Goal: Task Accomplishment & Management: Use online tool/utility

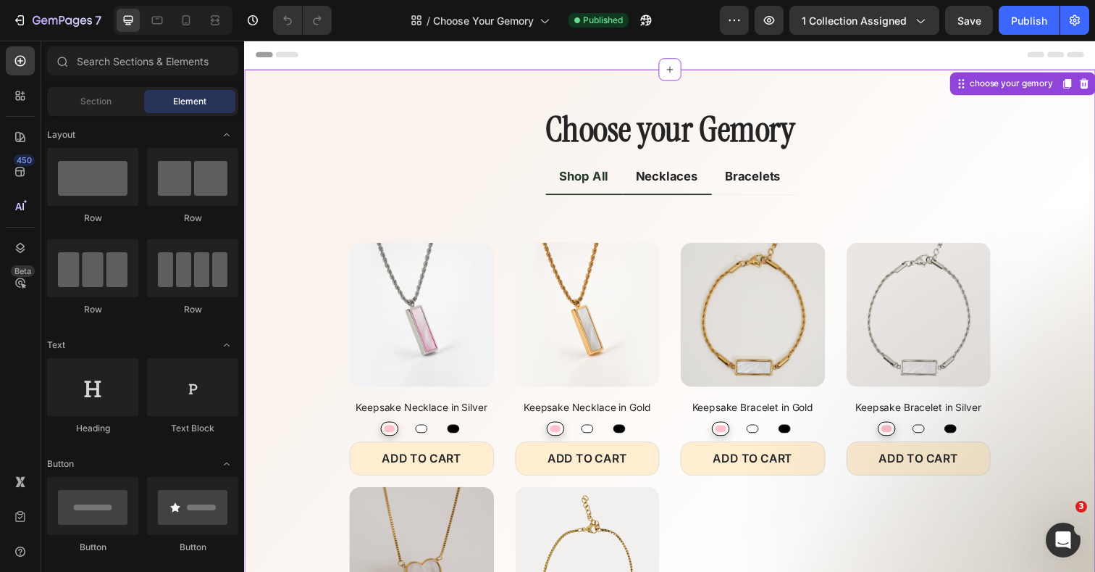
click at [690, 175] on p "Necklaces" at bounding box center [676, 179] width 64 height 19
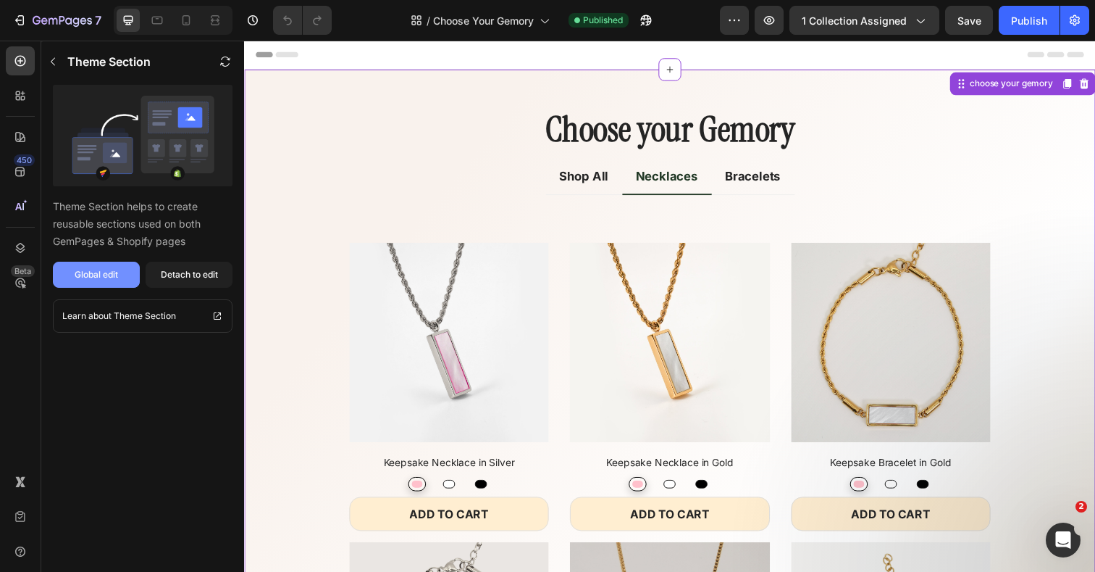
click at [106, 273] on div "Global edit" at bounding box center [96, 274] width 43 height 13
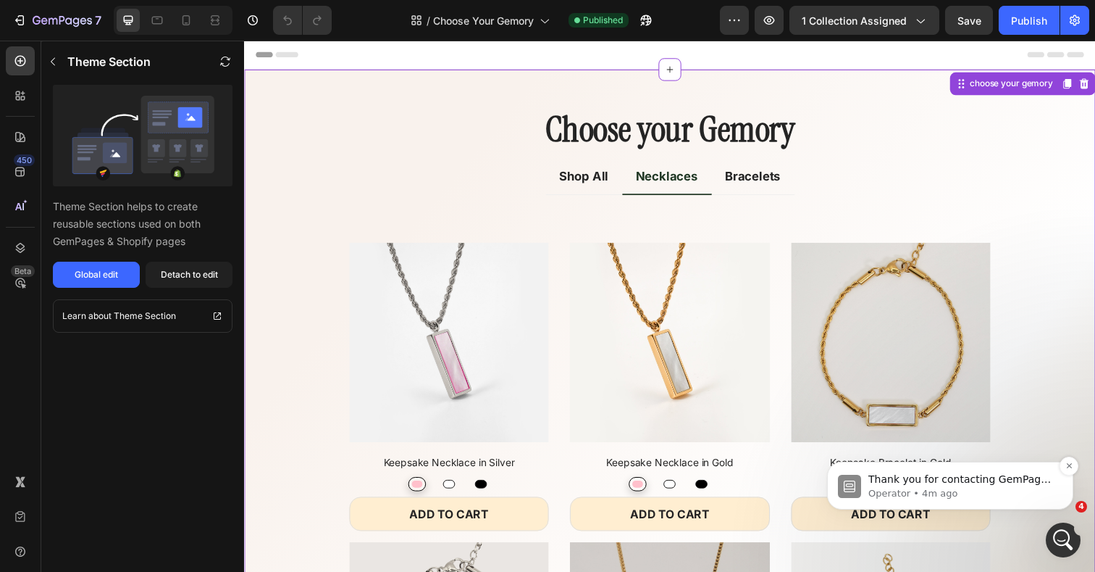
click at [992, 491] on p "Operator • 4m ago" at bounding box center [962, 493] width 187 height 13
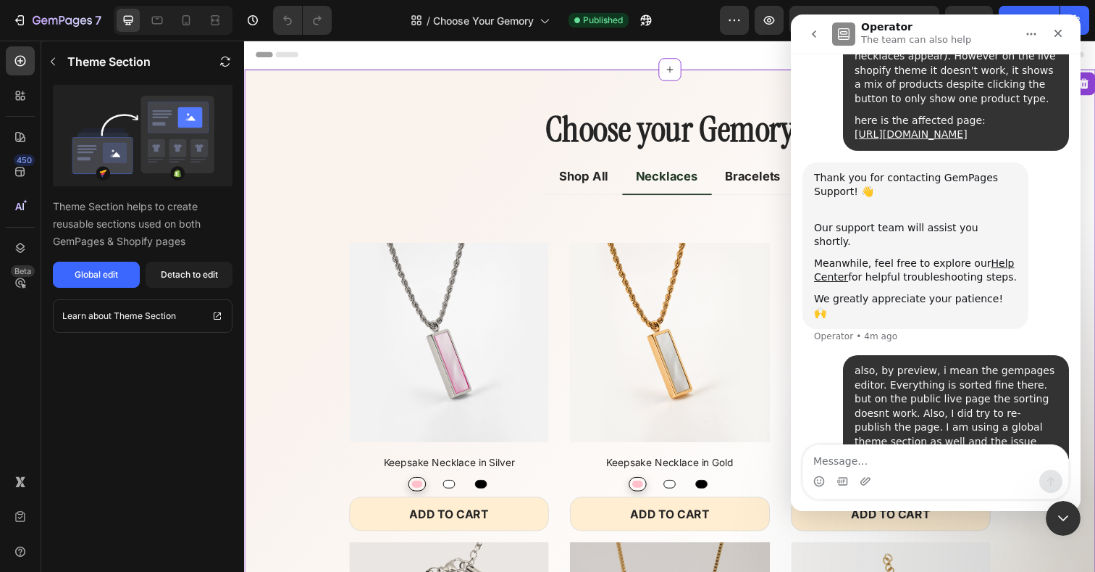
scroll to position [267, 0]
click at [1069, 514] on icon "Close Intercom Messenger" at bounding box center [1061, 515] width 17 height 17
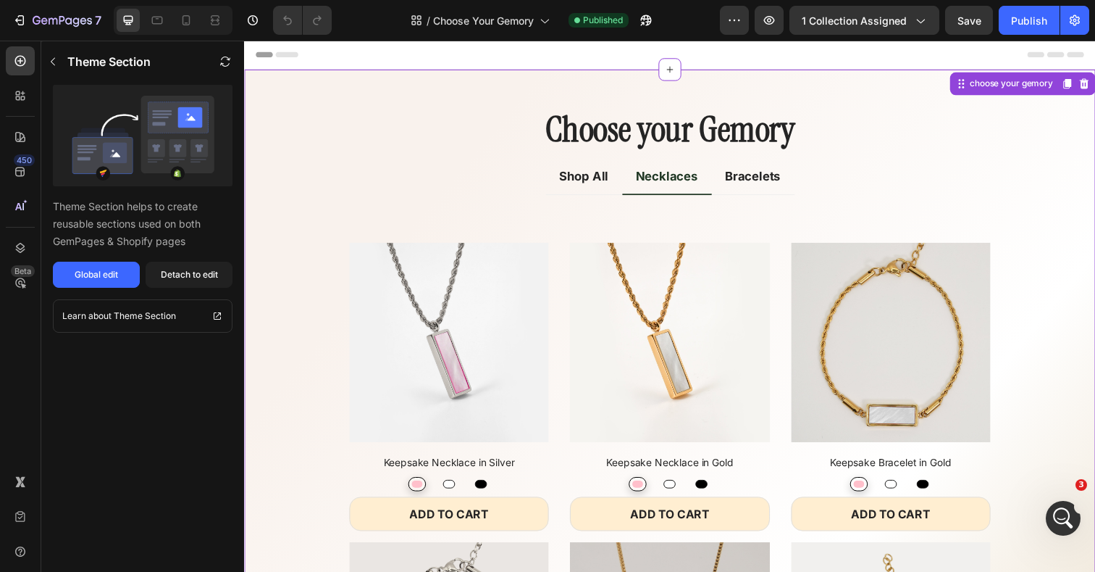
click at [689, 175] on p "Necklaces" at bounding box center [676, 179] width 64 height 19
click at [55, 58] on icon "button" at bounding box center [53, 62] width 12 height 12
click at [490, 277] on img at bounding box center [453, 349] width 204 height 204
click at [227, 62] on icon "button" at bounding box center [226, 62] width 12 height 12
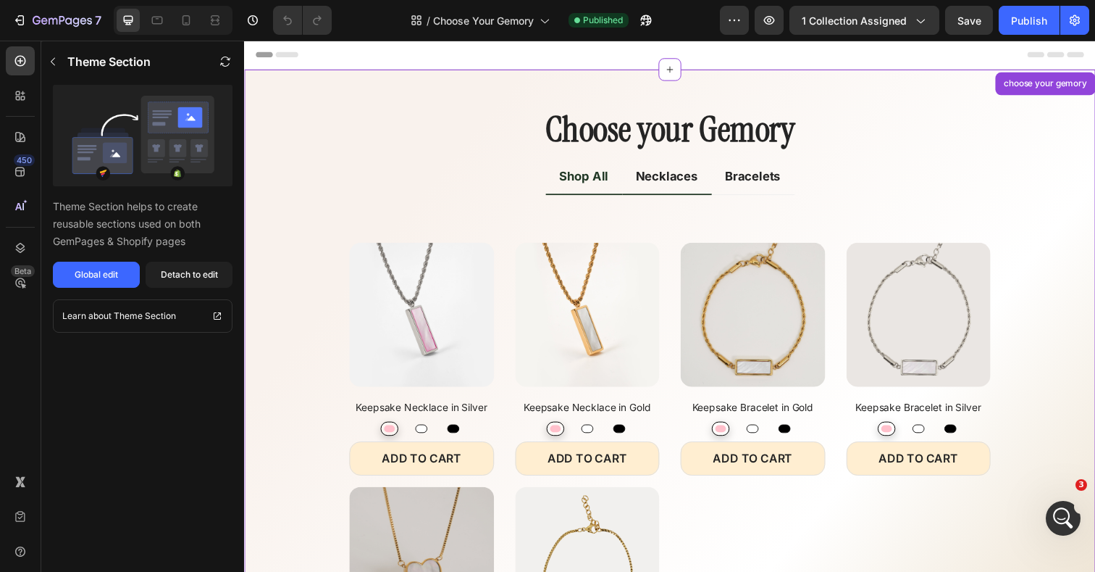
click at [678, 182] on p "Necklaces" at bounding box center [676, 179] width 64 height 19
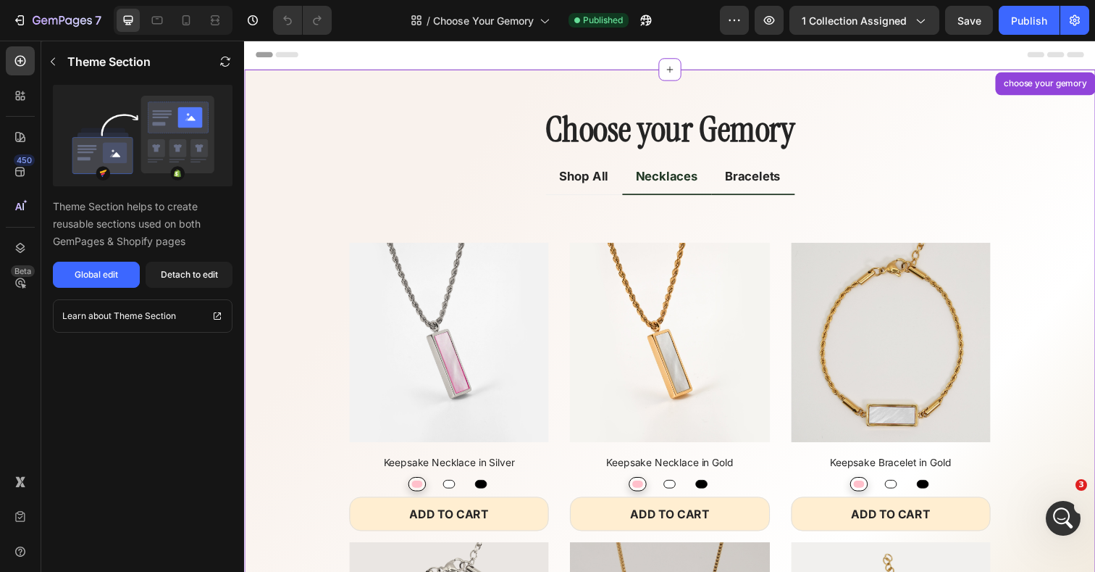
click at [726, 177] on li "Bracelets" at bounding box center [764, 180] width 85 height 36
click at [691, 181] on p "Necklaces" at bounding box center [676, 179] width 64 height 19
click at [106, 273] on div "Global edit" at bounding box center [96, 274] width 43 height 13
click at [230, 70] on button "button" at bounding box center [225, 61] width 23 height 23
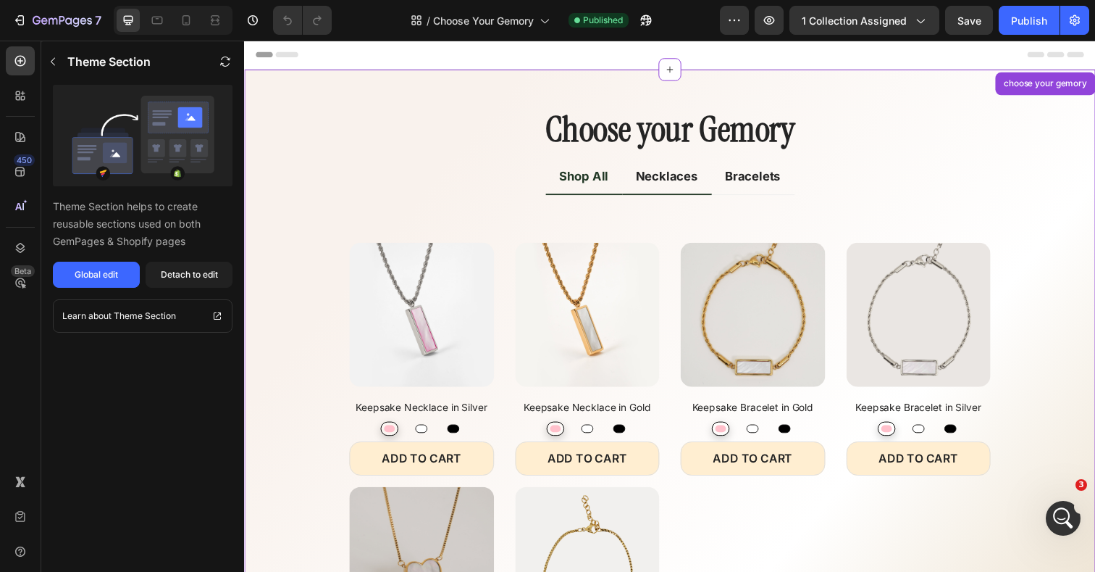
click at [691, 171] on p "Necklaces" at bounding box center [676, 179] width 64 height 19
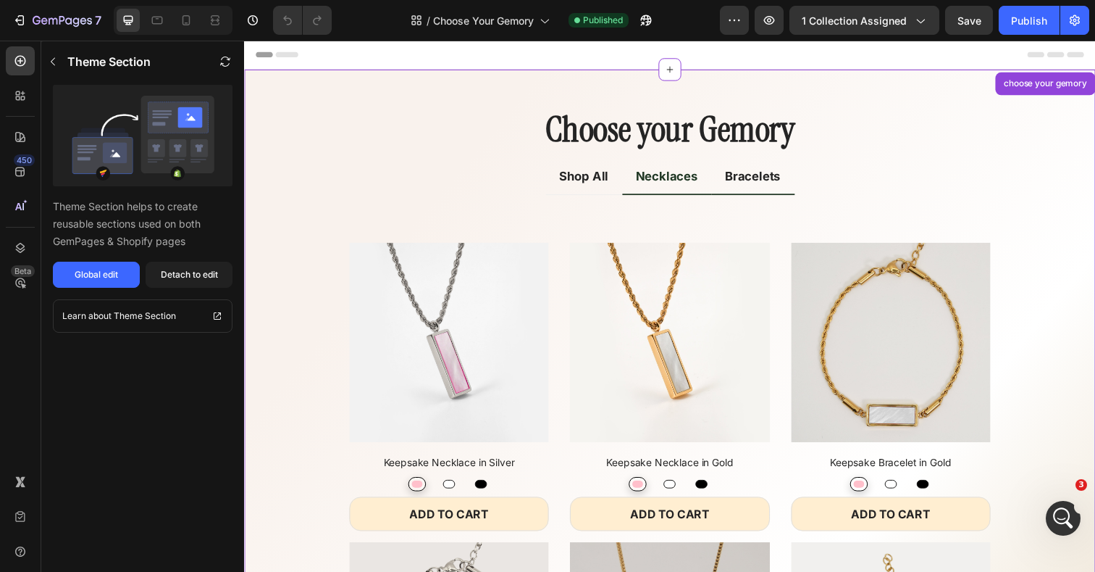
click at [756, 182] on p "Bracelets" at bounding box center [763, 179] width 57 height 19
click at [695, 191] on li "Necklaces" at bounding box center [675, 180] width 91 height 36
click at [629, 196] on li "Shop All" at bounding box center [591, 180] width 78 height 36
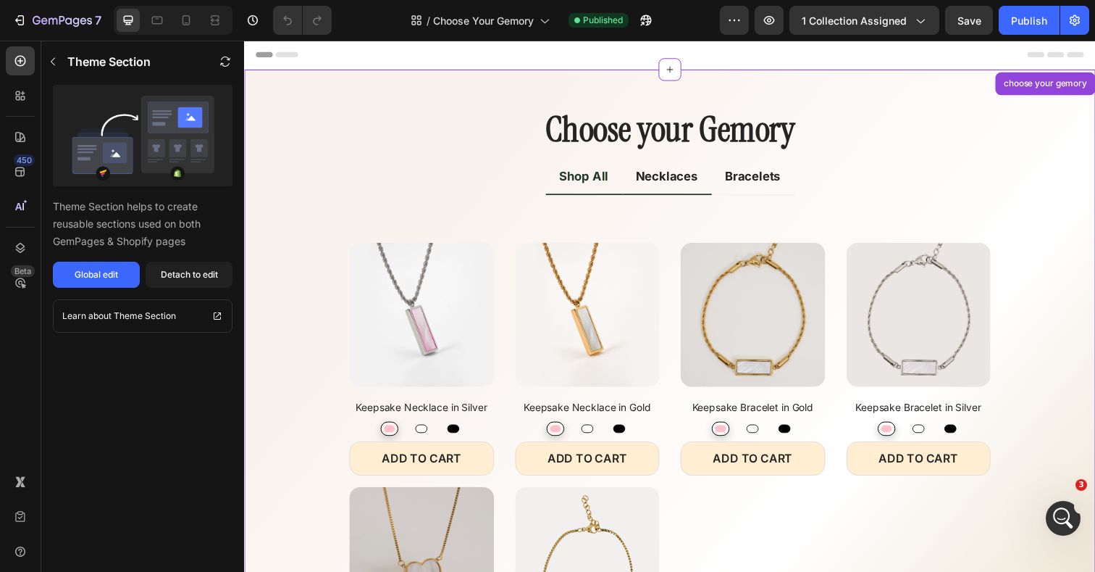
click at [676, 195] on li "Necklaces" at bounding box center [675, 180] width 91 height 36
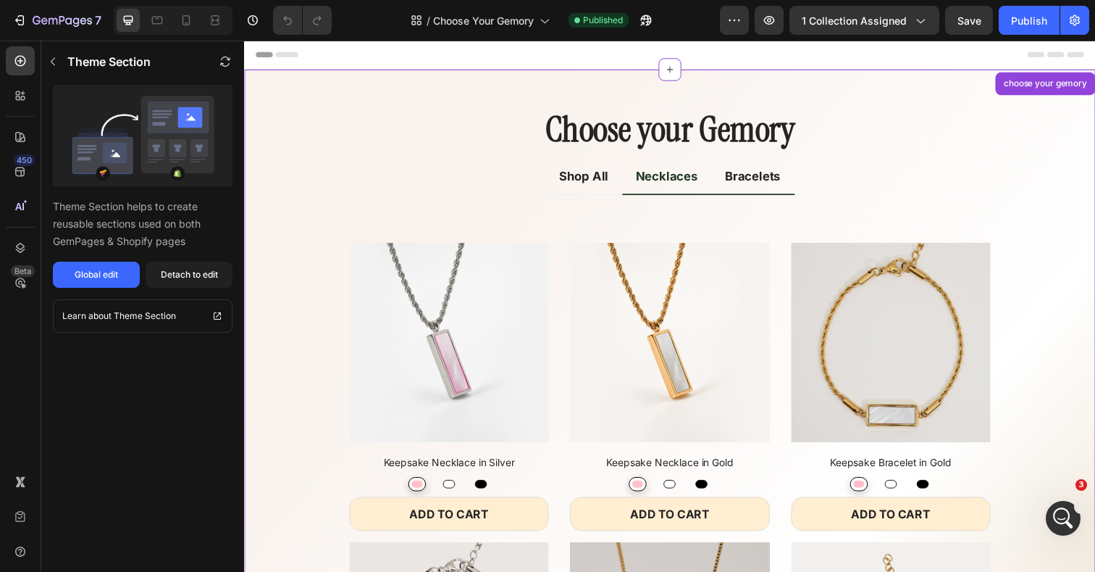
click at [741, 195] on li "Bracelets" at bounding box center [764, 180] width 85 height 36
click at [676, 198] on div "Title Line (P) Images Keepsake Necklace in Silver (P) Title Pink Pink White Whi…" at bounding box center [679, 534] width 678 height 672
click at [667, 176] on p "Necklaces" at bounding box center [676, 179] width 64 height 19
click at [890, 25] on span "1 collection assigned" at bounding box center [854, 20] width 105 height 15
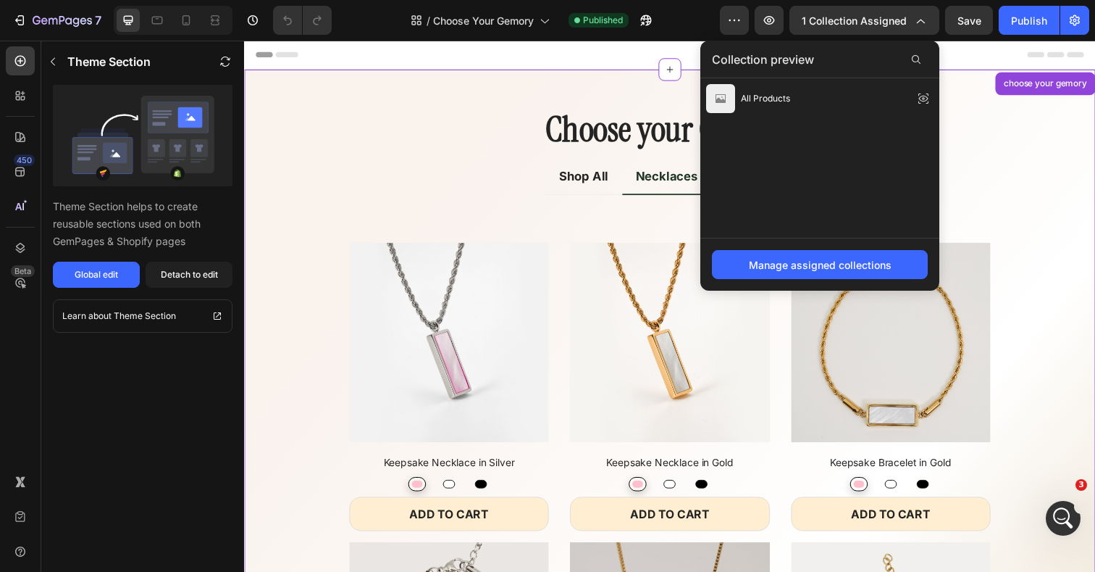
click at [1082, 159] on div "Choose your Gemory Heading Shop All Necklaces Bracelets Title Line (P) Images K…" at bounding box center [679, 497] width 848 height 783
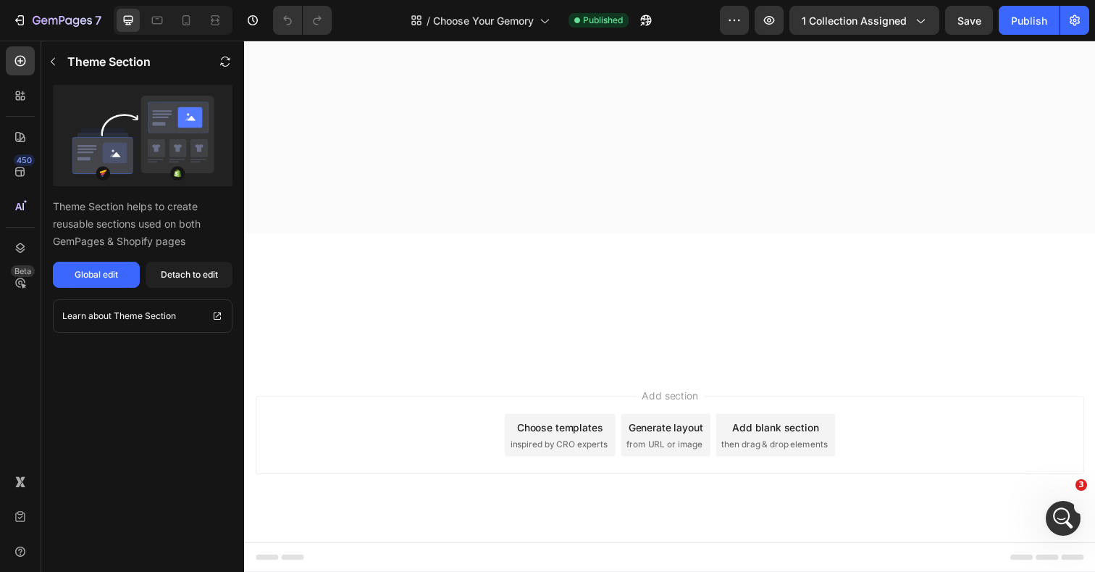
scroll to position [0, 0]
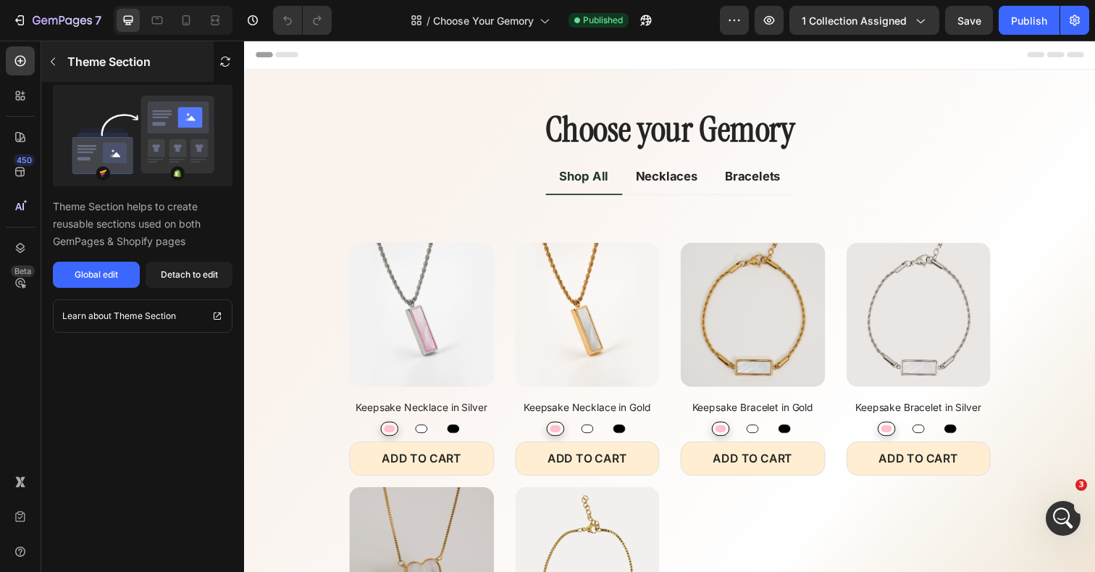
click at [53, 64] on icon "button" at bounding box center [53, 62] width 12 height 12
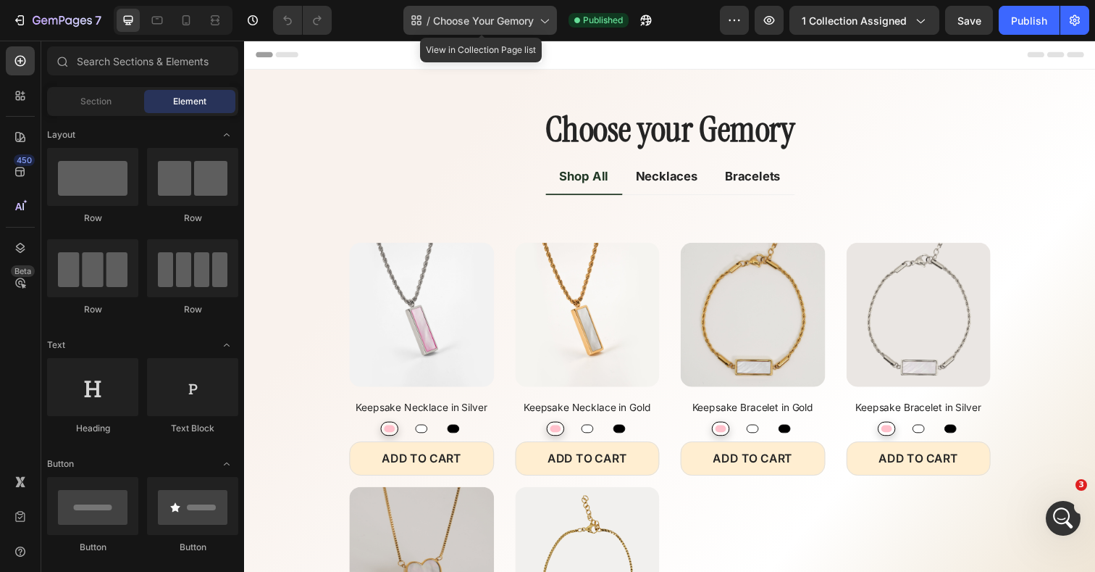
click at [478, 22] on span "Choose Your Gemory" at bounding box center [483, 20] width 101 height 15
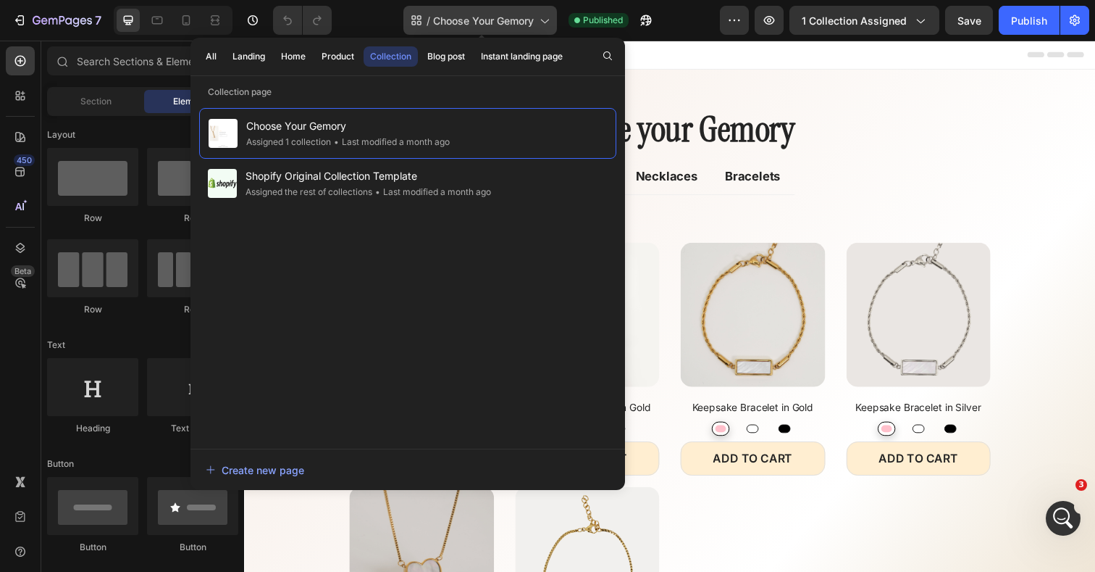
click at [479, 20] on span "Choose Your Gemory" at bounding box center [483, 20] width 101 height 15
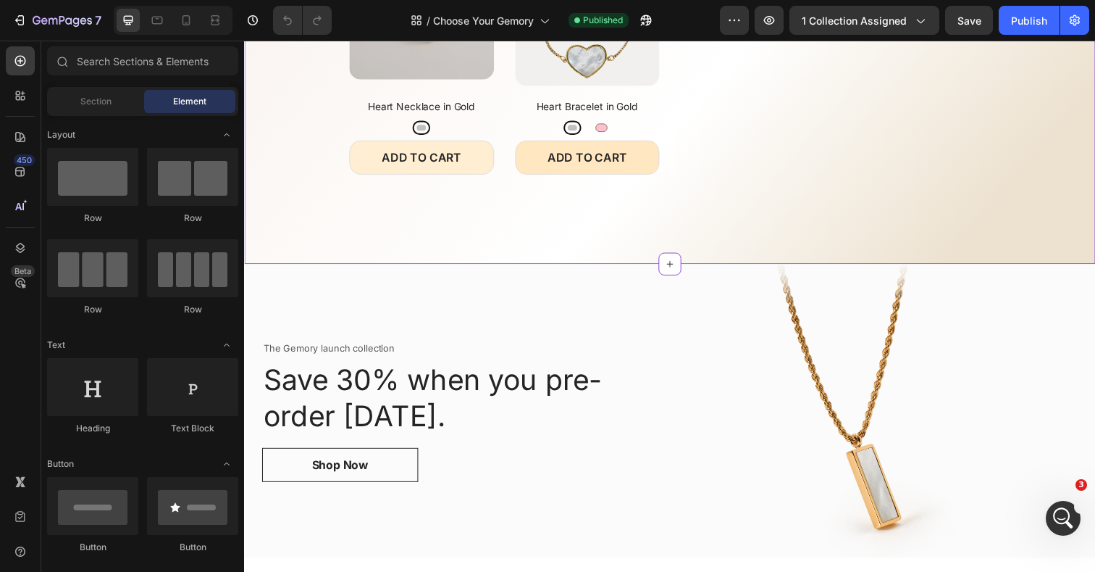
scroll to position [567, 0]
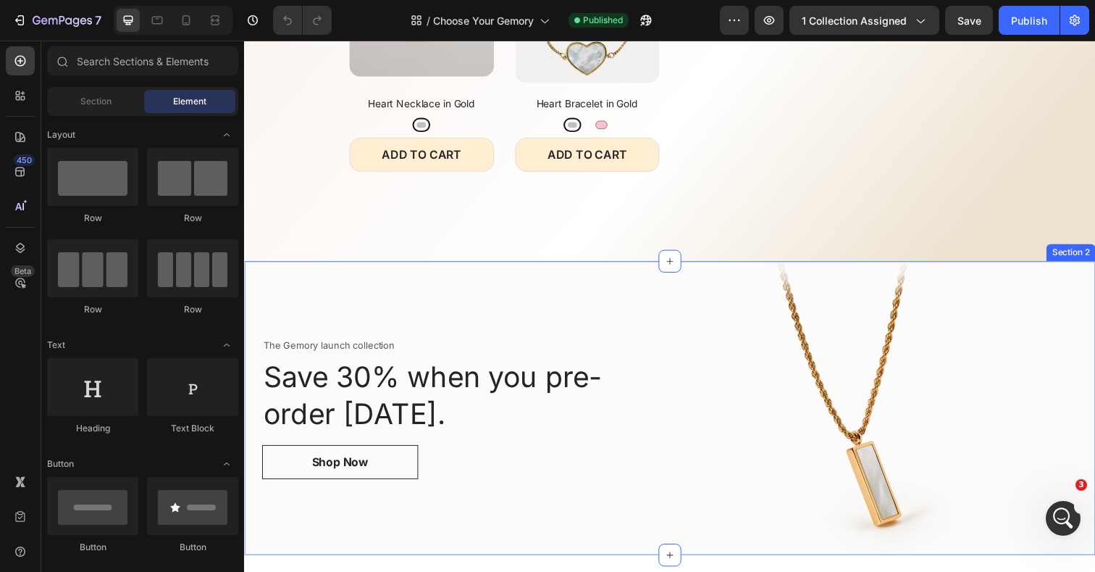
click at [503, 309] on div "The Gemory launch collection Text block Save 30% when you pre-order today. Head…" at bounding box center [470, 416] width 417 height 300
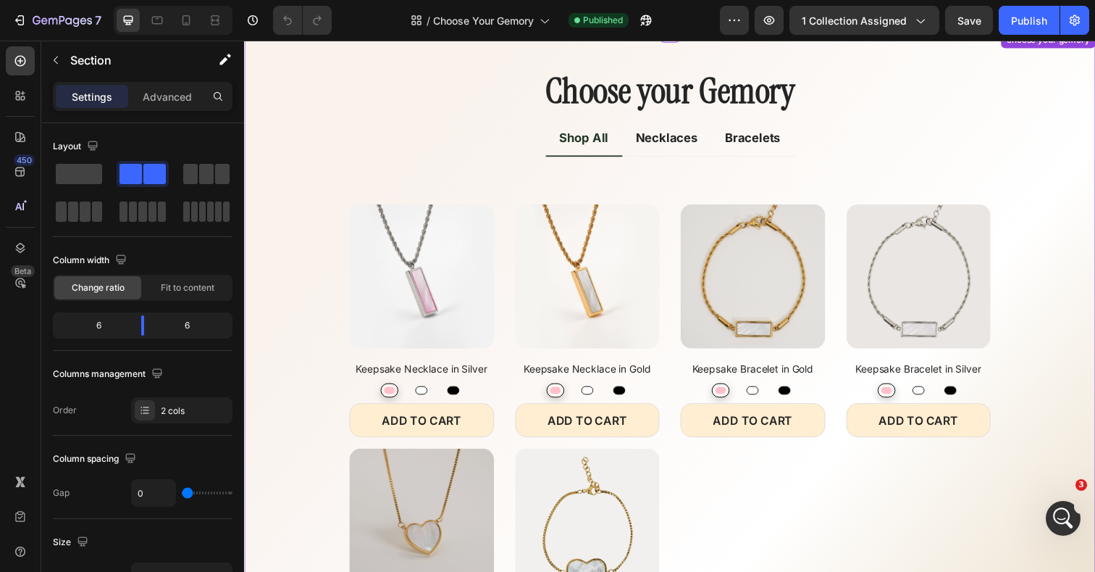
scroll to position [0, 0]
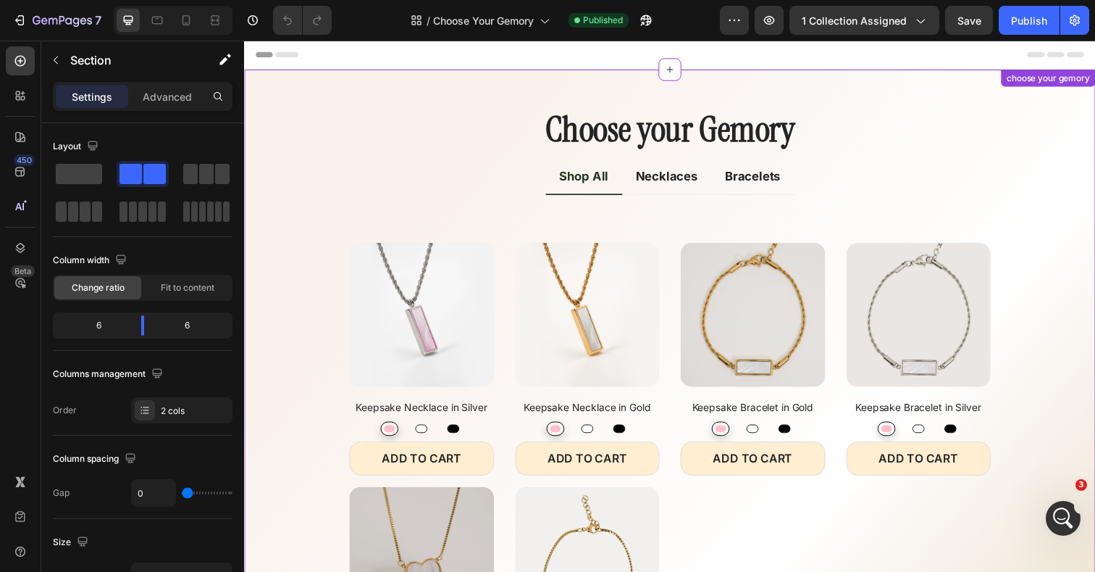
click at [446, 212] on div "Title Line (P) Images Keepsake Necklace in Silver (P) Title Pink Pink White Whi…" at bounding box center [678, 475] width 655 height 531
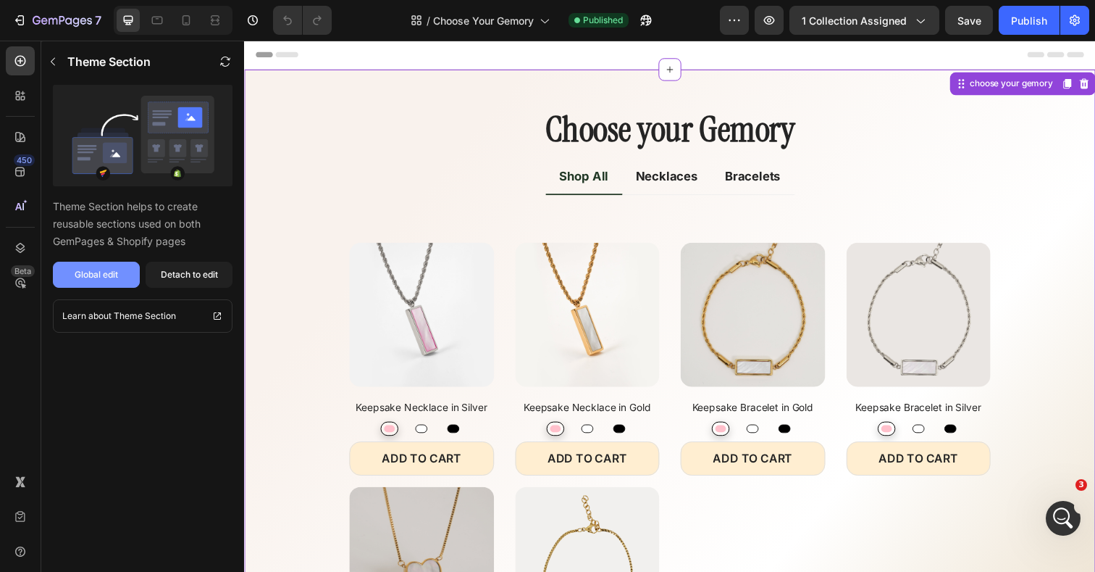
click at [91, 280] on div "Global edit" at bounding box center [96, 274] width 43 height 13
click at [439, 306] on img at bounding box center [425, 321] width 148 height 148
click at [223, 70] on button "button" at bounding box center [225, 61] width 23 height 23
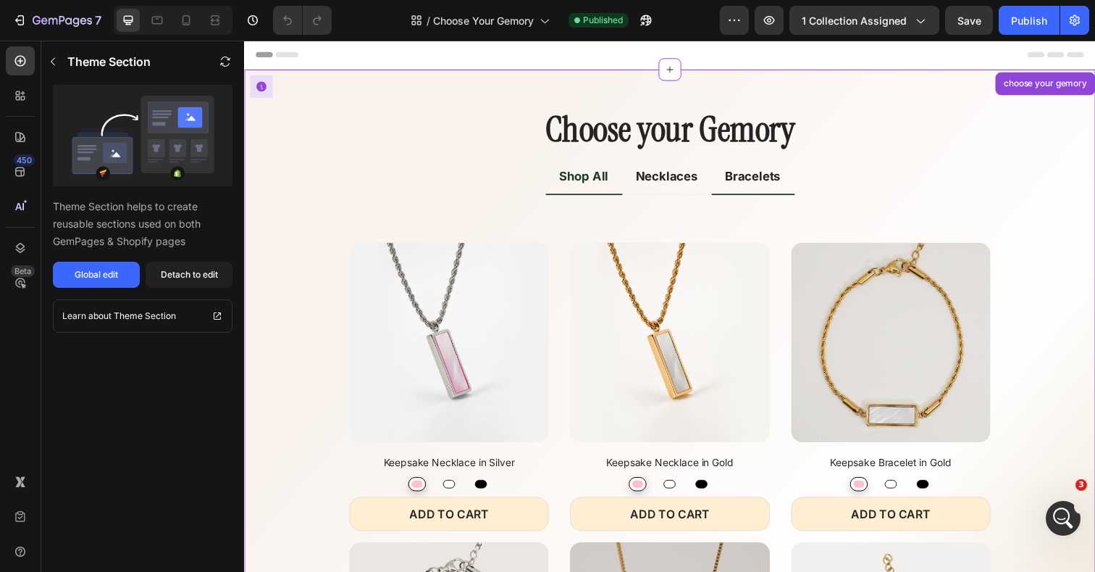
click at [749, 175] on p "Bracelets" at bounding box center [763, 179] width 57 height 19
click at [685, 190] on div "Necklaces" at bounding box center [676, 179] width 68 height 23
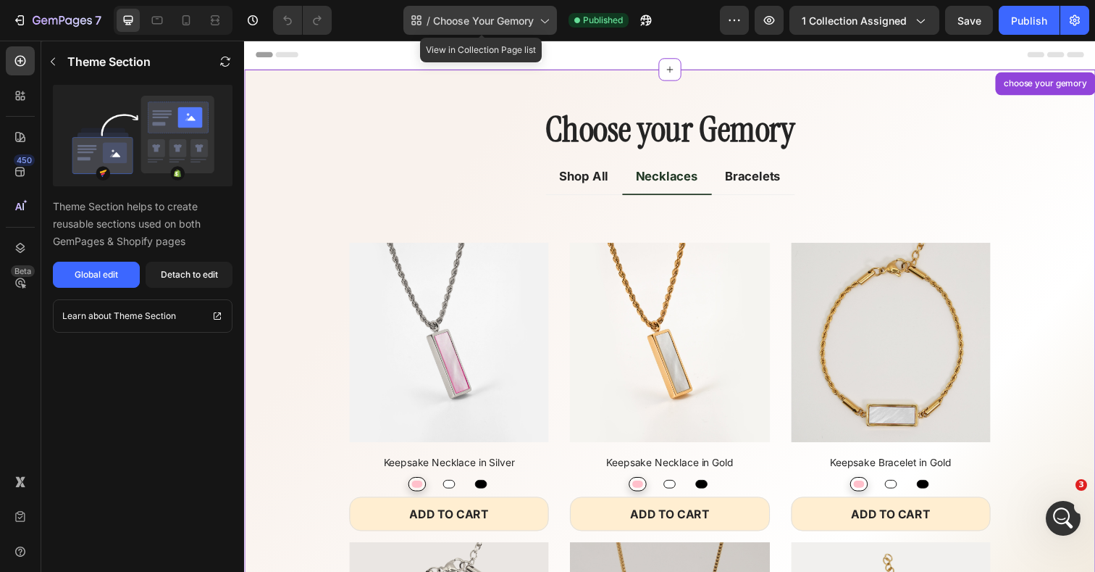
click at [522, 15] on span "Choose Your Gemory" at bounding box center [483, 20] width 101 height 15
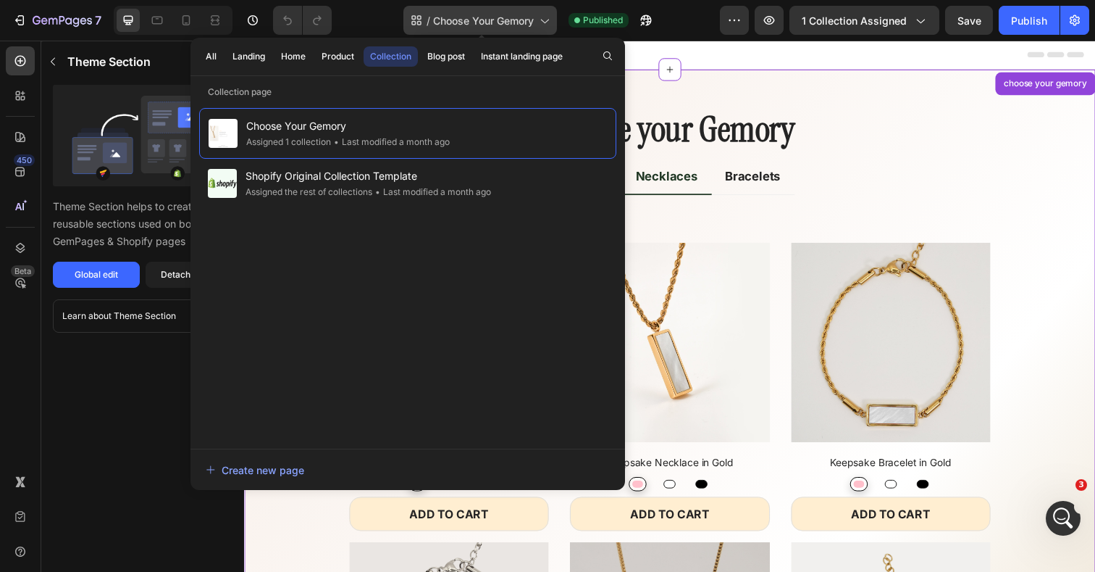
click at [522, 15] on span "Choose Your Gemory" at bounding box center [483, 20] width 101 height 15
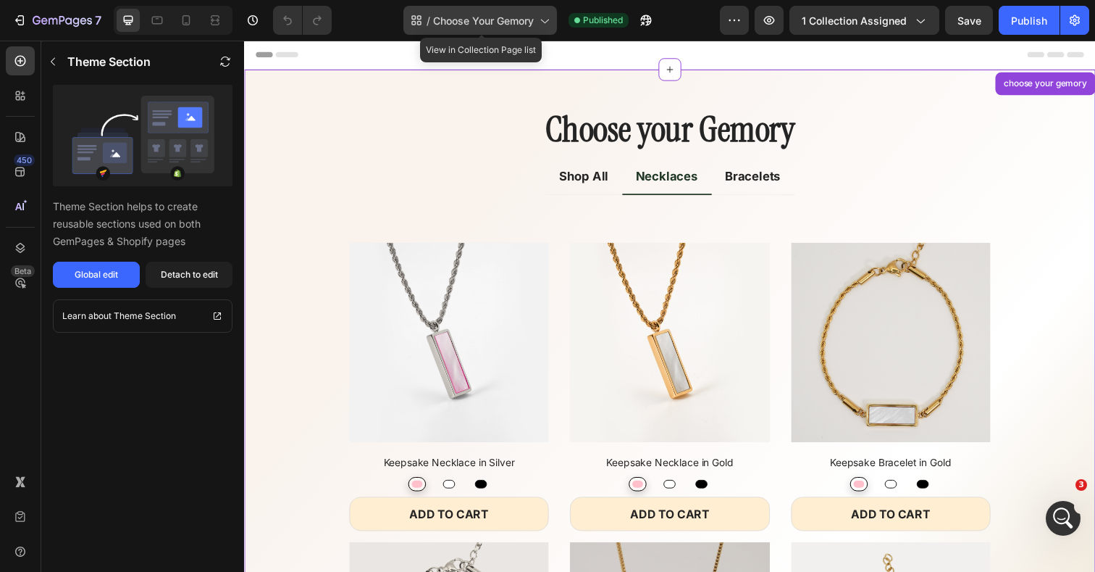
click at [522, 15] on span "Choose Your Gemory" at bounding box center [483, 20] width 101 height 15
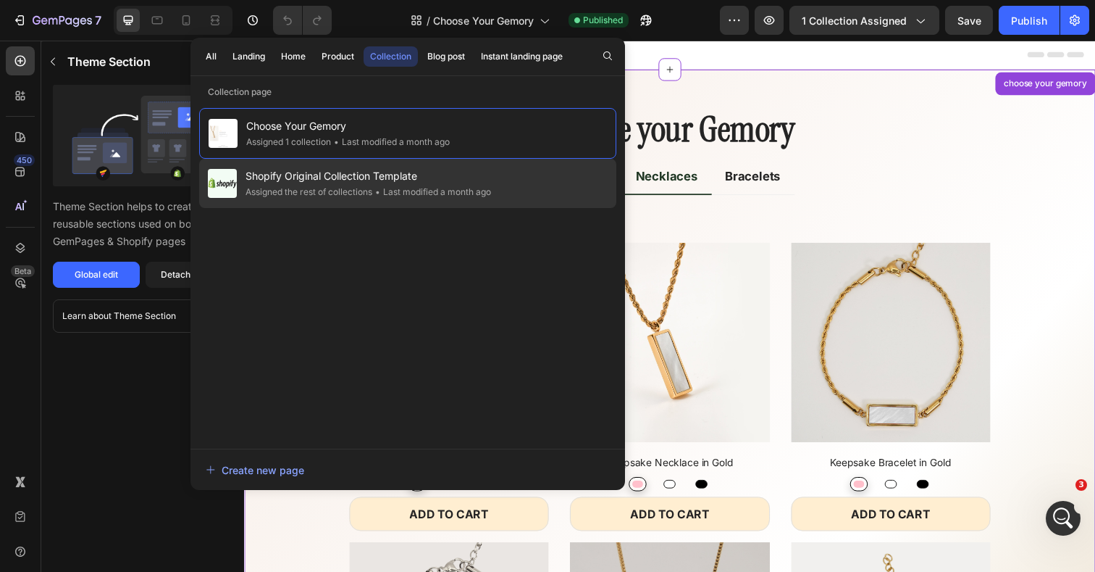
click at [371, 188] on div "Assigned the rest of collections" at bounding box center [309, 192] width 127 height 14
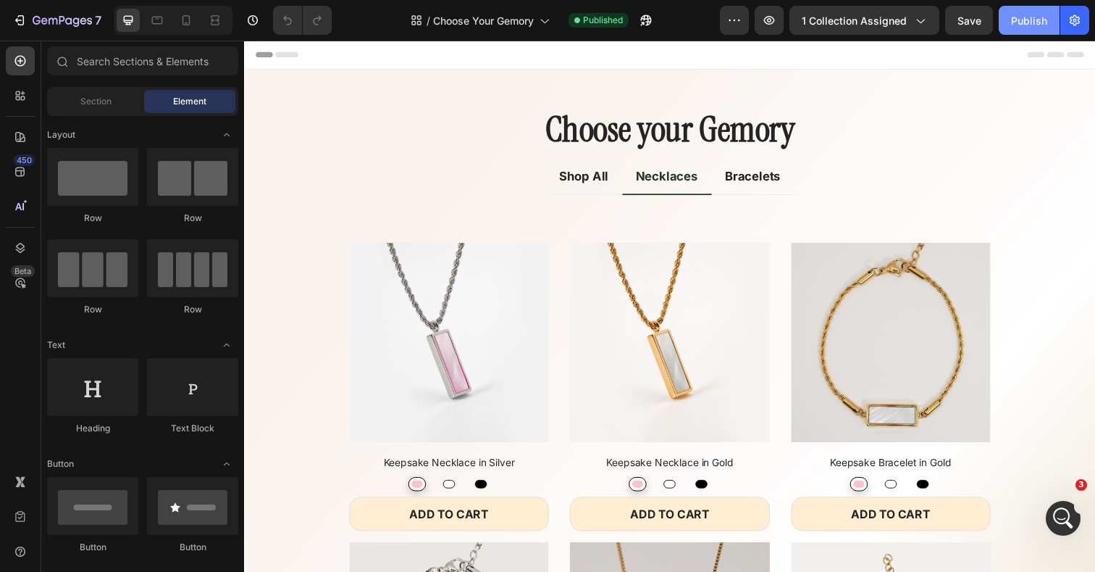
click at [1016, 20] on div "Publish" at bounding box center [1029, 20] width 36 height 15
click at [643, 30] on button "button" at bounding box center [646, 20] width 29 height 29
click at [1095, 518] on div "Choose your Gemory Heading Shop All Necklaces Bracelets Title Line (P) Images K…" at bounding box center [679, 497] width 848 height 783
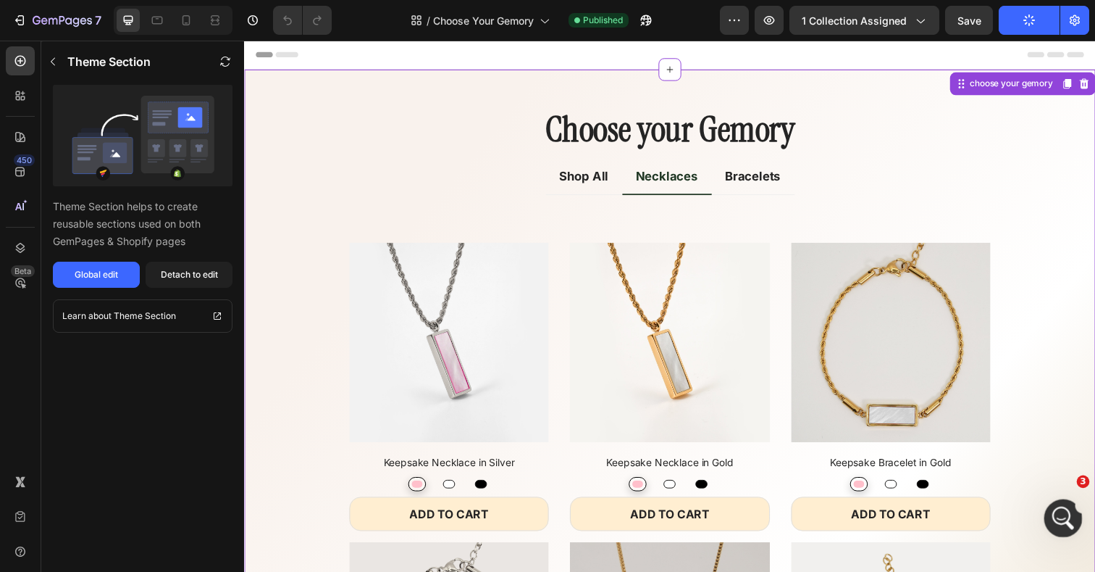
click at [1067, 505] on div "Open Intercom Messenger" at bounding box center [1061, 516] width 48 height 48
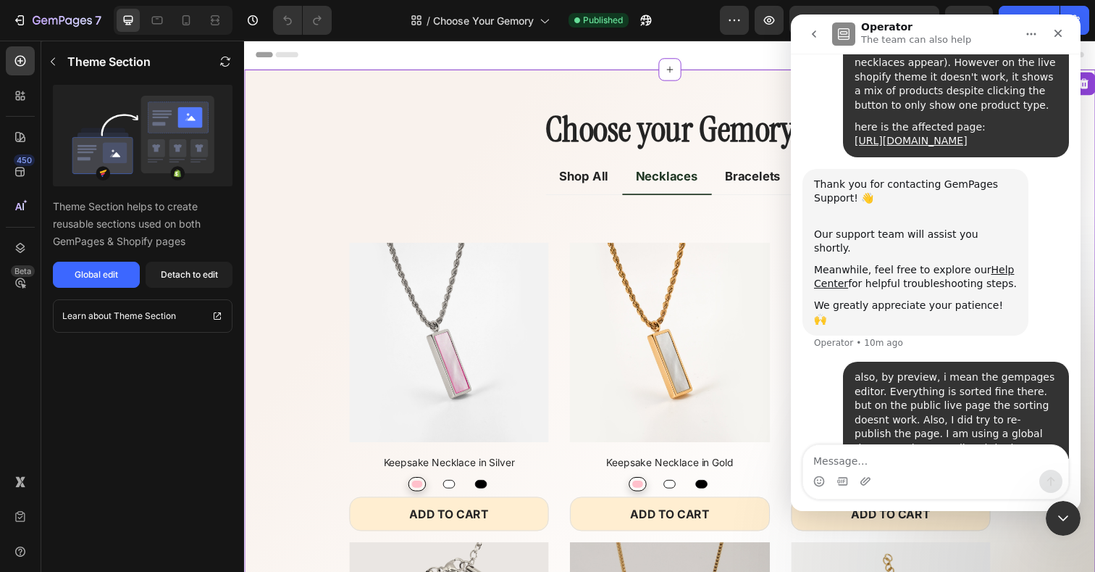
scroll to position [267, 0]
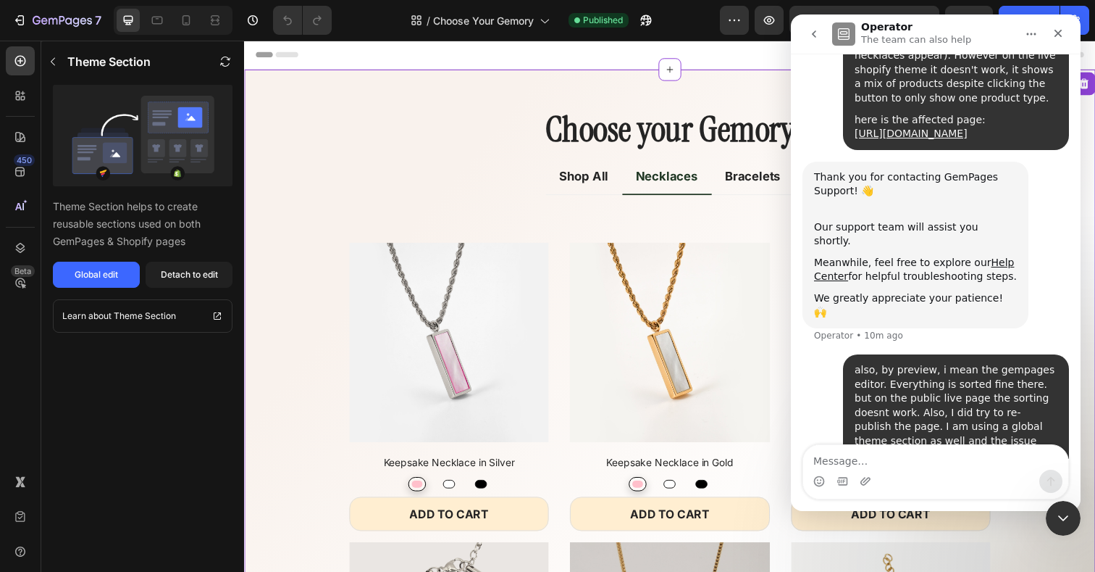
click at [907, 450] on textarea "Message…" at bounding box center [935, 457] width 265 height 25
click at [907, 458] on textarea "Message…" at bounding box center [935, 457] width 265 height 25
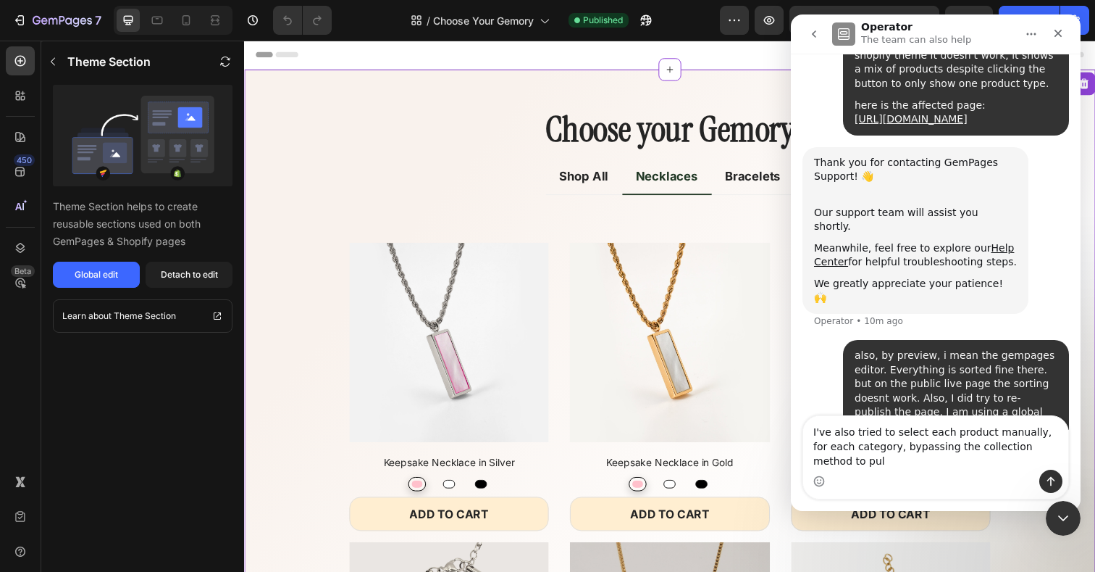
scroll to position [296, 0]
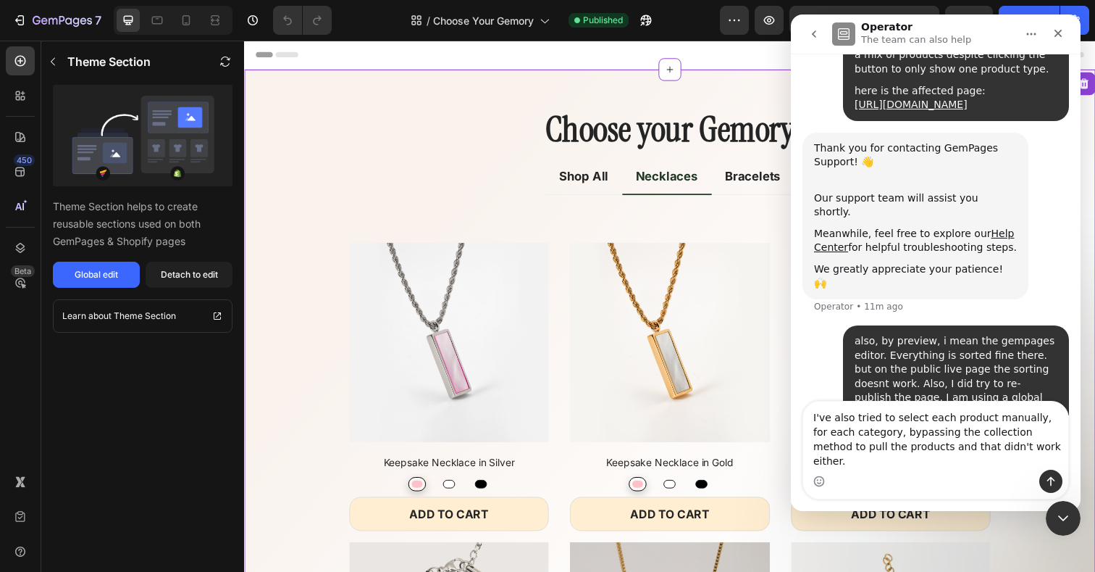
type textarea "I've also tried to select each product manually, for each category, bypassing t…"
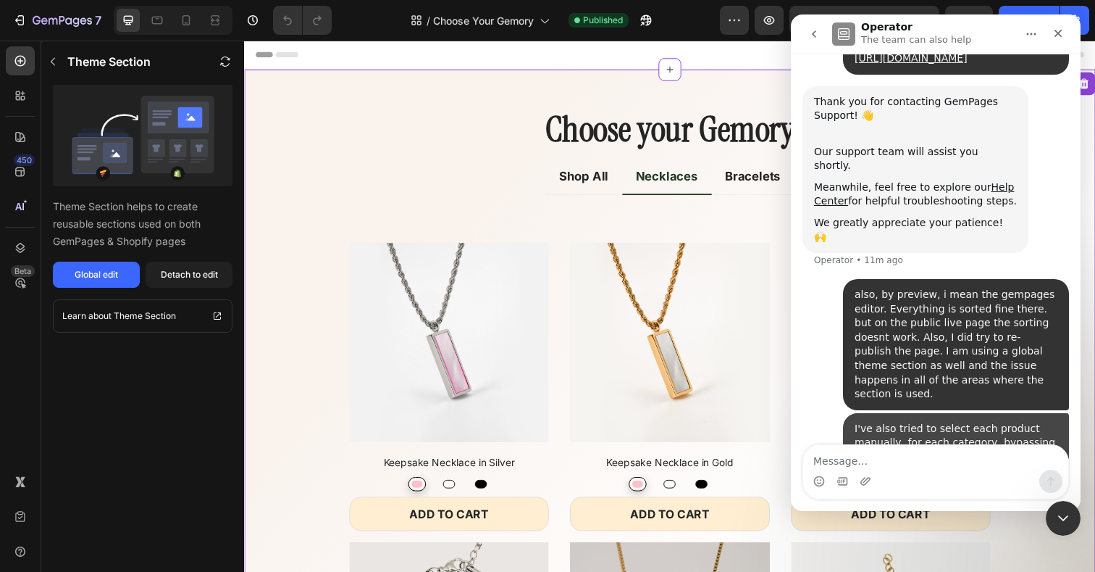
scroll to position [342, 0]
click at [692, 125] on h2 "Choose your Gemory" at bounding box center [679, 131] width 848 height 50
click at [1064, 31] on div "Close" at bounding box center [1058, 33] width 26 height 26
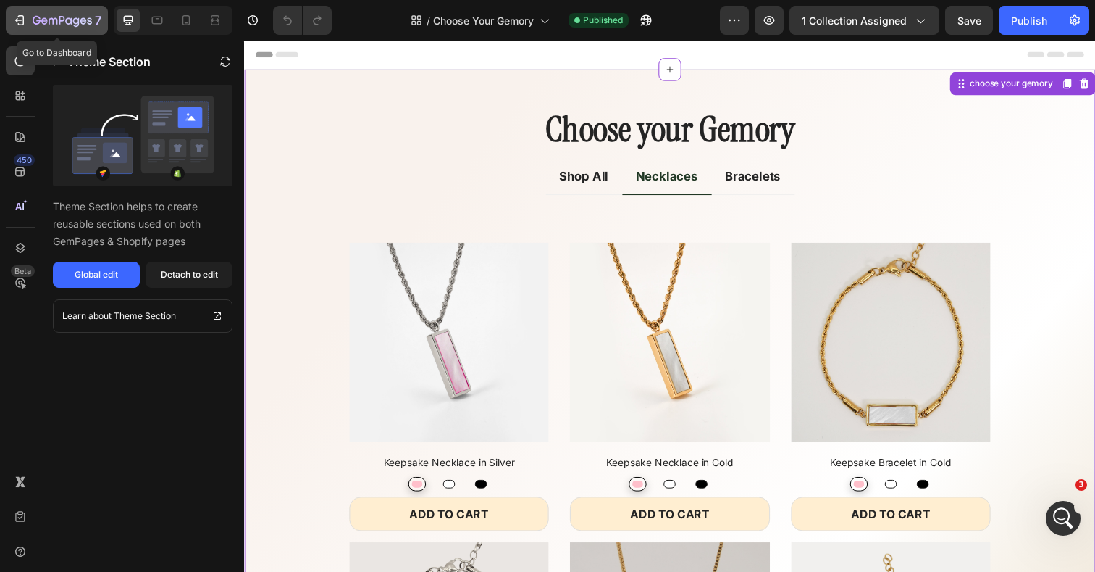
click at [87, 22] on icon "button" at bounding box center [62, 21] width 59 height 12
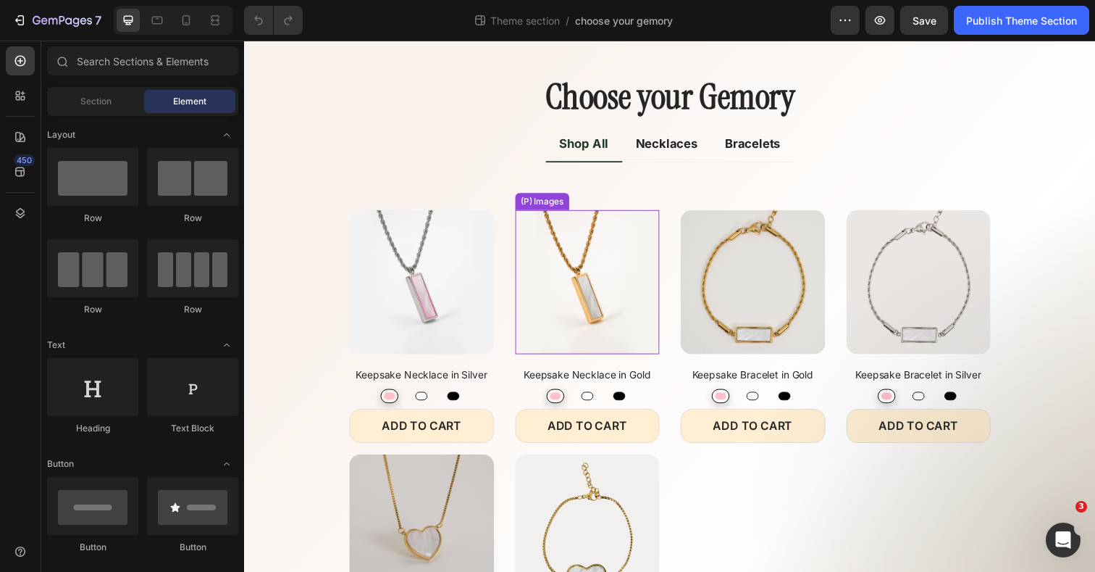
scroll to position [21, 0]
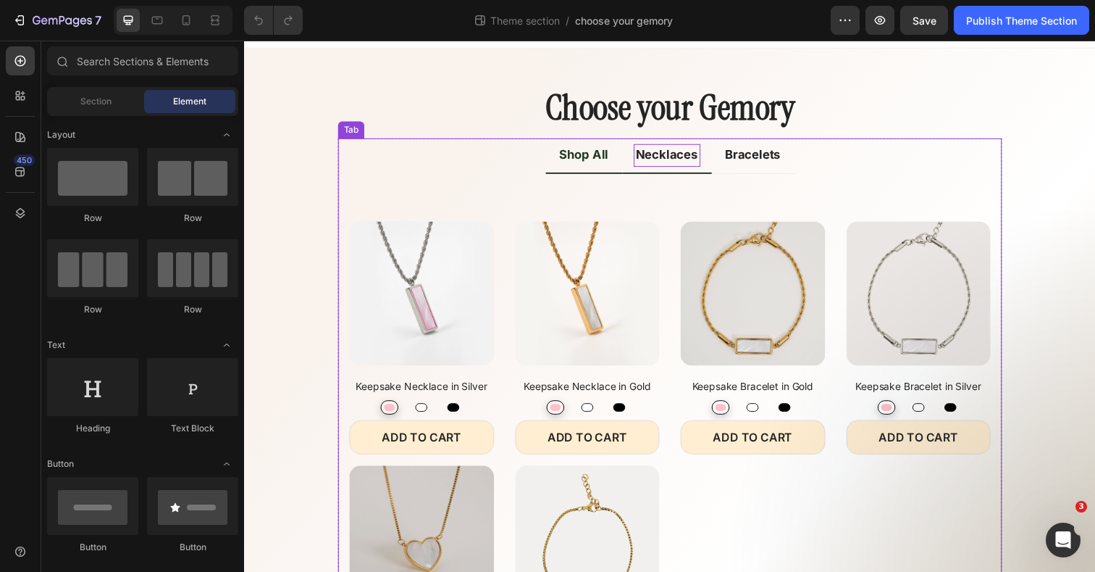
click at [693, 167] on div "Necklaces" at bounding box center [676, 157] width 68 height 23
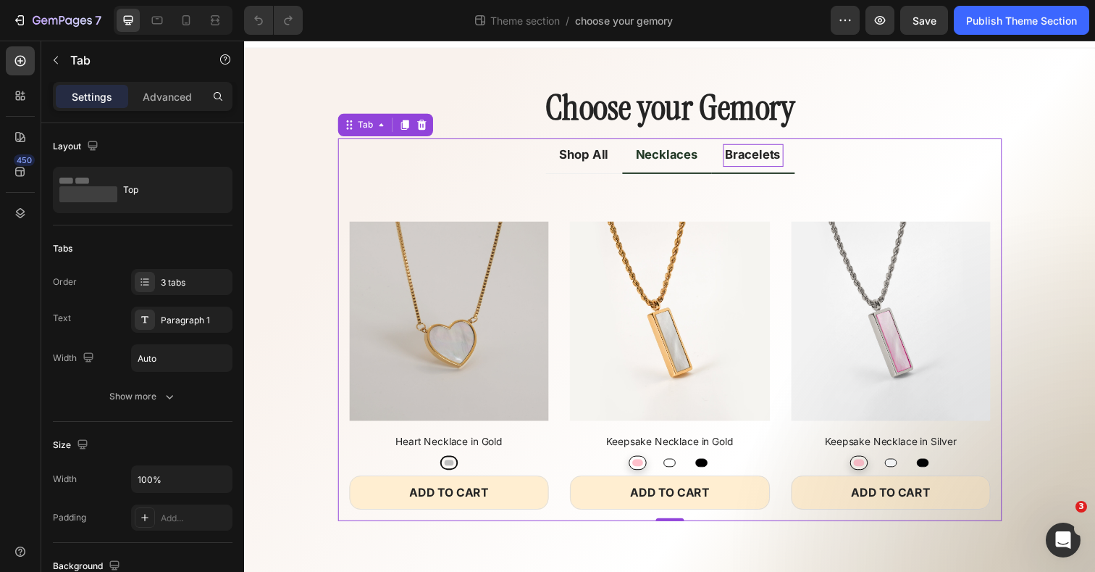
click at [753, 155] on p "Bracelets" at bounding box center [763, 158] width 57 height 19
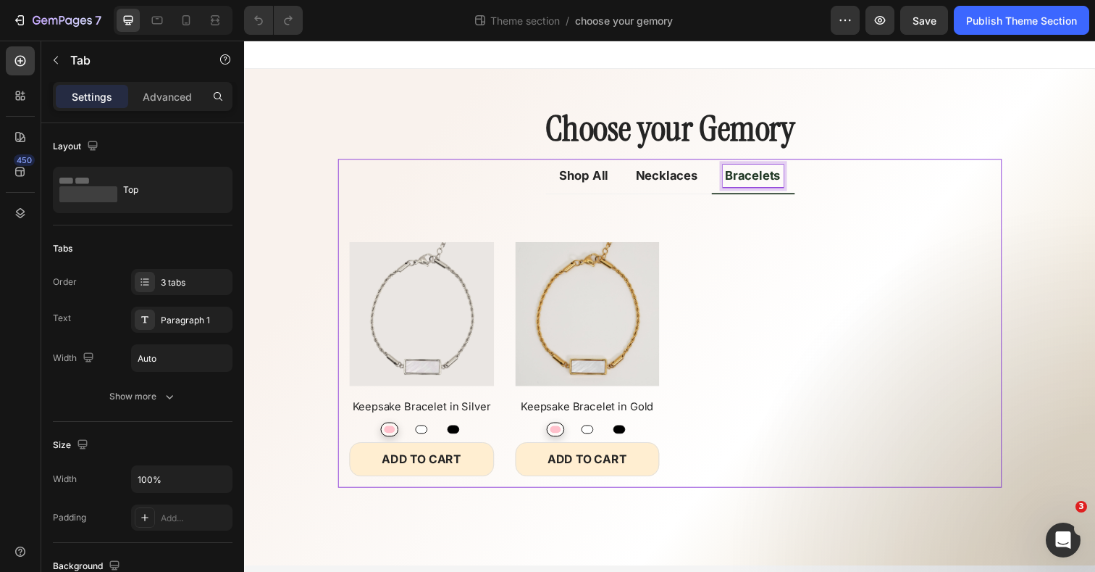
scroll to position [0, 0]
click at [998, 14] on div "Publish Theme Section" at bounding box center [1021, 20] width 111 height 15
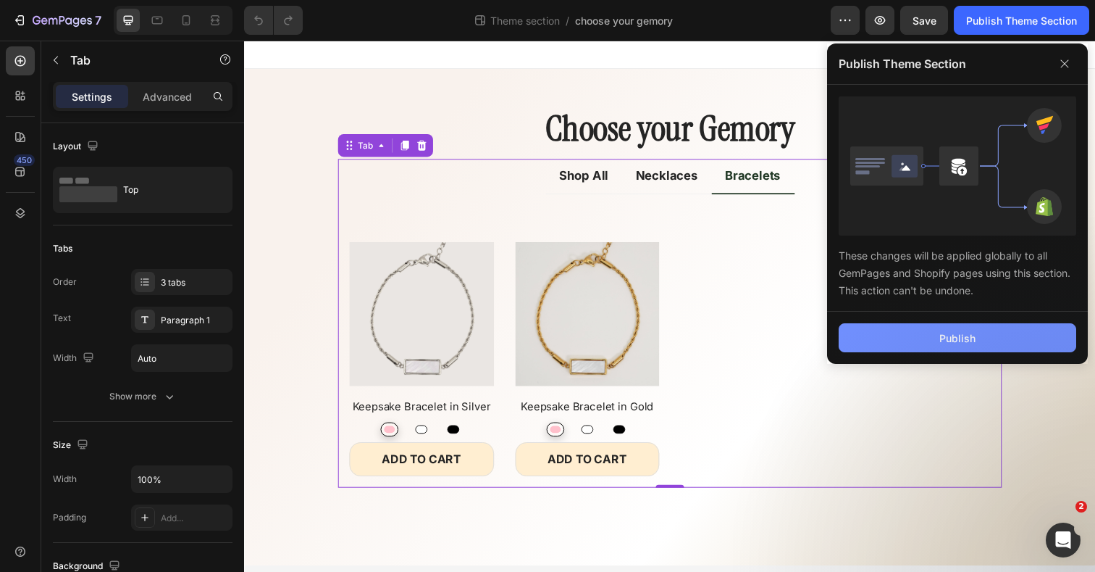
click at [928, 340] on button "Publish" at bounding box center [958, 337] width 238 height 29
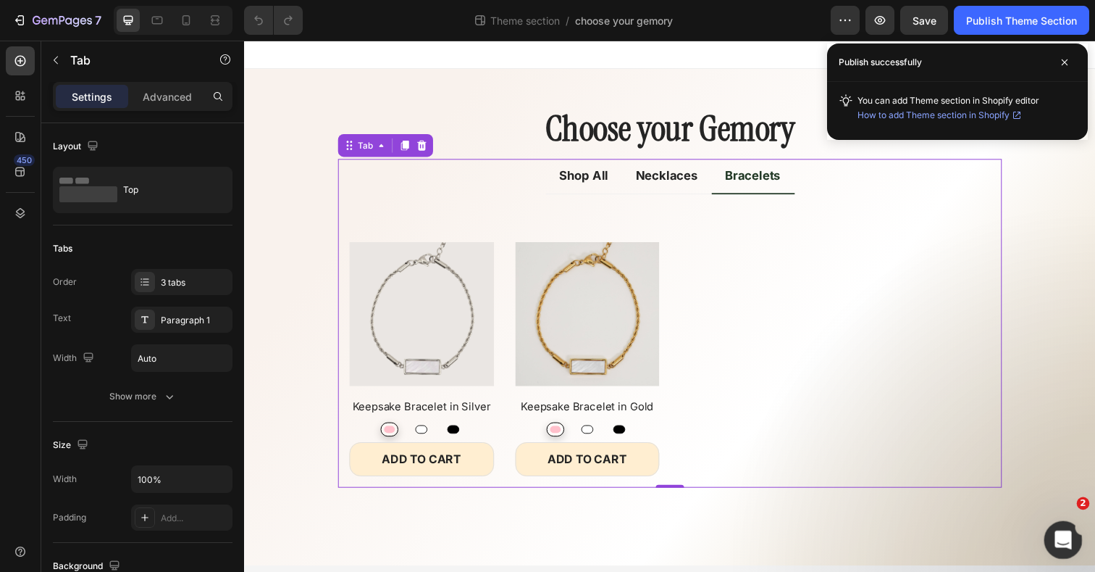
click at [1061, 535] on icon "Open Intercom Messenger" at bounding box center [1062, 538] width 24 height 24
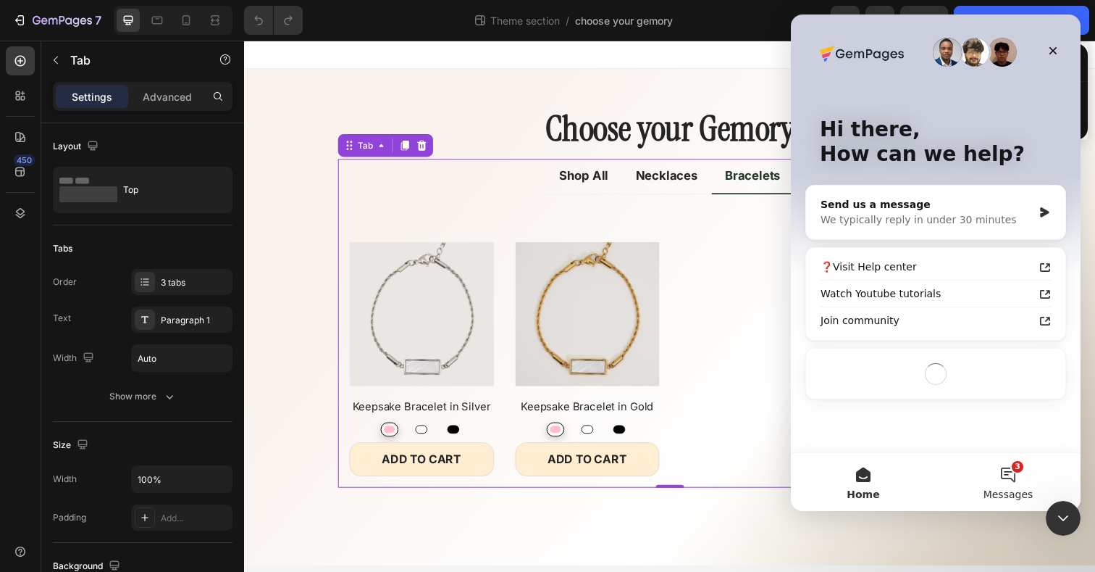
click at [1014, 475] on button "3 Messages" at bounding box center [1008, 482] width 145 height 58
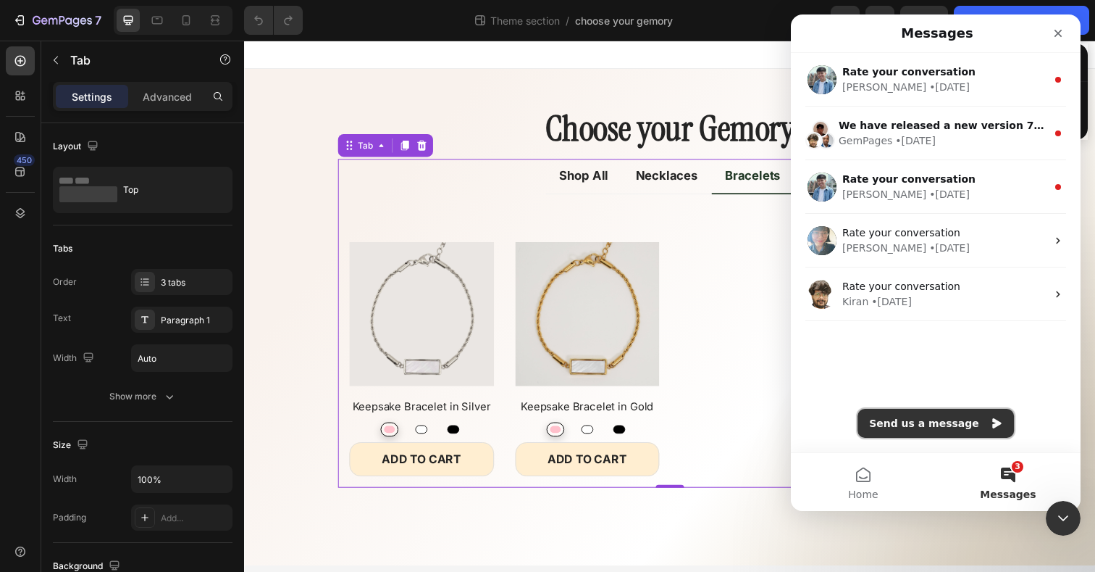
click at [948, 414] on button "Send us a message" at bounding box center [936, 423] width 156 height 29
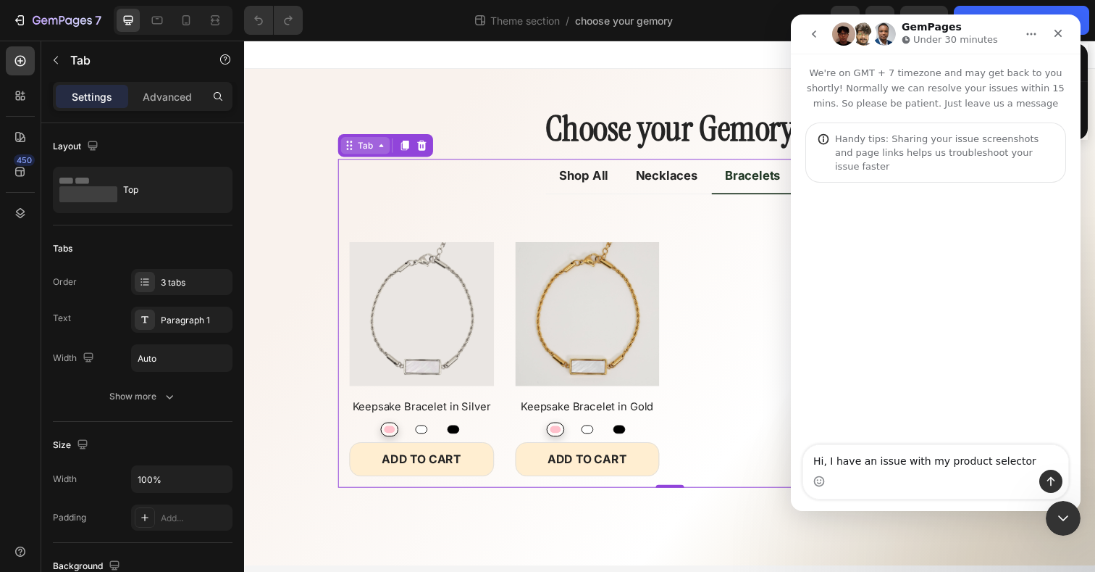
click at [361, 147] on div "Tab" at bounding box center [367, 147] width 21 height 13
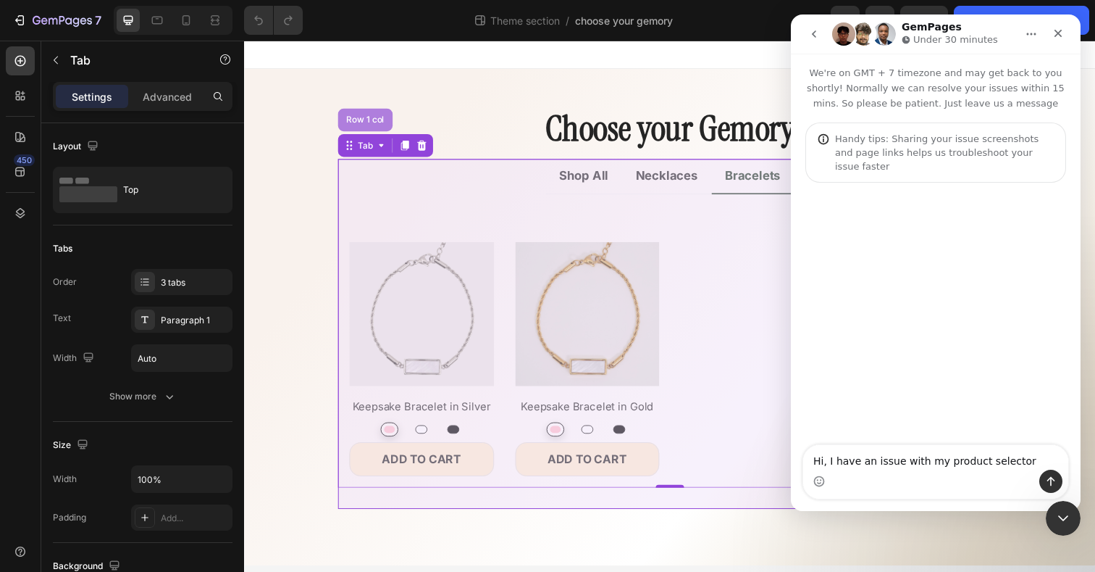
click at [368, 130] on div "Row 1 col" at bounding box center [368, 121] width 56 height 23
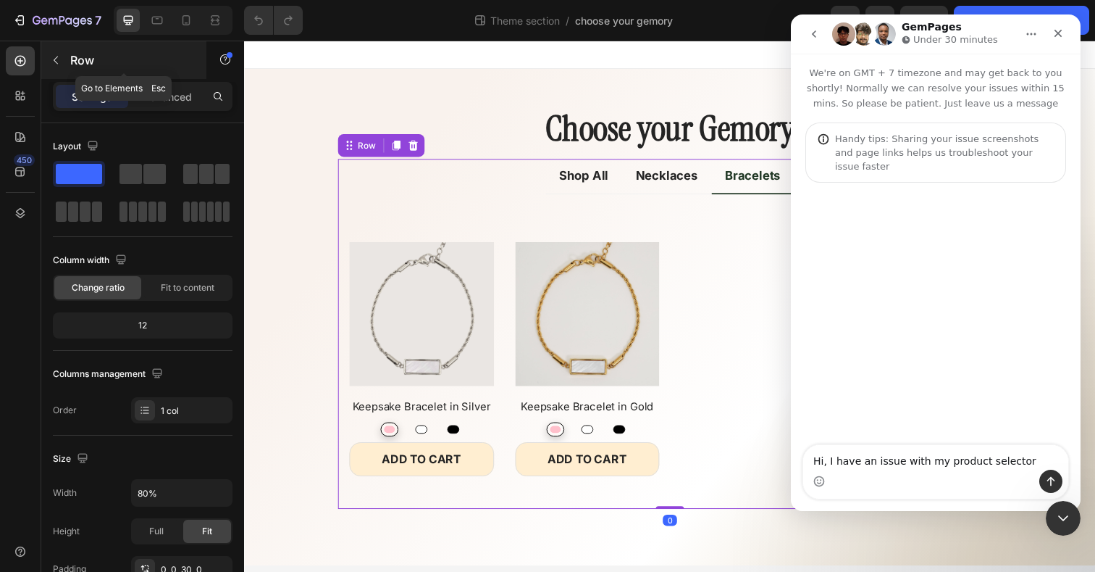
click at [62, 52] on button "button" at bounding box center [55, 60] width 23 height 23
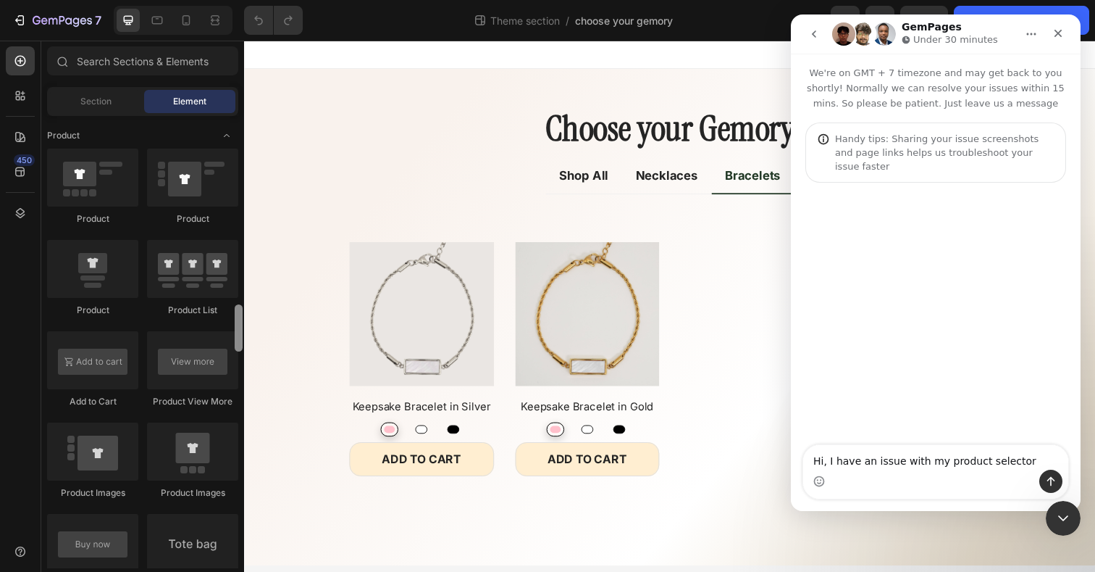
scroll to position [1836, 0]
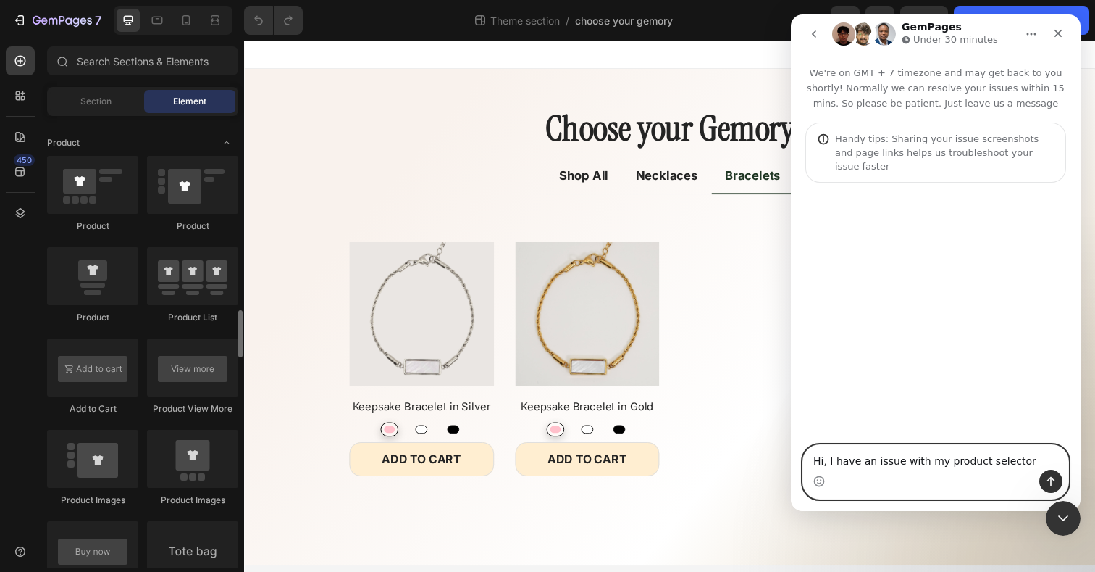
click at [1018, 466] on textarea "Hi, I have an issue with my product selector" at bounding box center [935, 457] width 265 height 25
click at [1007, 459] on textarea "Hi, I have an issue with my product selector" at bounding box center [935, 457] width 265 height 25
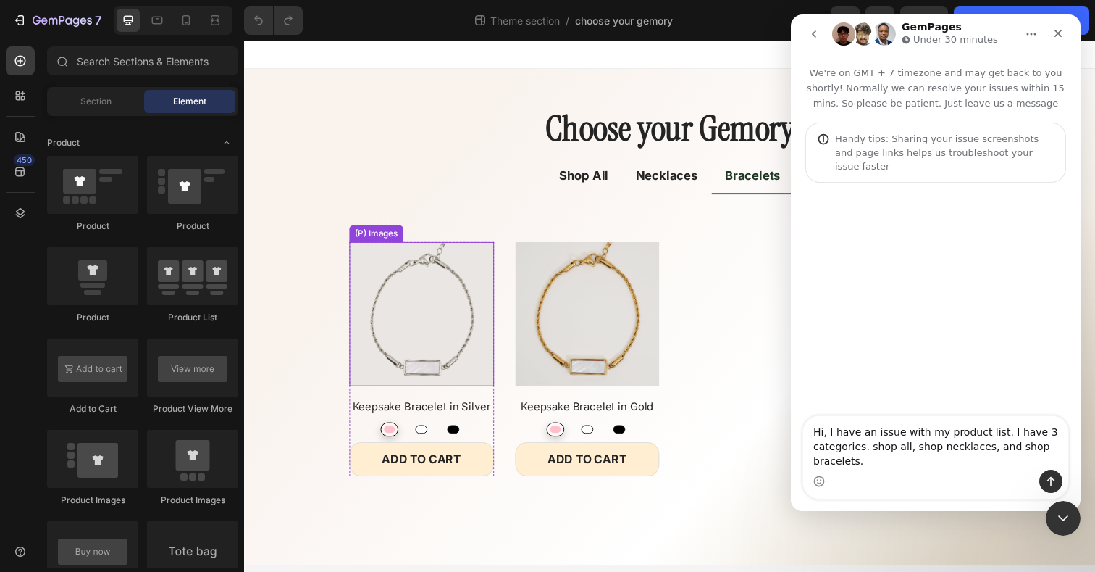
click at [496, 335] on img at bounding box center [425, 320] width 148 height 148
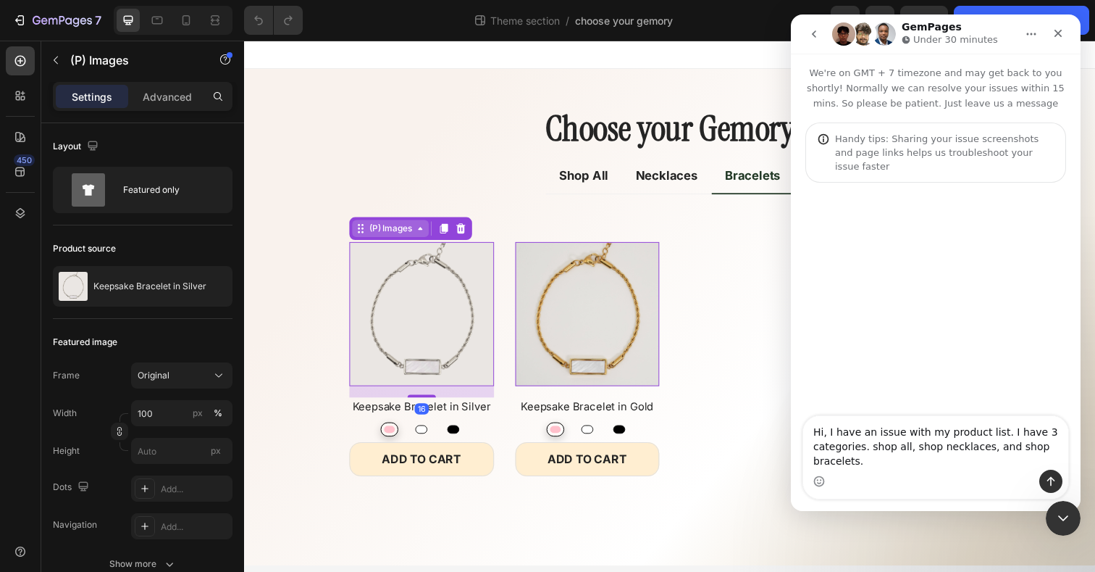
click at [409, 227] on div "(P) Images" at bounding box center [393, 232] width 49 height 13
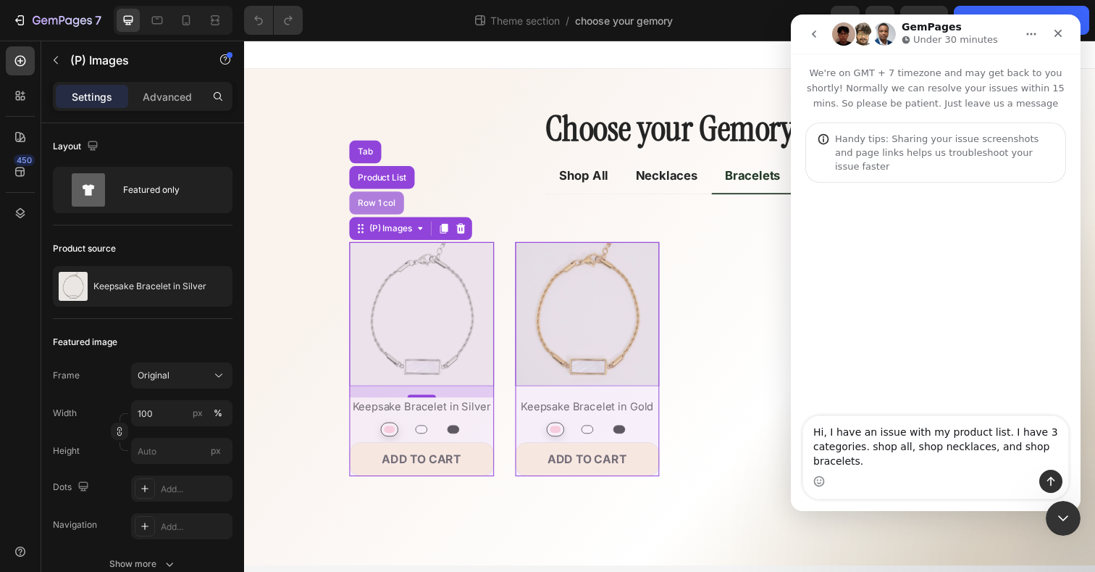
click at [396, 204] on div "Row 1 col" at bounding box center [379, 206] width 44 height 9
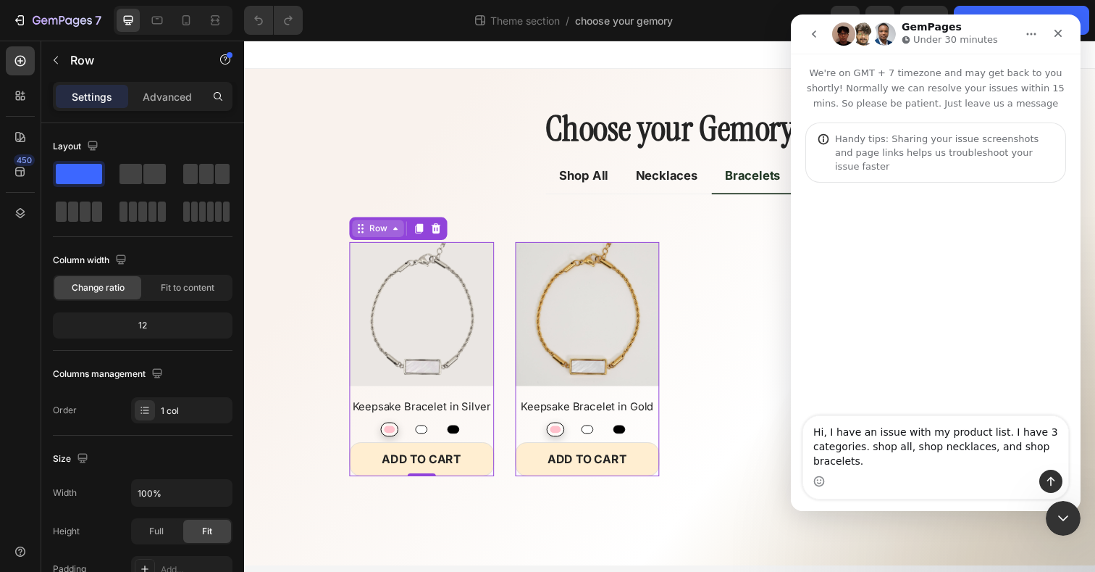
click at [397, 231] on icon at bounding box center [398, 232] width 4 height 3
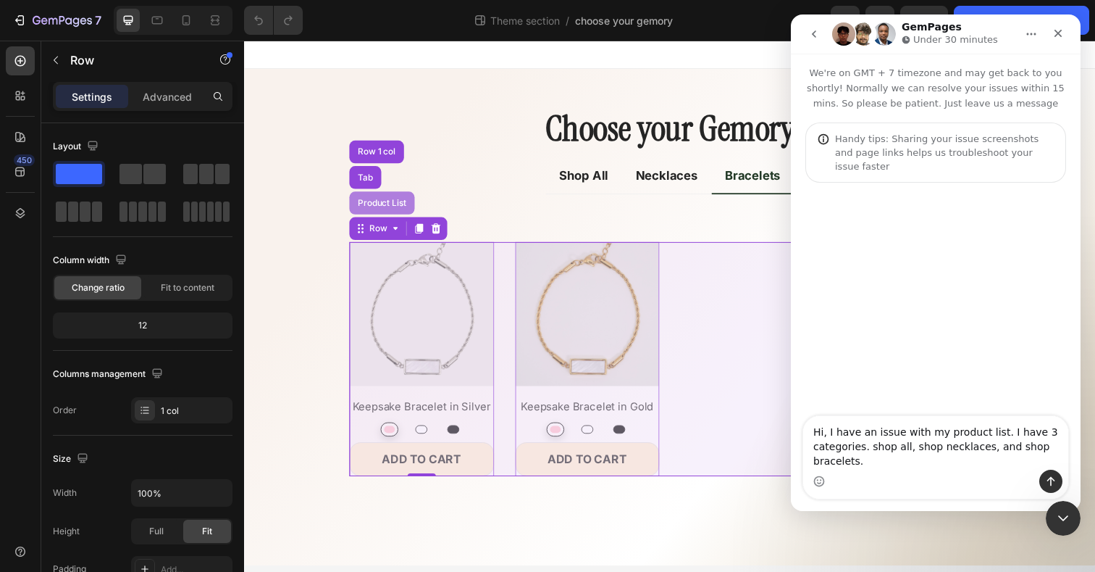
click at [391, 210] on div "Product List" at bounding box center [384, 206] width 67 height 23
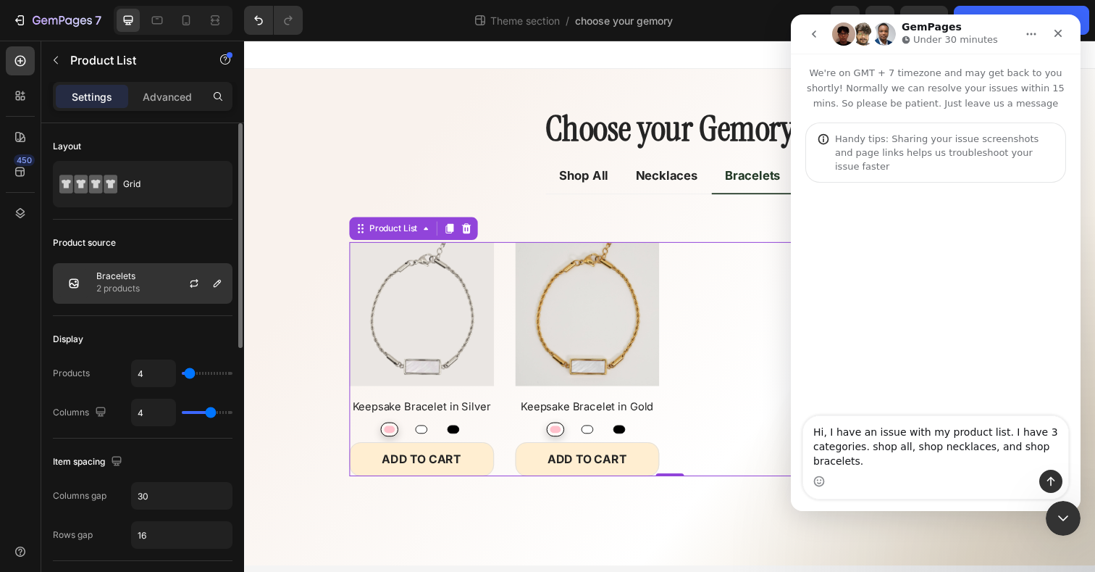
click at [143, 279] on div "Bracelets 2 products" at bounding box center [143, 283] width 180 height 41
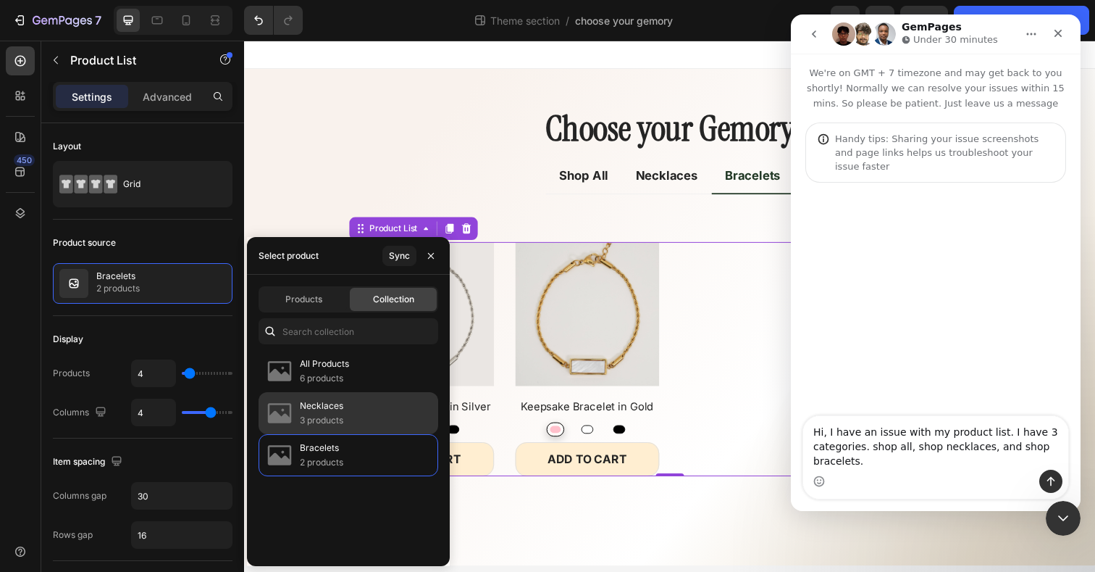
click at [323, 411] on p "Necklaces" at bounding box center [321, 405] width 43 height 14
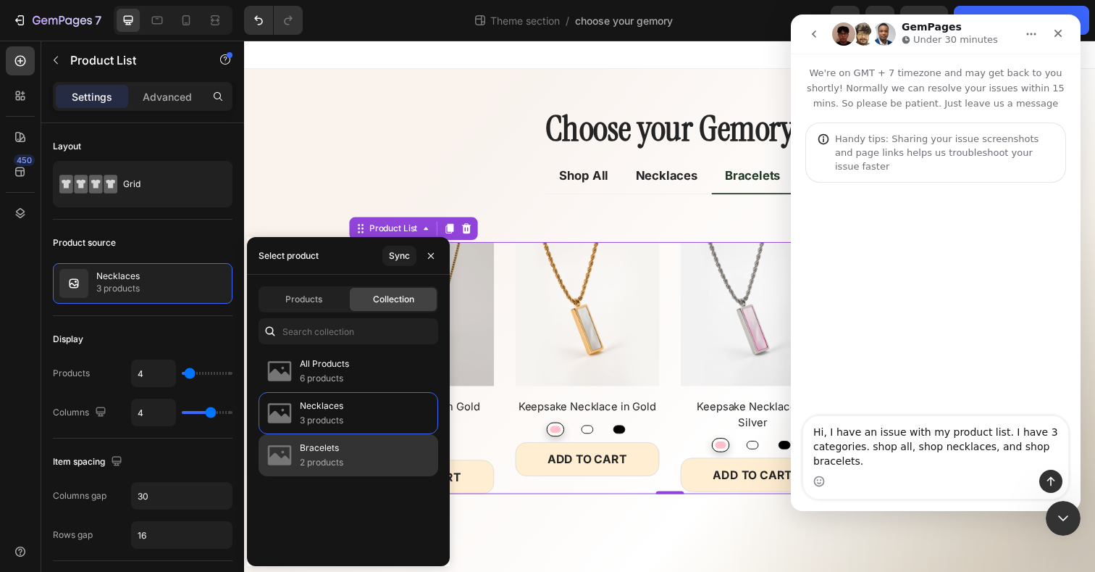
click at [325, 459] on p "2 products" at bounding box center [321, 462] width 43 height 14
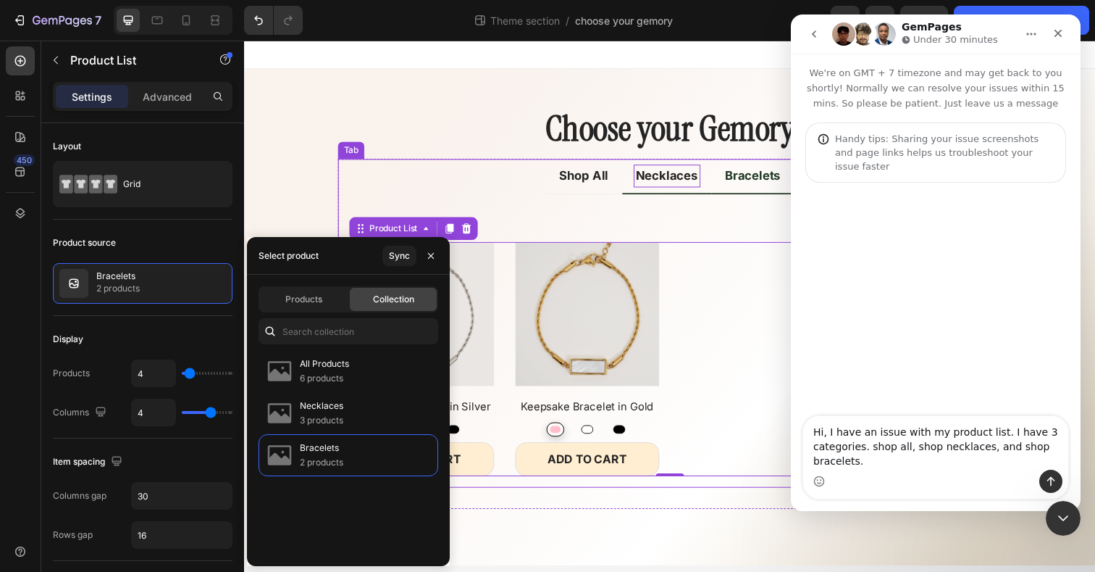
click at [680, 180] on p "Necklaces" at bounding box center [676, 179] width 64 height 19
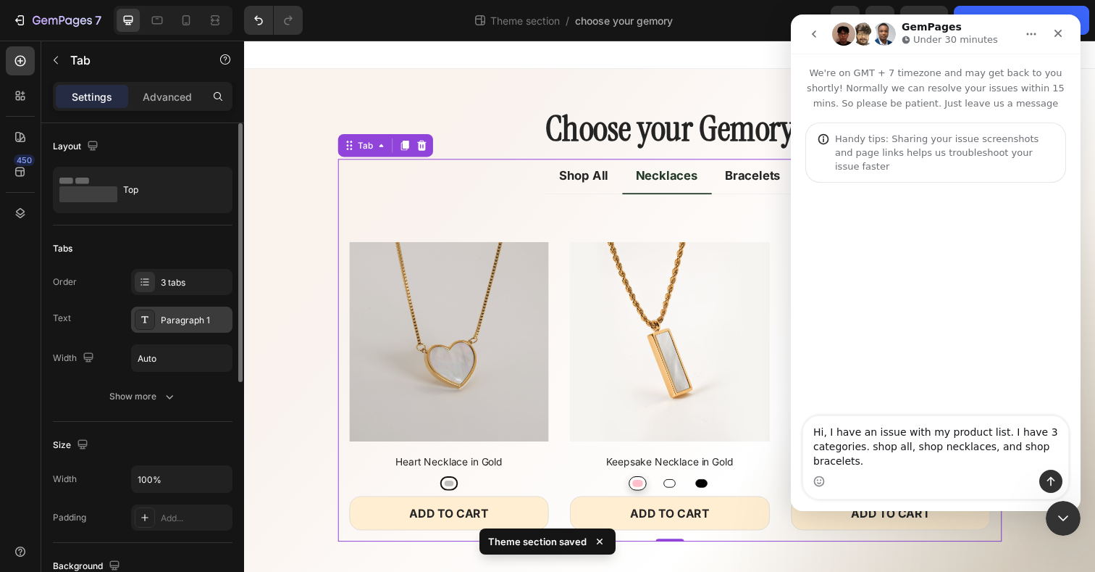
click at [174, 320] on div "Paragraph 1" at bounding box center [195, 320] width 68 height 13
click at [174, 286] on div "3 tabs" at bounding box center [195, 282] width 68 height 13
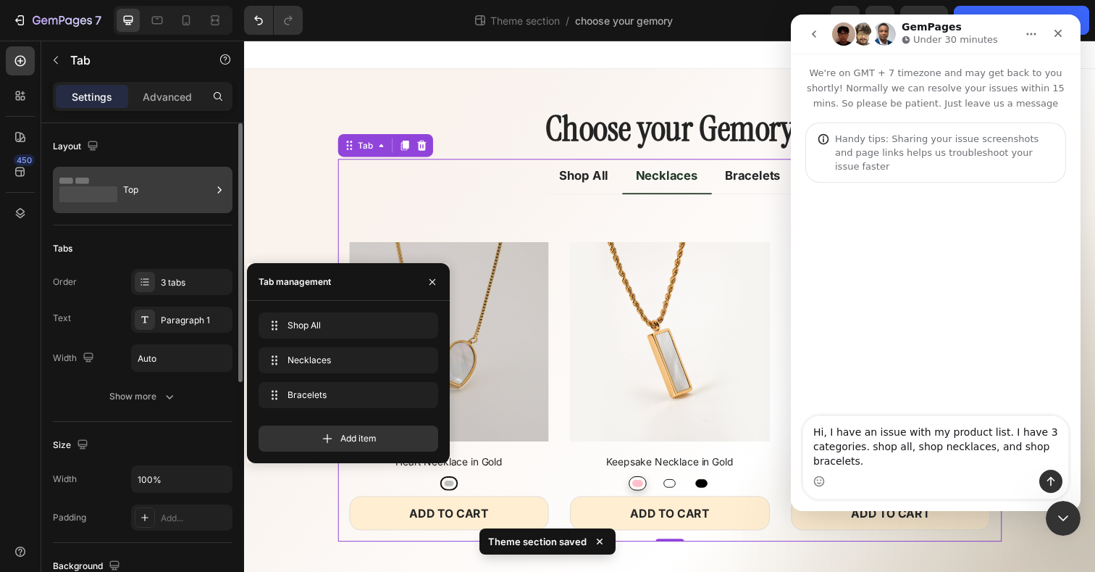
click at [119, 185] on div "Top" at bounding box center [143, 190] width 180 height 46
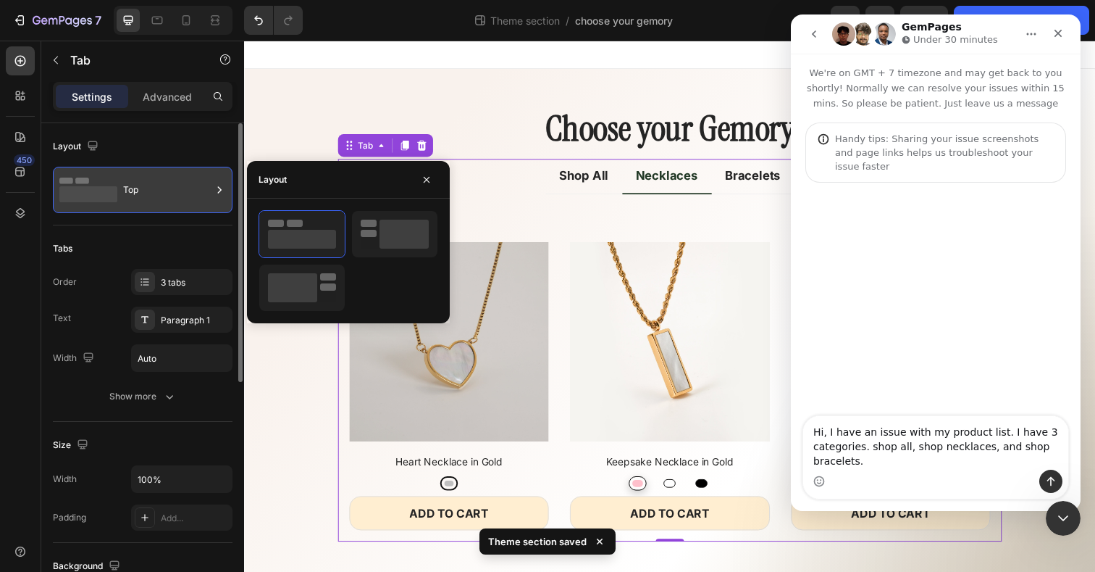
click at [119, 185] on div "Top" at bounding box center [143, 190] width 180 height 46
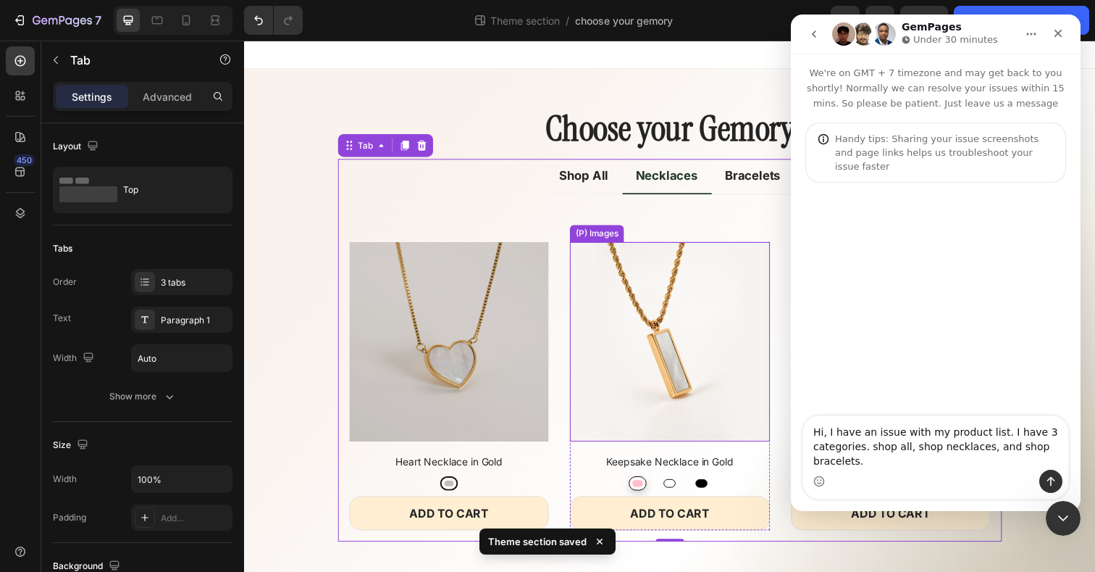
click at [555, 269] on img at bounding box center [453, 348] width 204 height 204
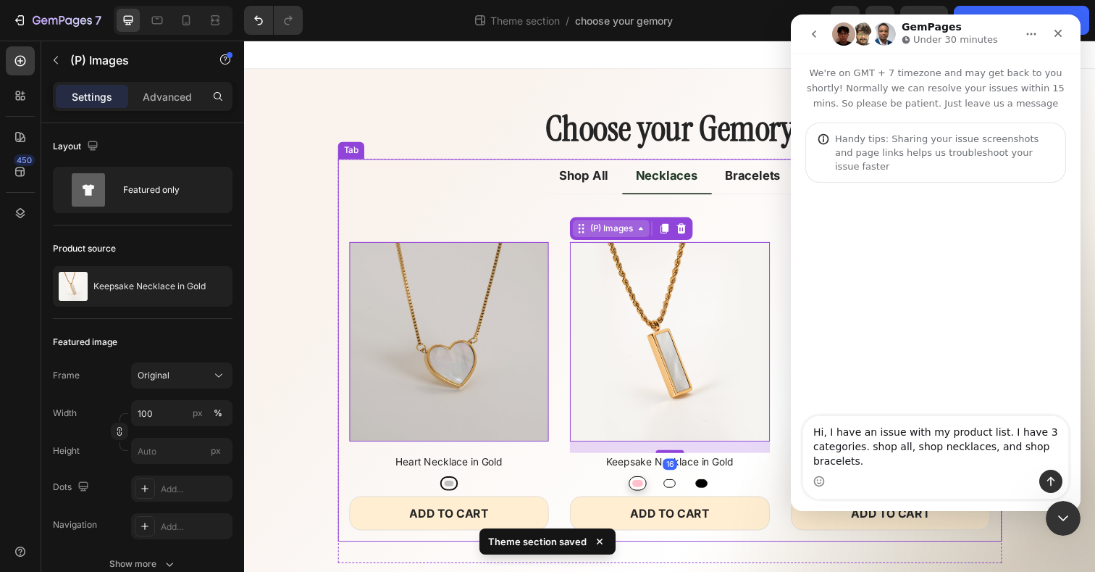
click at [404, 236] on div "(P) Images" at bounding box center [378, 237] width 49 height 13
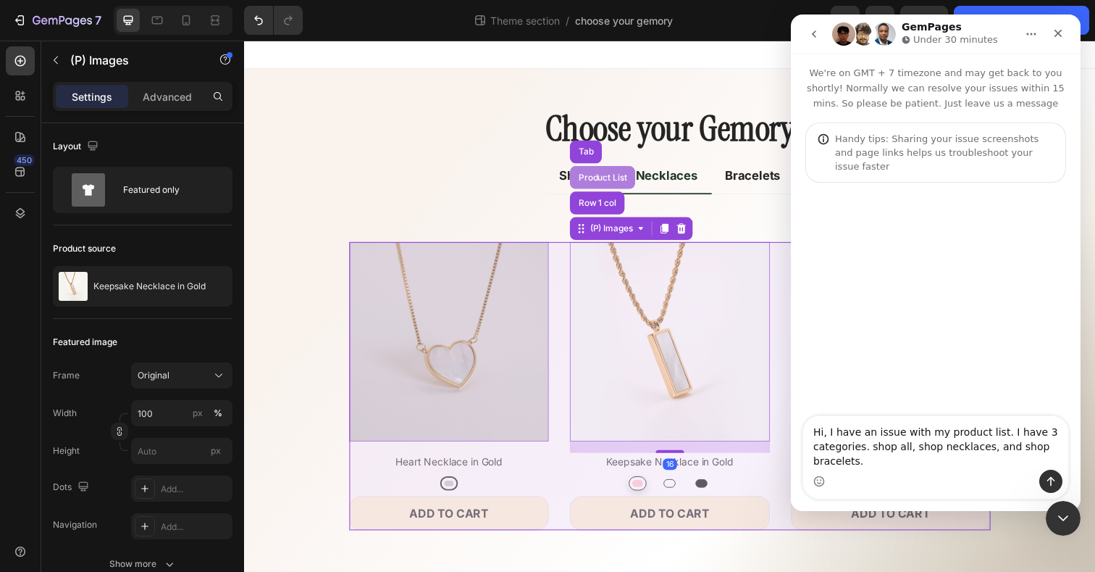
click at [614, 178] on div "Product List" at bounding box center [609, 180] width 55 height 9
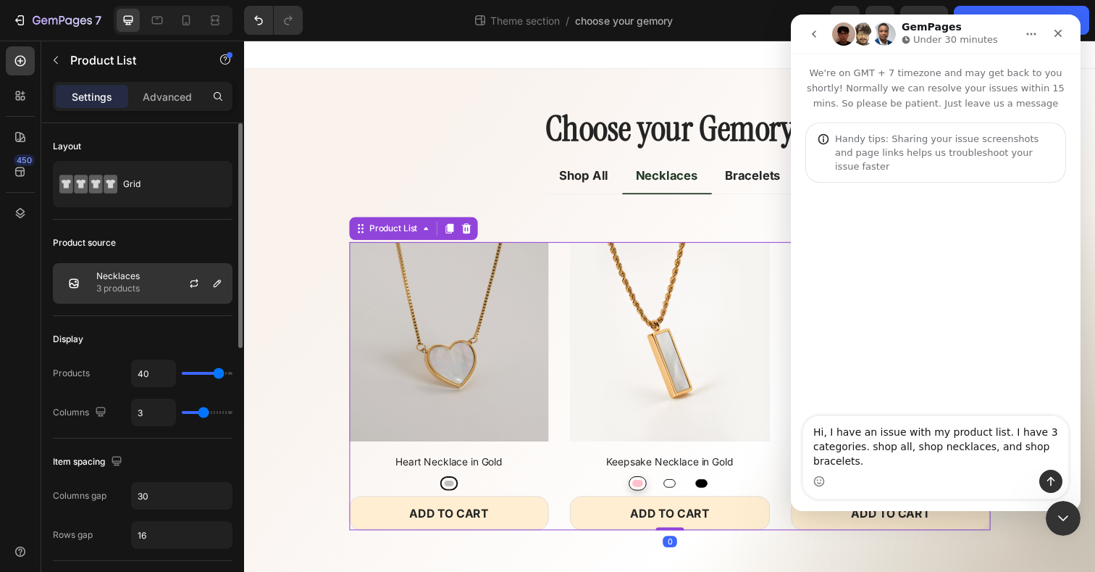
click at [145, 291] on div "Necklaces 3 products" at bounding box center [143, 283] width 180 height 41
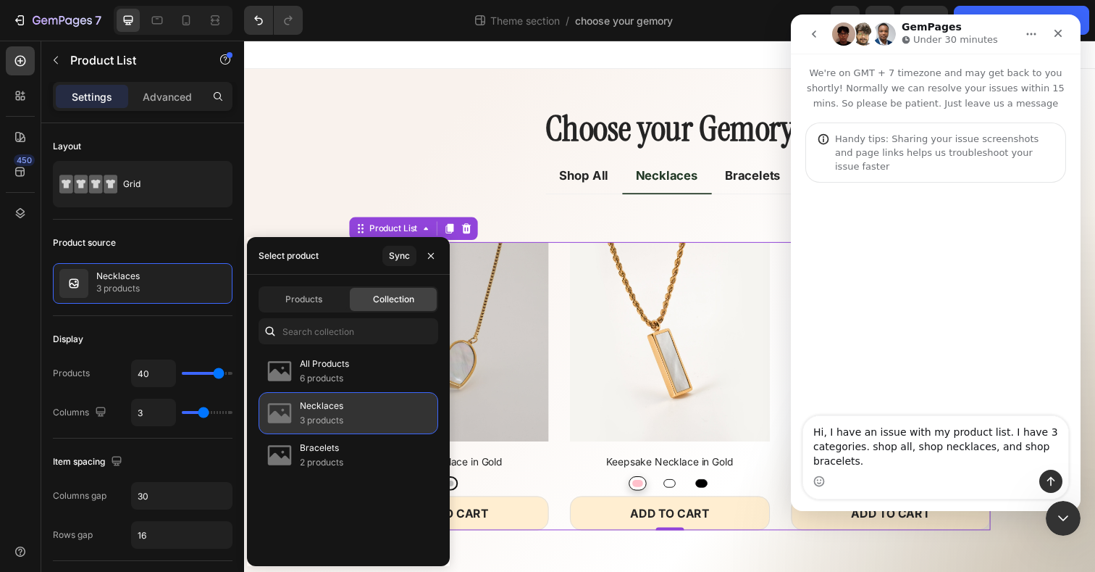
click at [321, 406] on p "Necklaces" at bounding box center [321, 405] width 43 height 14
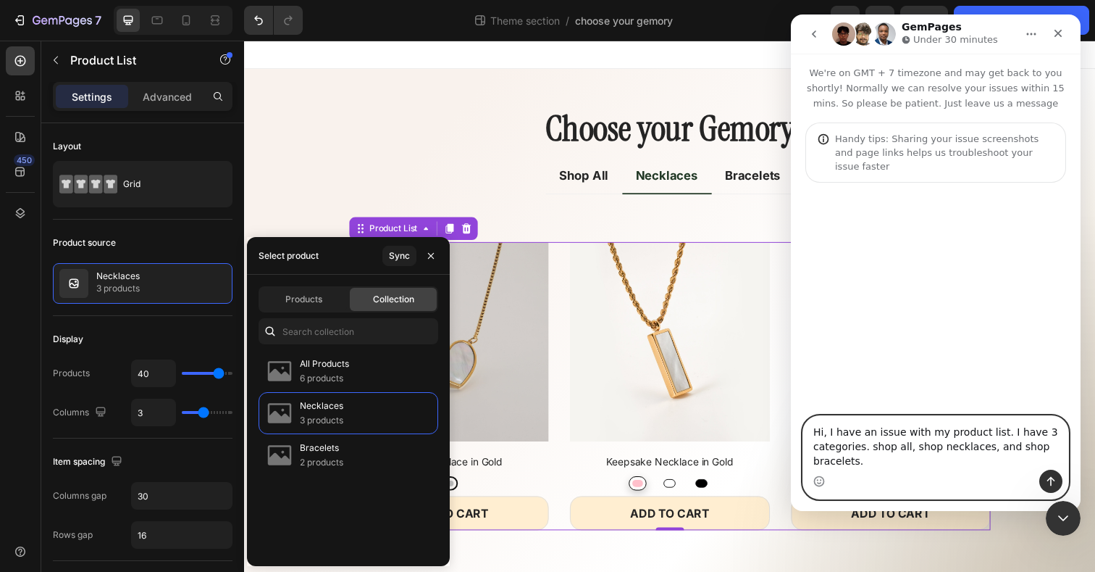
click at [914, 458] on textarea "Hi, I have an issue with my product list. I have 3 categories. shop all, shop n…" at bounding box center [935, 443] width 265 height 54
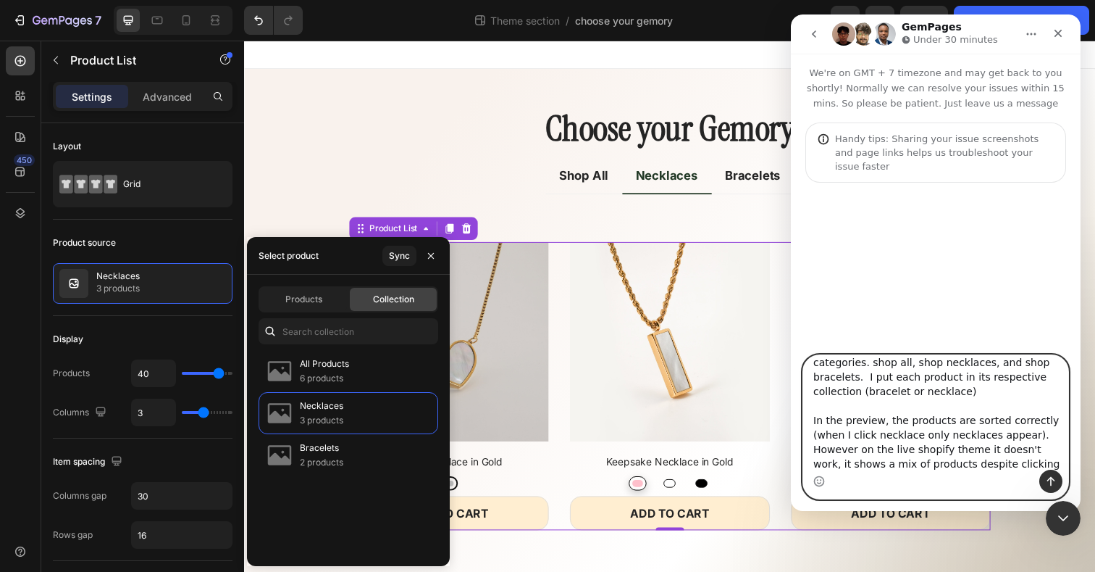
scroll to position [38, 0]
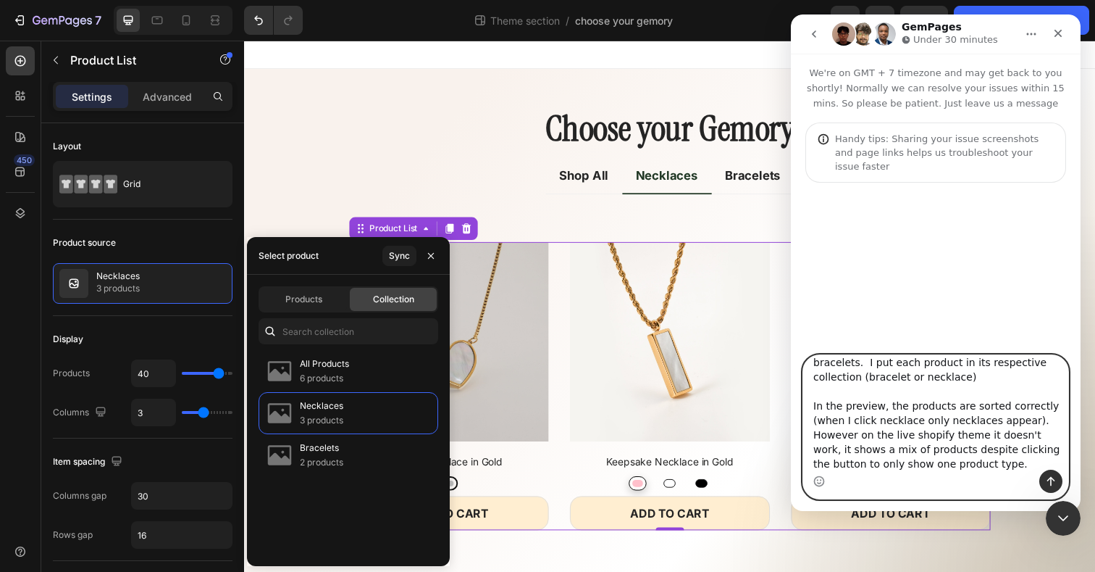
type textarea "Hi, I have an issue with my product list. I have 3 categories. shop all, shop n…"
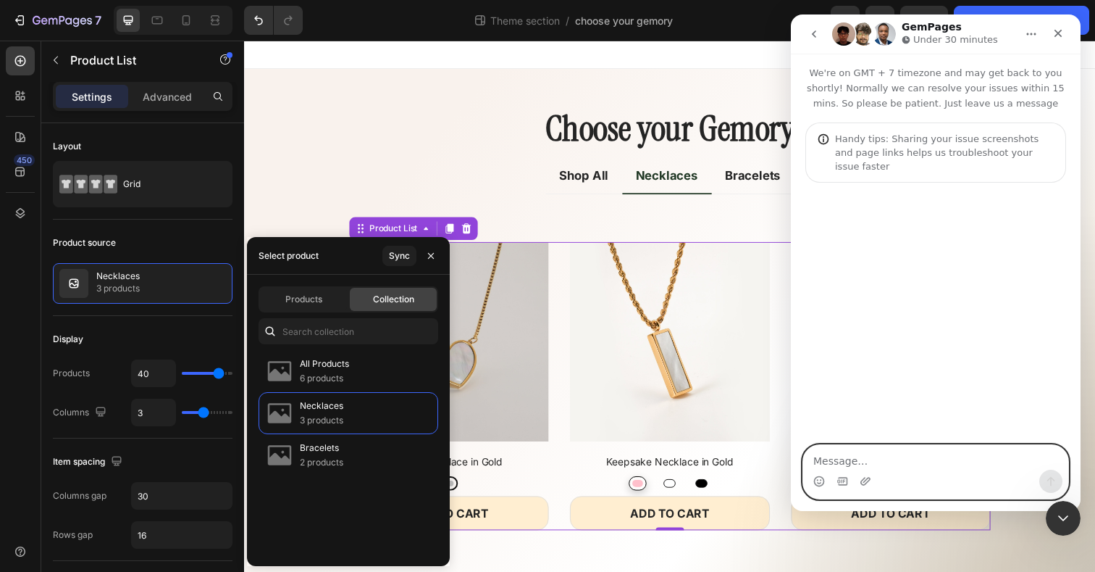
scroll to position [0, 0]
click at [1066, 31] on div "Close" at bounding box center [1058, 33] width 26 height 26
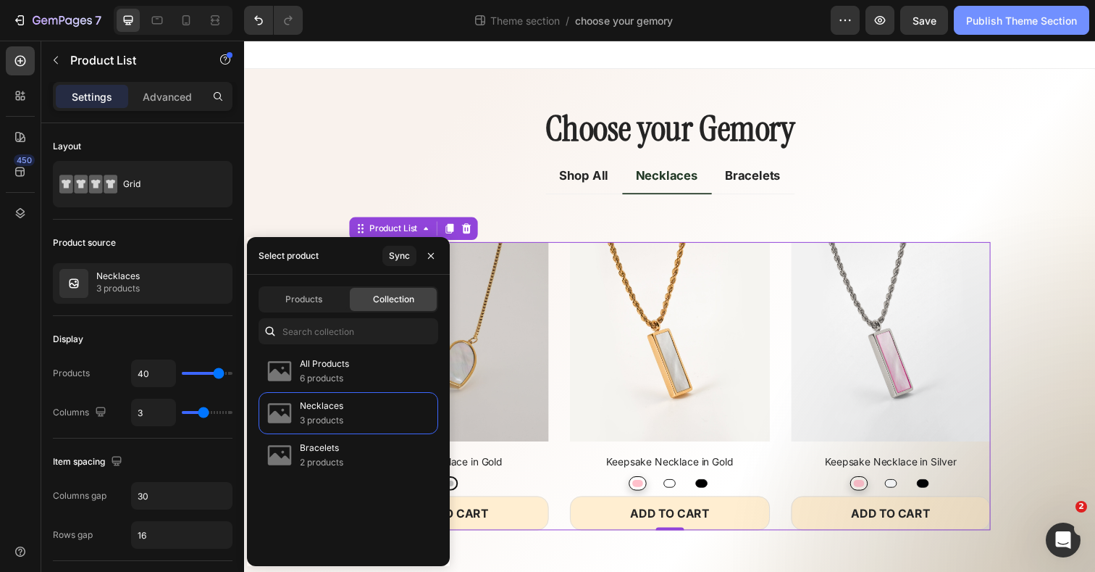
click at [1011, 32] on button "Publish Theme Section" at bounding box center [1021, 20] width 135 height 29
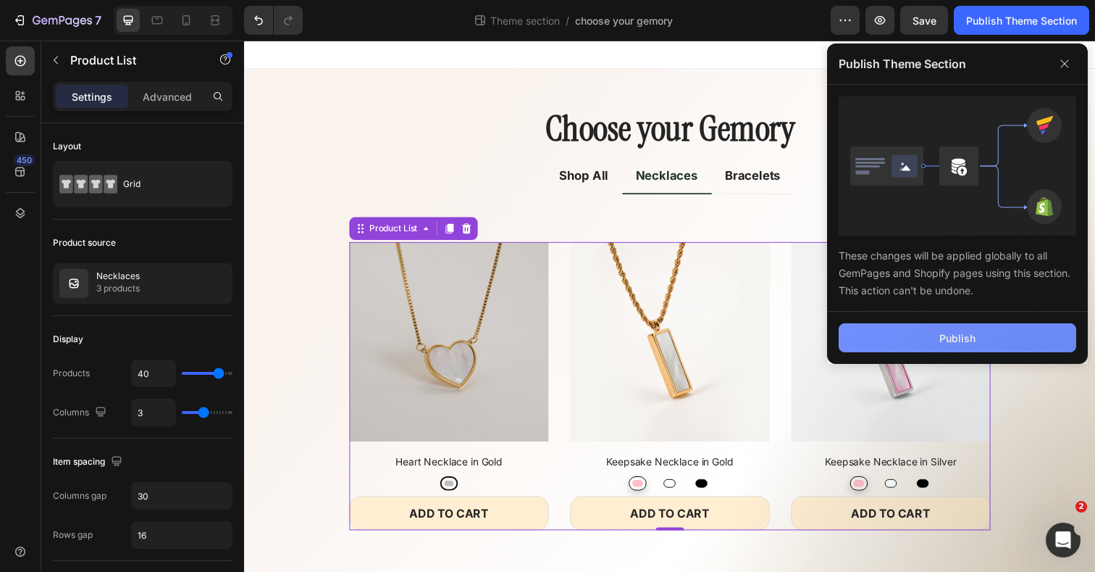
click at [960, 338] on div "Publish" at bounding box center [958, 337] width 36 height 15
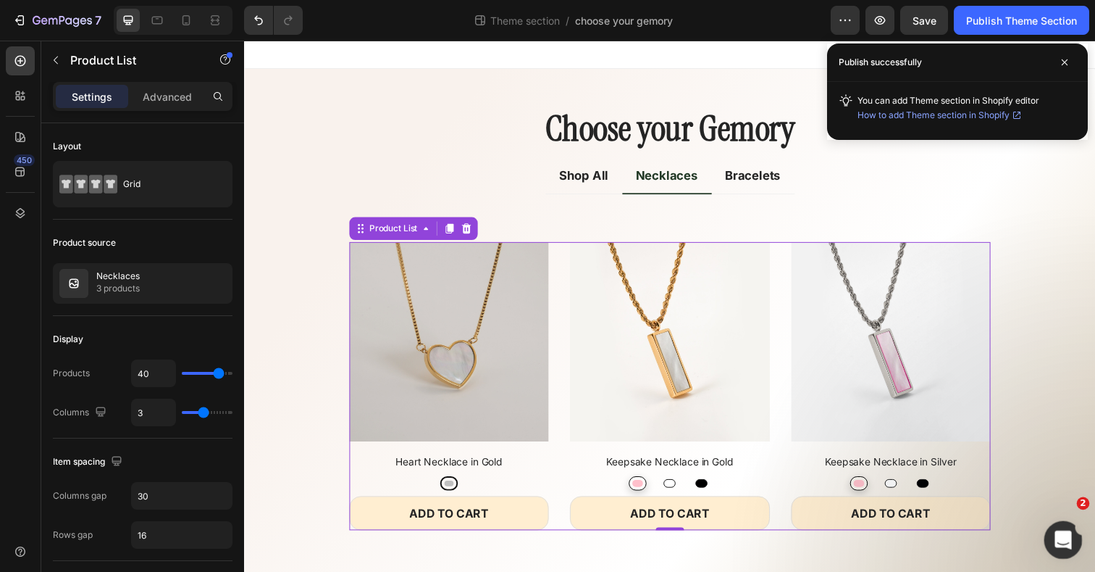
click at [1071, 542] on div "Open Intercom Messenger" at bounding box center [1061, 538] width 48 height 48
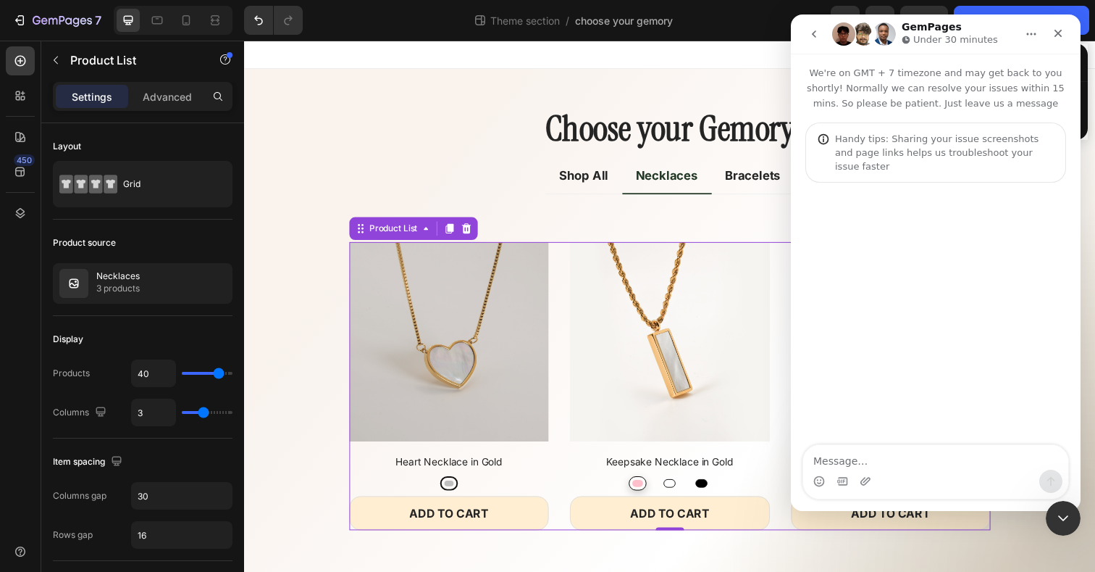
click at [920, 481] on div "Intercom messenger" at bounding box center [935, 480] width 265 height 23
click at [920, 463] on textarea "Message…" at bounding box center [935, 457] width 265 height 25
paste textarea "Hi, I have an issue with my product list. I have 3 categories. shop all, shop n…"
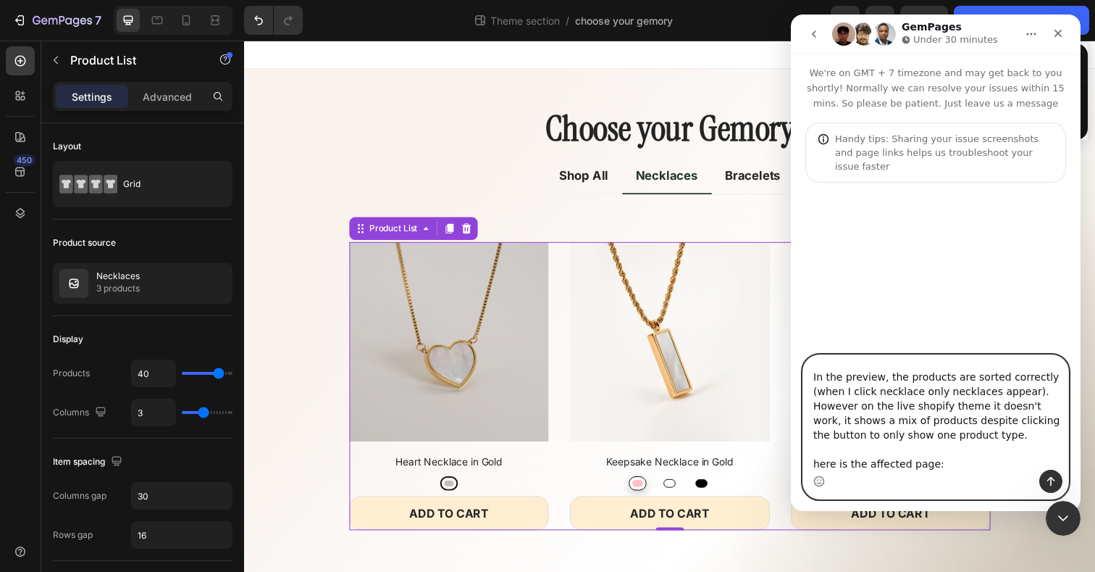
scroll to position [81, 0]
paste textarea "https://gemory.com/collections/frontpage"
type textarea "Hi, I have an issue with my product list. I have 3 categories. shop all, shop n…"
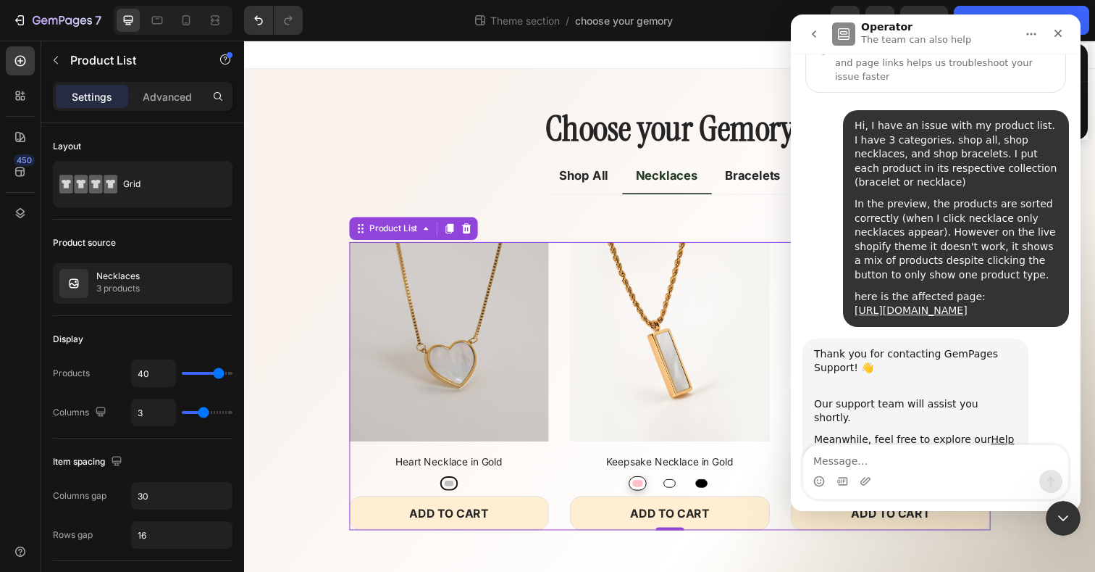
scroll to position [138, 0]
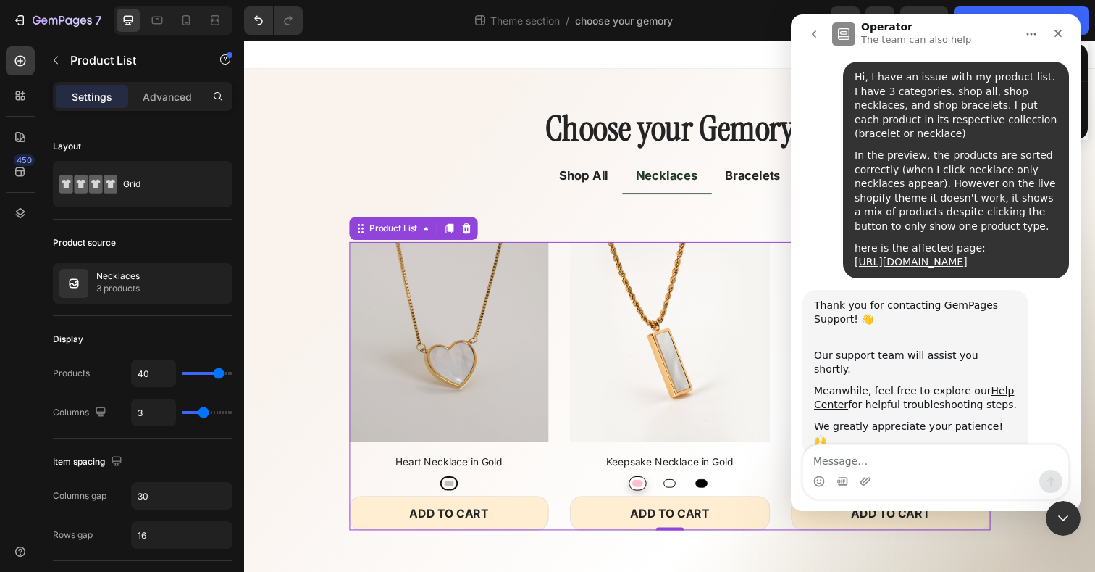
type textarea "l"
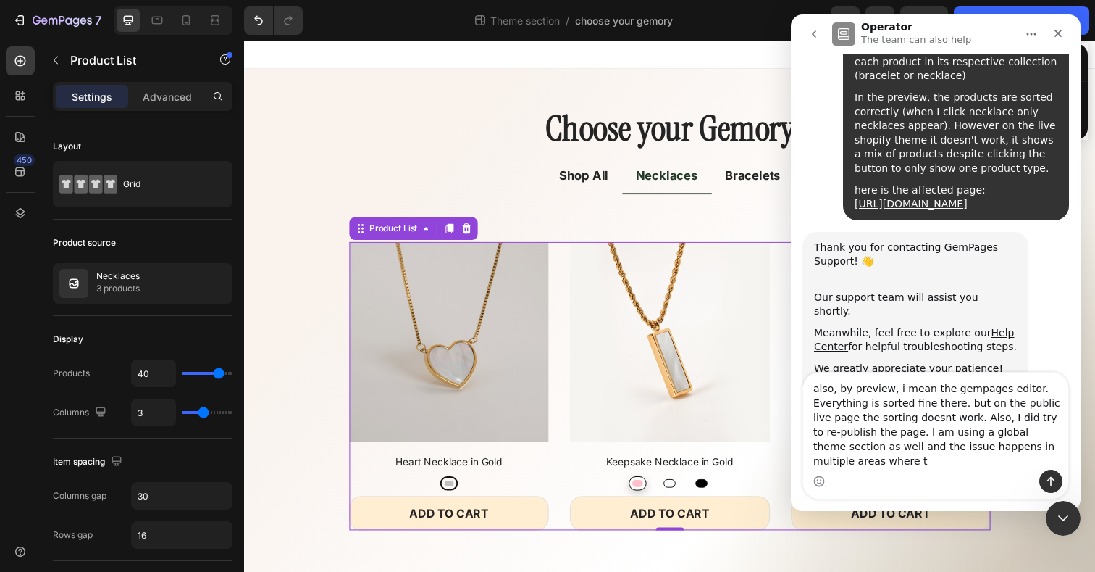
scroll to position [211, 0]
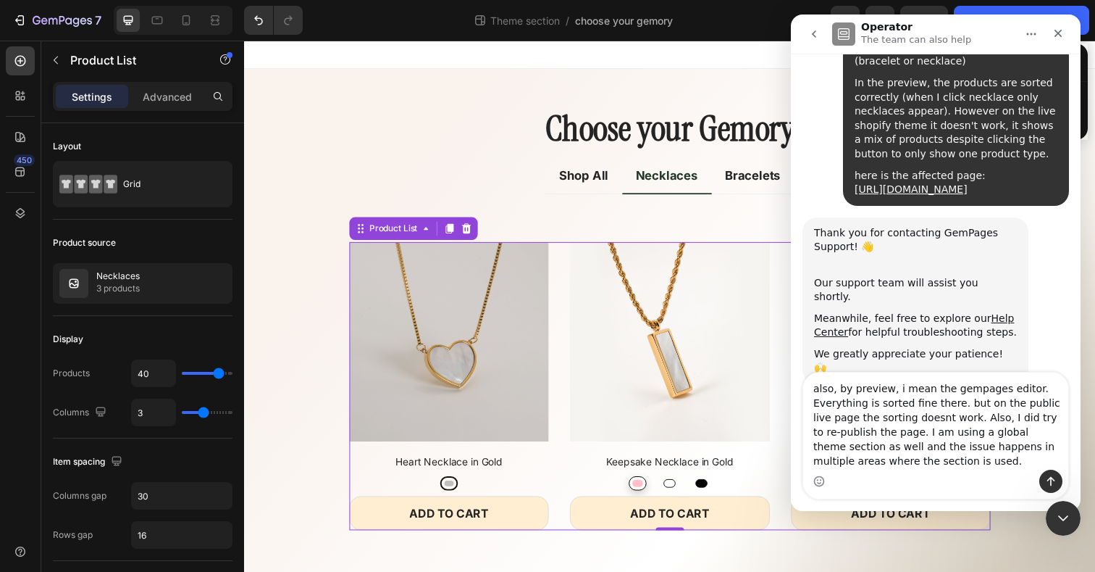
click at [977, 451] on textarea "also, by preview, i mean the gempages editor. Everything is sorted fine there. …" at bounding box center [935, 420] width 265 height 97
type textarea "also, by preview, i mean the gempages editor. Everything is sorted fine there. …"
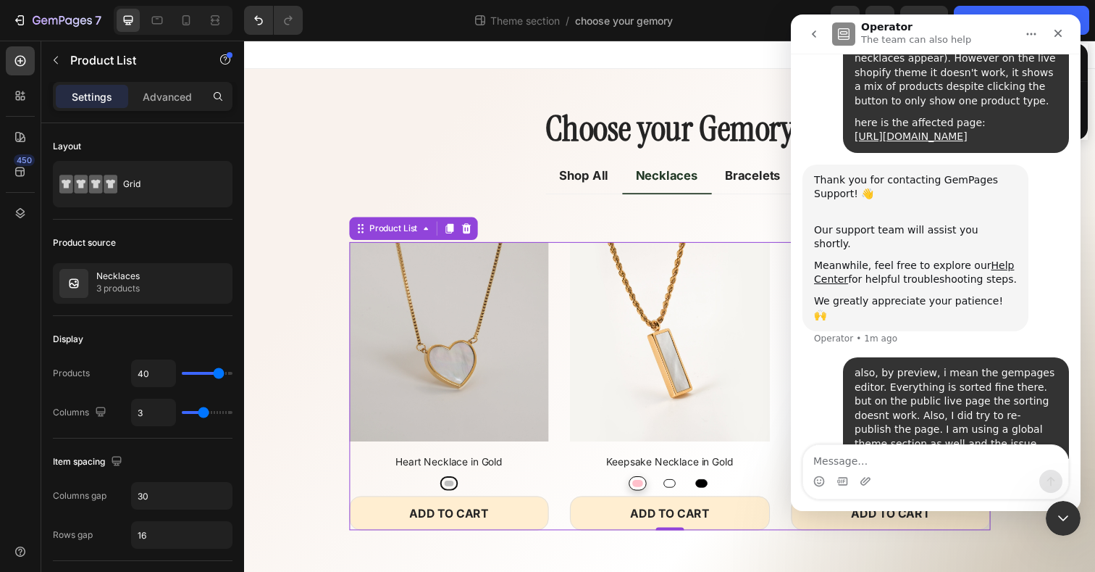
scroll to position [267, 0]
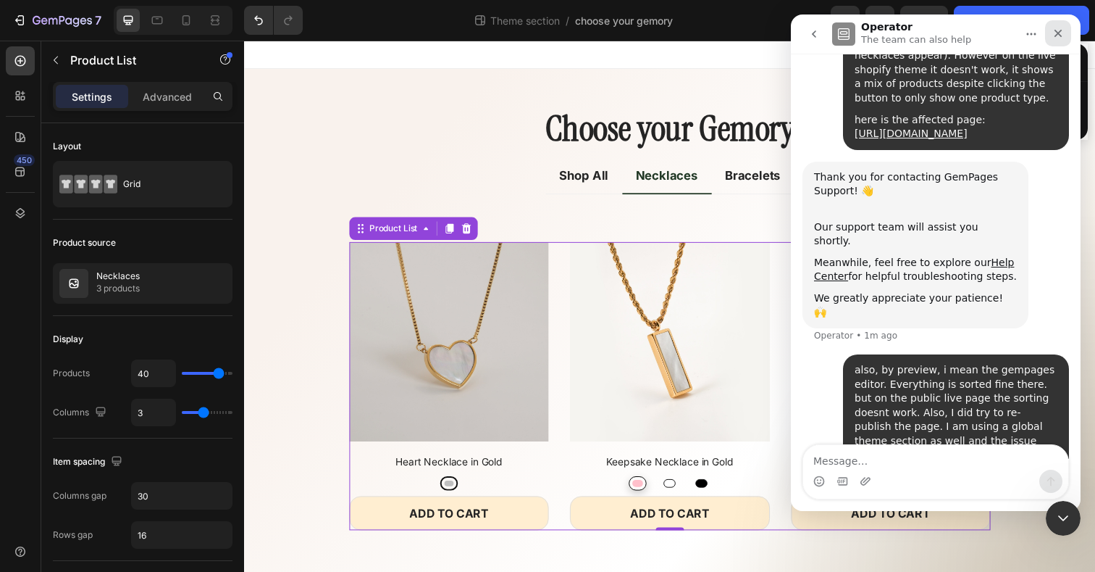
click at [1065, 33] on div "Close" at bounding box center [1058, 33] width 26 height 26
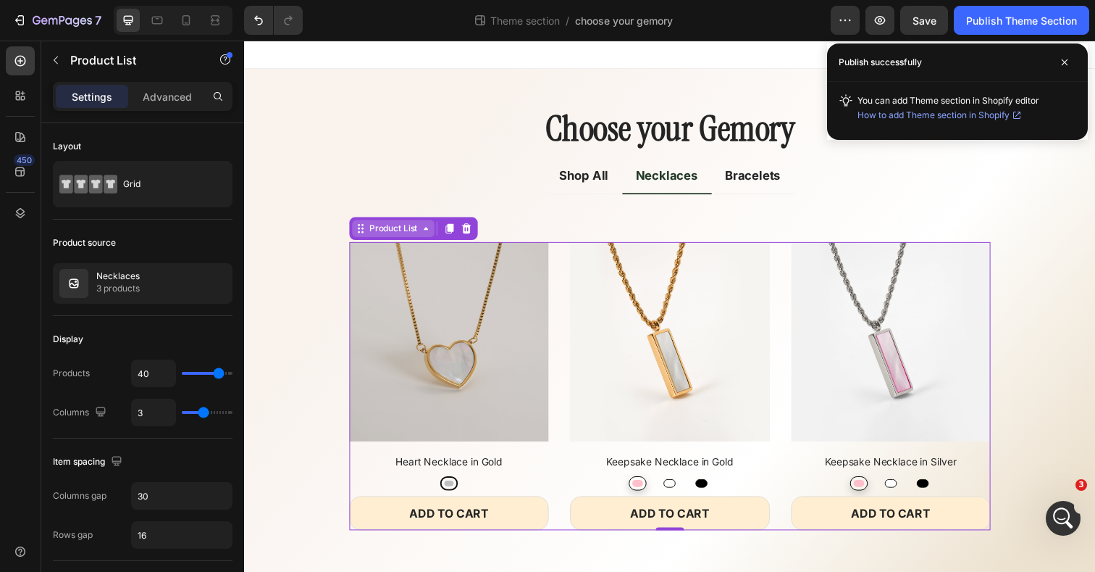
click at [425, 235] on icon at bounding box center [430, 233] width 12 height 12
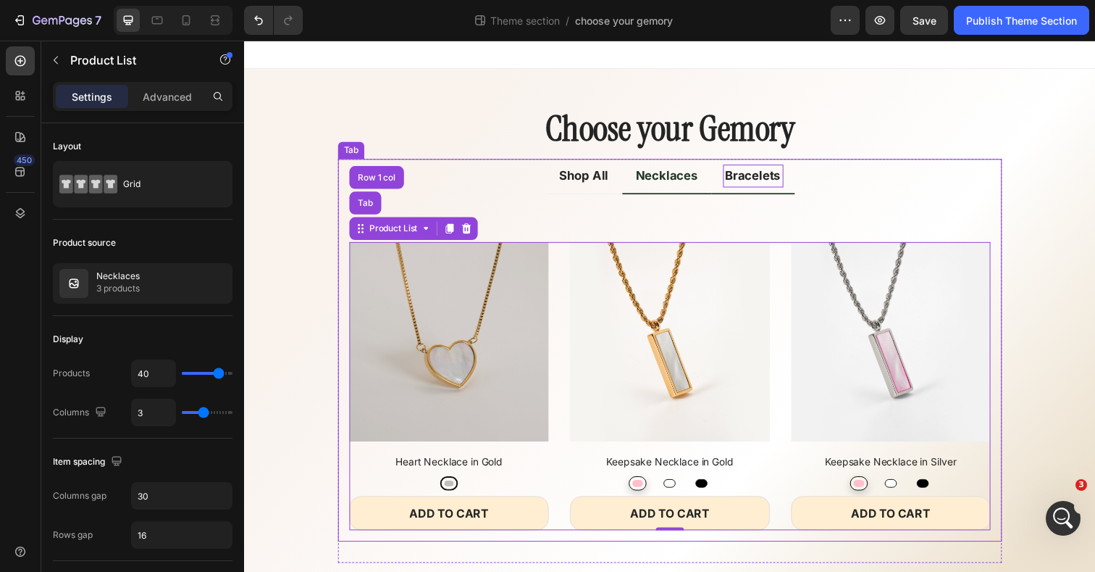
click at [774, 180] on p "Bracelets" at bounding box center [763, 179] width 57 height 19
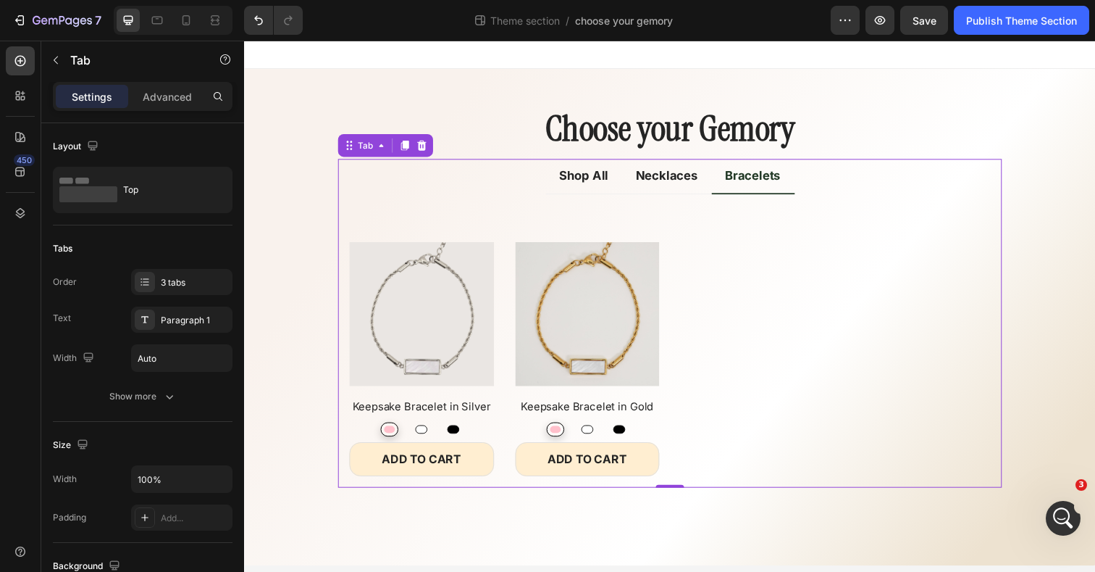
click at [702, 198] on div "Title Line (P) Images Keepsake Necklace in Silver (P) Title Pink Pink White Whi…" at bounding box center [679, 347] width 678 height 299
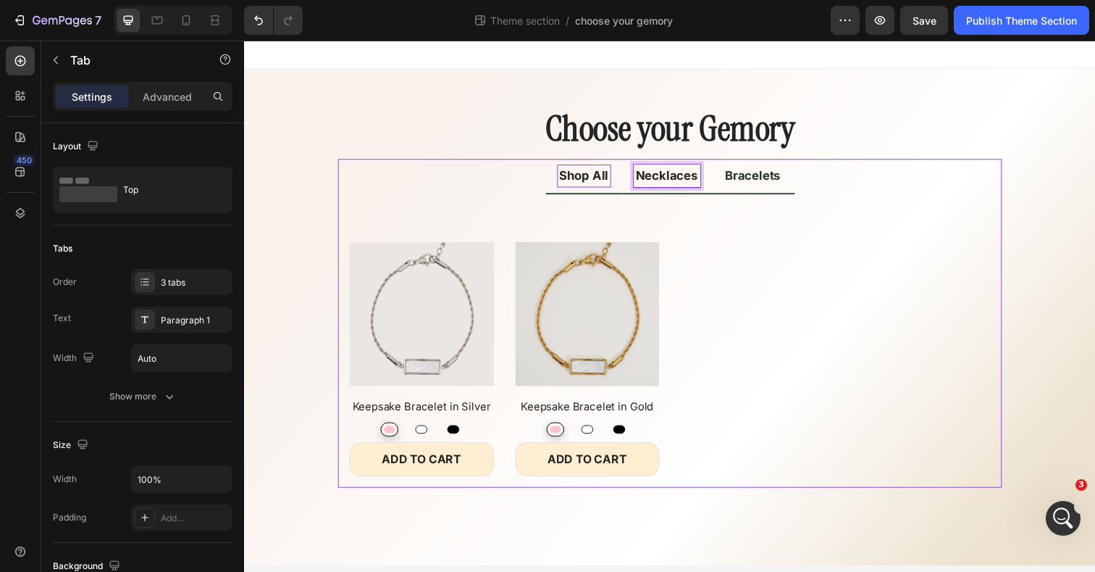
click at [595, 185] on p "Shop All" at bounding box center [591, 179] width 51 height 19
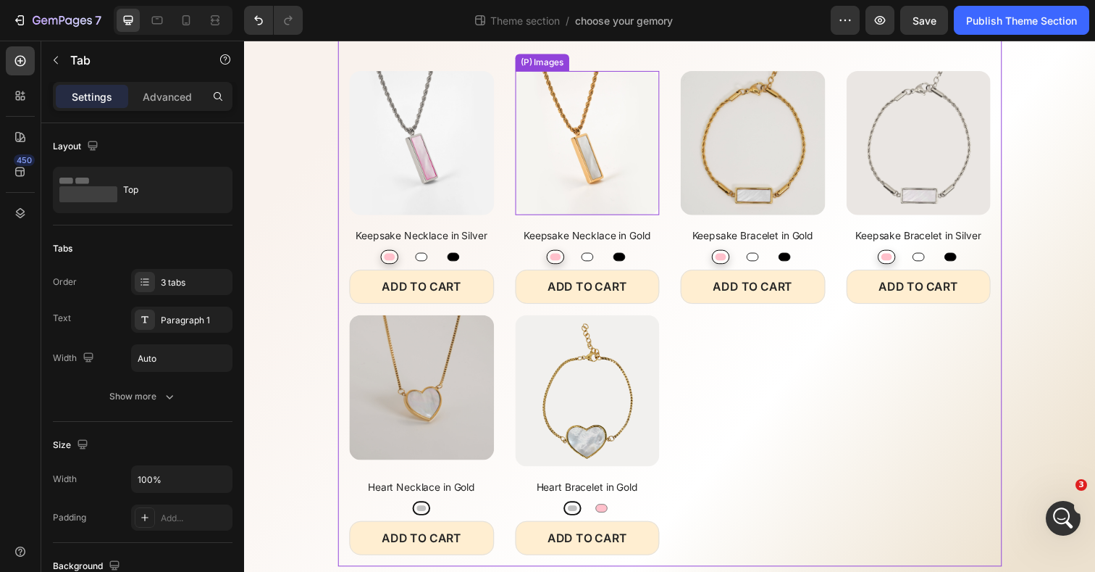
scroll to position [193, 0]
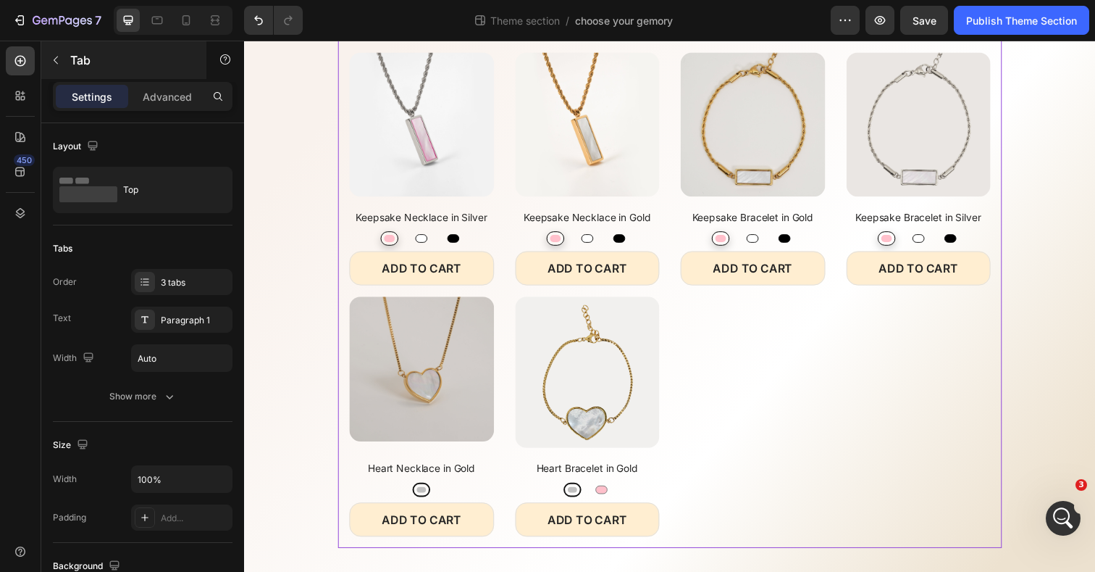
click at [67, 51] on div "Tab" at bounding box center [123, 60] width 165 height 38
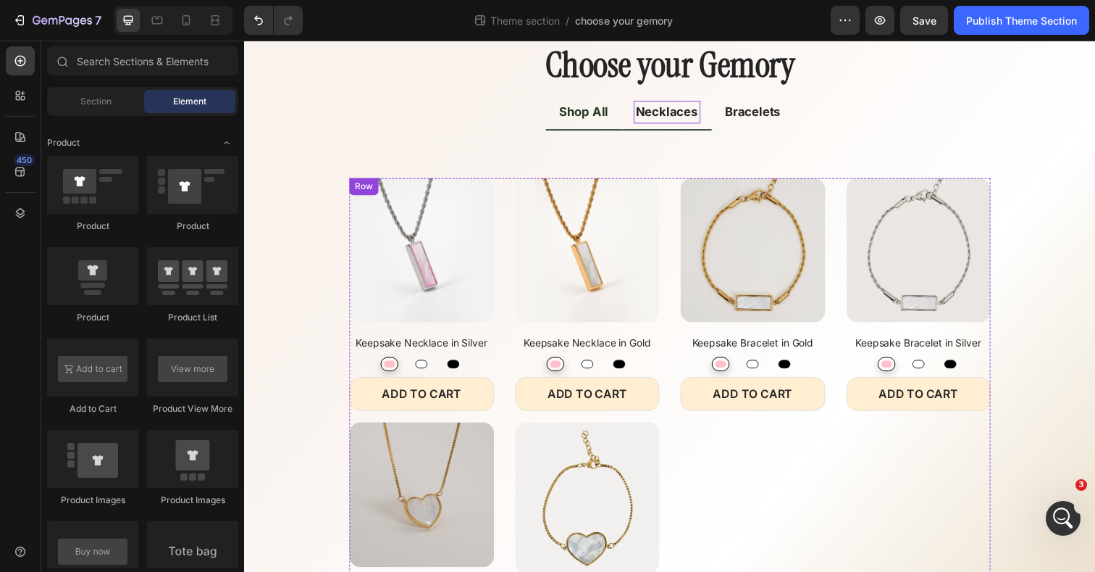
scroll to position [0, 0]
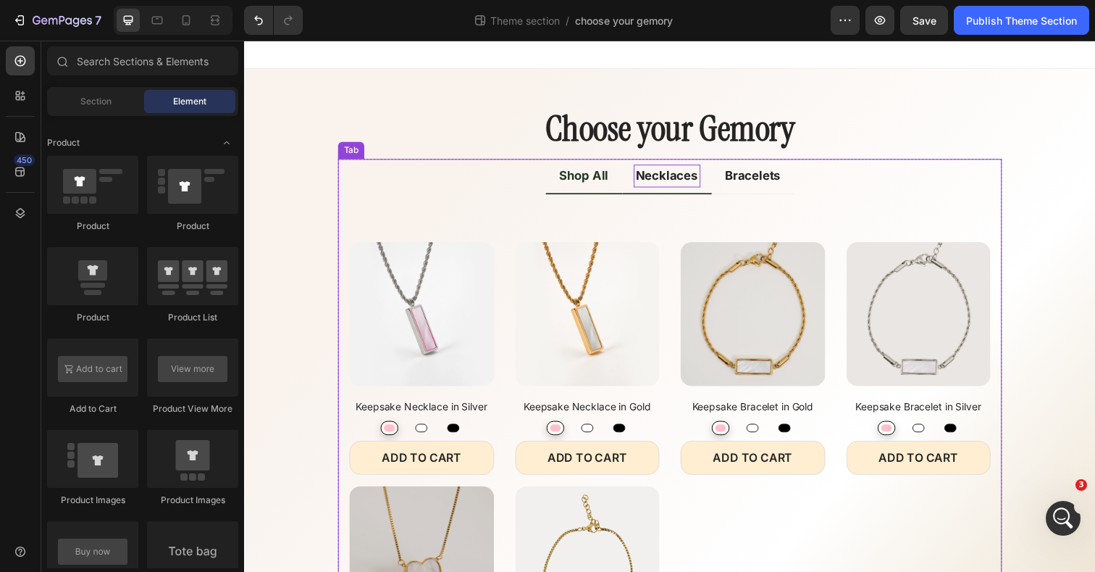
click at [683, 170] on p "Necklaces" at bounding box center [676, 179] width 64 height 19
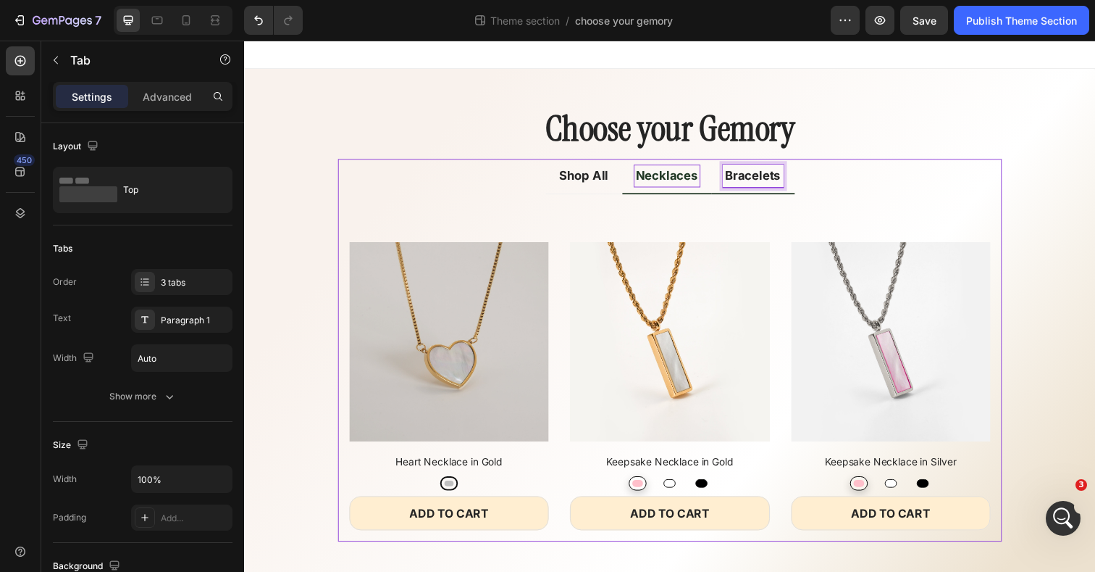
click at [687, 186] on p "Necklaces" at bounding box center [676, 179] width 64 height 19
click at [765, 183] on p "Bracelets" at bounding box center [763, 179] width 57 height 19
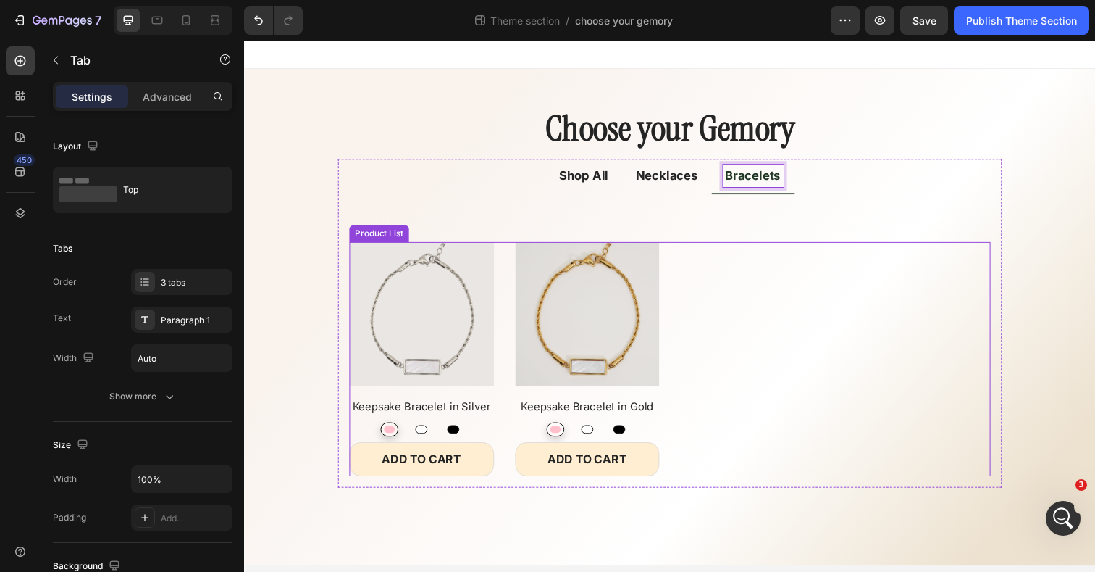
click at [724, 291] on div "(P) Images Keepsake Bracelet in Silver (P) Title Pink Pink White White Black Bl…" at bounding box center [678, 365] width 655 height 239
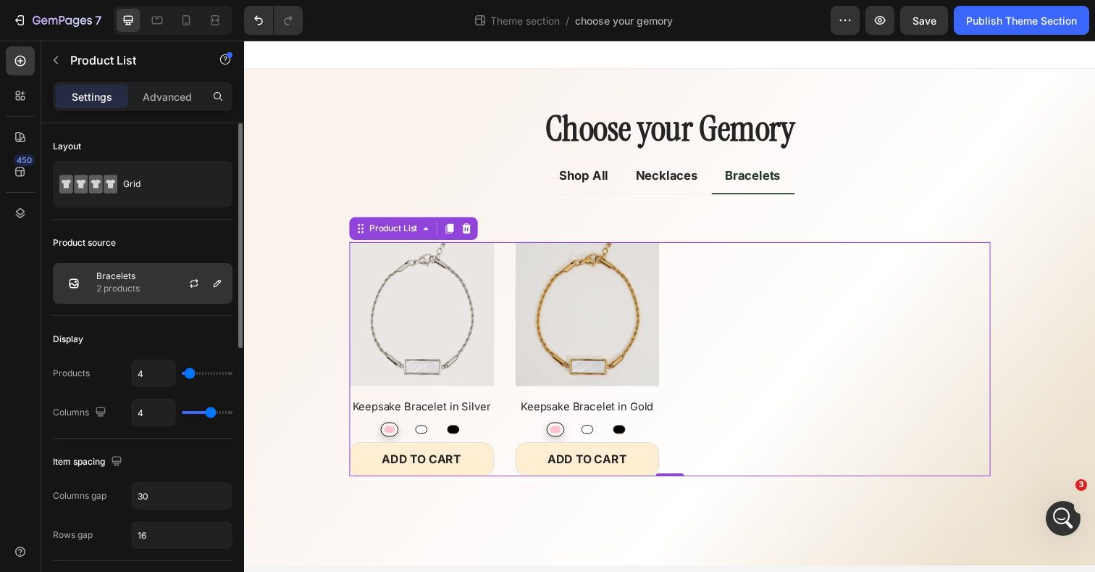
click at [149, 295] on div "Bracelets 2 products" at bounding box center [143, 283] width 180 height 41
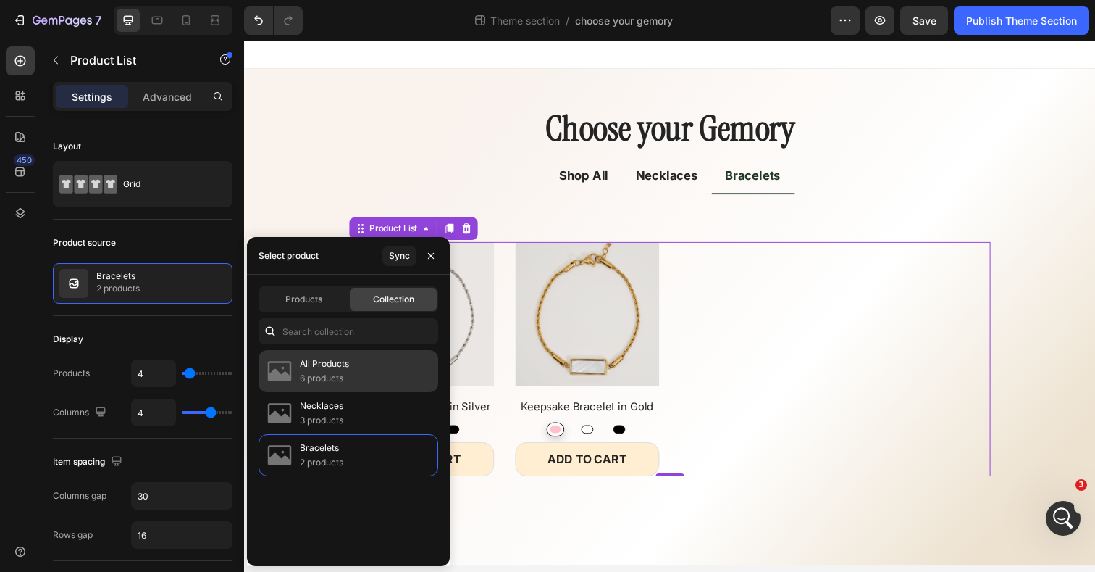
click at [334, 364] on p "All Products" at bounding box center [324, 363] width 49 height 14
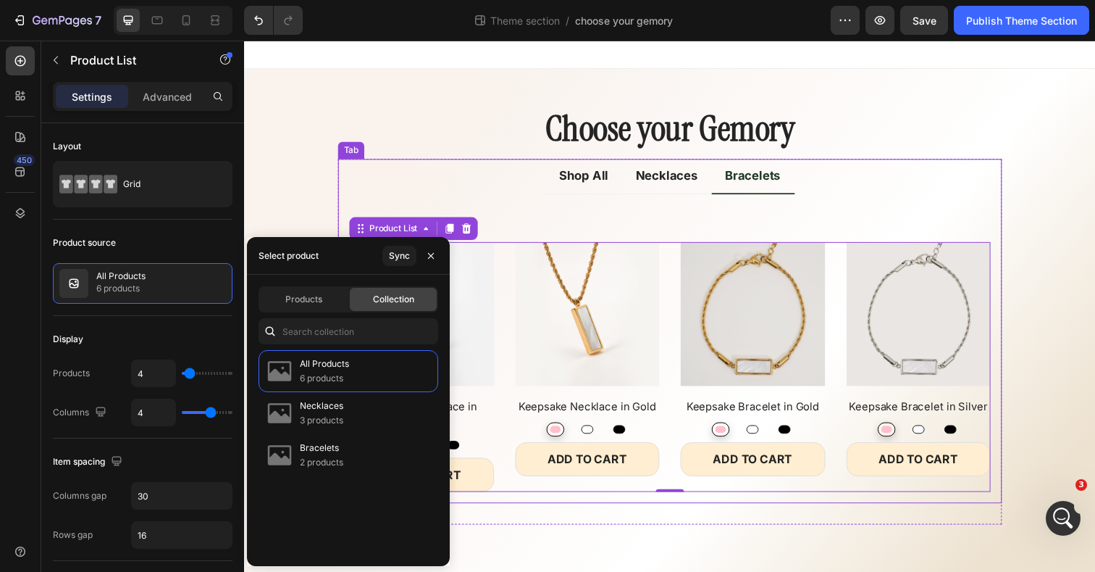
click at [402, 175] on ul "Shop All Necklaces Bracelets" at bounding box center [679, 180] width 678 height 36
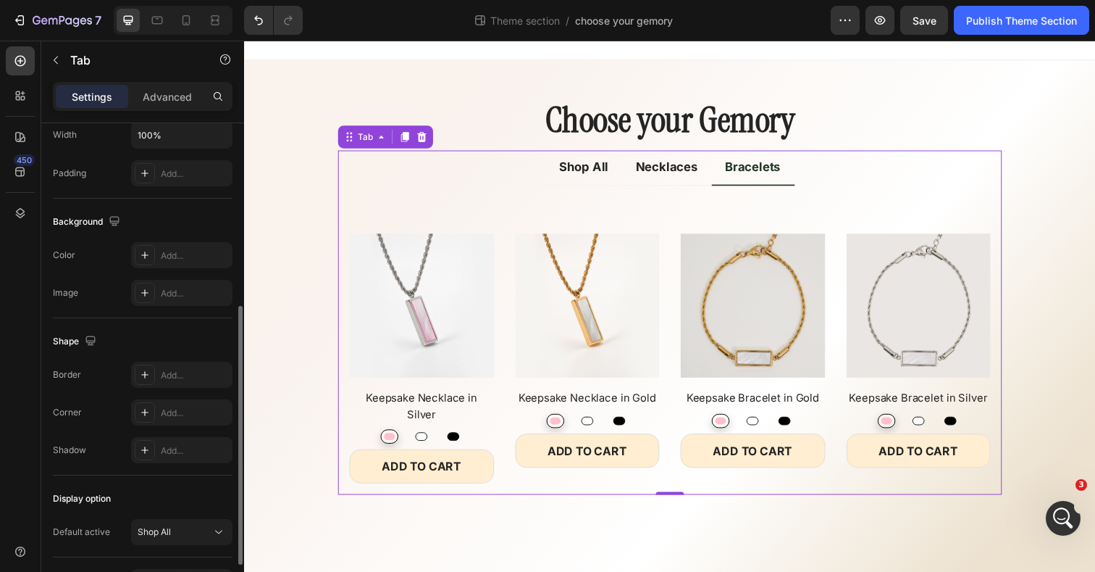
scroll to position [348, 0]
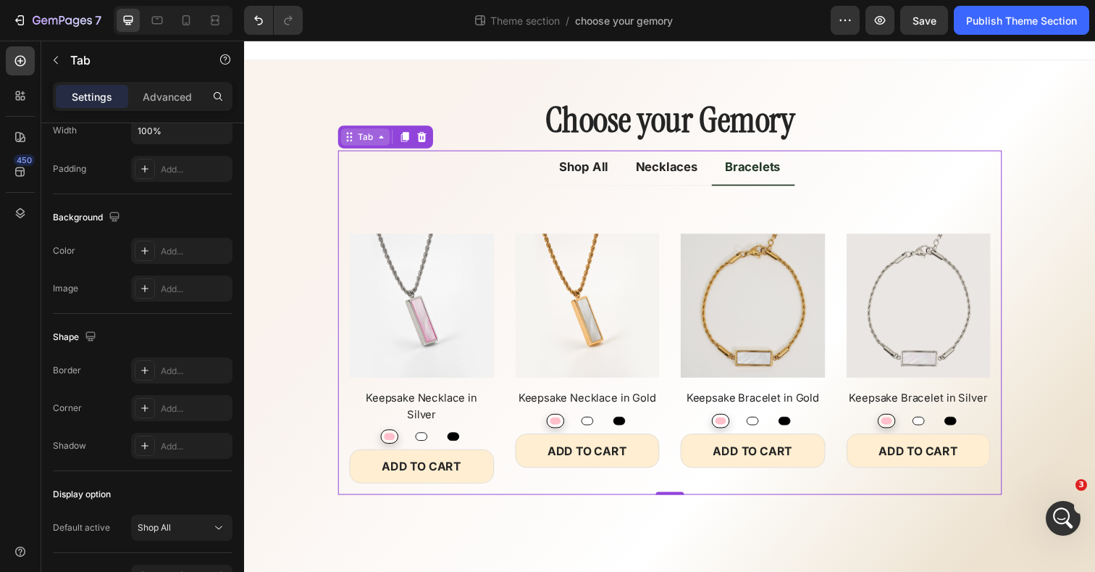
click at [388, 136] on icon at bounding box center [384, 139] width 12 height 12
click at [397, 213] on div "Title Line (P) Images Keepsake Necklace in Silver (P) Title Pink Pink White Whi…" at bounding box center [678, 347] width 655 height 293
click at [396, 238] on img at bounding box center [425, 312] width 148 height 148
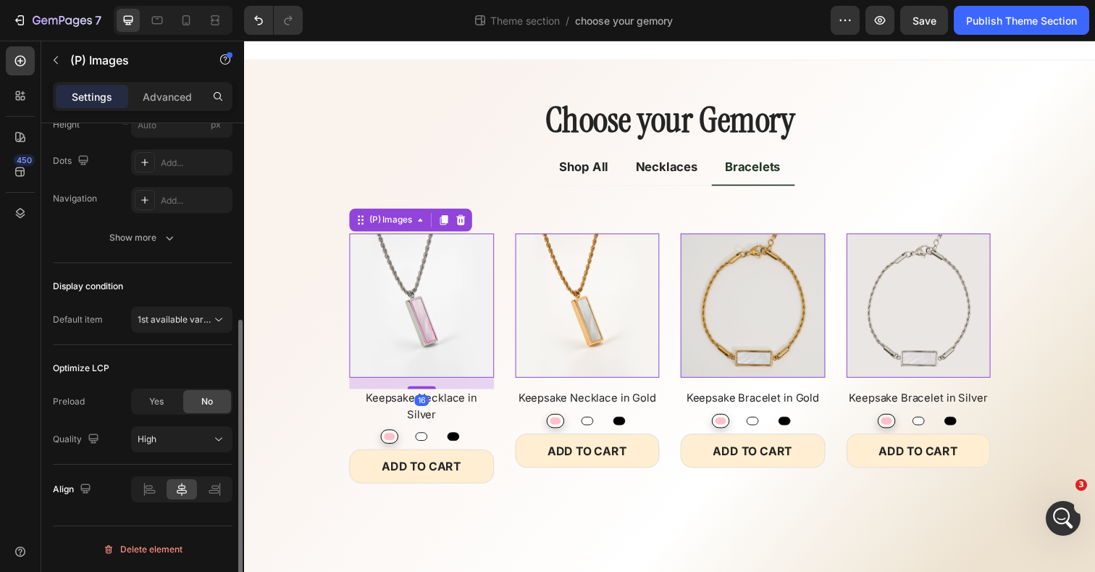
scroll to position [0, 0]
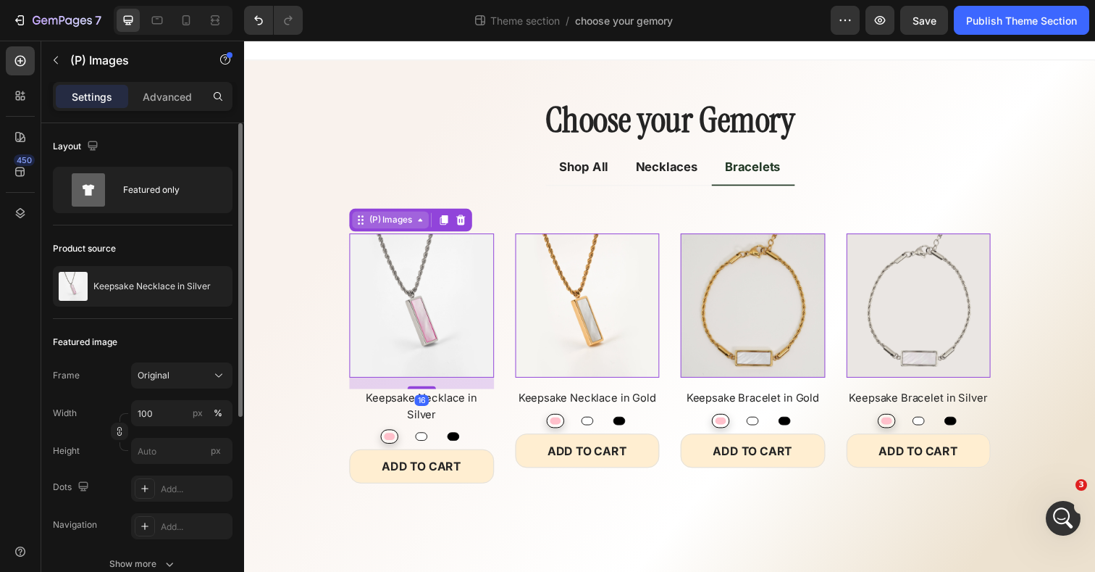
click at [398, 221] on div "(P) Images" at bounding box center [393, 223] width 49 height 13
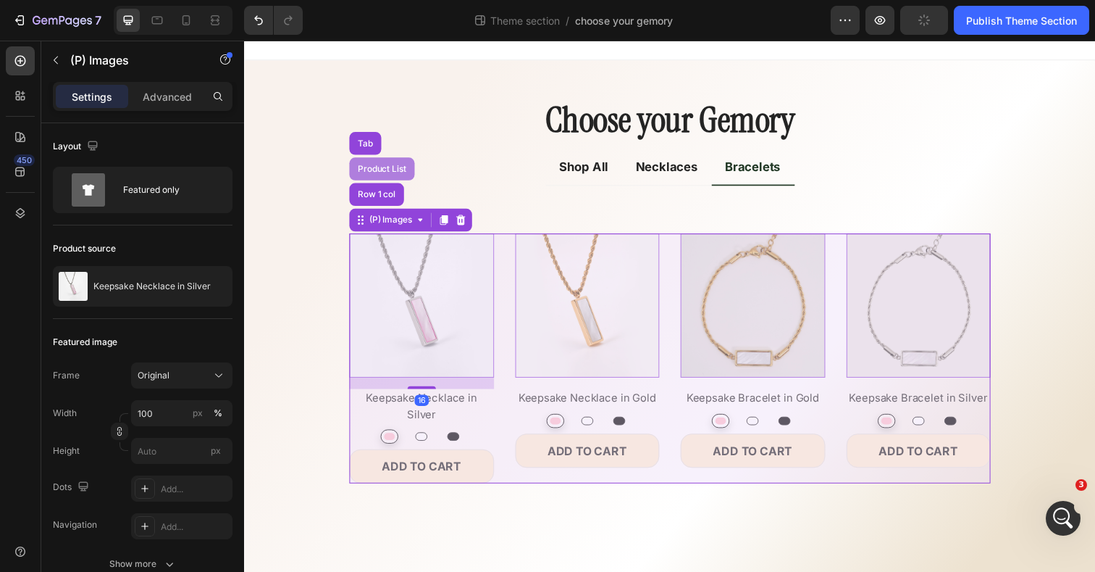
click at [395, 178] on div "Product List" at bounding box center [384, 171] width 67 height 23
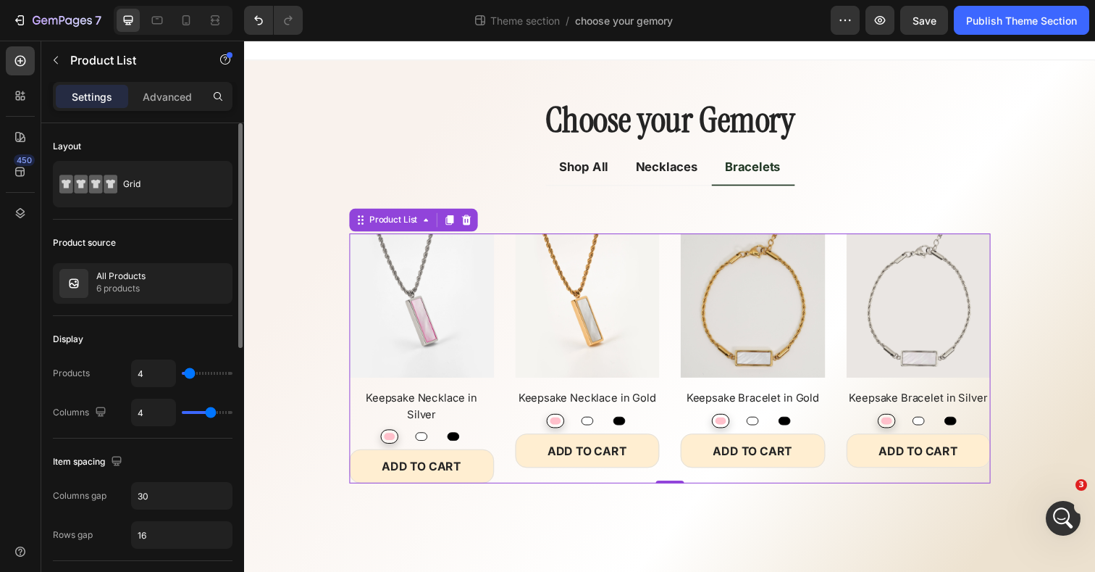
type input "9"
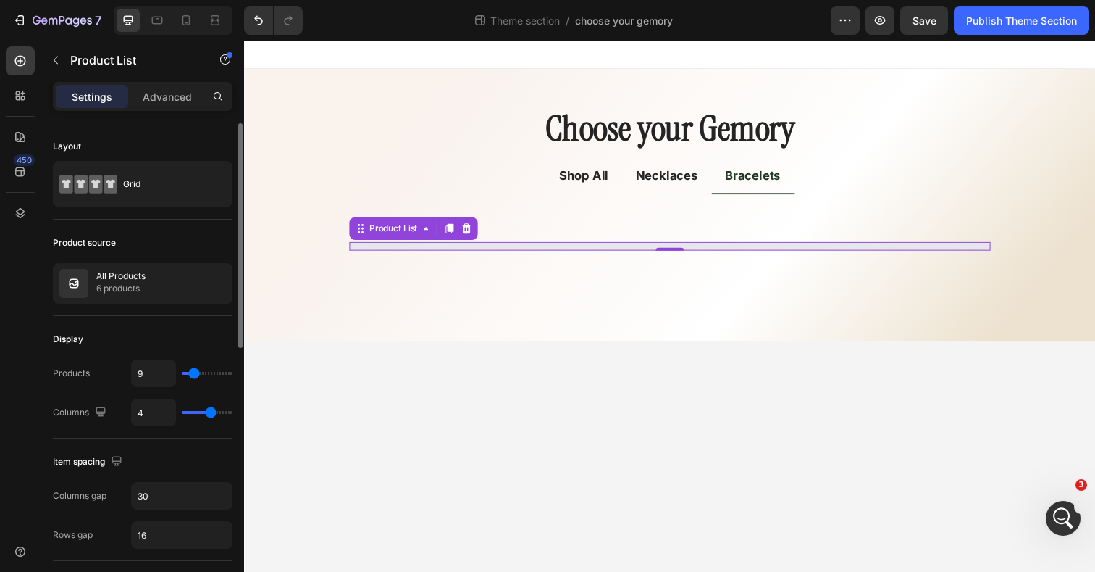
type input "10"
type input "11"
type input "12"
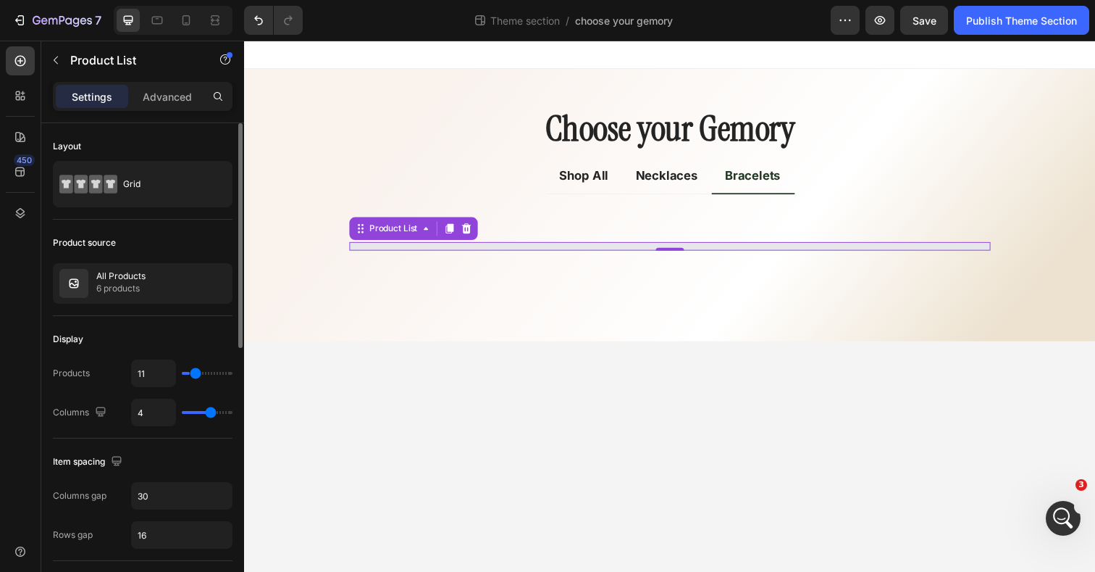
type input "12"
type input "13"
type input "14"
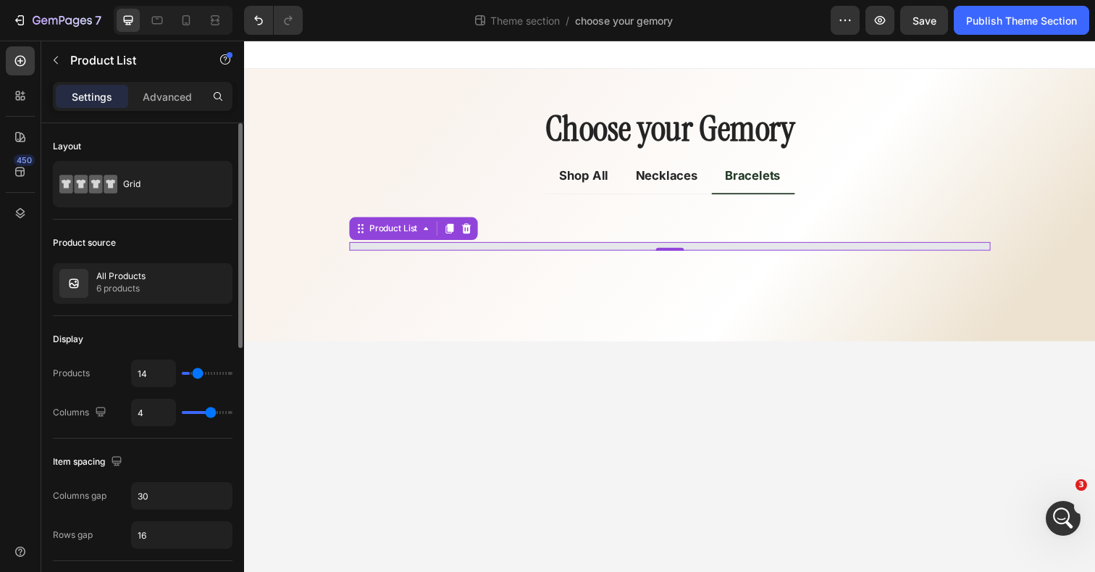
type input "15"
type input "16"
type input "17"
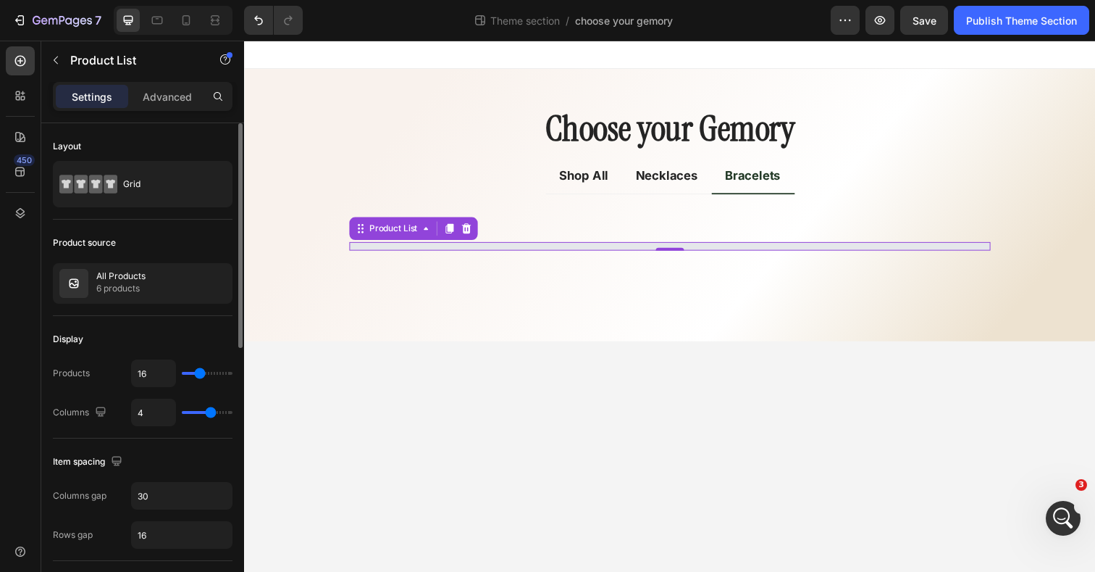
type input "17"
type input "13"
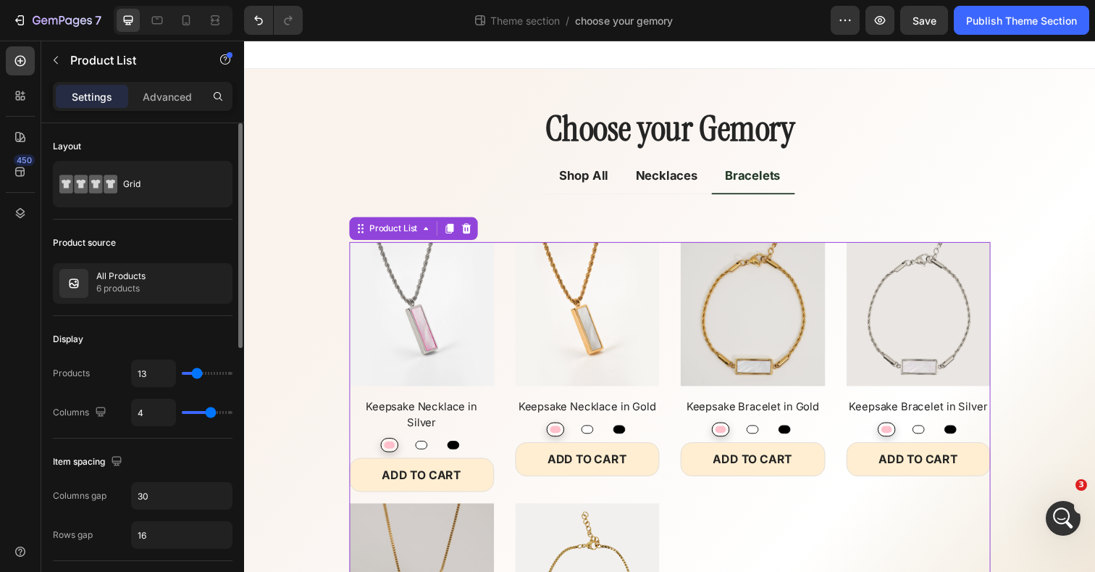
type input "12"
click at [196, 374] on input "range" at bounding box center [207, 373] width 51 height 3
click at [159, 377] on input "12" at bounding box center [153, 373] width 43 height 26
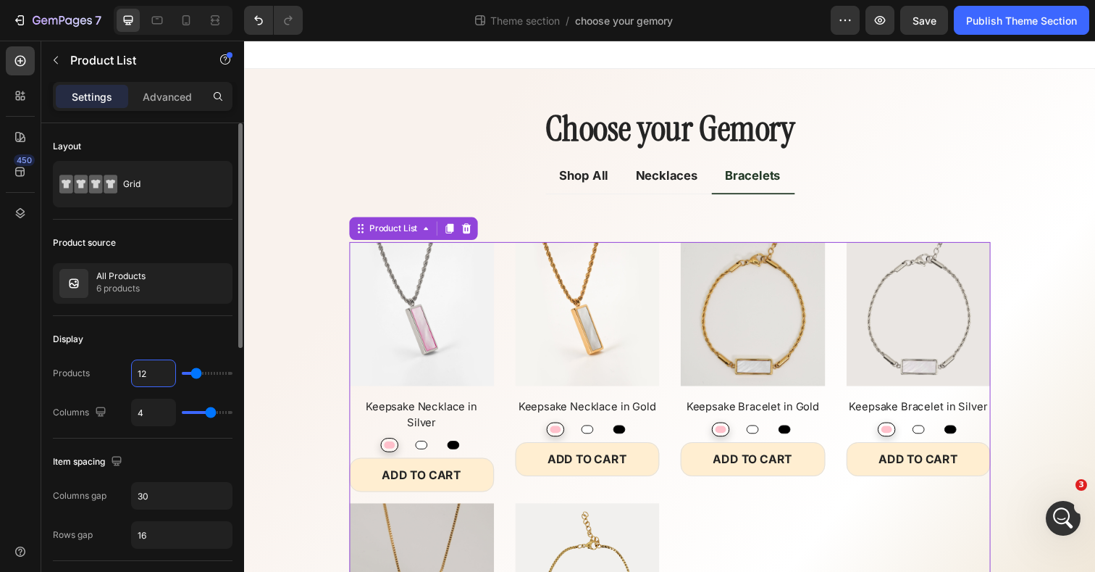
type input "1"
type input "10"
type input "1"
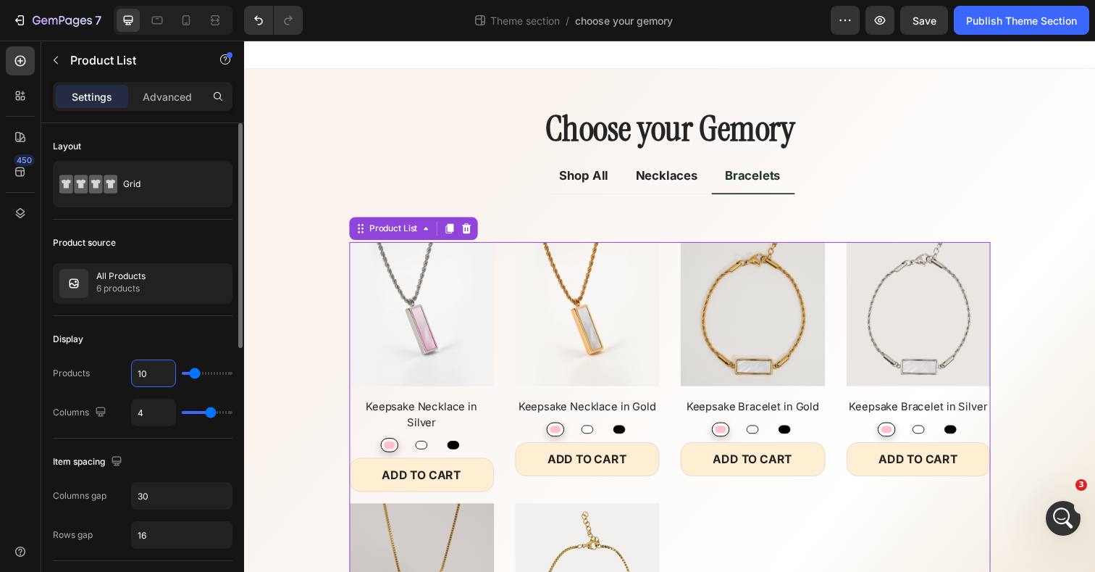
type input "1"
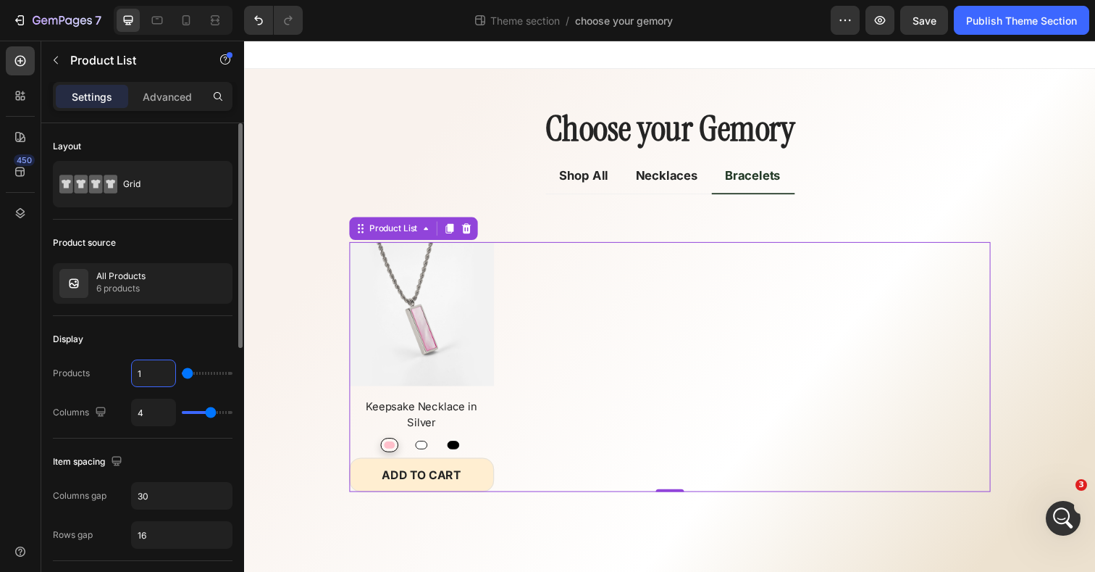
type input "12"
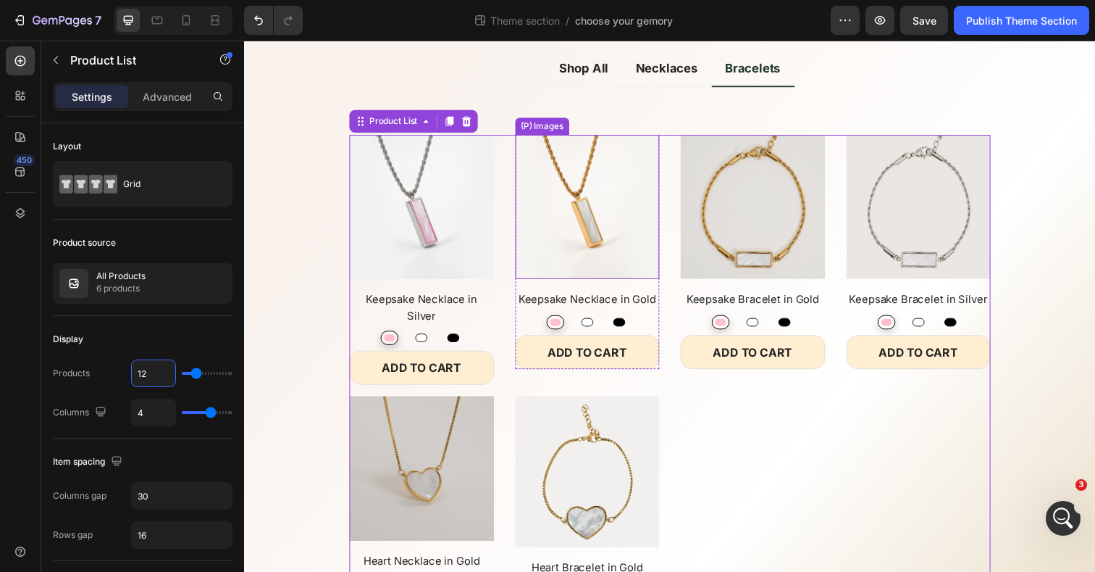
scroll to position [164, 0]
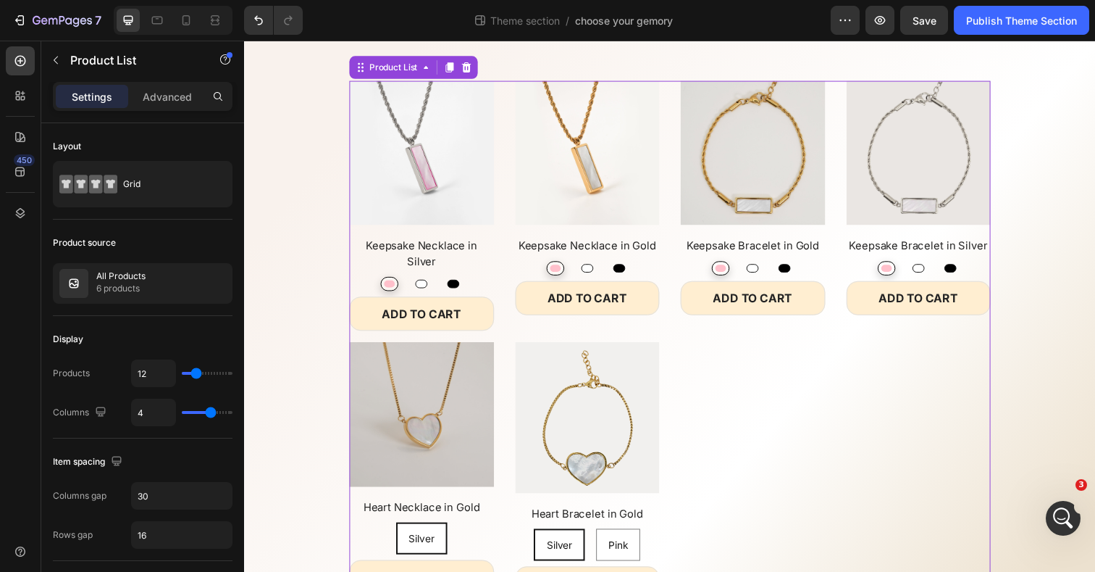
click at [854, 377] on div "(P) Images Keepsake Necklace in Silver (P) Title Pink Pink White White Black Bl…" at bounding box center [678, 347] width 655 height 531
click at [1050, 302] on div "Choose your Gemory Heading Shop All Necklaces Bracelets Title Line (P) Images K…" at bounding box center [679, 293] width 848 height 704
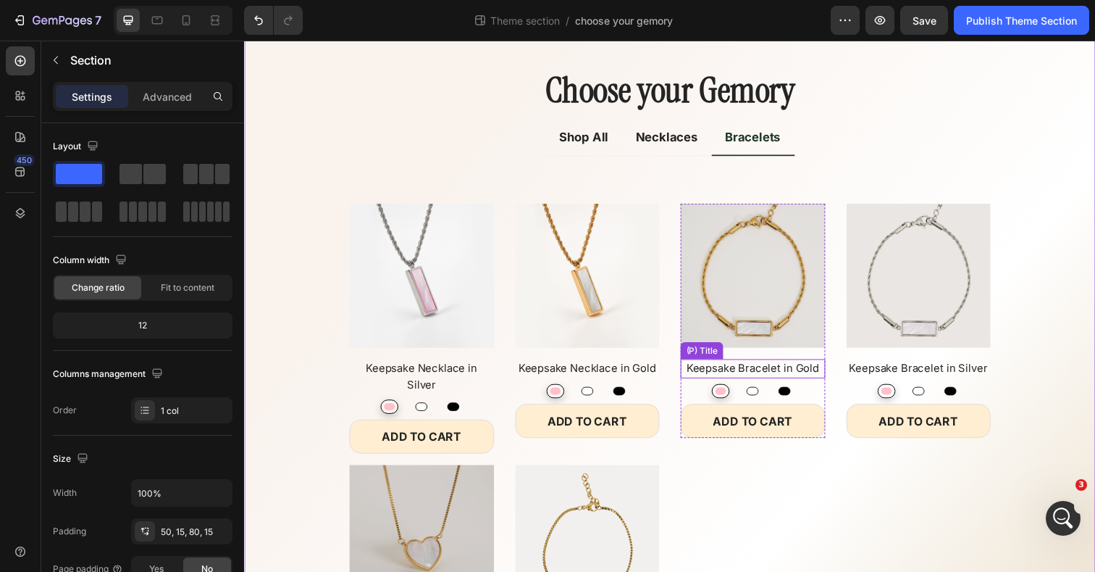
scroll to position [32, 0]
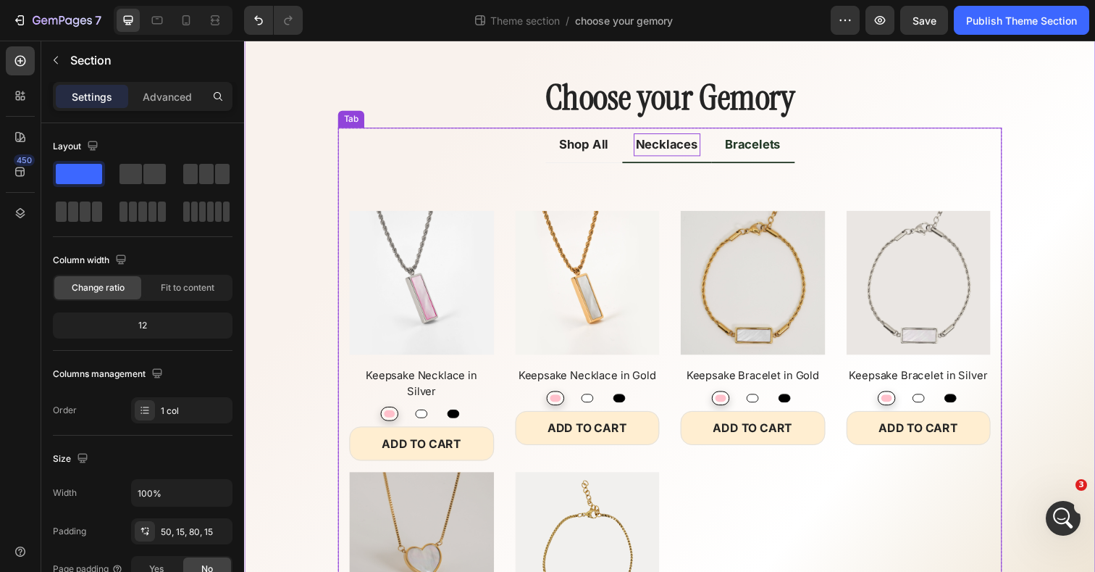
click at [667, 143] on p "Necklaces" at bounding box center [676, 147] width 64 height 19
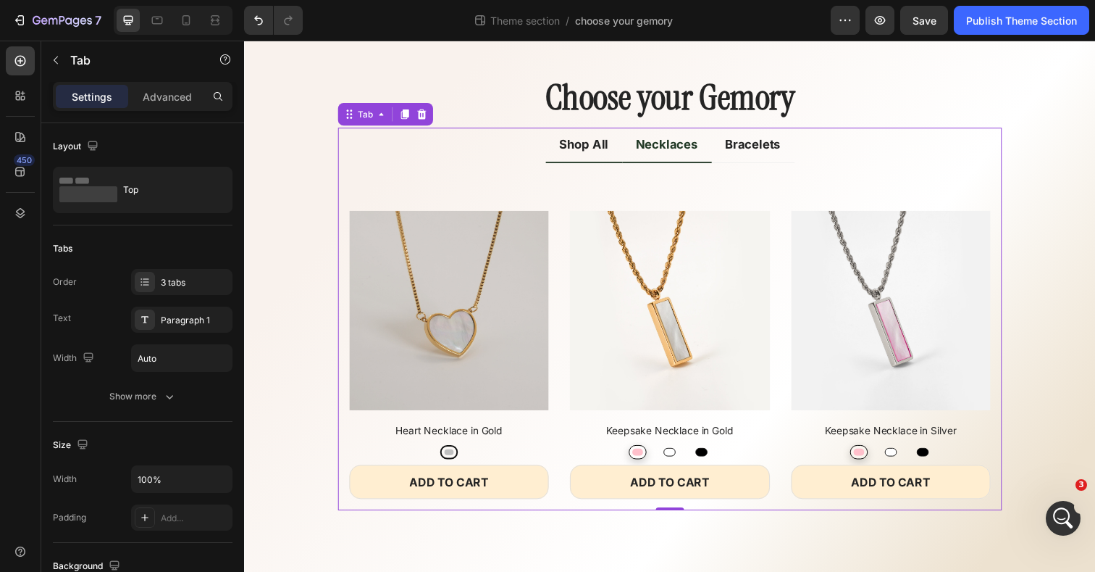
click at [619, 146] on li "Shop All" at bounding box center [591, 148] width 78 height 36
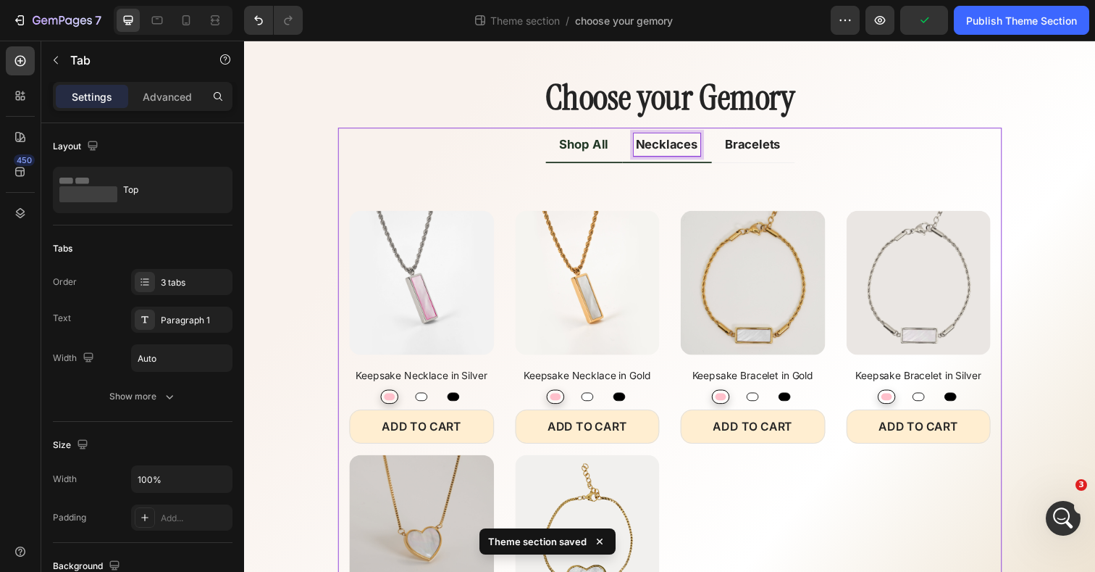
click at [665, 148] on p "Necklaces" at bounding box center [676, 147] width 64 height 19
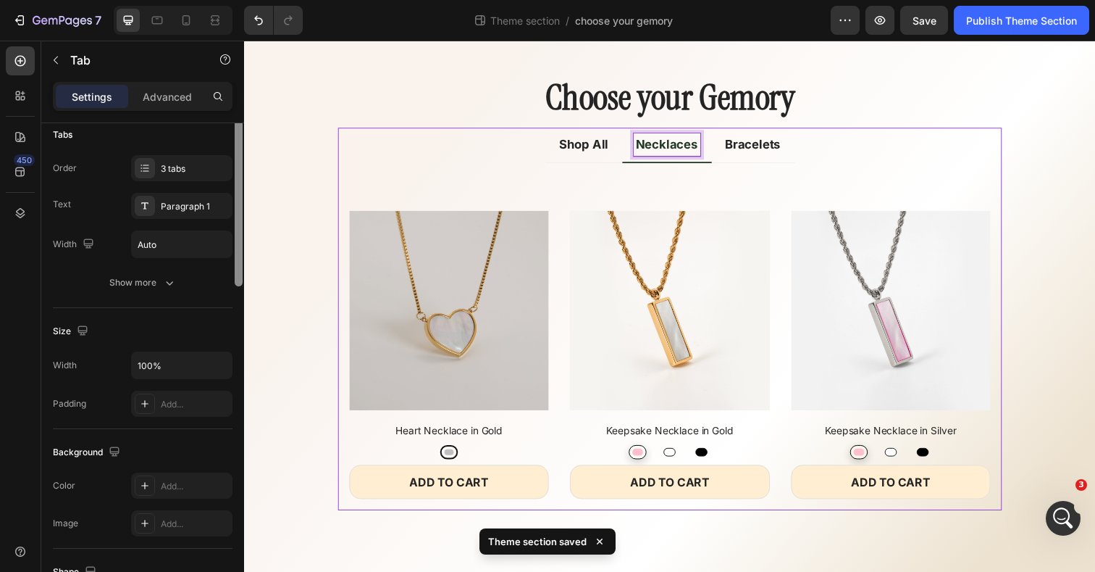
scroll to position [165, 0]
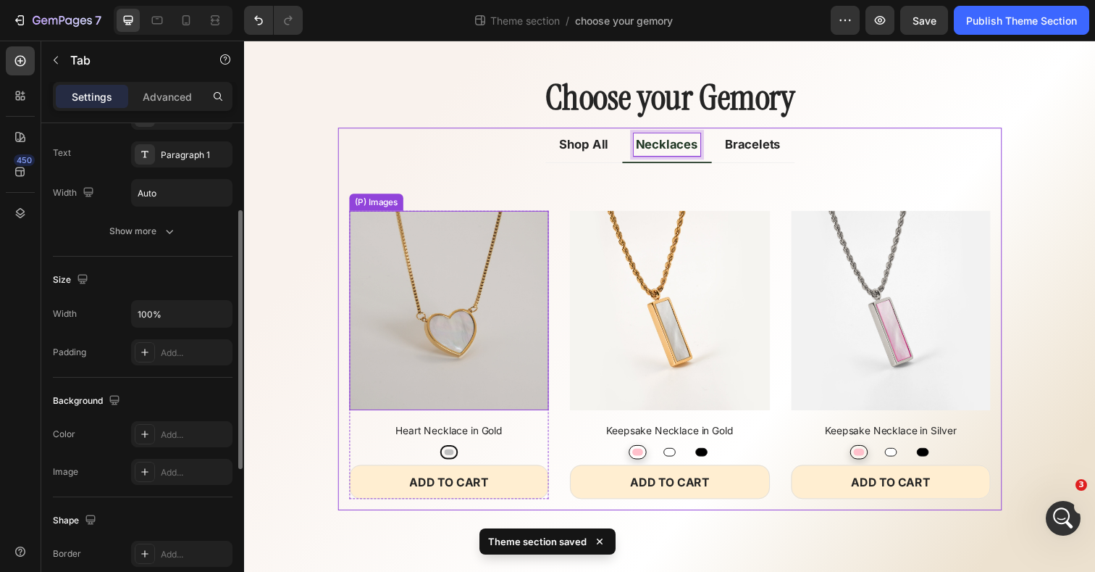
click at [372, 206] on div "(P) Images" at bounding box center [378, 205] width 49 height 13
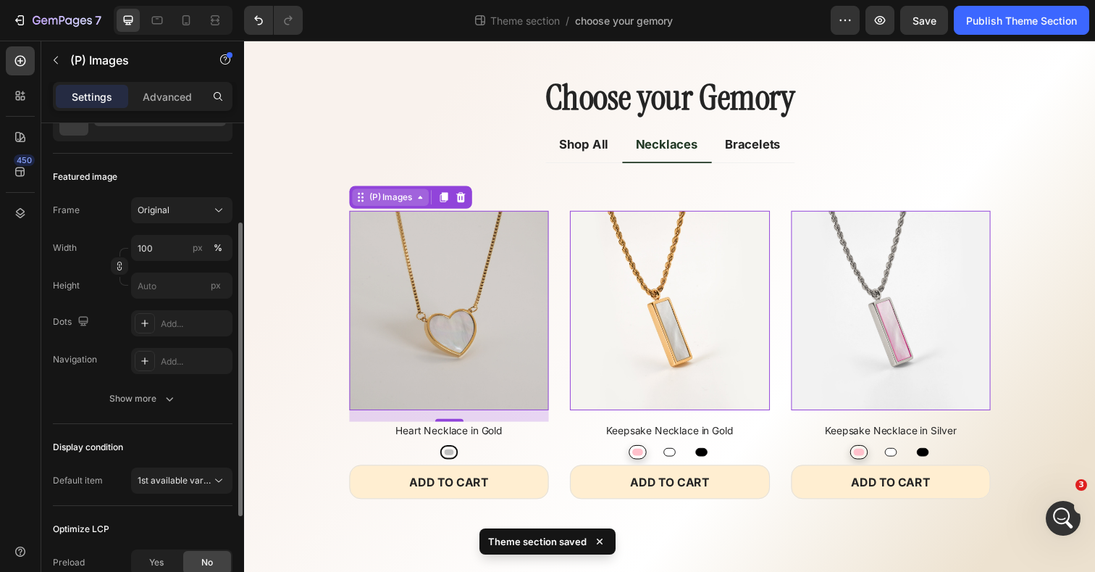
scroll to position [0, 0]
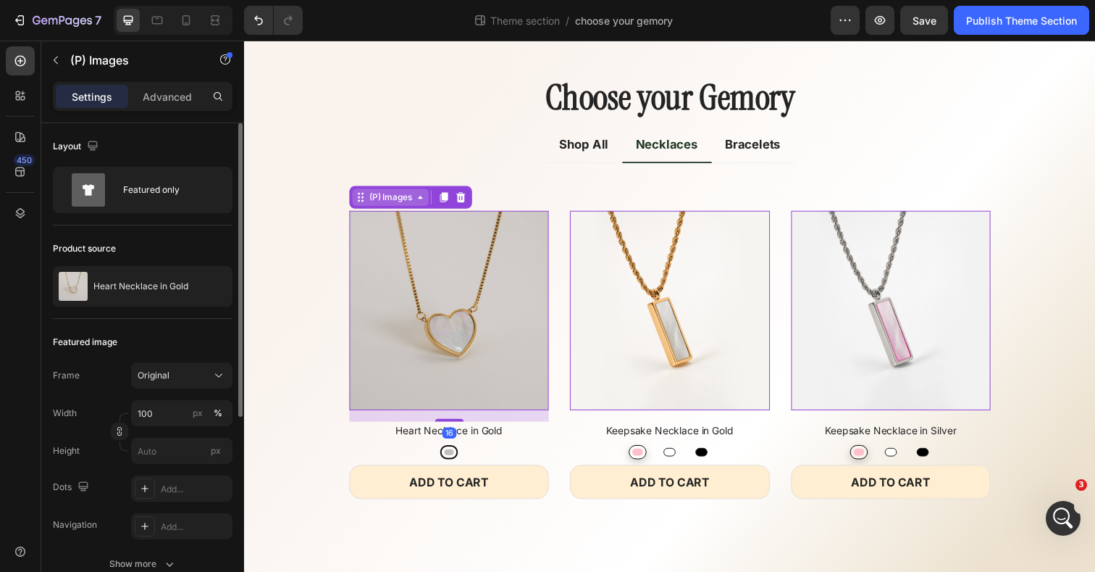
click at [396, 198] on div "(P) Images" at bounding box center [393, 200] width 49 height 13
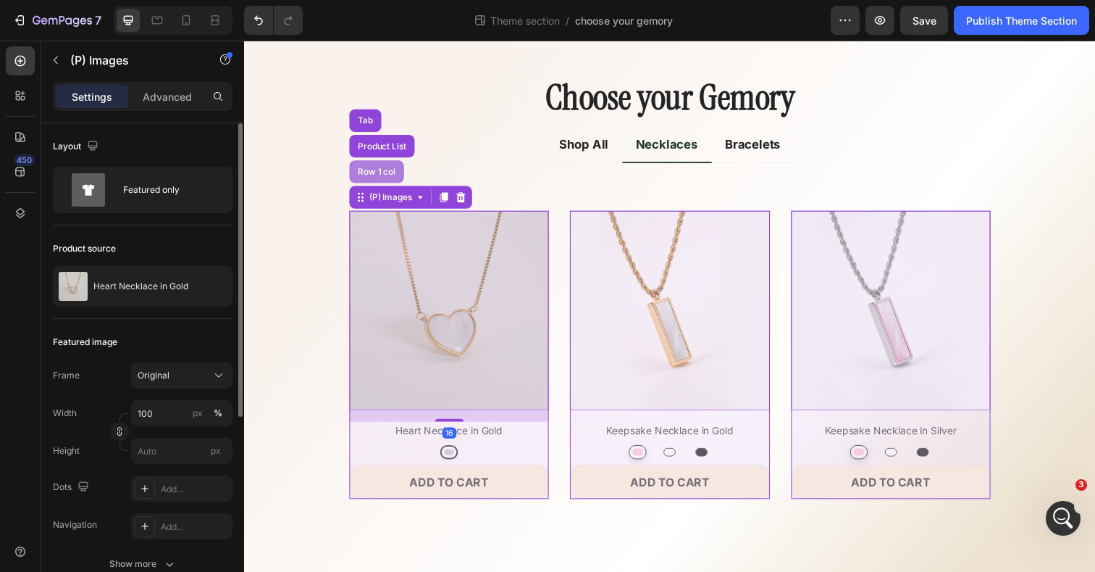
click at [389, 177] on div "Row 1 col" at bounding box center [379, 174] width 56 height 23
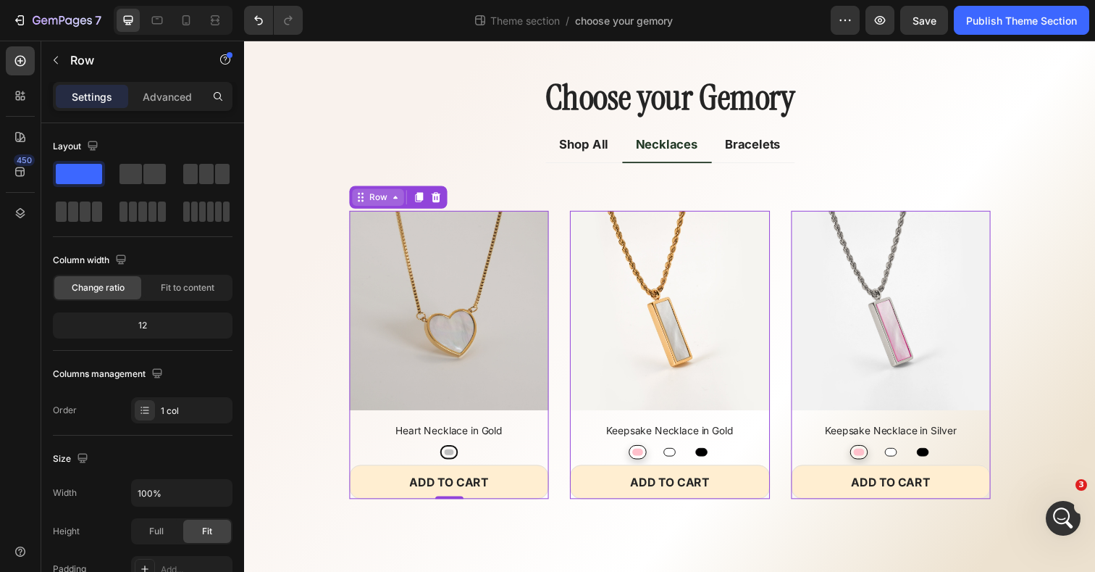
click at [385, 196] on div "Row" at bounding box center [381, 200] width 24 height 13
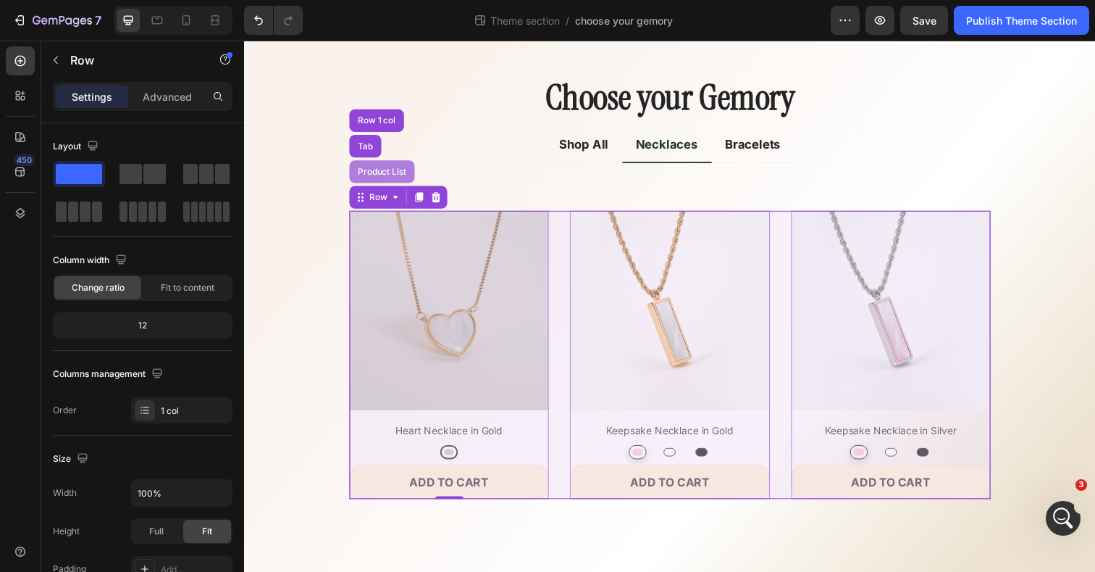
click at [385, 177] on div "Product List" at bounding box center [384, 174] width 67 height 23
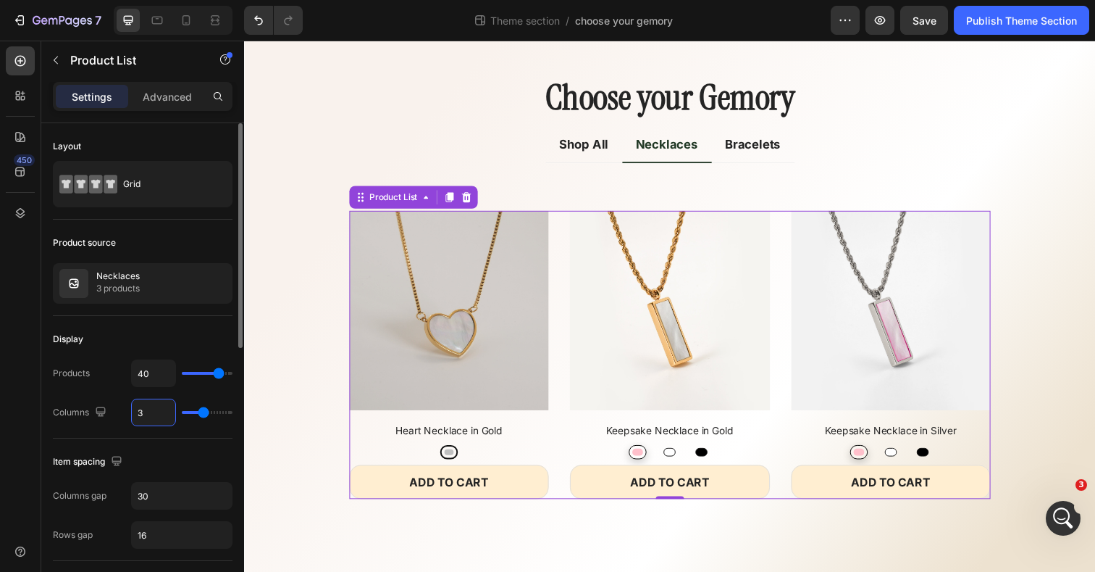
click at [162, 414] on input "3" at bounding box center [153, 412] width 43 height 26
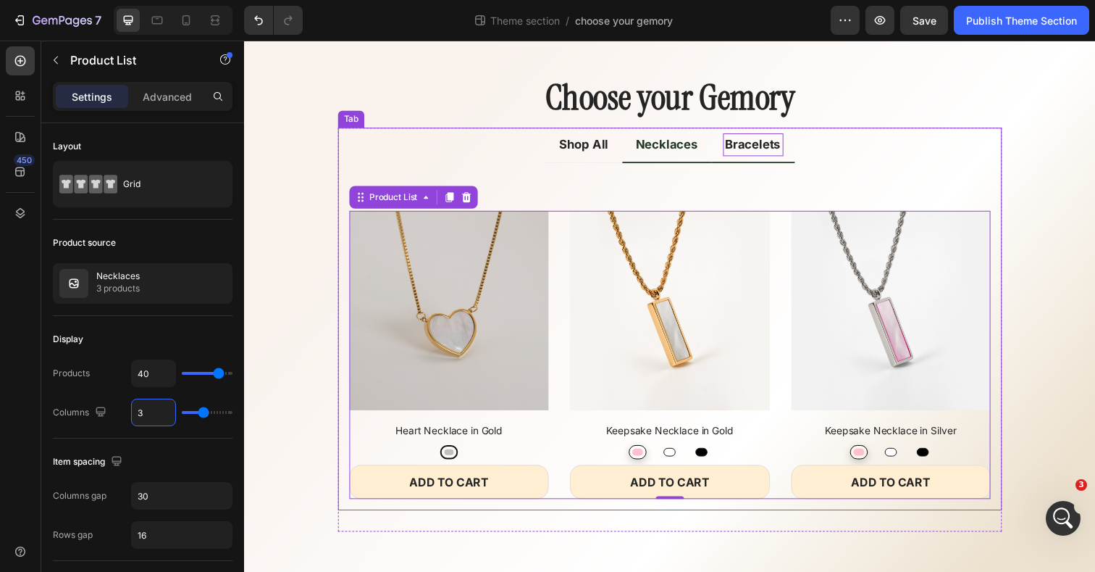
click at [769, 146] on p "Bracelets" at bounding box center [763, 147] width 57 height 19
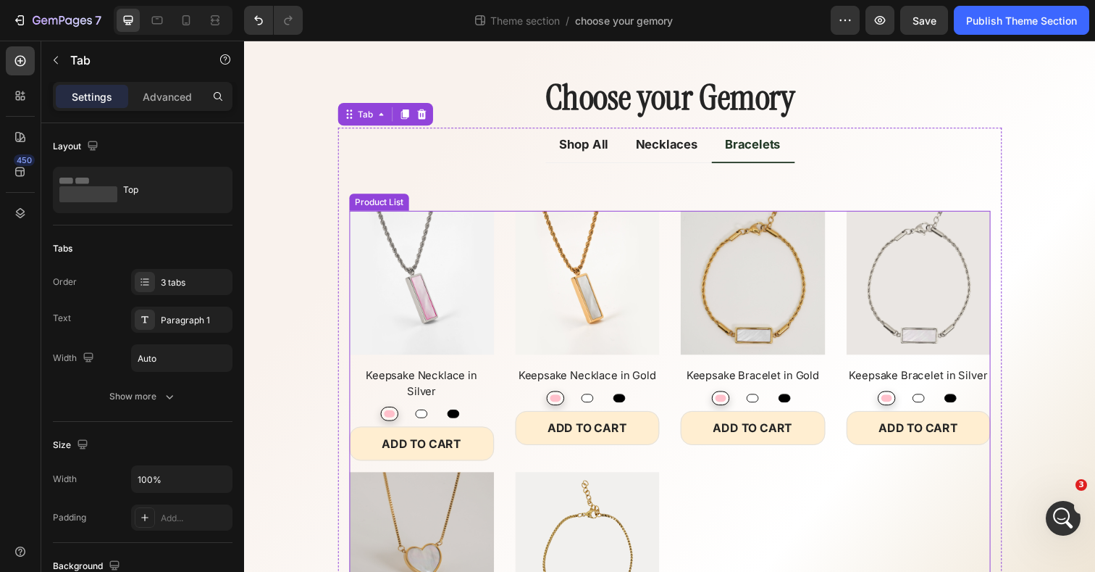
click at [515, 254] on div "(P) Images Keepsake Necklace in Silver (P) Title Pink Pink White White Black Bl…" at bounding box center [678, 479] width 655 height 531
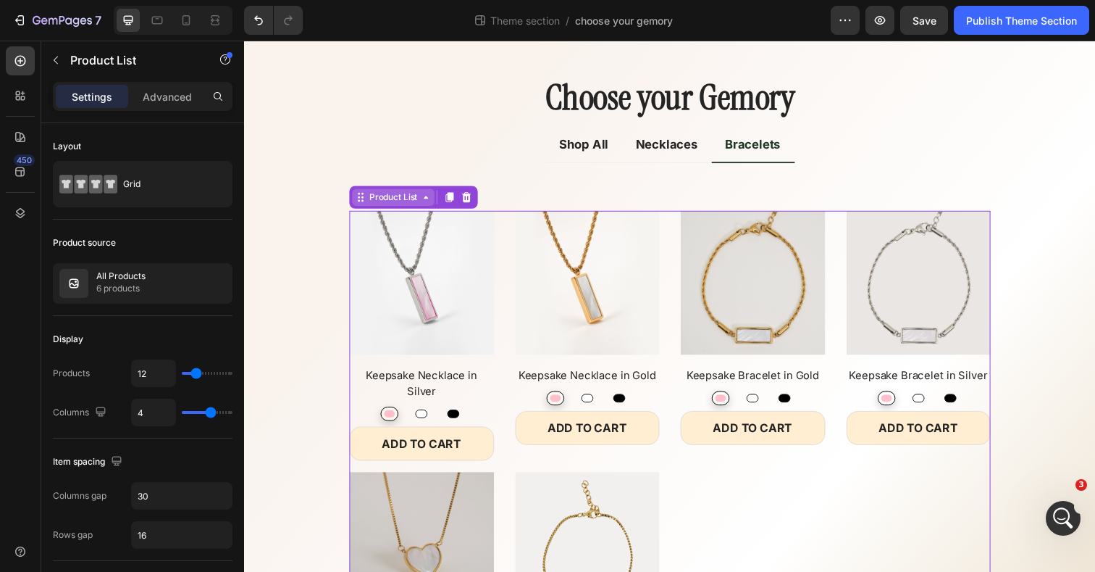
click at [409, 198] on div "Product List" at bounding box center [396, 200] width 55 height 13
click at [384, 194] on div "Product List" at bounding box center [396, 200] width 55 height 13
click at [152, 413] on input "4" at bounding box center [153, 412] width 43 height 26
type input "3"
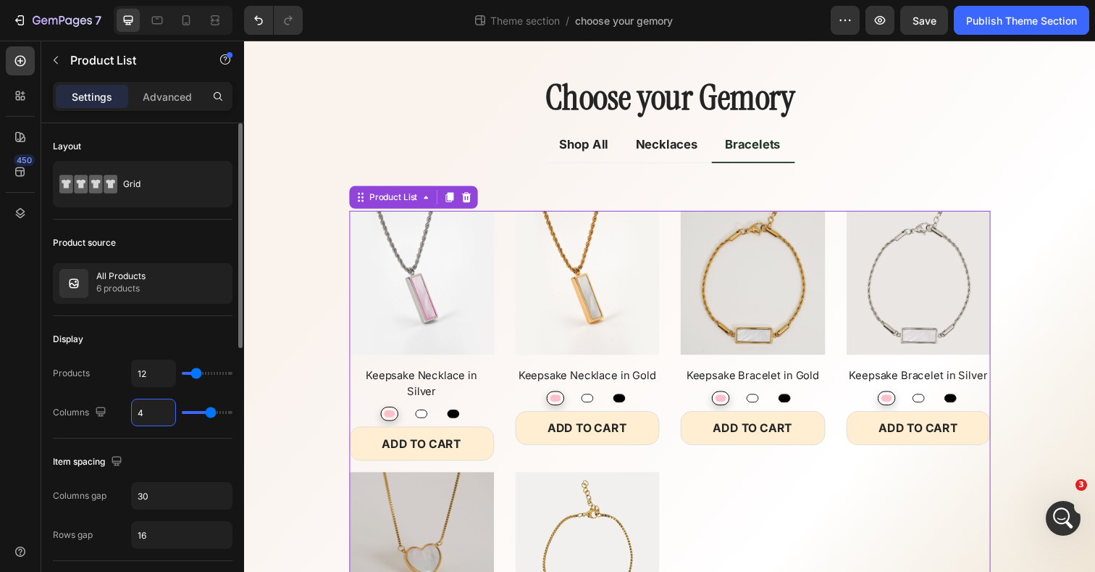
type input "3"
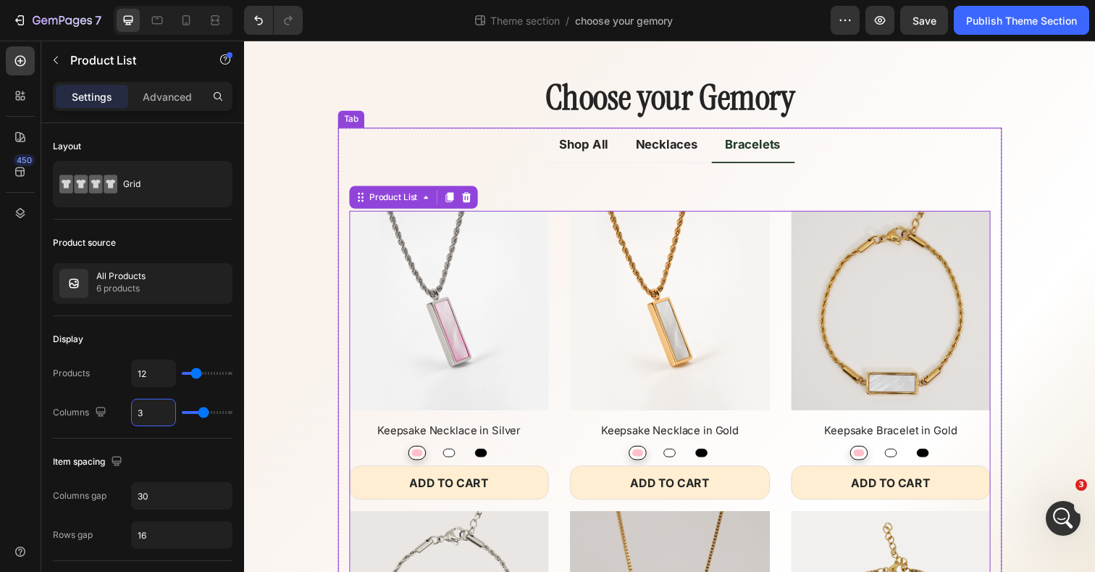
click at [964, 149] on ul "Shop All Necklaces Bracelets" at bounding box center [679, 148] width 678 height 36
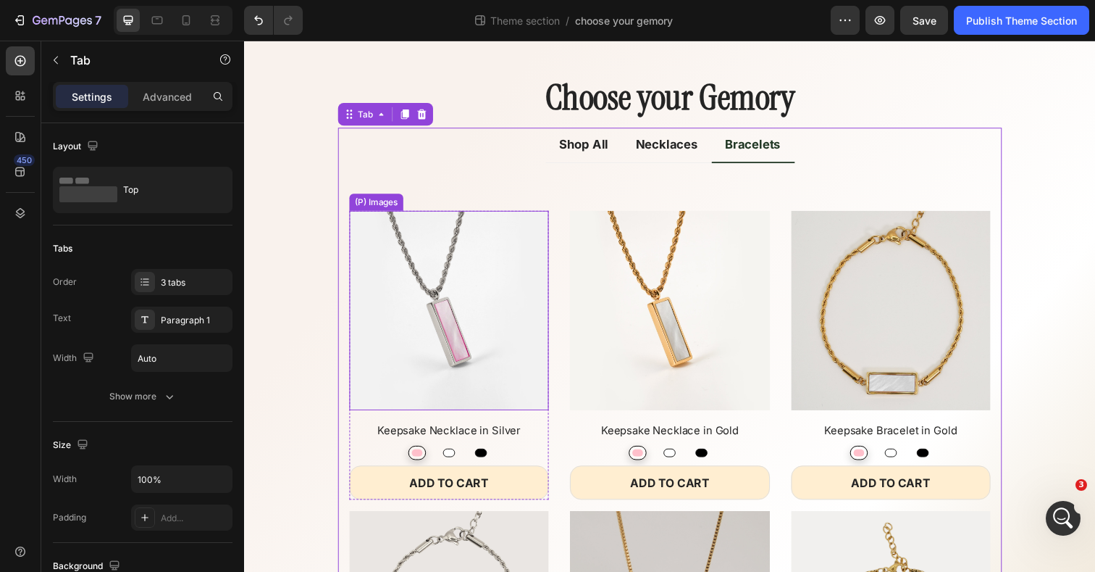
click at [412, 222] on img at bounding box center [453, 316] width 204 height 204
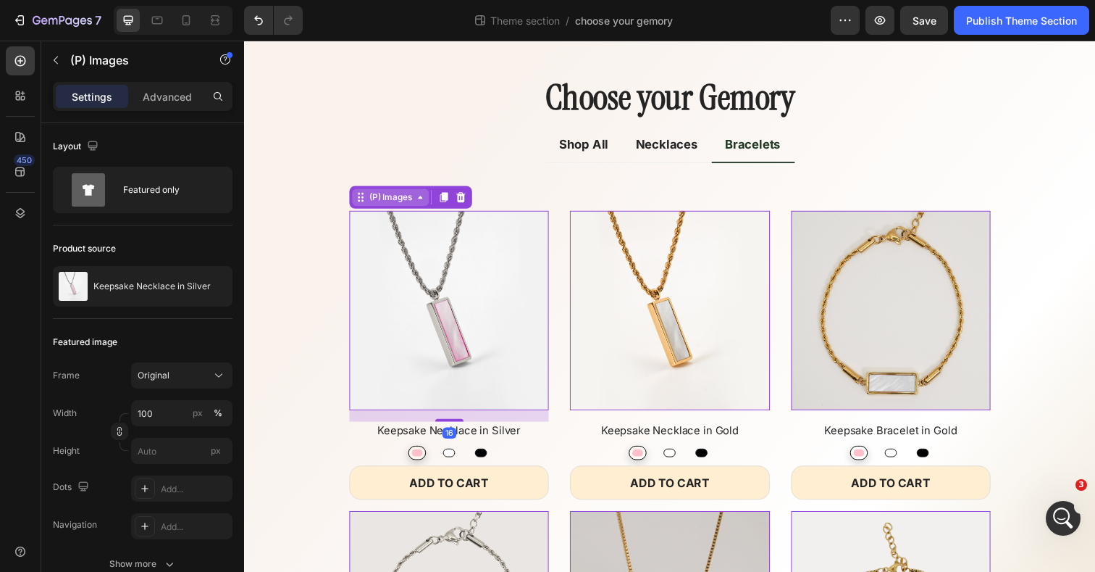
click at [411, 196] on div "(P) Images" at bounding box center [393, 200] width 49 height 13
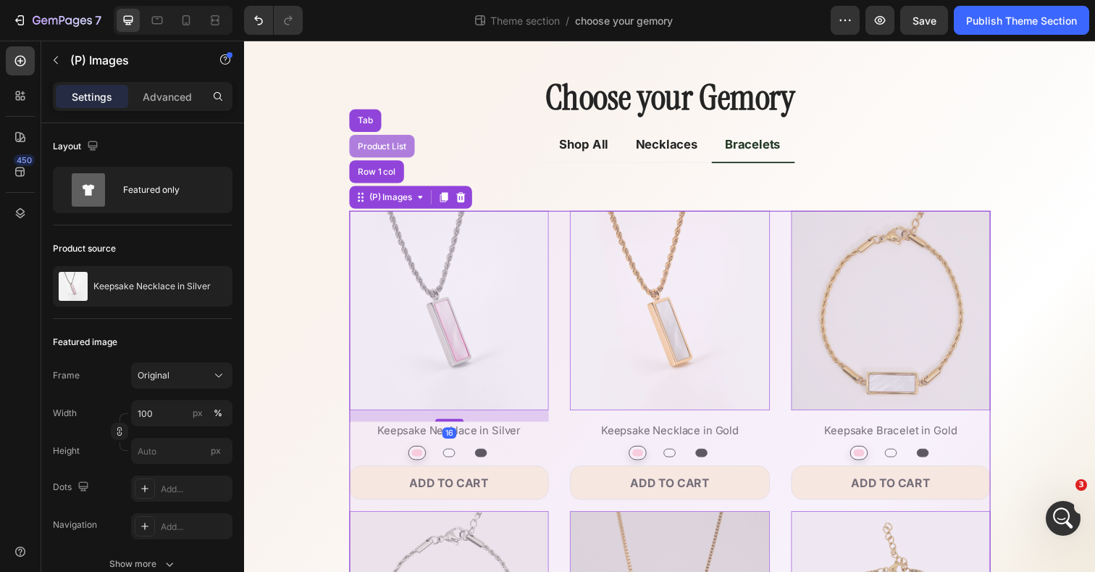
click at [393, 154] on div "Product List" at bounding box center [384, 148] width 67 height 23
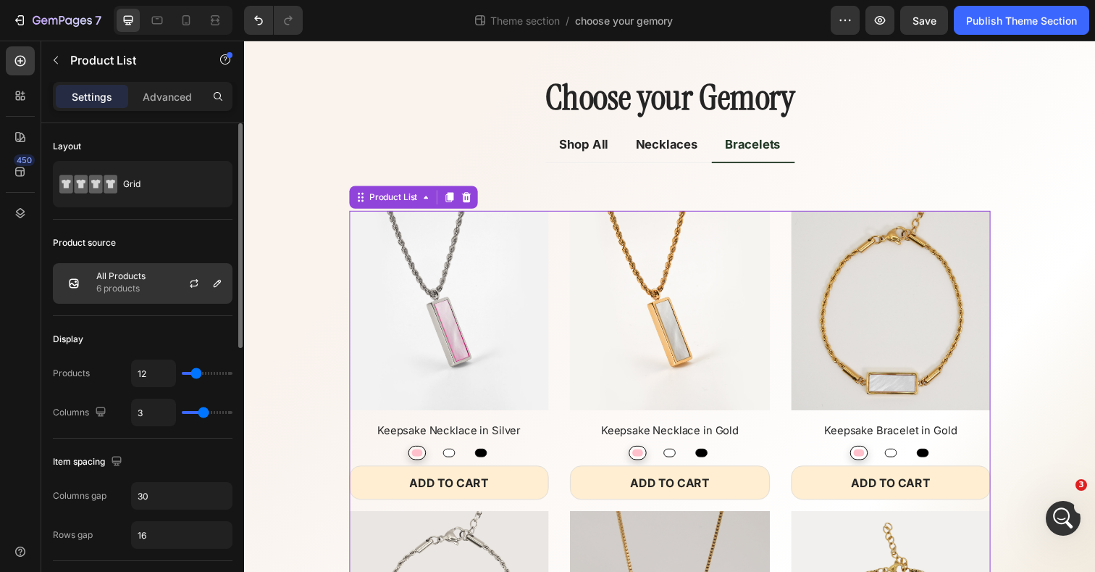
click at [133, 285] on p "6 products" at bounding box center [120, 288] width 49 height 14
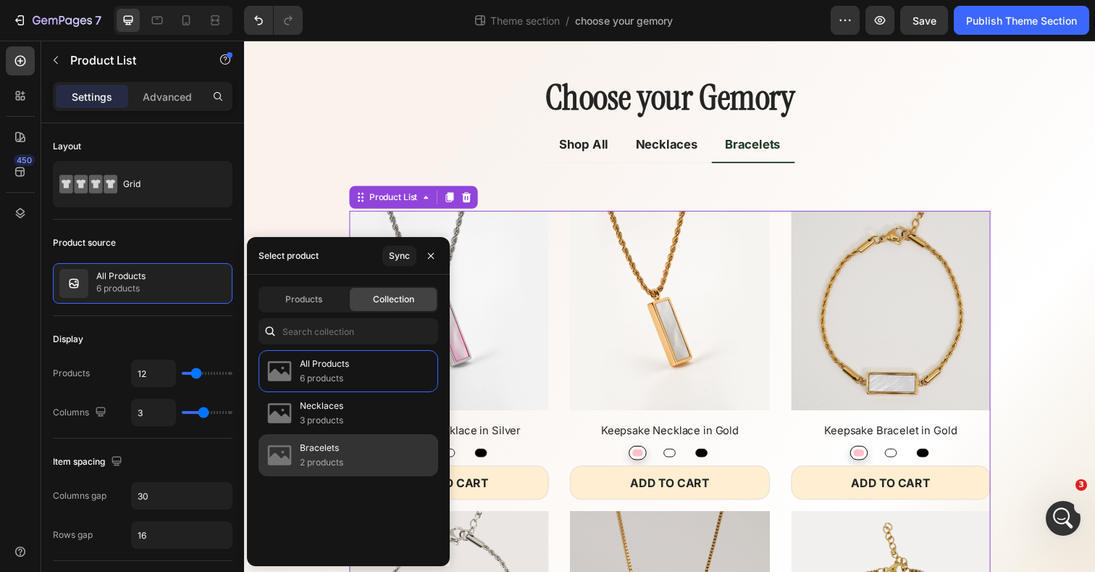
click at [339, 456] on p "2 products" at bounding box center [321, 462] width 43 height 14
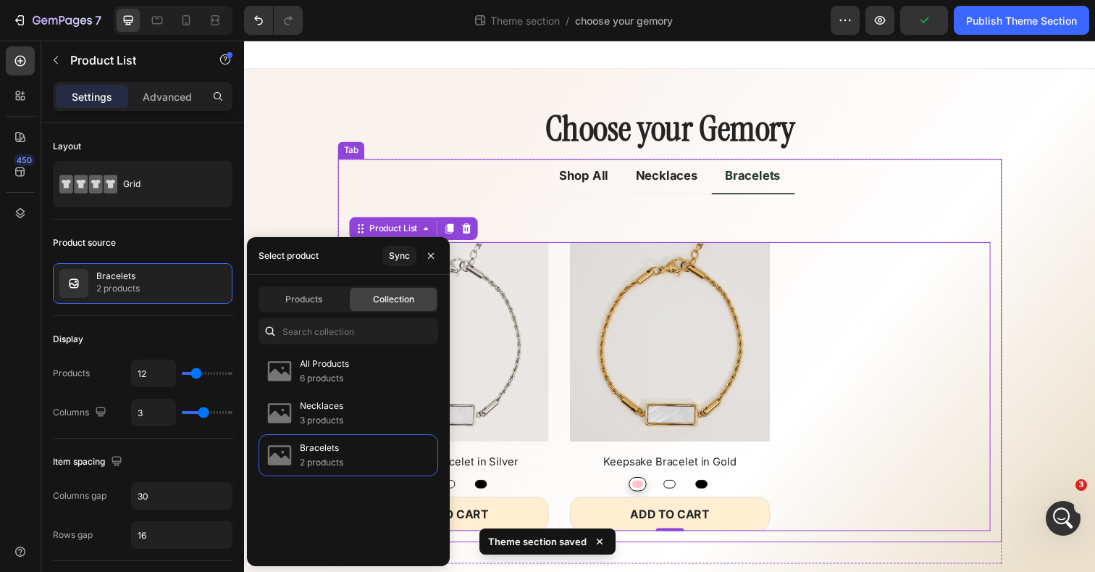
click at [448, 180] on ul "Shop All Necklaces Bracelets" at bounding box center [679, 180] width 678 height 36
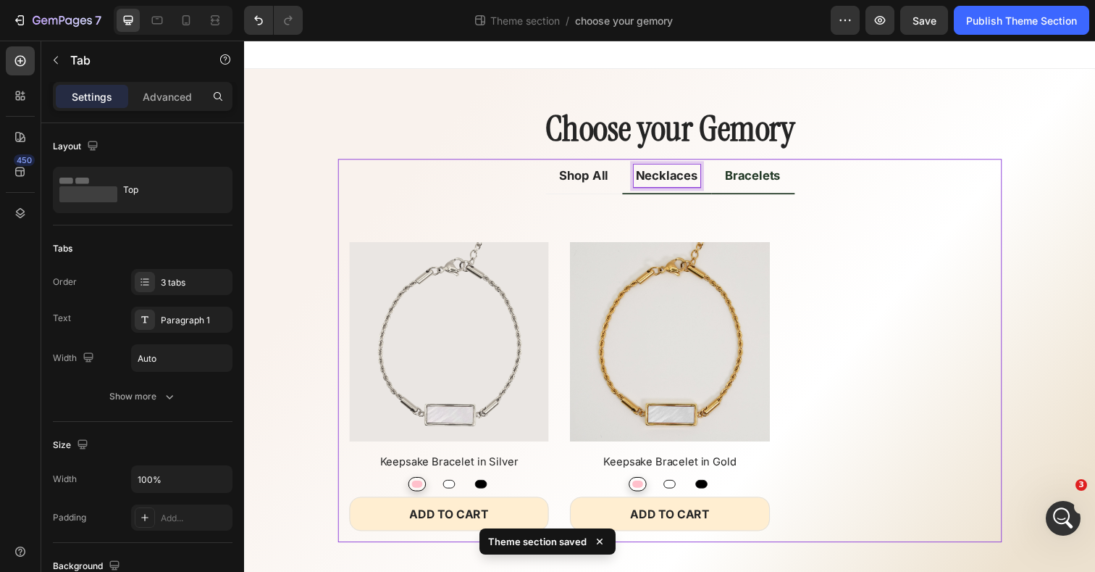
click at [678, 175] on p "Necklaces" at bounding box center [676, 179] width 64 height 19
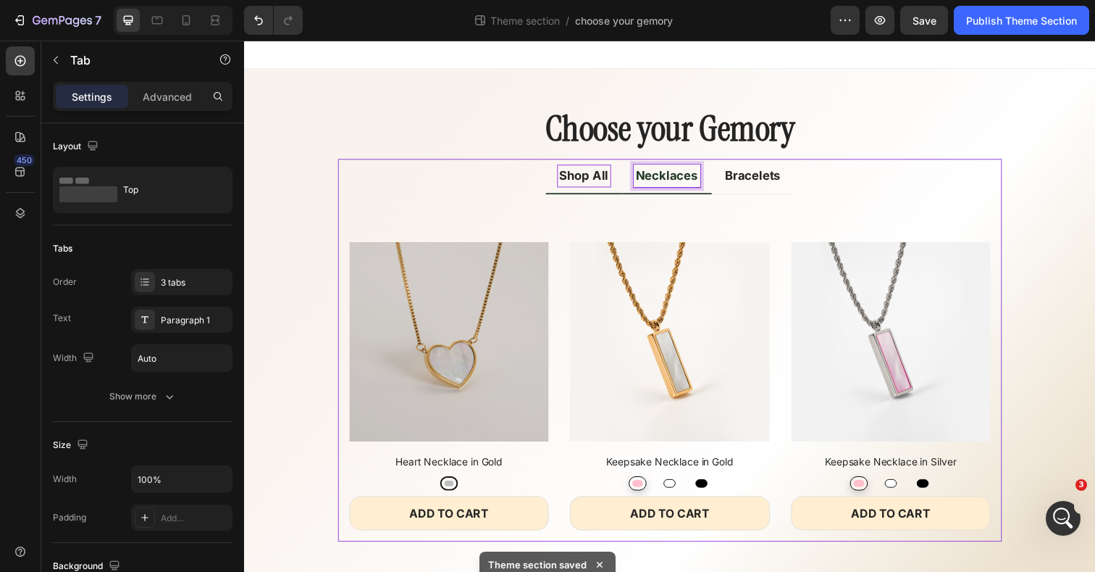
click at [595, 185] on p "Shop All" at bounding box center [591, 179] width 51 height 19
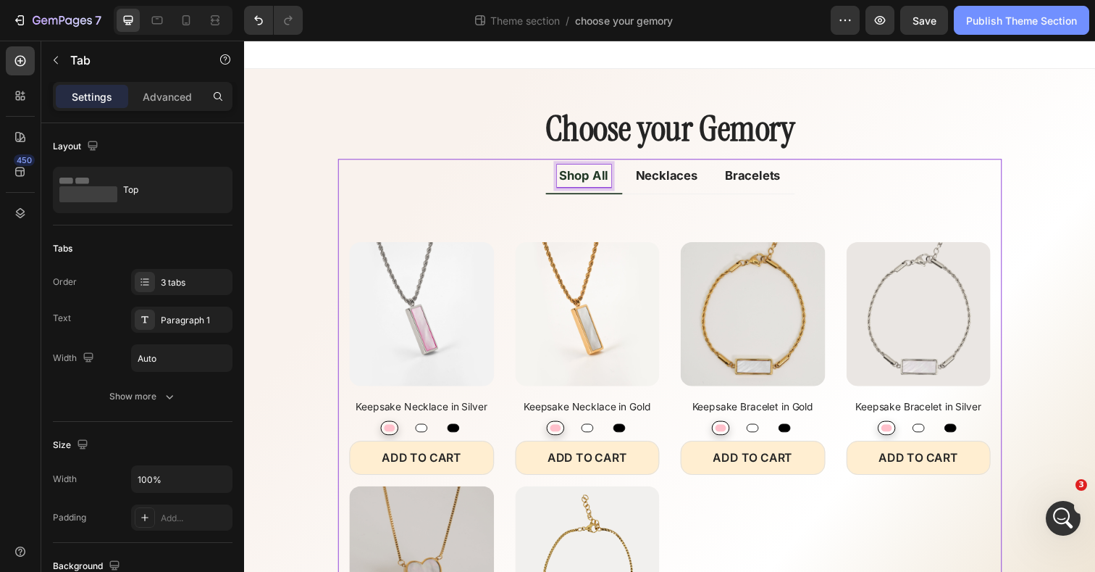
click at [1035, 28] on button "Publish Theme Section" at bounding box center [1021, 20] width 135 height 29
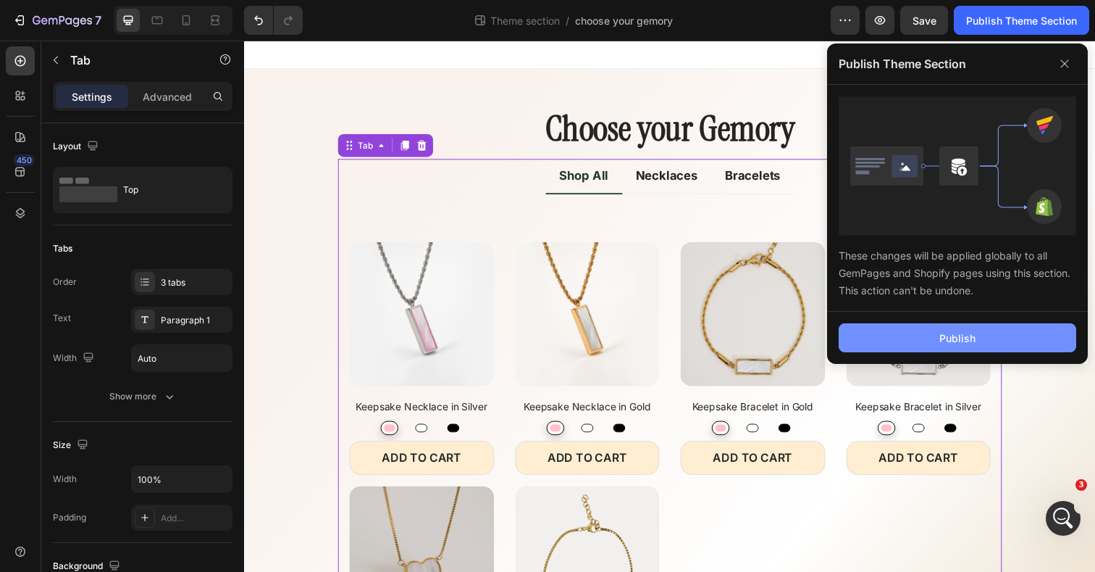
click at [920, 339] on button "Publish" at bounding box center [958, 337] width 238 height 29
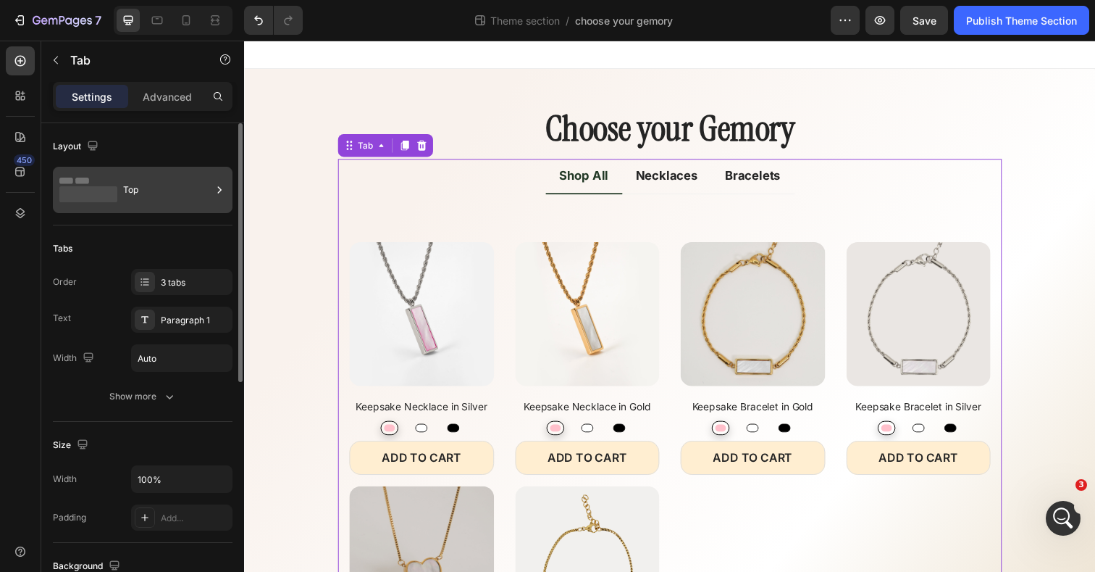
click at [122, 192] on div "Top" at bounding box center [143, 190] width 180 height 46
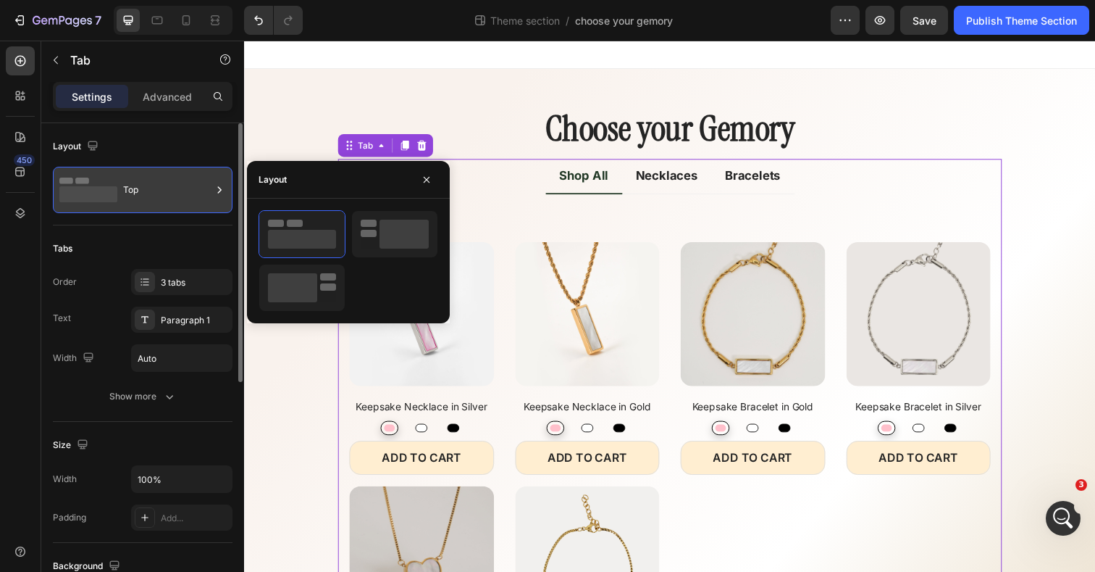
click at [122, 192] on div "Top" at bounding box center [143, 190] width 180 height 46
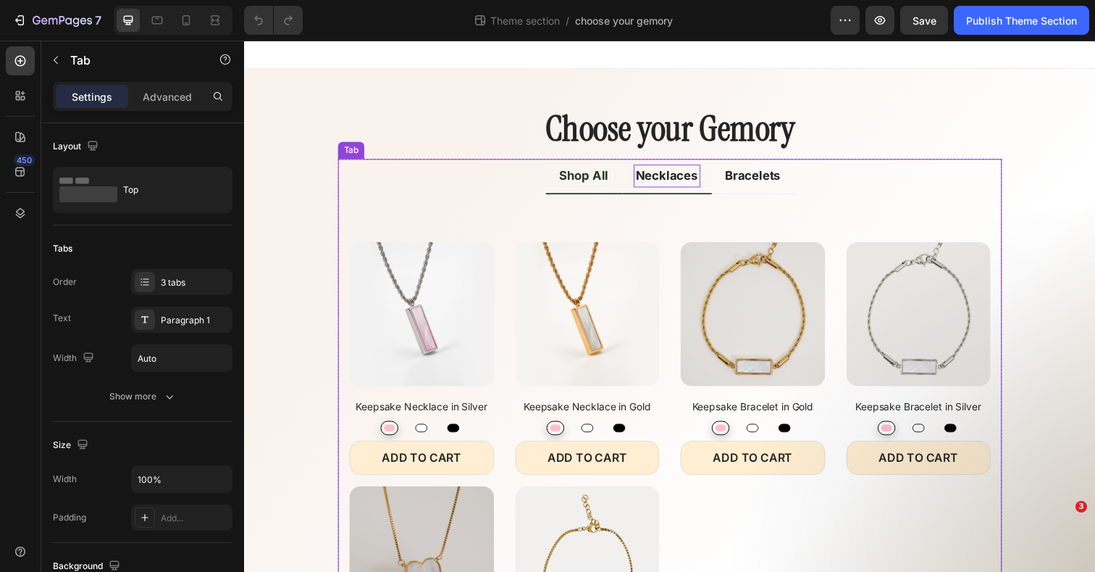
click at [690, 185] on p "Necklaces" at bounding box center [676, 179] width 64 height 19
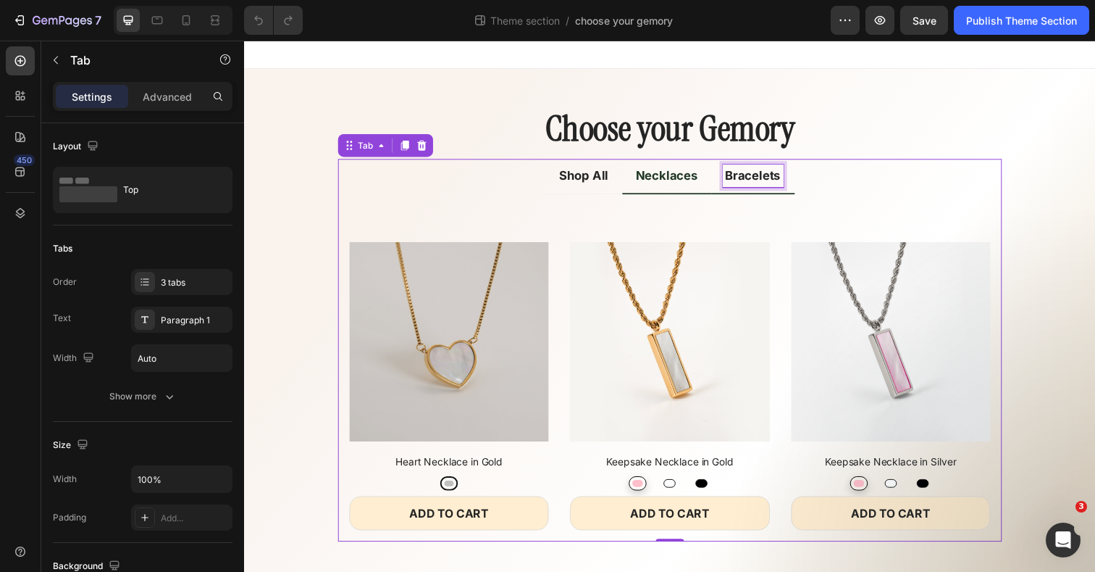
click at [769, 175] on p "Bracelets" at bounding box center [763, 179] width 57 height 19
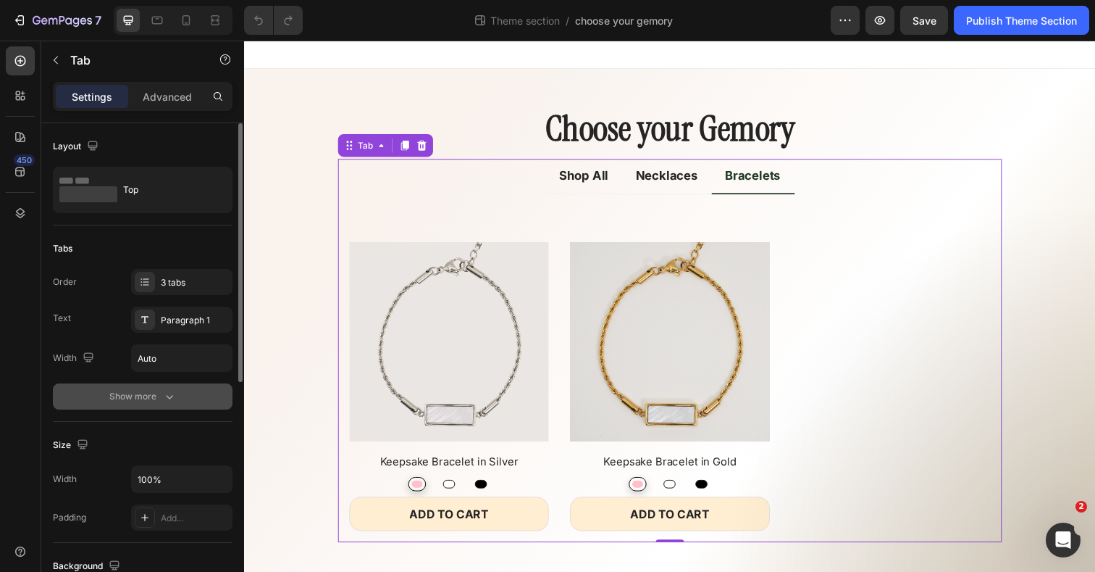
click at [122, 402] on div "Show more" at bounding box center [142, 396] width 67 height 14
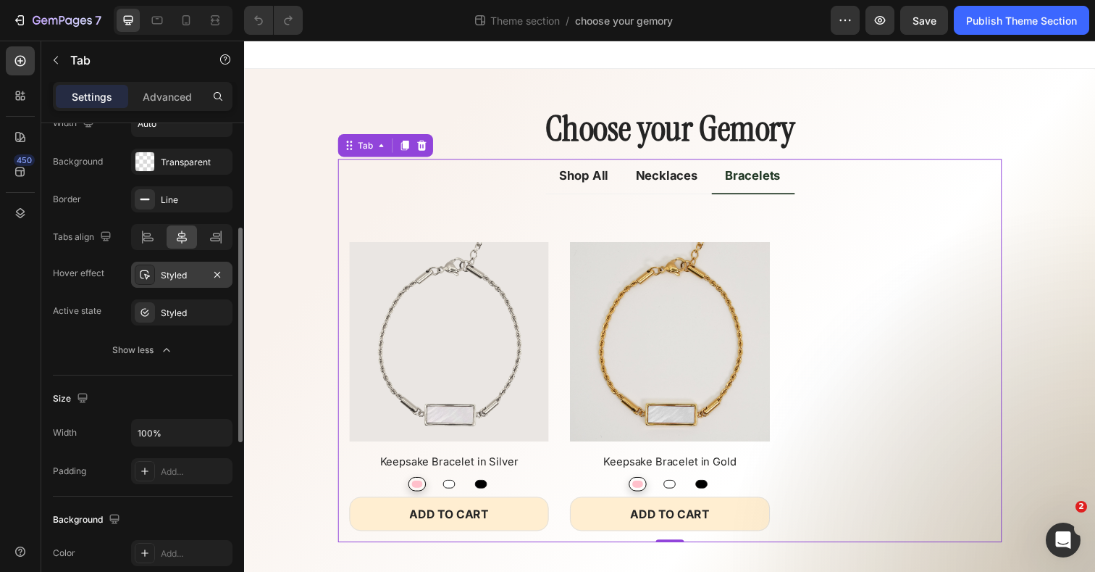
scroll to position [238, 0]
click at [195, 276] on div "Styled" at bounding box center [182, 272] width 42 height 13
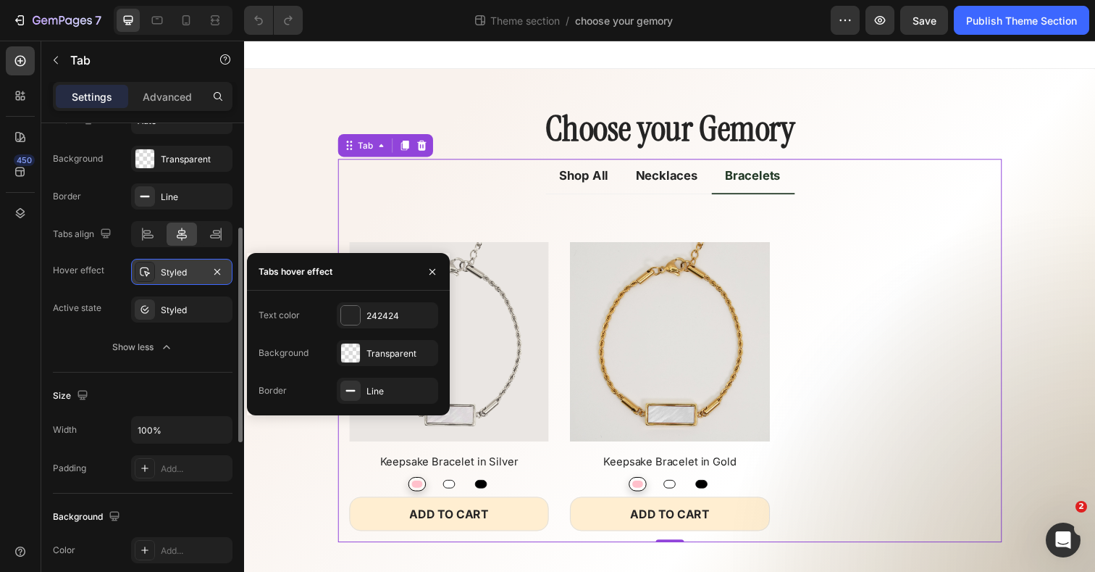
click at [194, 276] on div "Styled" at bounding box center [182, 272] width 42 height 13
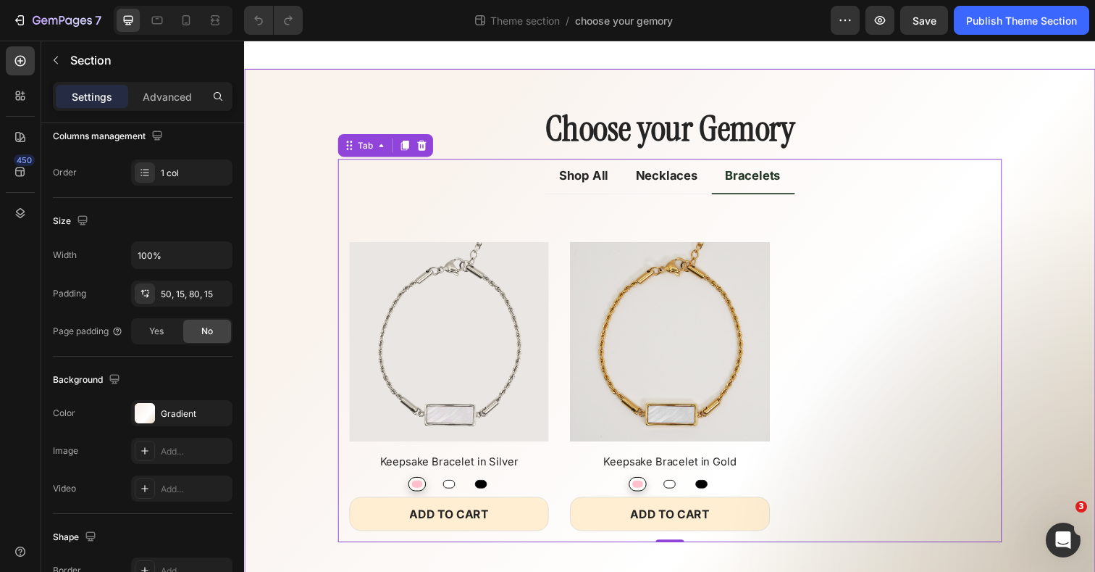
click at [314, 324] on div "Choose your Gemory Heading Shop All Necklaces Bracelets Title Line (P) Images K…" at bounding box center [679, 340] width 848 height 469
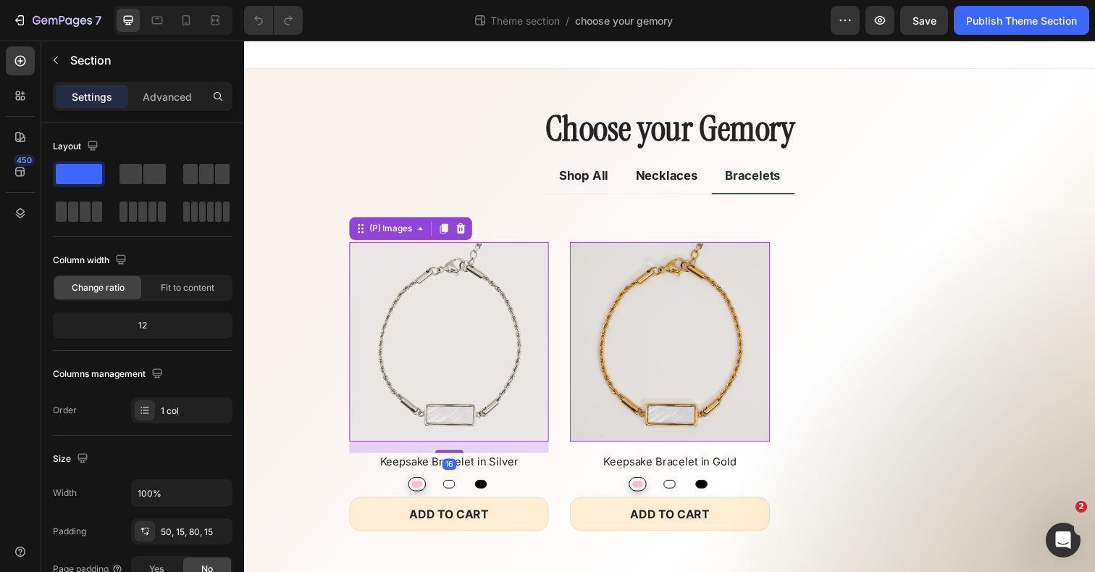
click at [420, 300] on img at bounding box center [453, 348] width 204 height 204
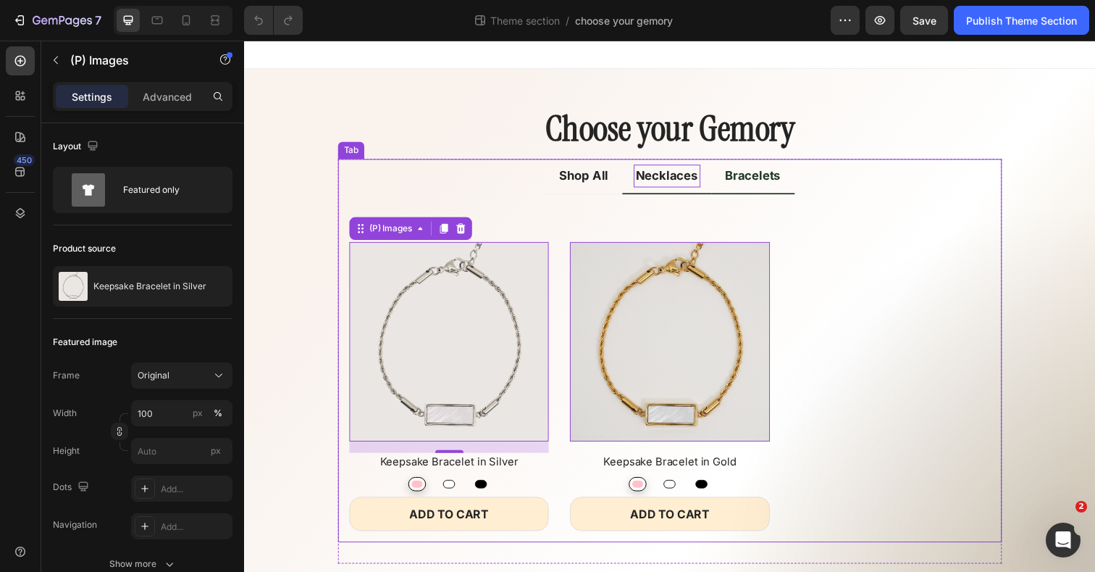
click at [667, 171] on p "Necklaces" at bounding box center [676, 179] width 64 height 19
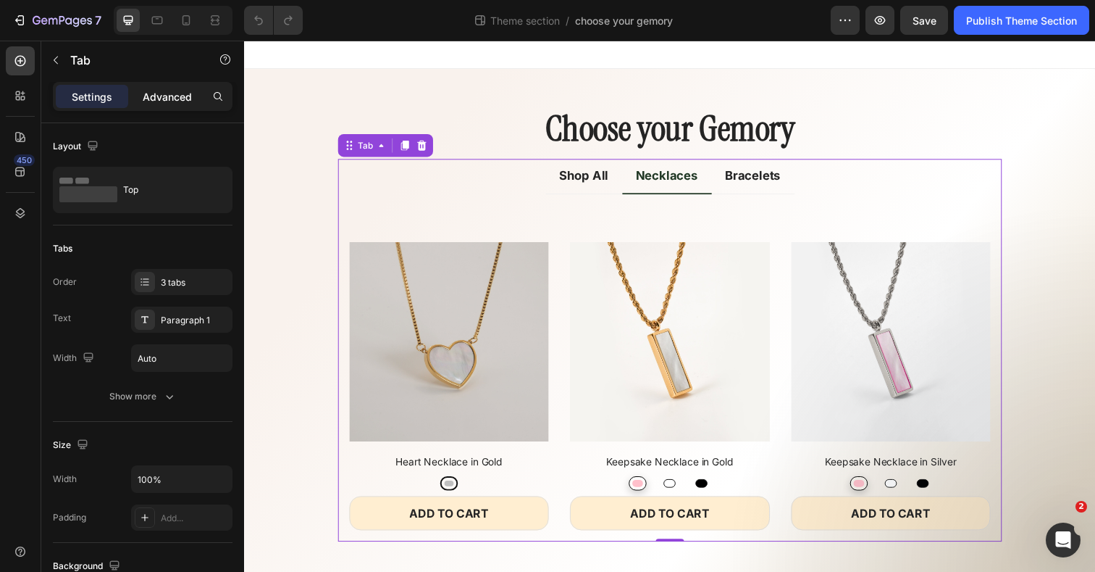
click at [188, 99] on p "Advanced" at bounding box center [167, 96] width 49 height 15
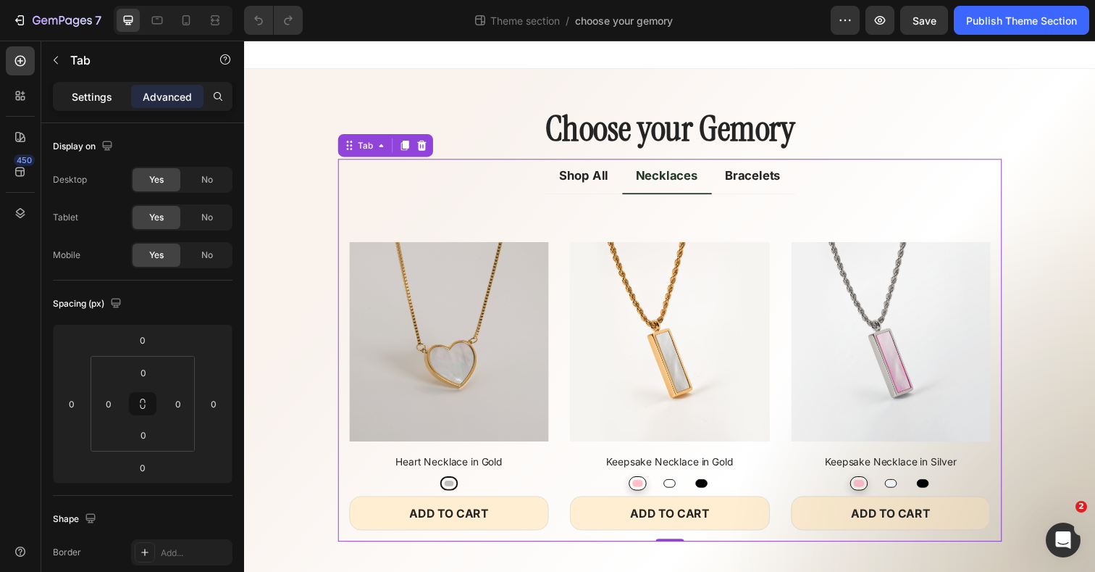
click at [117, 99] on div "Settings" at bounding box center [92, 96] width 72 height 23
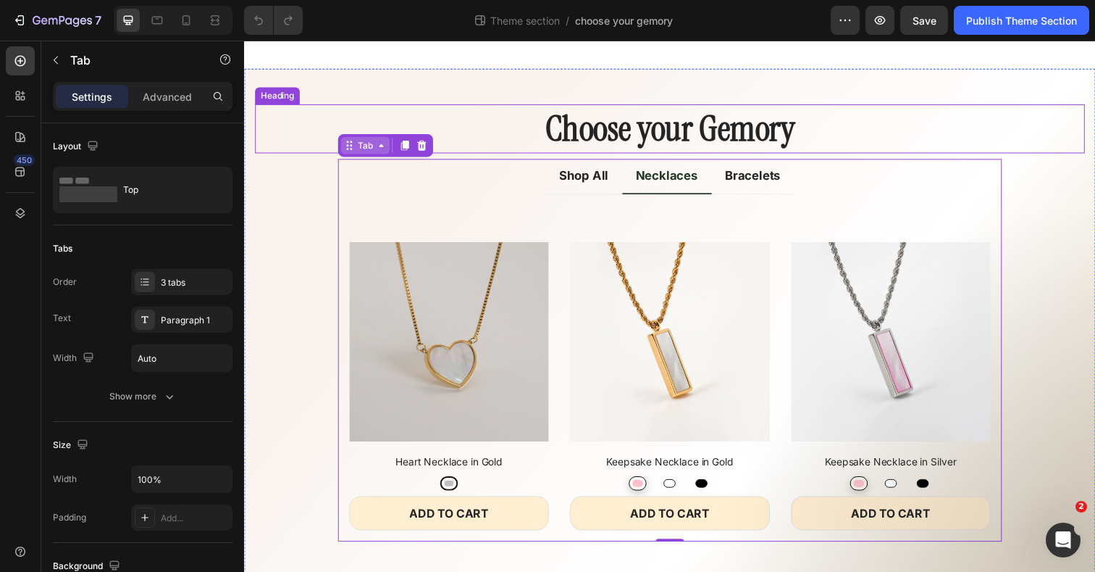
click at [356, 141] on div "Tab" at bounding box center [368, 147] width 50 height 17
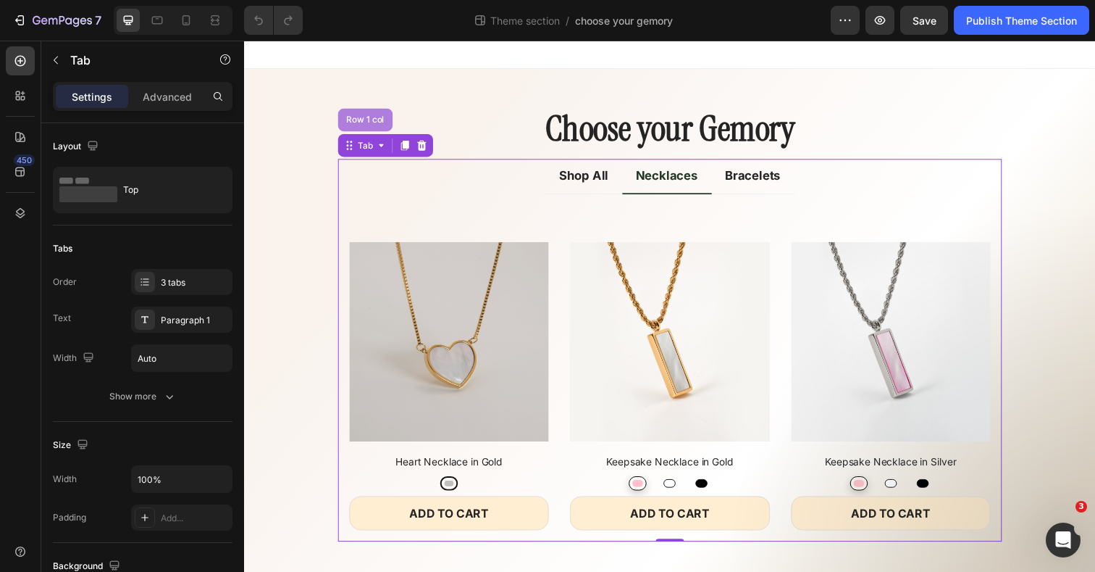
click at [361, 131] on div "Row 1 col" at bounding box center [368, 121] width 56 height 23
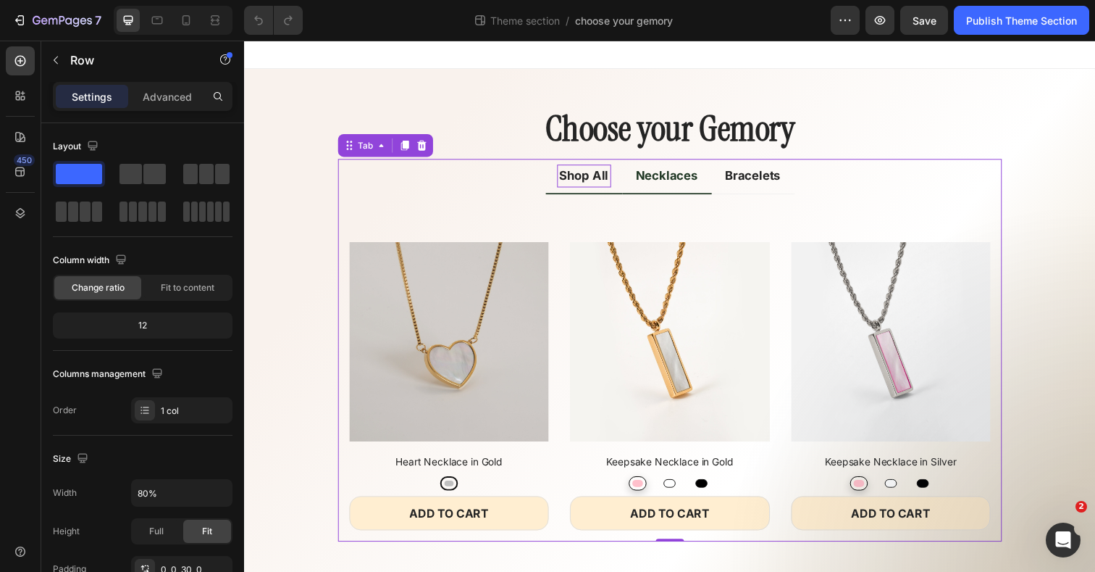
click at [571, 185] on p "Shop All" at bounding box center [591, 179] width 51 height 19
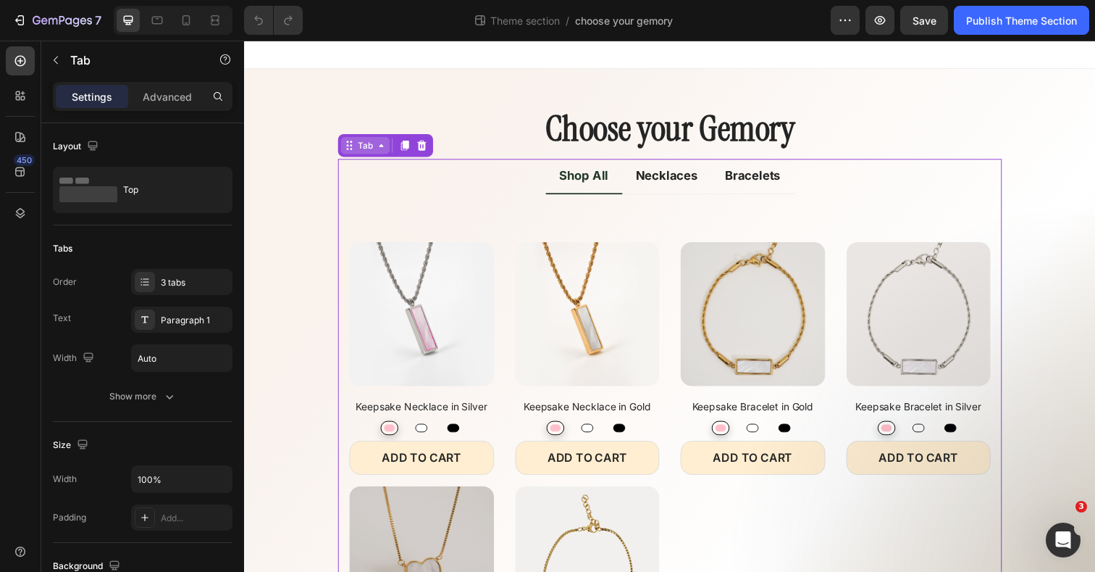
click at [355, 147] on icon at bounding box center [352, 148] width 12 height 12
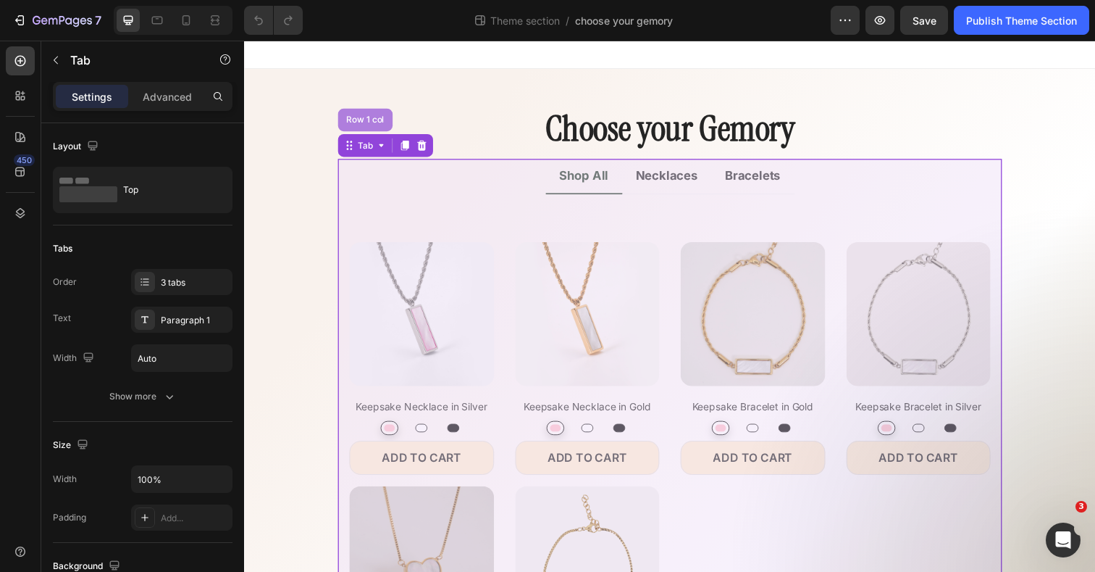
click at [359, 128] on div "Row 1 col" at bounding box center [368, 121] width 56 height 23
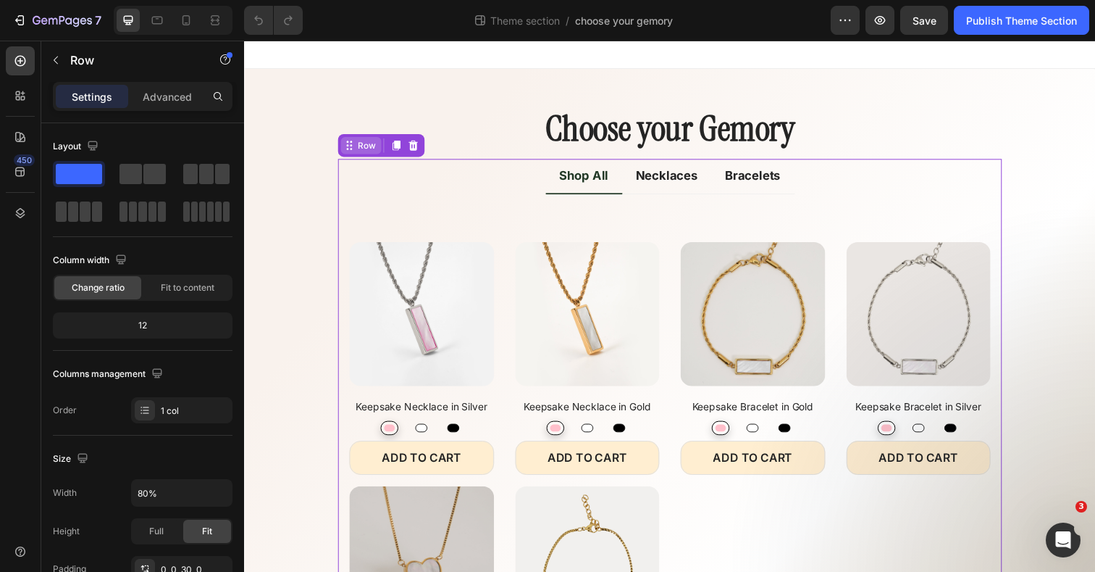
click at [359, 145] on div "Row" at bounding box center [369, 147] width 24 height 13
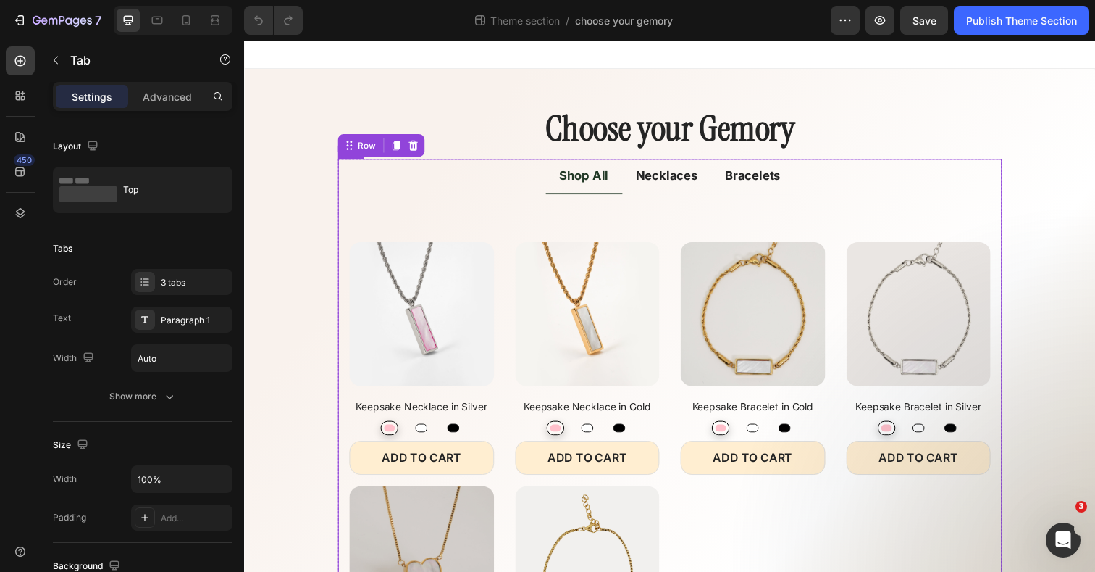
click at [390, 216] on div "Title Line (P) Images Keepsake Necklace in Silver (P) Title Pink Pink White Whi…" at bounding box center [678, 474] width 655 height 531
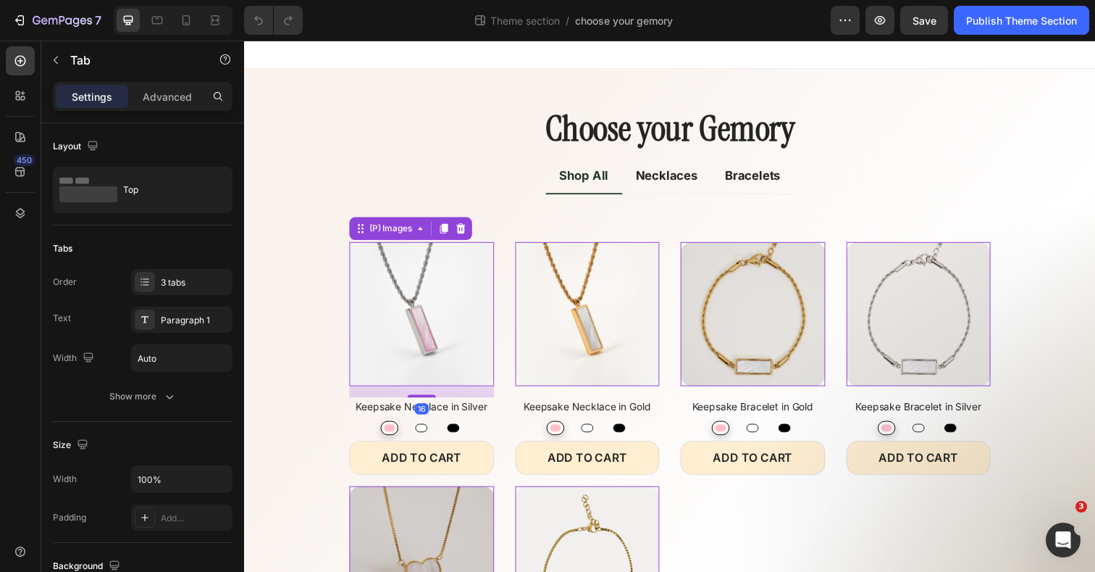
click at [388, 287] on img at bounding box center [425, 320] width 148 height 148
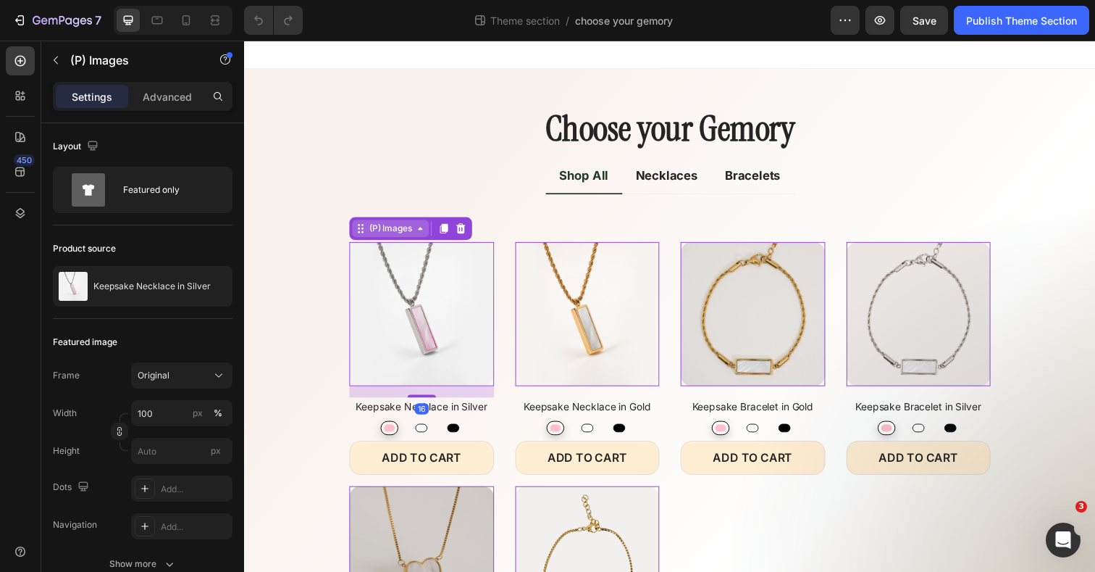
click at [401, 233] on div "(P) Images" at bounding box center [393, 232] width 49 height 13
click at [392, 176] on div "Product List" at bounding box center [384, 180] width 55 height 9
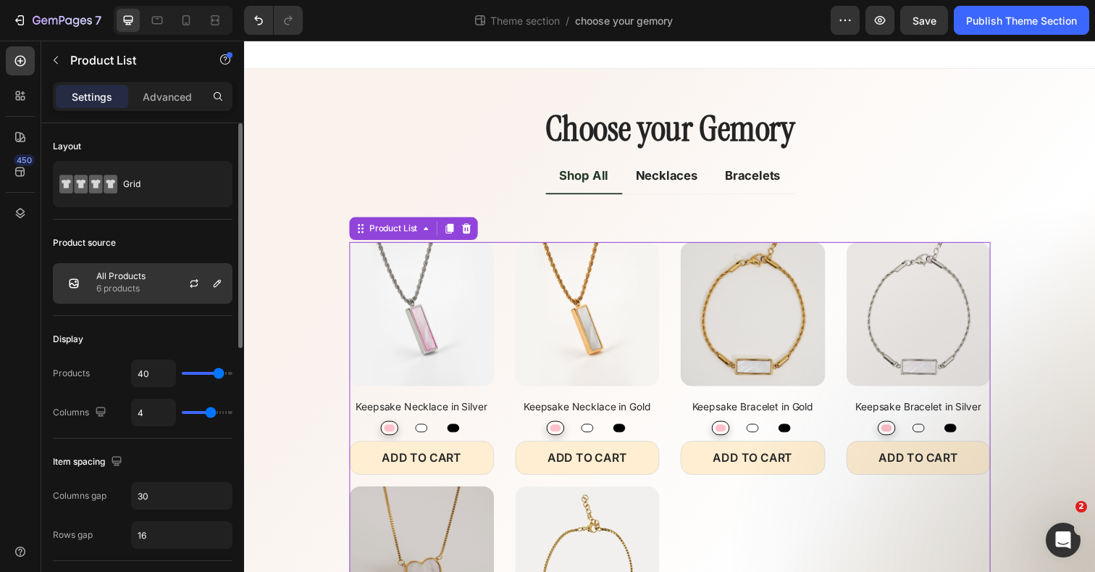
click at [130, 278] on p "All Products" at bounding box center [120, 276] width 49 height 10
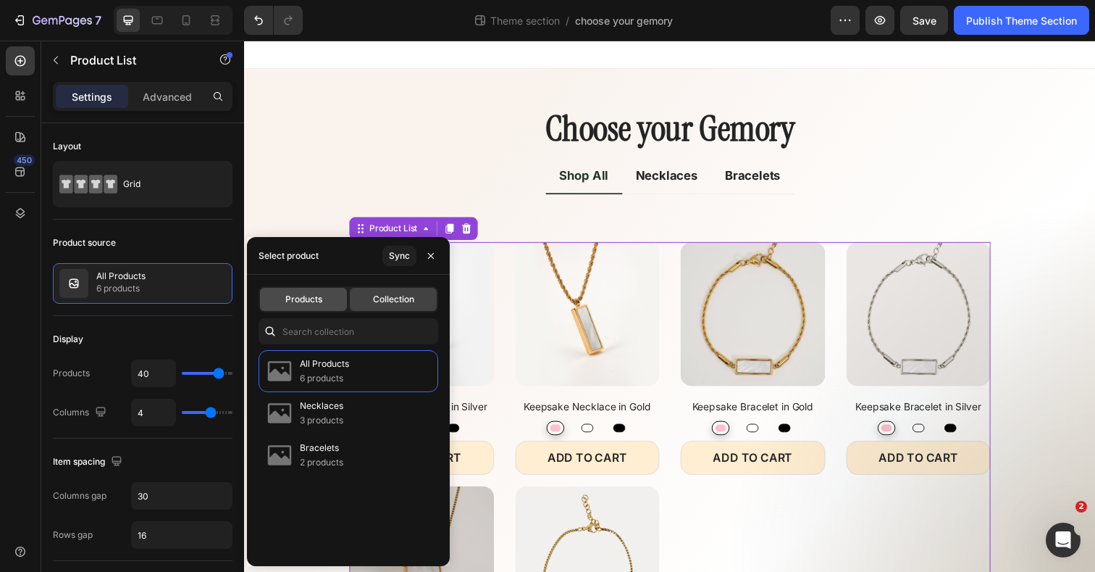
click at [302, 302] on span "Products" at bounding box center [303, 299] width 37 height 13
type input "4"
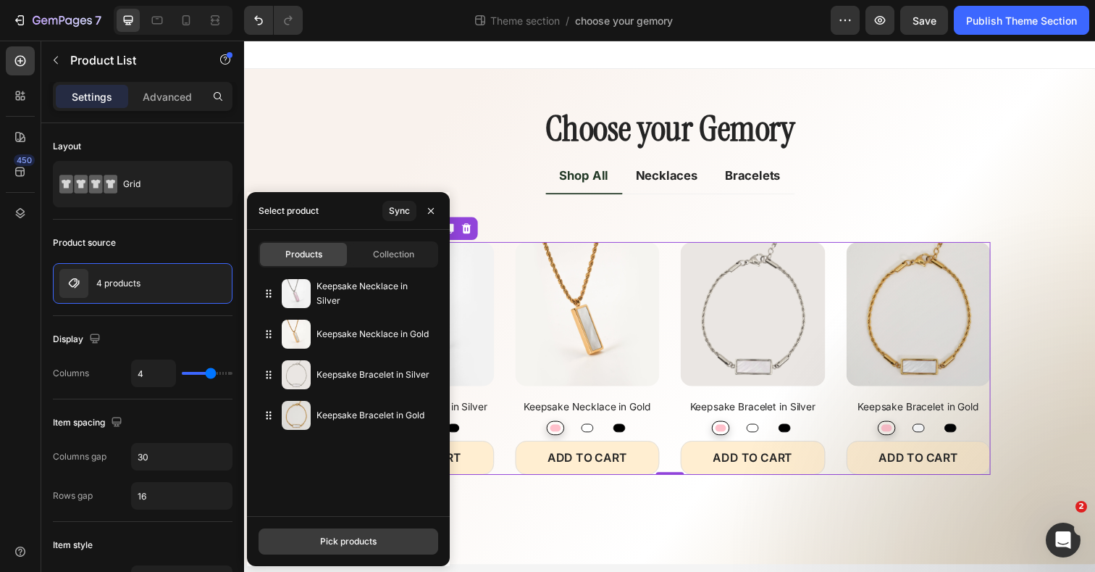
click at [336, 546] on div "Pick products" at bounding box center [348, 541] width 57 height 13
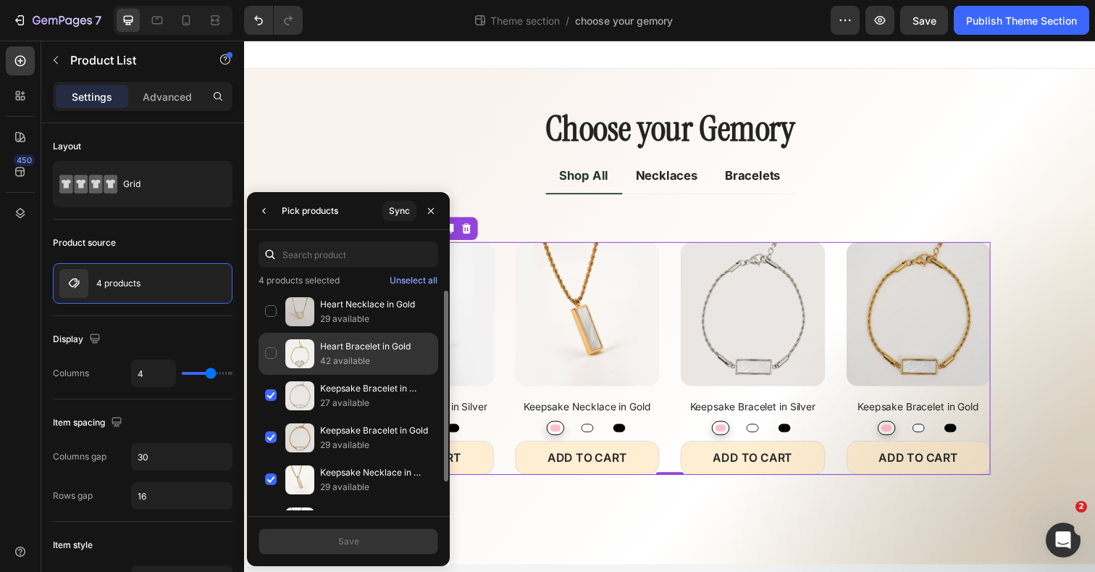
click at [273, 375] on div "Heart Bracelet in Gold 42 available" at bounding box center [349, 396] width 180 height 42
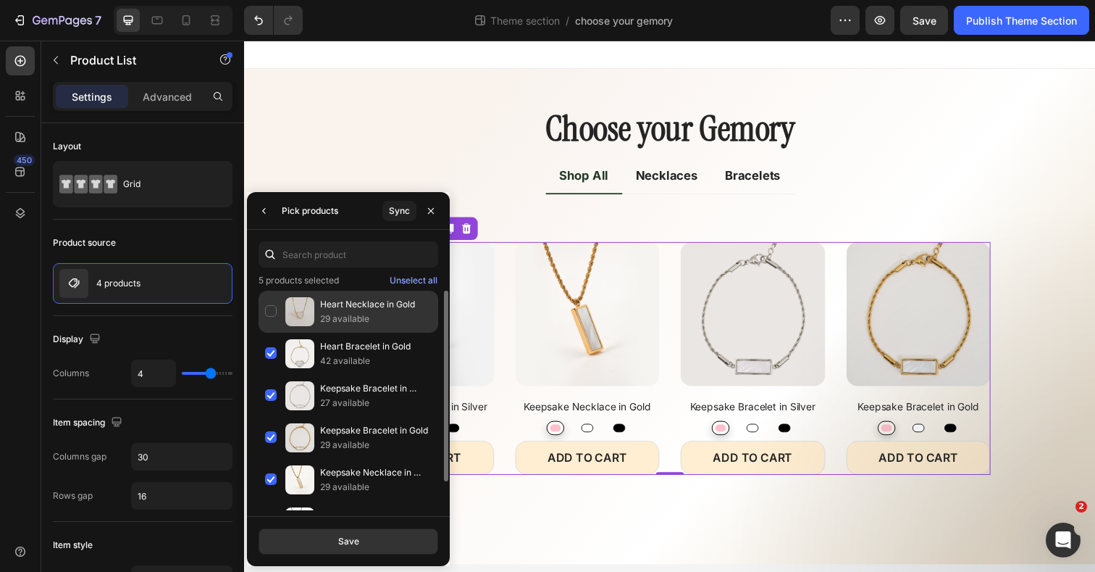
click at [273, 333] on div "Heart Necklace in Gold 29 available" at bounding box center [349, 354] width 180 height 42
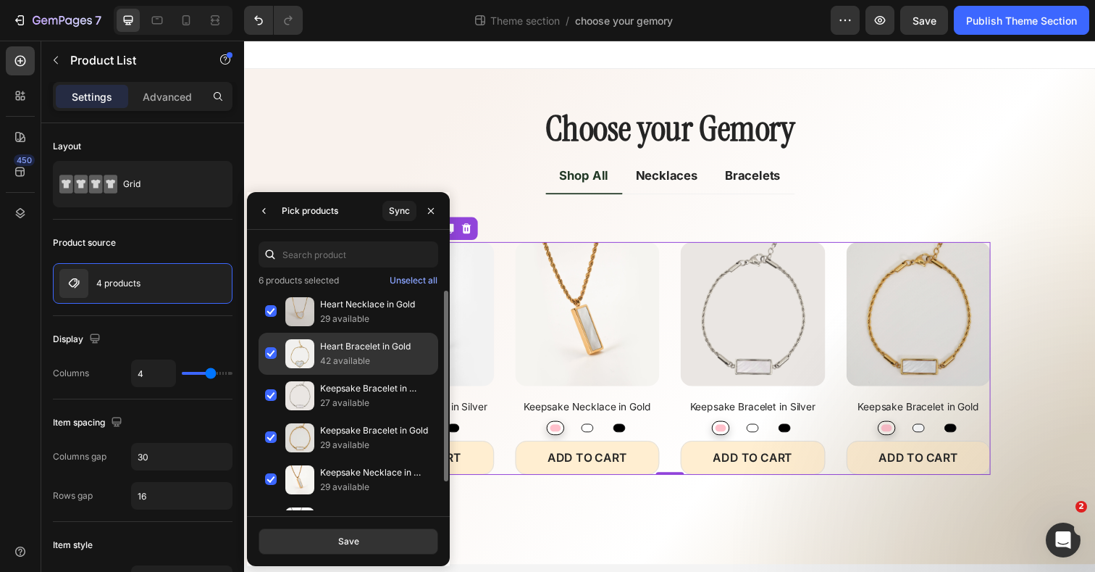
scroll to position [33, 0]
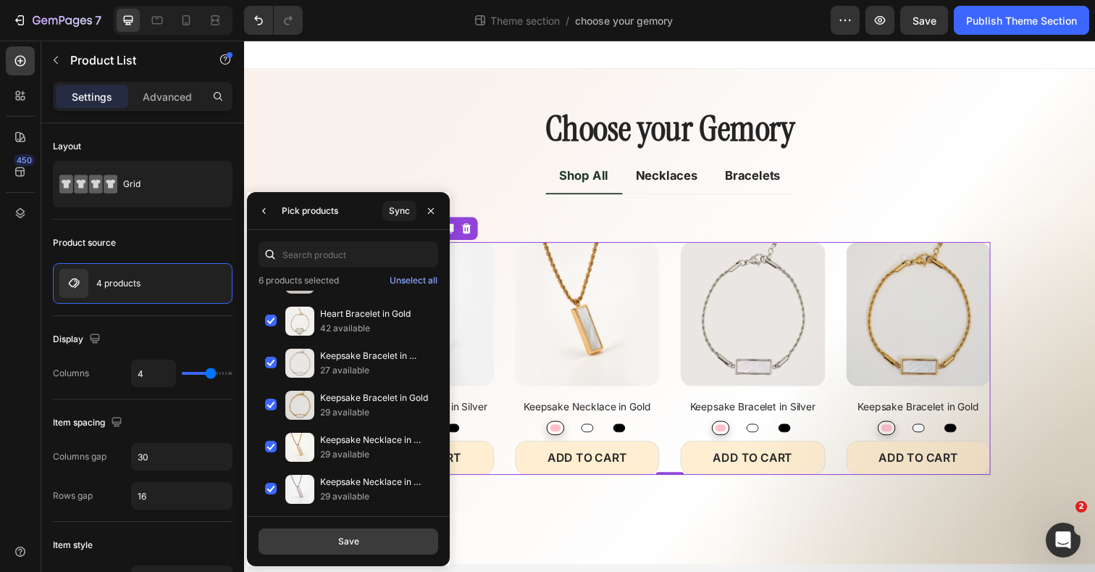
click at [381, 544] on button "Save" at bounding box center [349, 541] width 180 height 26
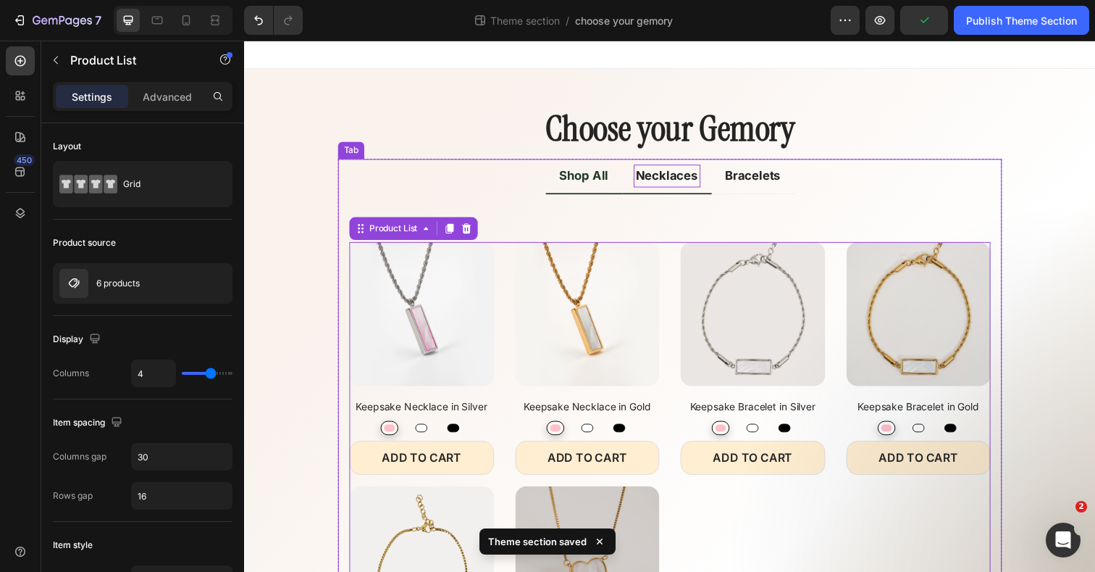
click at [682, 177] on p "Necklaces" at bounding box center [676, 179] width 64 height 19
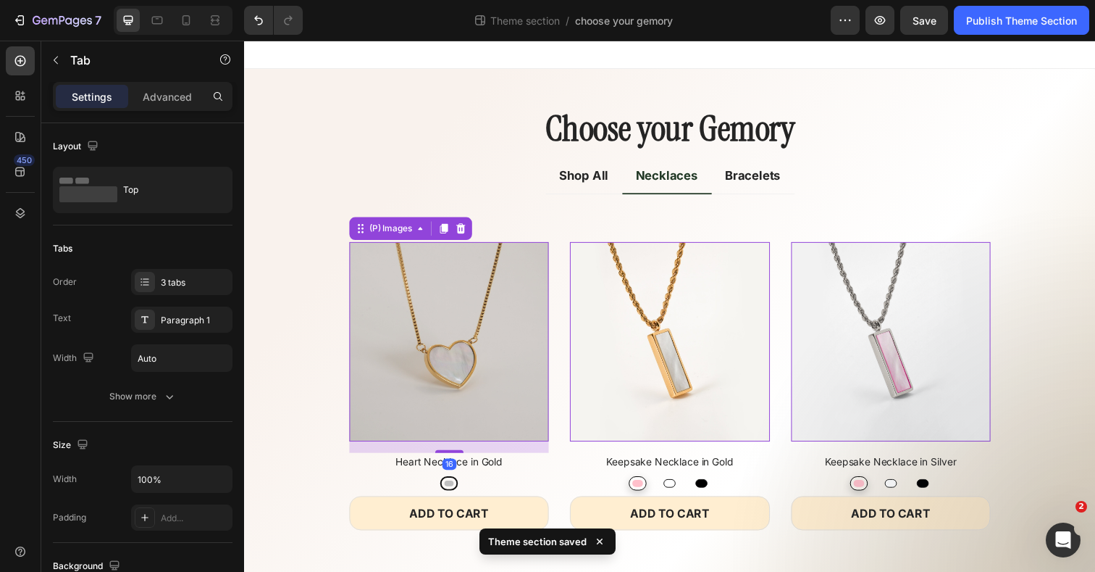
click at [372, 306] on img at bounding box center [453, 348] width 204 height 204
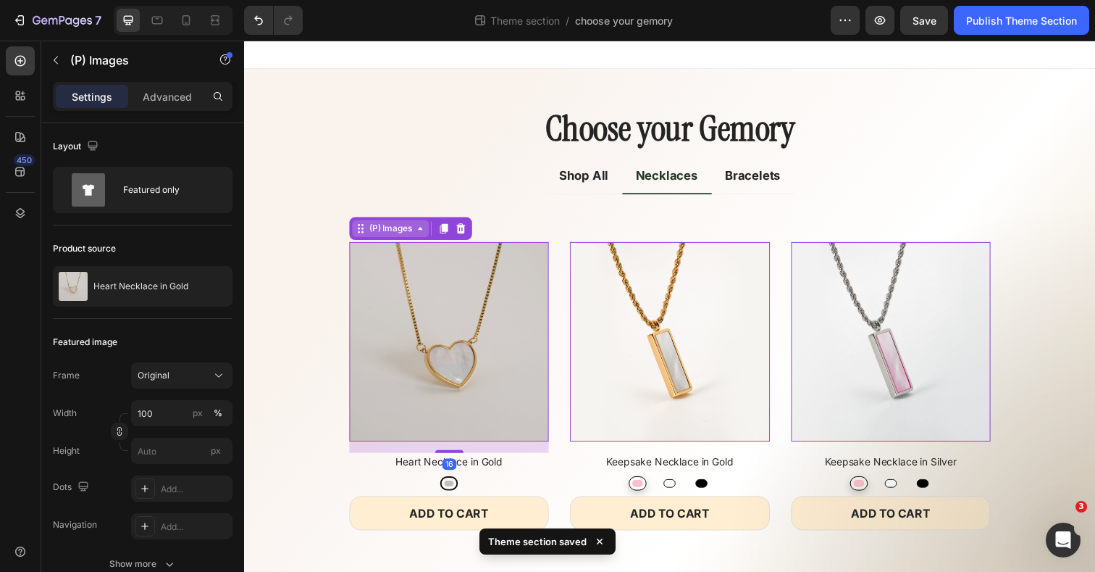
click at [399, 227] on div "(P) Images" at bounding box center [393, 232] width 49 height 13
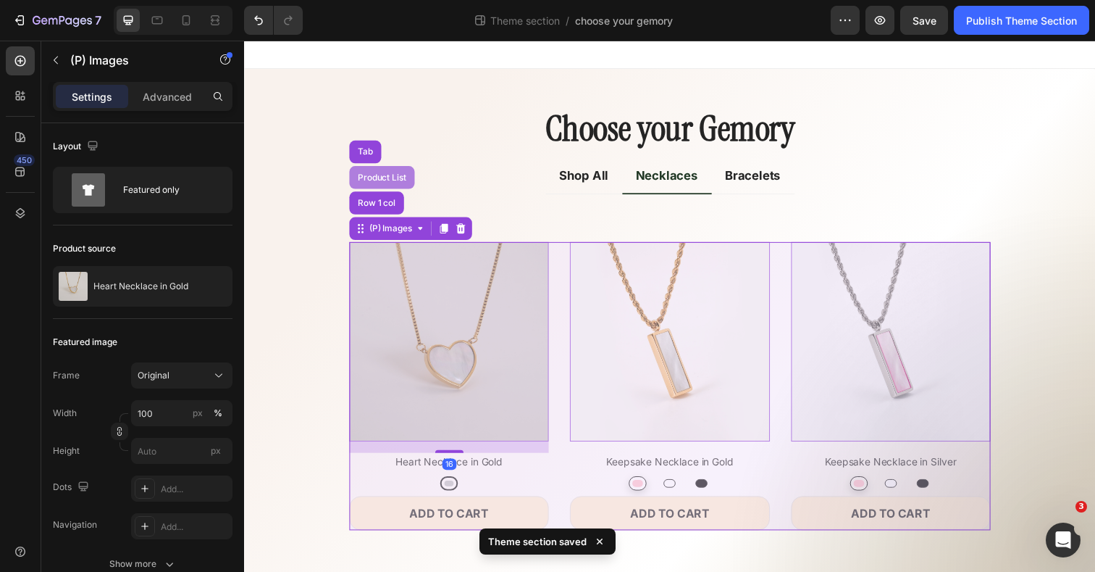
click at [390, 183] on div "Product List" at bounding box center [384, 180] width 55 height 9
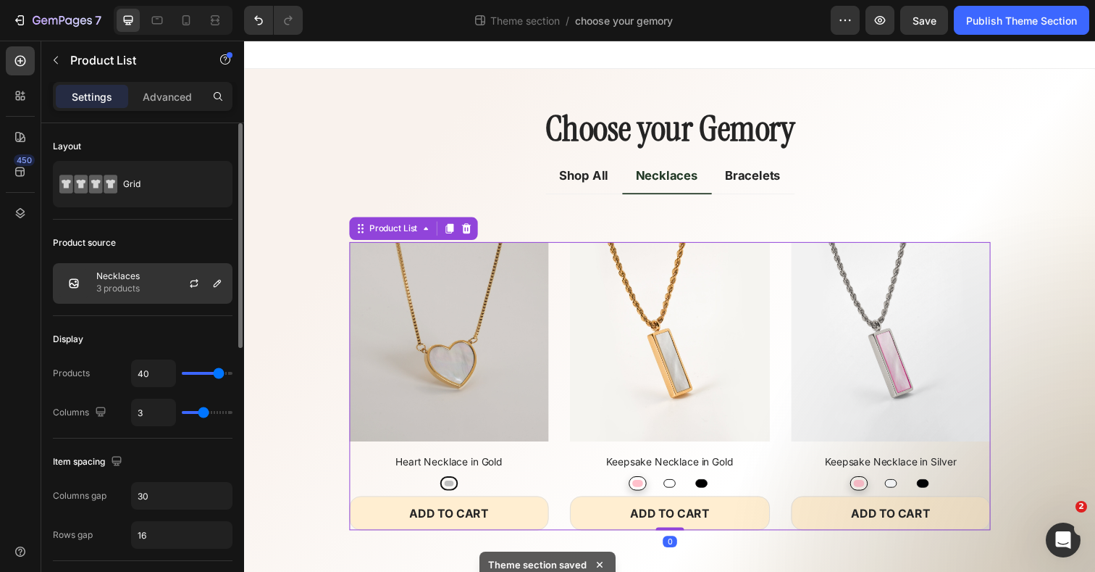
click at [121, 279] on p "Necklaces" at bounding box center [117, 276] width 43 height 10
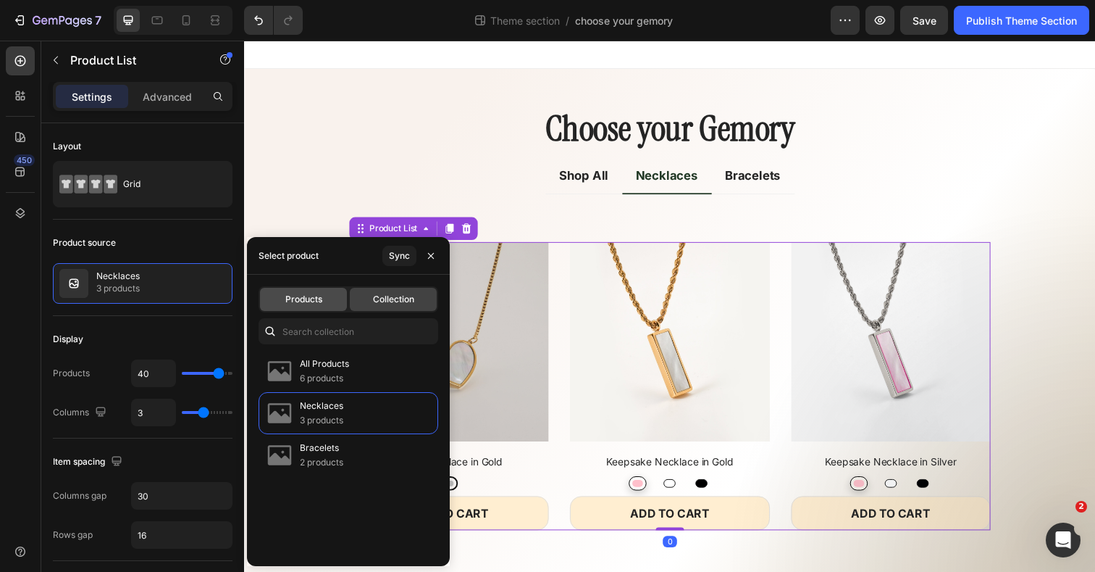
click at [288, 297] on span "Products" at bounding box center [303, 299] width 37 height 13
type input "3"
radio input "true"
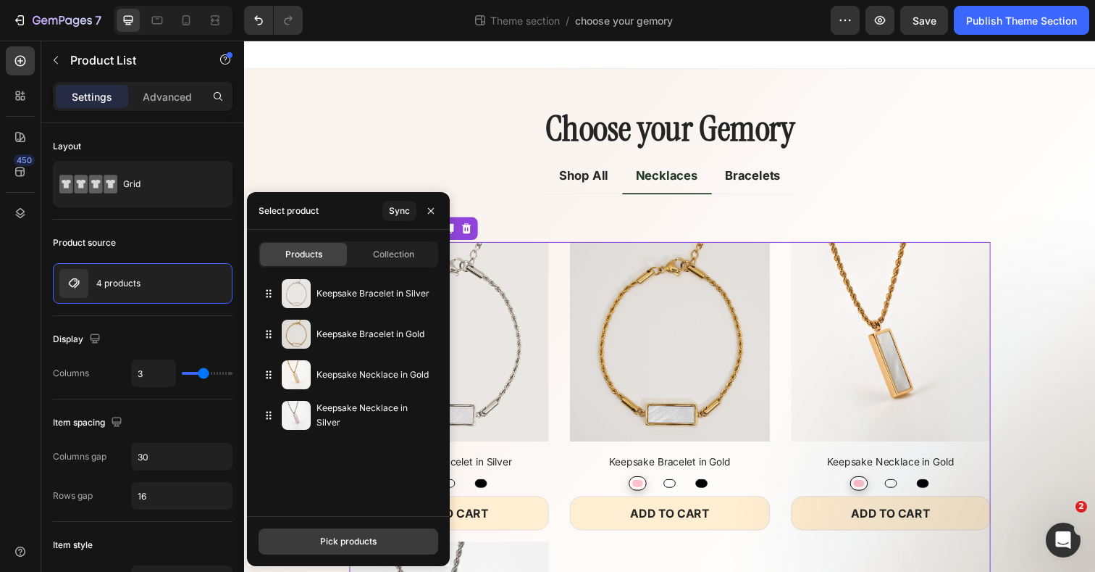
click at [355, 549] on button "Pick products" at bounding box center [349, 541] width 180 height 26
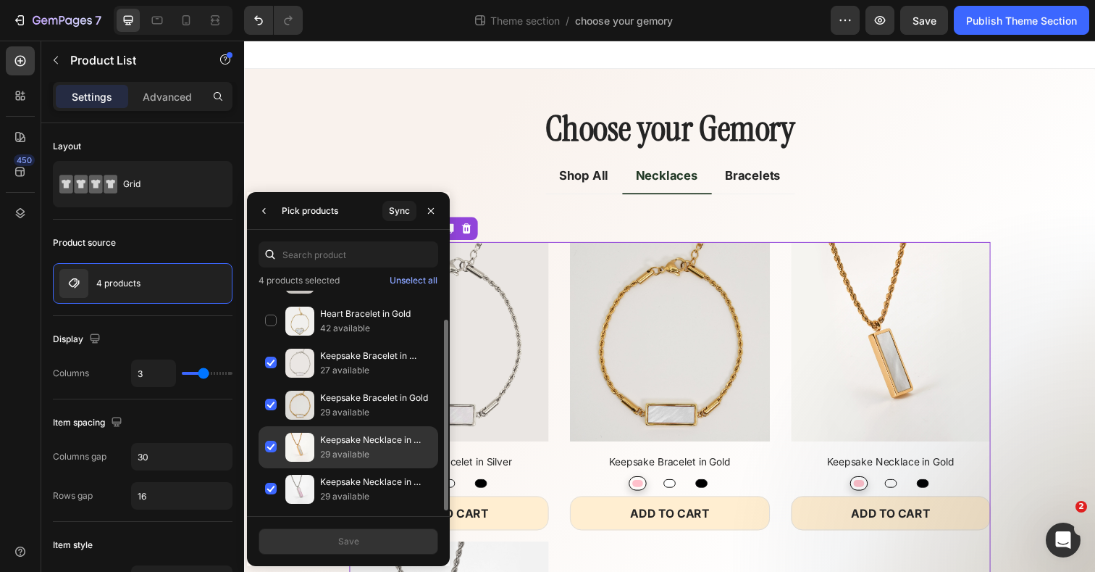
click at [269, 468] on div "Keepsake Necklace in Gold 29 available" at bounding box center [349, 489] width 180 height 42
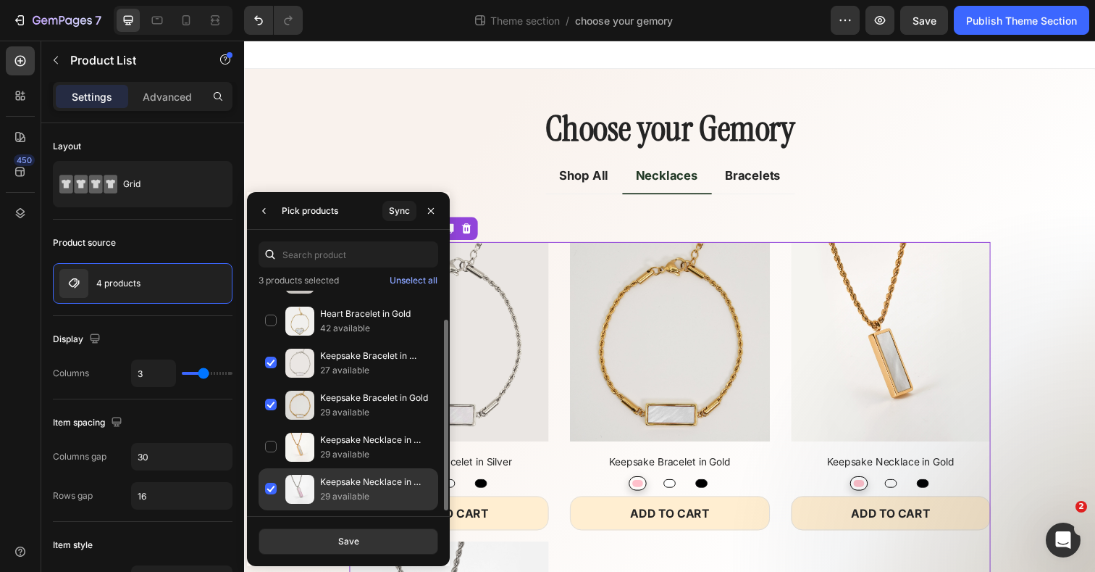
click at [269, 485] on div "Keepsake Necklace in Silver 29 available" at bounding box center [349, 489] width 180 height 42
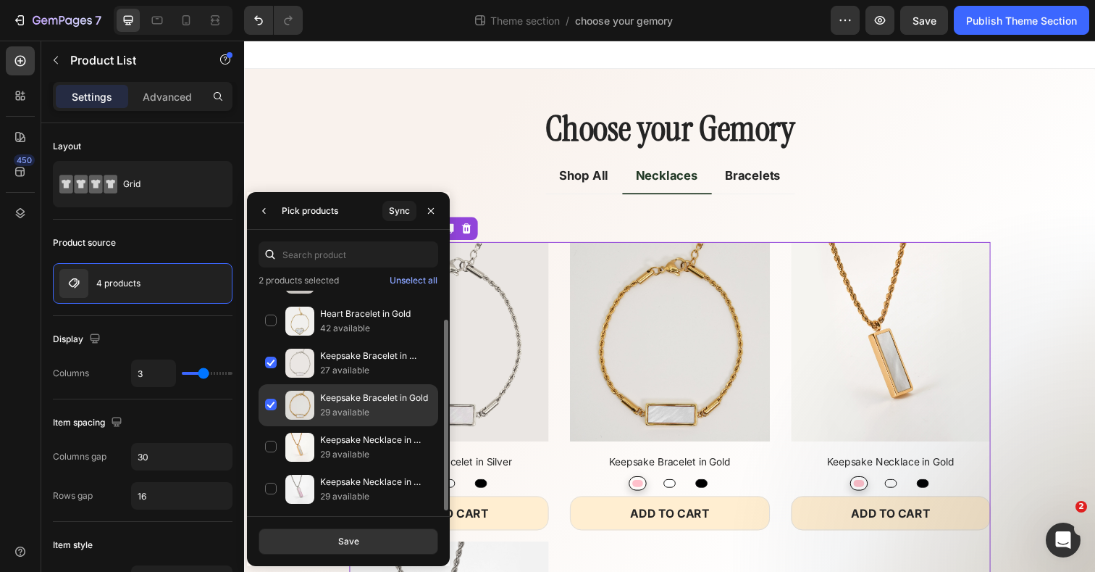
click at [268, 426] on div "Keepsake Bracelet in Gold 29 available" at bounding box center [349, 447] width 180 height 42
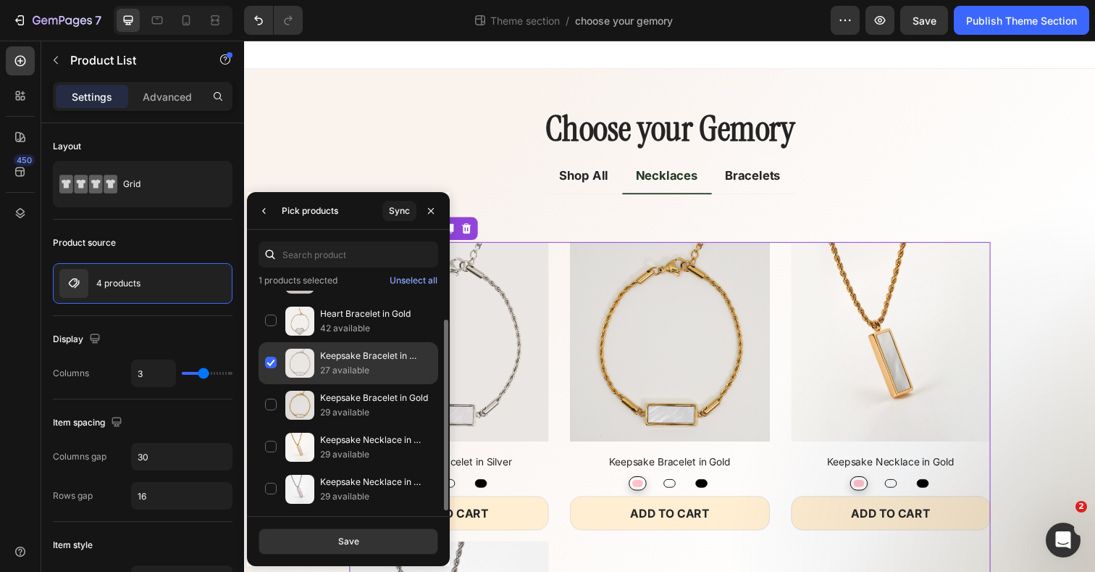
click at [268, 384] on div "Keepsake Bracelet in Silver 27 available" at bounding box center [349, 405] width 180 height 42
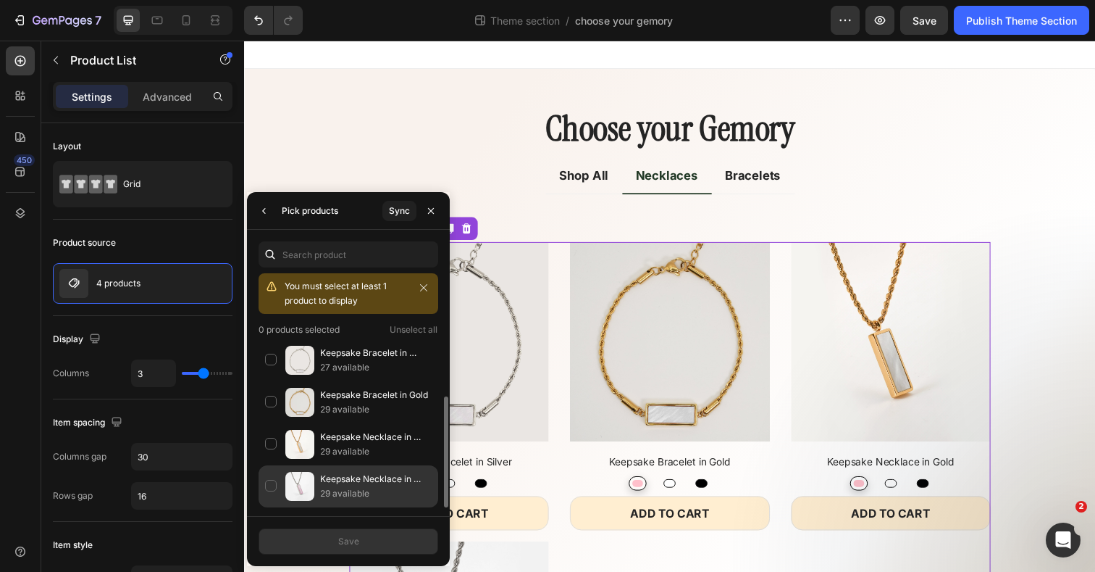
click at [269, 496] on div "Keepsake Necklace in Silver 29 available" at bounding box center [349, 486] width 180 height 42
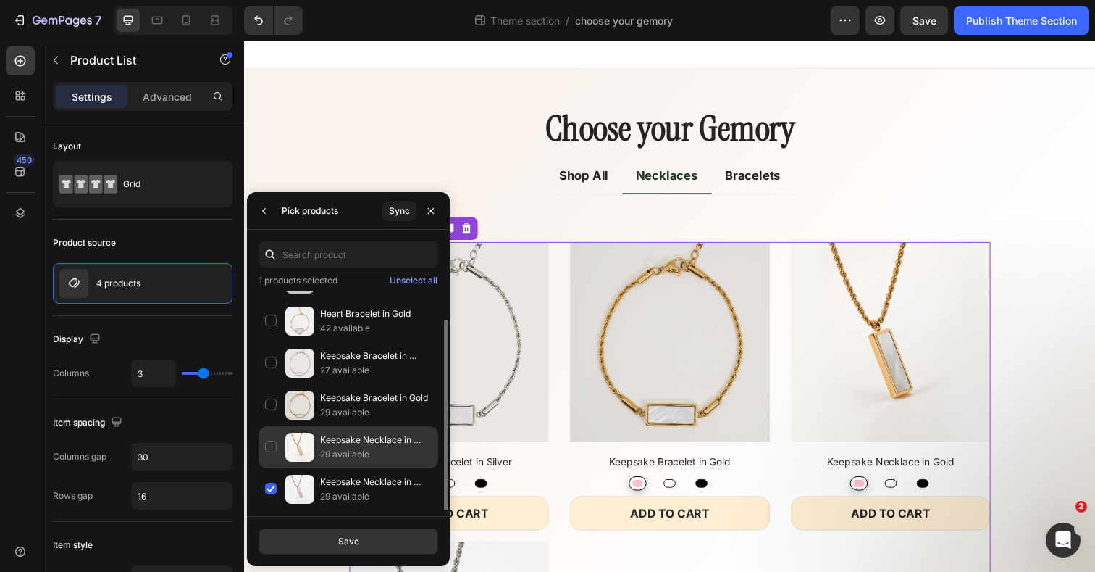
click at [269, 468] on div "Keepsake Necklace in Gold 29 available" at bounding box center [349, 489] width 180 height 42
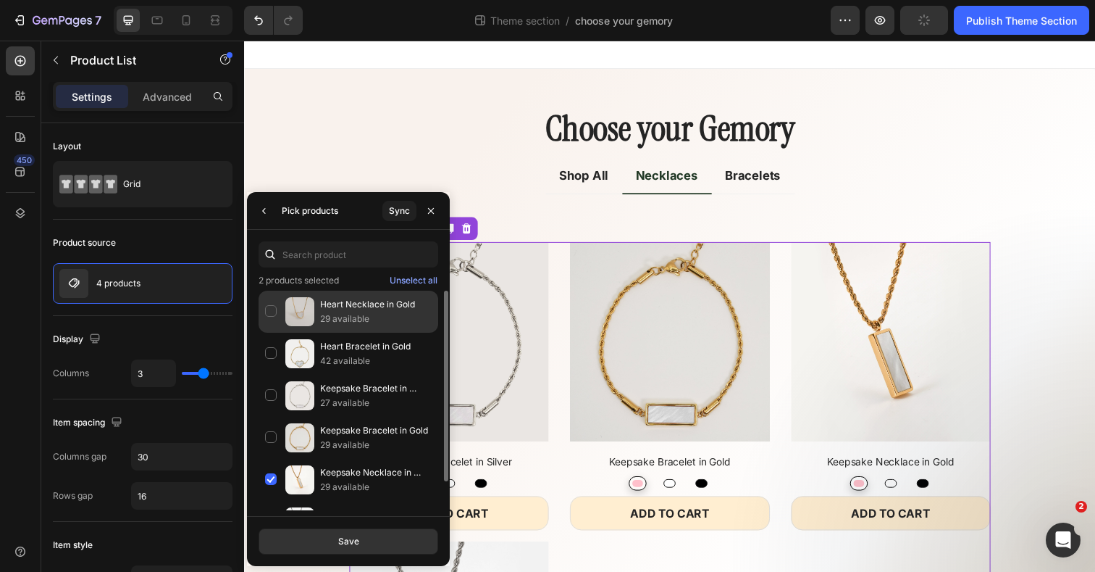
click at [269, 333] on div "Heart Necklace in Gold 29 available" at bounding box center [349, 354] width 180 height 42
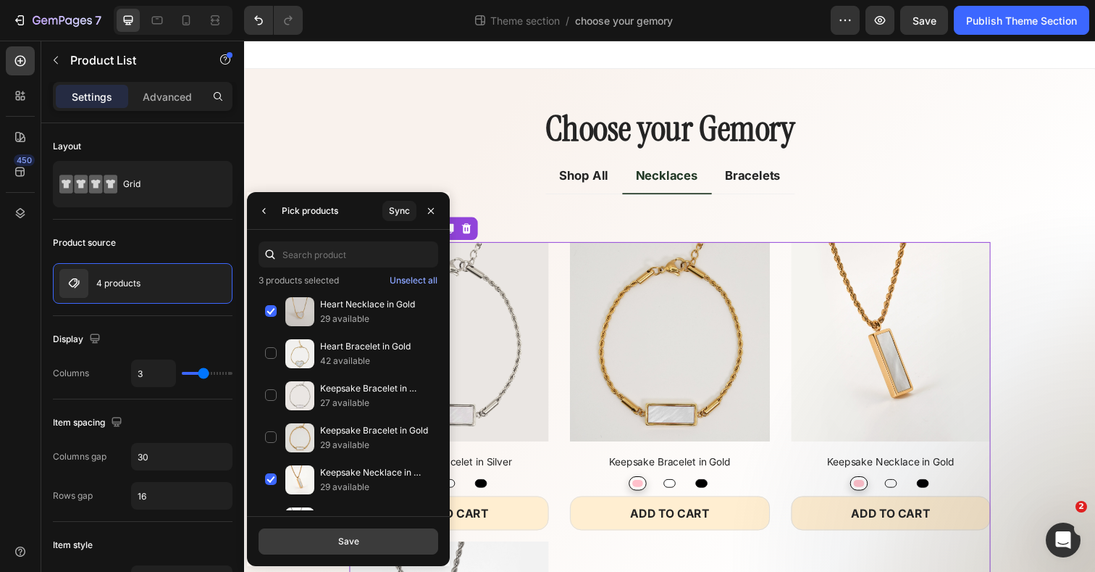
click at [349, 539] on div "Save" at bounding box center [348, 541] width 21 height 13
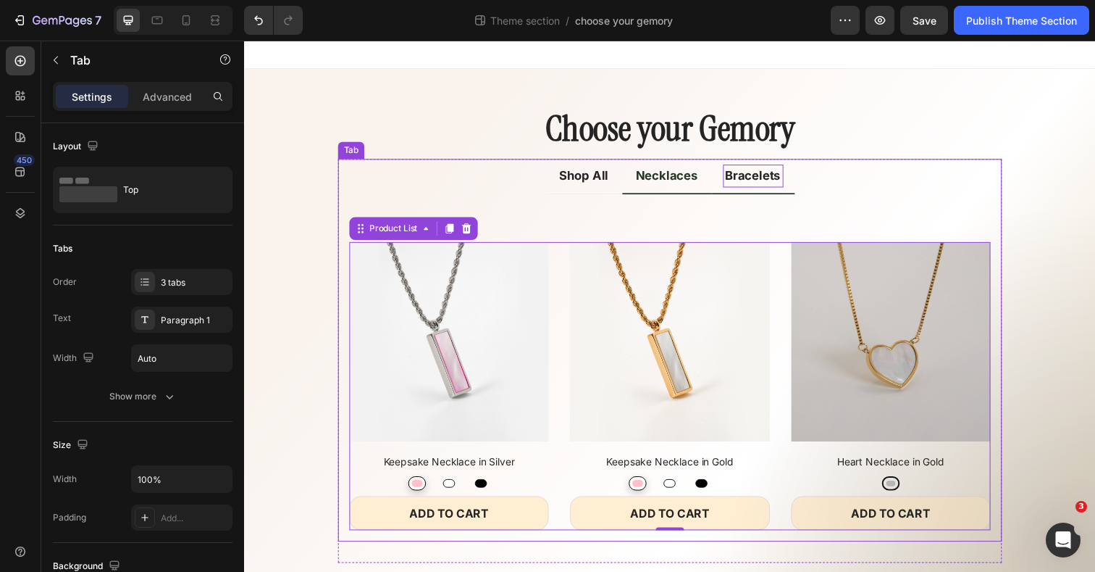
click at [774, 185] on p "Bracelets" at bounding box center [763, 179] width 57 height 19
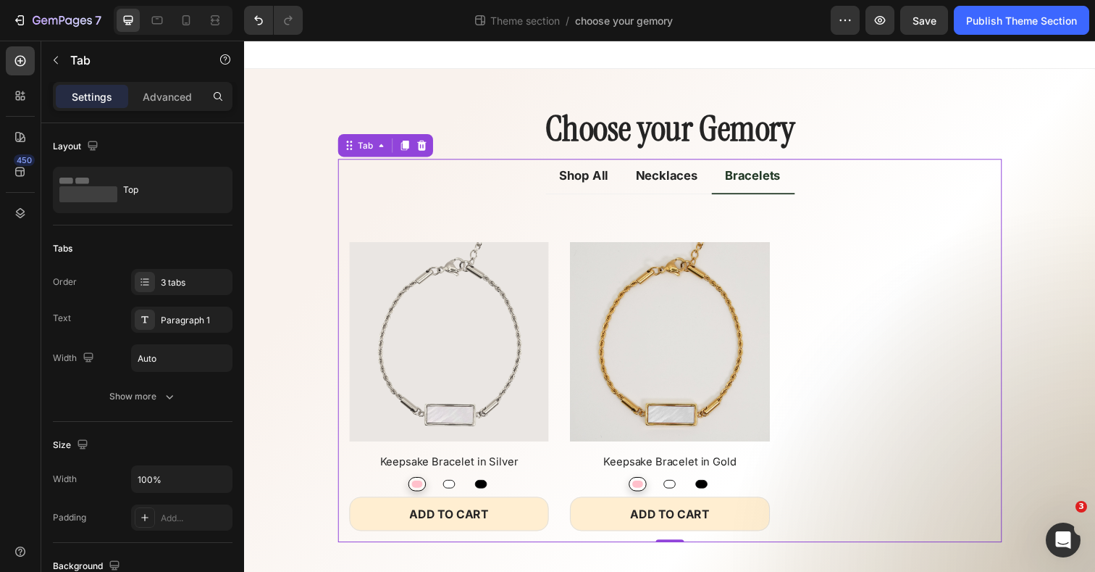
click at [651, 201] on div "Title Line (P) Images Keepsake Necklace in Silver (P) Title Pink Pink White Whi…" at bounding box center [679, 376] width 678 height 356
click at [661, 188] on div "Necklaces" at bounding box center [676, 178] width 68 height 23
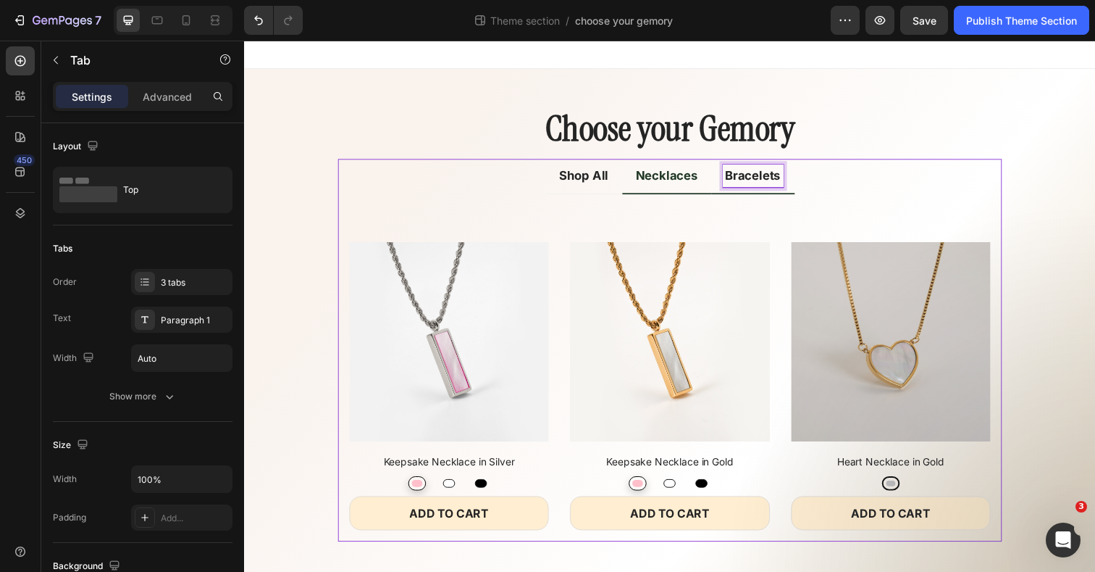
click at [772, 181] on p "Bracelets" at bounding box center [763, 179] width 57 height 19
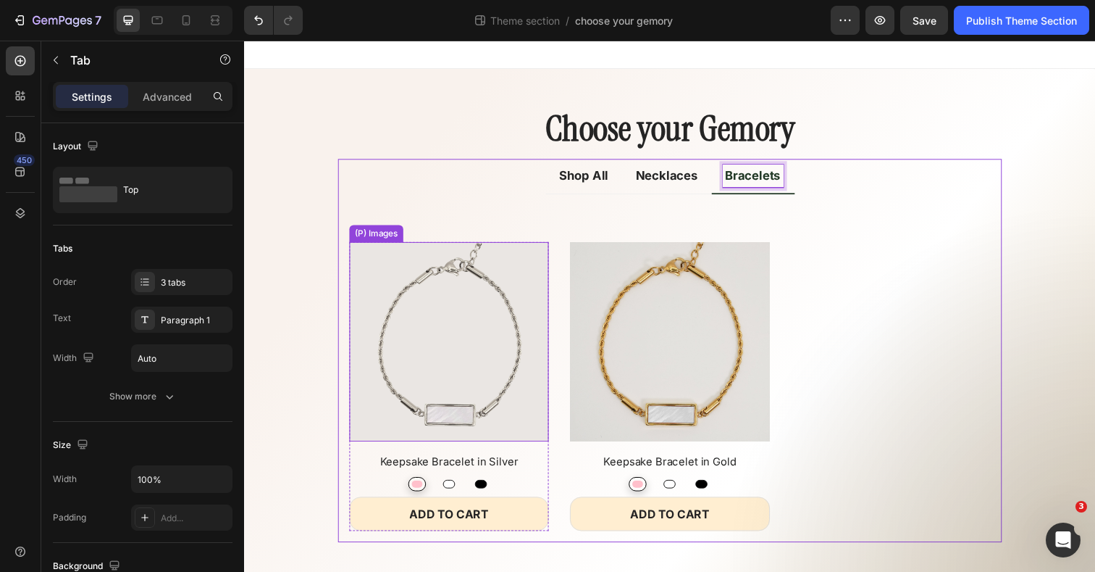
click at [477, 323] on img at bounding box center [453, 348] width 204 height 204
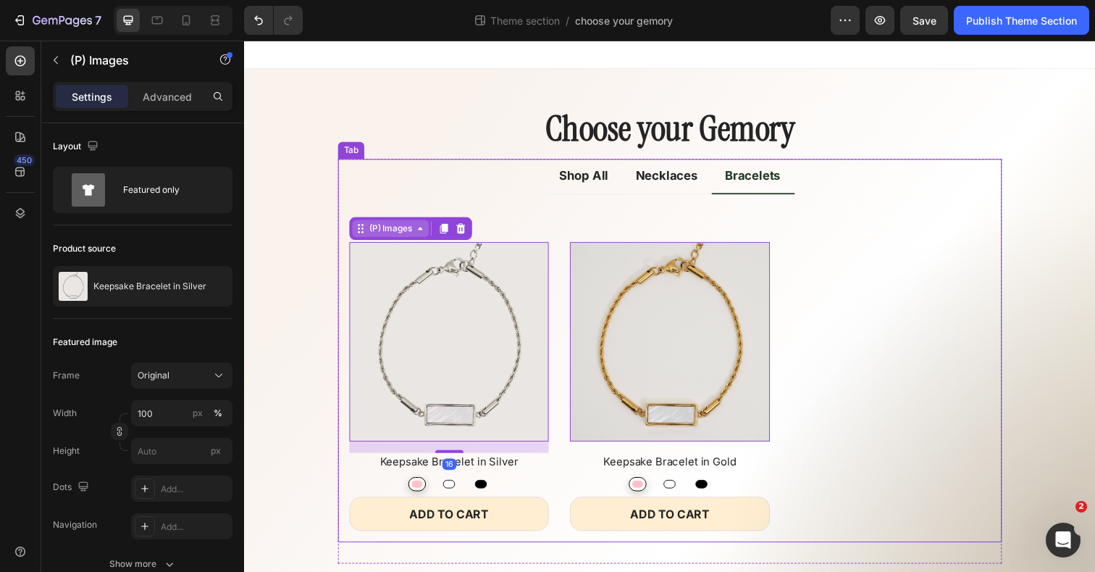
click at [396, 235] on div "(P) Images" at bounding box center [393, 232] width 49 height 13
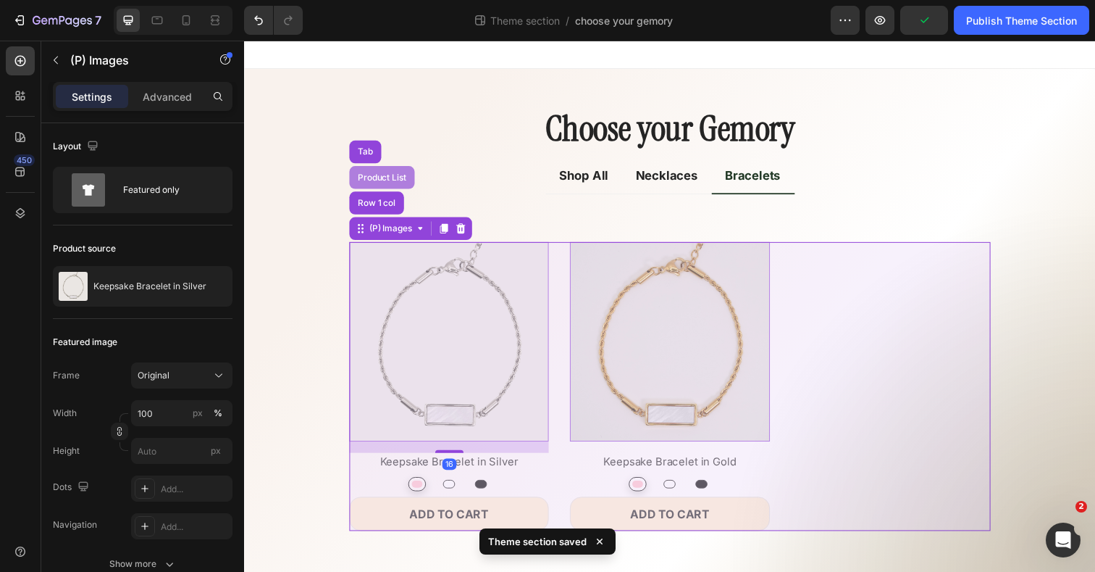
click at [386, 180] on div "Product List" at bounding box center [384, 180] width 55 height 9
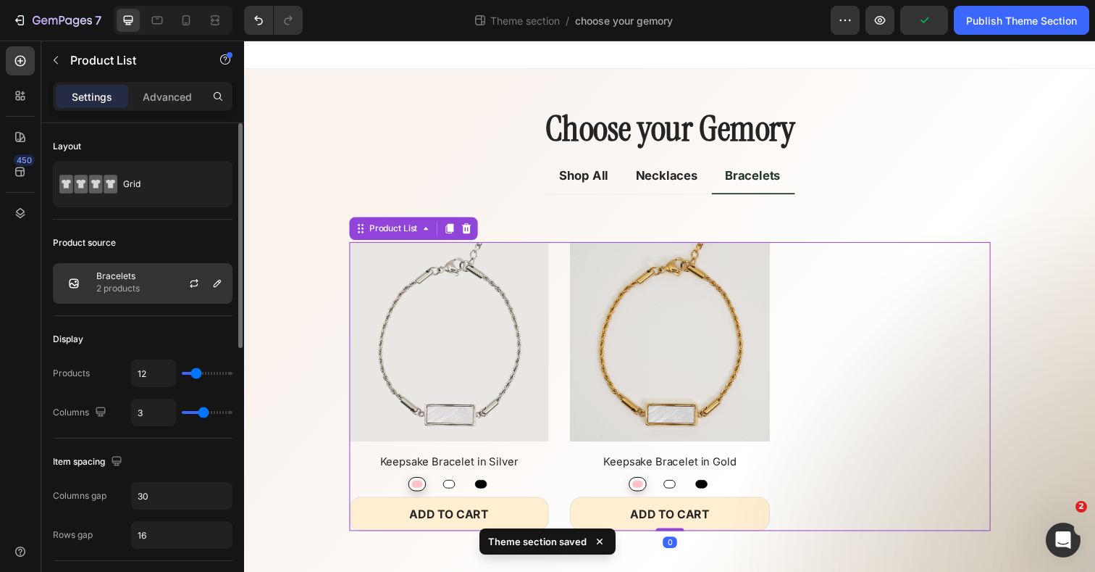
click at [149, 274] on div "Bracelets 2 products" at bounding box center [143, 283] width 180 height 41
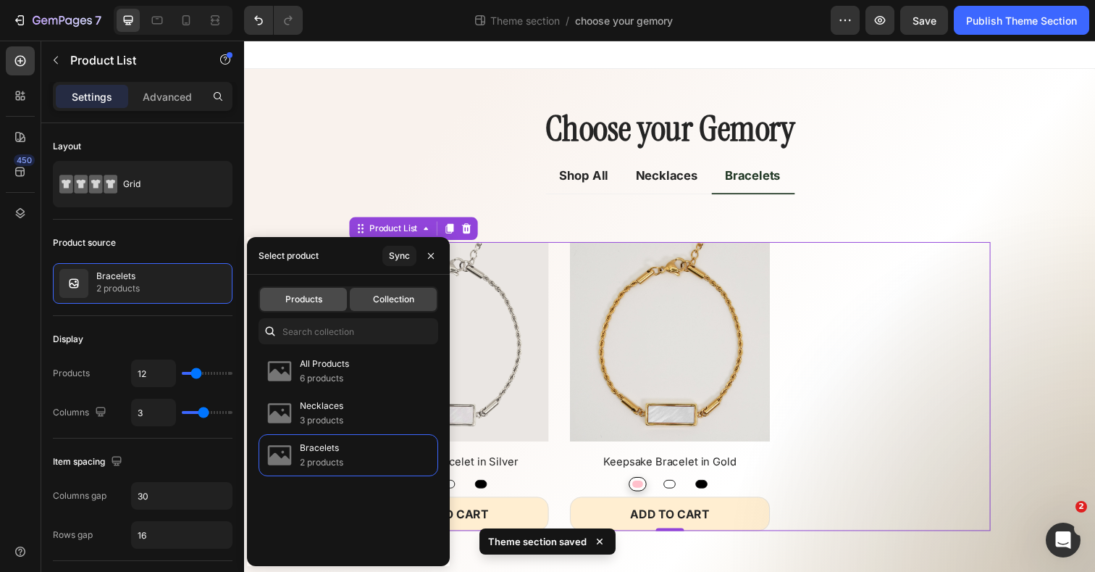
click at [301, 302] on span "Products" at bounding box center [303, 299] width 37 height 13
type input "3"
radio input "true"
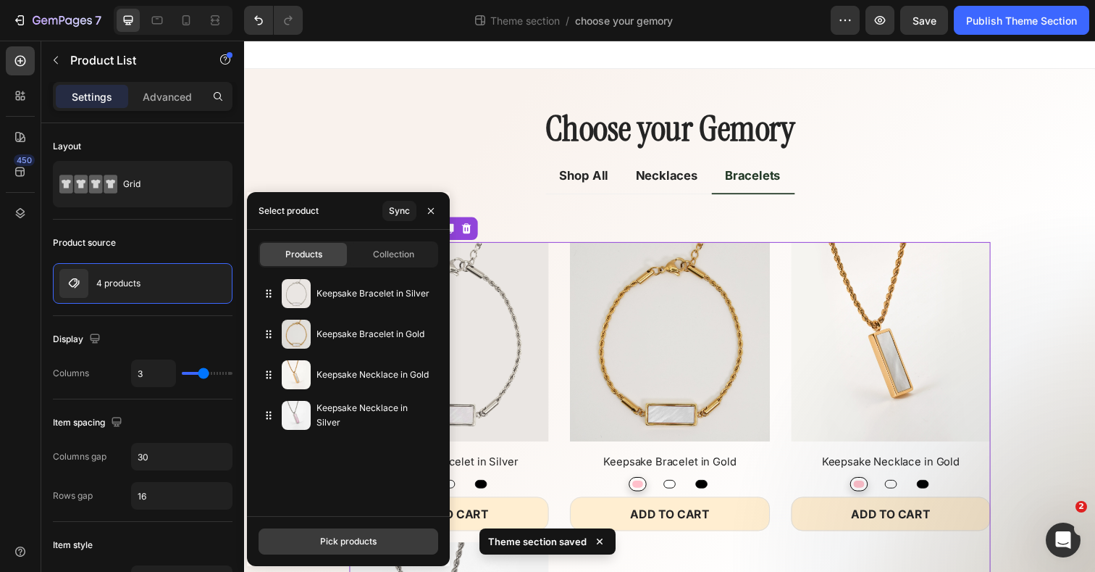
click at [337, 550] on button "Pick products" at bounding box center [349, 541] width 180 height 26
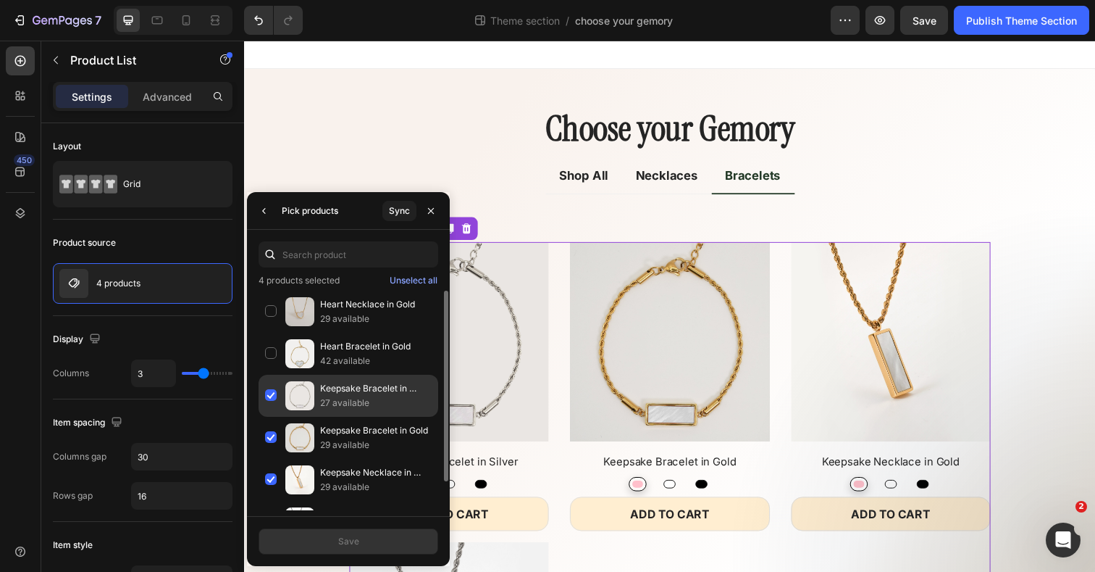
click at [293, 417] on div "Keepsake Bracelet in Silver 27 available" at bounding box center [349, 438] width 180 height 42
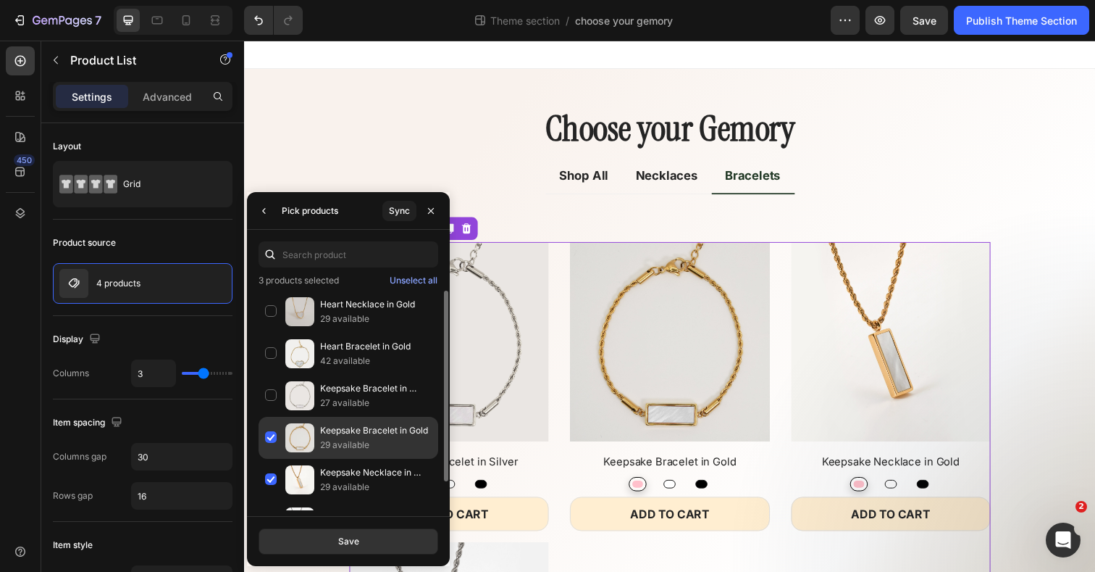
click at [293, 438] on img at bounding box center [299, 437] width 29 height 29
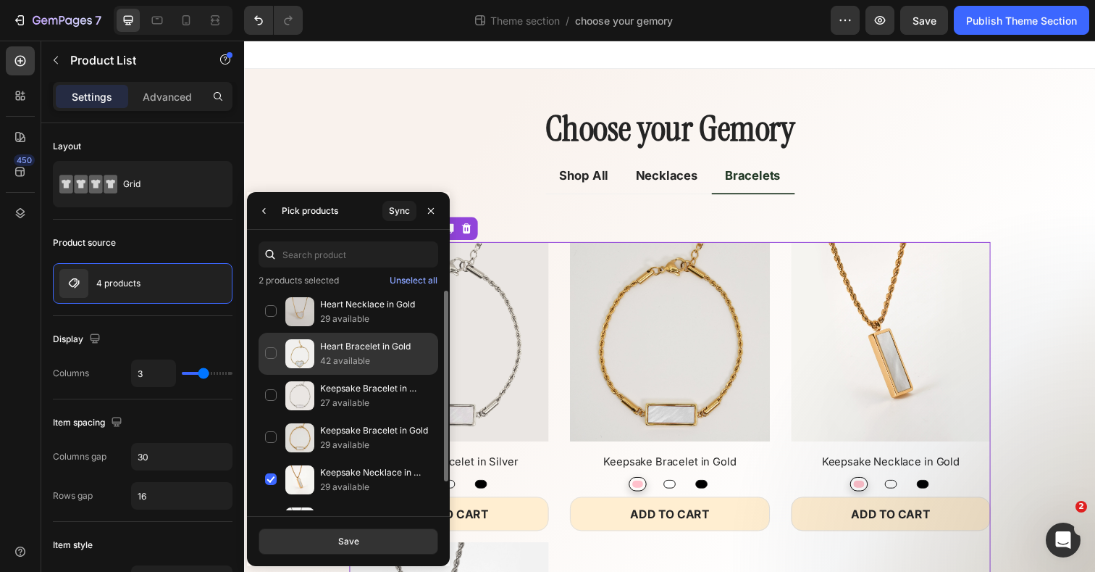
click at [293, 375] on div "Heart Bracelet in Gold 42 available" at bounding box center [349, 396] width 180 height 42
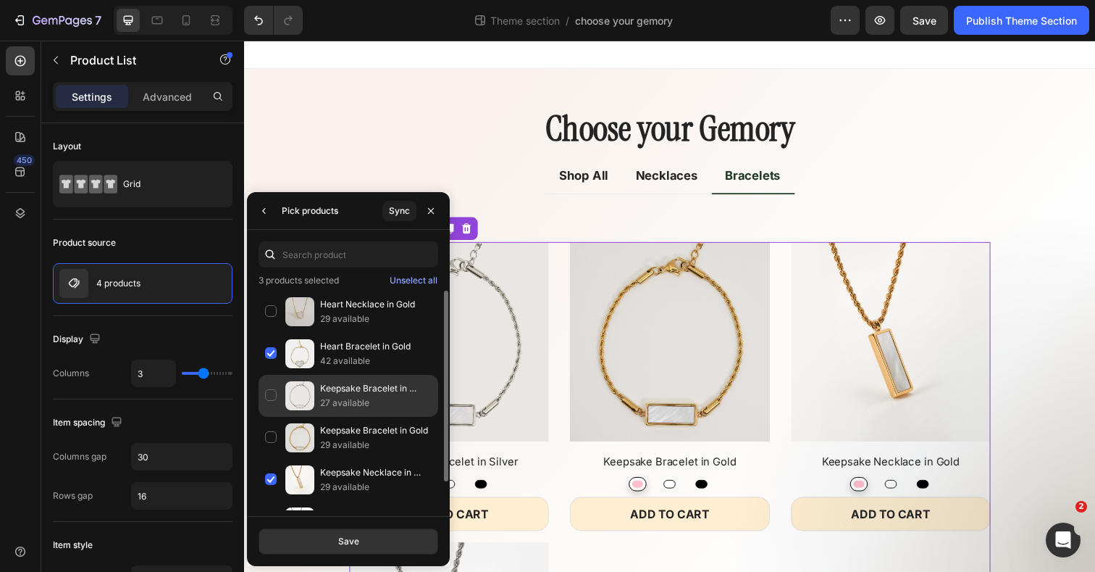
click at [291, 407] on img at bounding box center [299, 395] width 29 height 29
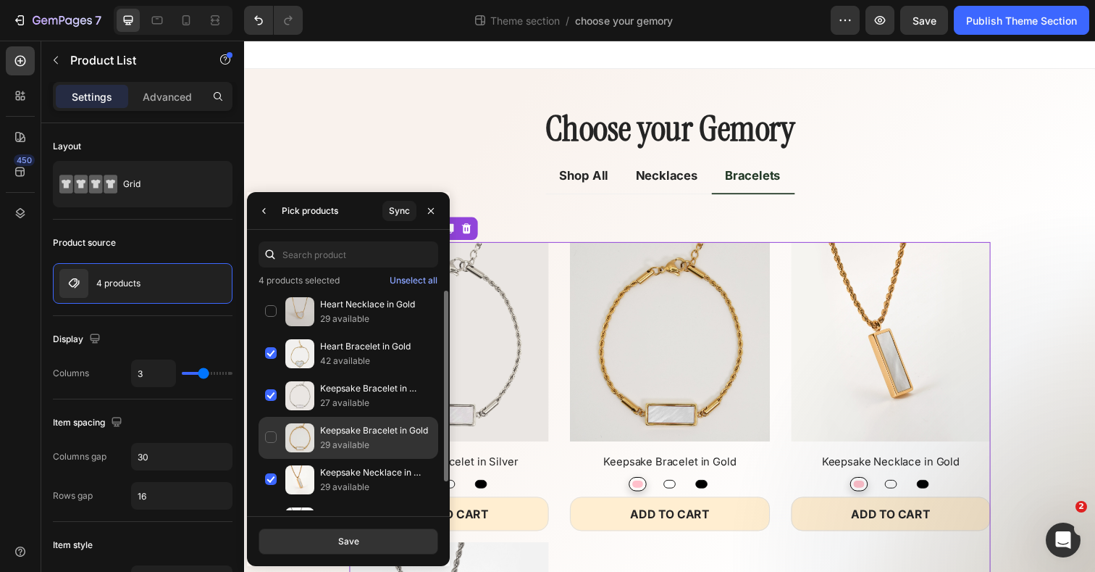
click at [291, 428] on img at bounding box center [299, 437] width 29 height 29
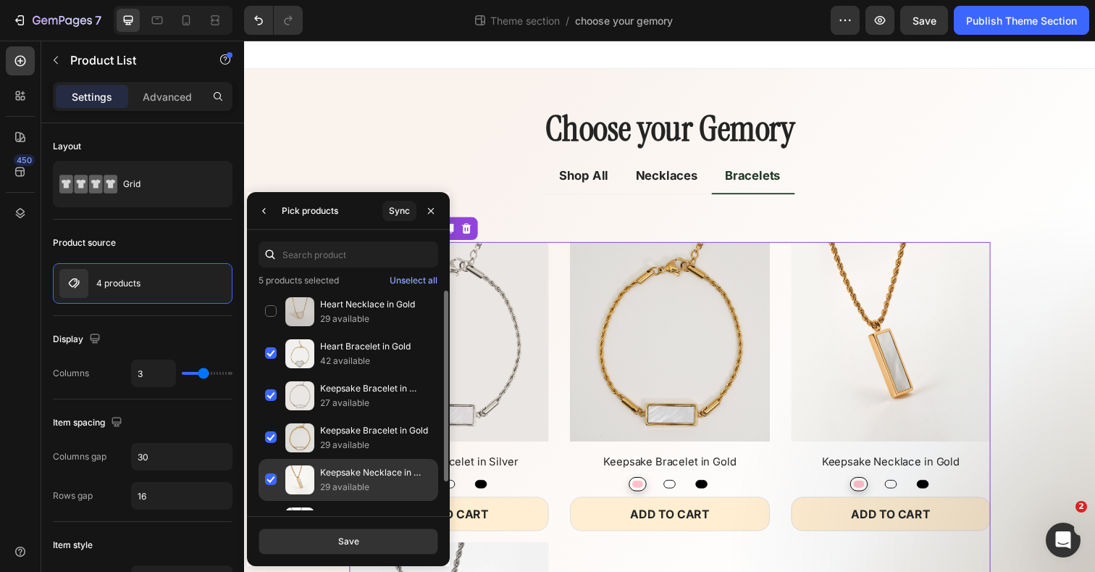
click at [290, 480] on img at bounding box center [299, 479] width 29 height 29
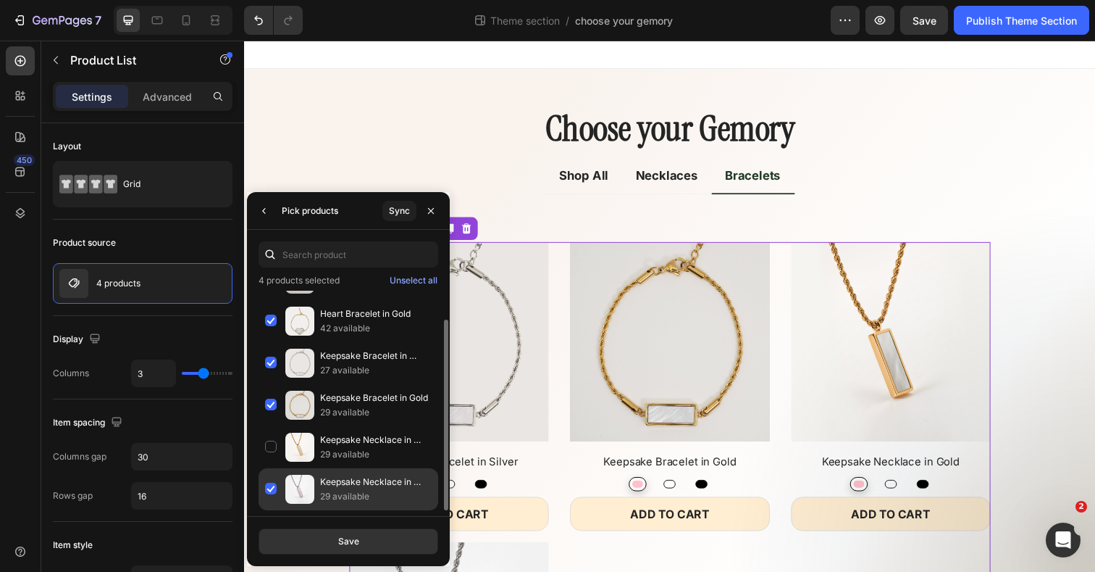
click at [297, 480] on img at bounding box center [299, 489] width 29 height 29
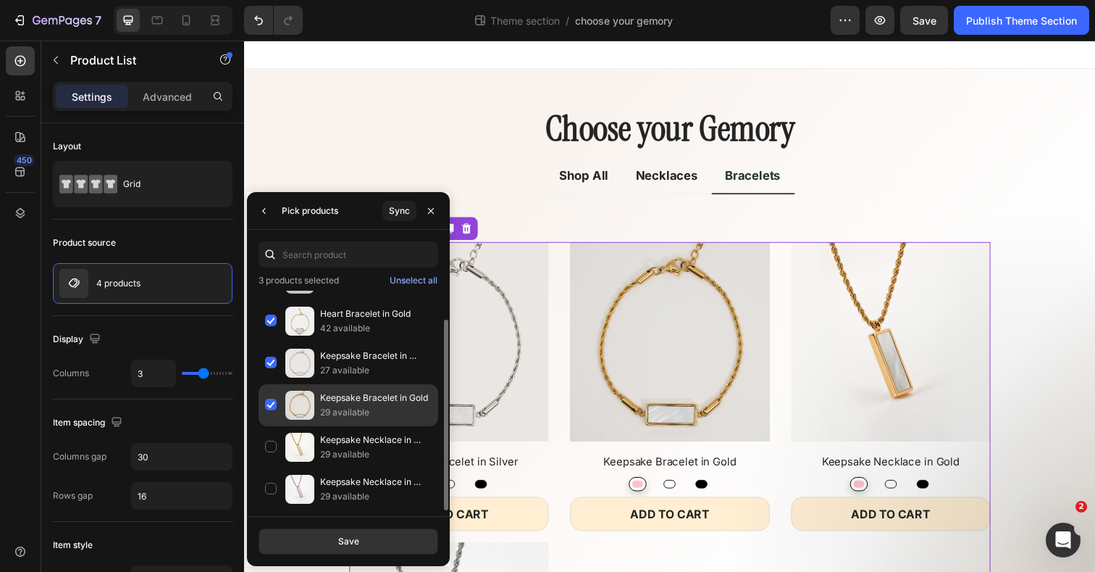
scroll to position [0, 0]
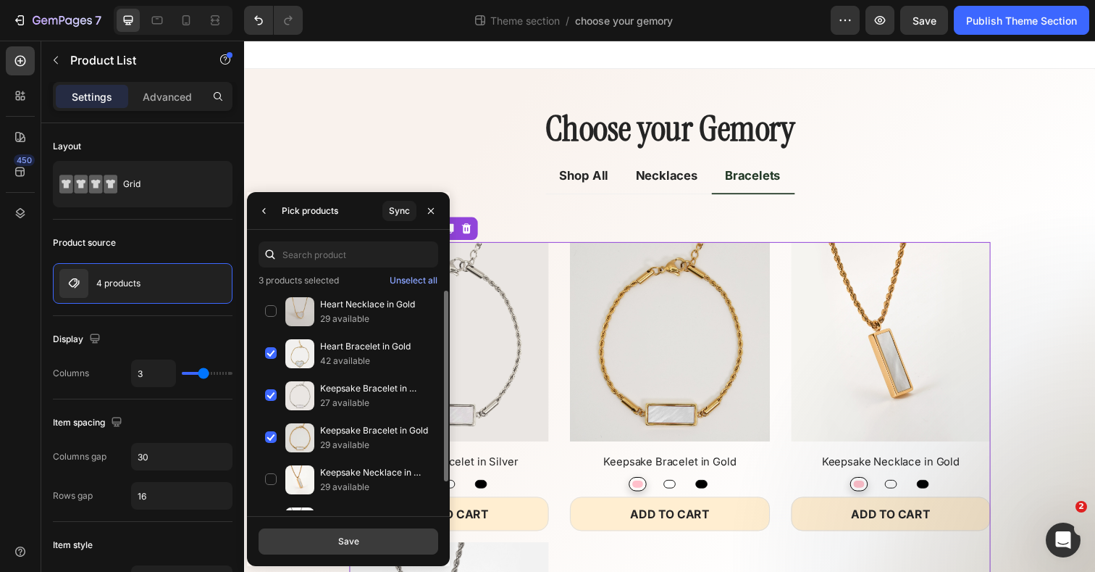
click at [350, 549] on button "Save" at bounding box center [349, 541] width 180 height 26
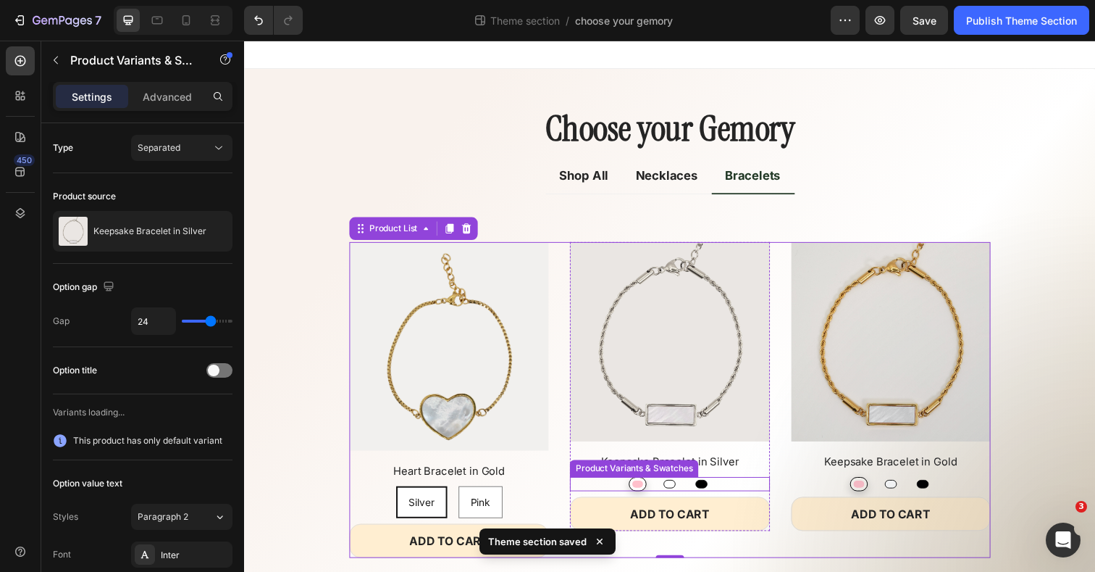
click at [653, 487] on div at bounding box center [646, 493] width 18 height 14
click at [646, 486] on input "Pink Pink" at bounding box center [645, 485] width 1 height 1
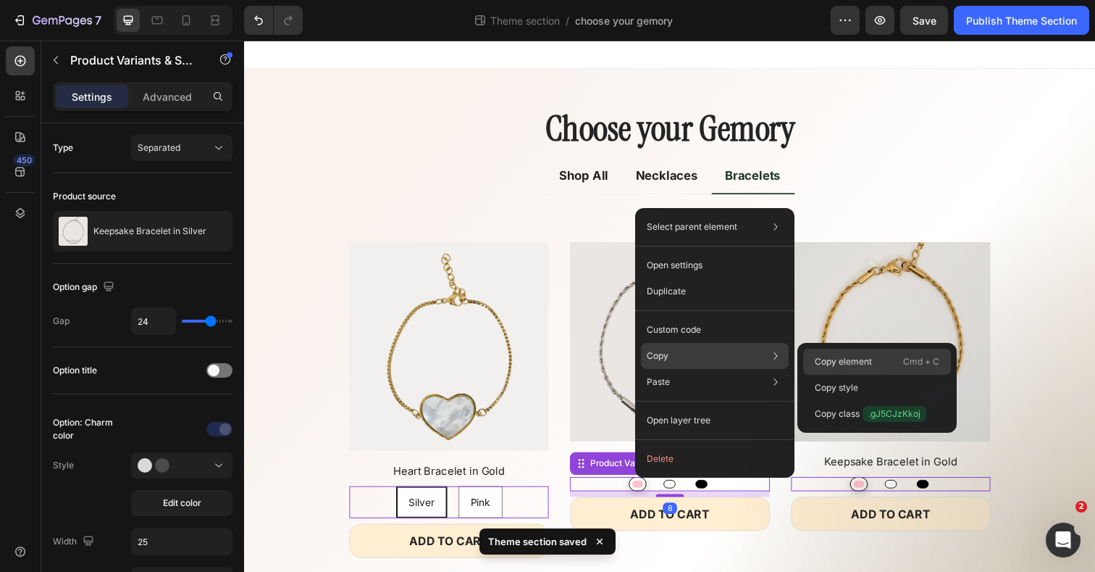
click at [820, 365] on p "Copy element" at bounding box center [843, 361] width 57 height 13
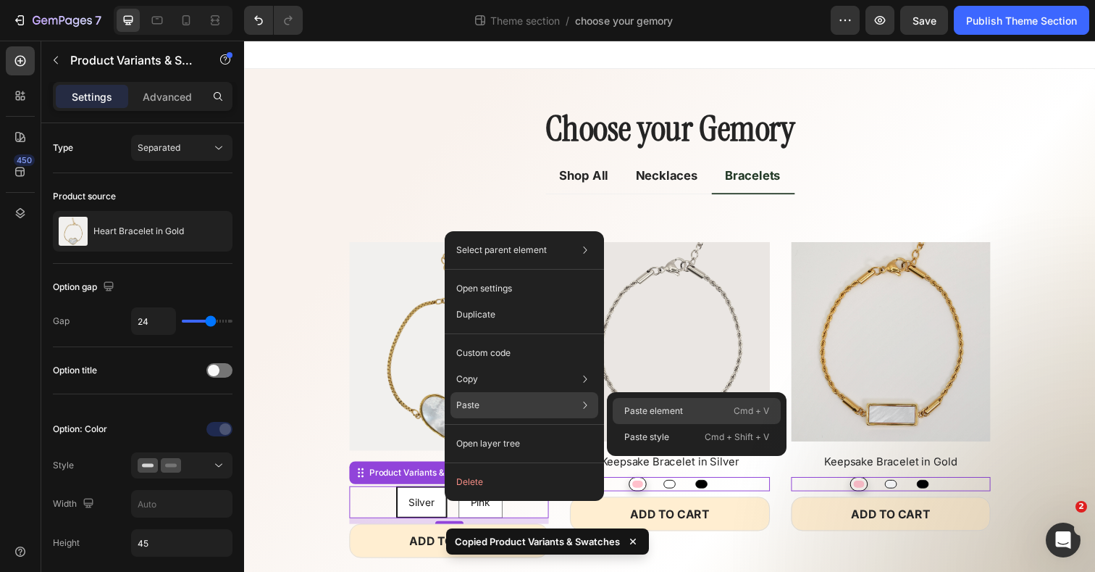
click at [643, 408] on p "Paste element" at bounding box center [653, 410] width 59 height 13
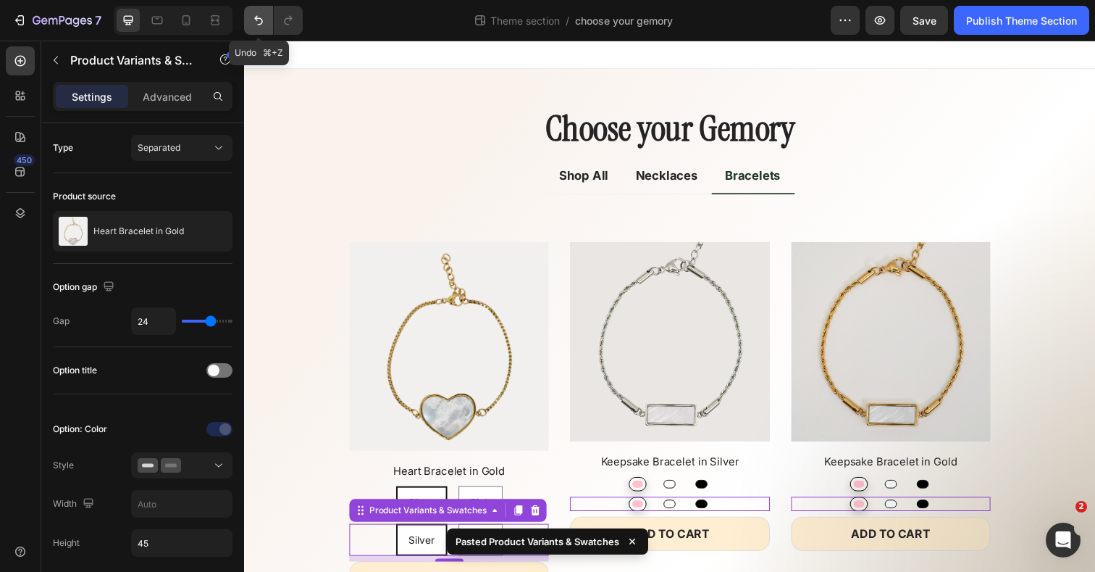
click at [253, 22] on icon "Undo/Redo" at bounding box center [258, 20] width 14 height 14
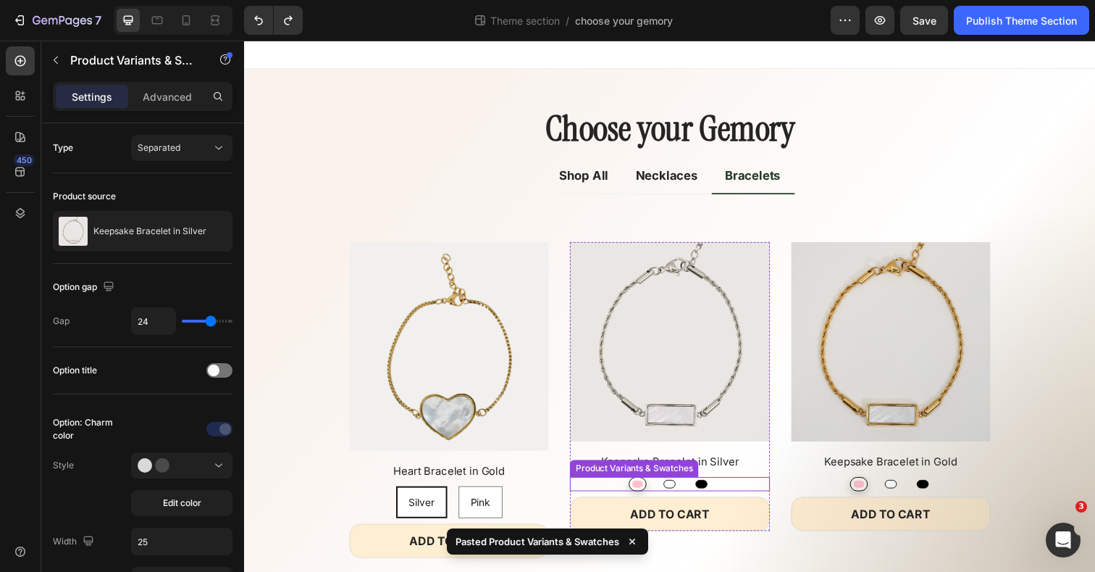
click at [703, 493] on color-Black at bounding box center [711, 493] width 18 height 14
click at [711, 486] on input "Black Black" at bounding box center [711, 485] width 1 height 1
radio input "false"
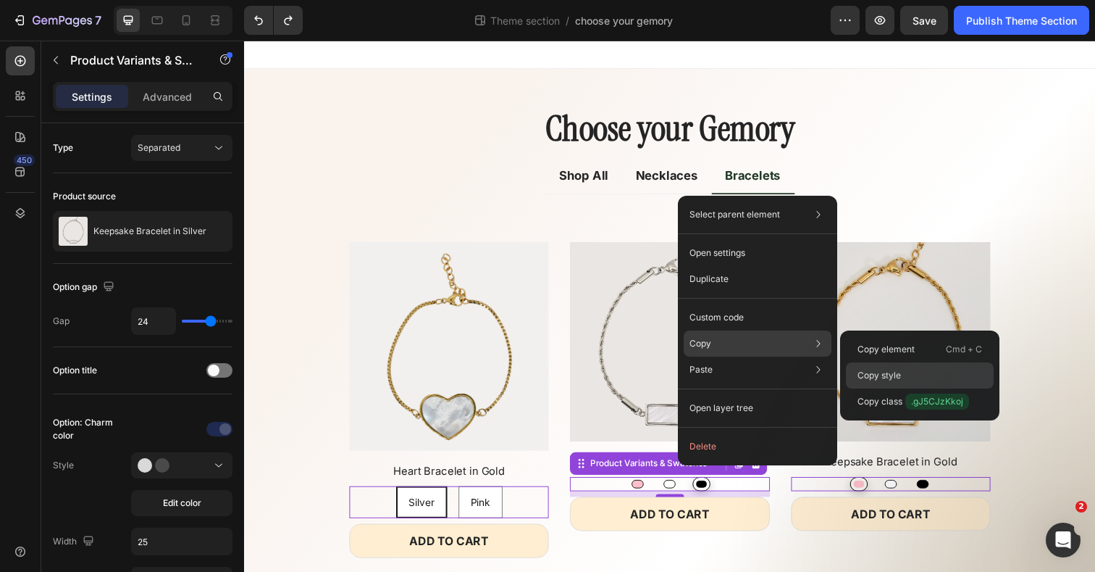
click at [890, 374] on p "Copy style" at bounding box center [879, 375] width 43 height 13
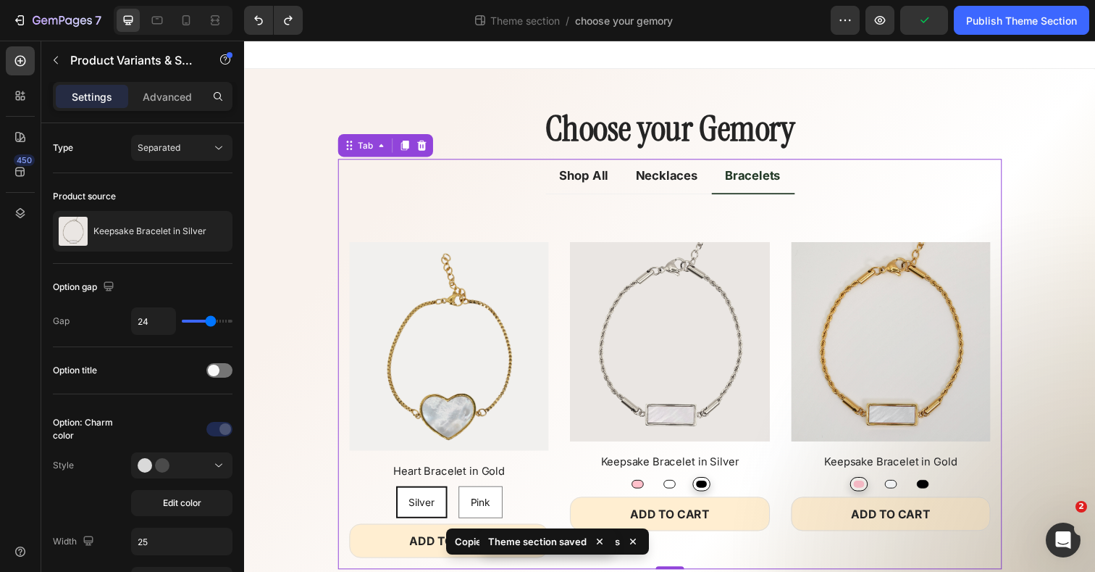
click at [346, 456] on div "Title Line (P) Images Keepsake Necklace in Silver (P) Title Pink Pink White Whi…" at bounding box center [679, 389] width 678 height 383
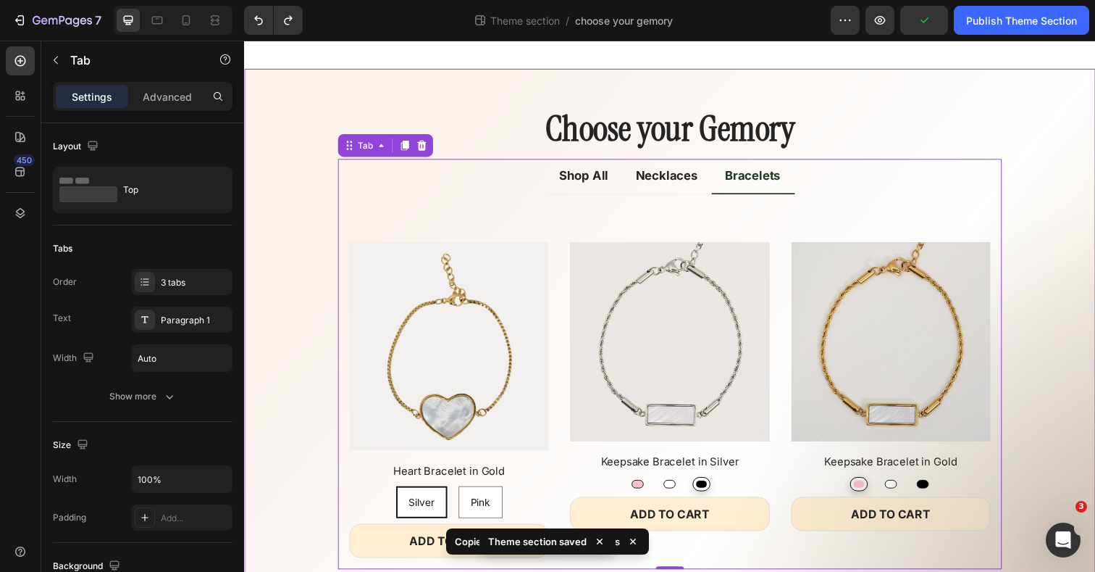
click at [305, 423] on div "Choose your Gemory Heading Shop All Necklaces Bracelets Title Line (P) Images K…" at bounding box center [679, 354] width 848 height 496
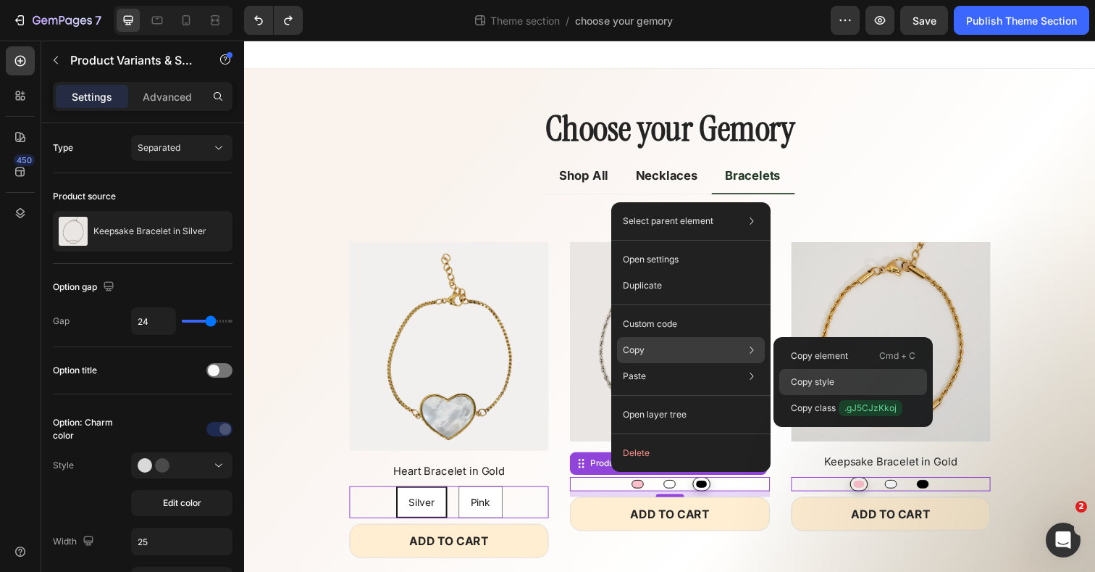
click at [812, 384] on p "Copy style" at bounding box center [812, 381] width 43 height 13
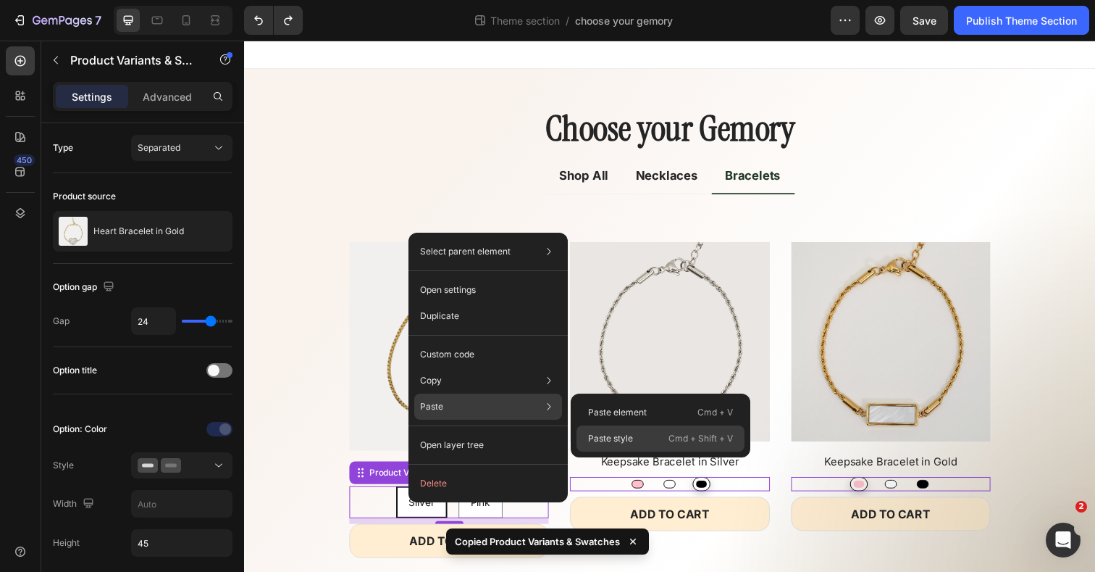
click at [616, 431] on div "Paste style Cmd + Shift + V" at bounding box center [661, 438] width 168 height 26
radio input "true"
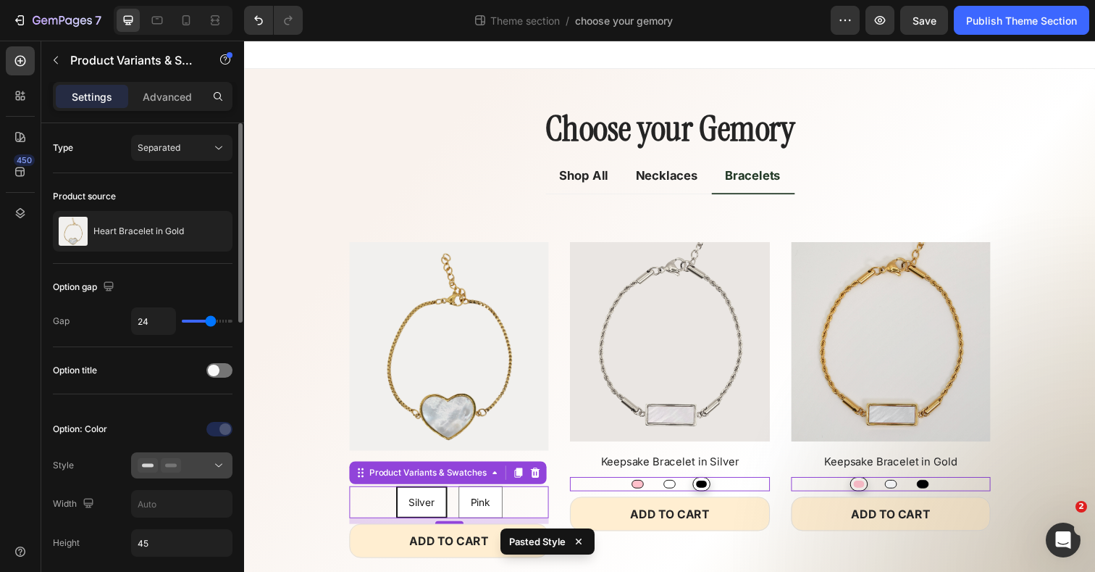
click at [164, 458] on icon at bounding box center [171, 465] width 20 height 14
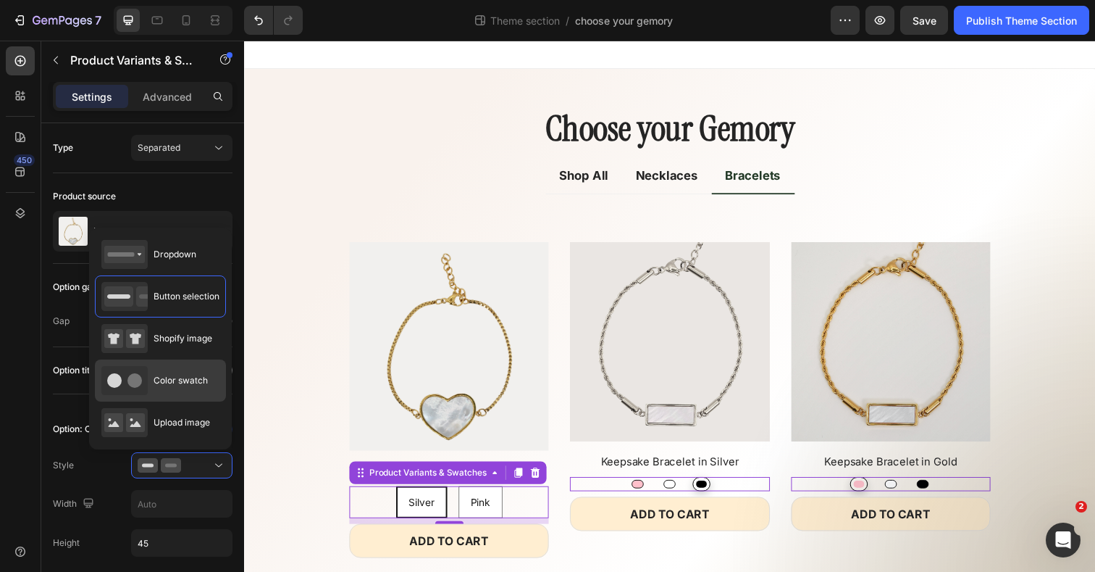
click at [146, 393] on icon at bounding box center [124, 380] width 46 height 29
type input "45"
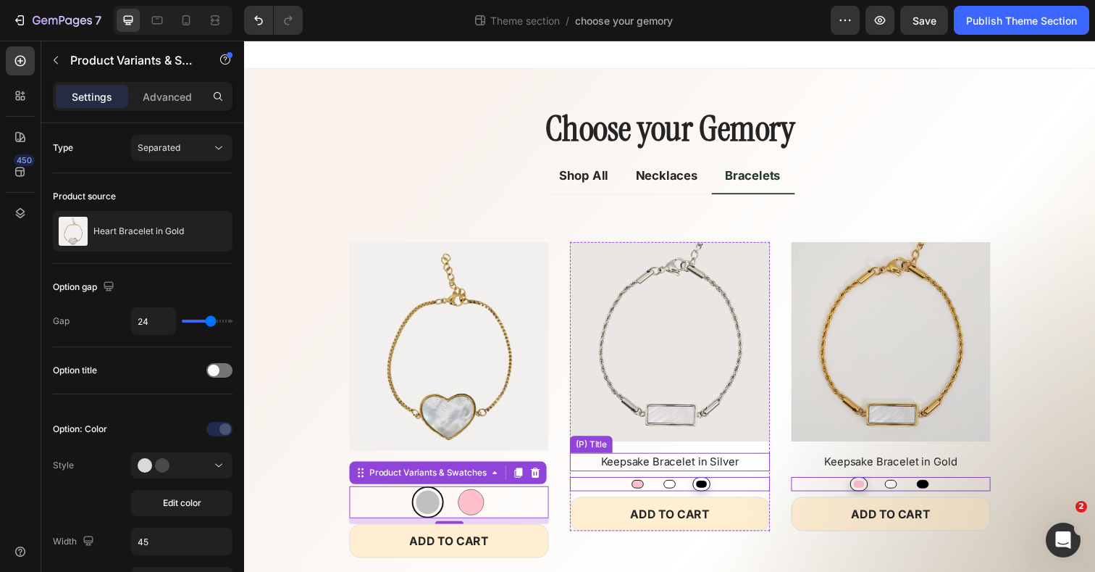
click at [681, 486] on color-White at bounding box center [678, 493] width 18 height 14
click at [679, 486] on input "White White" at bounding box center [678, 485] width 1 height 1
radio input "false"
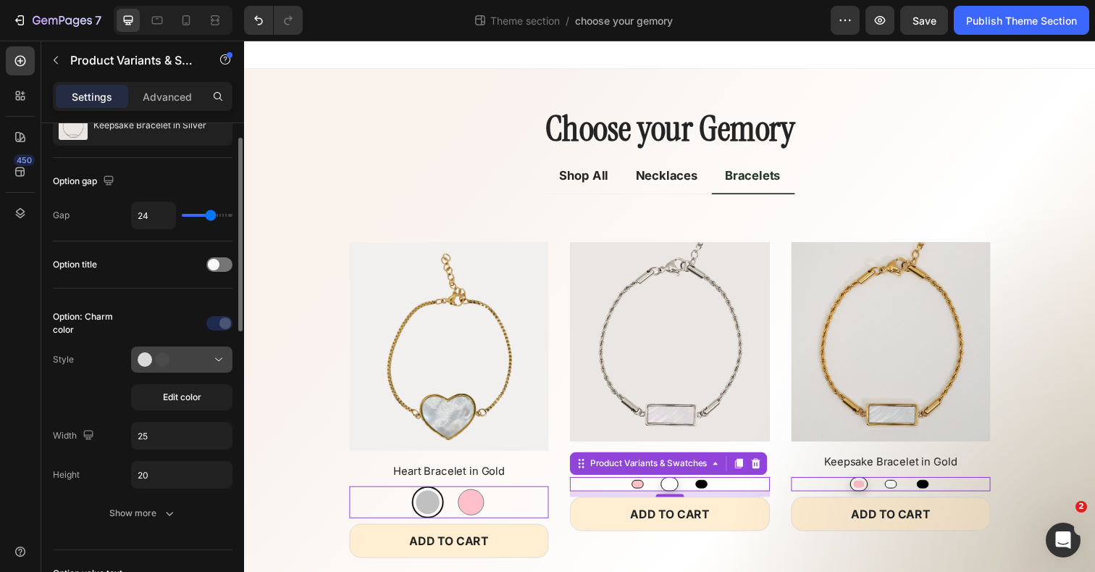
scroll to position [115, 0]
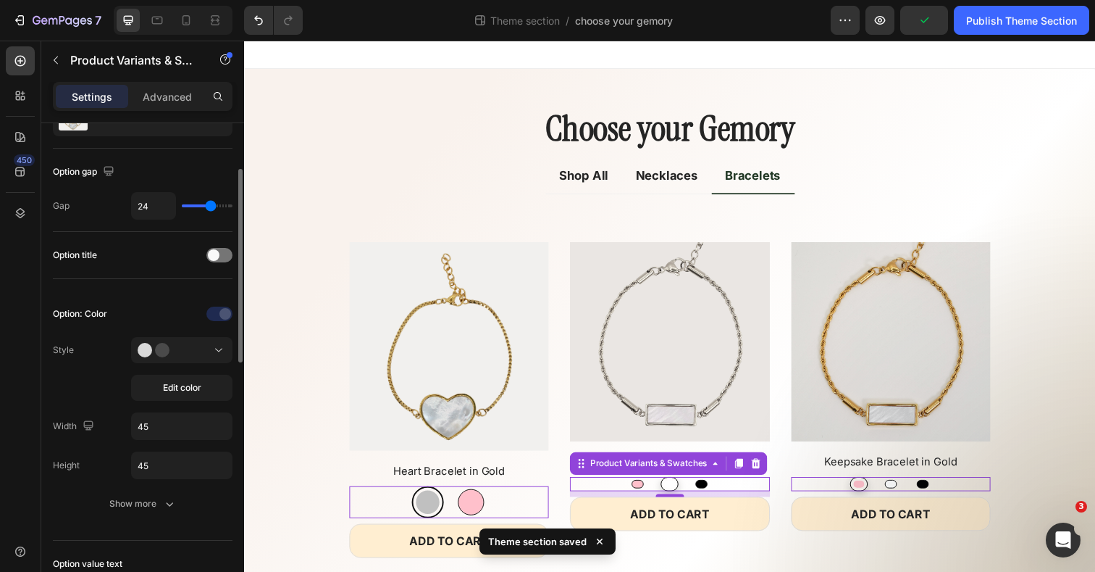
click at [480, 511] on div at bounding box center [475, 511] width 27 height 27
click at [475, 496] on input "Pink Pink" at bounding box center [475, 495] width 1 height 1
radio input "false"
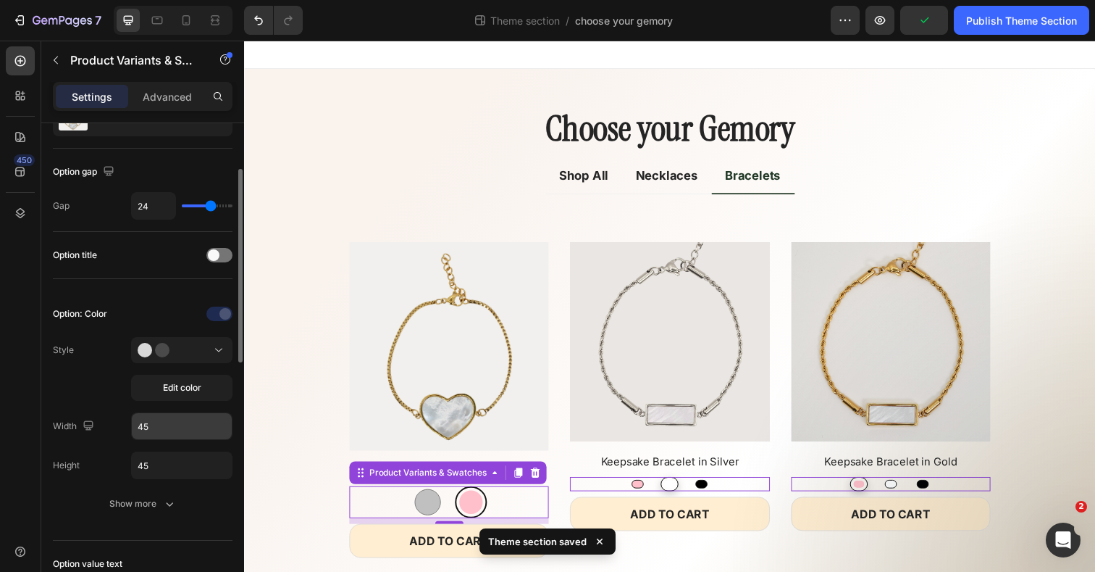
click at [179, 432] on input "45" at bounding box center [182, 426] width 100 height 26
type input "2"
radio input "true"
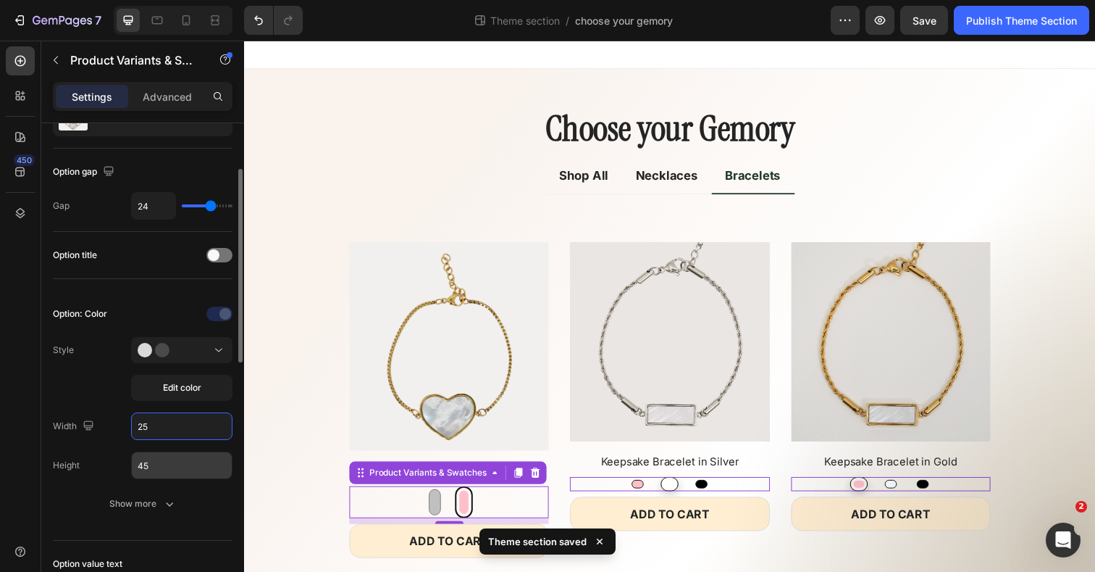
type input "25"
click at [169, 456] on input "45" at bounding box center [182, 465] width 100 height 26
type input "20"
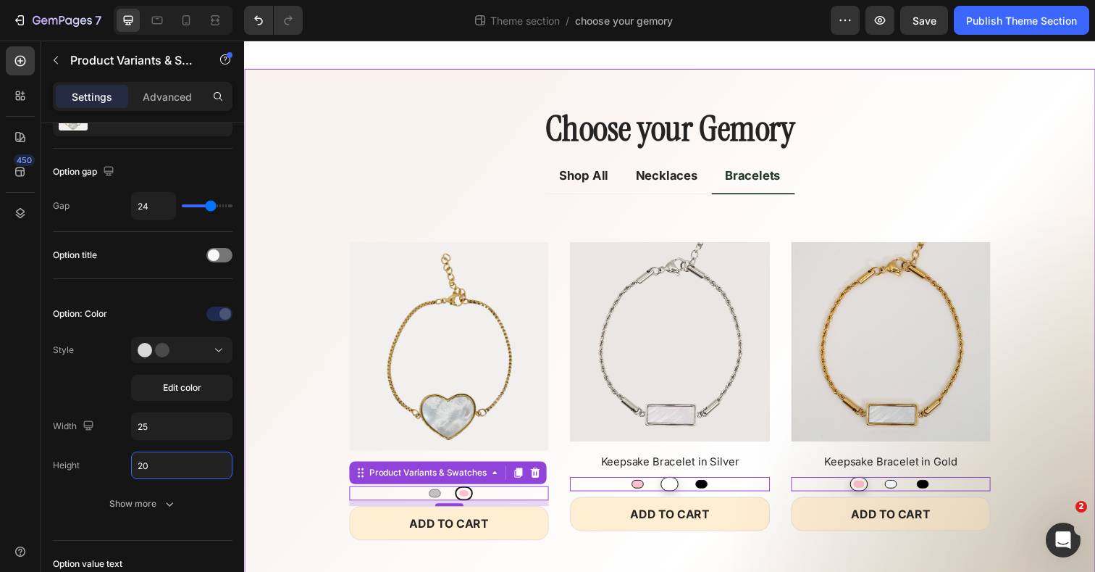
click at [330, 452] on div "Choose your Gemory Heading Shop All Necklaces Bracelets Title Line (P) Images K…" at bounding box center [679, 345] width 848 height 478
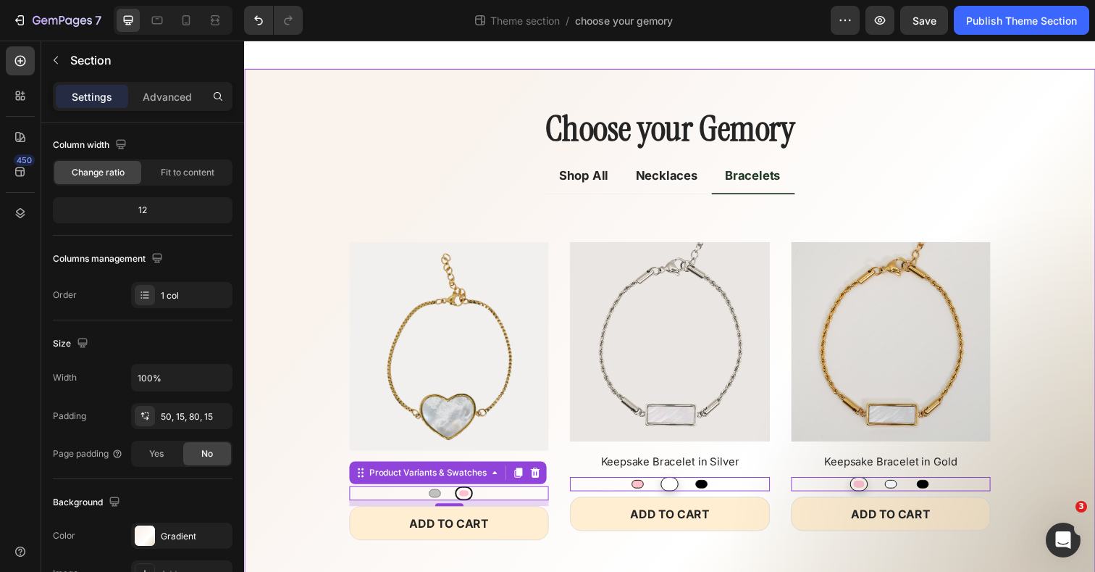
scroll to position [0, 0]
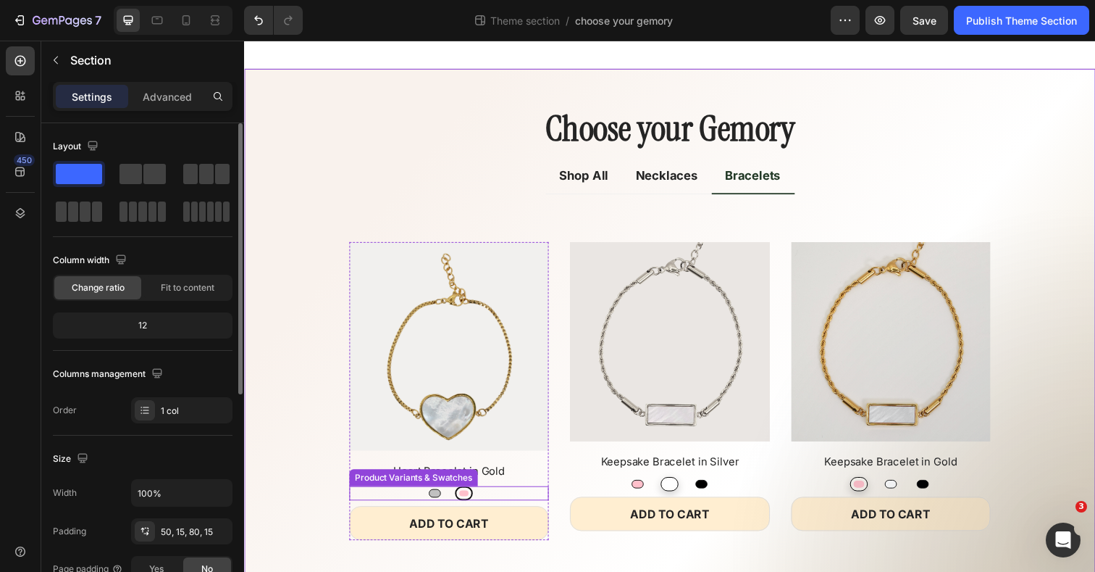
click at [439, 502] on div at bounding box center [438, 502] width 12 height 9
click at [438, 496] on input "Silver Silver" at bounding box center [438, 495] width 1 height 1
radio input "false"
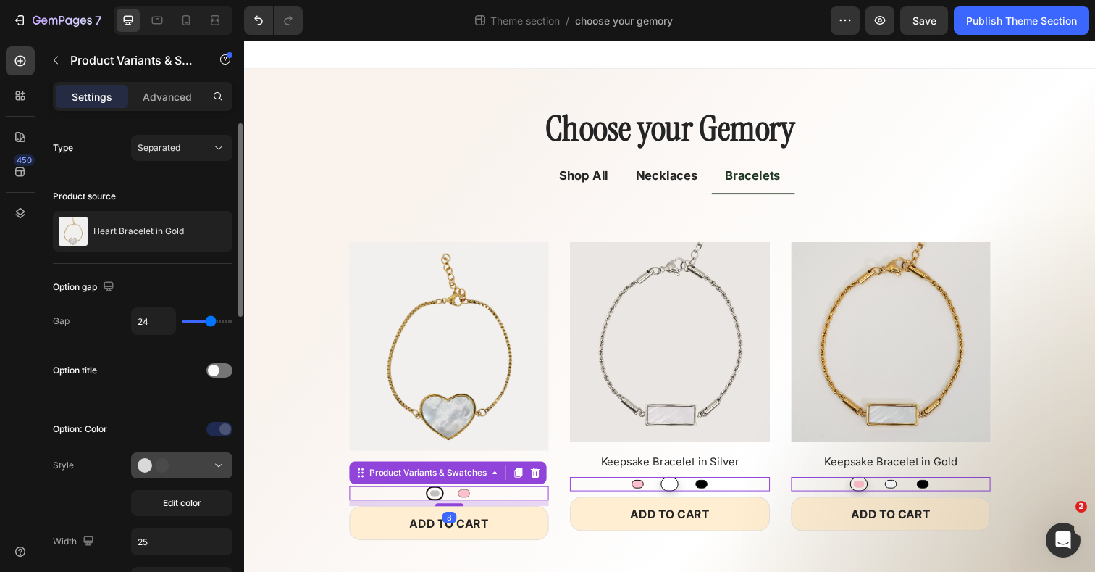
click at [194, 461] on div at bounding box center [182, 465] width 88 height 14
click at [76, 459] on div "Style Edit color" at bounding box center [143, 484] width 180 height 64
click at [176, 500] on span "Edit color" at bounding box center [182, 502] width 38 height 13
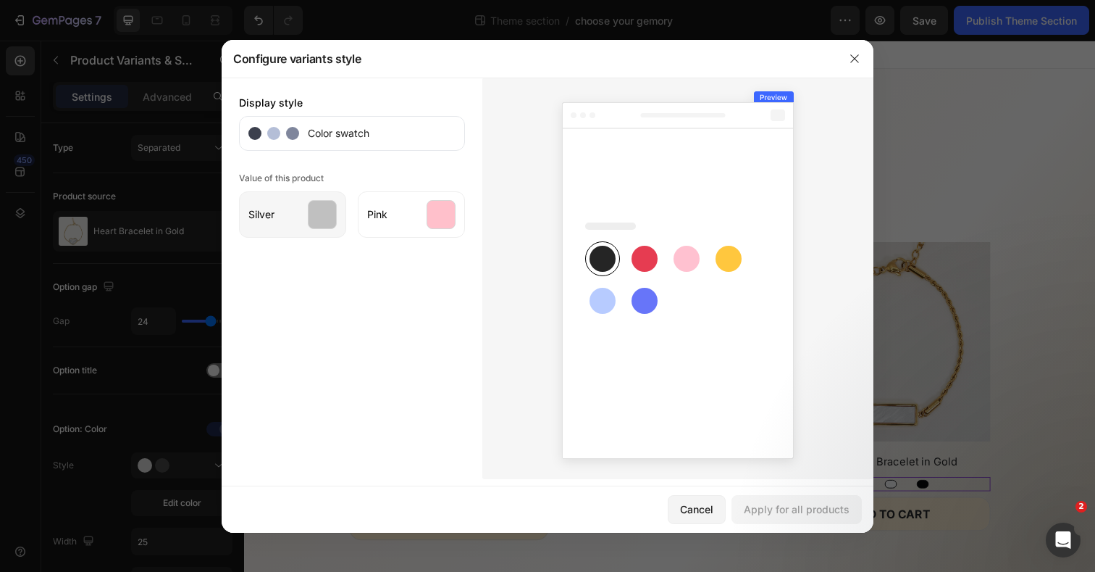
click at [293, 215] on div "Silver" at bounding box center [292, 214] width 107 height 46
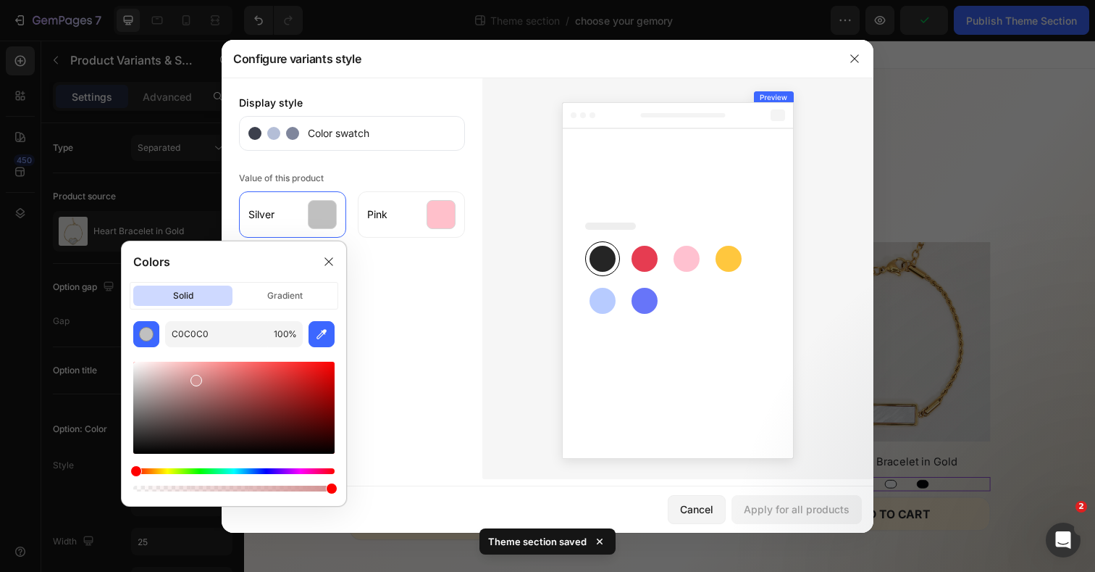
drag, startPoint x: 196, startPoint y: 377, endPoint x: 102, endPoint y: 343, distance: 99.5
click at [102, 0] on body "7 Theme section / choose your gemory Preview Publish Theme Section 450 Sections…" at bounding box center [547, 0] width 1095 height 0
type input "FFFFFF"
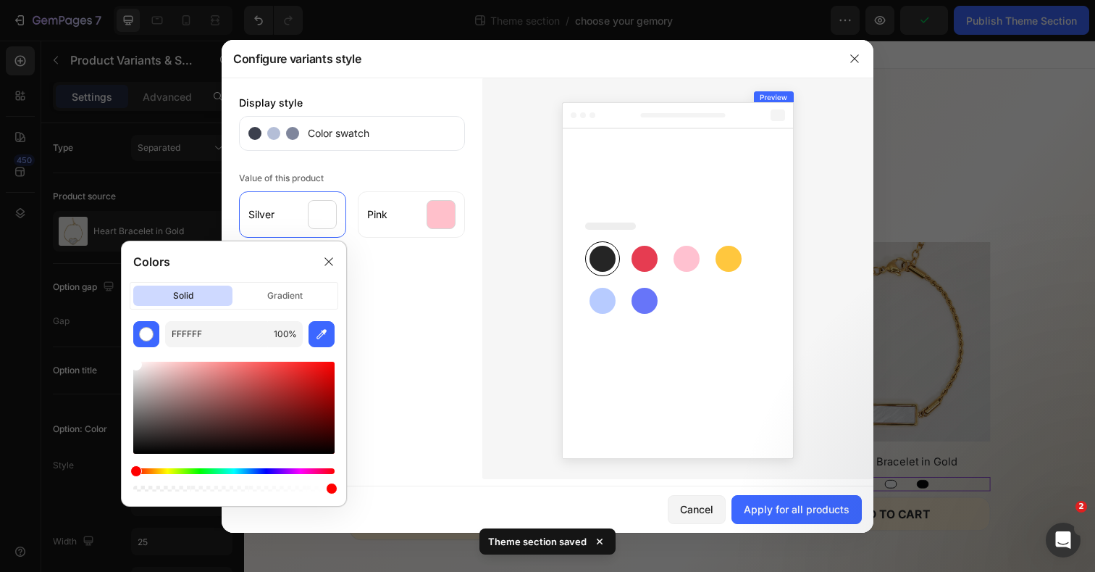
click at [481, 393] on div "Display style Color swatch Value of this product Silver Pink" at bounding box center [352, 278] width 261 height 401
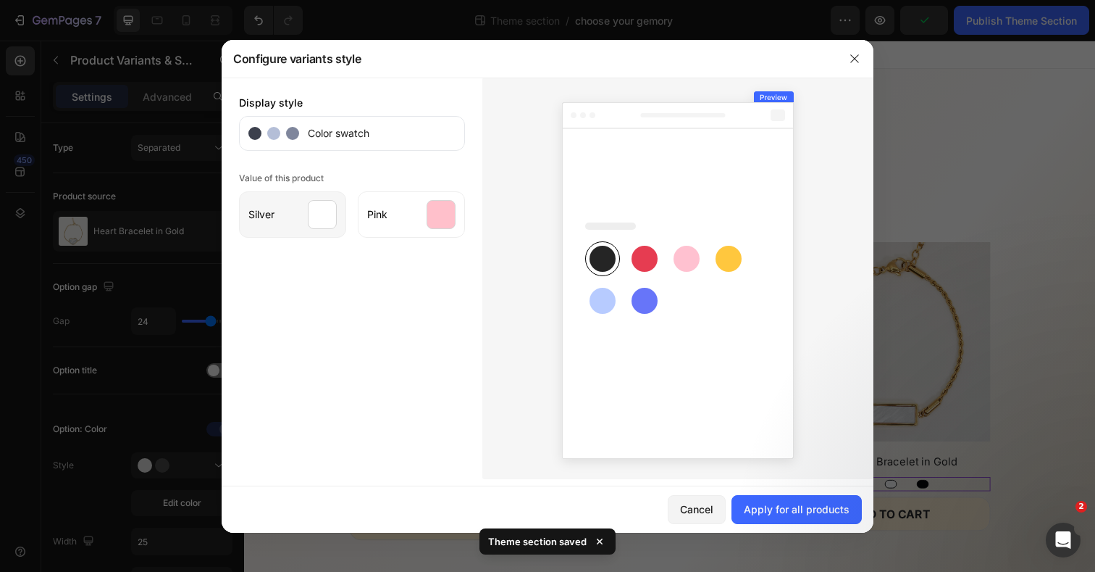
click at [264, 209] on span "Silver" at bounding box center [261, 214] width 26 height 14
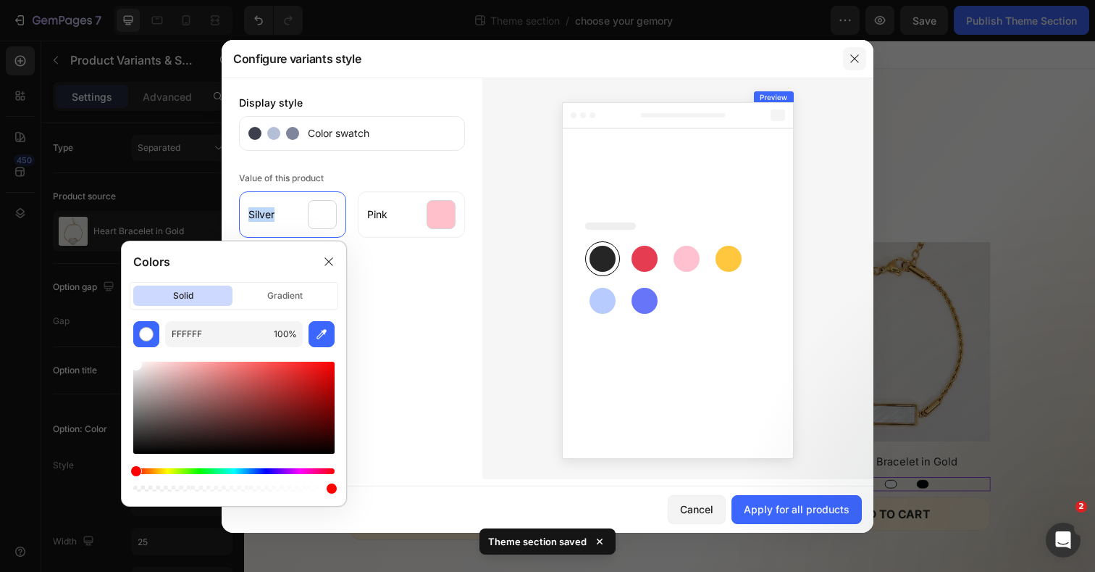
click at [858, 56] on icon "button" at bounding box center [855, 59] width 12 height 12
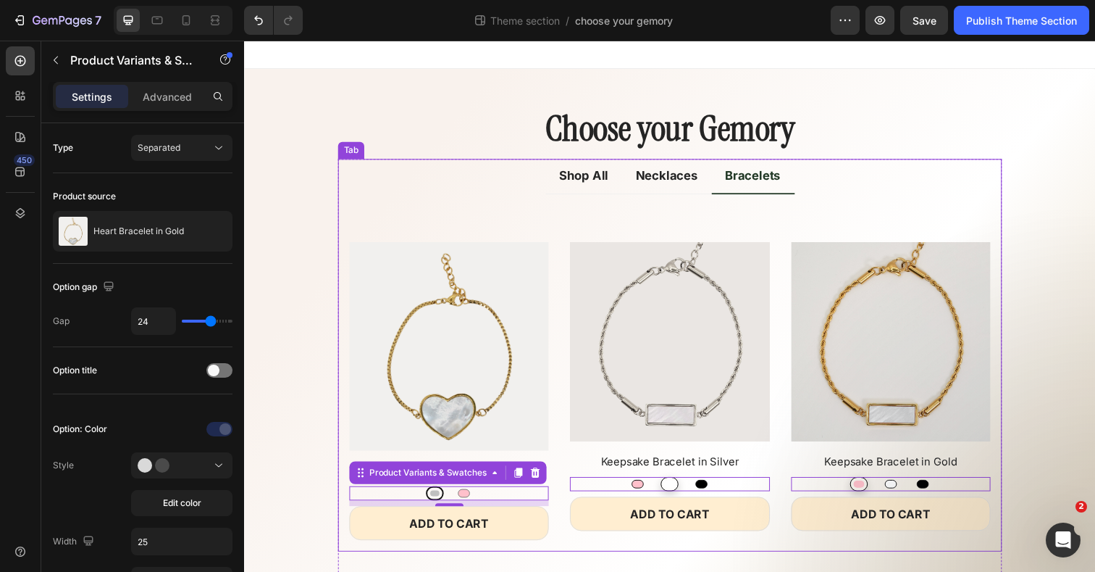
click at [716, 224] on div "Title Line (P) Images Heart Bracelet in Gold (P) Title Silver Silver Pink Pink …" at bounding box center [678, 380] width 655 height 342
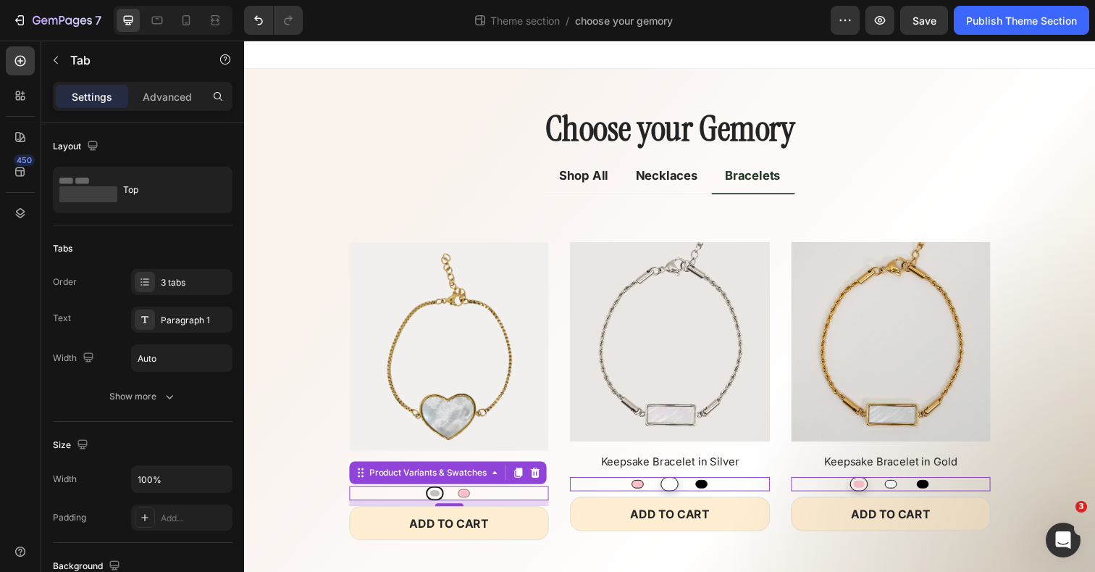
click at [439, 501] on div at bounding box center [438, 503] width 9 height 6
click at [438, 496] on input "Silver Silver" at bounding box center [438, 495] width 1 height 1
radio input "true"
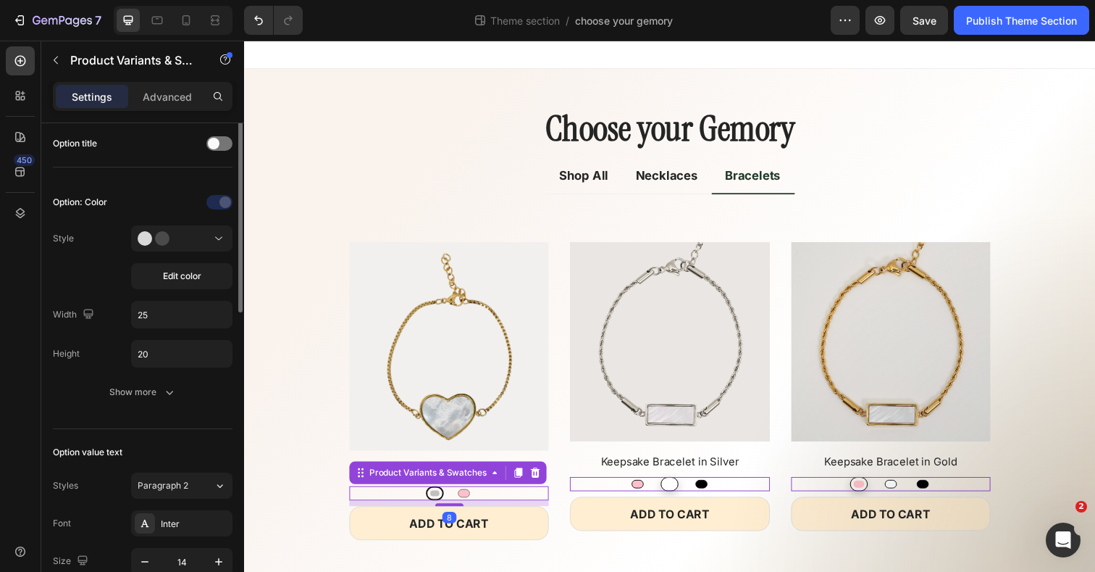
scroll to position [235, 0]
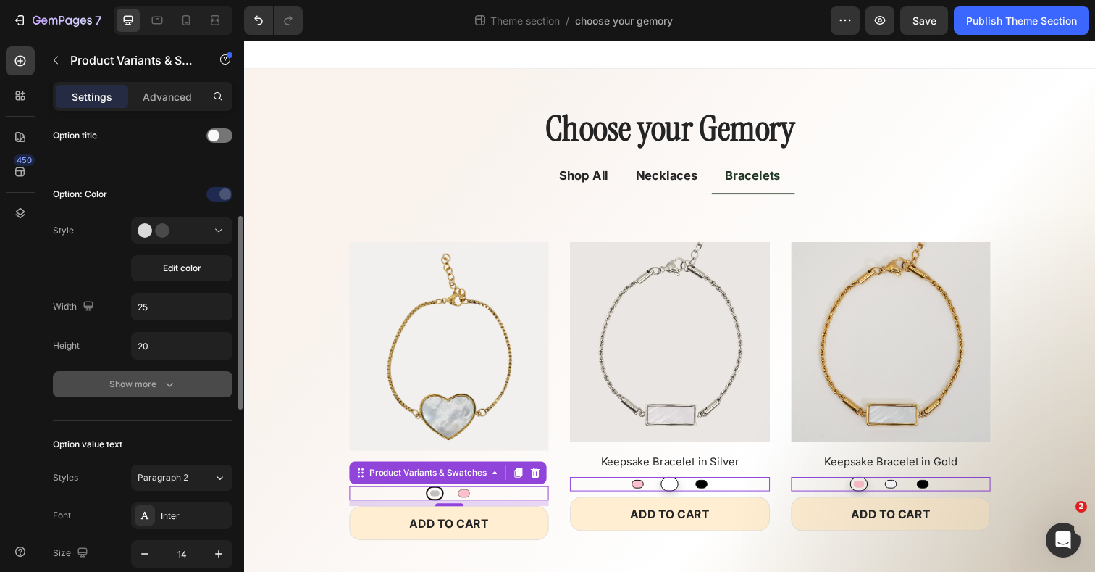
click at [153, 374] on button "Show more" at bounding box center [143, 384] width 180 height 26
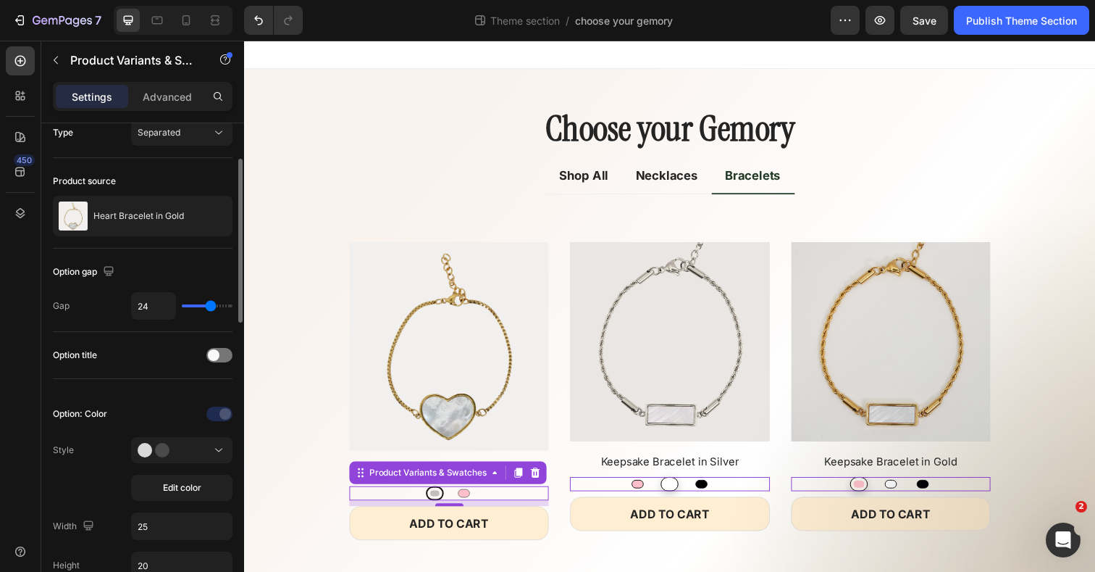
scroll to position [0, 0]
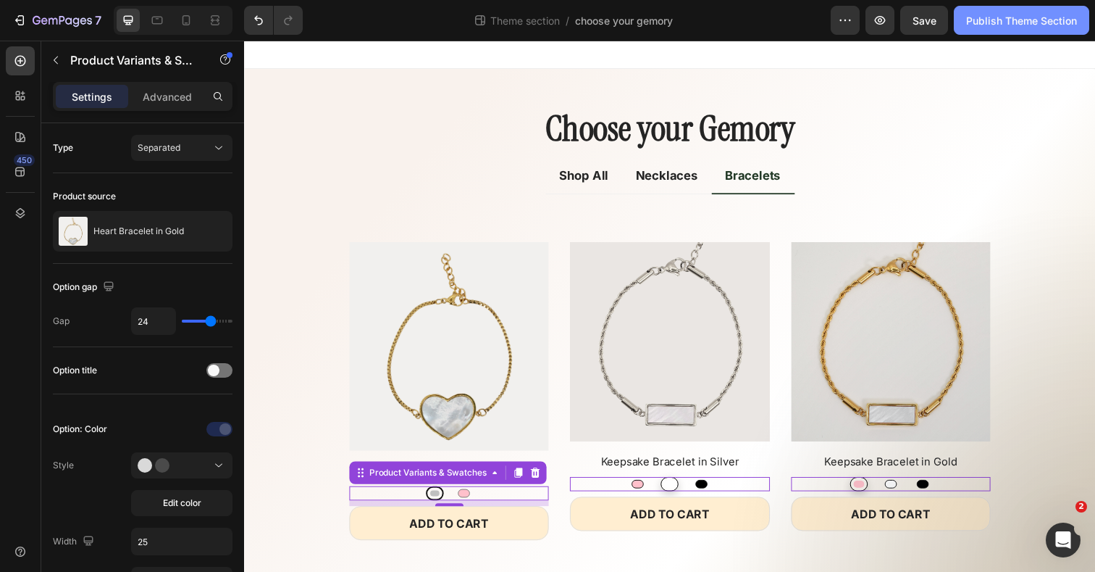
click at [1017, 24] on div "Publish Theme Section" at bounding box center [1021, 20] width 111 height 15
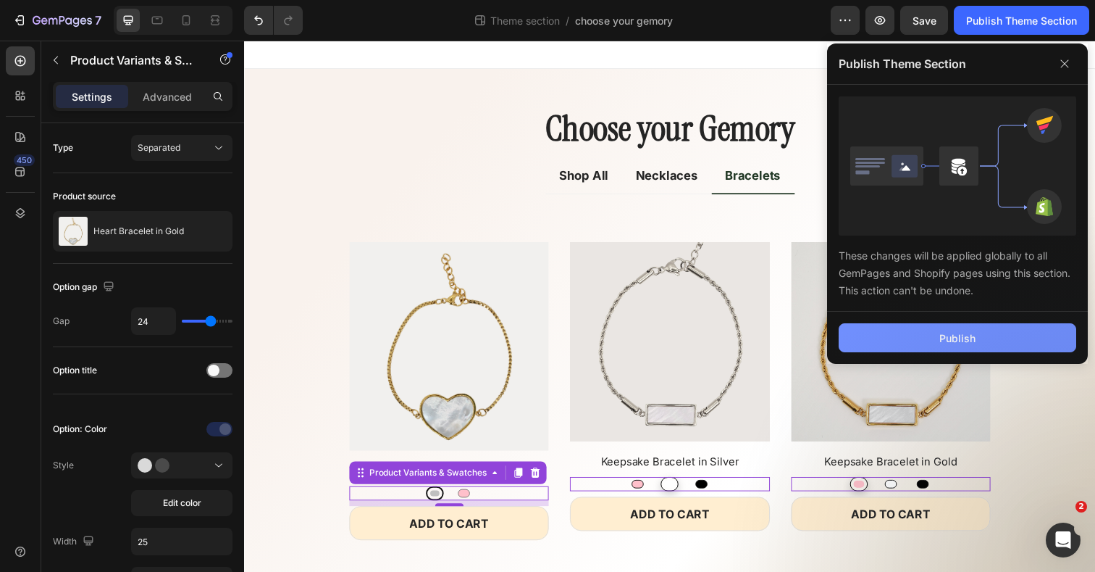
click at [0, 0] on button "Publish" at bounding box center [0, 0] width 0 height 0
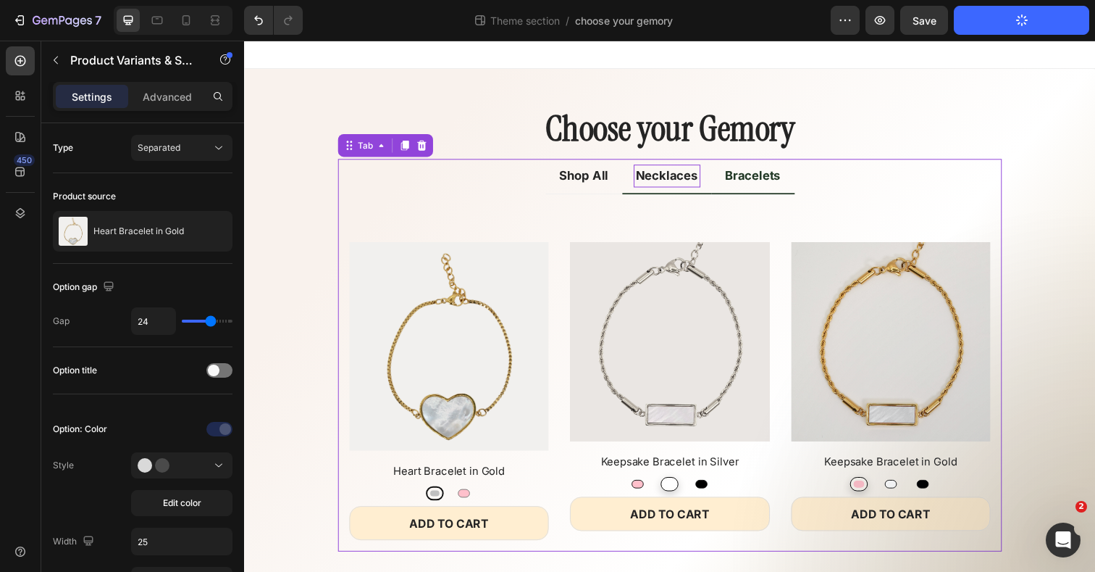
click at [685, 180] on p "Necklaces" at bounding box center [676, 179] width 64 height 19
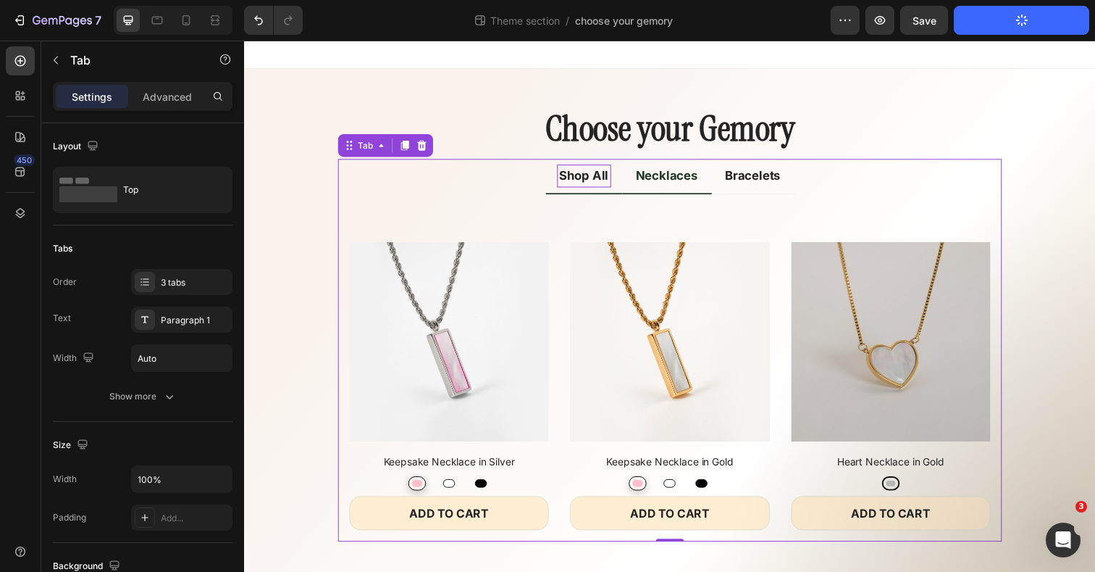
click at [611, 188] on div "Shop All" at bounding box center [591, 178] width 55 height 23
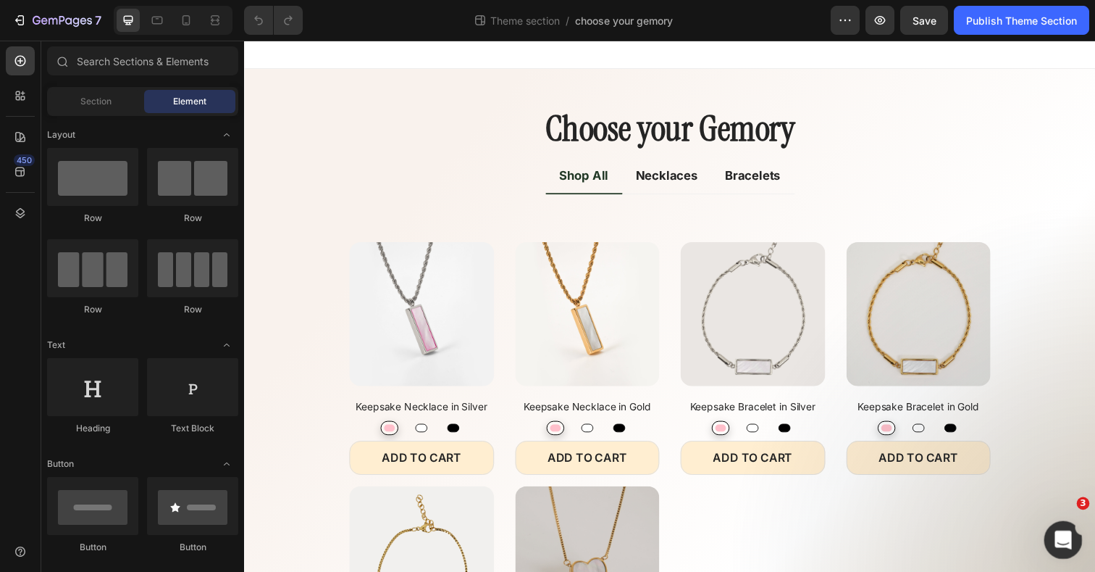
click at [1061, 541] on icon "Open Intercom Messenger" at bounding box center [1062, 538] width 24 height 24
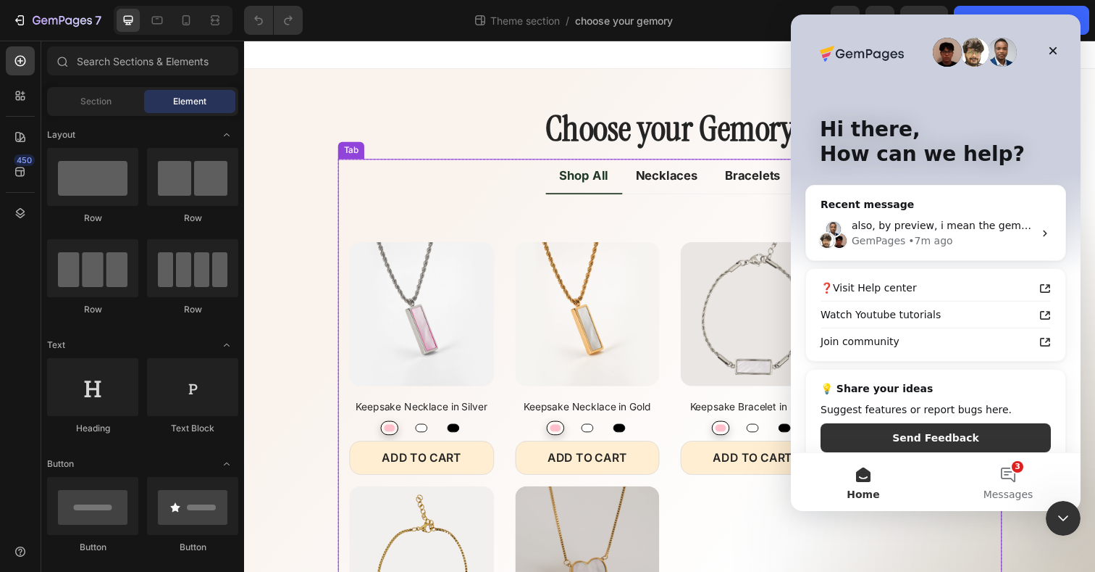
click at [447, 230] on div "Title Line (P) Images Keepsake Necklace in Silver (P) Title Pink Pink White Whi…" at bounding box center [678, 474] width 655 height 531
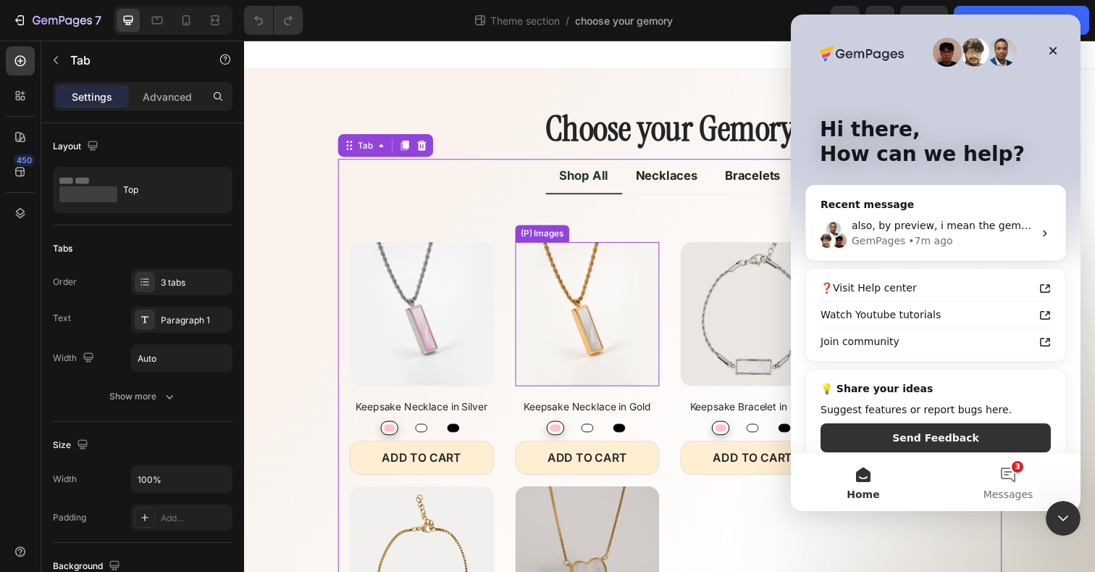
click at [582, 317] on img at bounding box center [595, 320] width 148 height 148
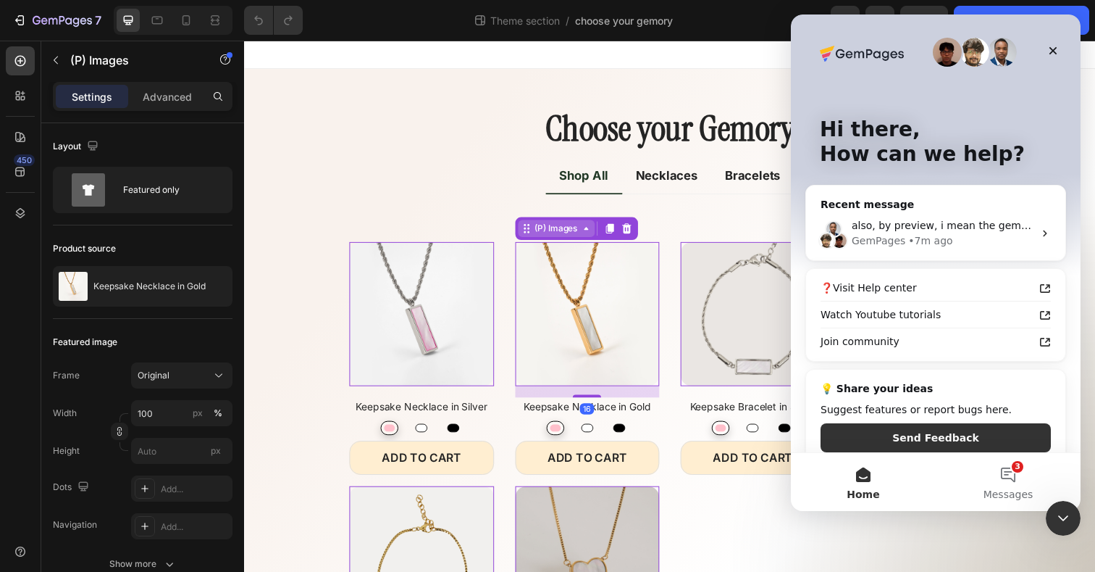
click at [404, 237] on div "(P) Images" at bounding box center [378, 237] width 49 height 13
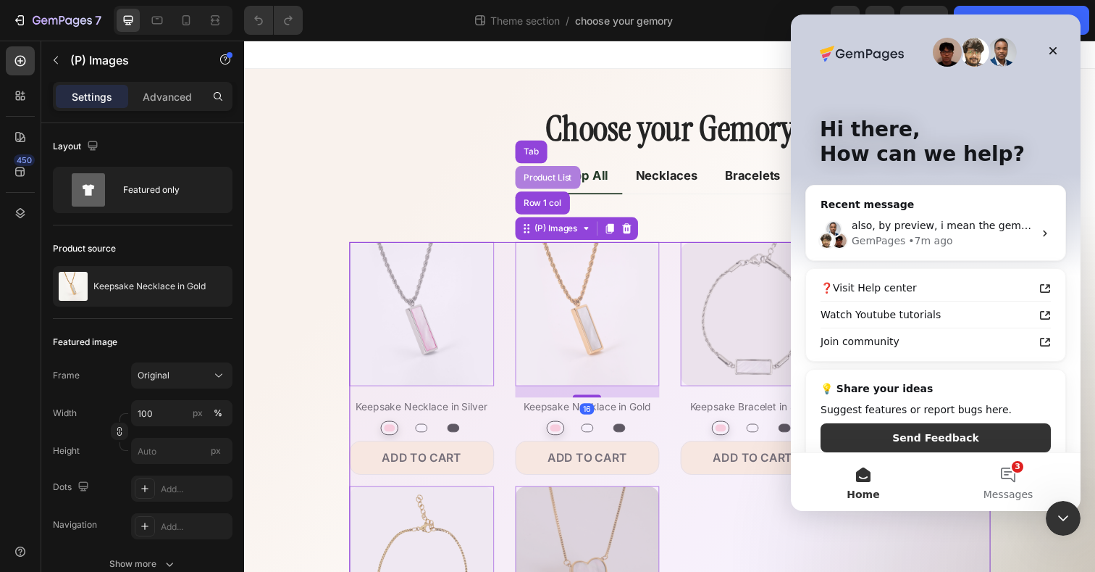
click at [244, 41] on div "Product List" at bounding box center [244, 41] width 0 height 0
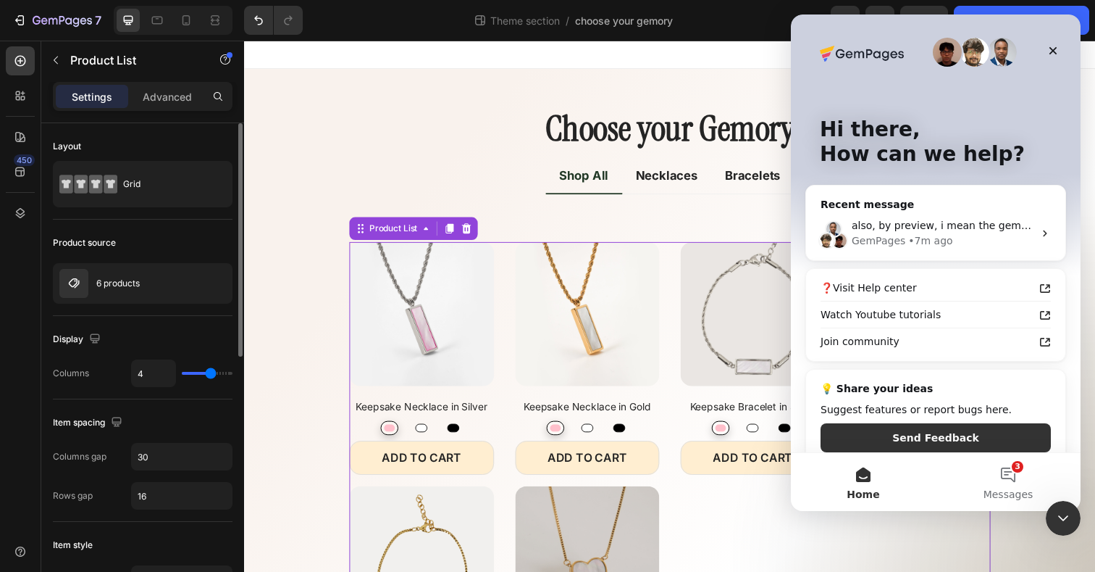
type input "3"
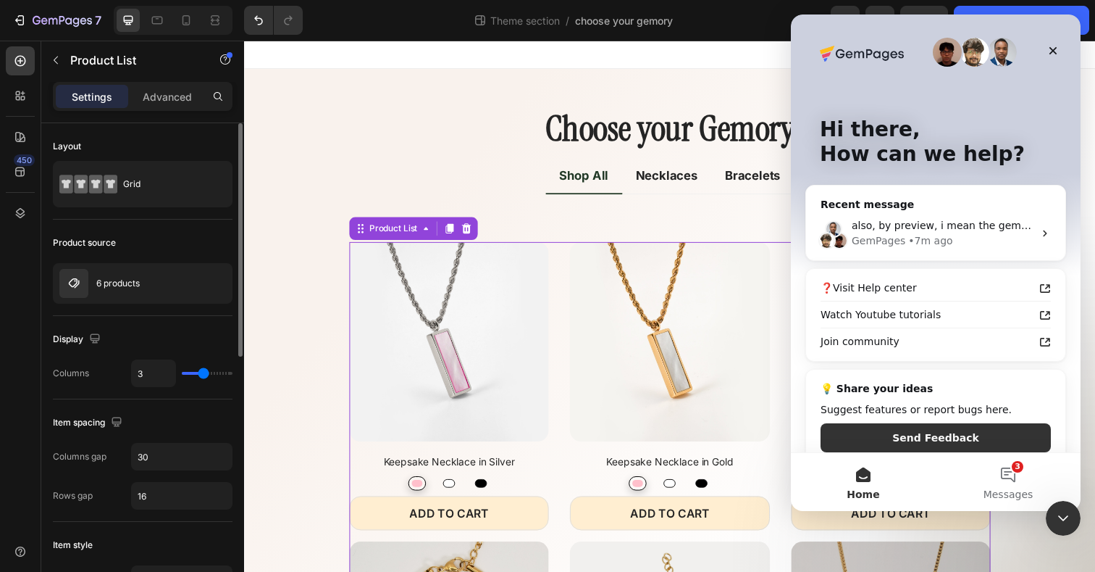
type input "3"
click at [204, 375] on input "range" at bounding box center [207, 373] width 51 height 3
click at [325, 266] on div "Choose your Gemory Heading Shop All Necklaces Bracelets Title Line (P) Images K…" at bounding box center [679, 497] width 848 height 783
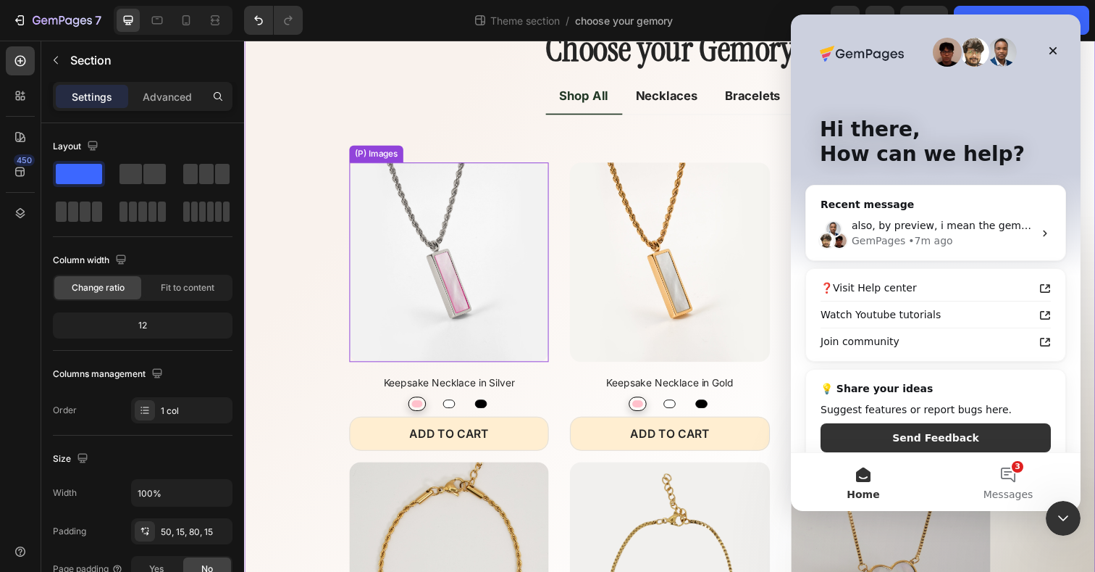
scroll to position [137, 0]
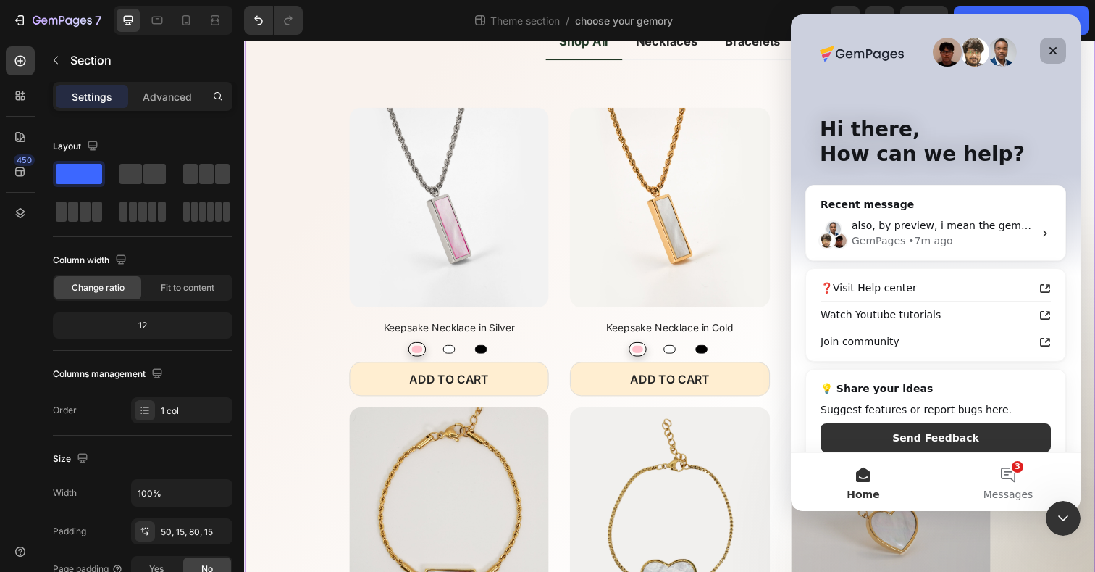
click at [1053, 51] on icon "Close" at bounding box center [1054, 51] width 8 height 8
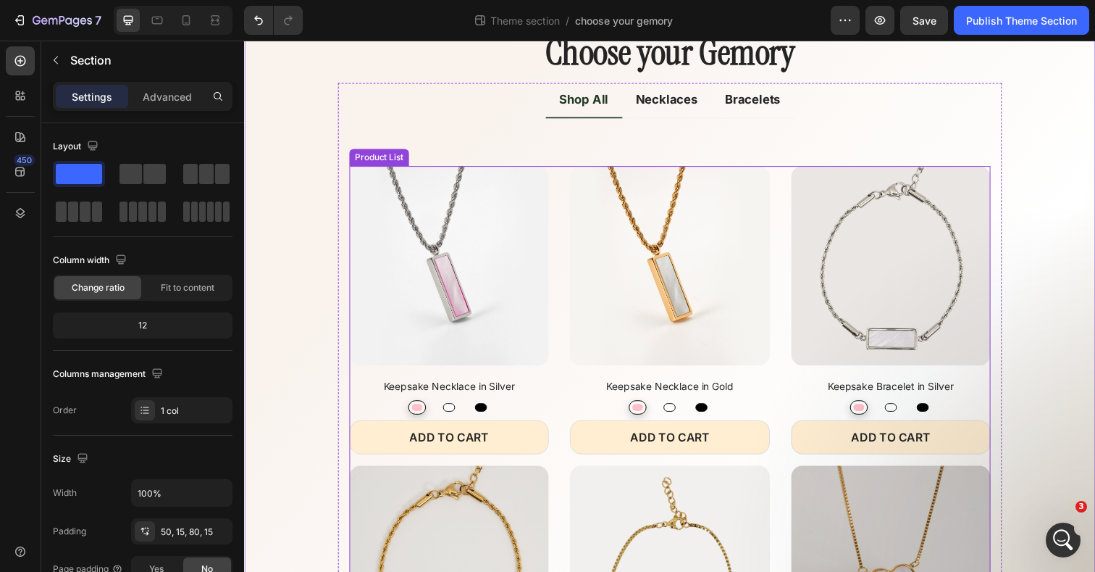
scroll to position [0, 0]
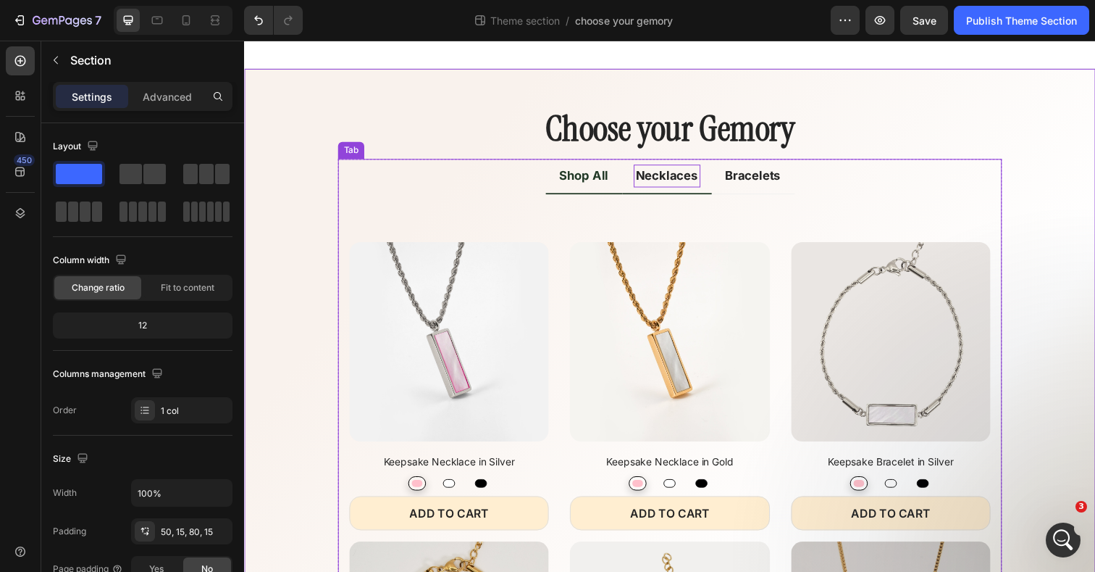
click at [674, 172] on p "Necklaces" at bounding box center [676, 179] width 64 height 19
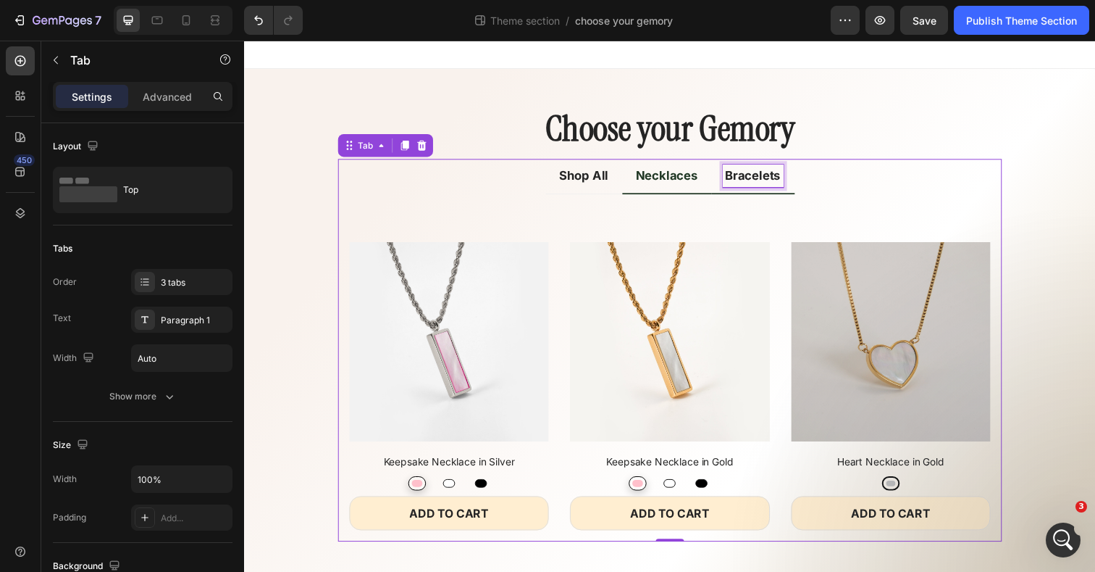
click at [766, 175] on p "Bracelets" at bounding box center [763, 179] width 57 height 19
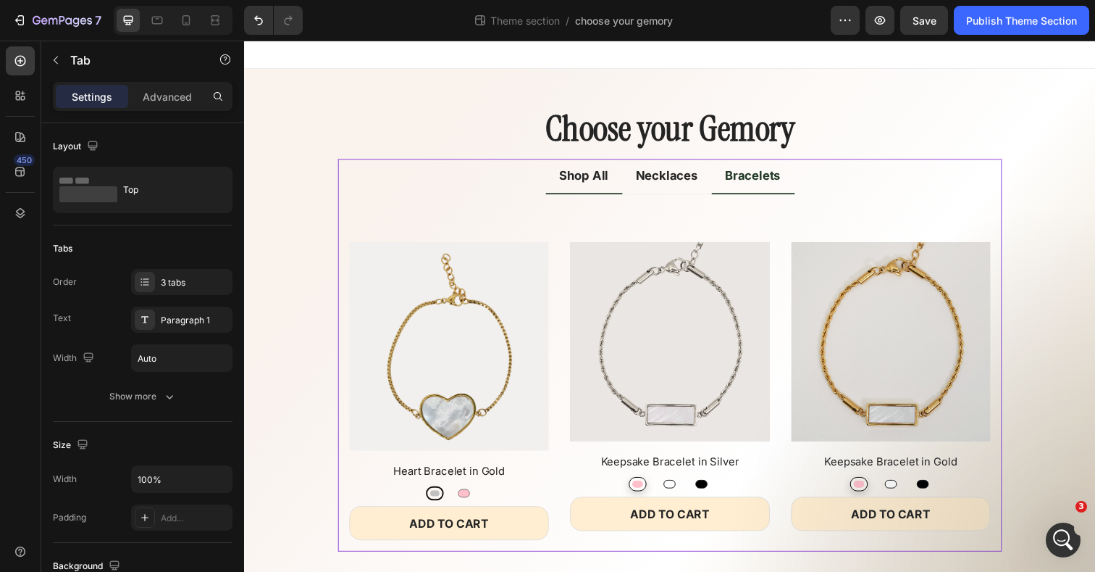
click at [595, 190] on li "Shop All" at bounding box center [591, 180] width 78 height 36
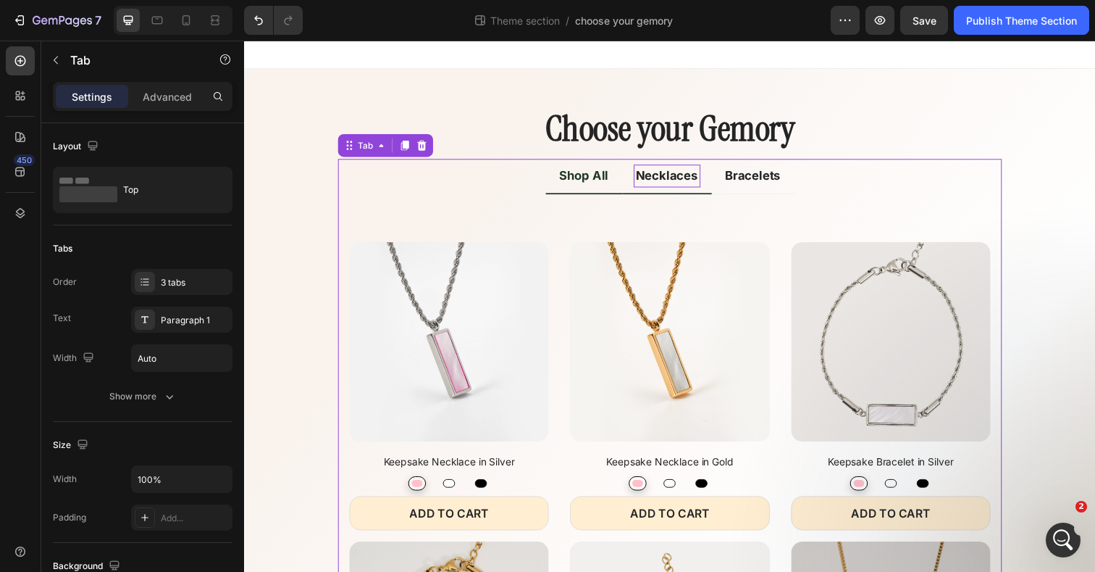
click at [687, 172] on p "Necklaces" at bounding box center [676, 179] width 64 height 19
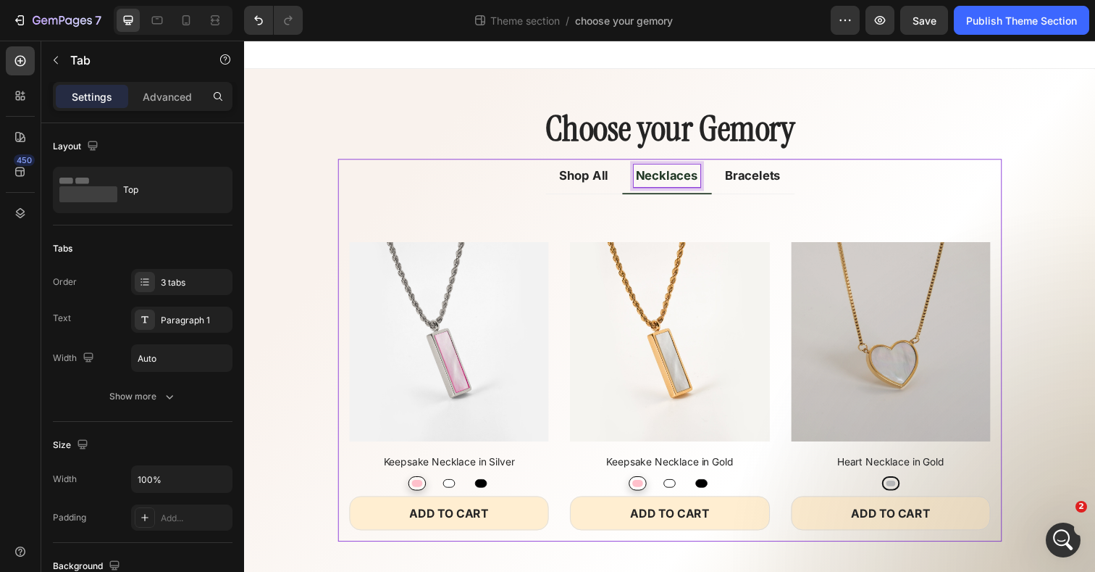
scroll to position [48, 0]
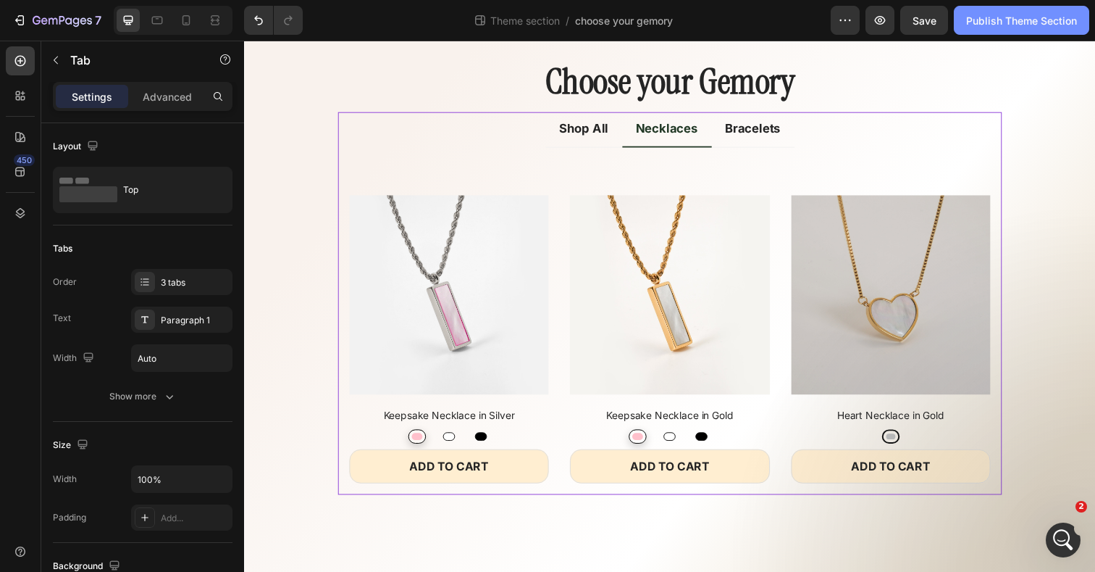
click at [991, 33] on button "Publish Theme Section" at bounding box center [1021, 20] width 135 height 29
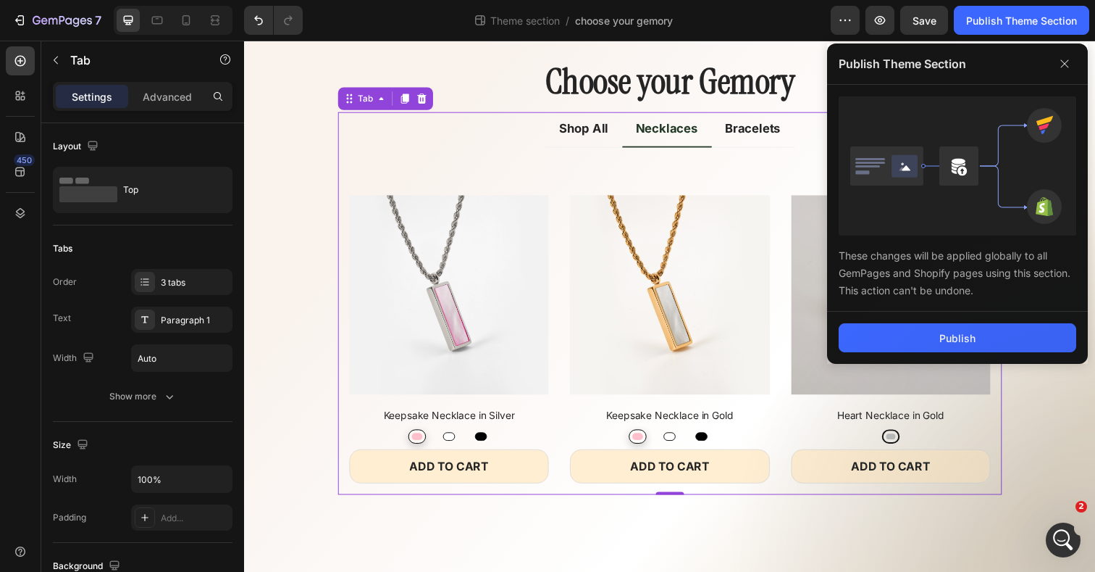
click at [555, 324] on img at bounding box center [453, 300] width 204 height 204
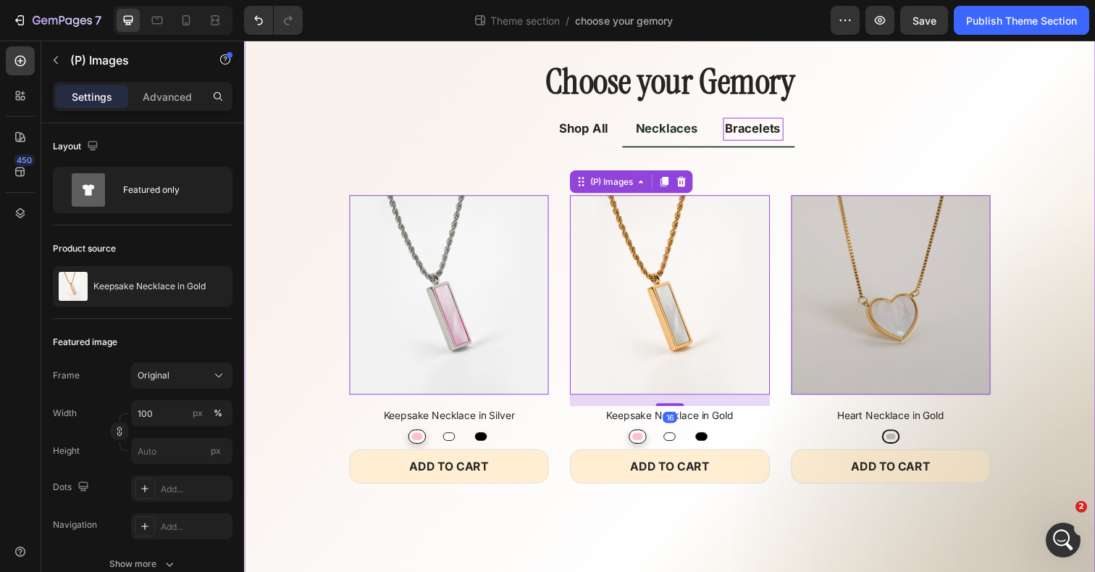
click at [770, 120] on div "Bracelets" at bounding box center [764, 131] width 62 height 23
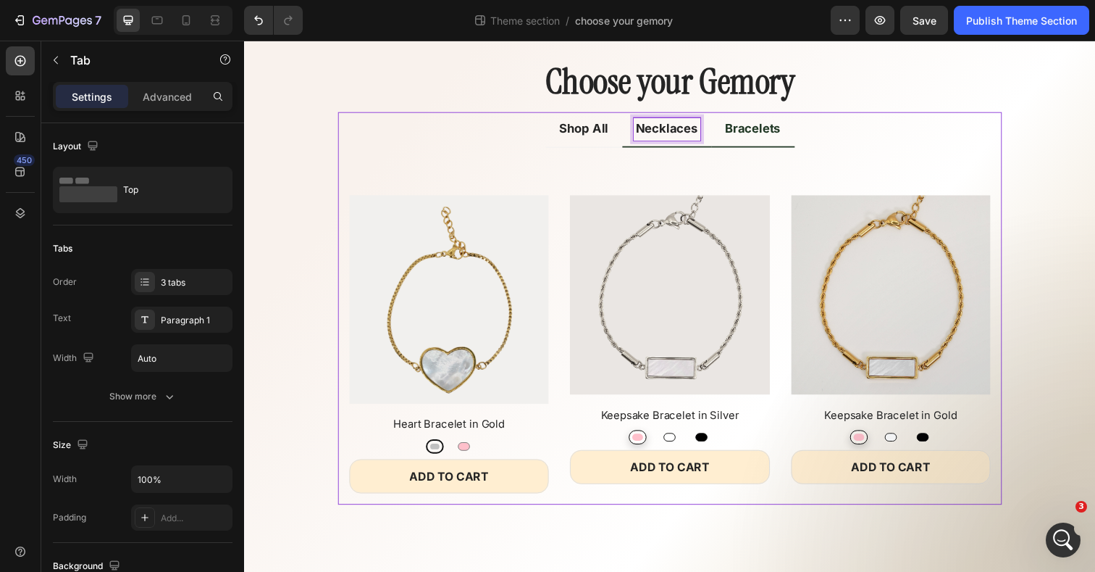
click at [682, 139] on p "Necklaces" at bounding box center [676, 131] width 64 height 19
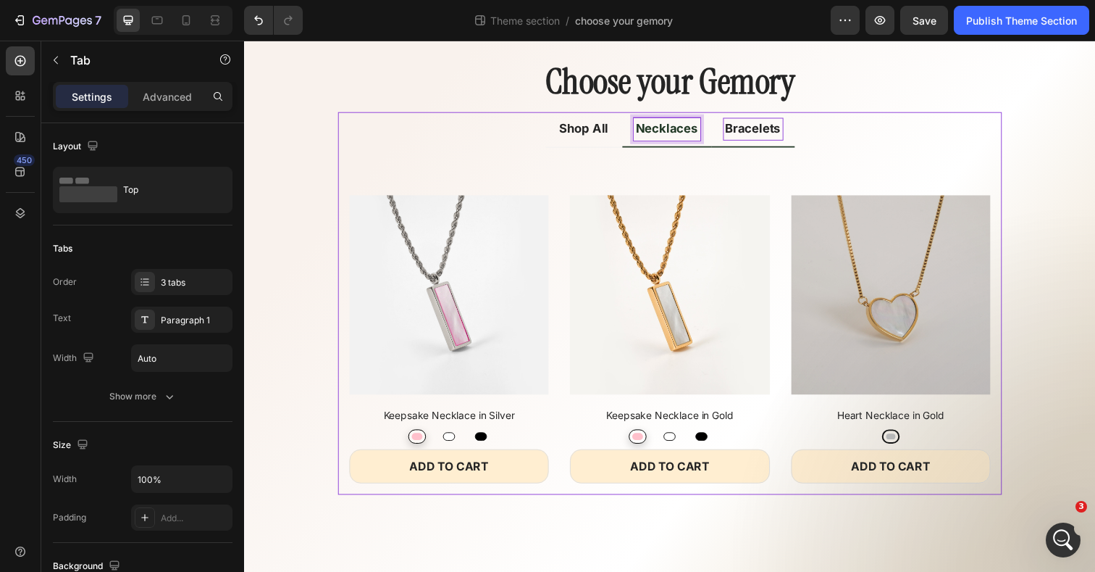
click at [748, 134] on p "Bracelets" at bounding box center [763, 131] width 57 height 19
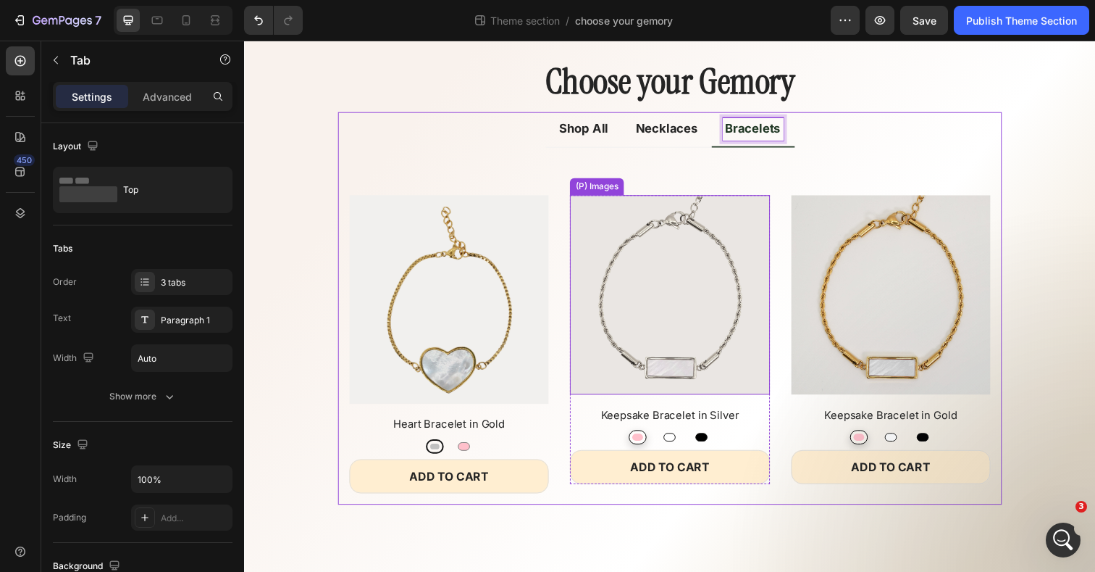
click at [555, 296] on img at bounding box center [453, 304] width 204 height 213
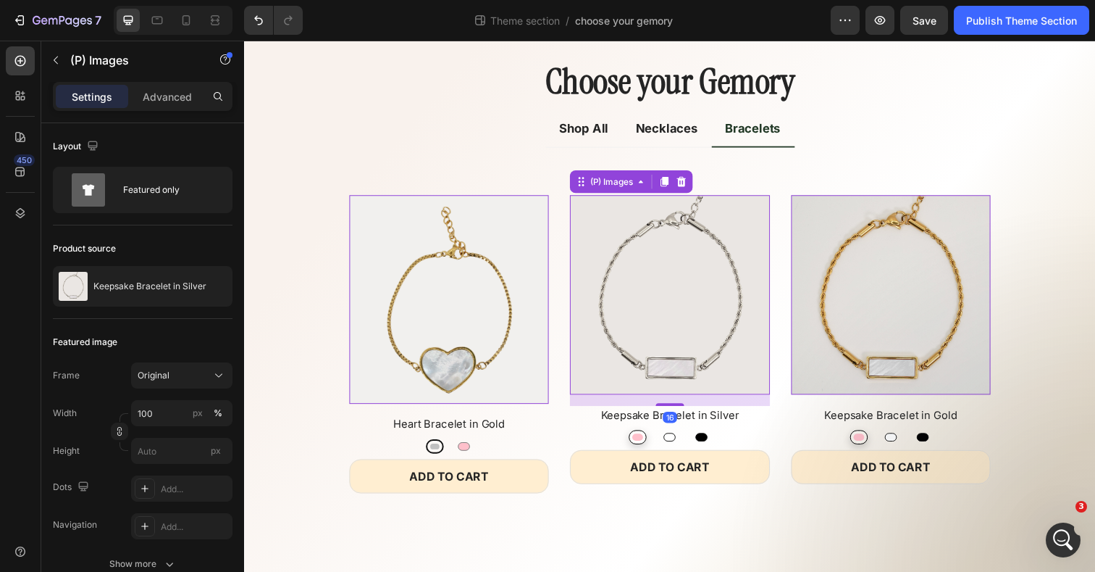
click at [486, 309] on img at bounding box center [453, 304] width 204 height 213
click at [555, 306] on img at bounding box center [453, 304] width 204 height 213
click at [468, 304] on img at bounding box center [453, 304] width 204 height 213
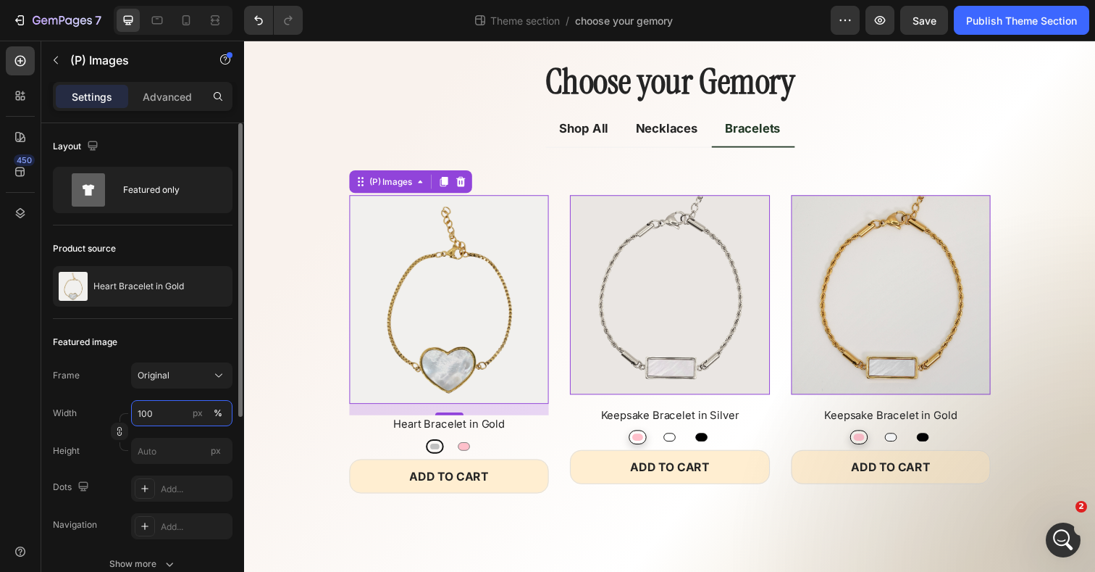
click at [144, 416] on input "100" at bounding box center [181, 413] width 101 height 26
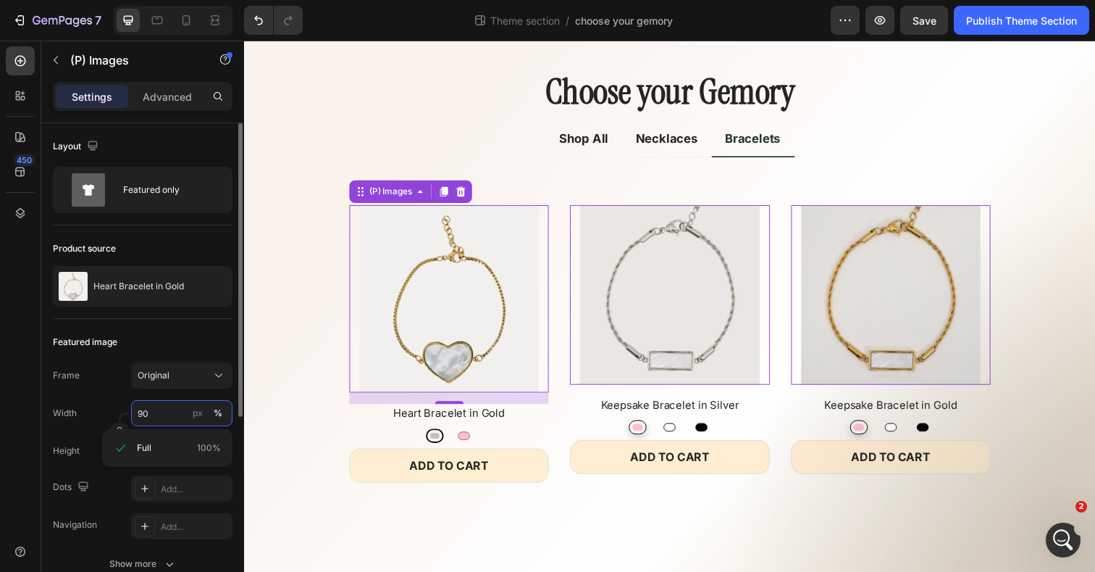
scroll to position [0, 0]
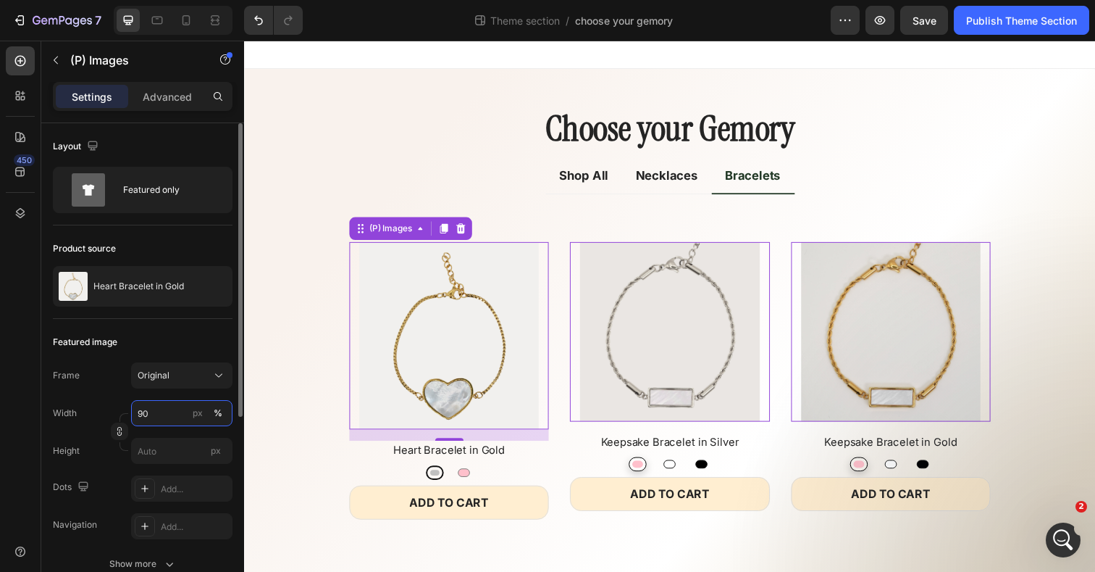
type input "9"
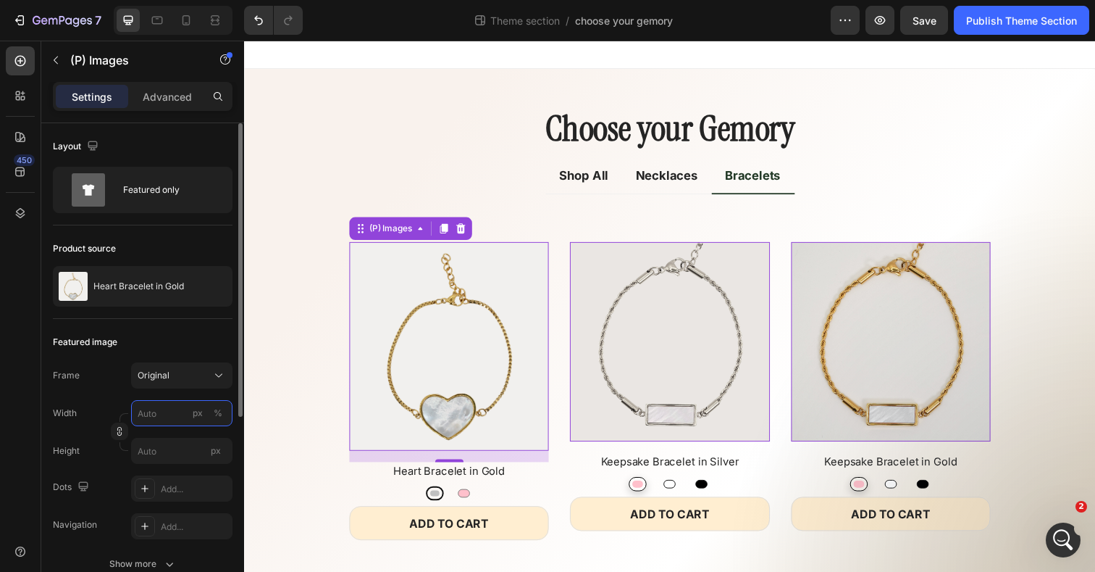
type input "0"
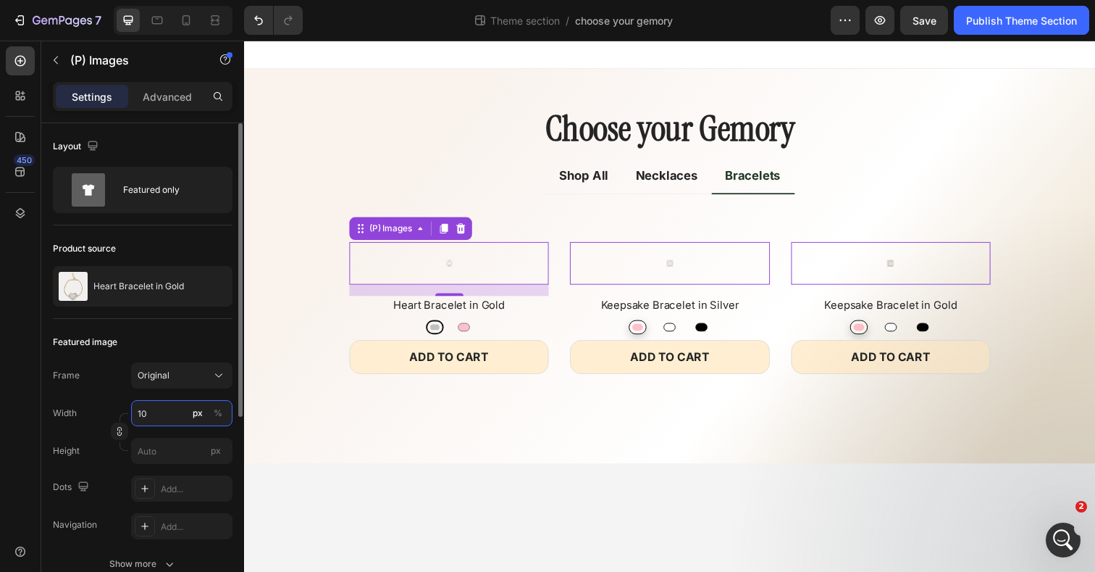
type input "100"
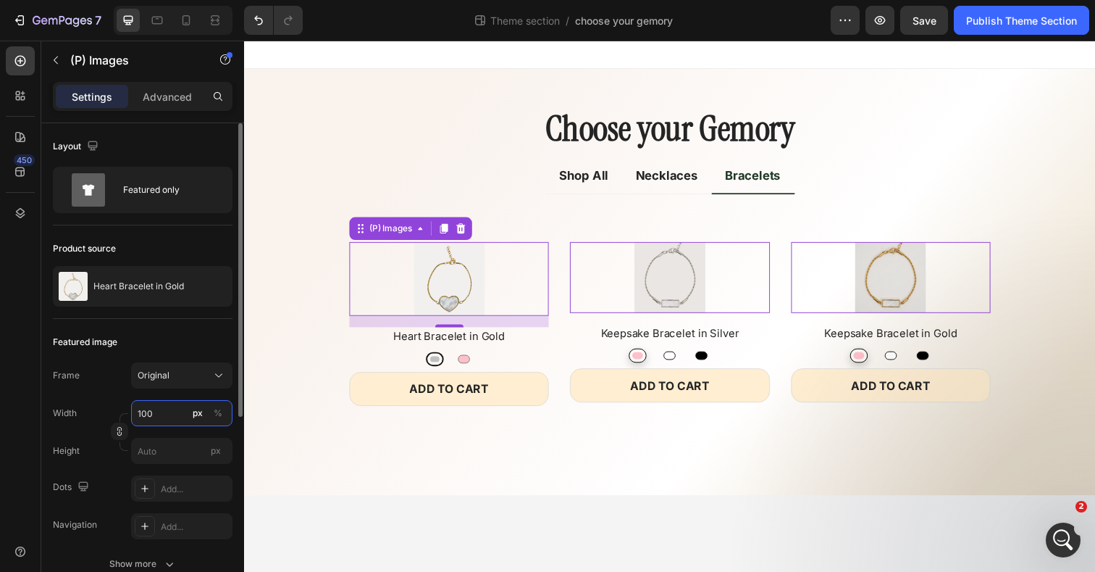
click at [229, 412] on input "100" at bounding box center [181, 413] width 101 height 26
click at [224, 412] on button "%" at bounding box center [217, 412] width 17 height 17
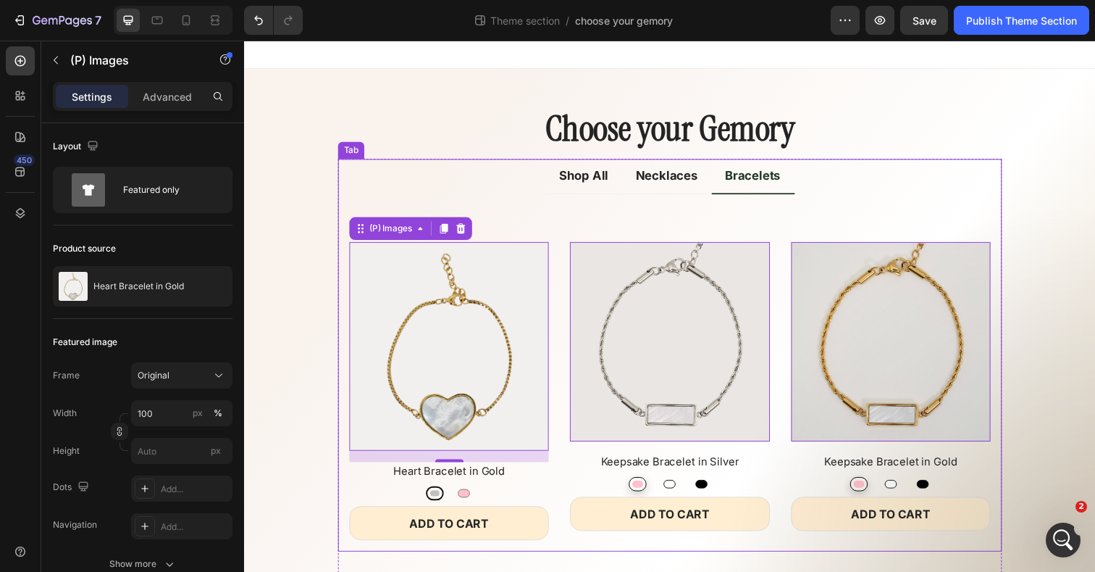
click at [942, 185] on ul "Shop All Necklaces Bracelets" at bounding box center [679, 180] width 678 height 36
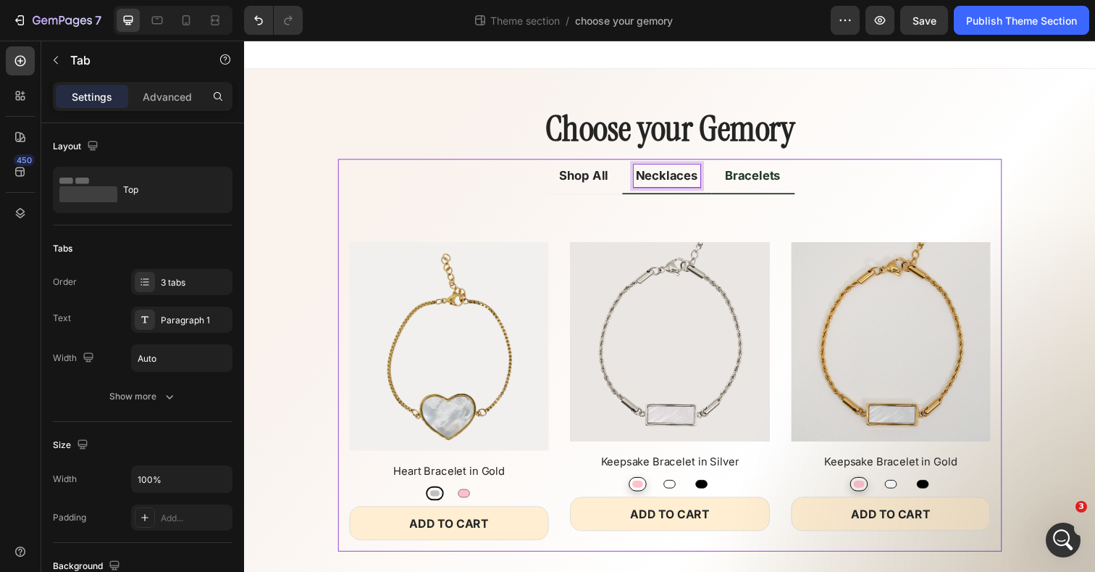
click at [666, 183] on p "Necklaces" at bounding box center [676, 179] width 64 height 19
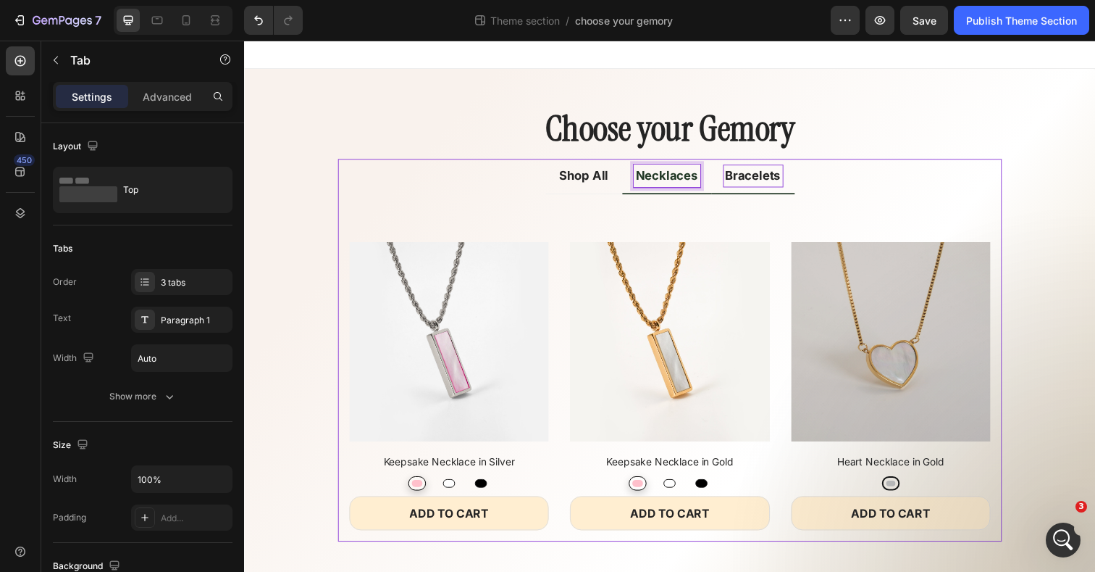
click at [748, 183] on p "Bracelets" at bounding box center [763, 179] width 57 height 19
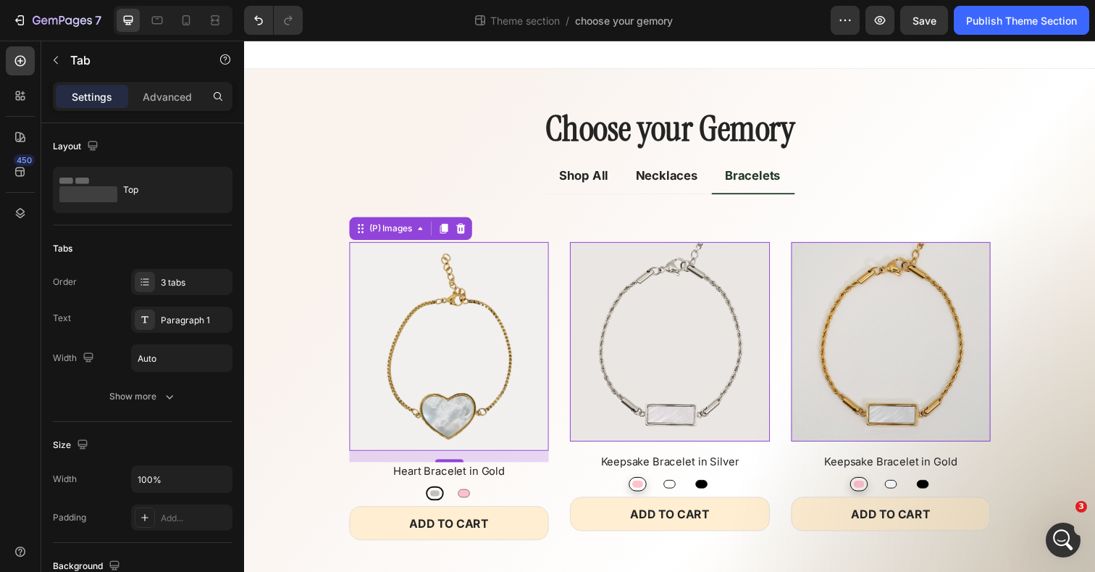
click at [464, 444] on img at bounding box center [453, 352] width 204 height 213
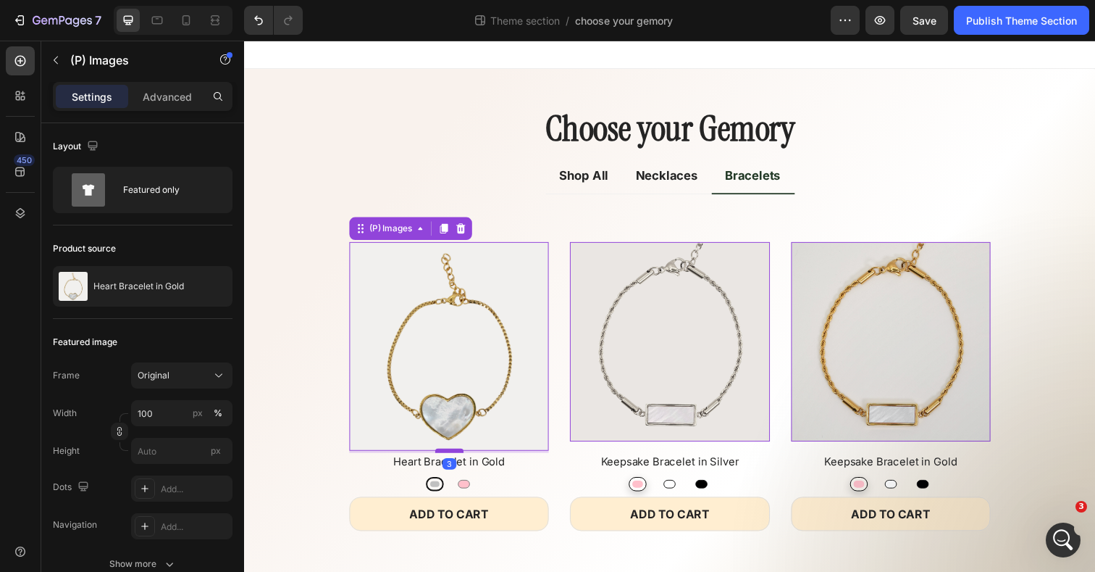
drag, startPoint x: 451, startPoint y: 468, endPoint x: 454, endPoint y: 459, distance: 9.7
click at [454, 459] on div at bounding box center [453, 459] width 29 height 4
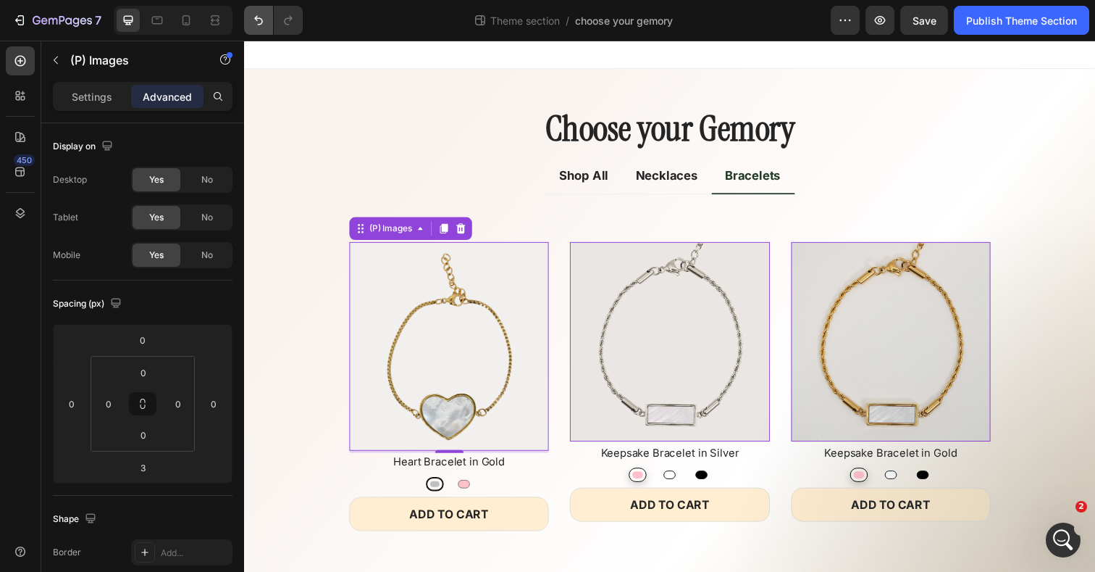
click at [257, 21] on icon "Undo/Redo" at bounding box center [258, 20] width 14 height 14
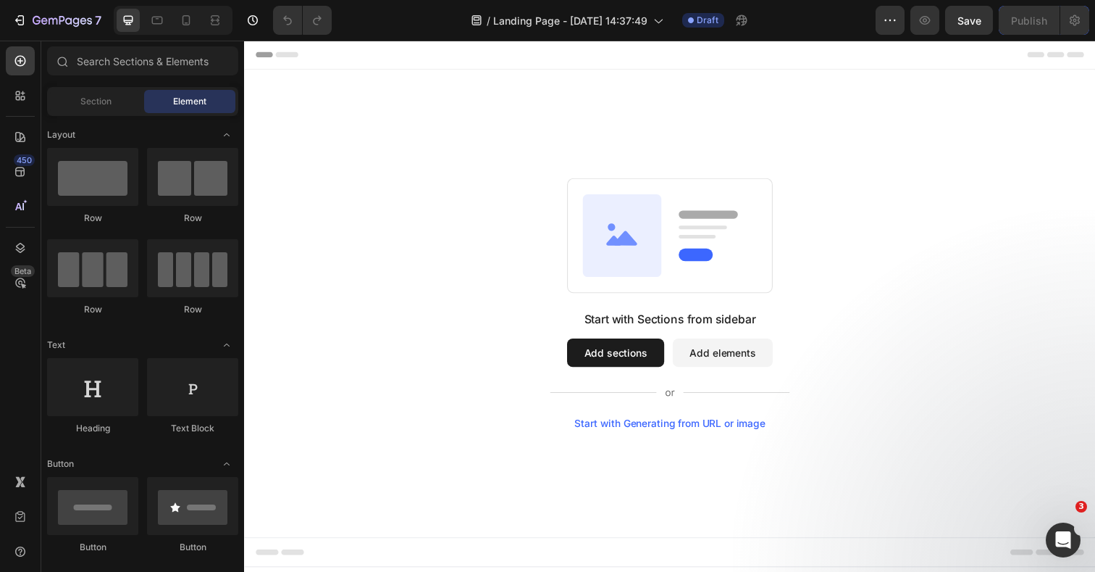
click at [640, 357] on button "Add sections" at bounding box center [623, 359] width 99 height 29
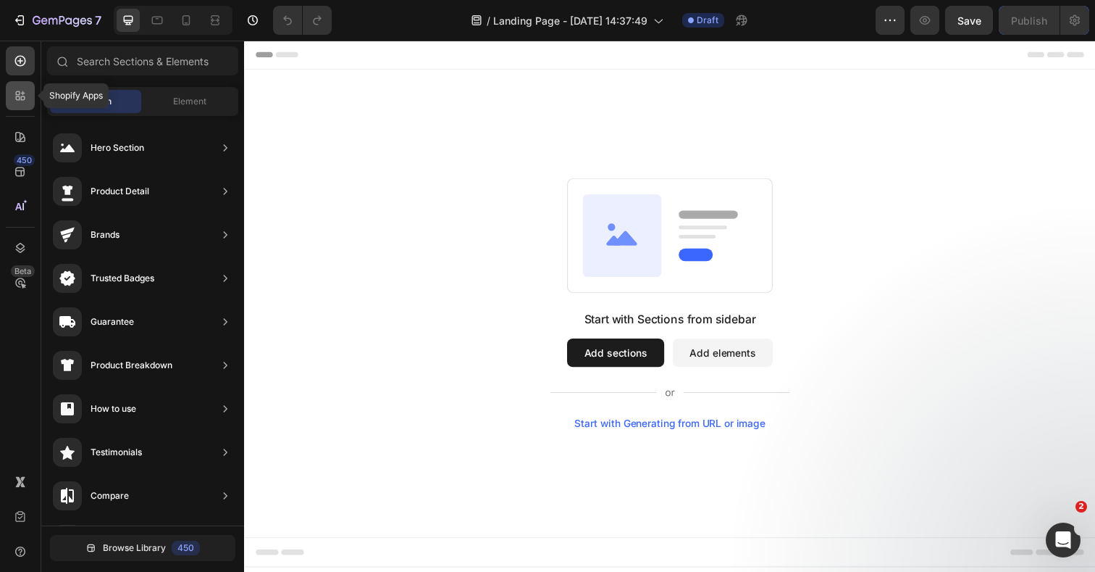
click at [18, 106] on div at bounding box center [20, 95] width 29 height 29
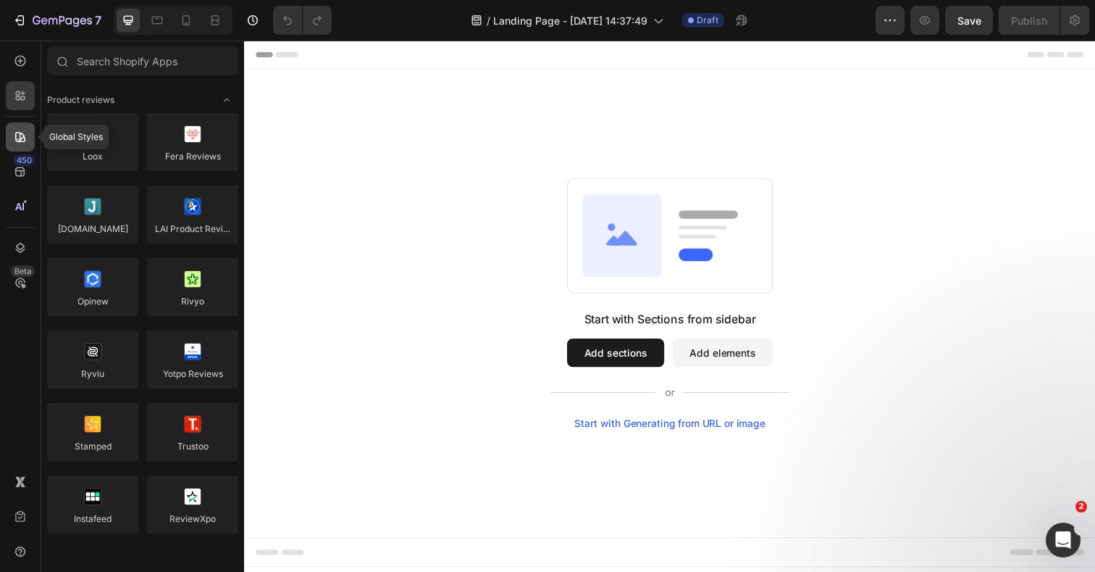
click at [18, 133] on icon at bounding box center [20, 137] width 10 height 10
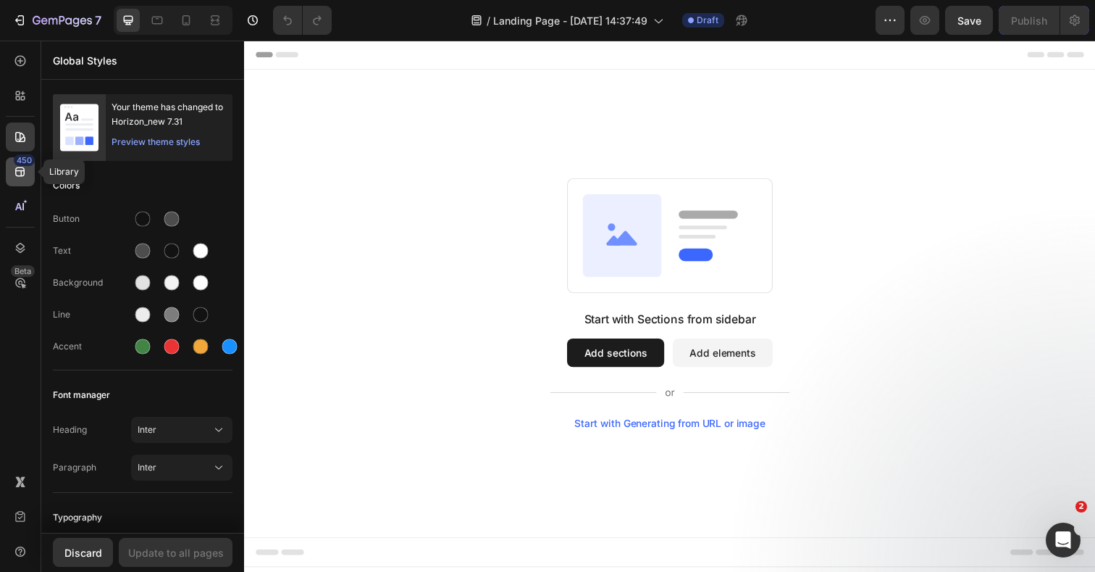
click at [27, 179] on div "450" at bounding box center [20, 171] width 29 height 29
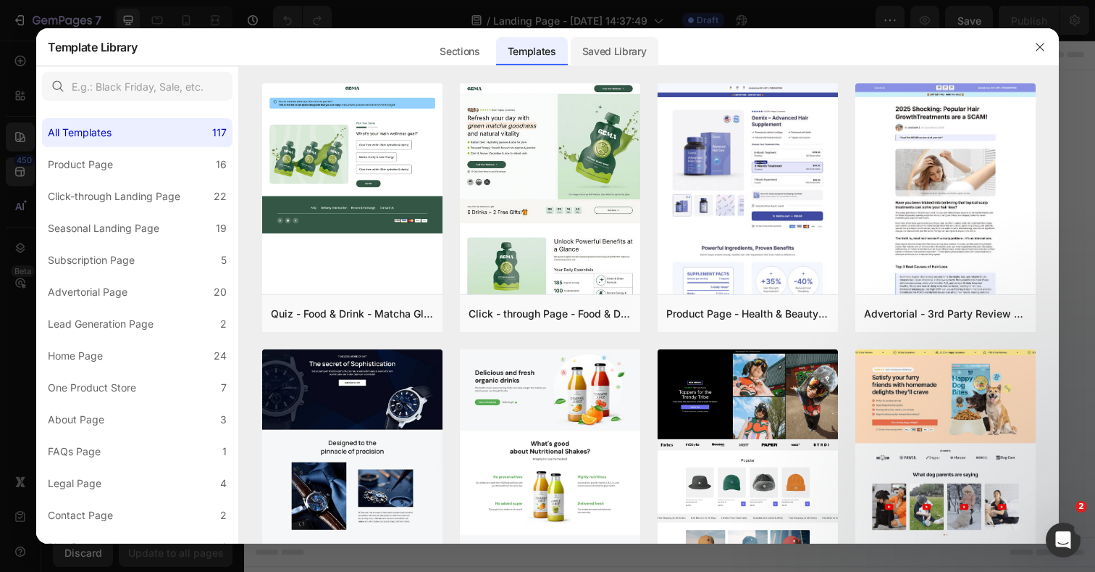
click at [605, 54] on div "Saved Library" at bounding box center [615, 51] width 88 height 29
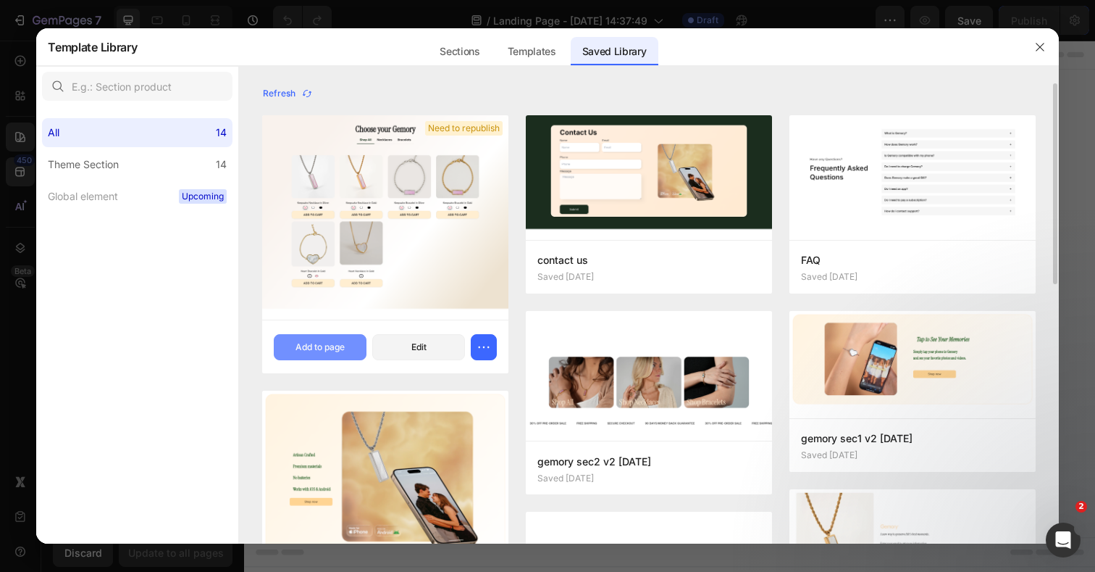
click at [328, 340] on div "Add to page" at bounding box center [320, 346] width 49 height 13
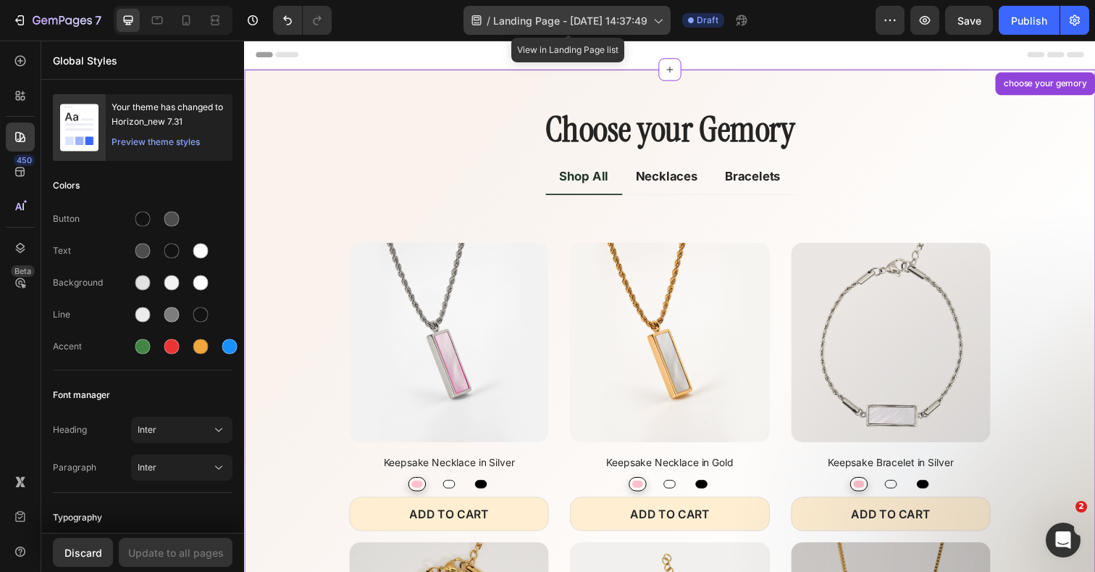
click at [645, 18] on span "Landing Page - [DATE] 14:37:49" at bounding box center [570, 20] width 154 height 15
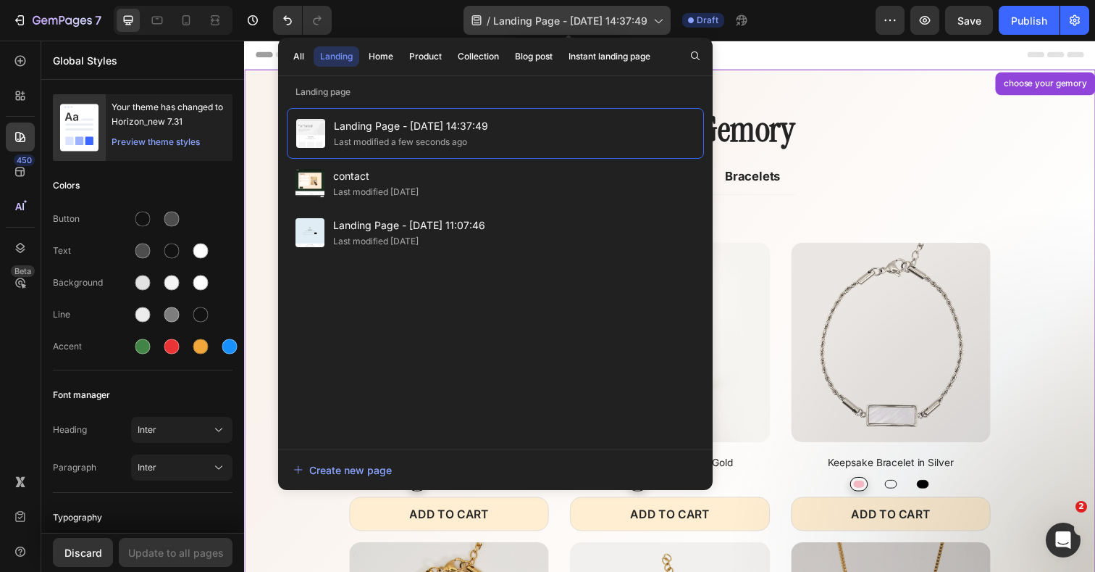
click at [645, 17] on span "Landing Page - [DATE] 14:37:49" at bounding box center [570, 20] width 154 height 15
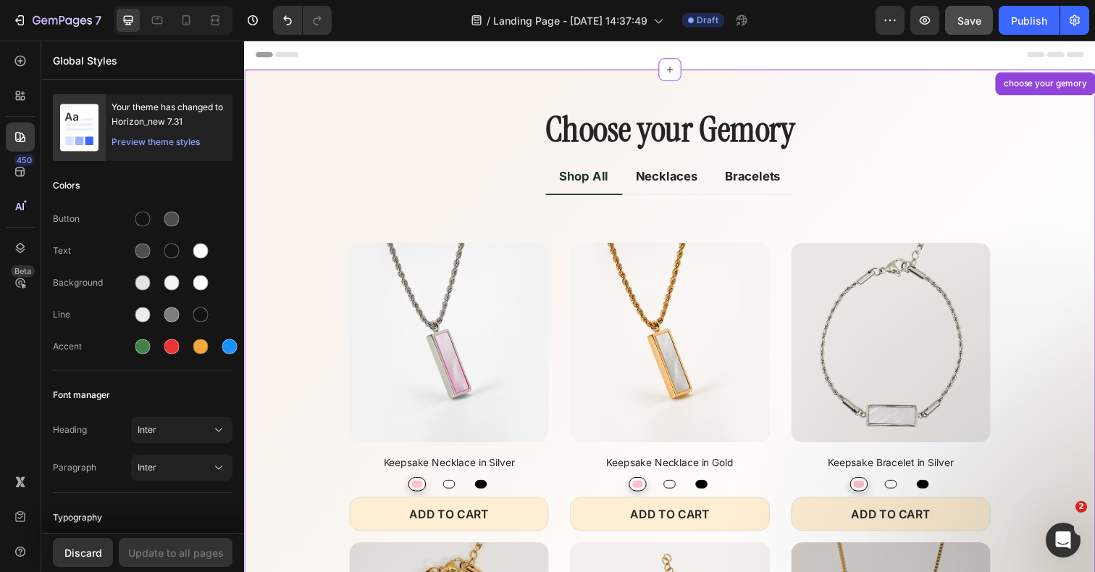
click at [993, 17] on div "Preview Save Publish" at bounding box center [983, 20] width 214 height 29
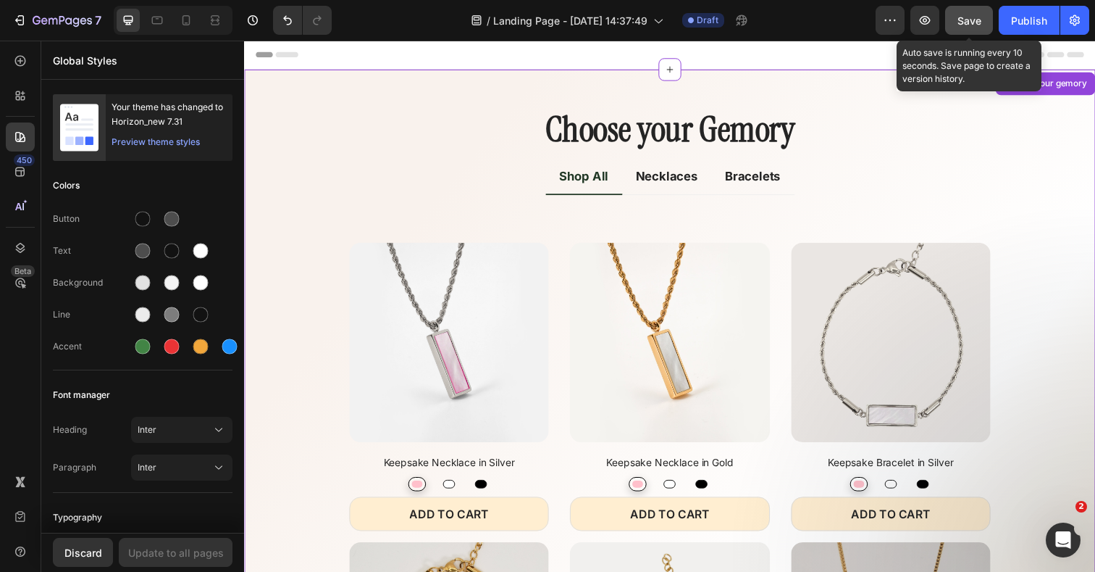
click at [979, 20] on span "Save" at bounding box center [970, 20] width 24 height 12
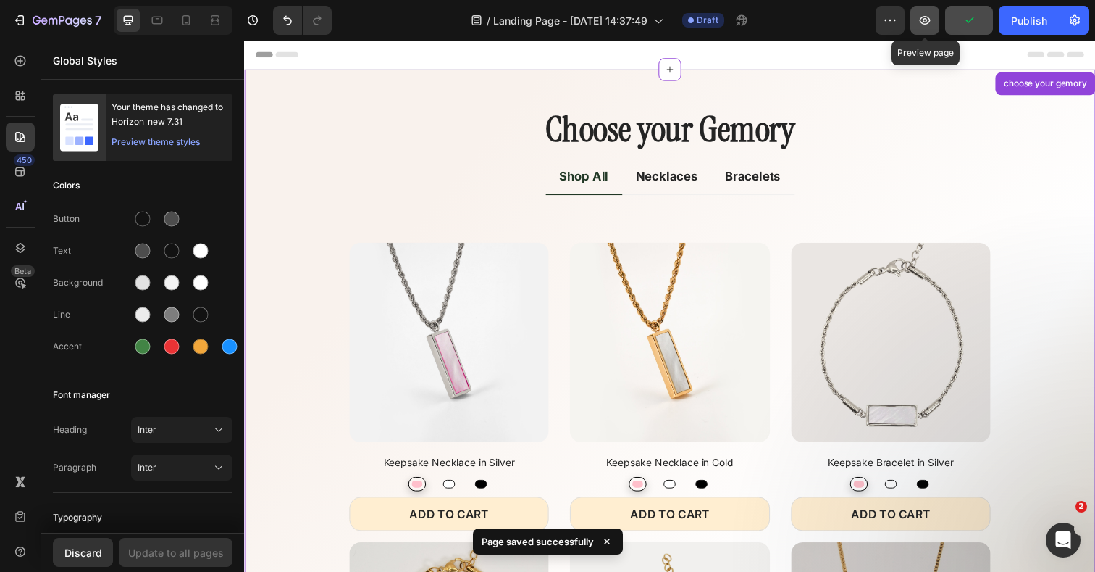
click at [924, 24] on icon "button" at bounding box center [925, 20] width 11 height 9
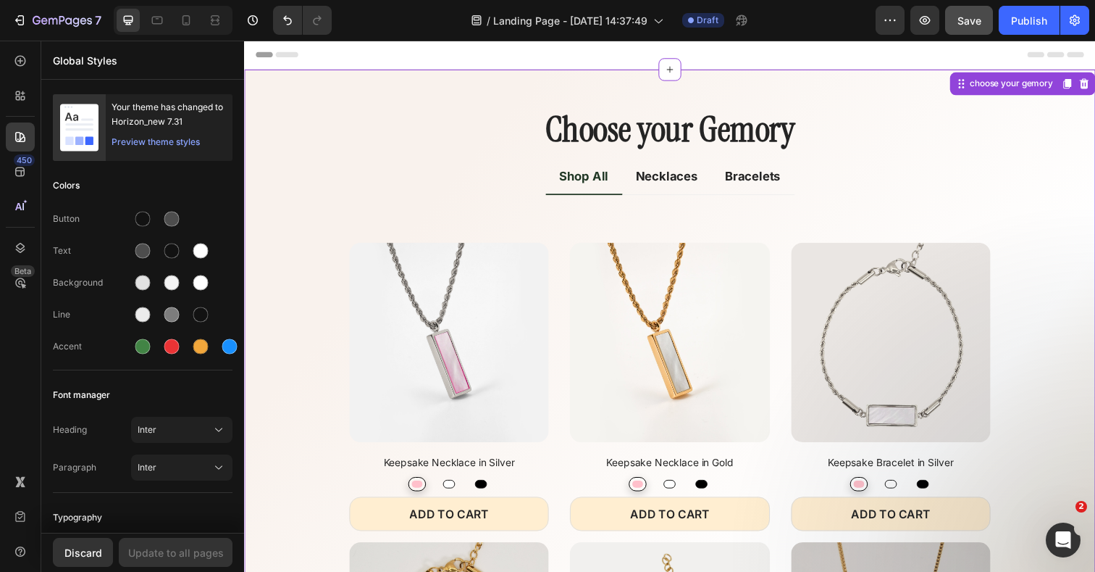
click at [472, 205] on div "Title Line (P) Images Keepsake Necklace in Silver (P) Title Pink Pink White Whi…" at bounding box center [679, 532] width 678 height 669
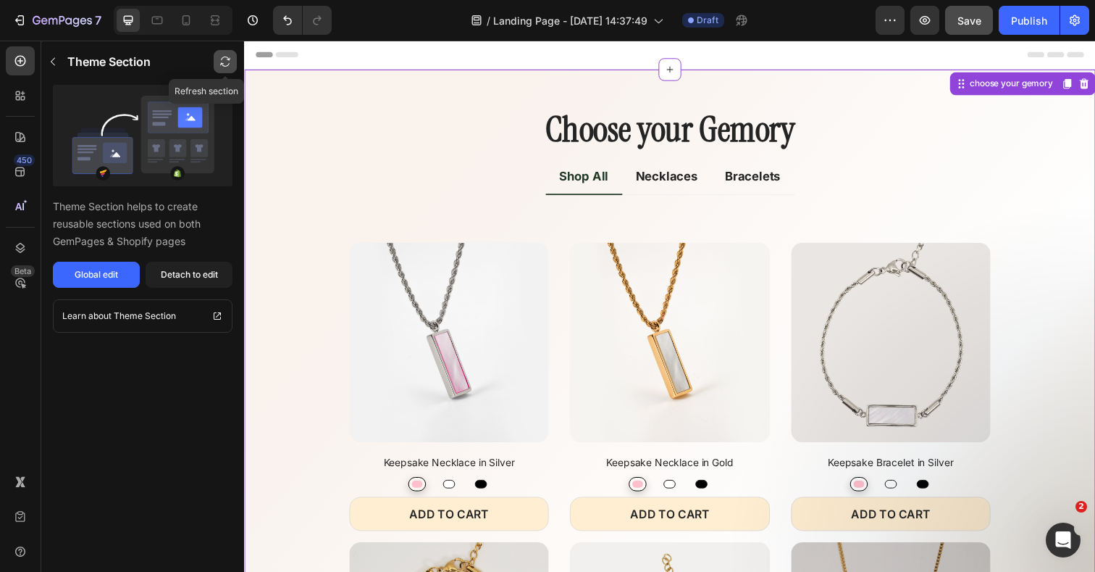
click at [216, 65] on button "button" at bounding box center [225, 61] width 23 height 23
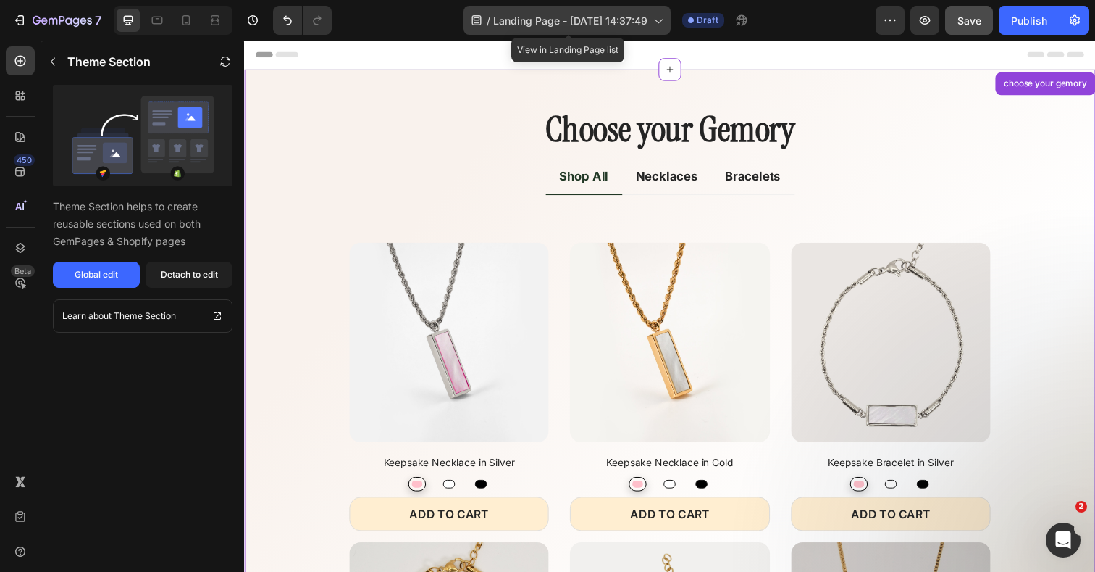
click at [553, 9] on div "/ Landing Page - Aug 26, 14:37:49" at bounding box center [567, 20] width 207 height 29
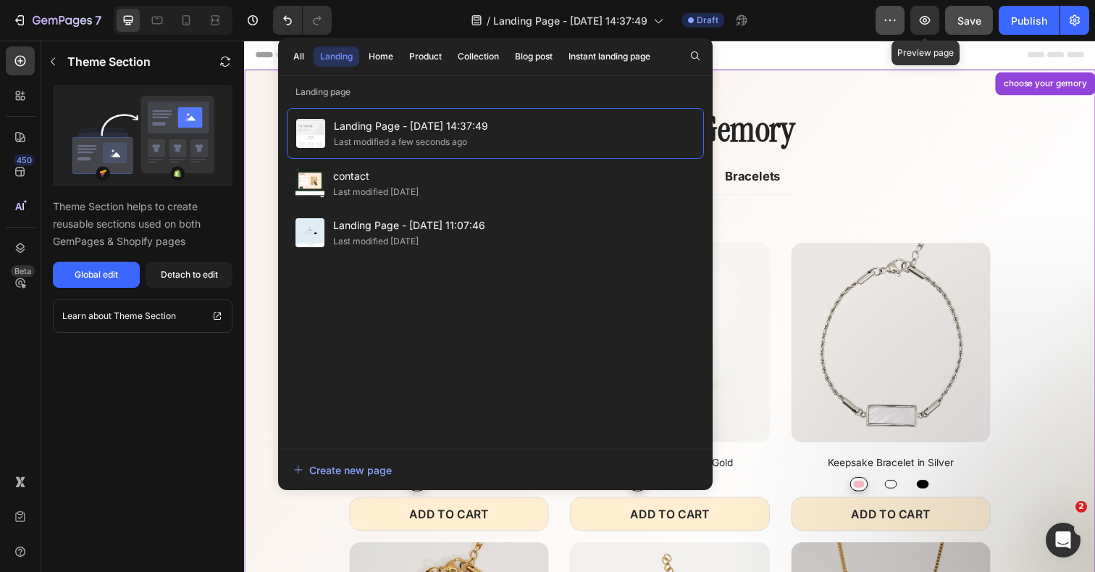
click at [877, 27] on button "button" at bounding box center [890, 20] width 29 height 29
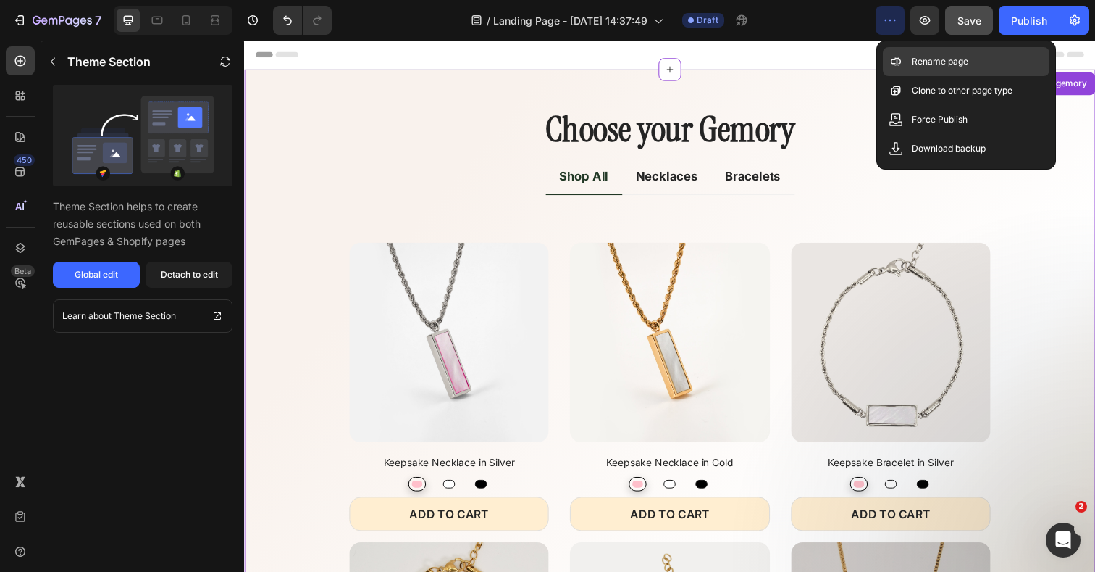
click at [916, 66] on p "Rename page" at bounding box center [940, 61] width 57 height 14
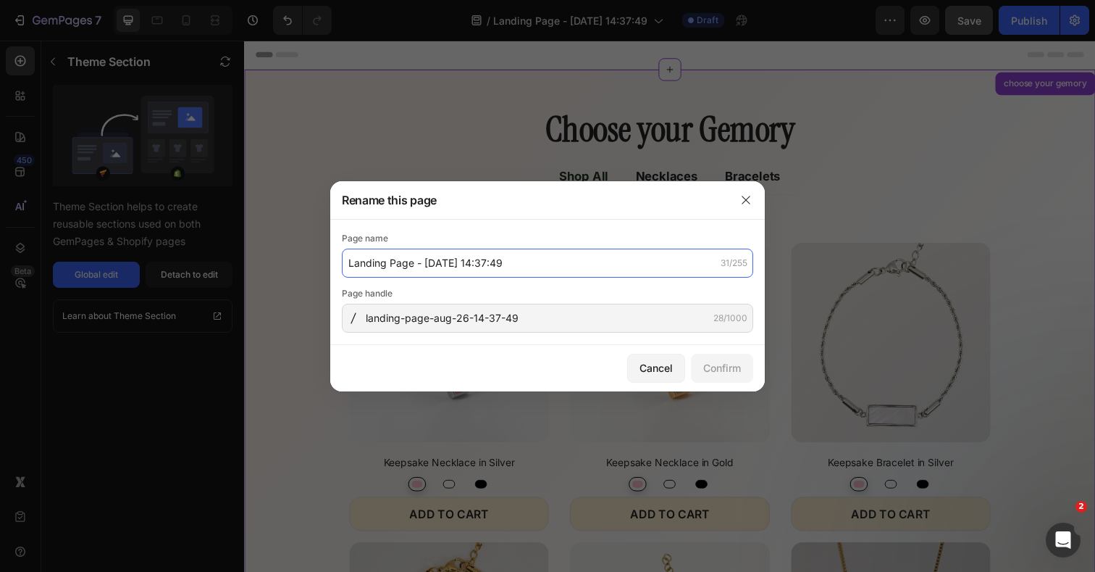
click at [482, 259] on input "Landing Page - Aug 26, 14:37:49" at bounding box center [547, 262] width 411 height 29
type input "ChooseGemory"
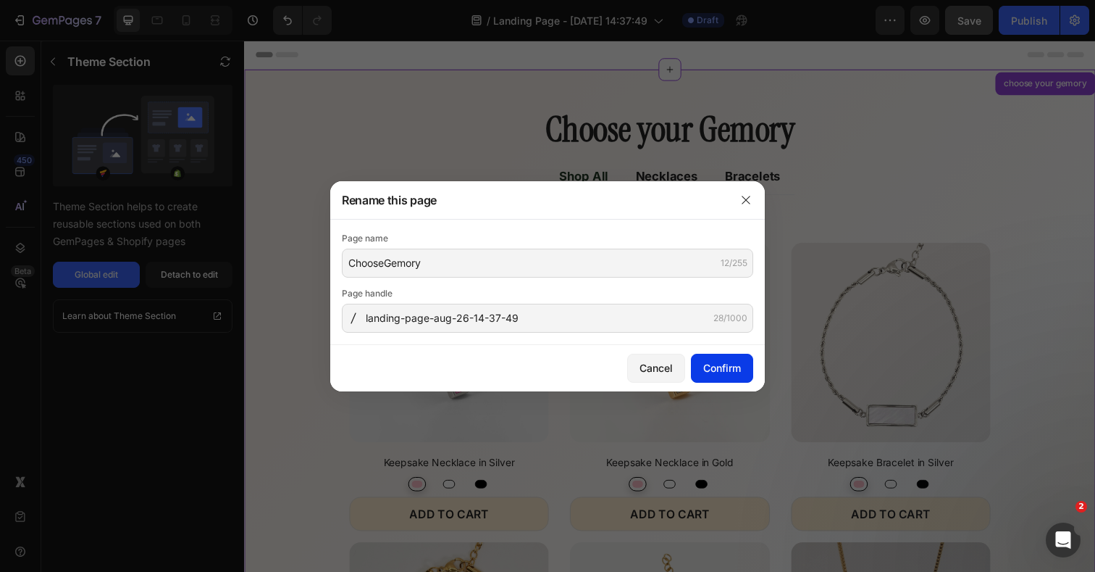
click at [740, 359] on button "Confirm" at bounding box center [722, 368] width 62 height 29
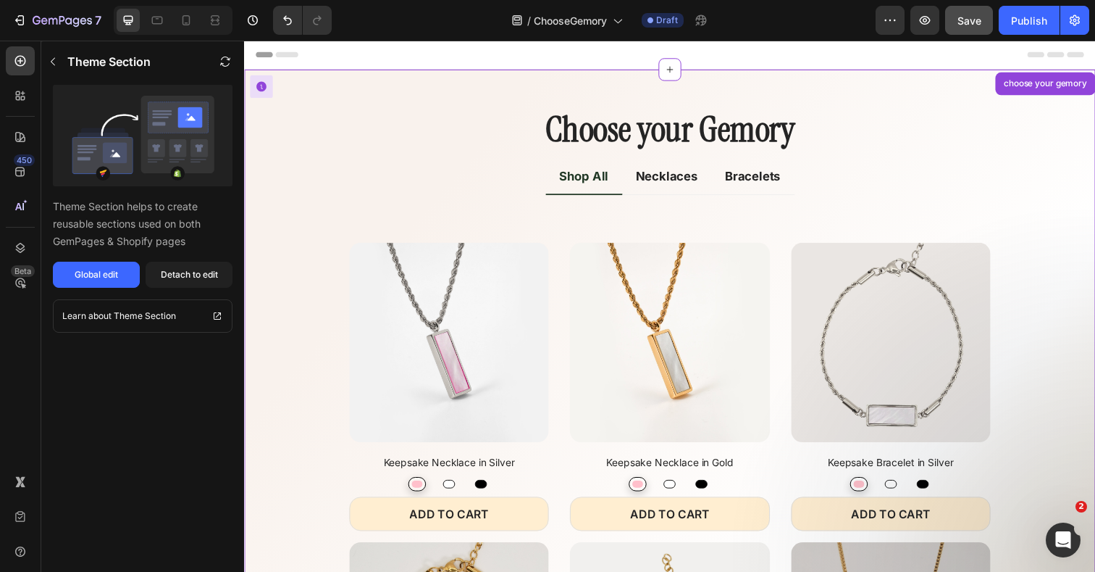
click at [467, 140] on h2 "Choose your Gemory" at bounding box center [679, 131] width 848 height 50
click at [678, 168] on div "Necklaces" at bounding box center [676, 179] width 68 height 23
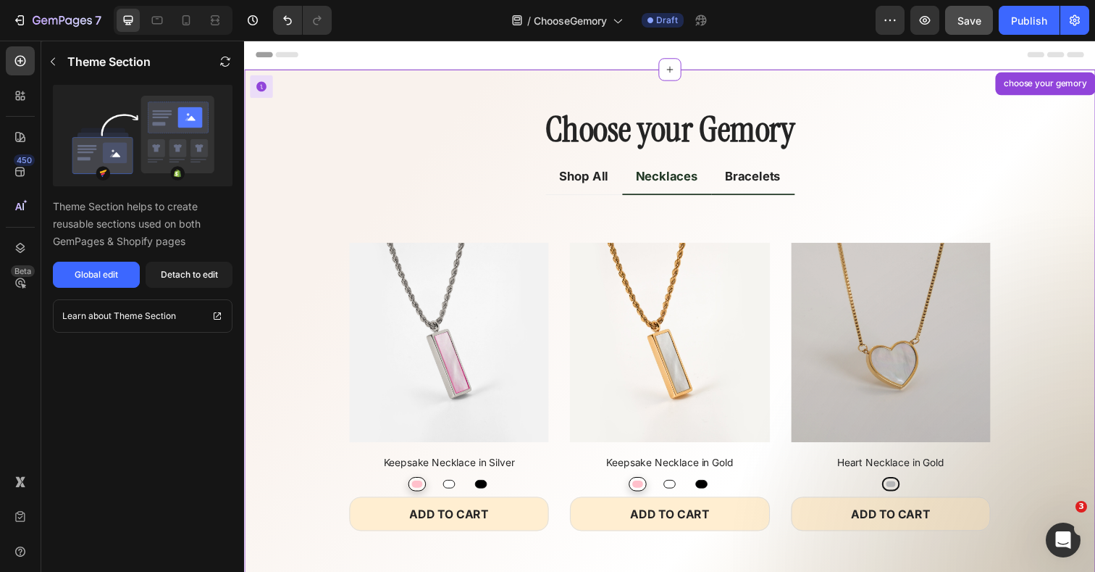
click at [765, 191] on li "Bracelets" at bounding box center [764, 180] width 85 height 36
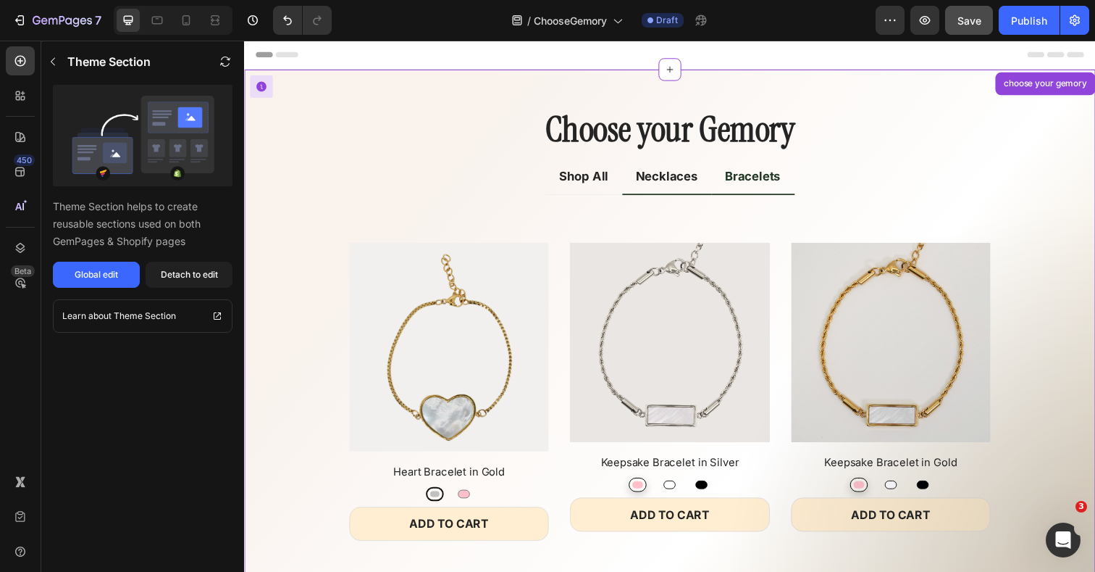
click at [660, 190] on div "Necklaces" at bounding box center [676, 179] width 68 height 23
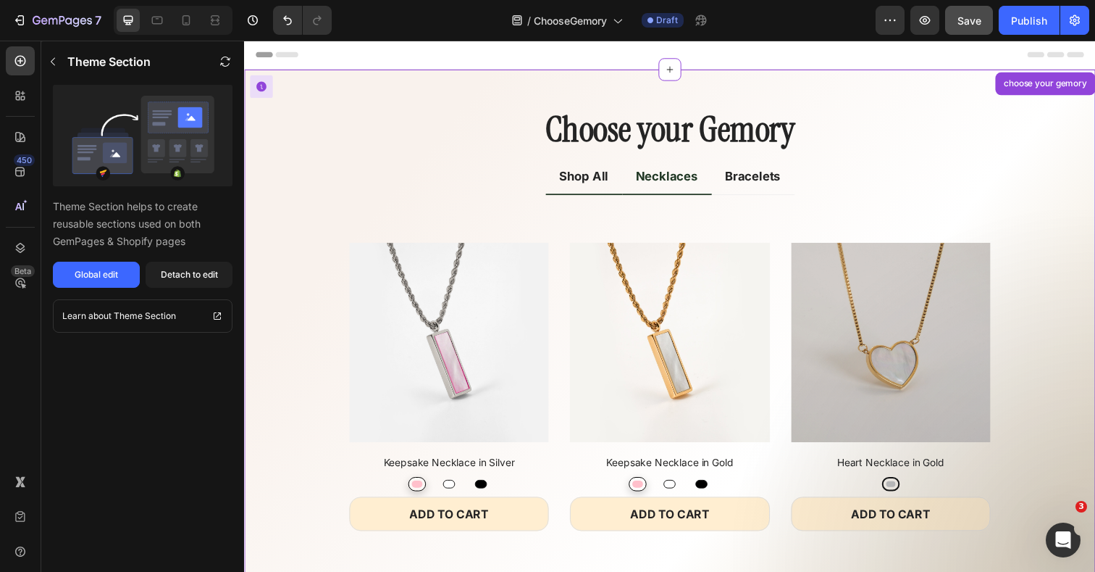
click at [592, 188] on p "Shop All" at bounding box center [591, 179] width 51 height 19
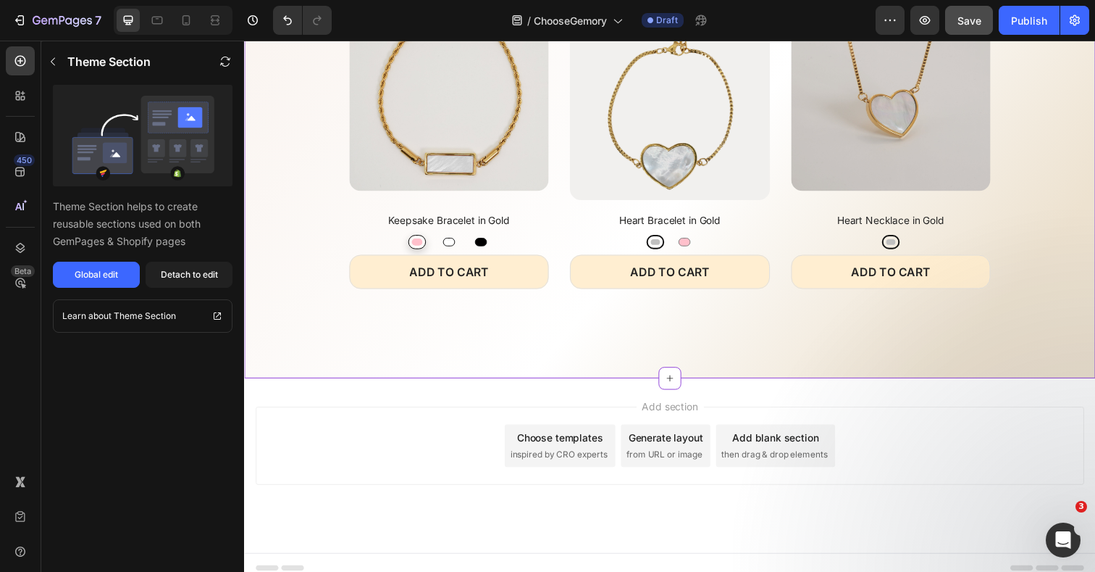
scroll to position [572, 0]
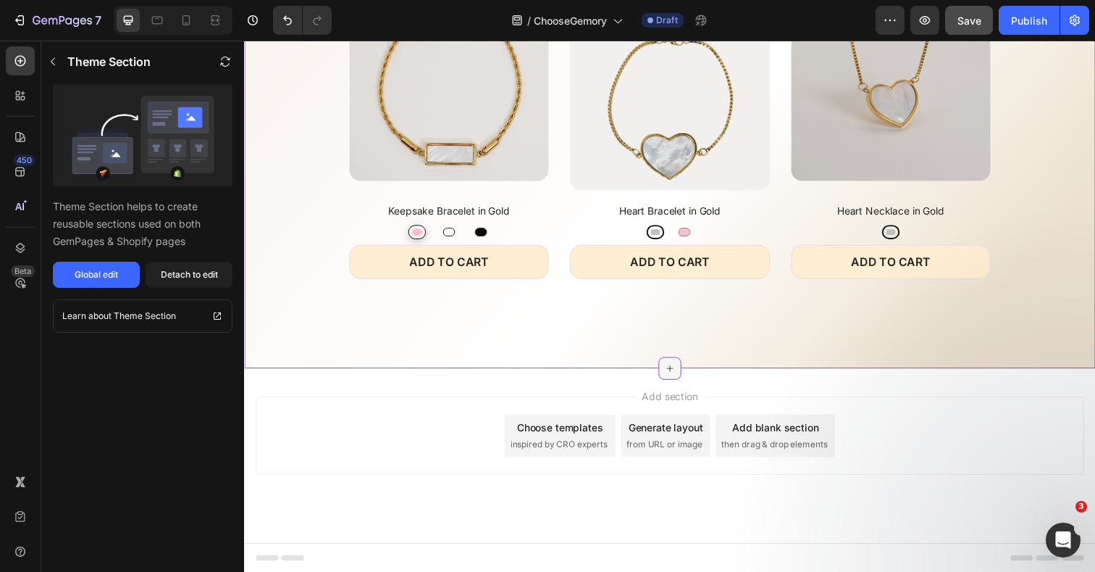
click at [677, 375] on icon at bounding box center [679, 375] width 12 height 12
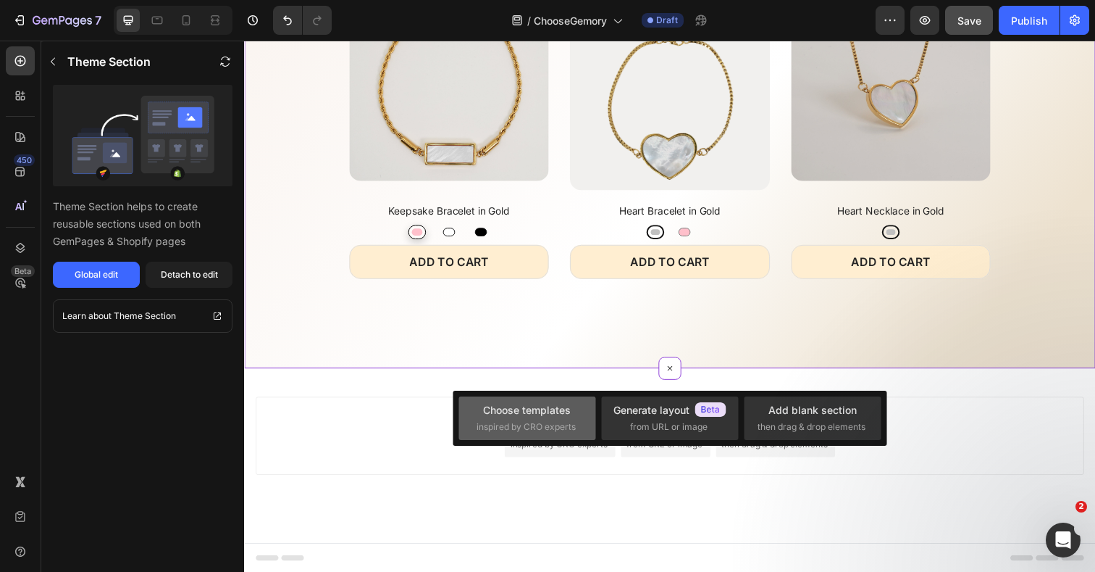
click at [549, 425] on span "inspired by CRO experts" at bounding box center [526, 426] width 99 height 13
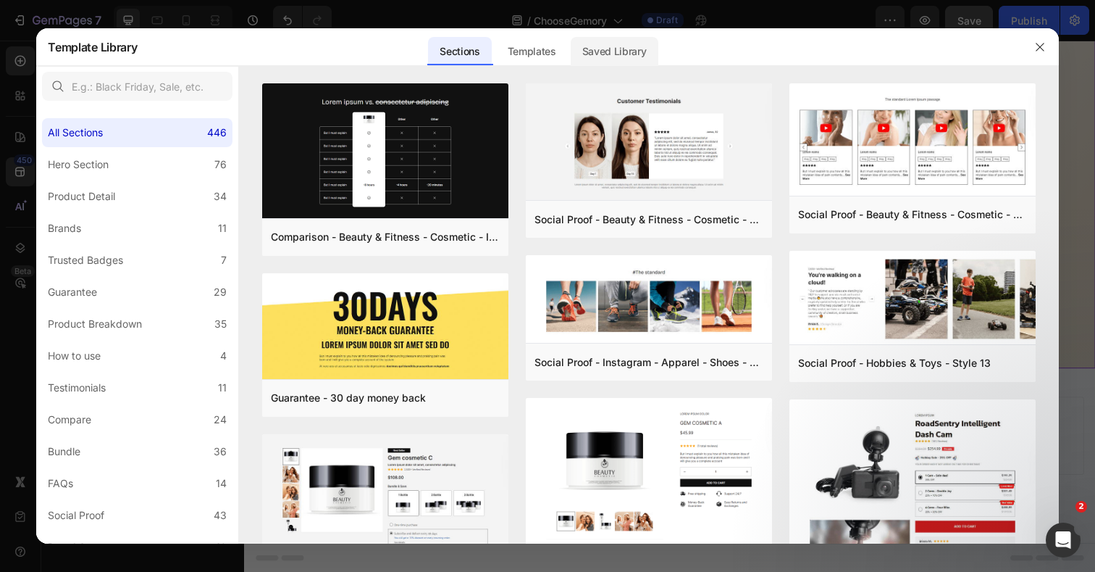
click at [590, 54] on div "Saved Library" at bounding box center [615, 51] width 88 height 29
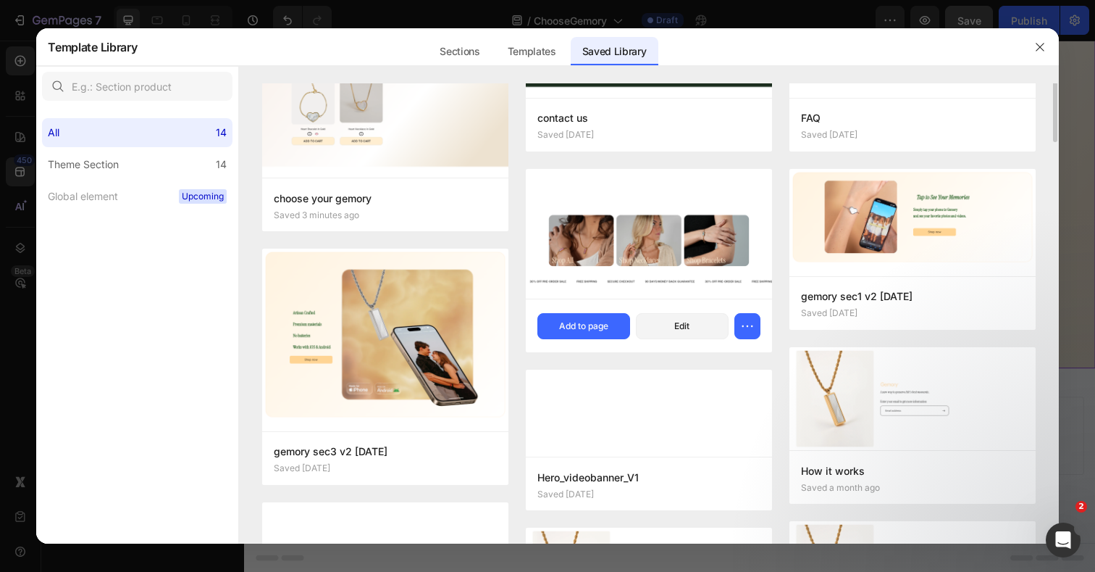
scroll to position [0, 0]
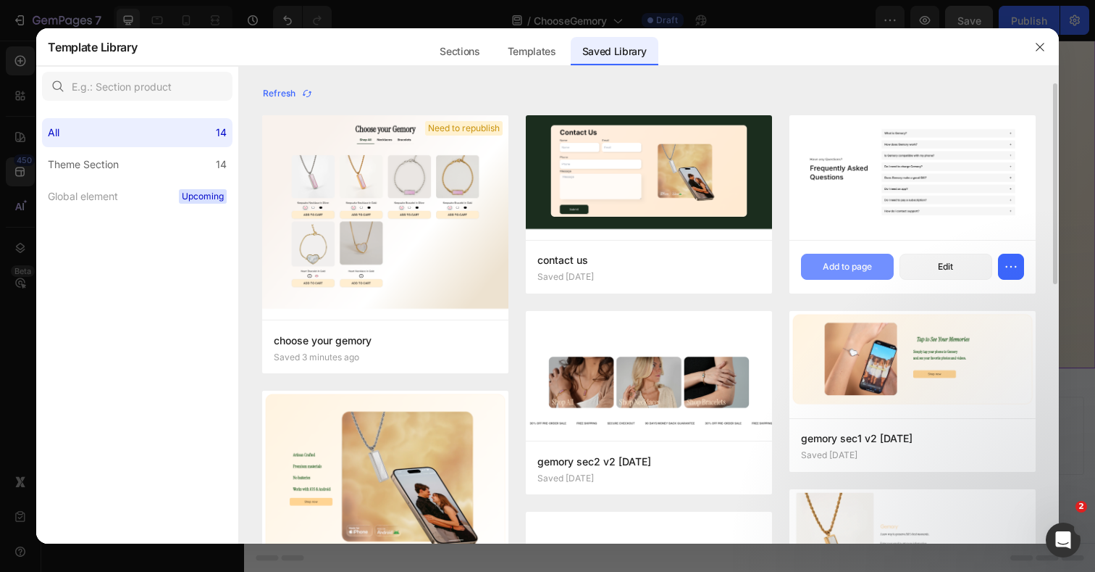
click at [854, 258] on button "Add to page" at bounding box center [847, 267] width 93 height 26
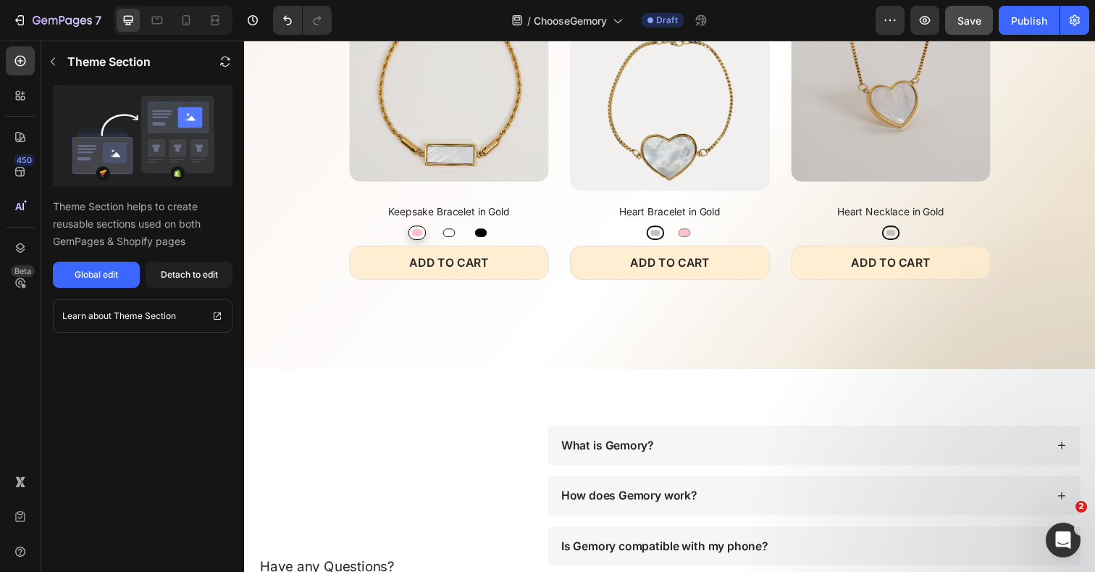
scroll to position [579, 0]
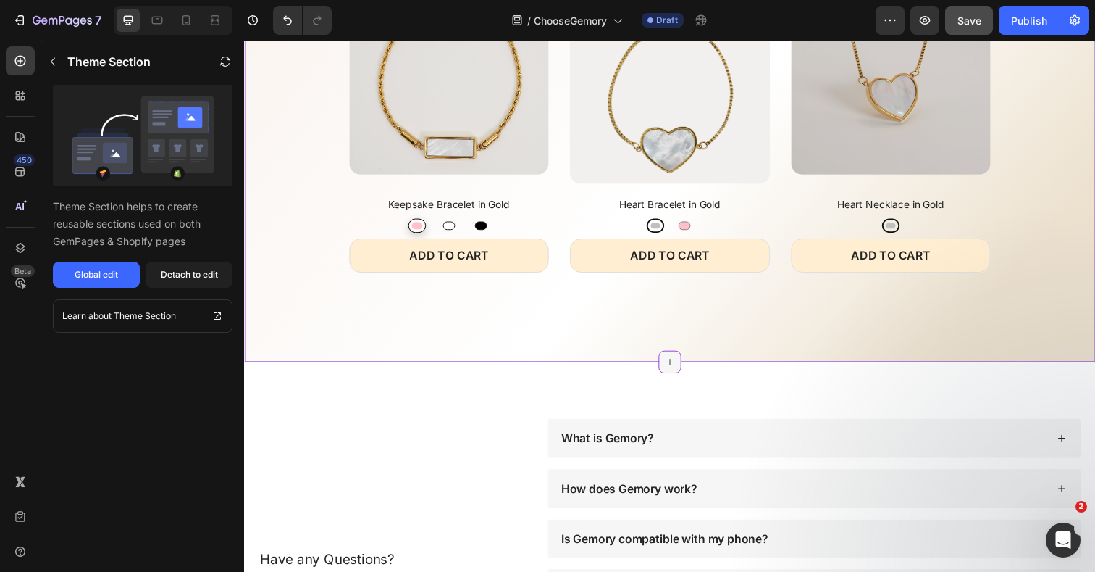
click at [681, 368] on icon at bounding box center [679, 369] width 12 height 12
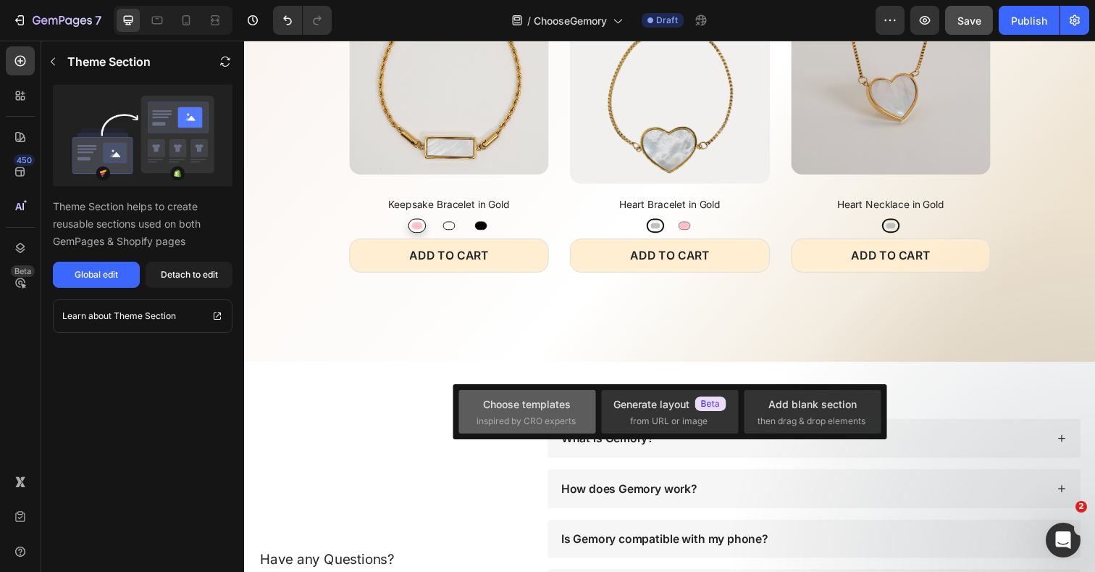
click at [542, 419] on span "inspired by CRO experts" at bounding box center [526, 420] width 99 height 13
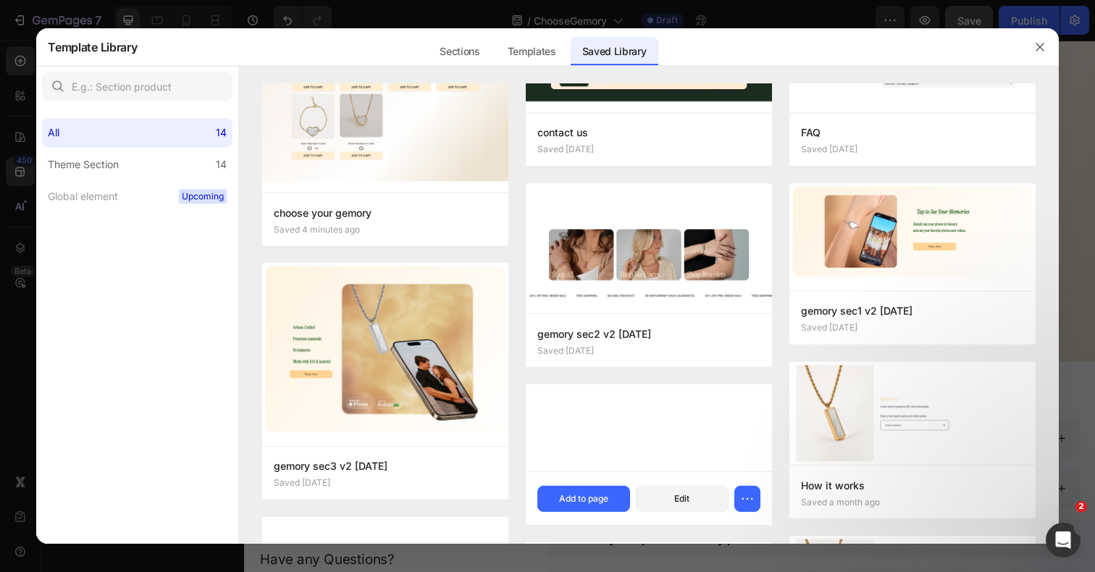
scroll to position [0, 0]
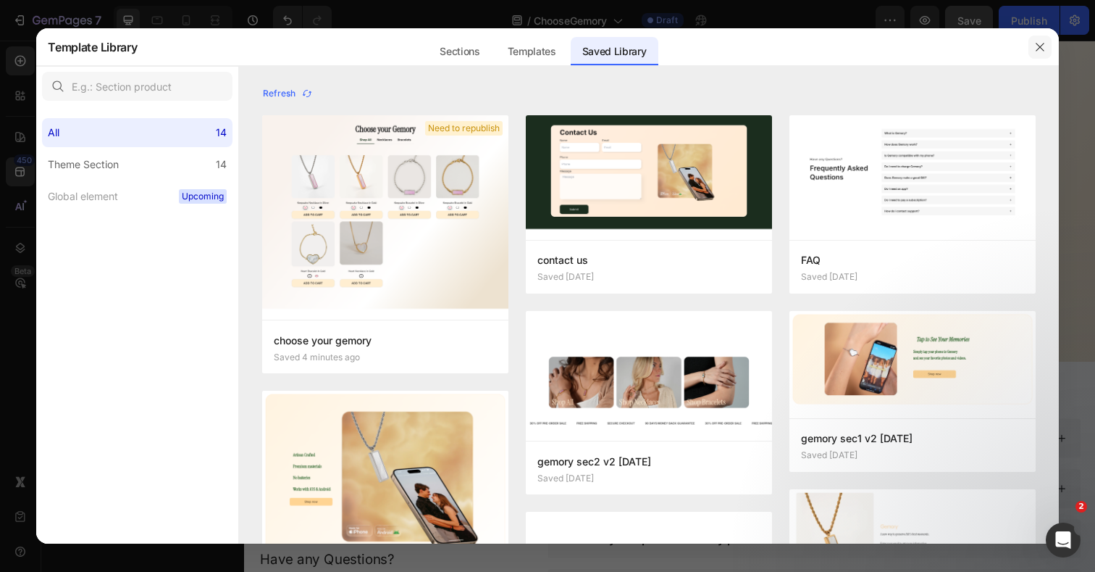
click at [1035, 42] on icon "button" at bounding box center [1041, 47] width 12 height 12
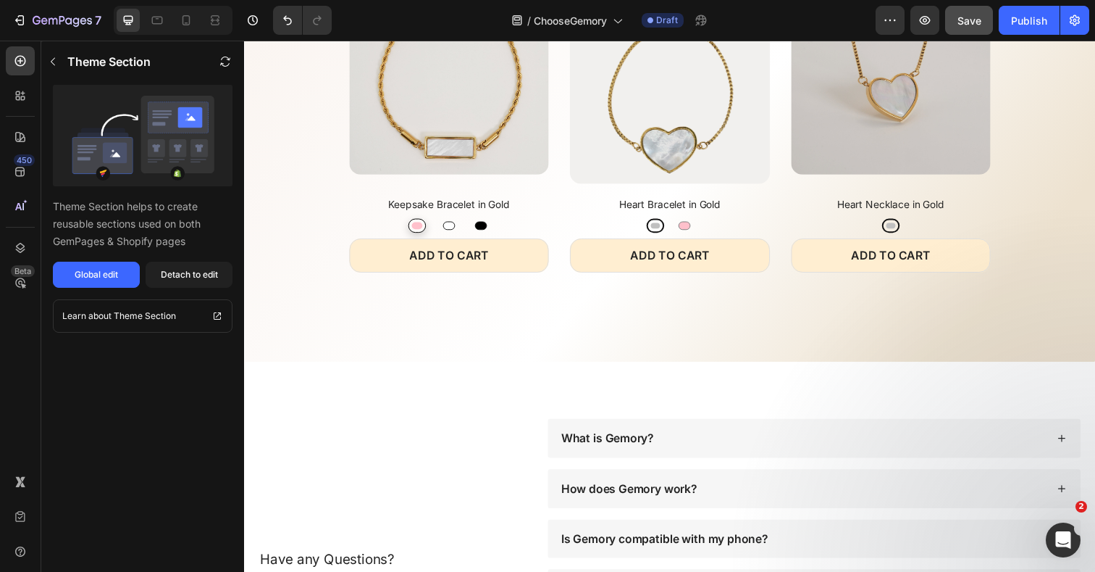
click at [972, 29] on button "Save" at bounding box center [969, 20] width 48 height 29
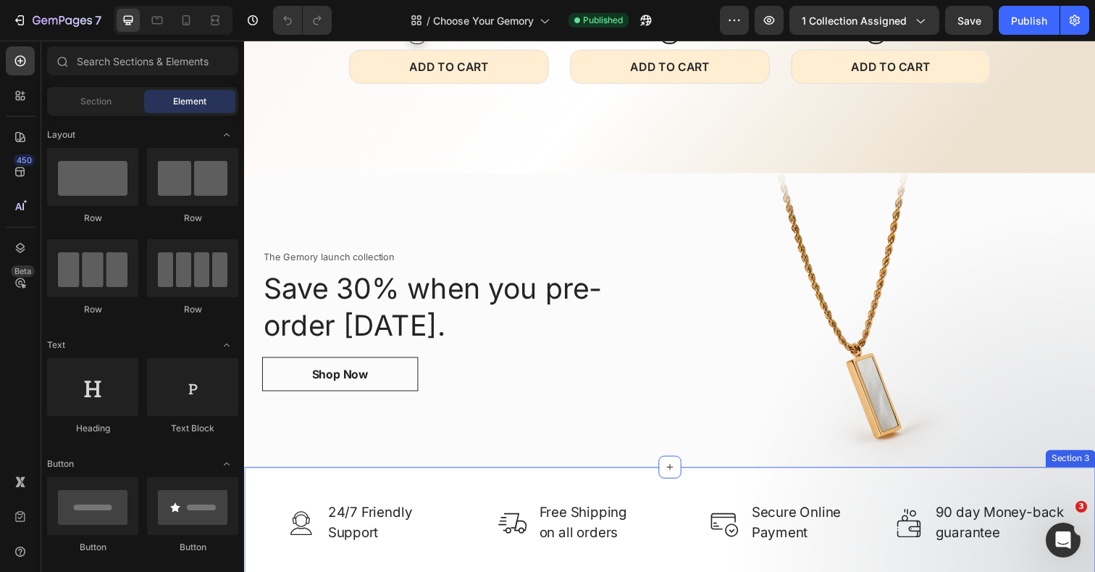
scroll to position [543, 0]
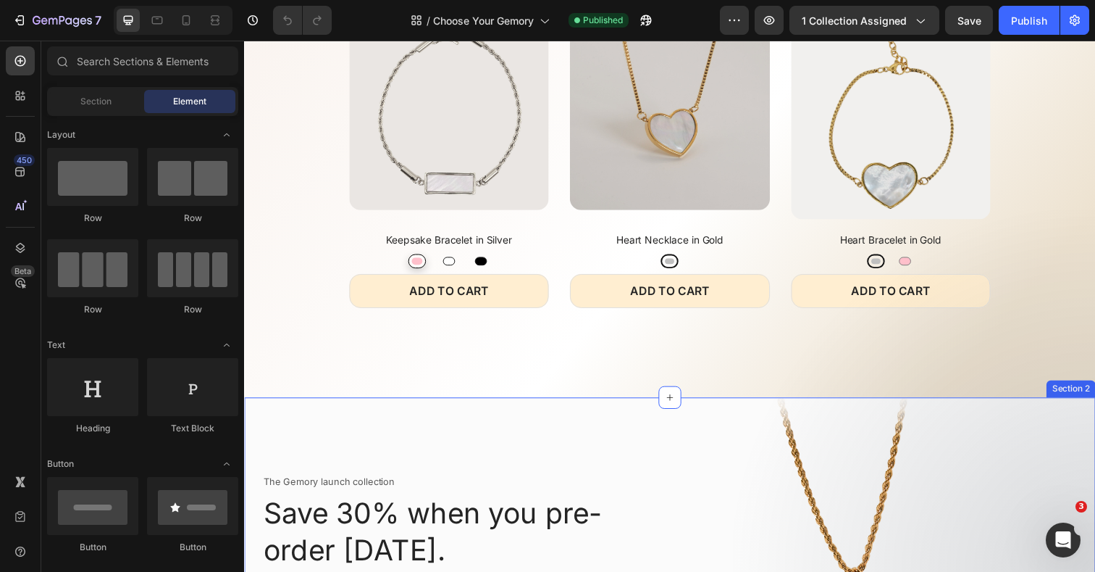
click at [333, 412] on div "The Gemory launch collection Text block Save 30% when you pre-order [DATE]. Hea…" at bounding box center [470, 555] width 417 height 300
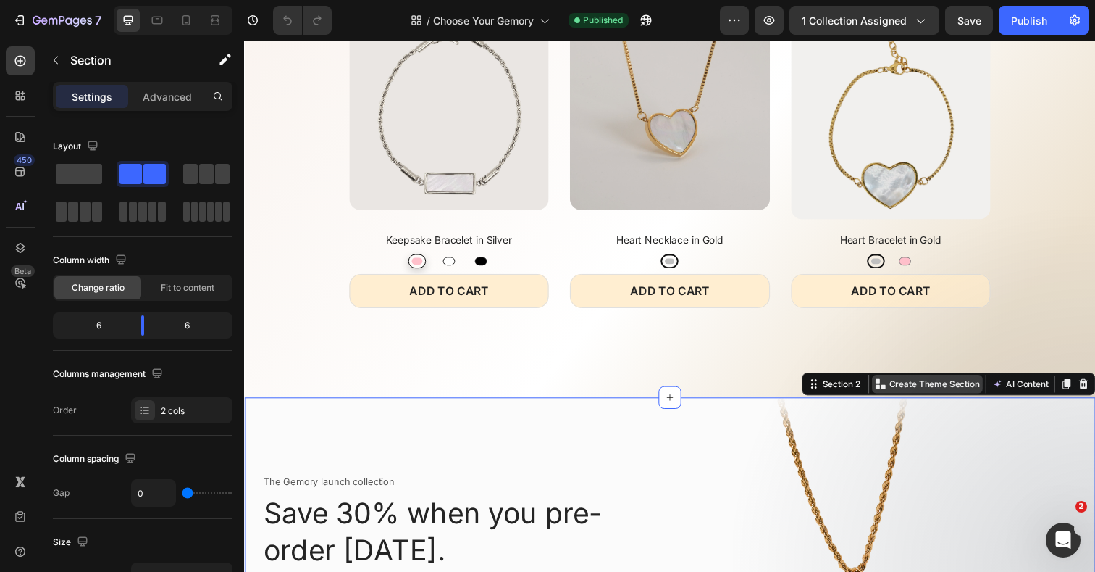
click at [936, 395] on p "Create Theme Section" at bounding box center [949, 391] width 93 height 13
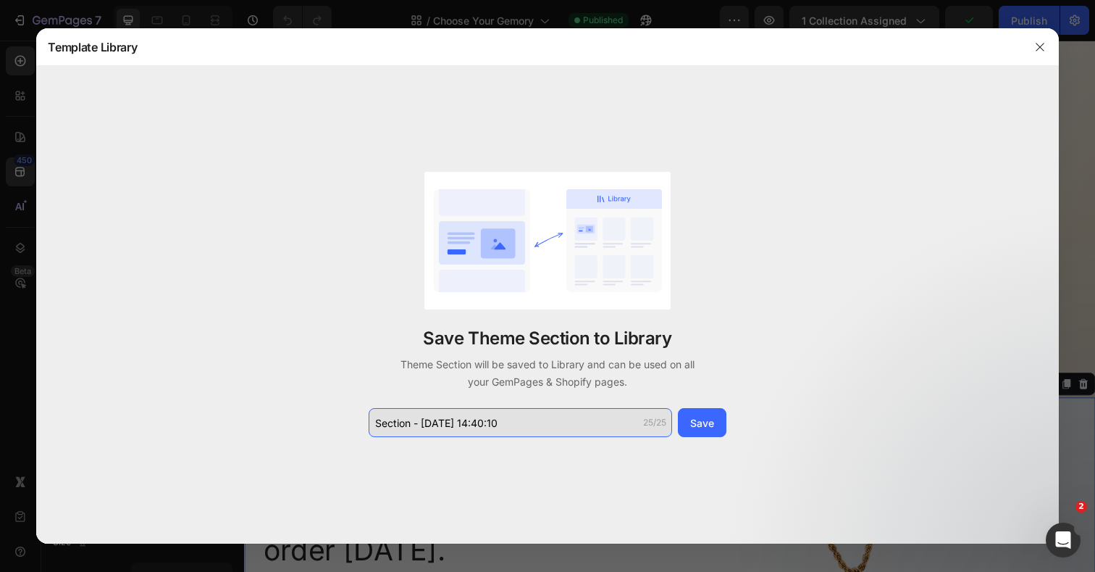
click at [469, 421] on input "Section - [DATE] 14:40:10" at bounding box center [521, 422] width 304 height 29
click at [470, 421] on input "Section - [DATE] 14:40:10" at bounding box center [521, 422] width 304 height 29
type input "pre-order discount"
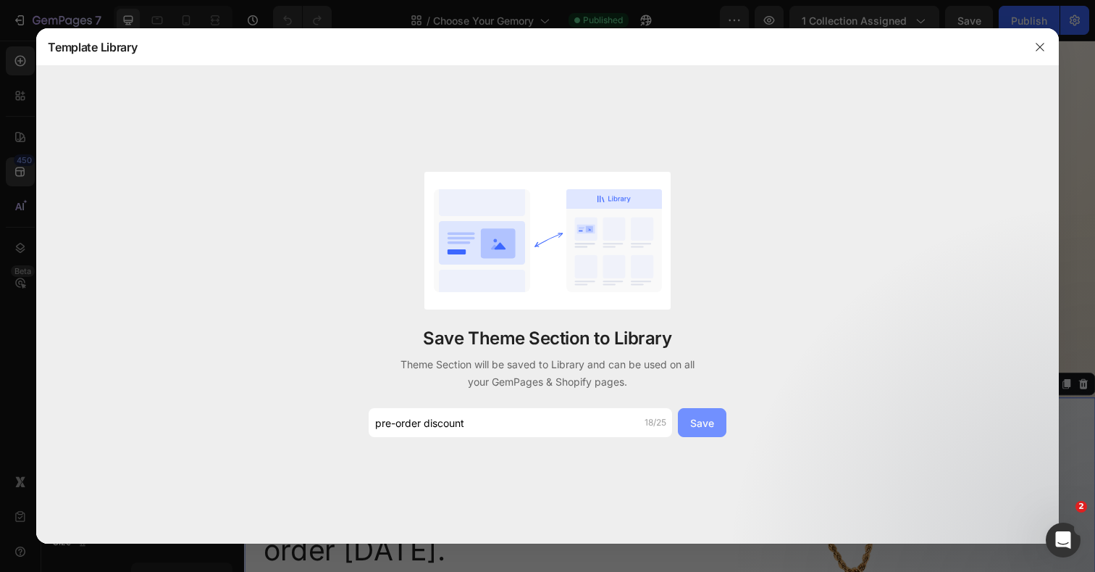
click at [713, 413] on button "Save" at bounding box center [702, 422] width 49 height 29
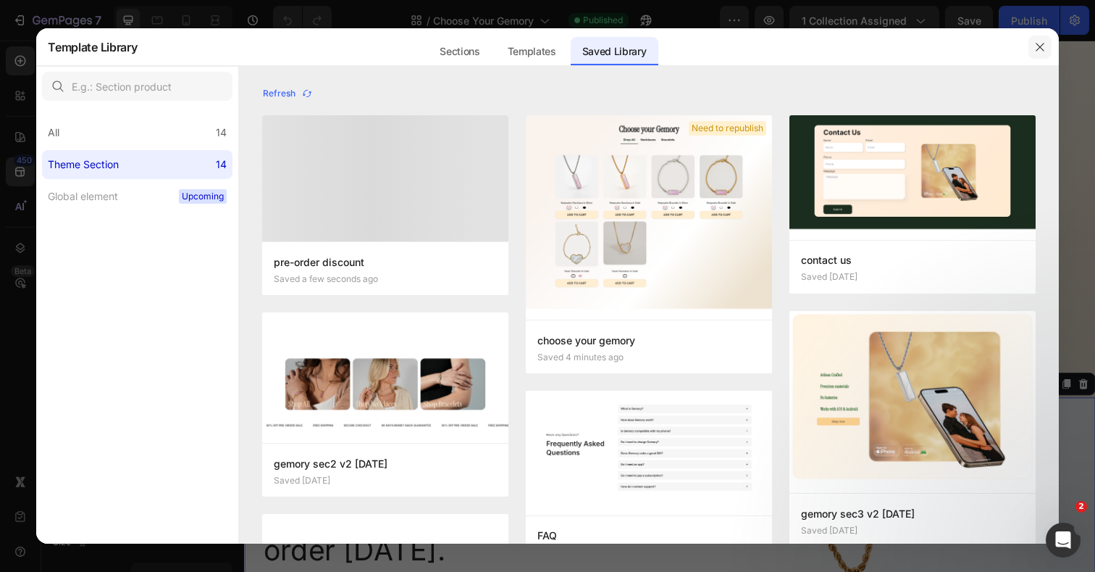
click at [1041, 44] on icon "button" at bounding box center [1041, 47] width 12 height 12
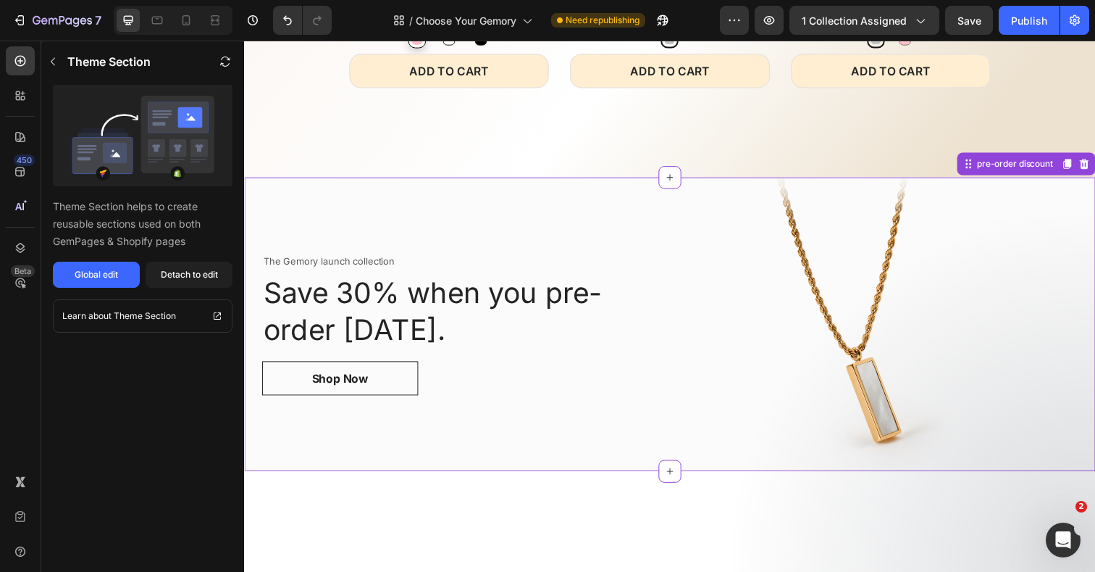
scroll to position [811, 0]
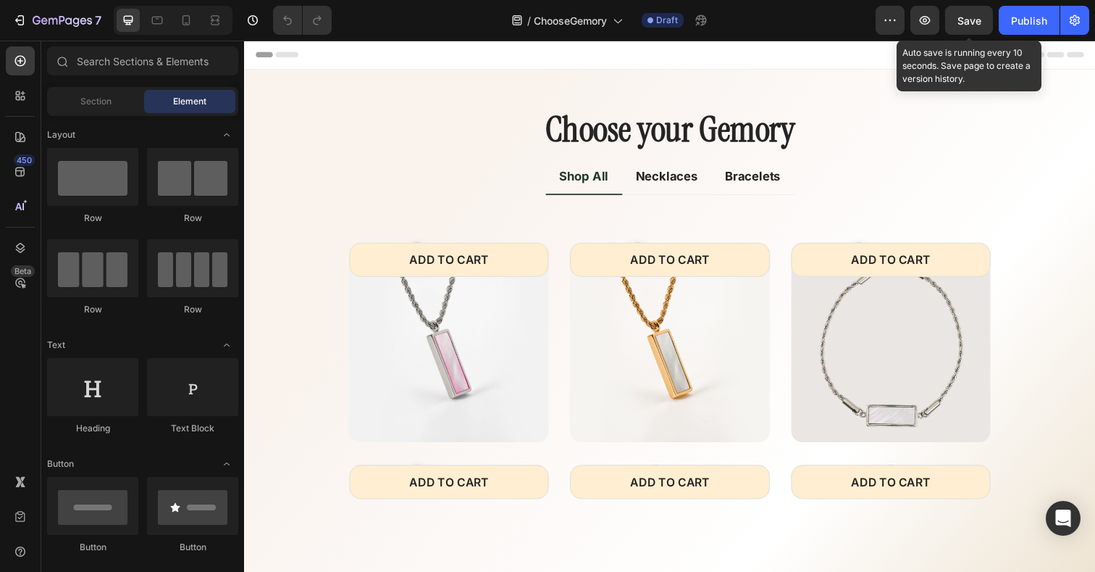
radio input "false"
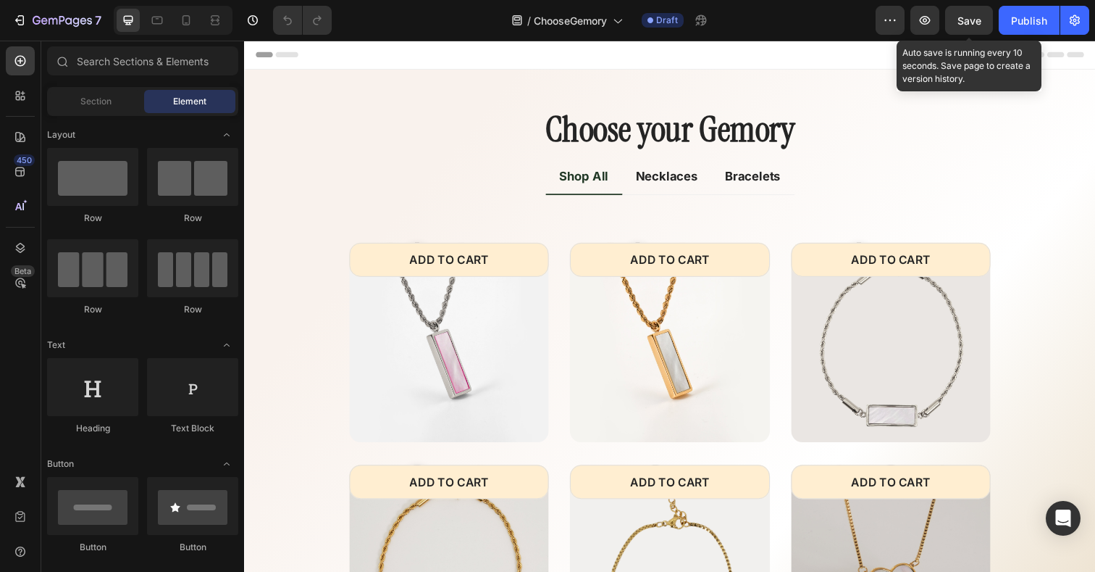
radio input "false"
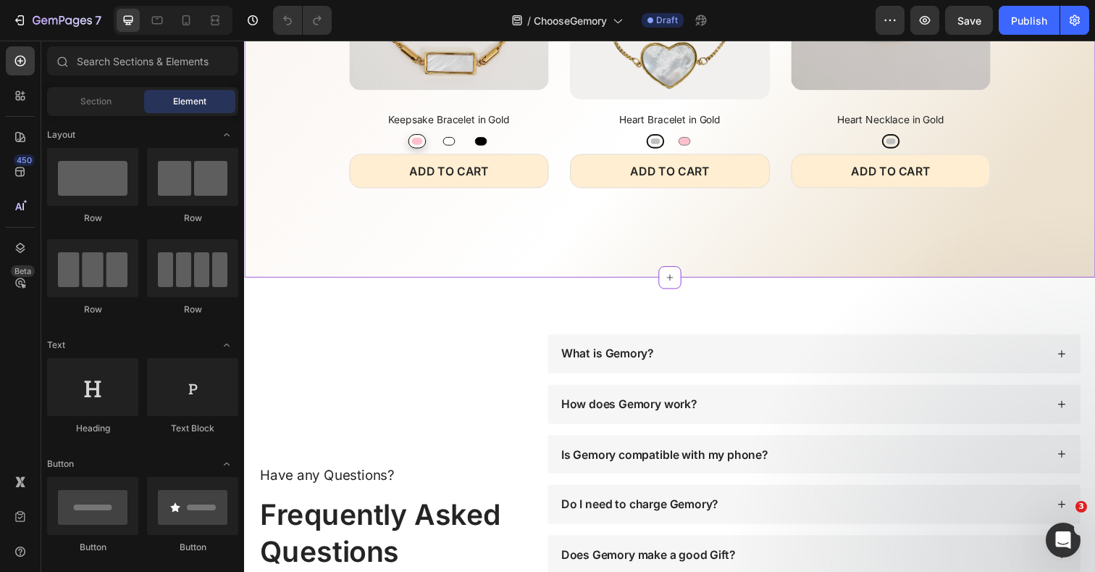
scroll to position [685, 0]
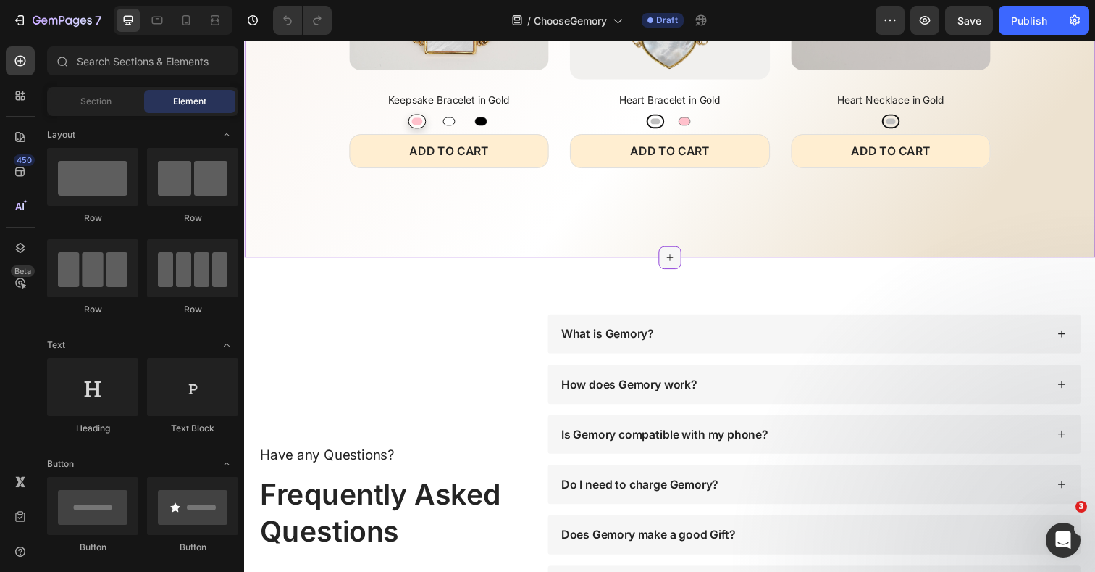
click at [680, 256] on icon at bounding box center [679, 262] width 12 height 12
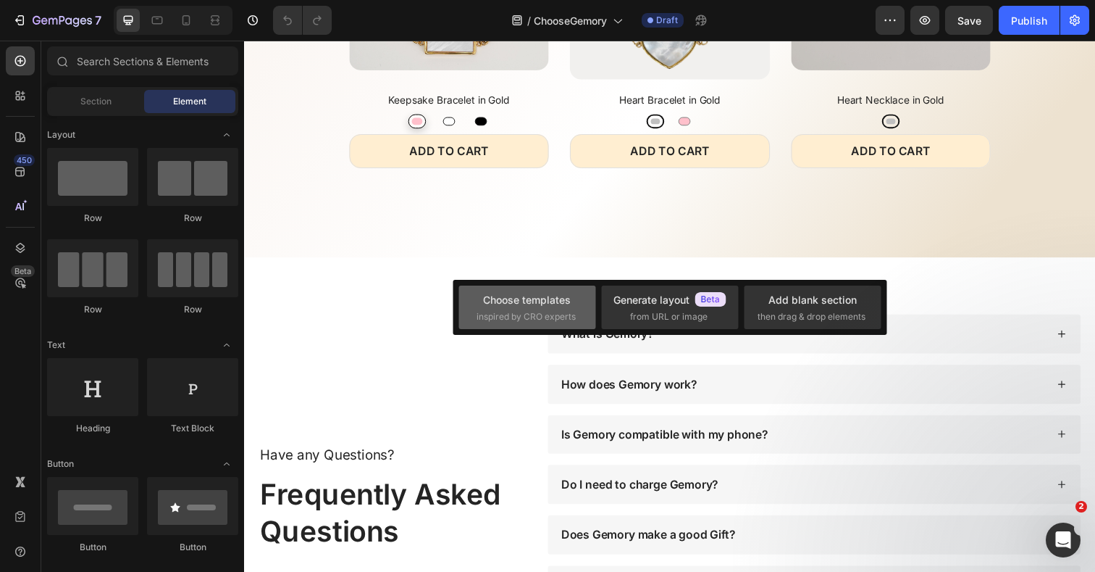
click at [522, 312] on span "inspired by CRO experts" at bounding box center [526, 316] width 99 height 13
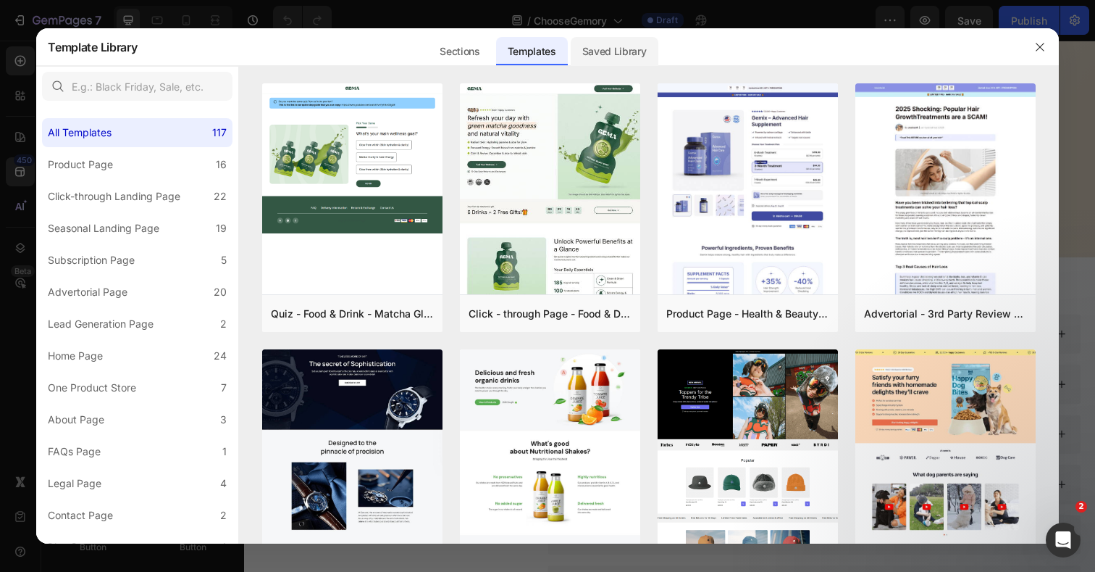
click at [582, 53] on div "Saved Library" at bounding box center [615, 51] width 88 height 29
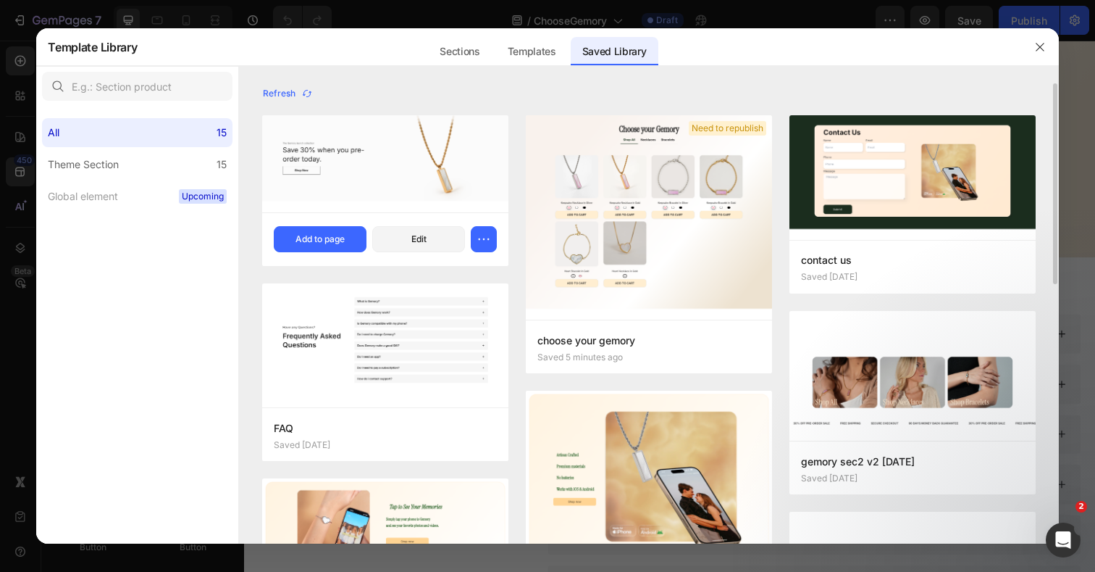
click at [352, 167] on img at bounding box center [385, 163] width 246 height 96
click at [324, 238] on div "Add to page" at bounding box center [320, 239] width 49 height 13
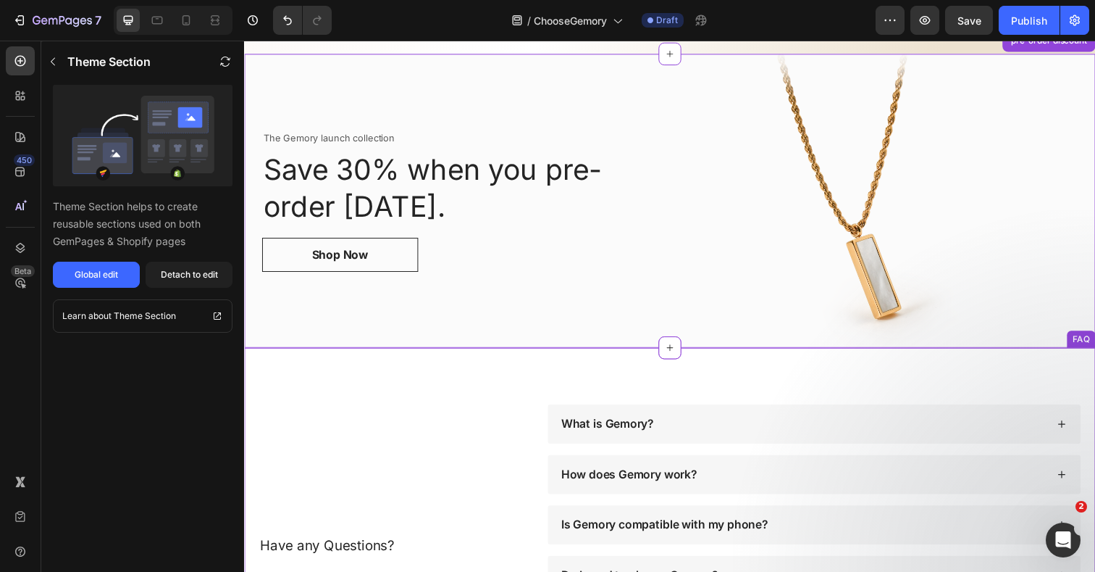
scroll to position [906, 0]
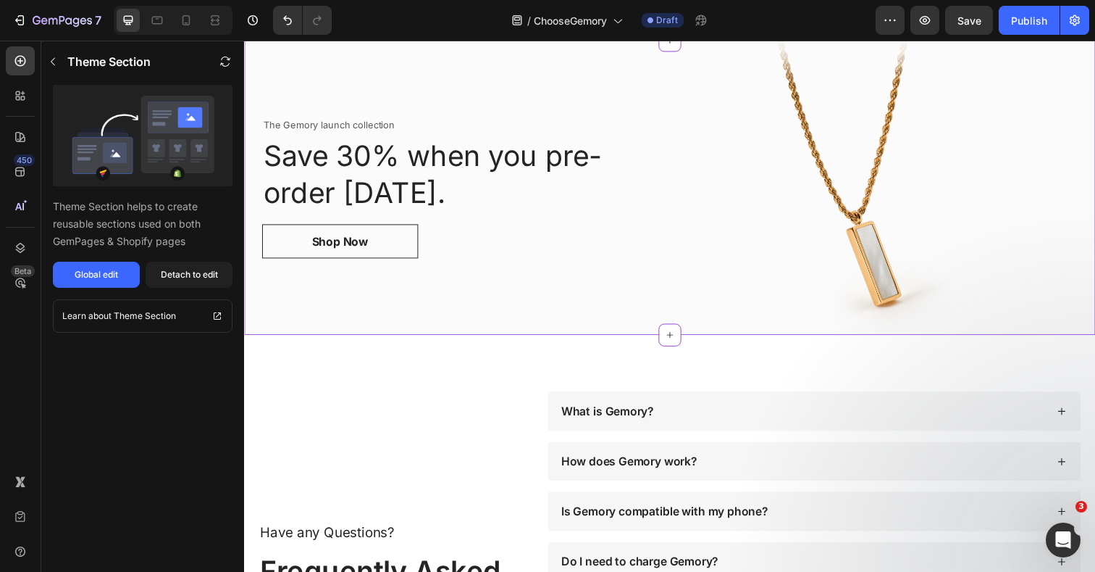
click at [364, 154] on h2 "Save 30% when you pre-order today." at bounding box center [443, 177] width 362 height 78
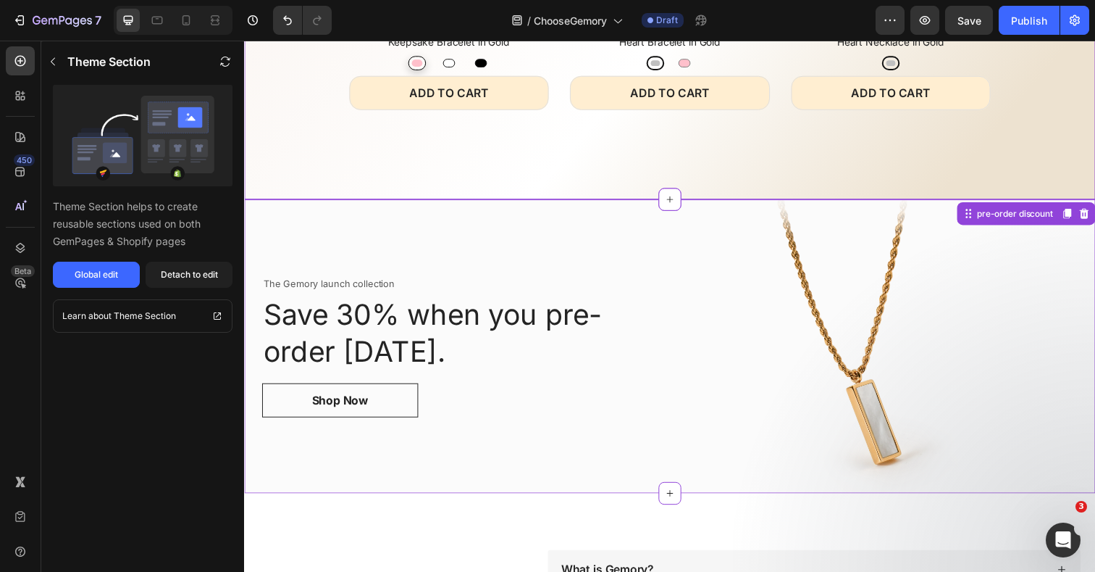
scroll to position [753, 0]
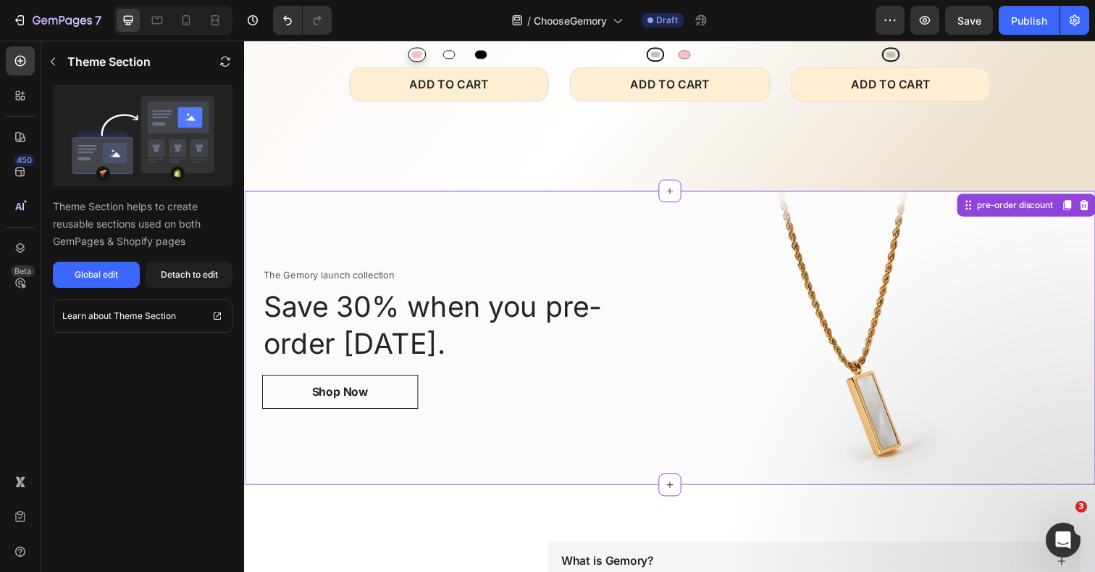
click at [306, 303] on h2 "Save 30% when you pre-order today." at bounding box center [443, 331] width 362 height 78
click at [263, 302] on h2 "Save 30% when you pre-order today." at bounding box center [443, 331] width 362 height 78
click at [207, 272] on div "Detach to edit" at bounding box center [189, 274] width 57 height 13
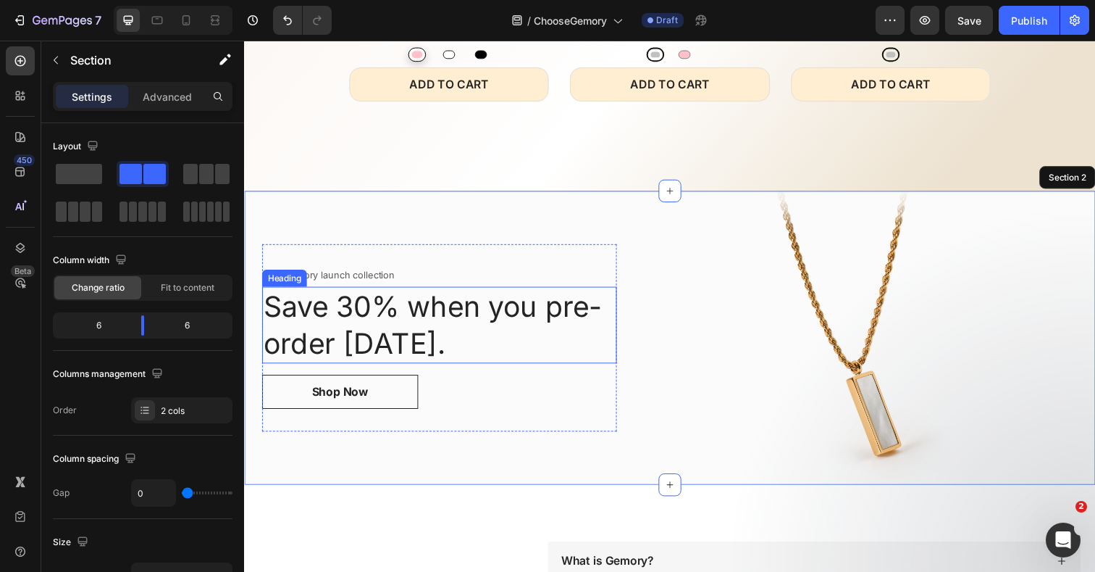
click at [335, 308] on h2 "Save 30% when you pre-order today." at bounding box center [443, 331] width 362 height 78
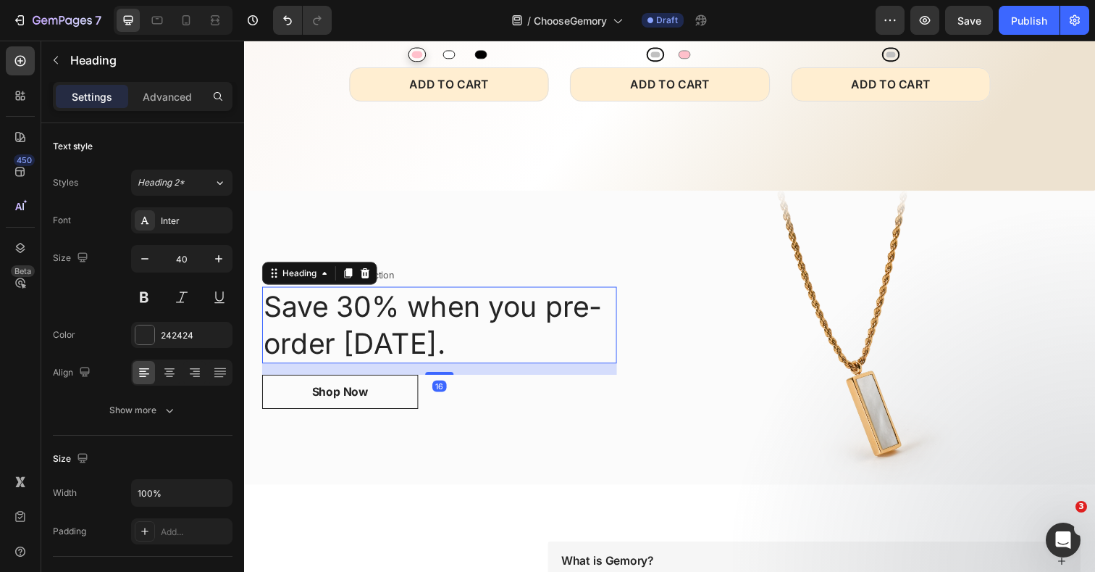
click at [404, 304] on h2 "Save 30% when you pre-order today." at bounding box center [443, 331] width 362 height 78
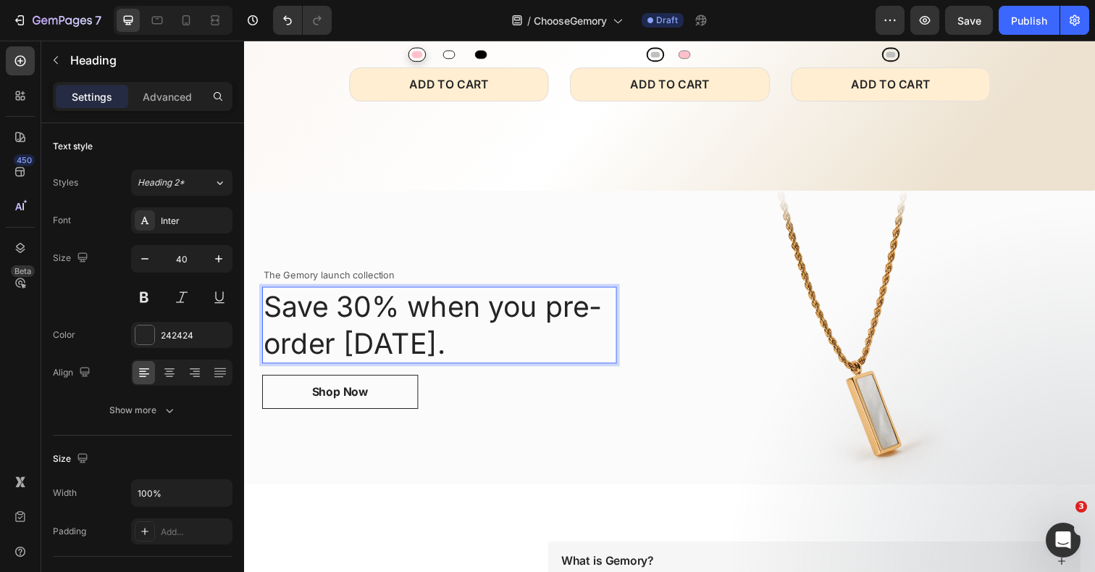
click at [296, 317] on p "Save 30% when you pre-order today." at bounding box center [443, 330] width 359 height 75
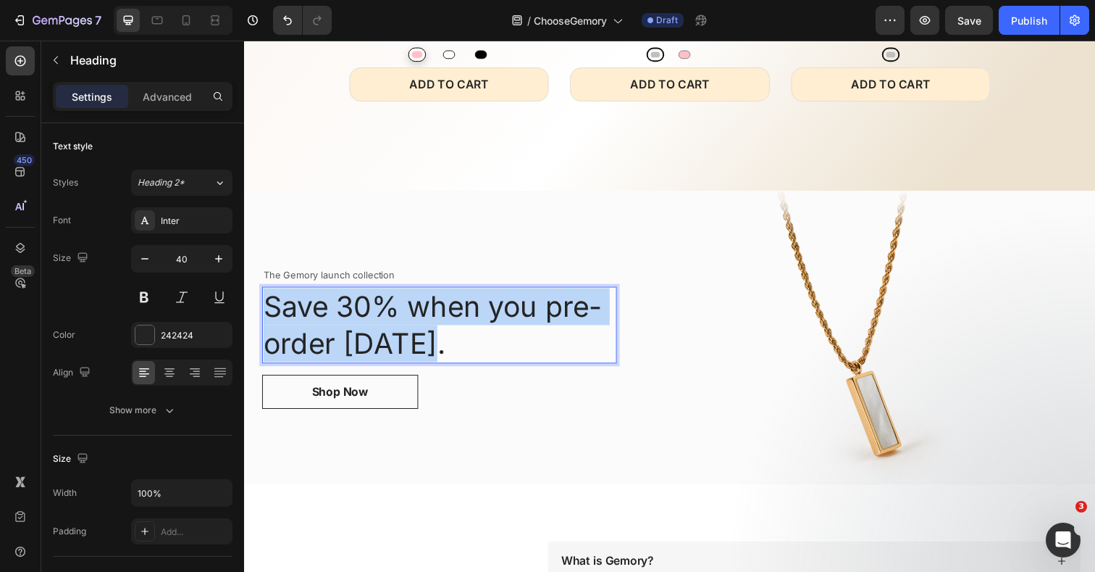
click at [296, 317] on p "Save 30% when you pre-order today." at bounding box center [443, 330] width 359 height 75
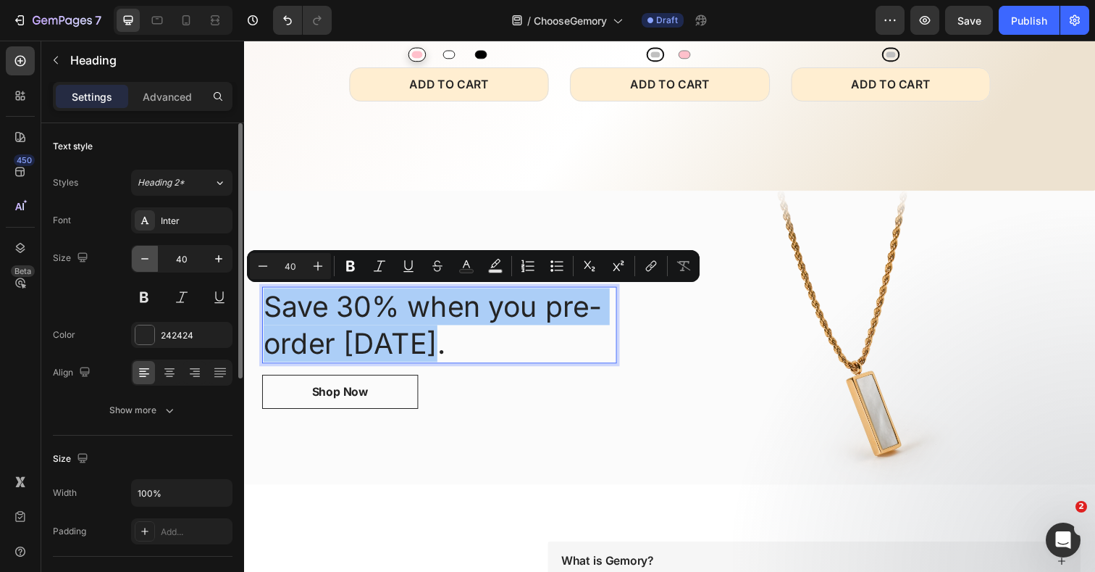
click at [149, 261] on icon "button" at bounding box center [145, 258] width 14 height 14
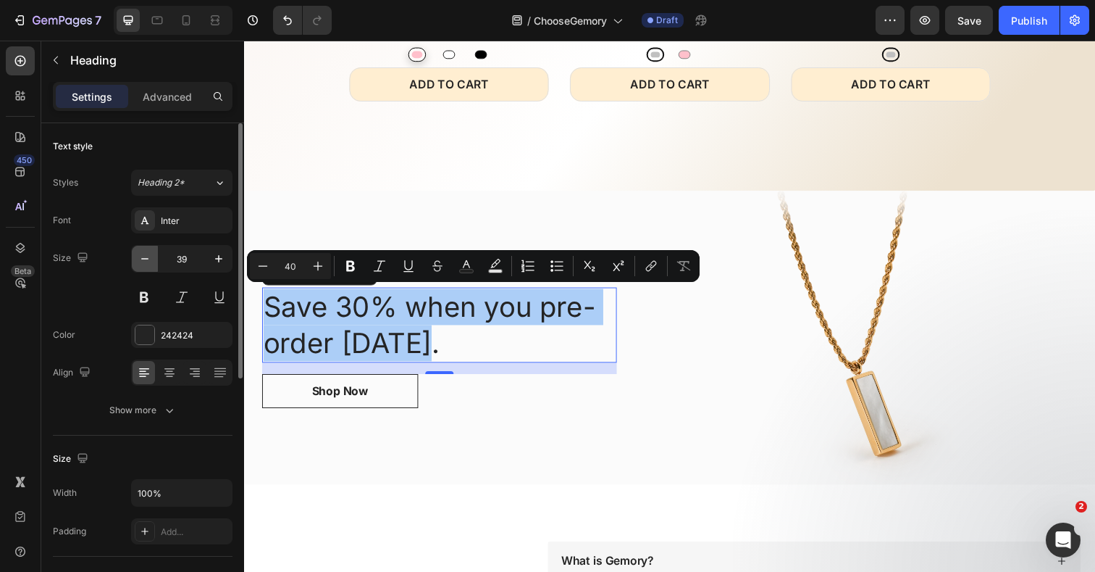
click at [149, 261] on icon "button" at bounding box center [145, 258] width 14 height 14
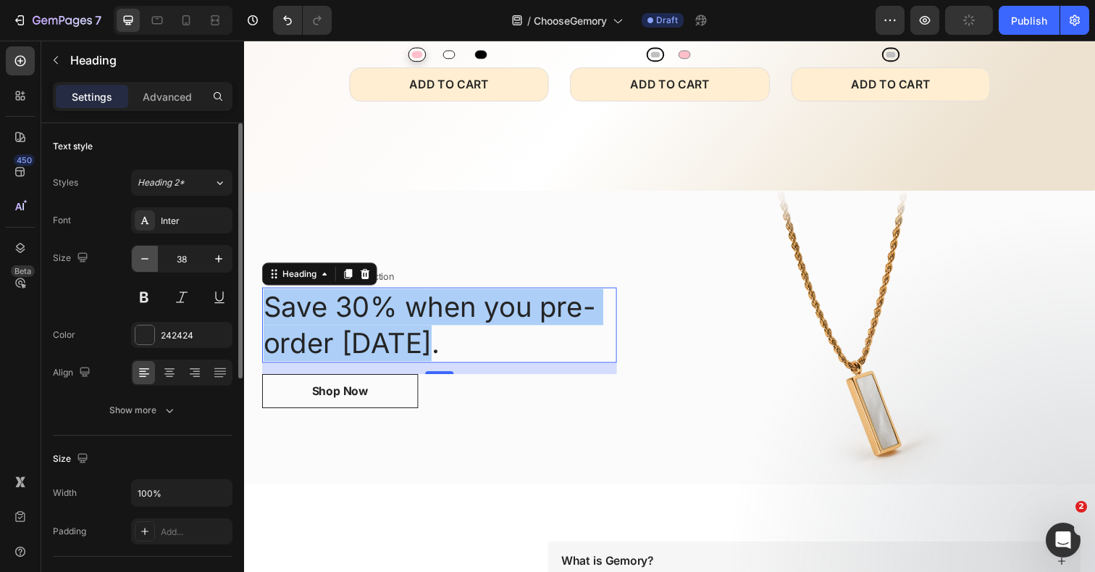
click at [149, 261] on icon "button" at bounding box center [145, 258] width 14 height 14
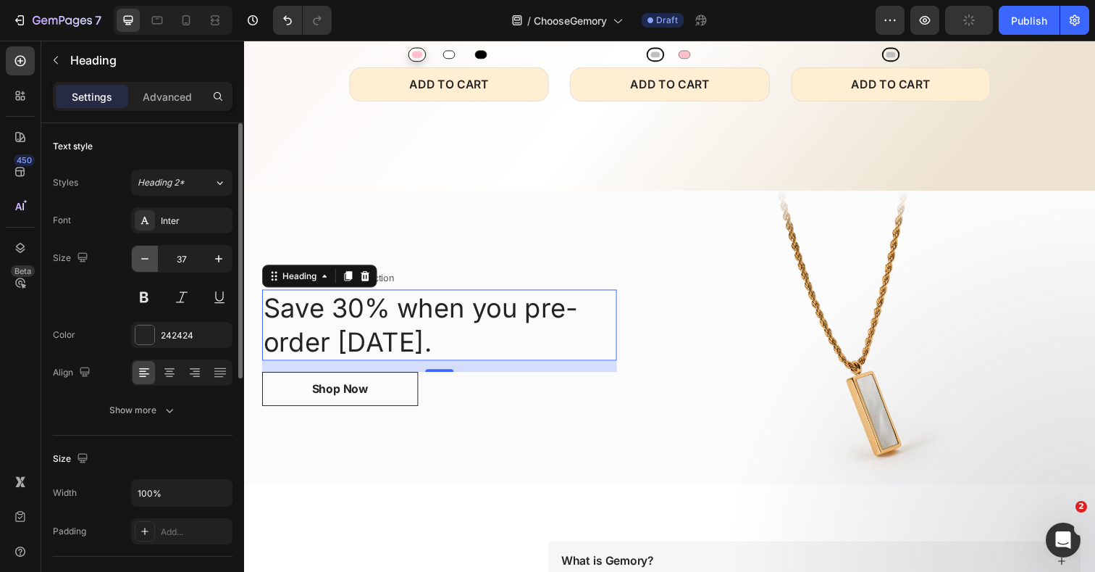
click at [149, 261] on icon "button" at bounding box center [145, 258] width 14 height 14
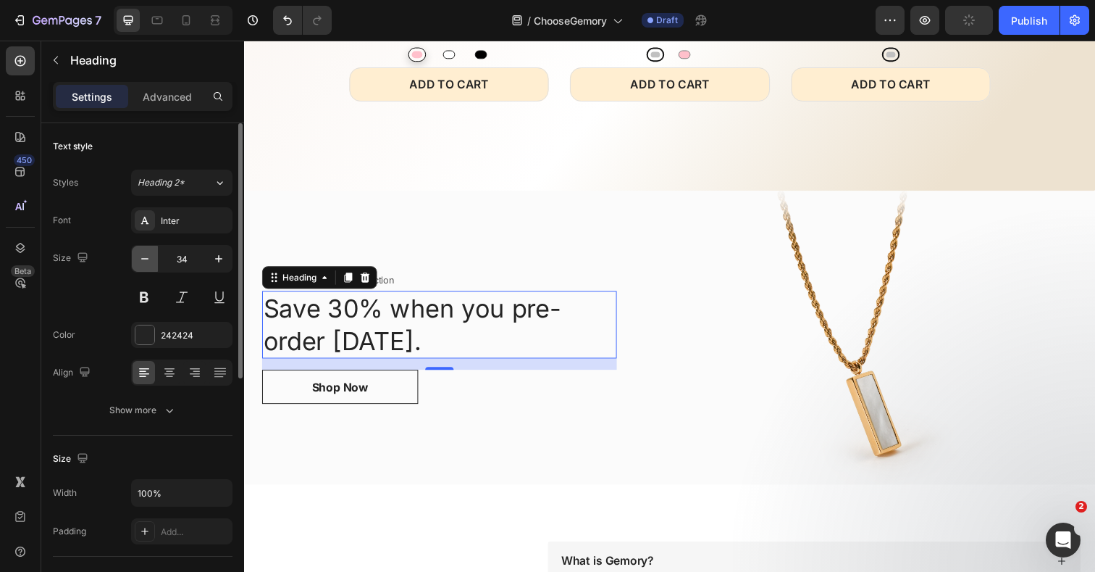
click at [149, 261] on icon "button" at bounding box center [145, 258] width 14 height 14
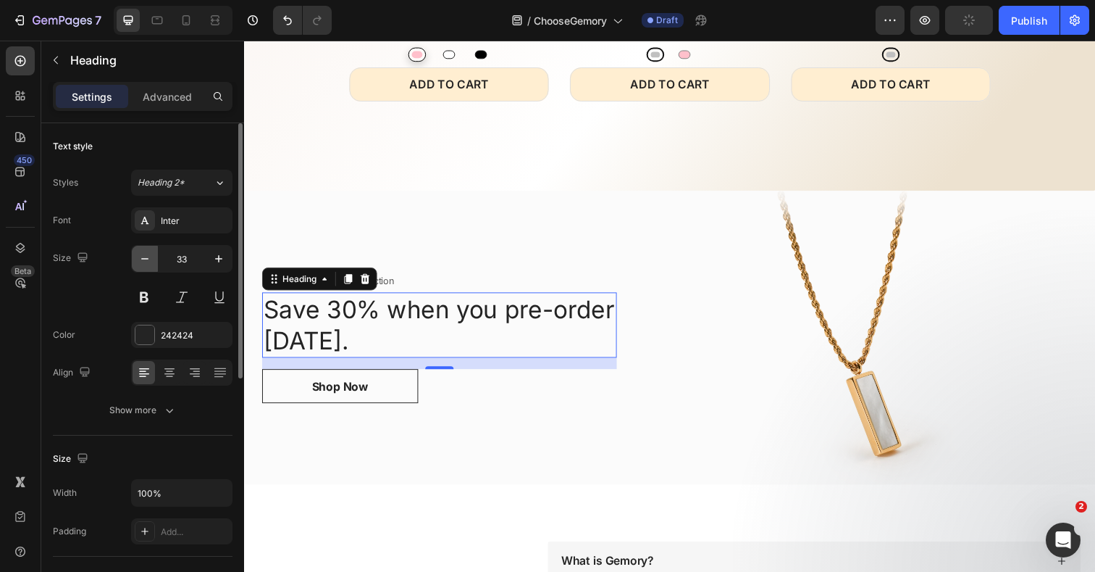
click at [149, 261] on icon "button" at bounding box center [145, 258] width 14 height 14
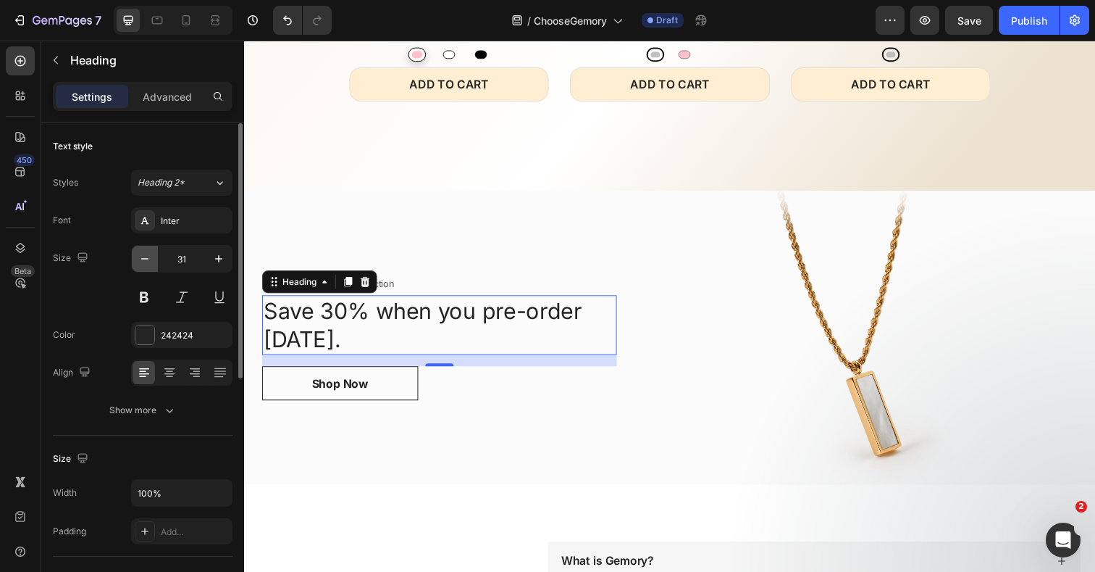
click at [149, 261] on icon "button" at bounding box center [145, 258] width 14 height 14
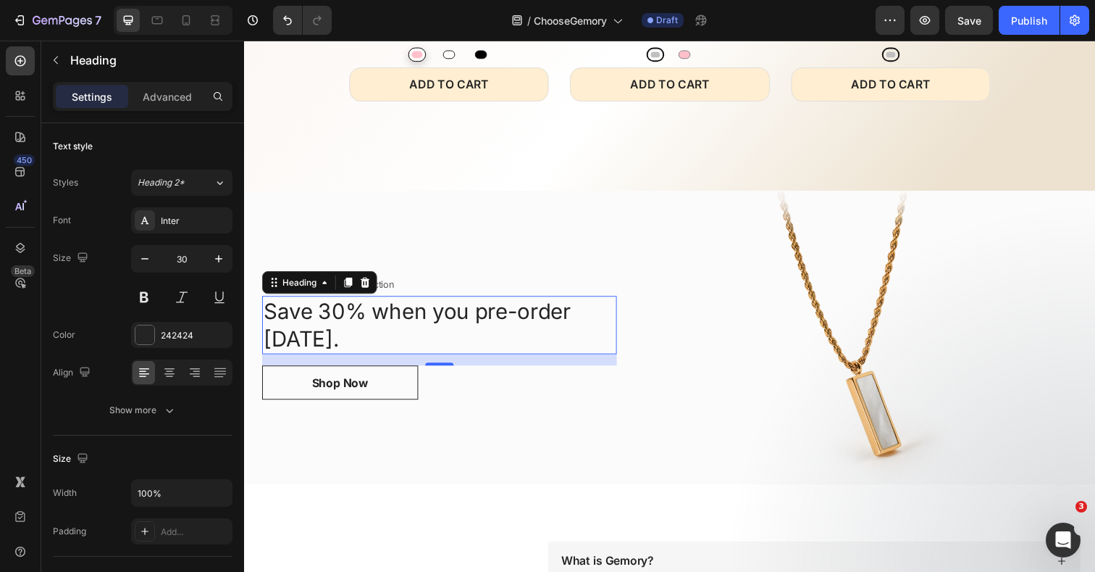
click at [386, 323] on p "Save 30% when you pre-order today." at bounding box center [443, 331] width 359 height 57
click at [374, 318] on p "Save 30% when you pre-order today." at bounding box center [443, 331] width 359 height 57
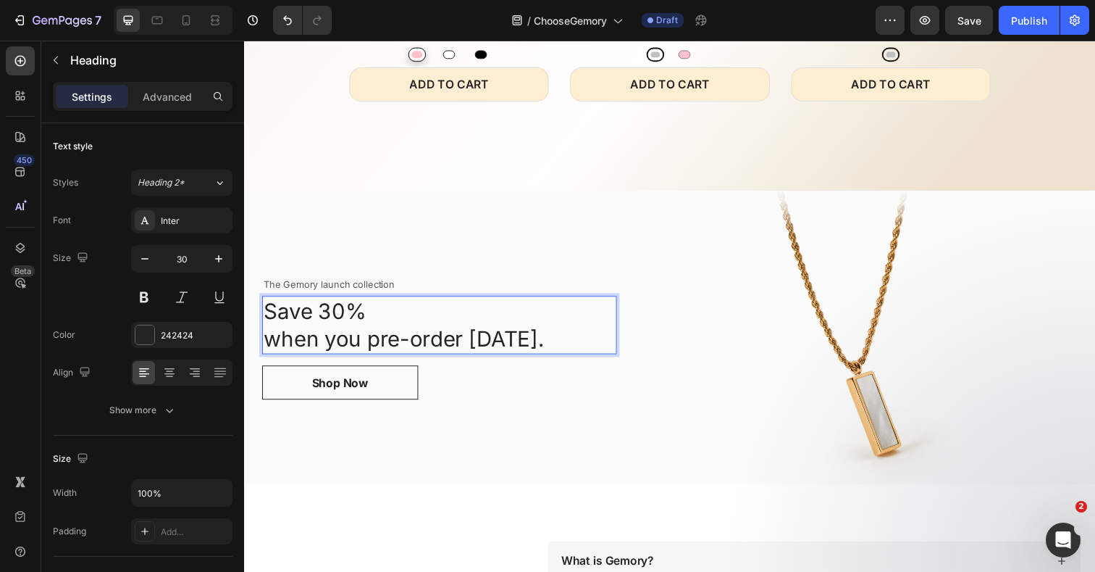
click at [361, 317] on p "Save 30% when you pre-order today." at bounding box center [443, 331] width 359 height 57
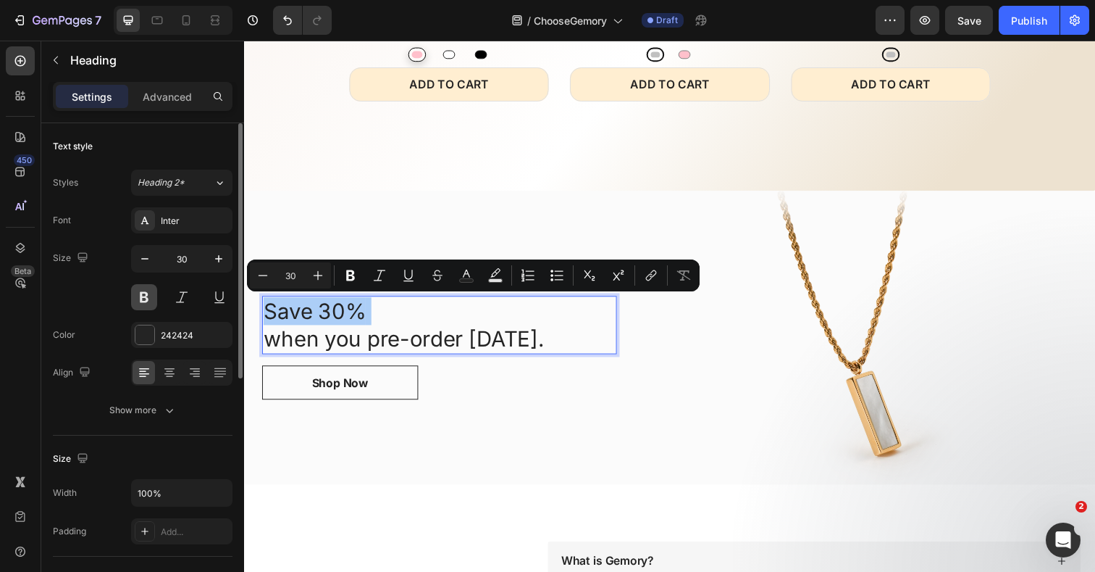
click at [154, 302] on button at bounding box center [144, 297] width 26 height 26
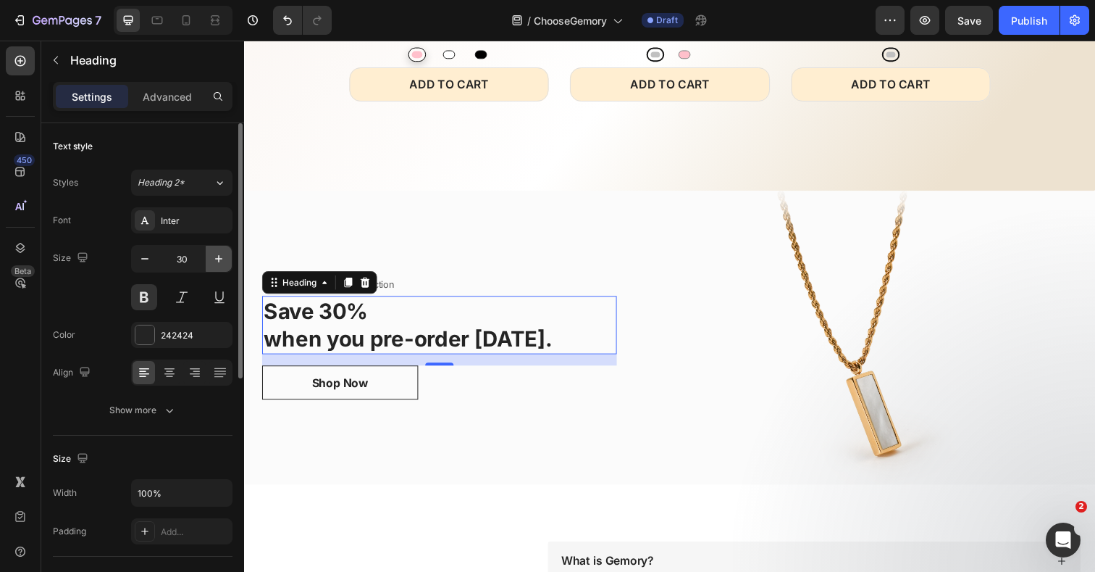
click at [225, 261] on icon "button" at bounding box center [219, 258] width 14 height 14
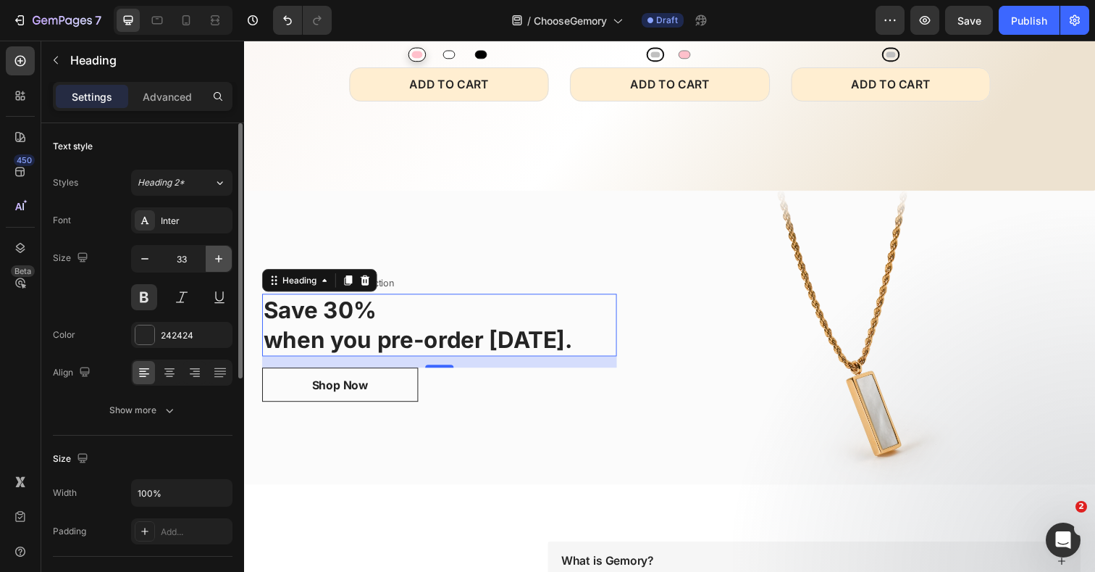
click at [225, 261] on icon "button" at bounding box center [219, 258] width 14 height 14
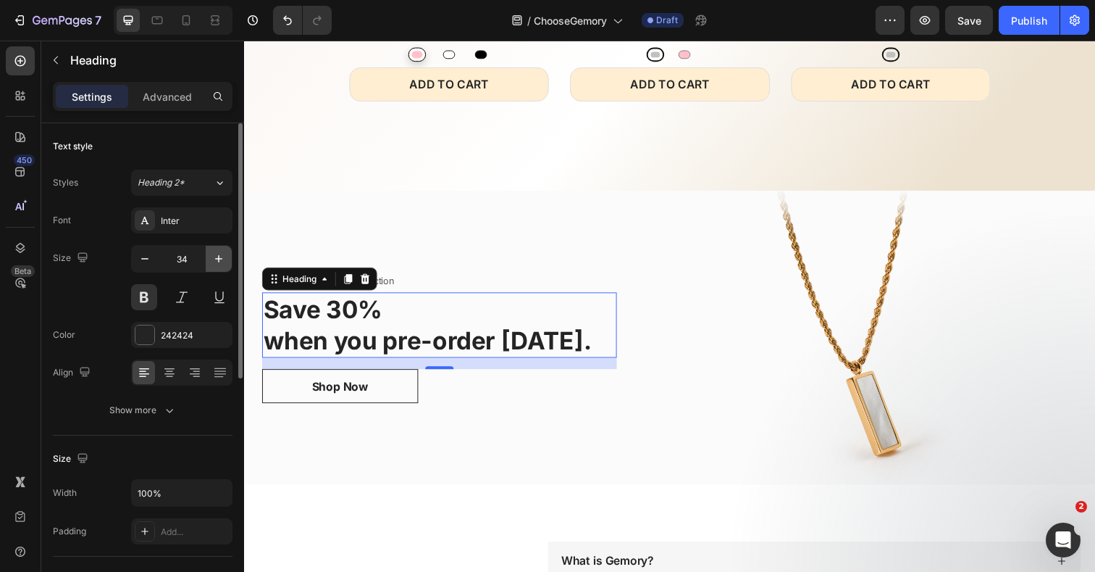
type input "35"
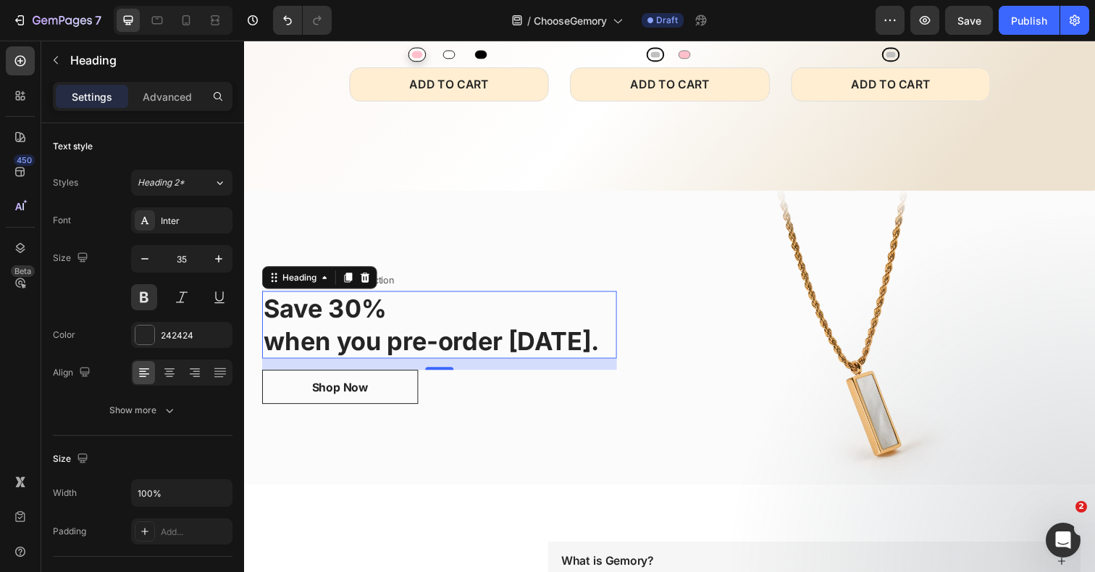
click at [387, 343] on p "Save 30% when you pre-order today." at bounding box center [443, 331] width 359 height 66
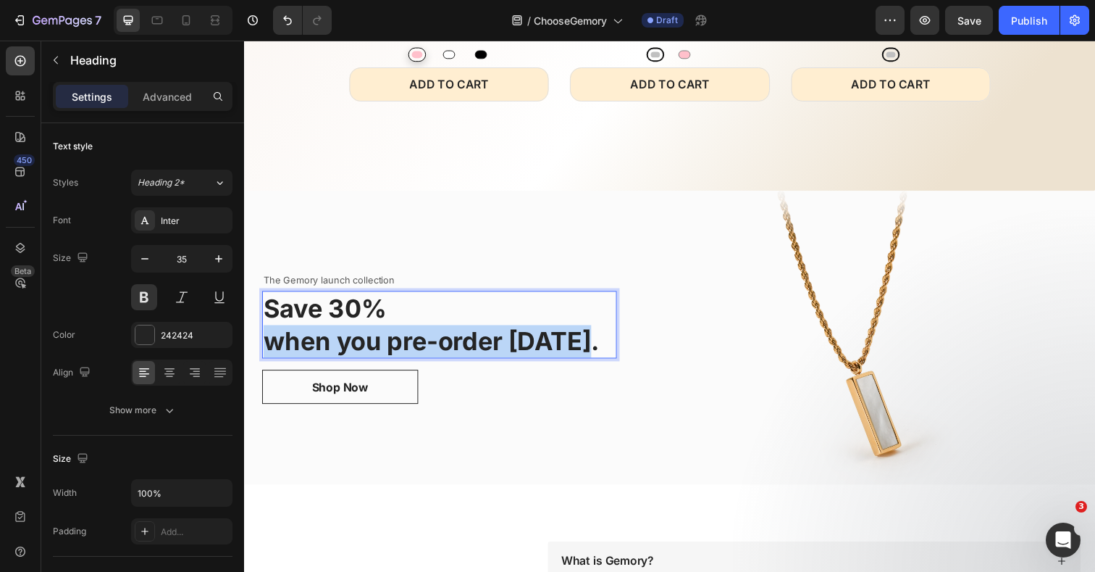
click at [387, 343] on p "Save 30% when you pre-order today." at bounding box center [443, 331] width 359 height 66
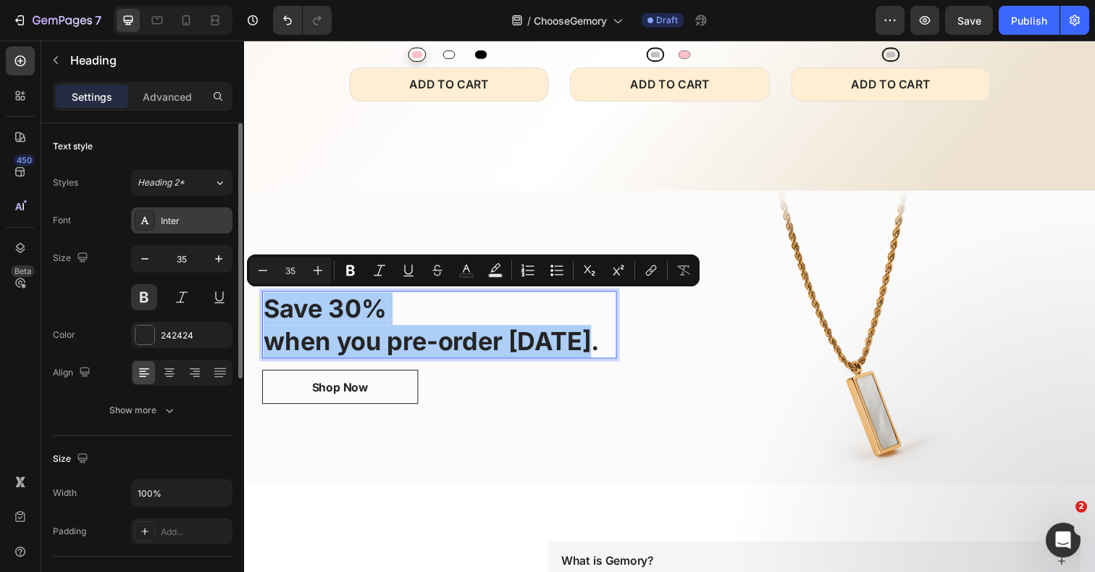
click at [173, 222] on div "Inter" at bounding box center [195, 220] width 68 height 13
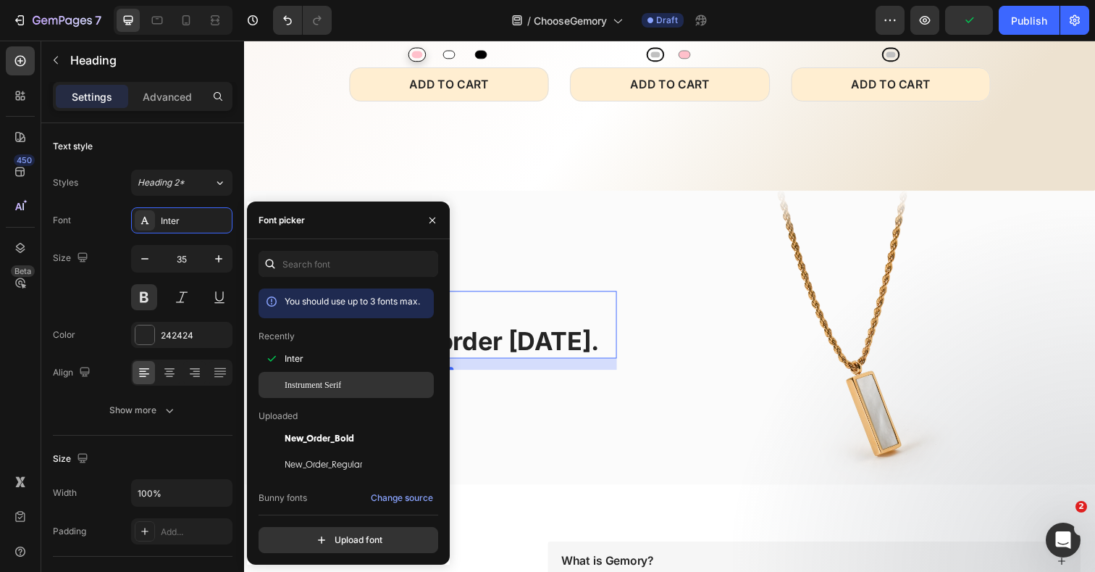
click at [308, 535] on div "Instrument Serif" at bounding box center [346, 548] width 175 height 26
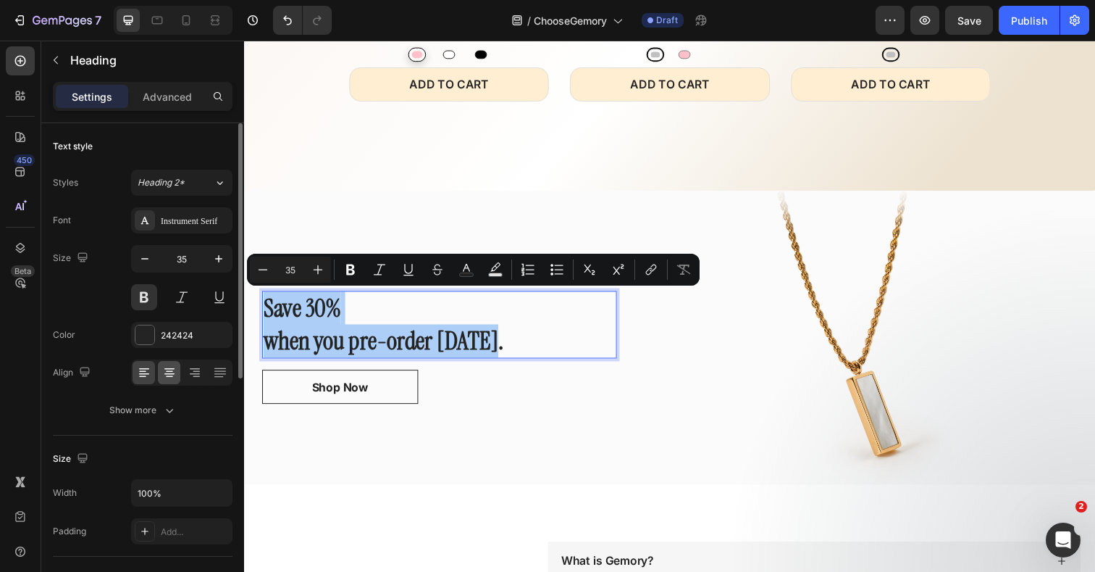
click at [166, 376] on icon at bounding box center [169, 376] width 7 height 1
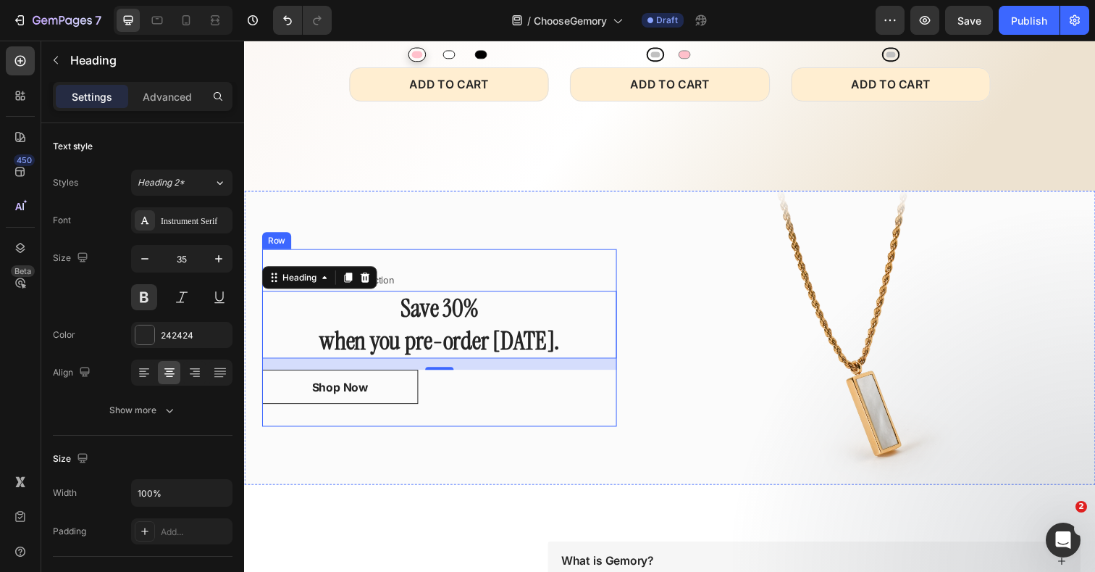
click at [393, 256] on div "The Gemory launch collection Text block Save 30% when you pre-order today. Head…" at bounding box center [443, 345] width 362 height 182
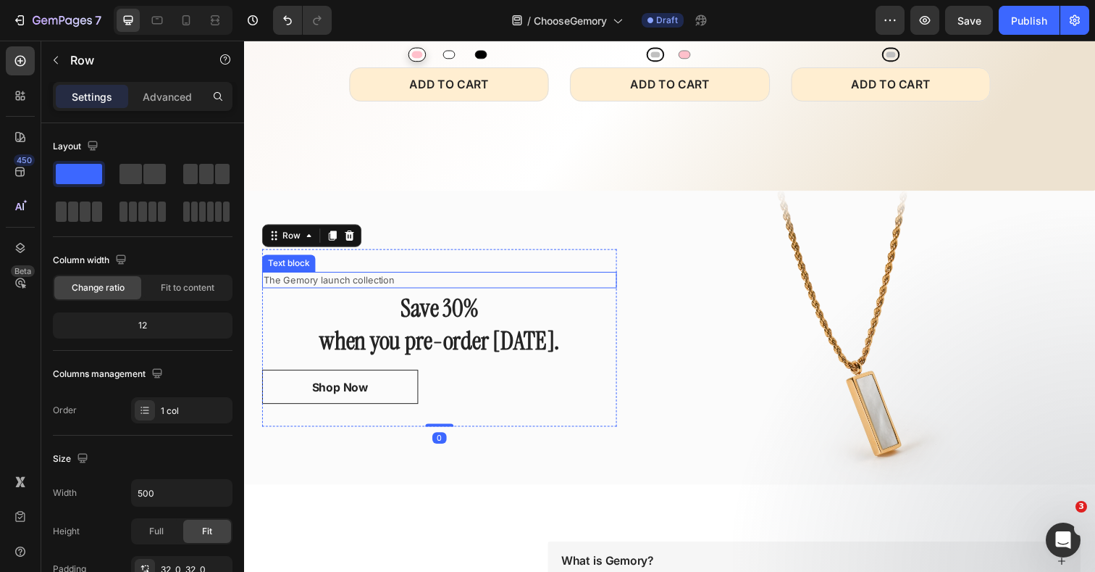
click at [394, 279] on p "The Gemory launch collection" at bounding box center [443, 285] width 359 height 14
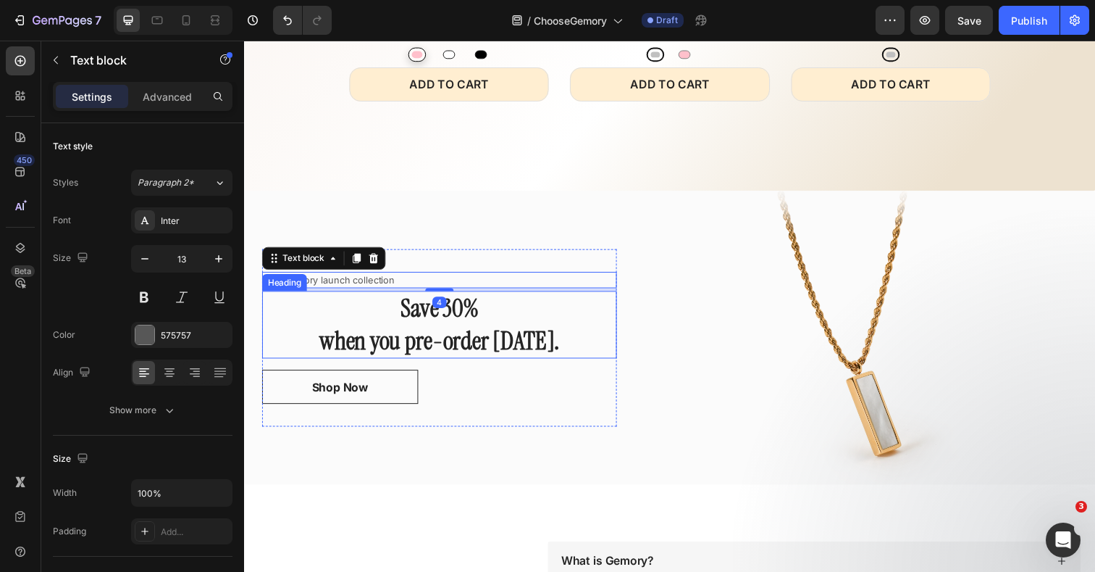
click at [409, 314] on p "Save 30% when you pre-order today." at bounding box center [443, 331] width 359 height 66
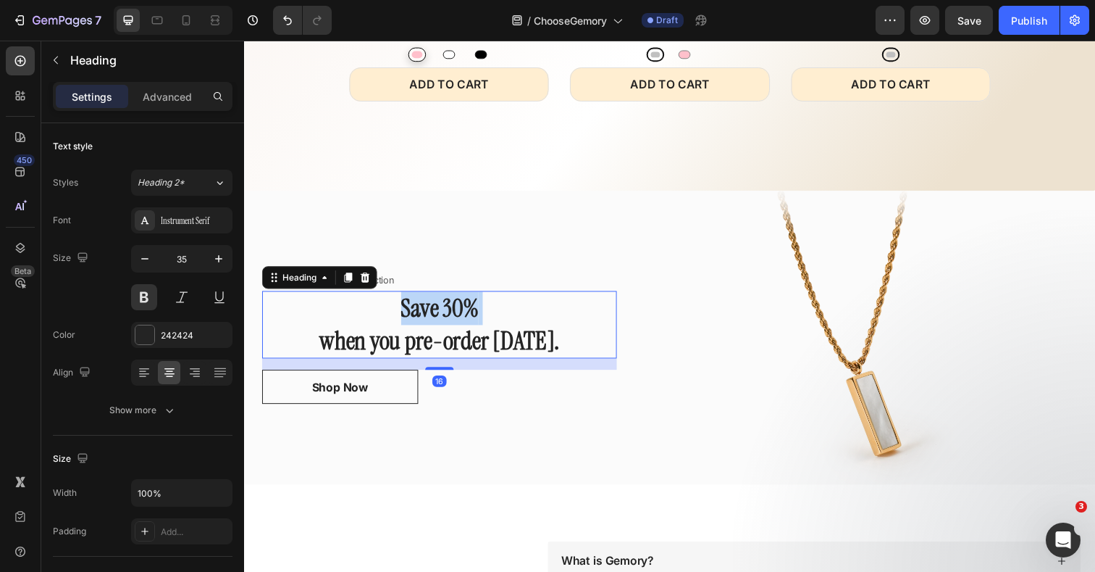
click at [409, 314] on p "Save 30% when you pre-order today." at bounding box center [443, 331] width 359 height 66
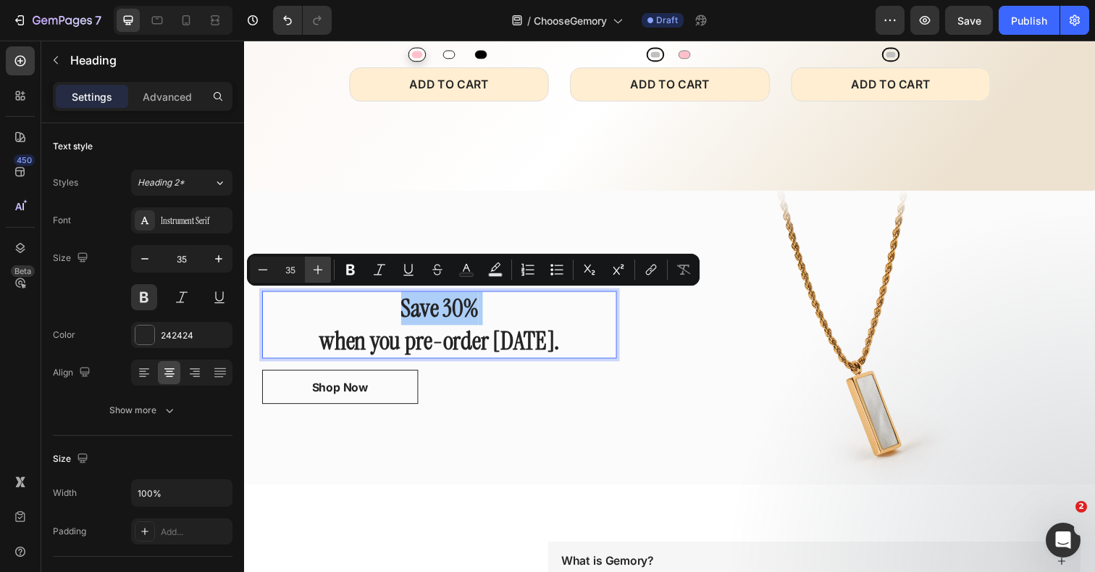
click at [316, 267] on icon "Editor contextual toolbar" at bounding box center [318, 269] width 14 height 14
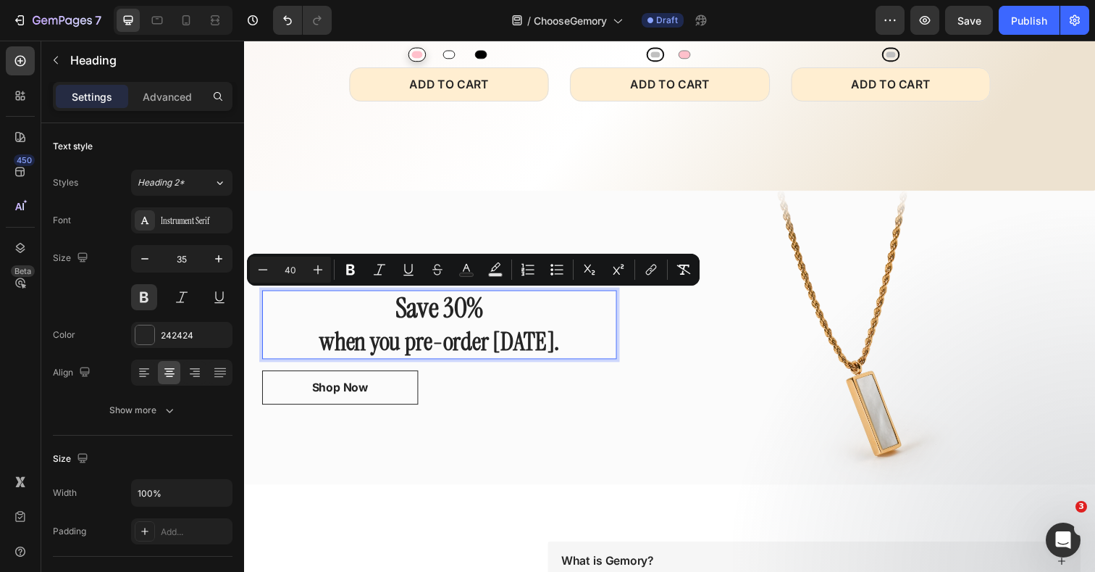
click at [291, 269] on input "40" at bounding box center [290, 269] width 29 height 17
type input "70"
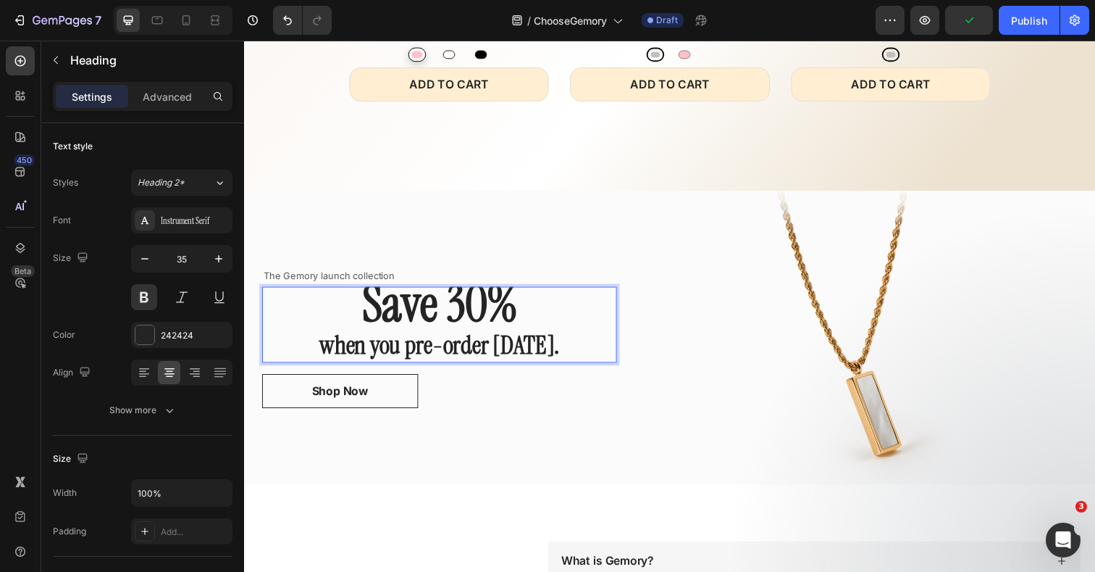
click at [423, 335] on p "Save 30% when you pre-order today." at bounding box center [443, 330] width 359 height 75
click at [422, 317] on span "Save 30%" at bounding box center [443, 310] width 158 height 66
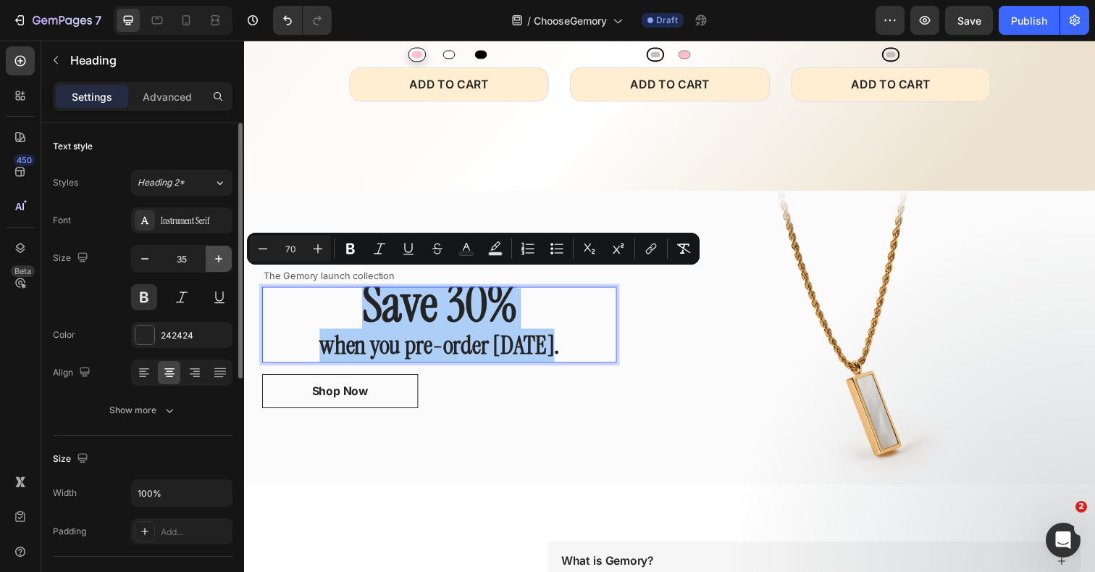
click at [223, 254] on icon "button" at bounding box center [219, 258] width 14 height 14
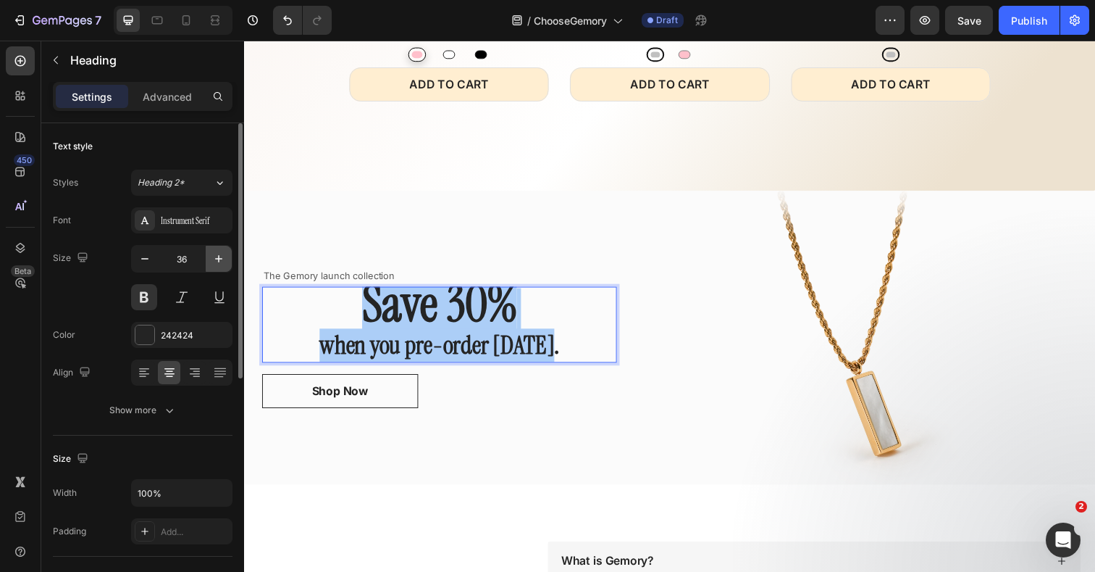
click at [223, 254] on icon "button" at bounding box center [219, 258] width 14 height 14
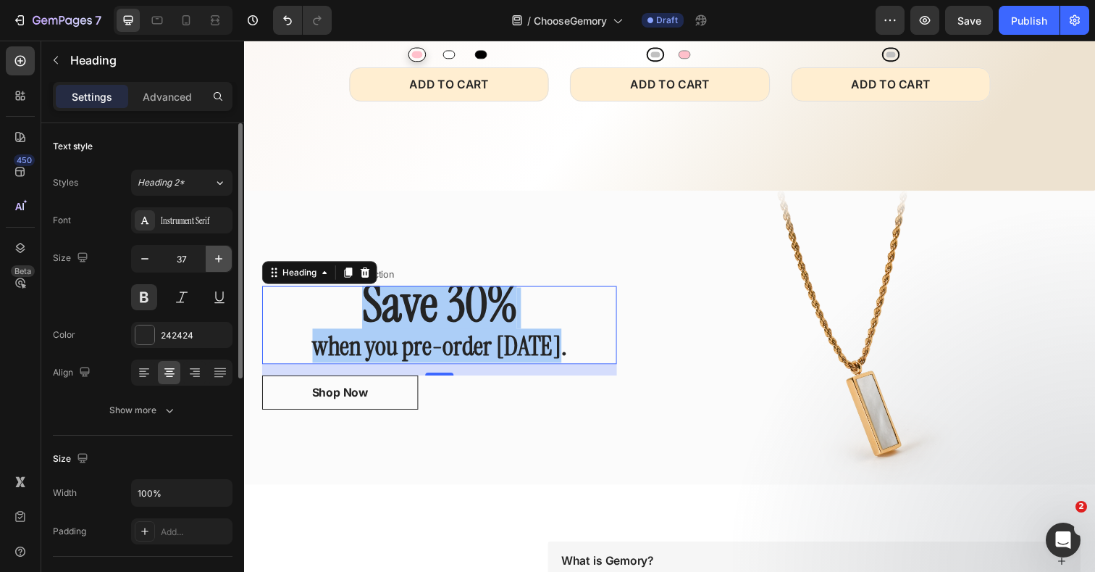
click at [223, 254] on icon "button" at bounding box center [219, 258] width 14 height 14
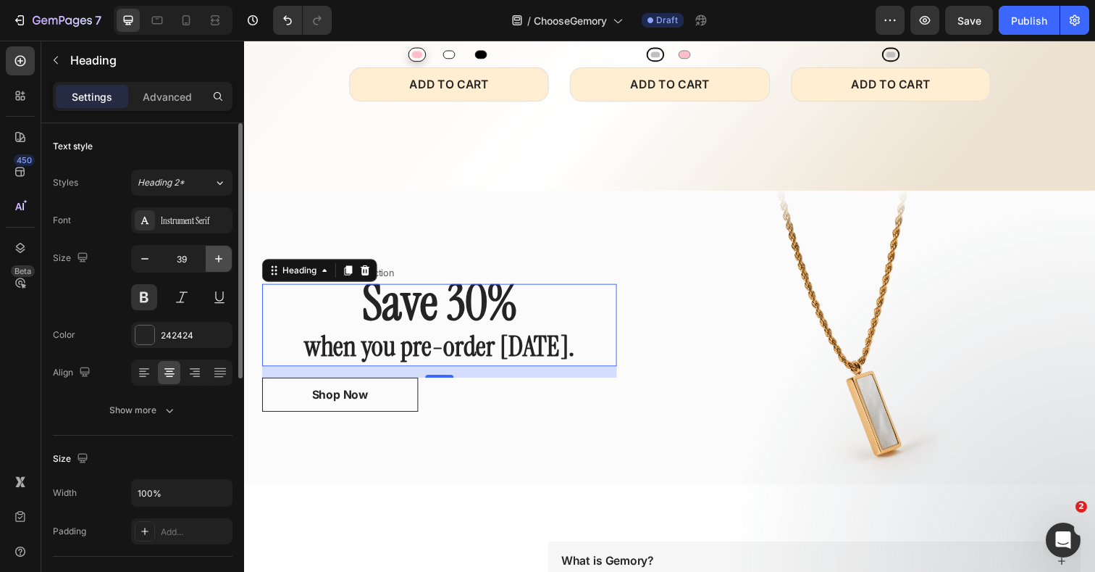
click at [223, 254] on icon "button" at bounding box center [219, 258] width 14 height 14
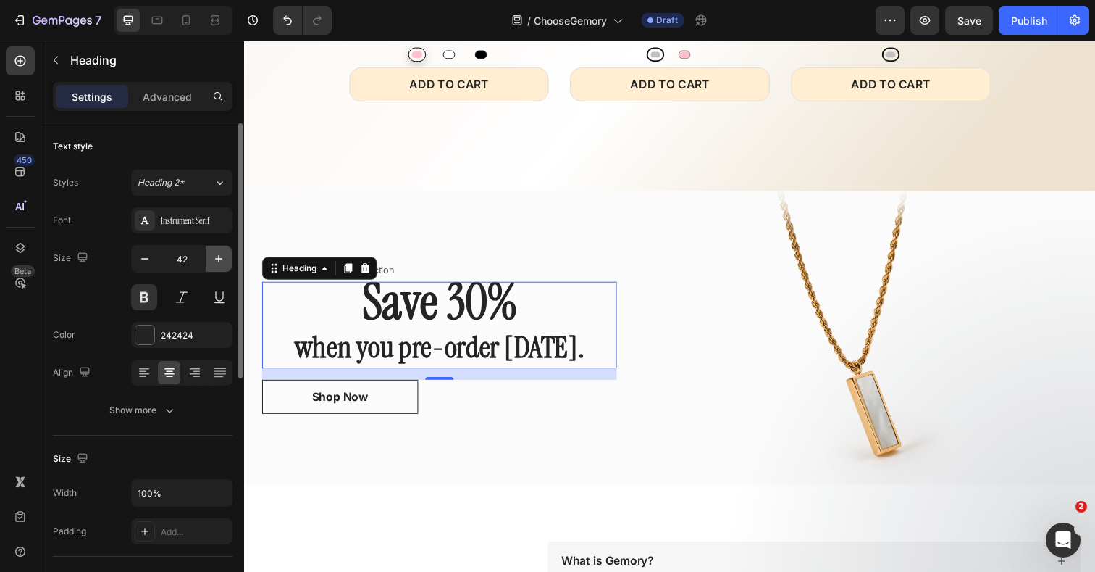
click at [223, 254] on icon "button" at bounding box center [219, 258] width 14 height 14
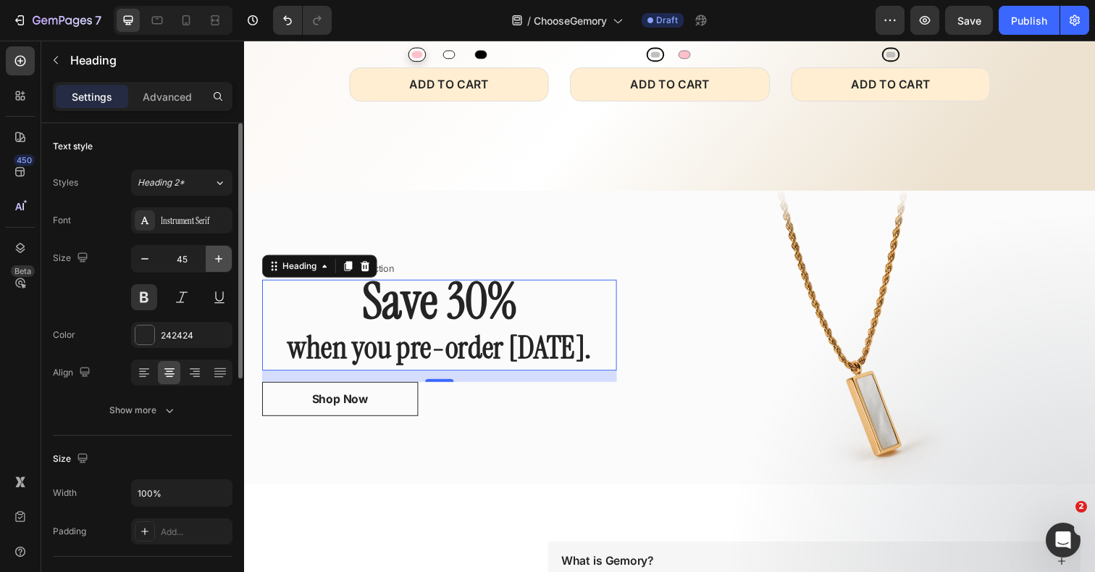
click at [223, 254] on icon "button" at bounding box center [219, 258] width 14 height 14
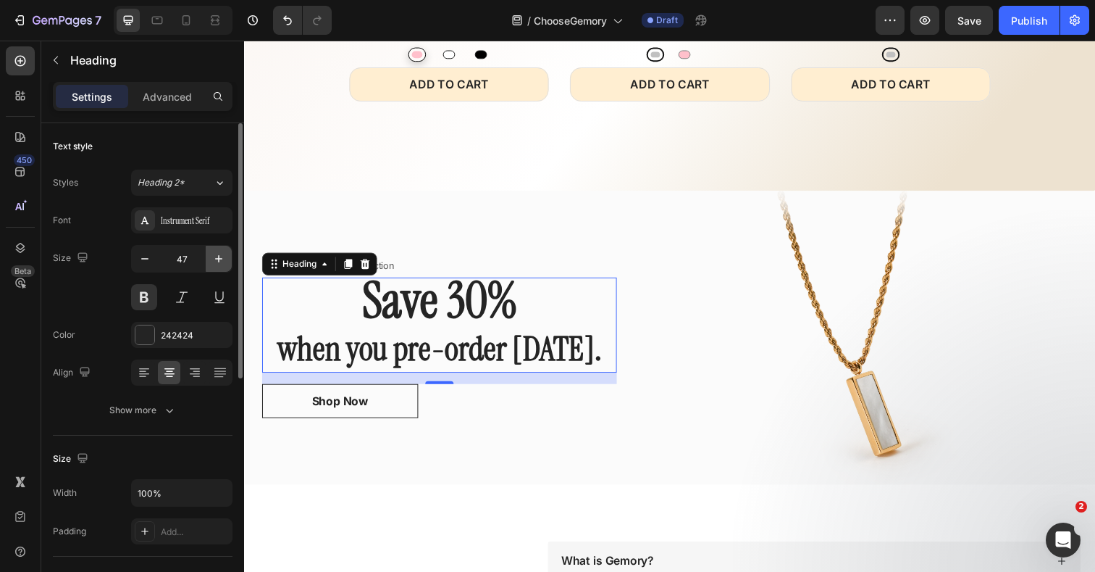
click at [222, 254] on icon "button" at bounding box center [219, 258] width 14 height 14
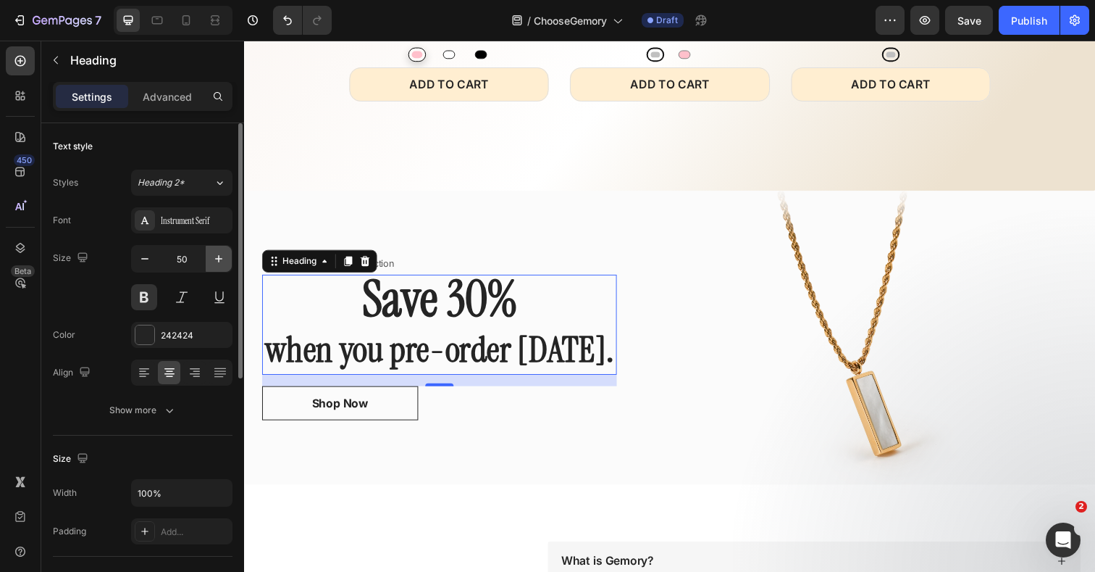
type input "51"
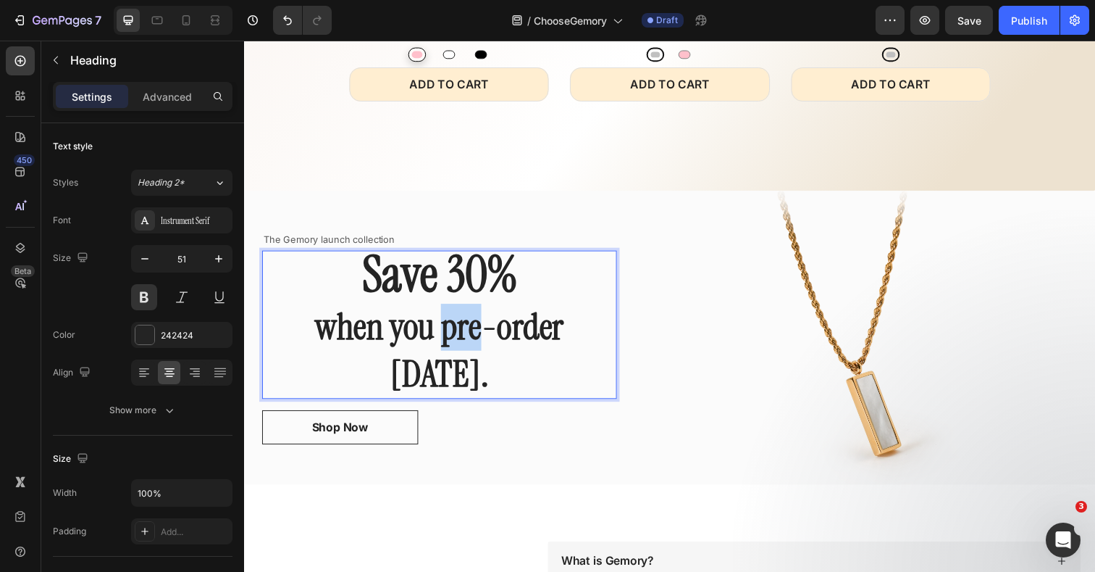
click at [413, 352] on p "Save 30% when you pre-order today." at bounding box center [443, 330] width 359 height 149
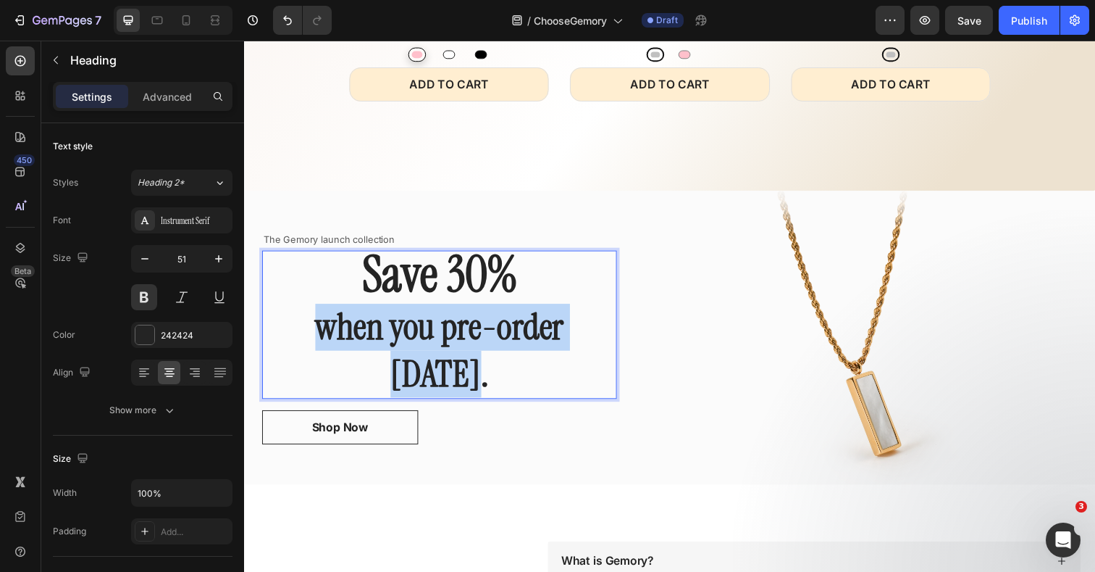
click at [413, 352] on p "Save 30% when you pre-order today." at bounding box center [443, 330] width 359 height 149
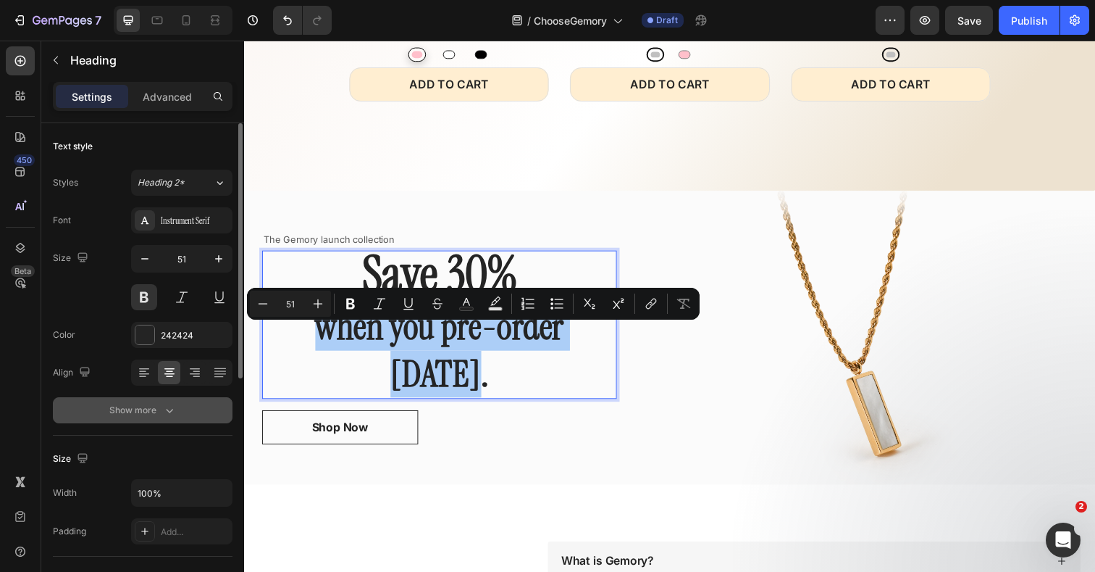
click at [152, 401] on button "Show more" at bounding box center [143, 410] width 180 height 26
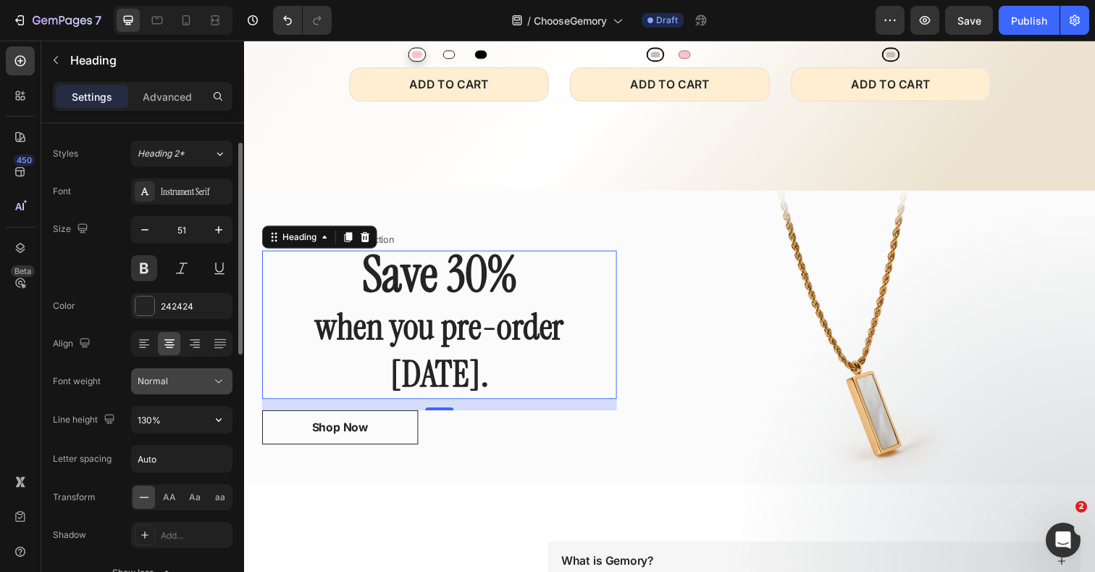
scroll to position [91, 0]
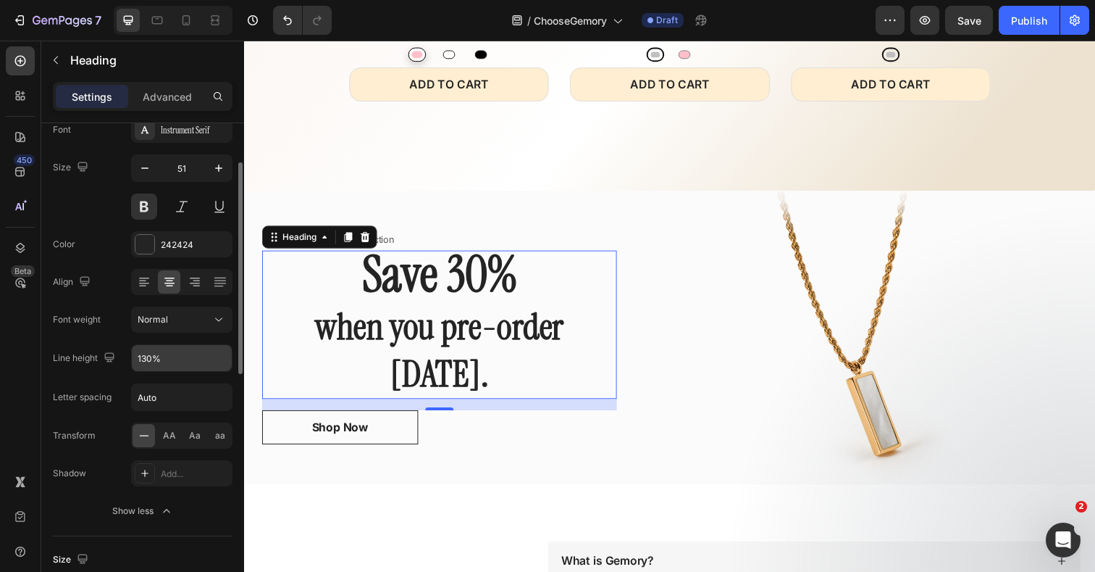
click at [154, 355] on input "130%" at bounding box center [182, 358] width 100 height 26
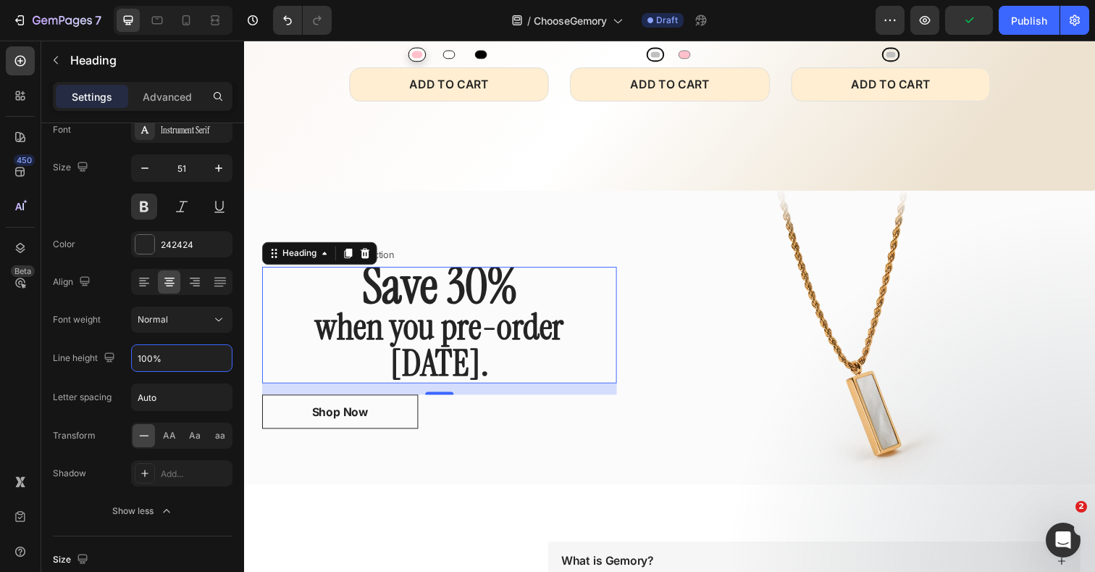
type input "100%"
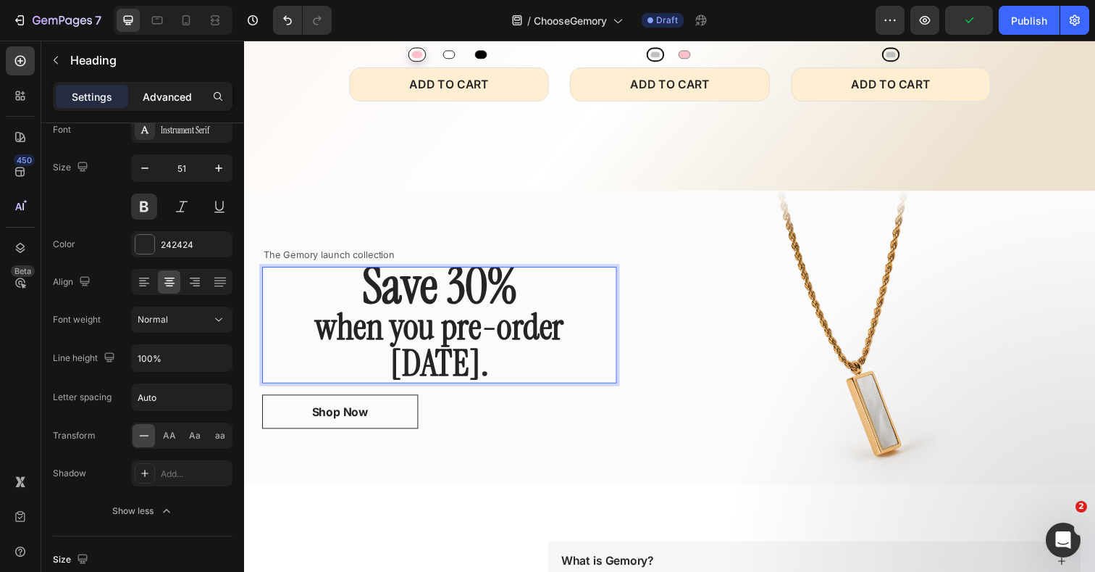
click at [176, 102] on p "Advanced" at bounding box center [167, 96] width 49 height 15
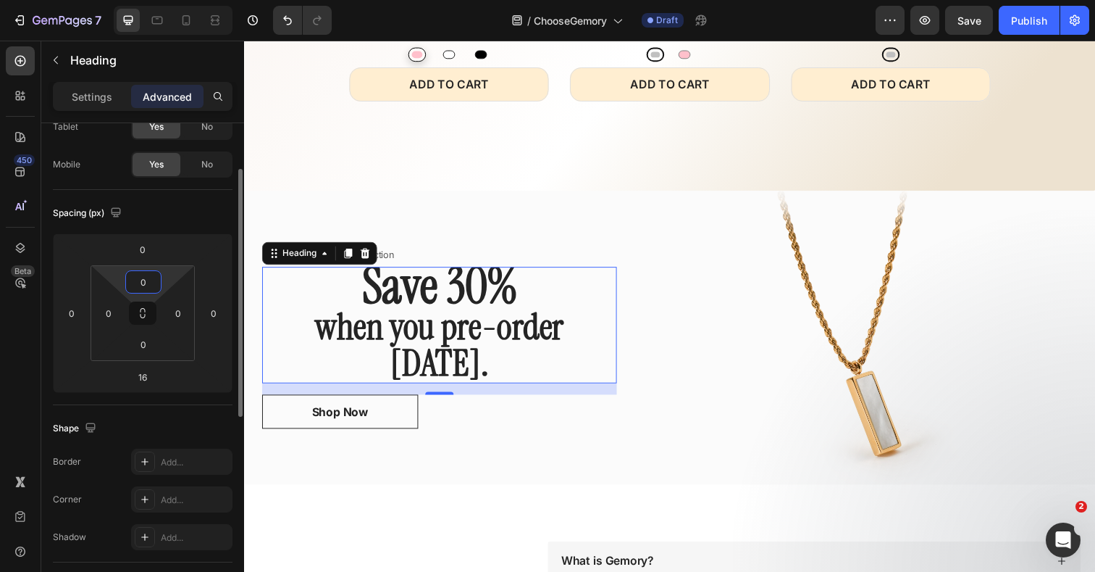
click at [140, 280] on input "0" at bounding box center [143, 282] width 29 height 22
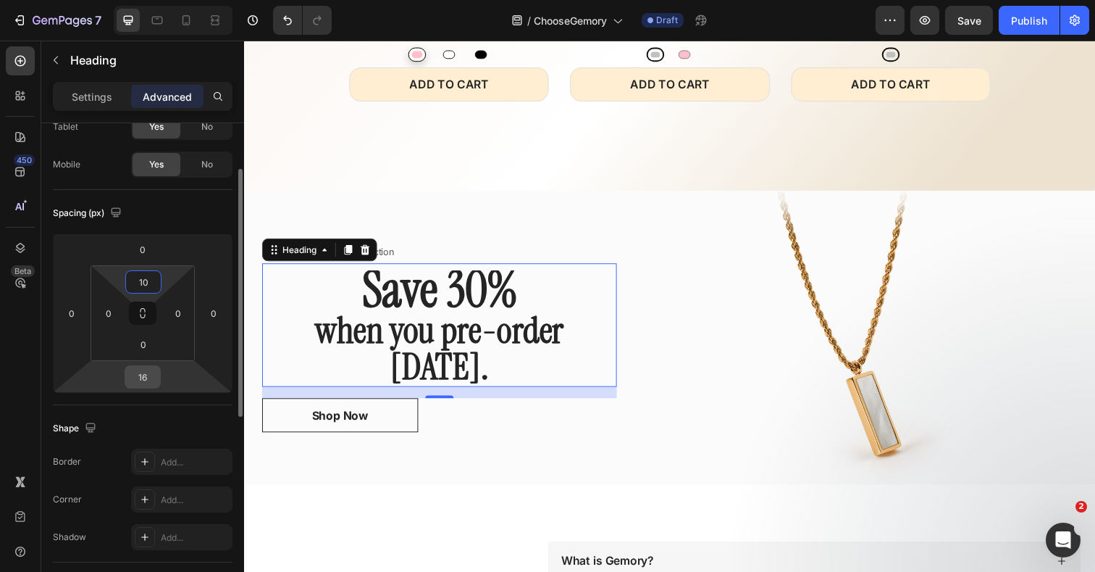
type input "10"
click at [147, 370] on input "16" at bounding box center [142, 377] width 29 height 22
click at [147, 347] on input "0" at bounding box center [143, 344] width 29 height 22
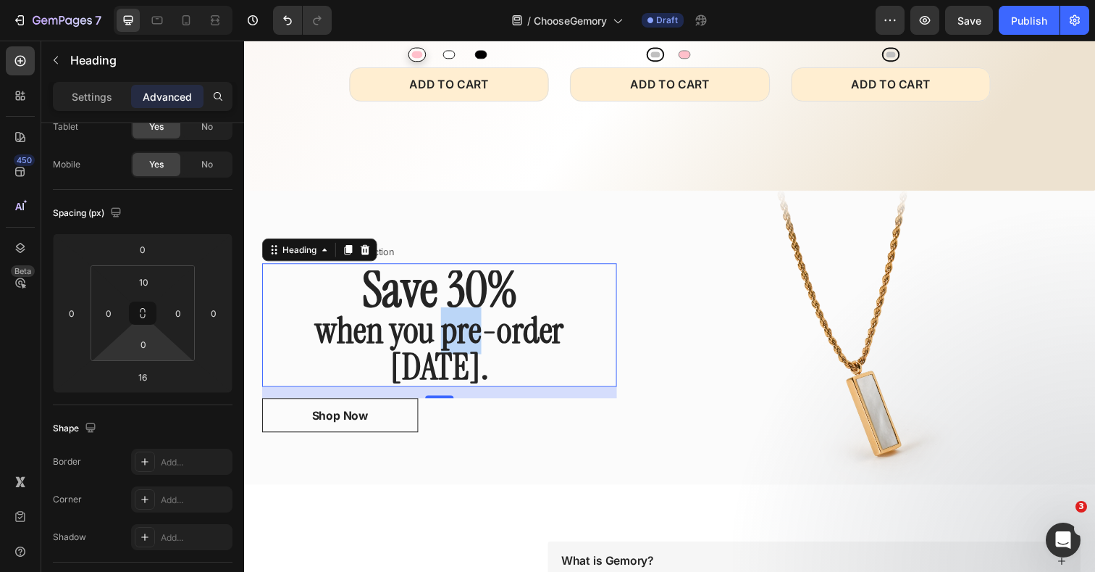
click at [419, 335] on p "Save 30% when you pre-order today." at bounding box center [443, 335] width 359 height 116
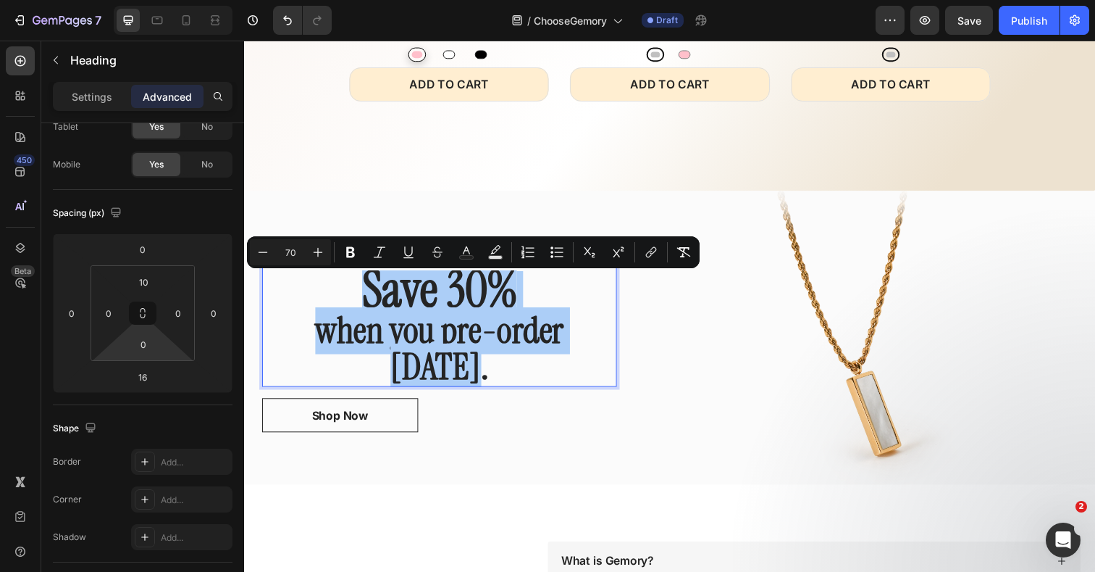
click at [95, 108] on div "Settings Advanced" at bounding box center [143, 96] width 180 height 29
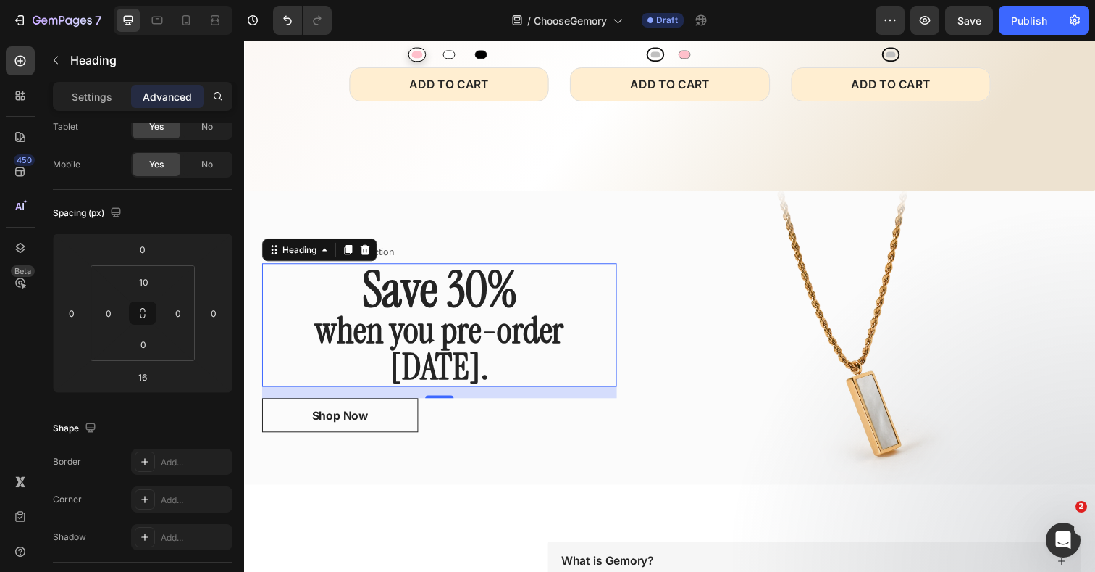
click at [98, 108] on div "Settings Advanced" at bounding box center [143, 96] width 180 height 29
click at [98, 98] on p "Settings" at bounding box center [92, 96] width 41 height 15
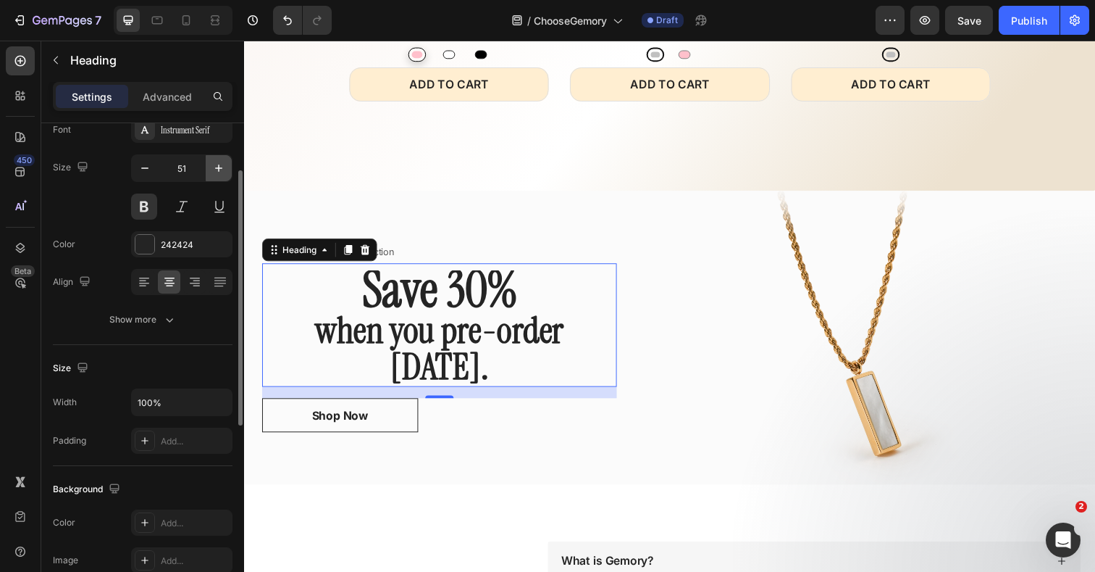
click at [217, 166] on icon "button" at bounding box center [219, 168] width 14 height 14
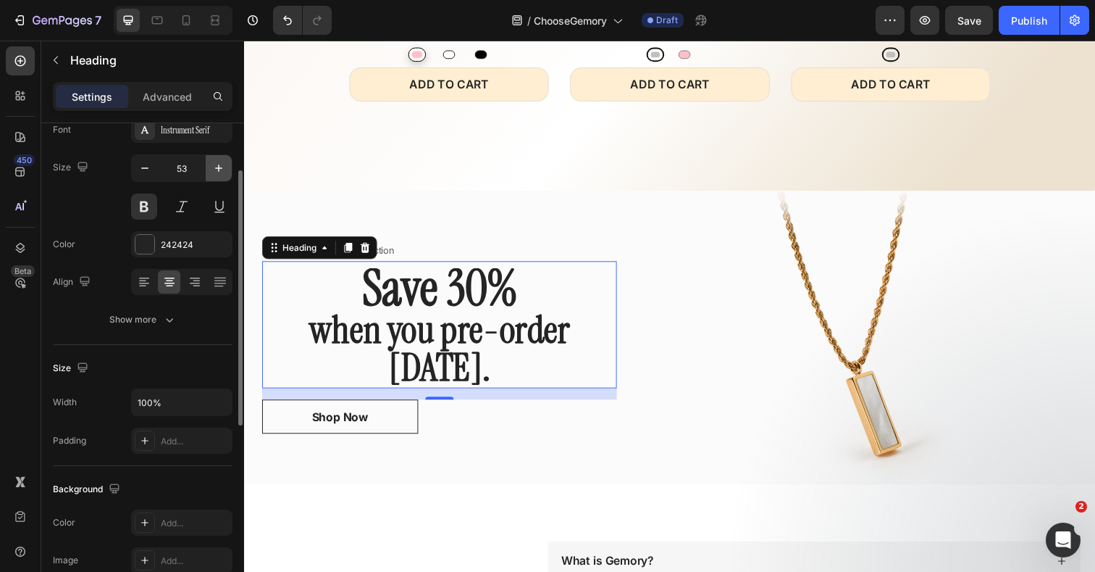
click at [217, 166] on icon "button" at bounding box center [219, 168] width 14 height 14
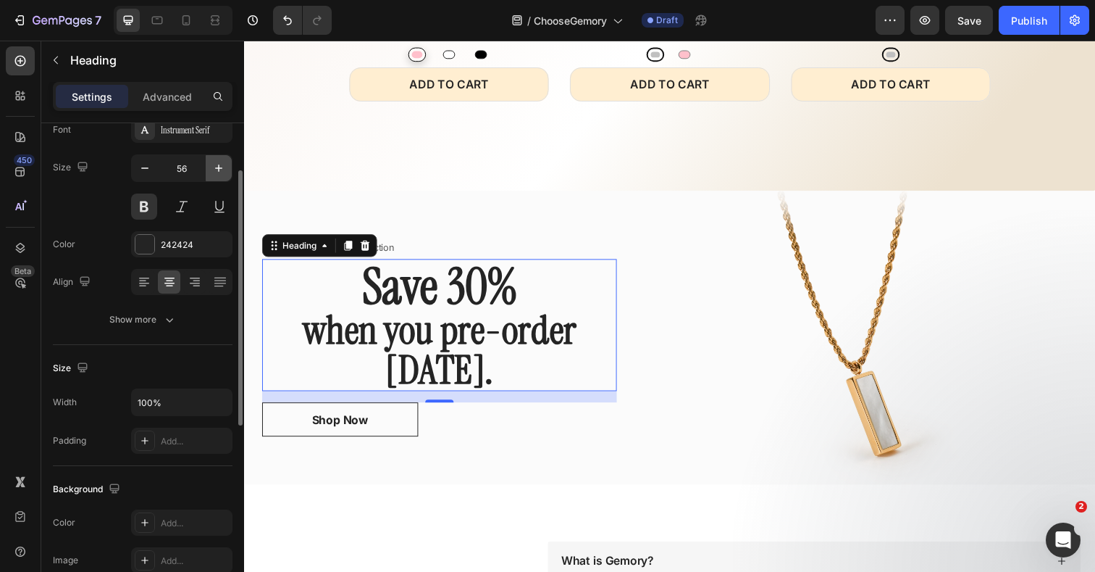
click at [217, 166] on icon "button" at bounding box center [219, 168] width 14 height 14
type input "57"
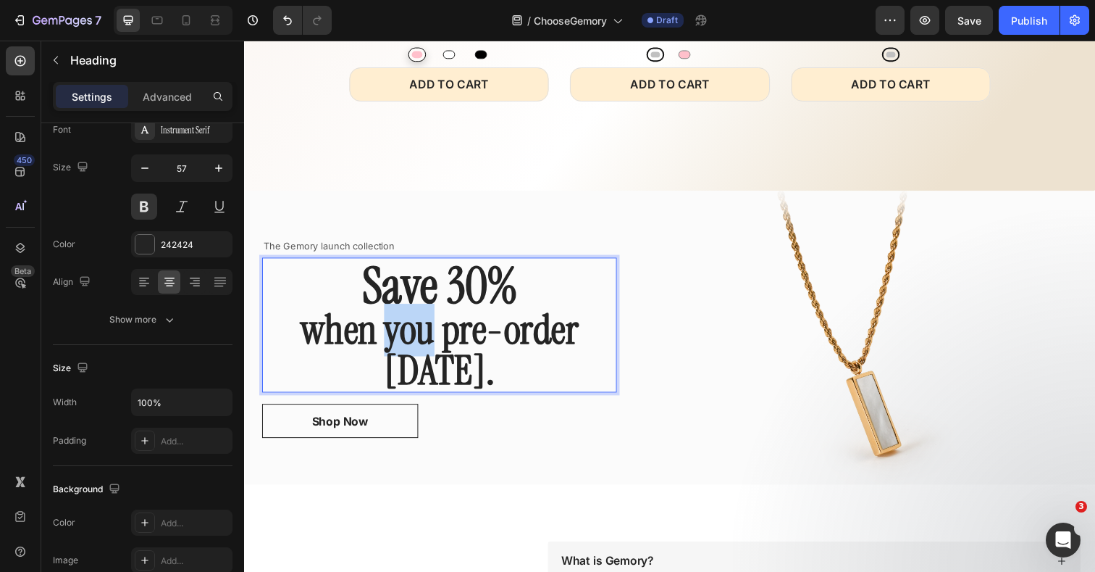
click at [398, 346] on p "Save 30% when you pre-order today." at bounding box center [443, 335] width 359 height 128
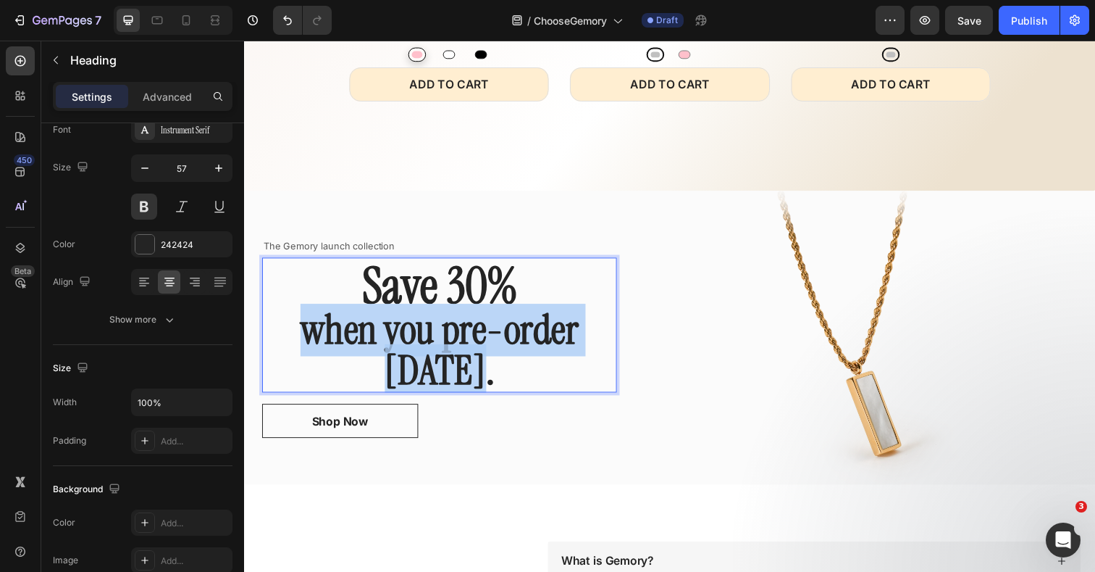
click at [398, 346] on p "Save 30% when you pre-order today." at bounding box center [443, 335] width 359 height 128
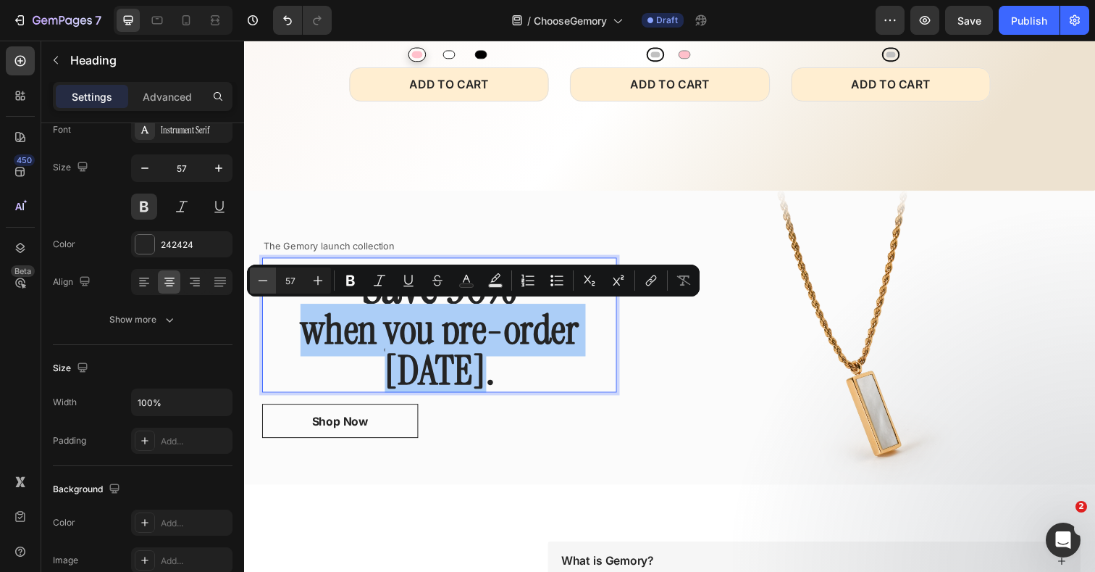
click at [256, 275] on icon "Editor contextual toolbar" at bounding box center [263, 280] width 14 height 14
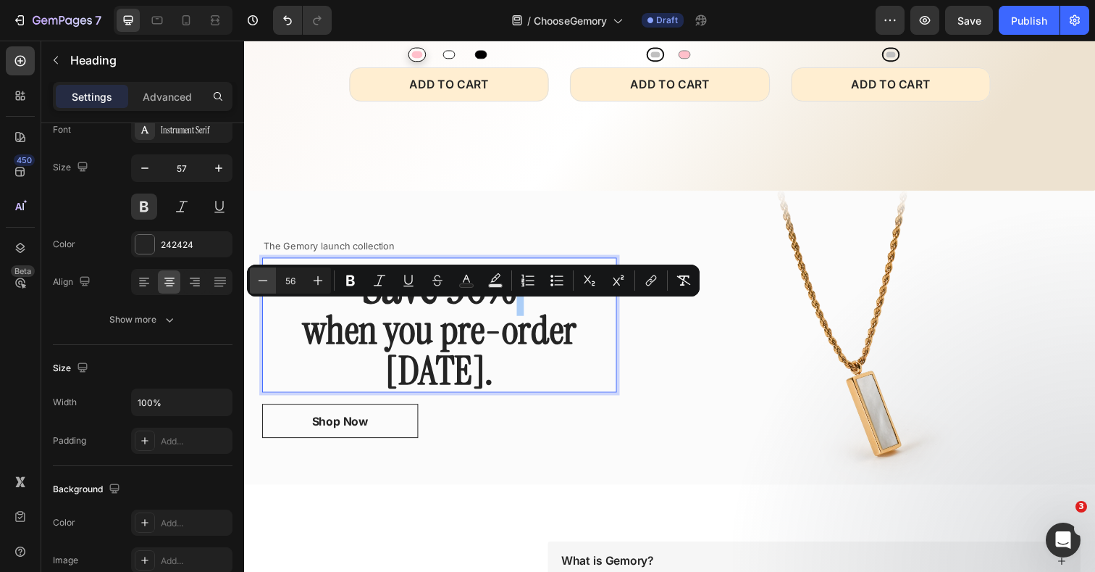
click at [256, 275] on icon "Editor contextual toolbar" at bounding box center [263, 280] width 14 height 14
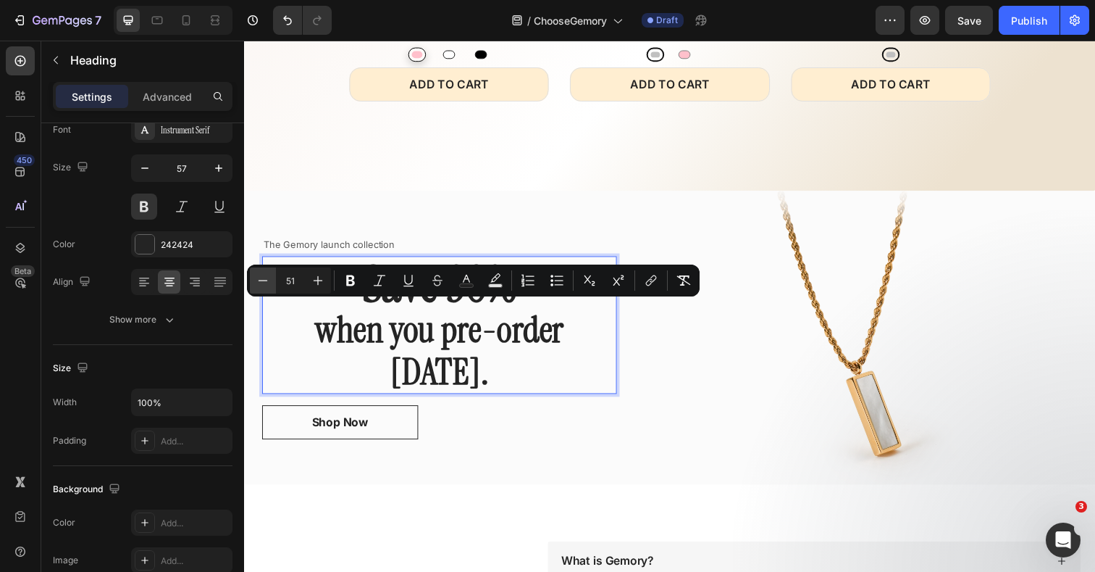
click at [256, 275] on icon "Editor contextual toolbar" at bounding box center [263, 280] width 14 height 14
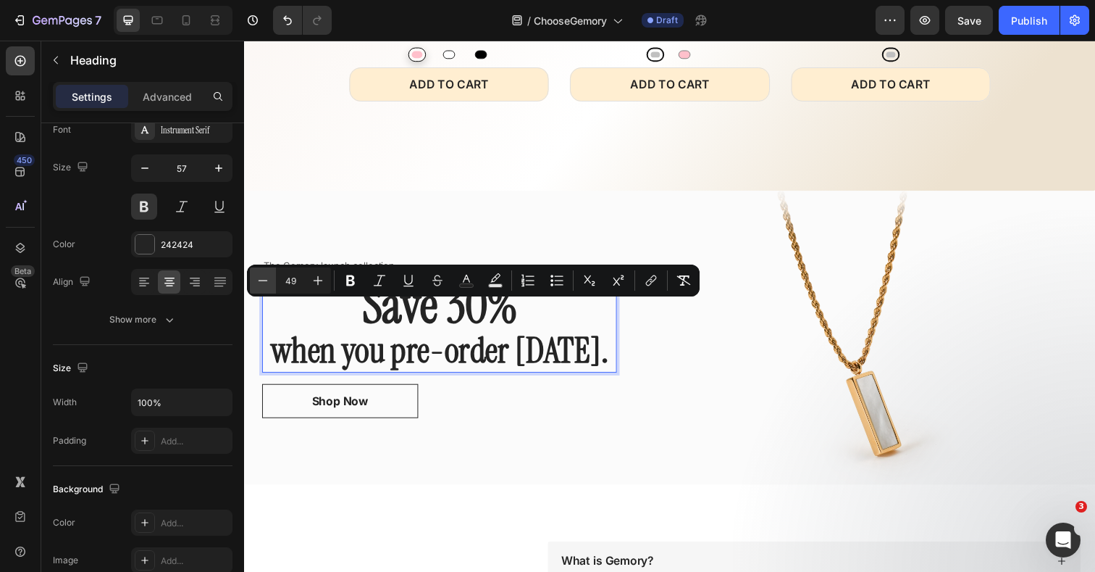
scroll to position [0, 0]
click at [256, 275] on icon "Editor contextual toolbar" at bounding box center [263, 280] width 14 height 14
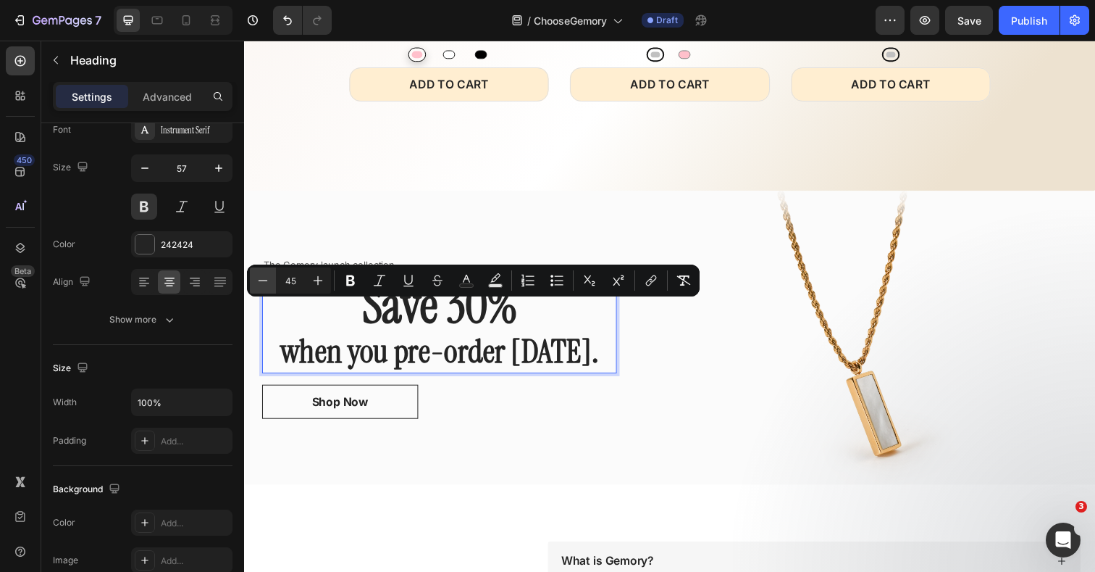
click at [256, 275] on icon "Editor contextual toolbar" at bounding box center [263, 280] width 14 height 14
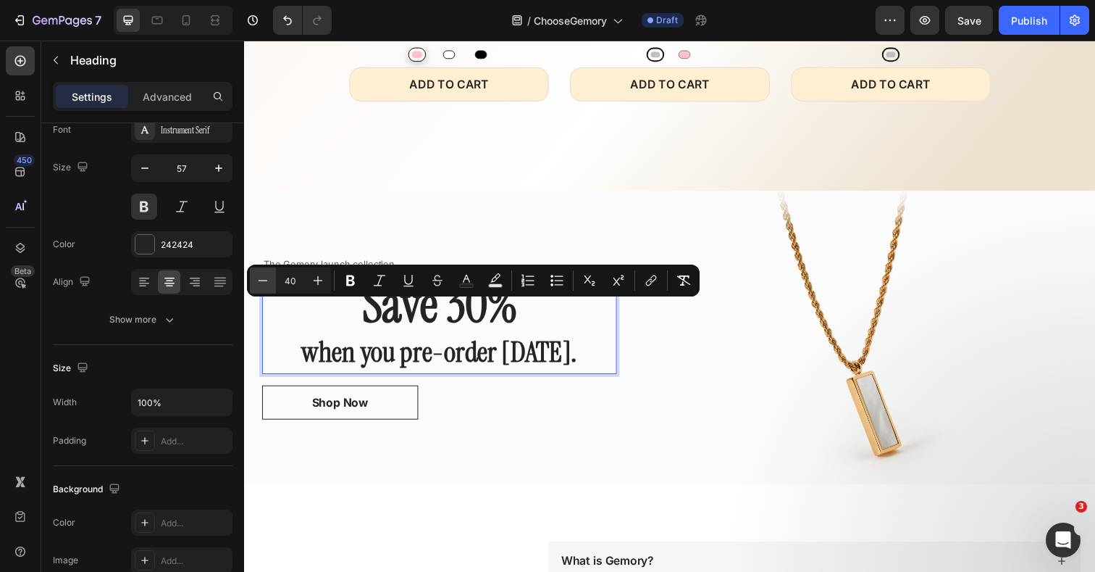
click at [256, 275] on icon "Editor contextual toolbar" at bounding box center [263, 280] width 14 height 14
type input "37"
click at [386, 388] on div "The Gemory launch collection Text block Save 30% when you pre-order today. Head…" at bounding box center [443, 344] width 362 height 167
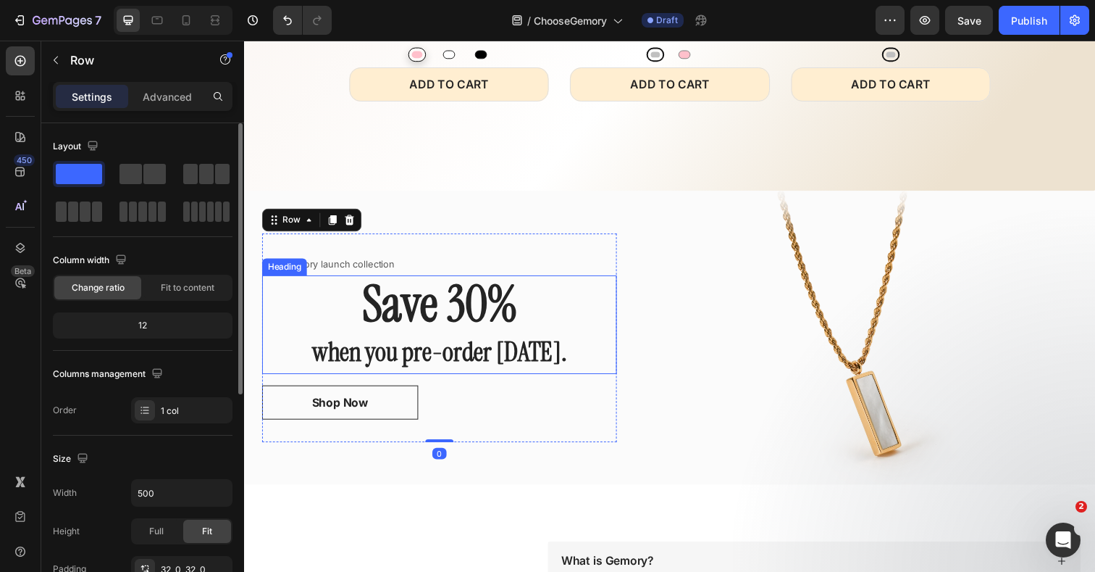
click at [417, 340] on p "⁠⁠⁠⁠⁠⁠⁠ Save 30% when you pre-order today." at bounding box center [443, 334] width 359 height 91
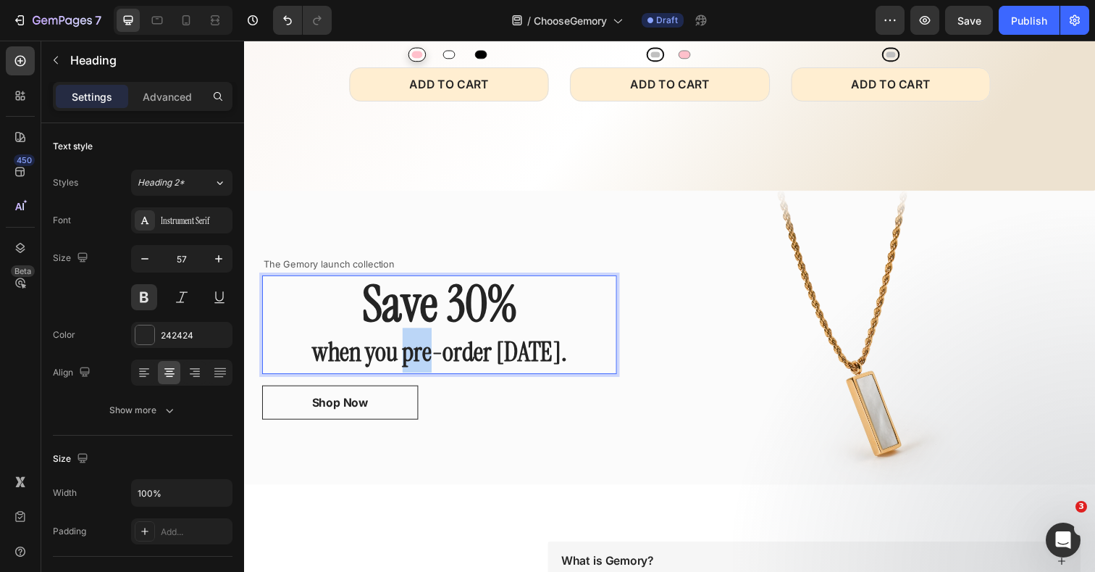
click at [427, 357] on span "when you pre-order today." at bounding box center [444, 358] width 260 height 35
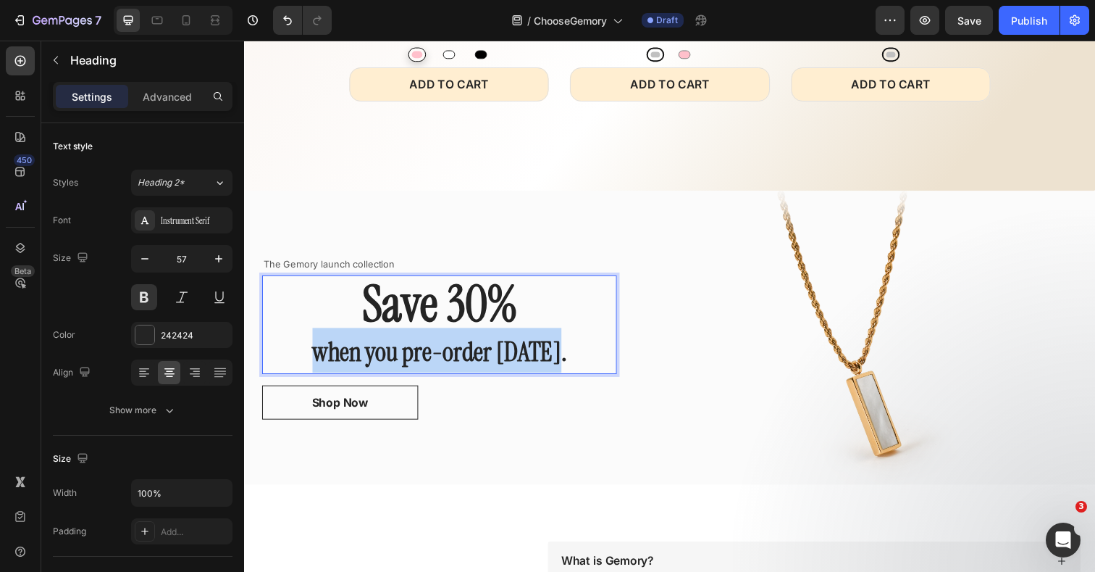
click at [427, 357] on span "when you pre-order today." at bounding box center [444, 358] width 260 height 35
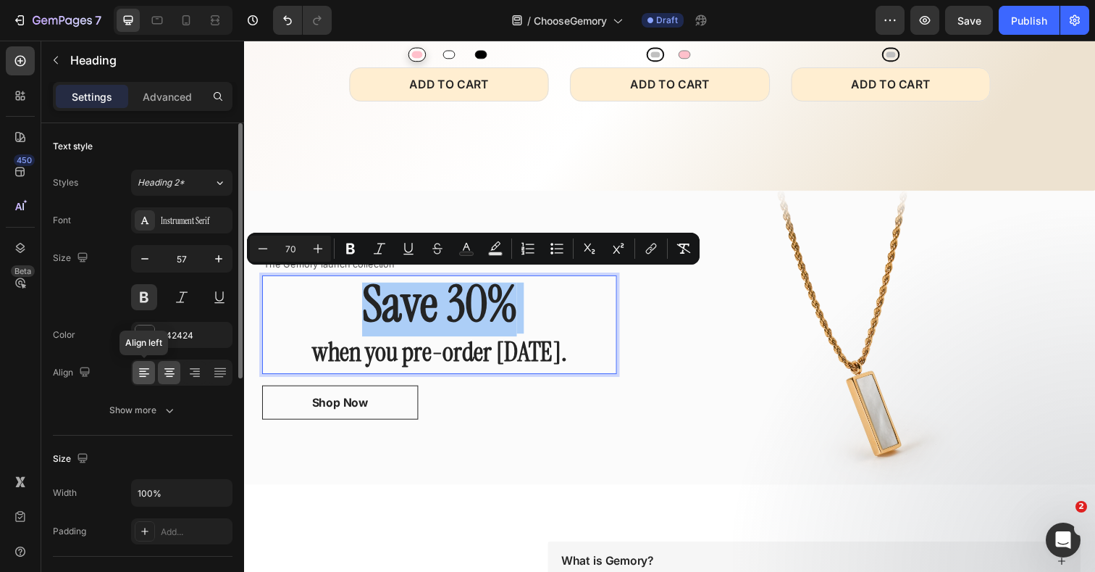
click at [146, 371] on icon at bounding box center [144, 372] width 14 height 14
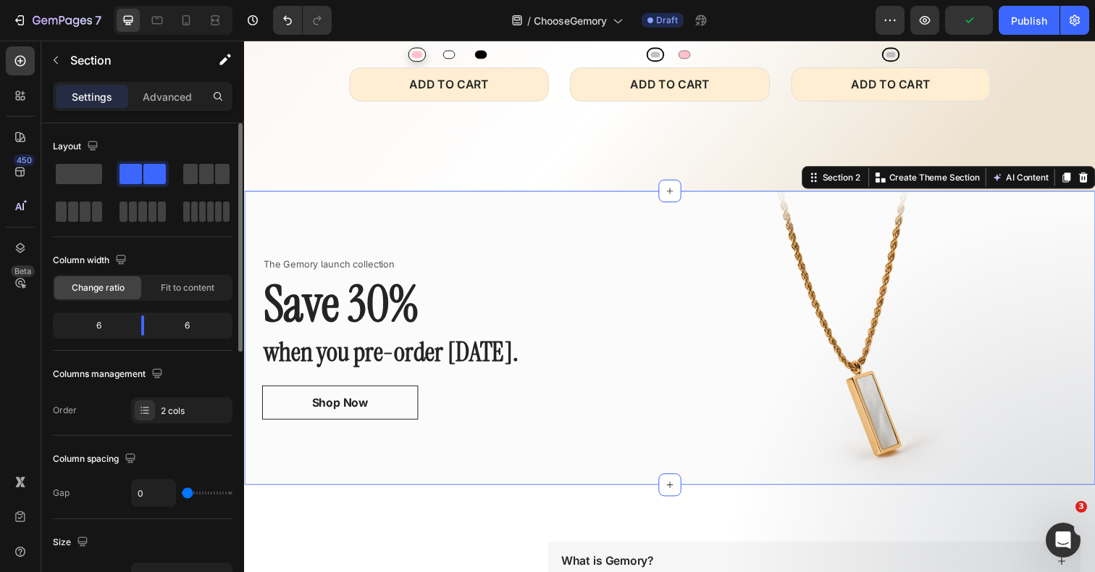
click at [332, 226] on div "The Gemory launch collection Text block ⁠⁠⁠⁠⁠⁠⁠ Save 30% when you pre-order tod…" at bounding box center [470, 344] width 417 height 300
click at [181, 93] on p "Advanced" at bounding box center [167, 96] width 49 height 15
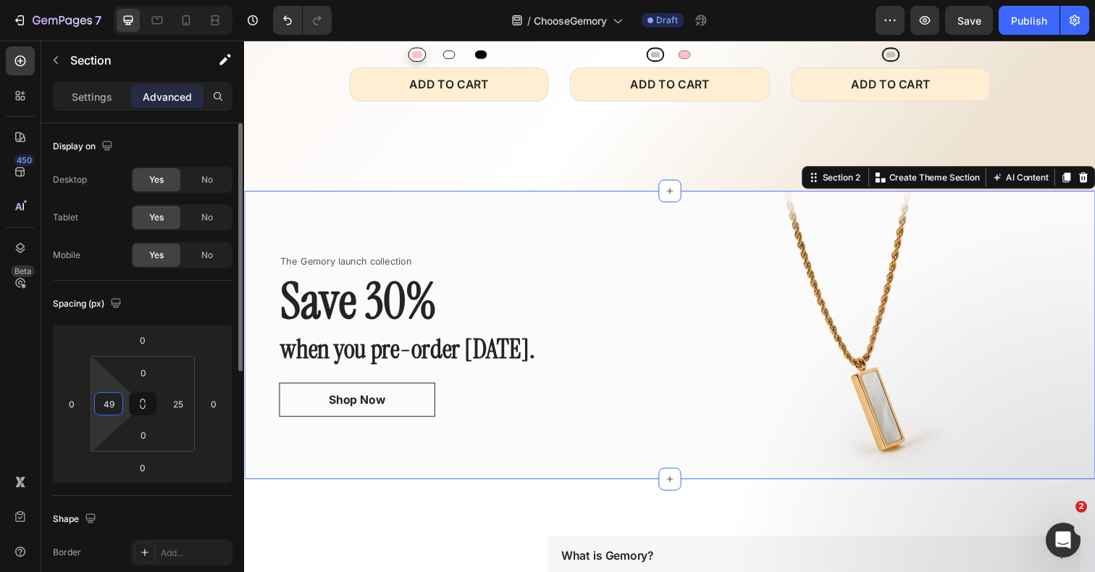
drag, startPoint x: 99, startPoint y: 383, endPoint x: 100, endPoint y: 375, distance: 8.7
click at [100, 0] on html "7 Version history / ChooseGemory Draft Preview Save Publish 450 Beta Sections(1…" at bounding box center [547, 0] width 1095 height 0
click at [111, 405] on input "49" at bounding box center [109, 404] width 22 height 22
type input "50"
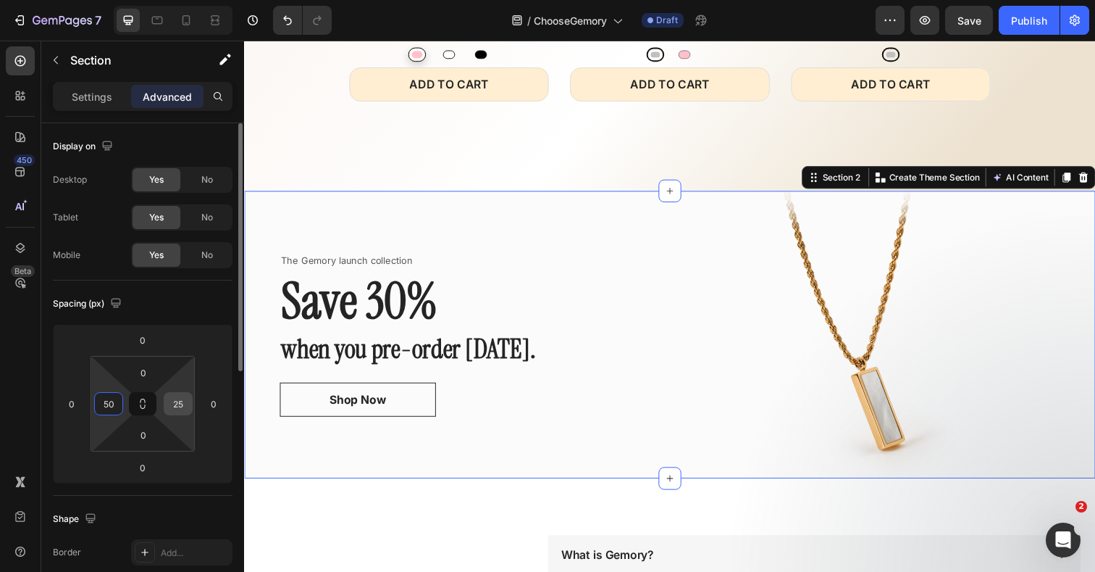
click at [180, 399] on input "25" at bounding box center [178, 404] width 22 height 22
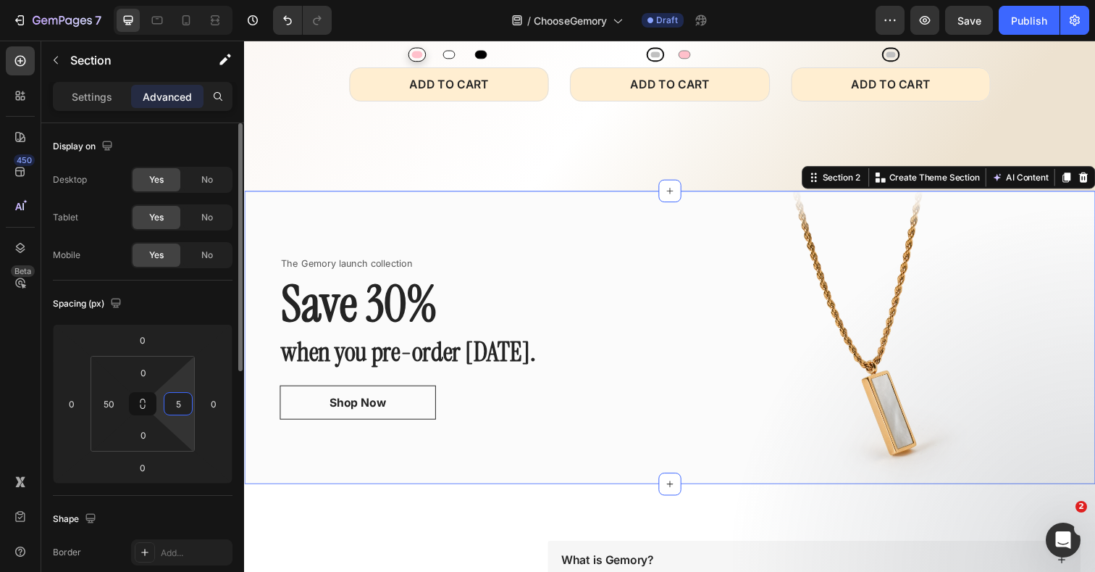
type input "50"
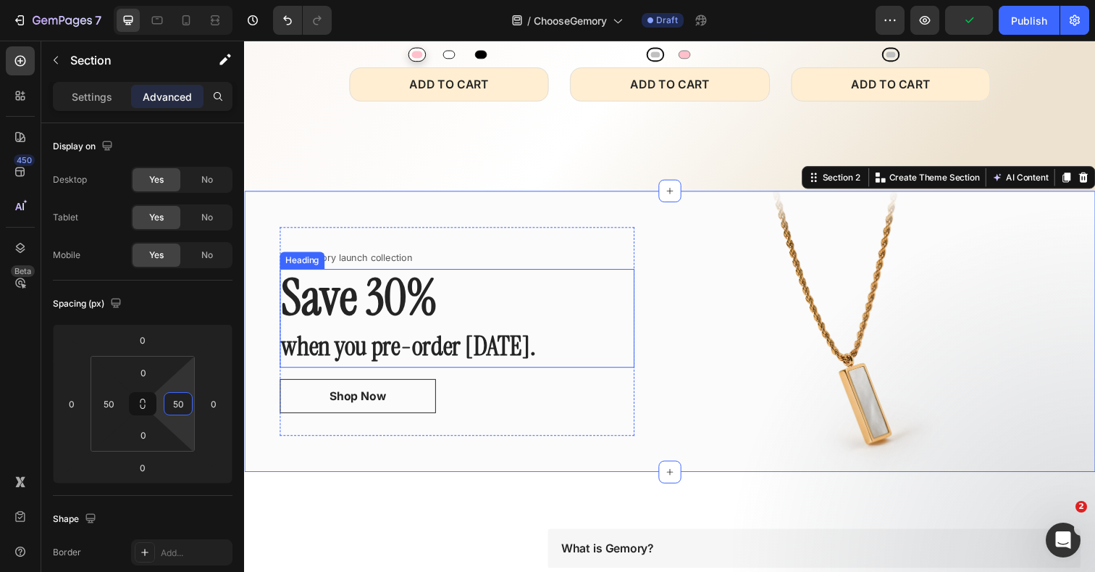
click at [423, 308] on span "Save 30%" at bounding box center [361, 303] width 158 height 66
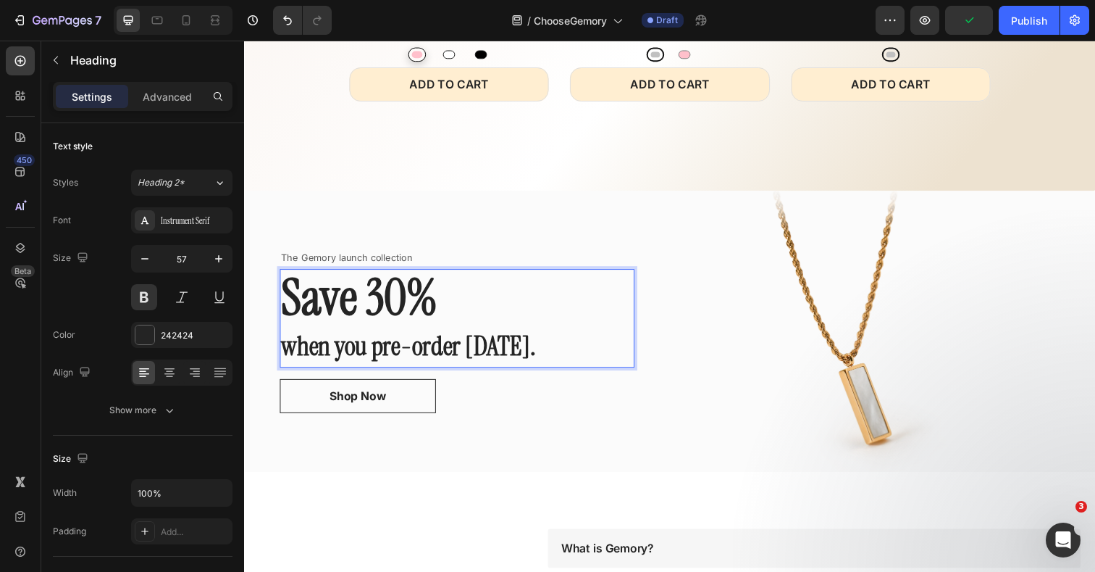
click at [352, 365] on span "when you pre-order today." at bounding box center [412, 352] width 260 height 35
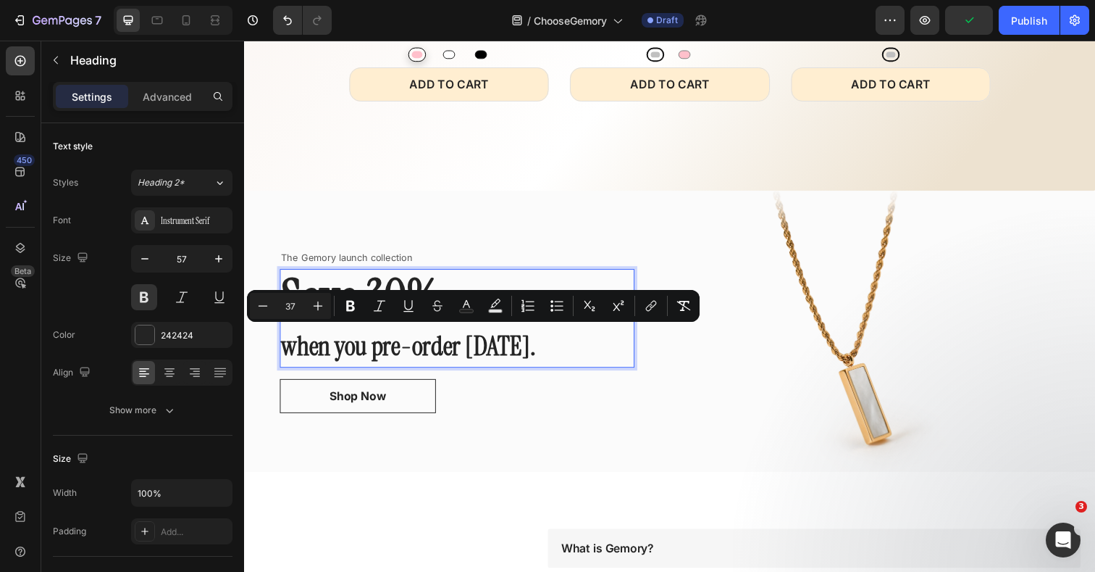
click at [354, 361] on span "when you pre-order today." at bounding box center [412, 352] width 260 height 35
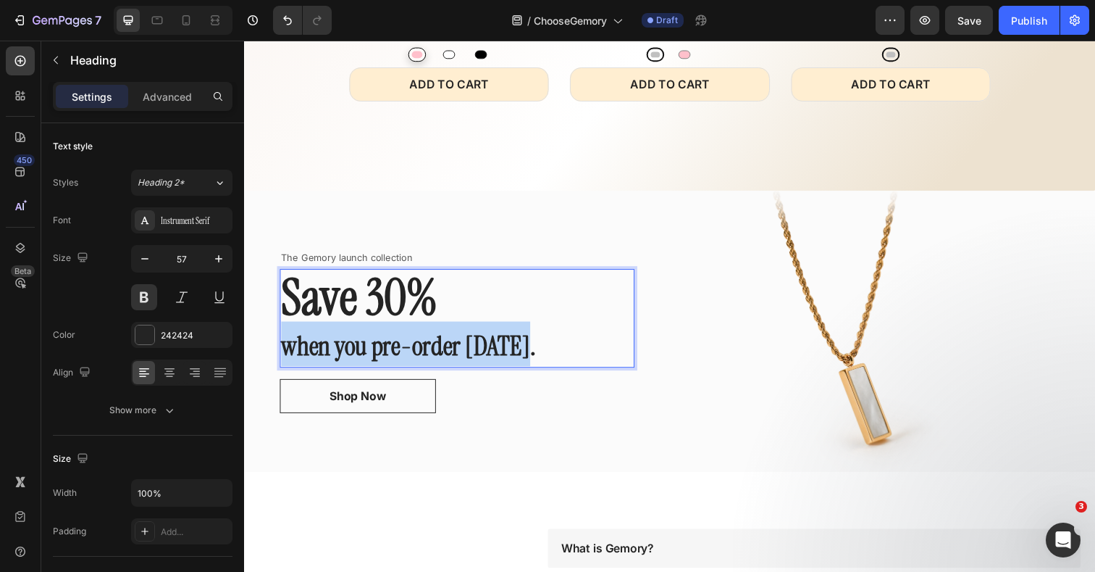
click at [354, 361] on span "when you pre-order today." at bounding box center [412, 352] width 260 height 35
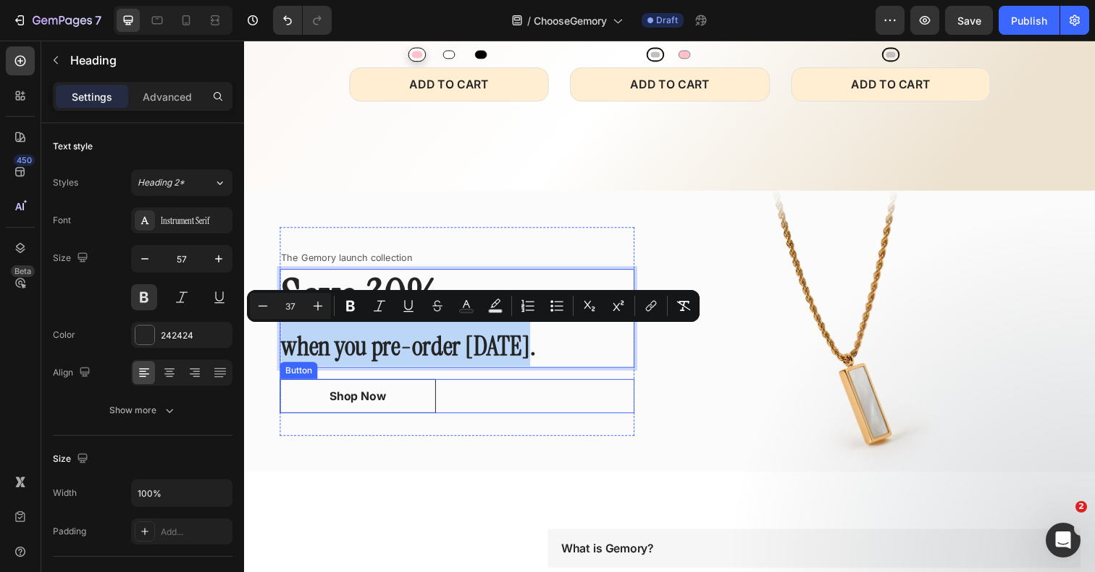
click at [446, 389] on div "Shop Now Button" at bounding box center [461, 403] width 362 height 35
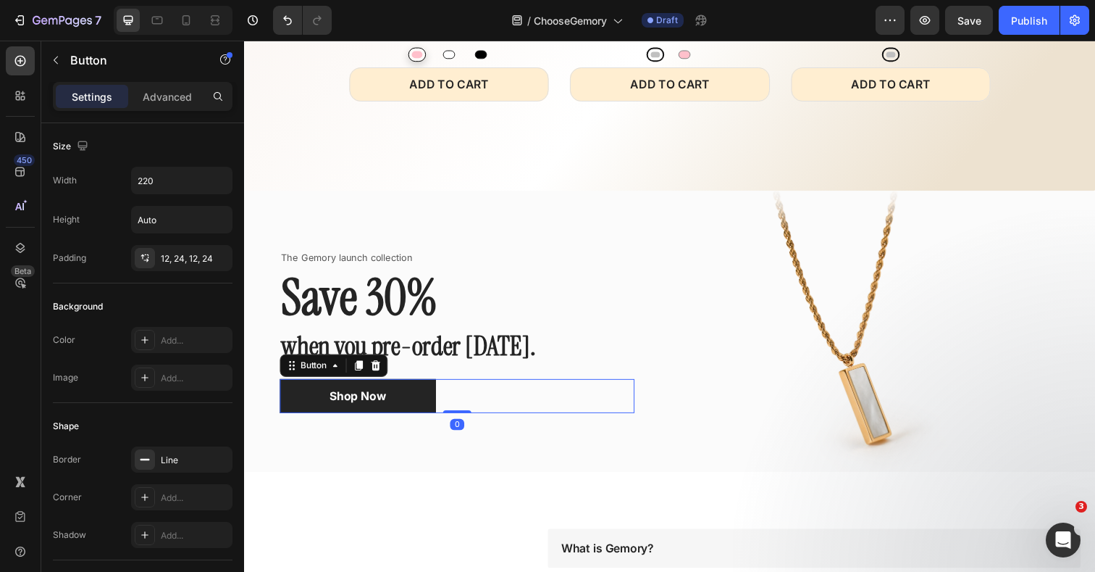
click at [398, 398] on link "Shop Now" at bounding box center [359, 403] width 159 height 35
click at [415, 401] on link "Shop Now" at bounding box center [359, 403] width 159 height 35
click at [375, 369] on icon at bounding box center [378, 372] width 9 height 10
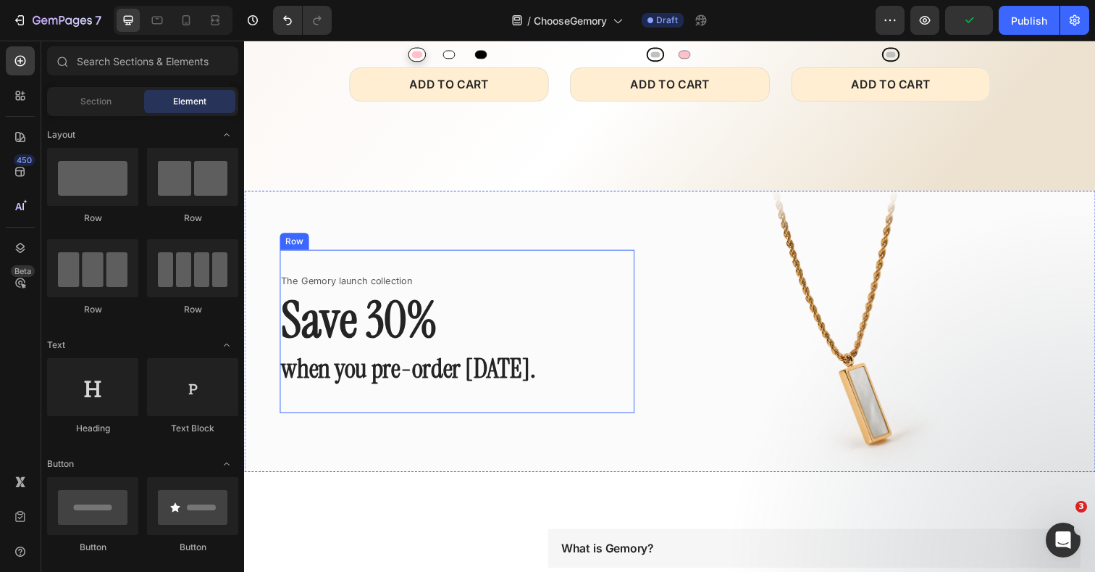
click at [449, 401] on div "The Gemory launch collection Text block ⁠⁠⁠⁠⁠⁠⁠ Save 30% when you pre-order tod…" at bounding box center [461, 337] width 362 height 167
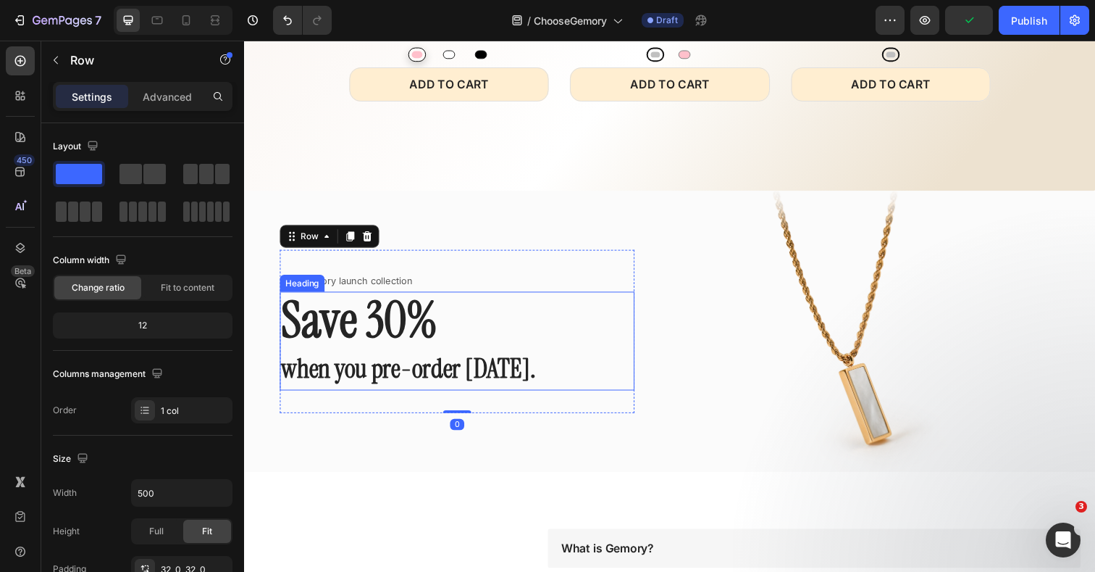
click at [466, 381] on span "when you pre-order today." at bounding box center [412, 375] width 260 height 35
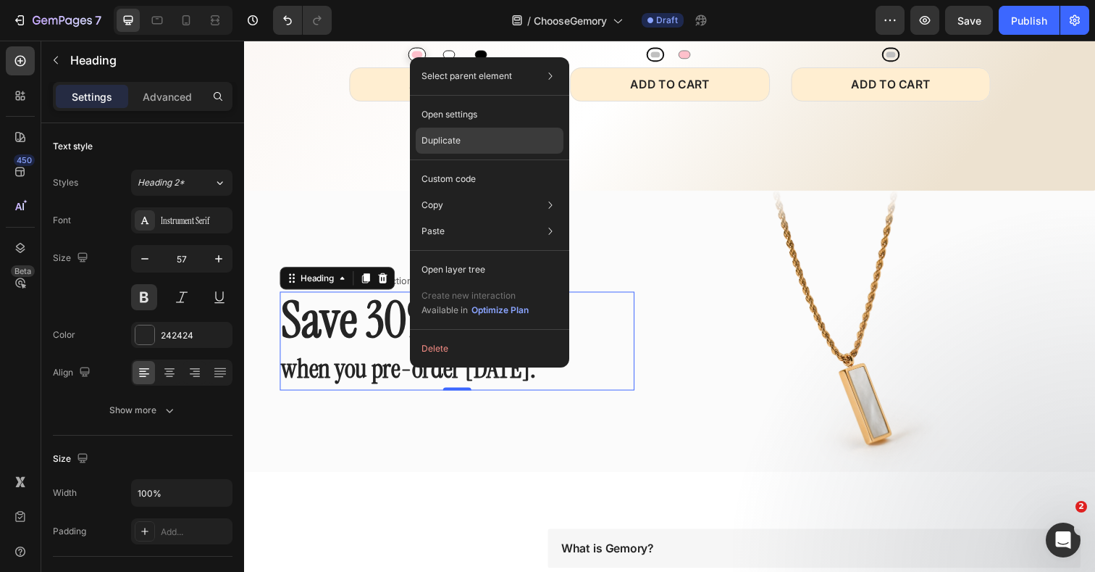
click at [449, 139] on p "Duplicate" at bounding box center [441, 140] width 39 height 13
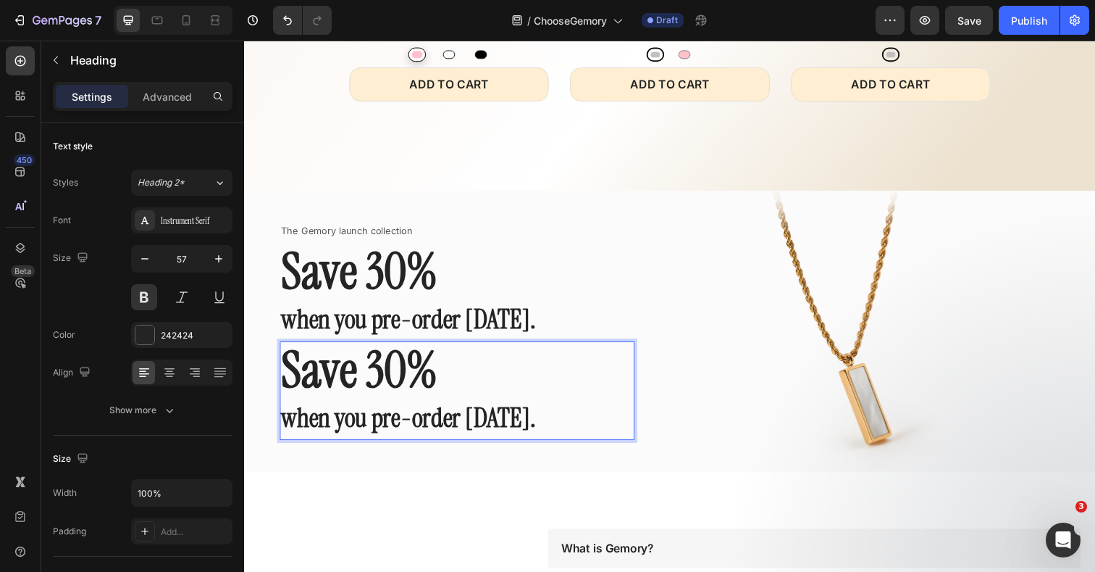
click at [371, 422] on span "when you pre-order today." at bounding box center [412, 426] width 260 height 35
click at [382, 364] on span "Save 30%" at bounding box center [361, 377] width 158 height 66
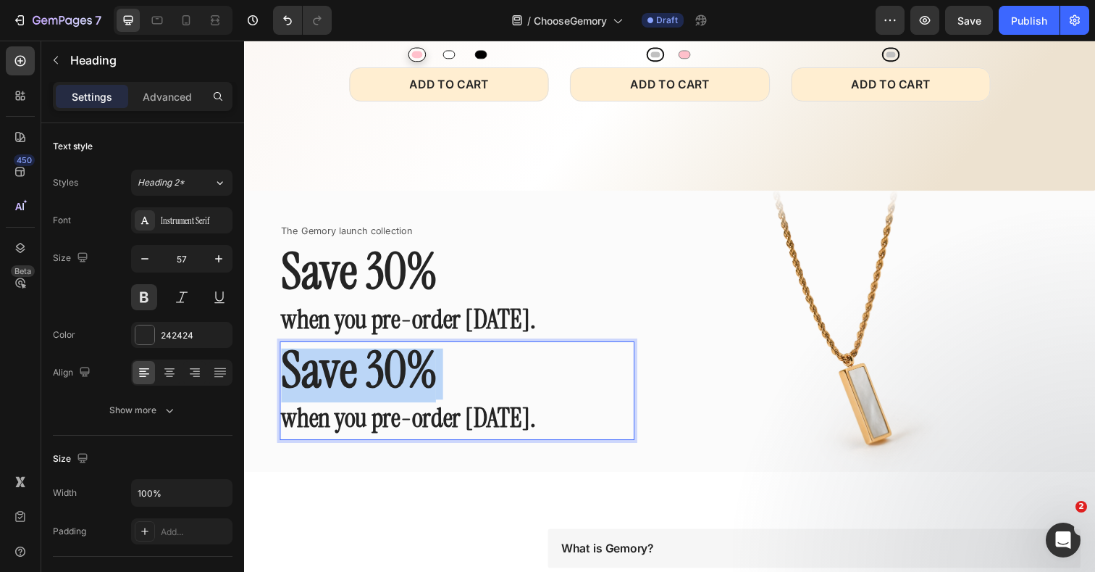
click at [382, 364] on span "Save 30%" at bounding box center [361, 377] width 158 height 66
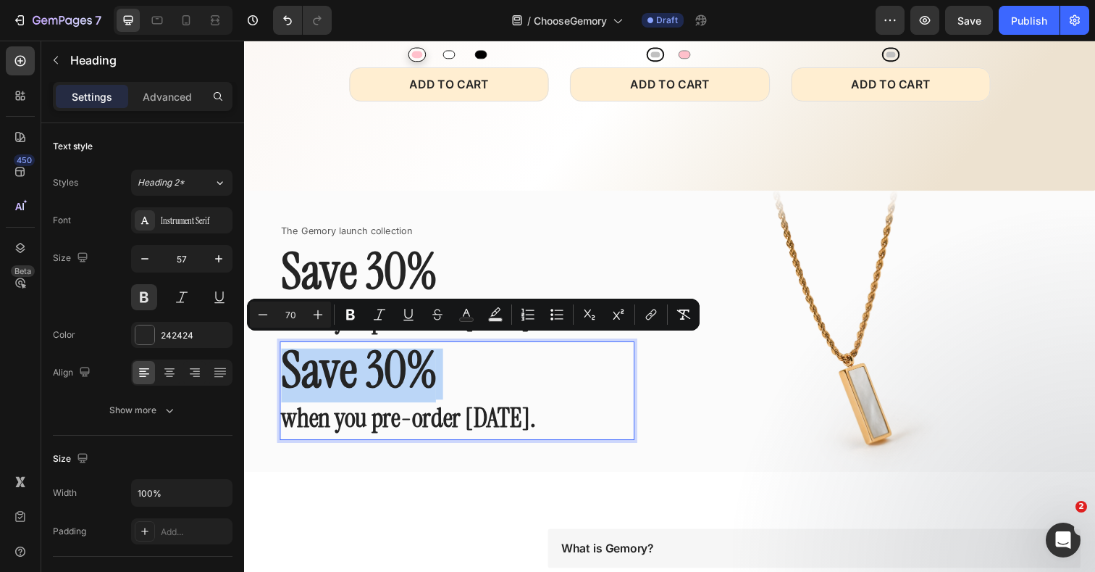
scroll to position [776, 0]
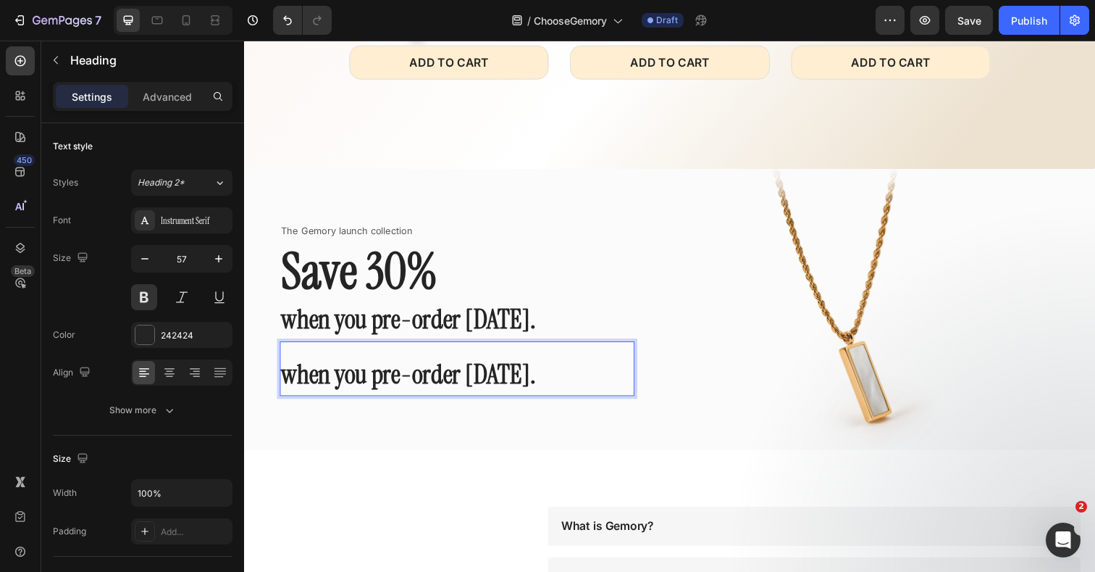
click at [354, 382] on span "when you pre-order today." at bounding box center [412, 381] width 260 height 35
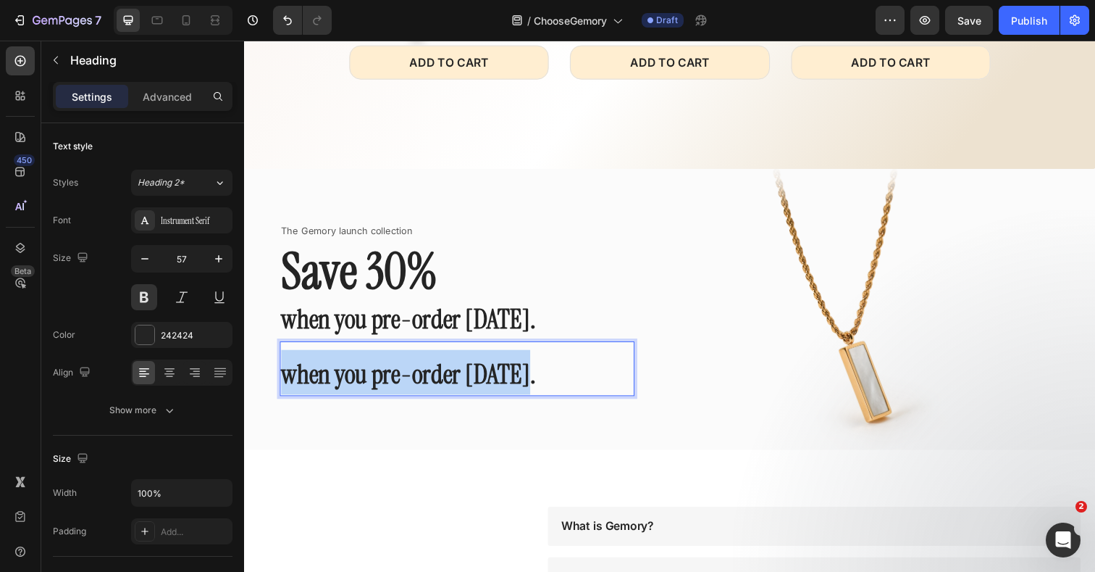
click at [354, 382] on span "when you pre-order today." at bounding box center [412, 381] width 260 height 35
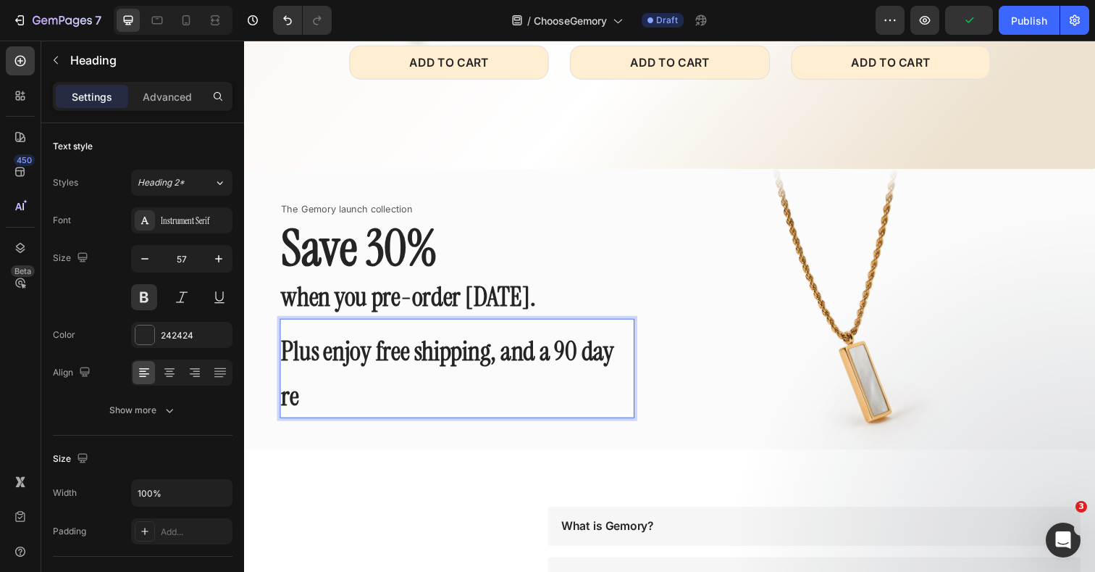
scroll to position [753, 0]
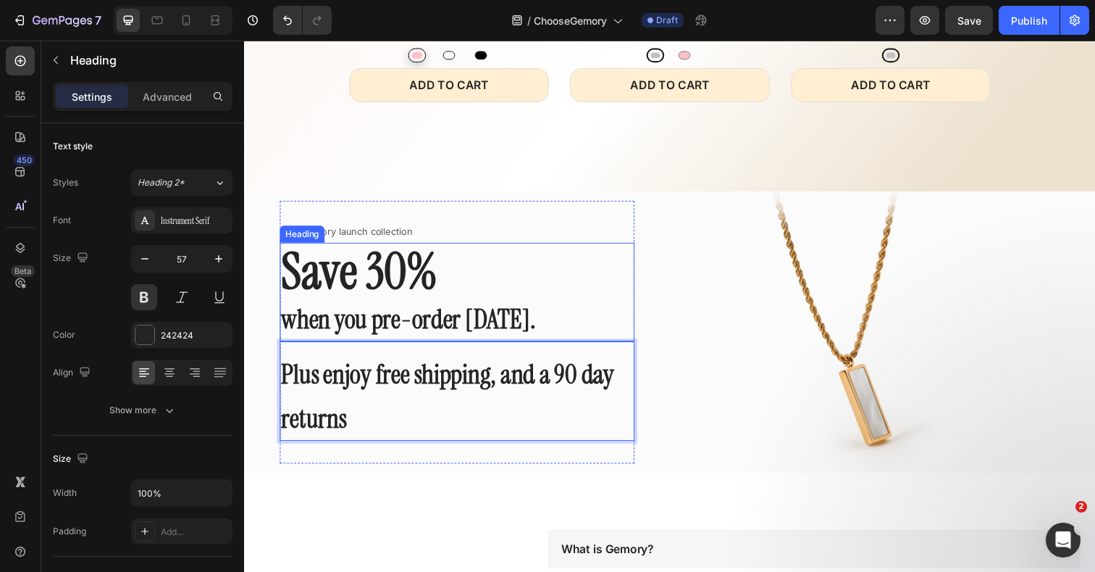
click at [396, 314] on span "when you pre-order today." at bounding box center [412, 325] width 260 height 35
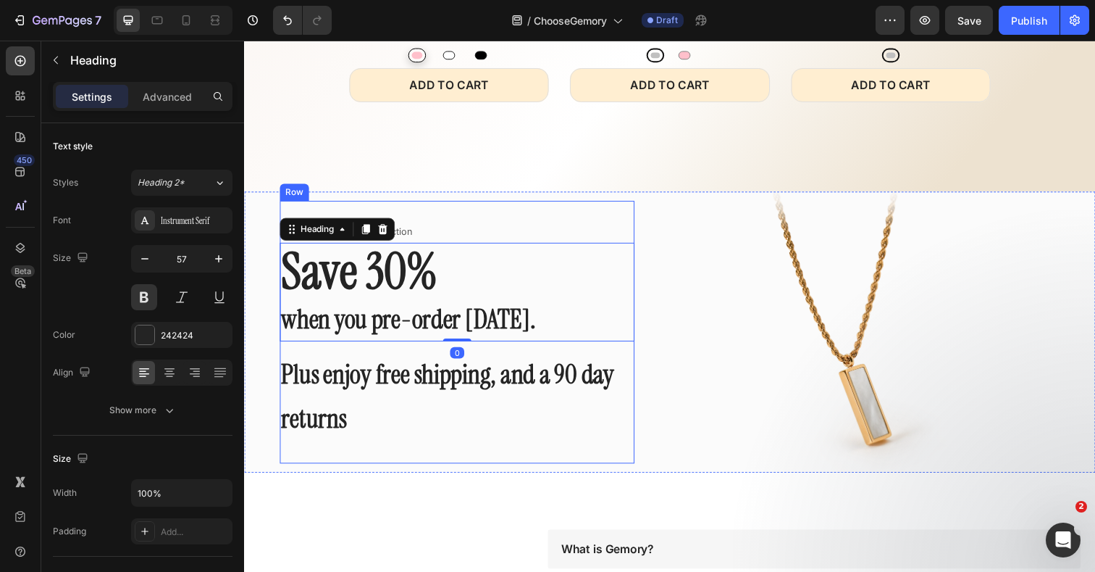
click at [433, 222] on div "The Gemory launch collection Text block ⁠⁠⁠⁠⁠⁠⁠ Save 30% when you pre-order tod…" at bounding box center [461, 338] width 362 height 269
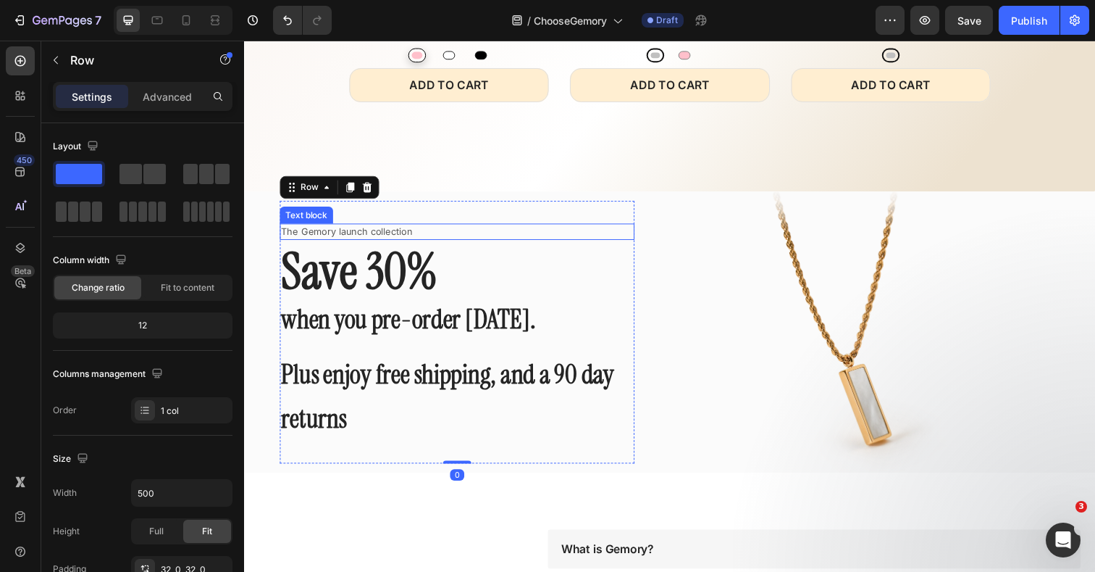
click at [414, 230] on p "The Gemory launch collection" at bounding box center [461, 236] width 359 height 14
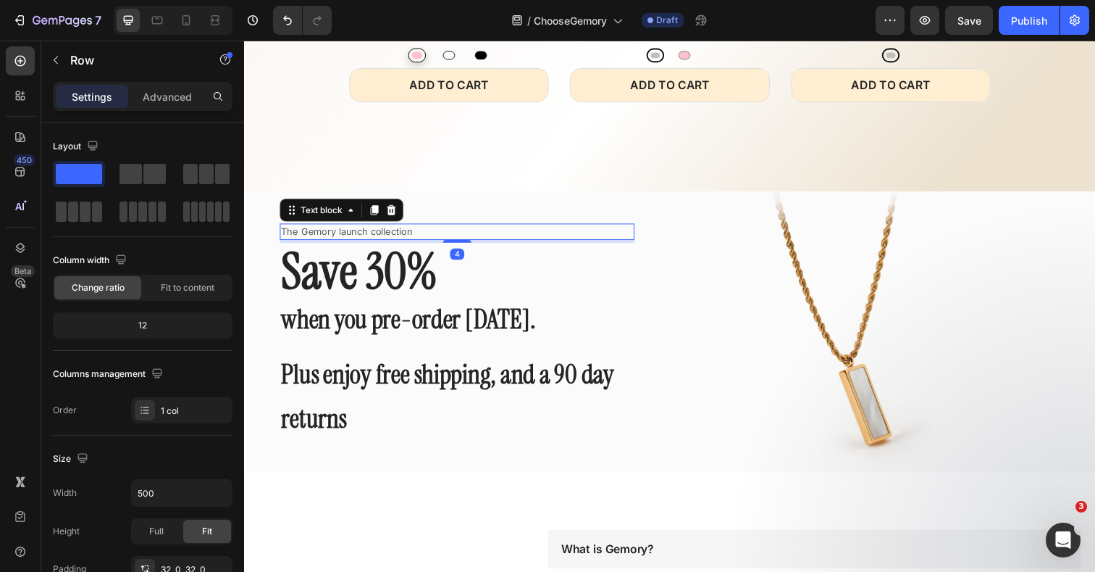
click at [414, 230] on p "The Gemory launch collection" at bounding box center [461, 236] width 359 height 14
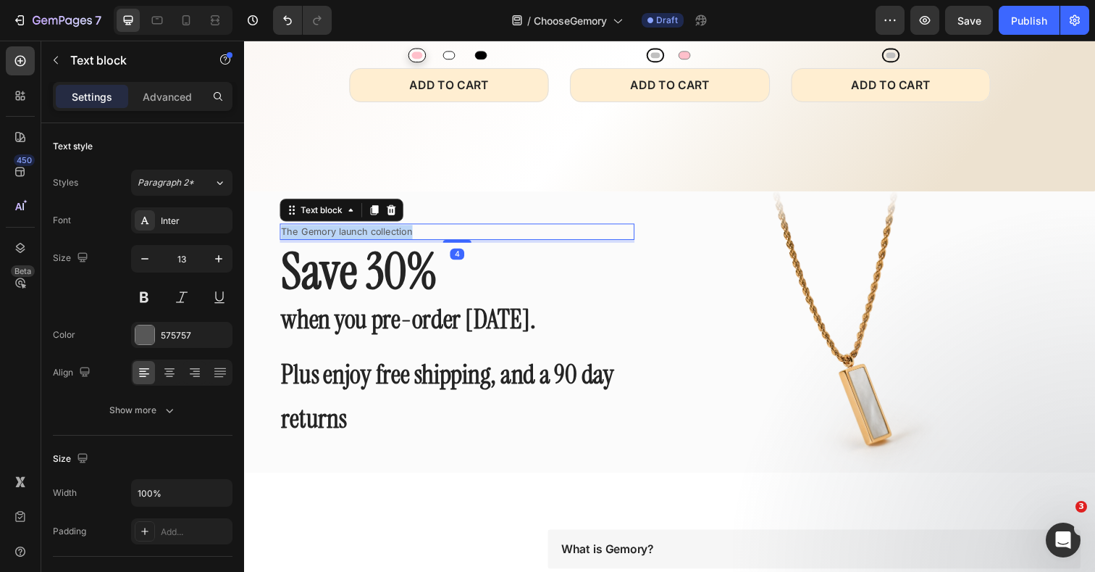
click at [414, 230] on p "The Gemory launch collection" at bounding box center [461, 236] width 359 height 14
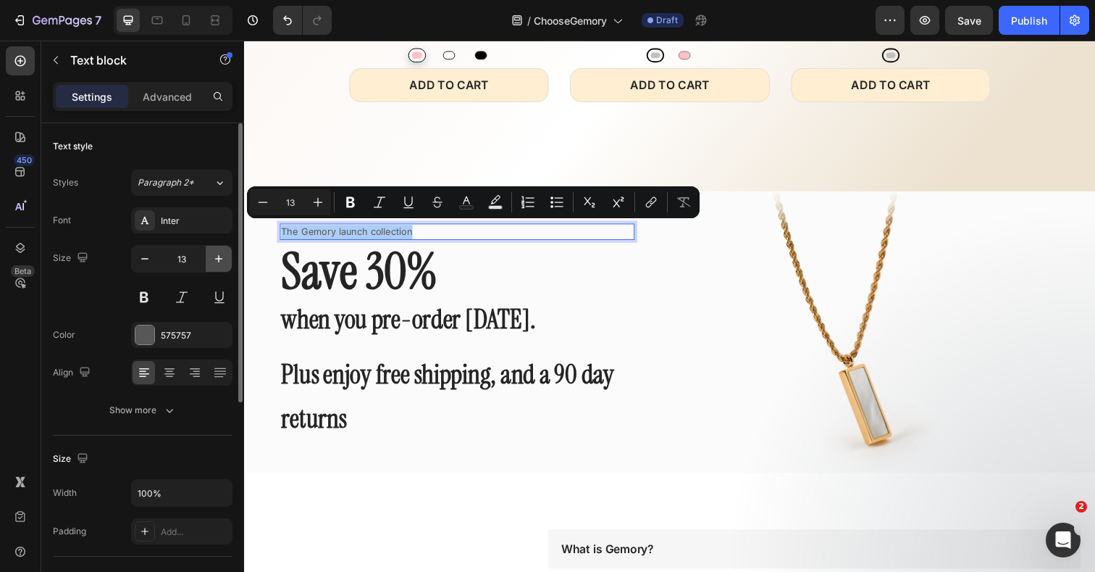
click at [220, 262] on icon "button" at bounding box center [219, 258] width 14 height 14
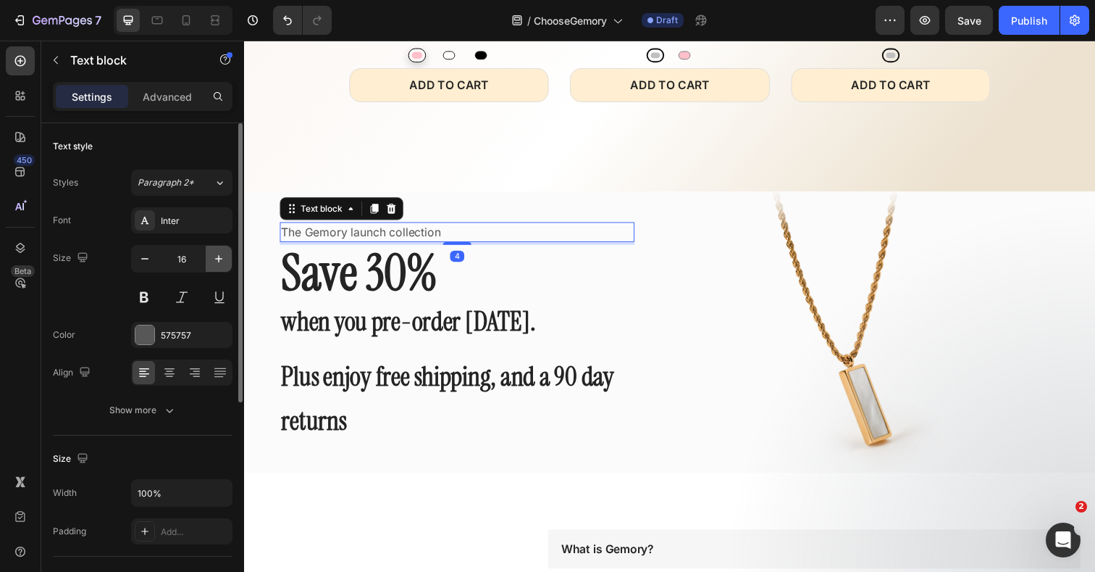
click at [220, 261] on icon "button" at bounding box center [219, 258] width 14 height 14
type input "17"
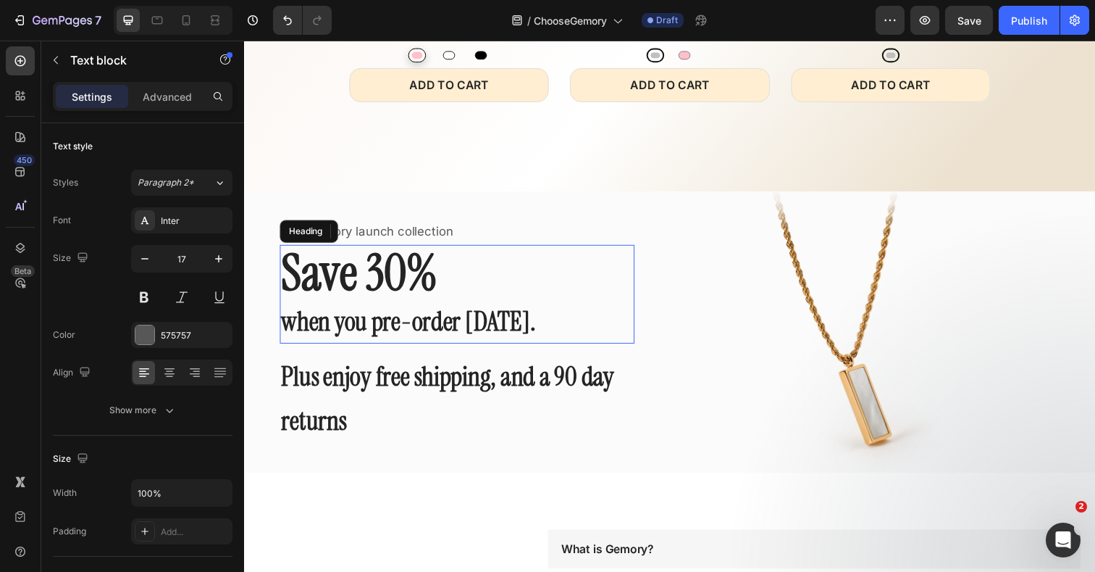
click at [346, 278] on span "Save 30%" at bounding box center [361, 279] width 158 height 66
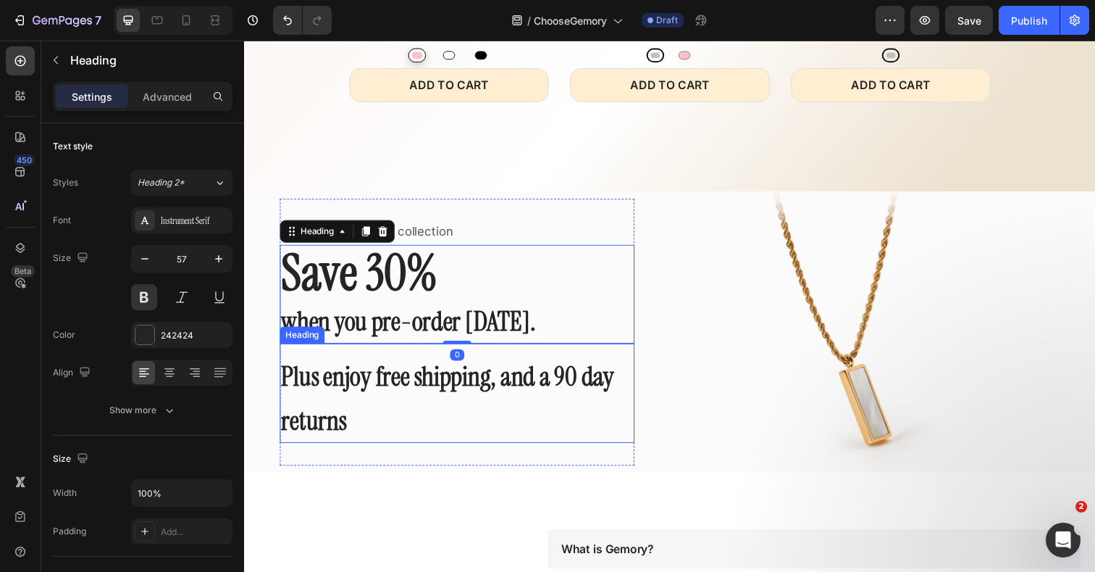
click at [383, 375] on span "Plus enjoy free shipping, and a 90 day returns" at bounding box center [452, 406] width 340 height 80
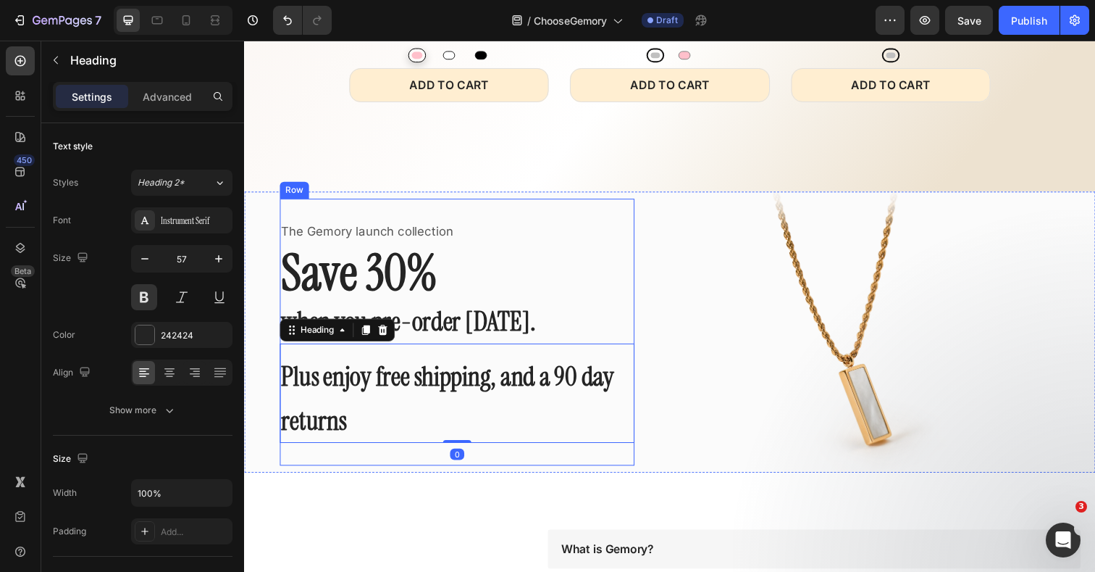
click at [561, 217] on div "The Gemory launch collection Text block ⁠⁠⁠⁠⁠⁠⁠ Save 30% when you pre-order tod…" at bounding box center [461, 338] width 362 height 273
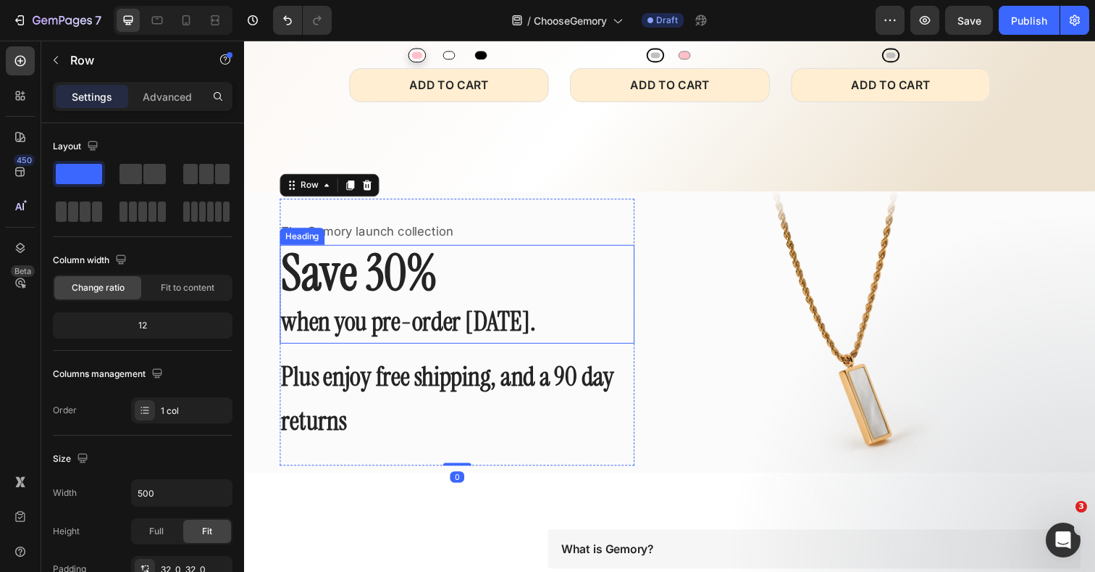
click at [461, 319] on span "when you pre-order today." at bounding box center [412, 327] width 260 height 35
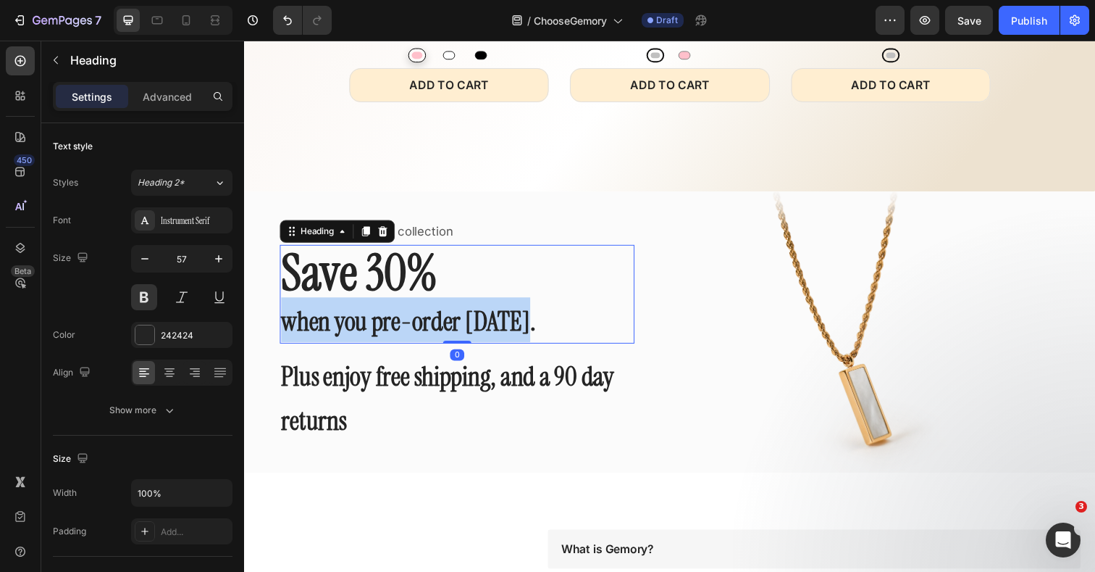
click at [461, 319] on span "when you pre-order today." at bounding box center [412, 327] width 260 height 35
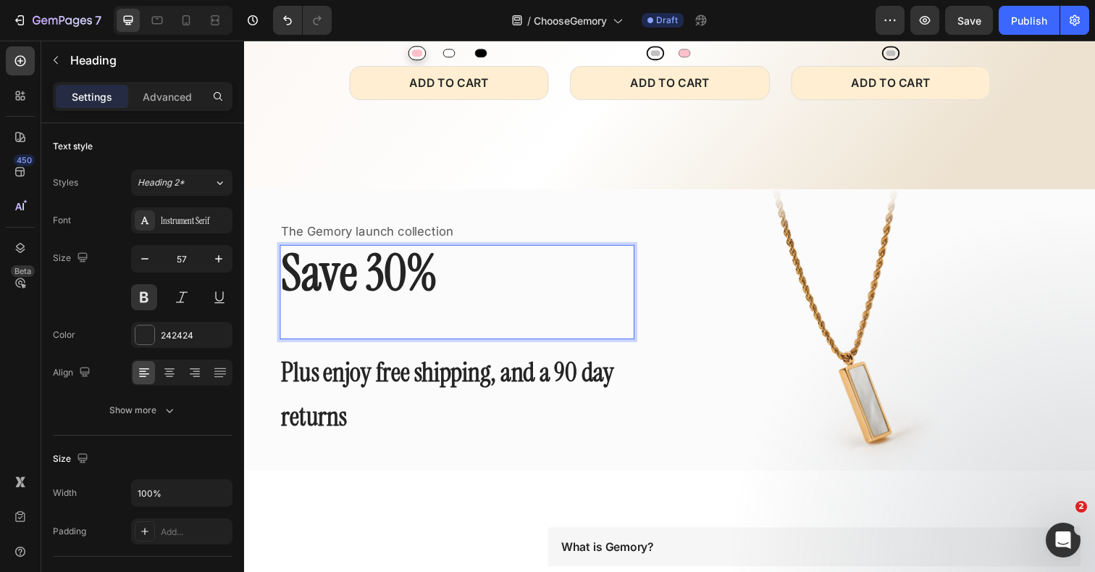
scroll to position [776, 0]
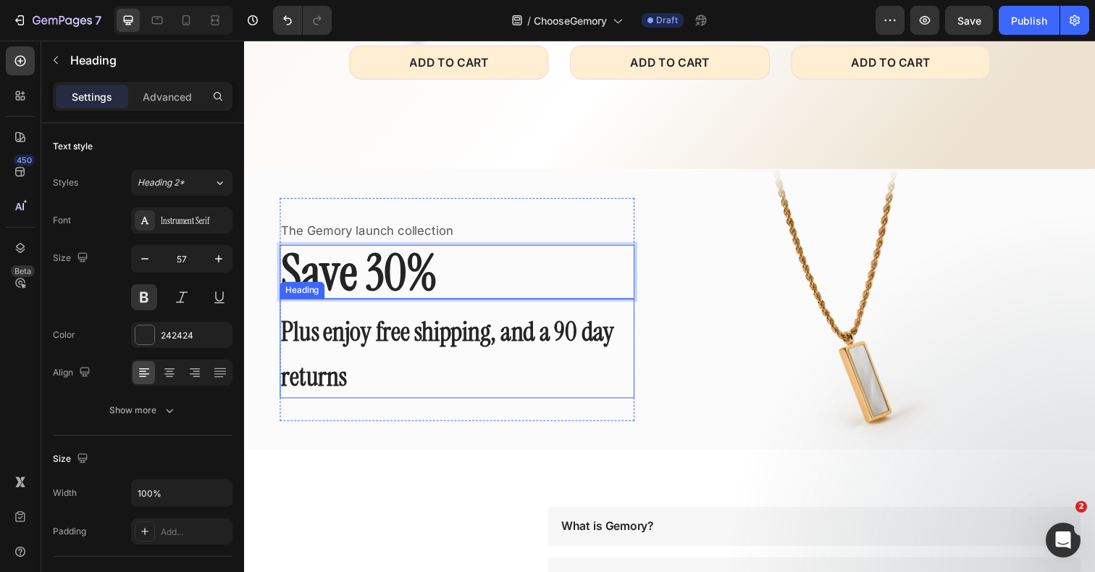
click at [422, 340] on span "Plus enjoy free shipping, and a 90 day returns" at bounding box center [452, 360] width 340 height 80
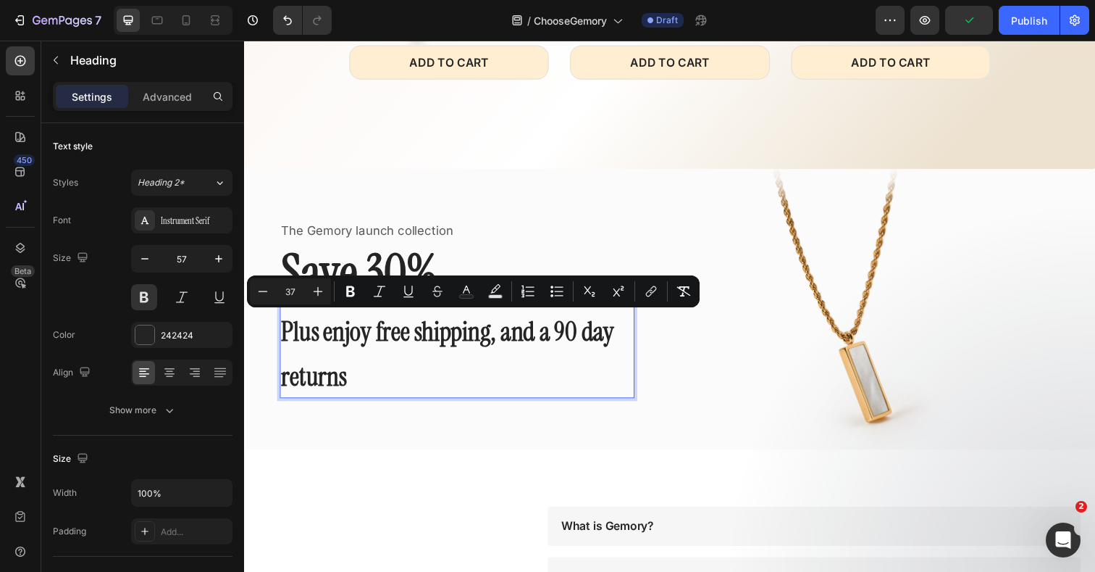
click at [590, 390] on p "Plus enjoy free shipping, and a 90 day returns" at bounding box center [461, 358] width 359 height 91
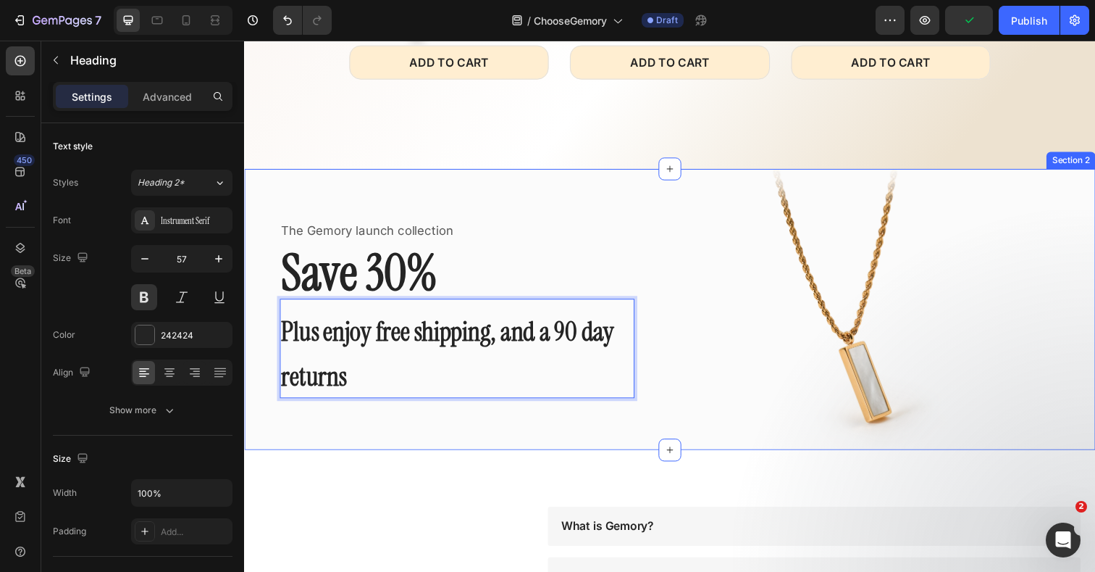
click at [495, 448] on div "The Gemory launch collection Text block ⁠⁠⁠⁠⁠⁠⁠ Save 30% Heading Plus enjoy fre…" at bounding box center [479, 315] width 398 height 287
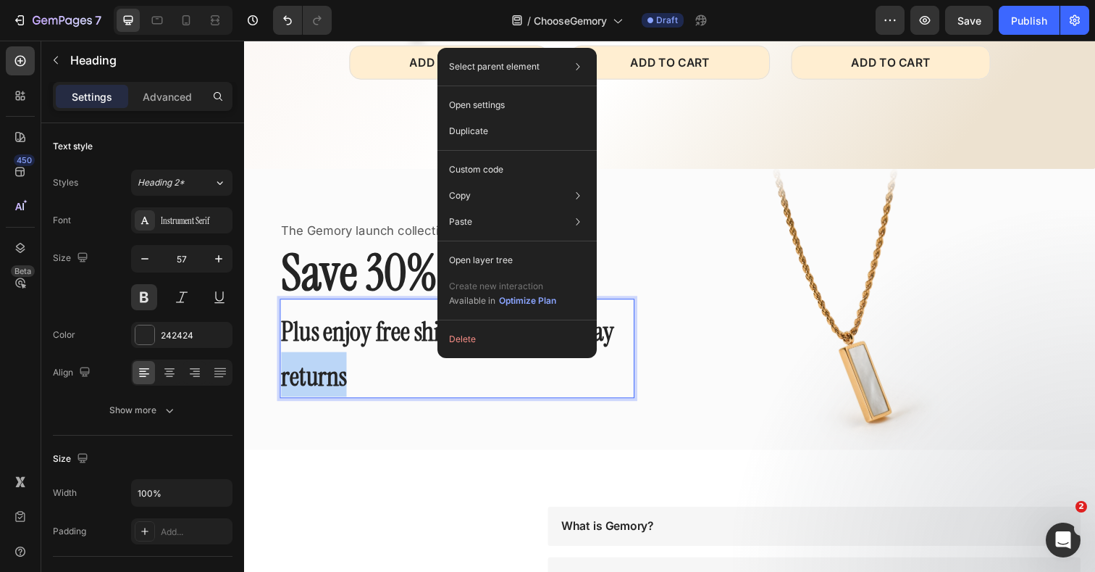
click at [333, 382] on span "Plus enjoy free shipping, and a 90 day returns" at bounding box center [452, 360] width 340 height 80
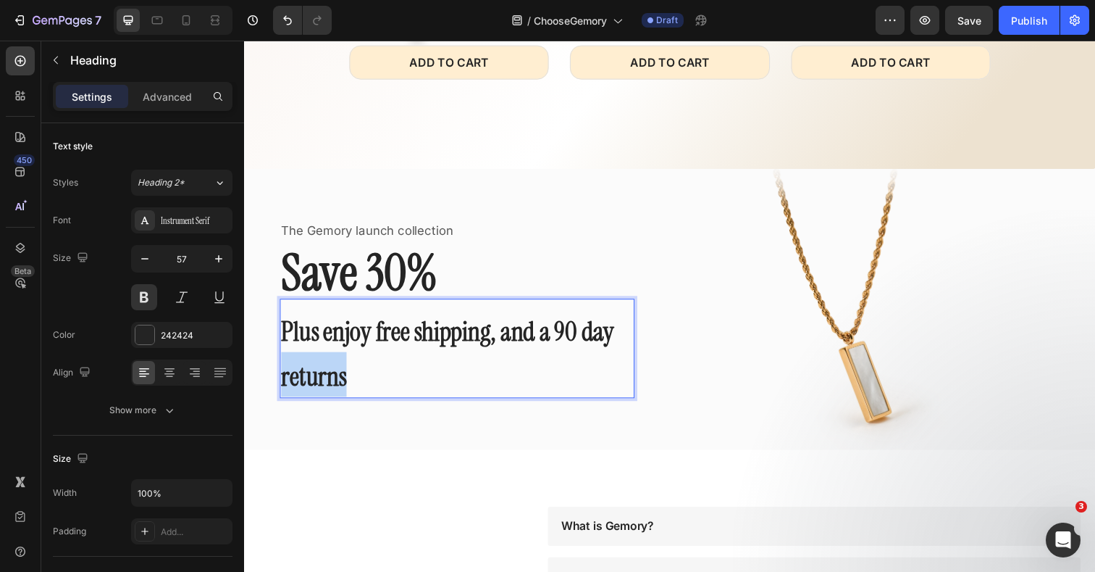
click at [333, 382] on span "Plus enjoy free shipping, and a 90 day returns" at bounding box center [452, 360] width 340 height 80
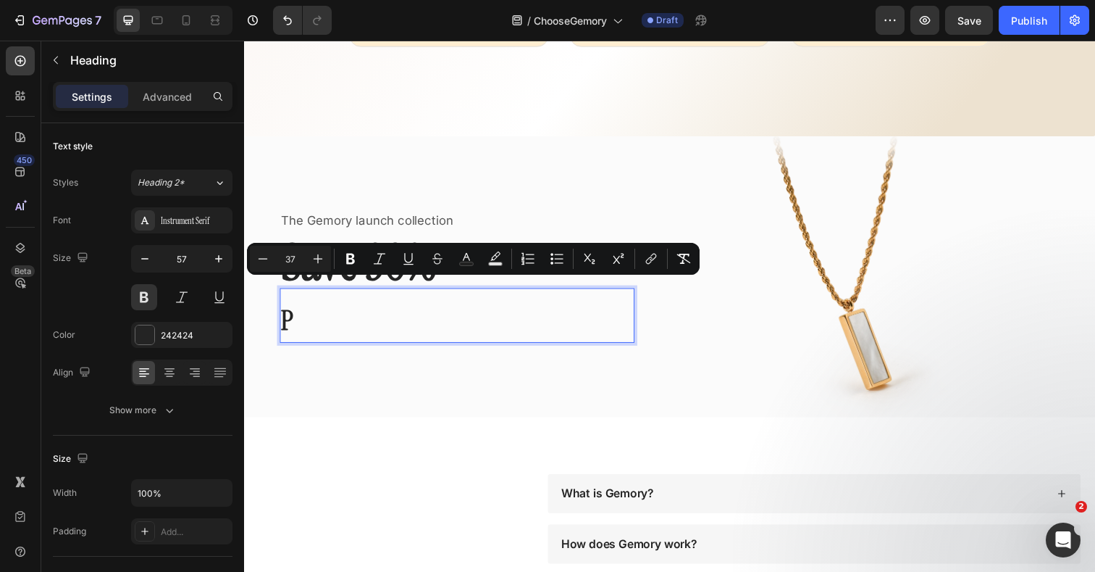
scroll to position [832, 0]
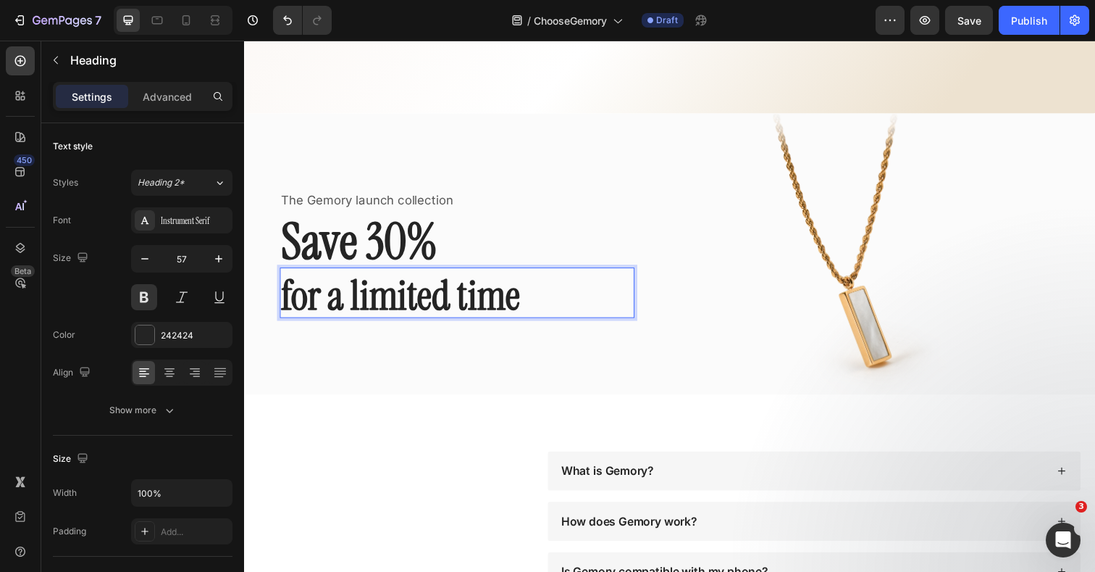
click at [416, 312] on p "for a limited time" at bounding box center [461, 301] width 359 height 41
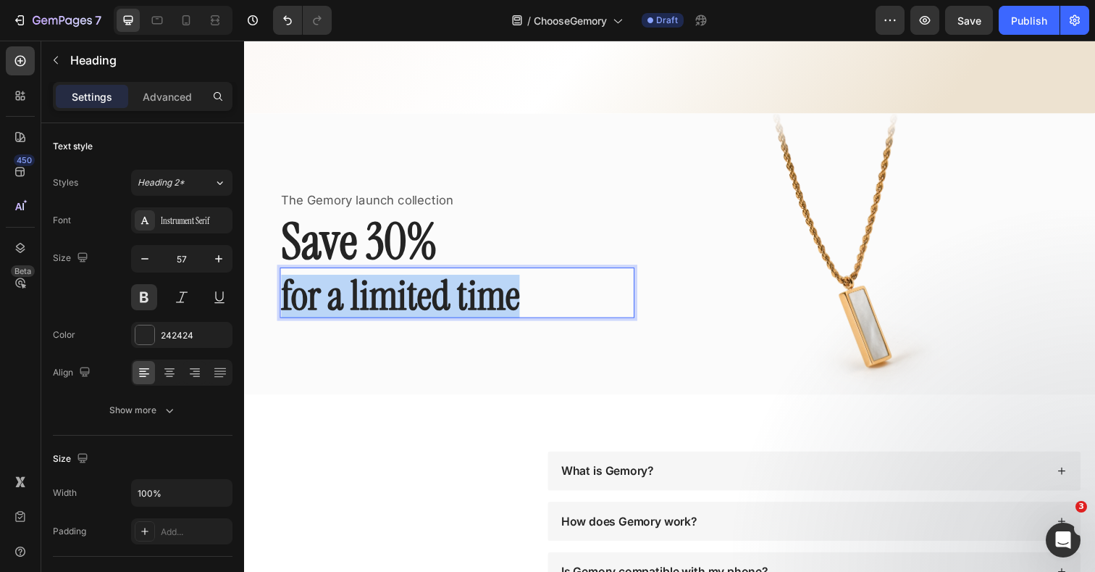
click at [416, 312] on p "for a limited time" at bounding box center [461, 301] width 359 height 41
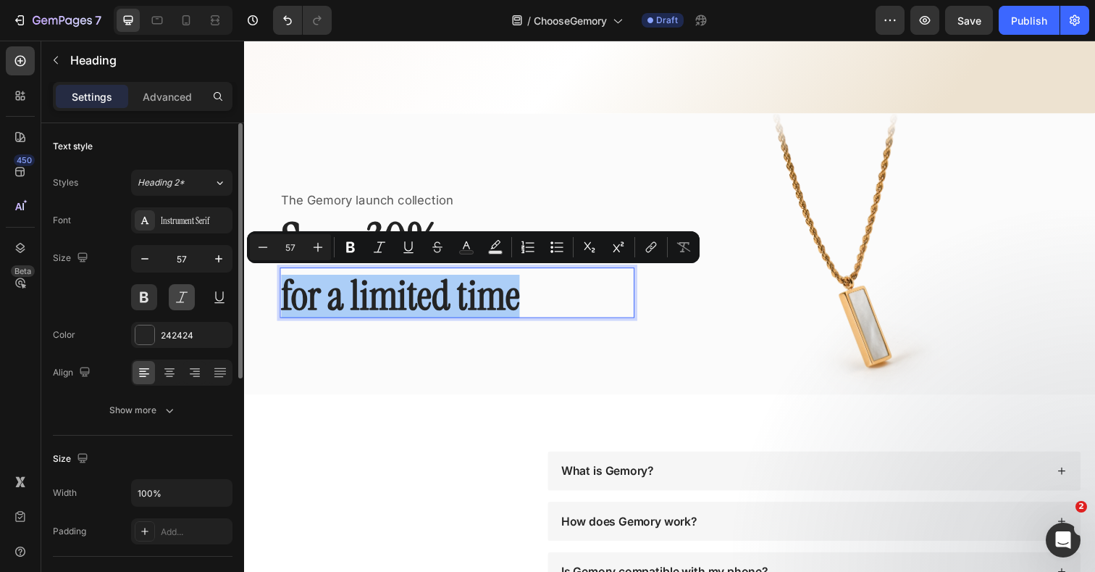
click at [190, 294] on button at bounding box center [182, 297] width 26 height 26
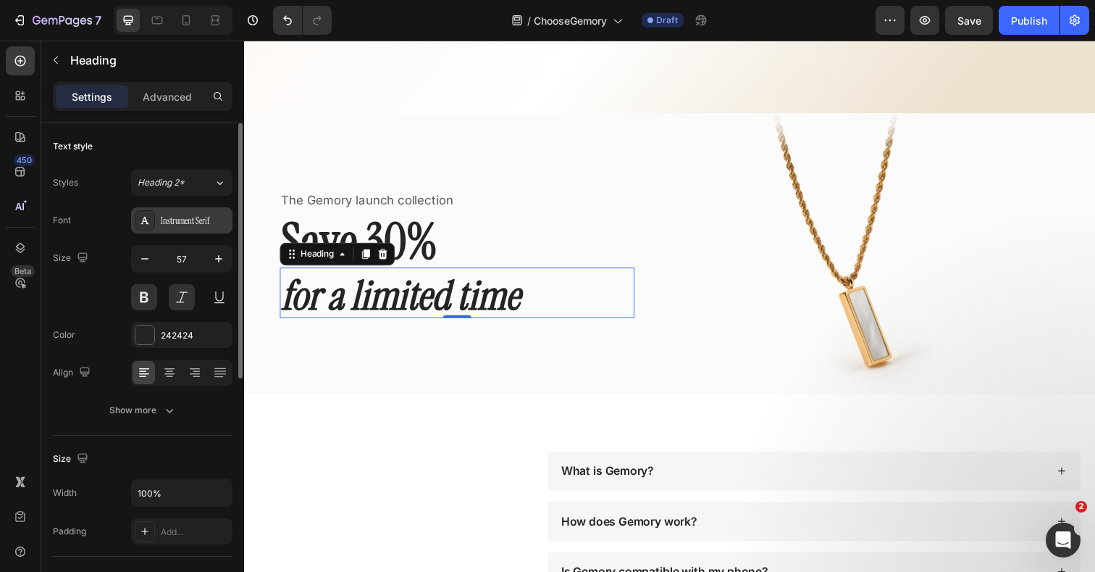
click at [196, 225] on div "Instrument Serif" at bounding box center [195, 220] width 68 height 13
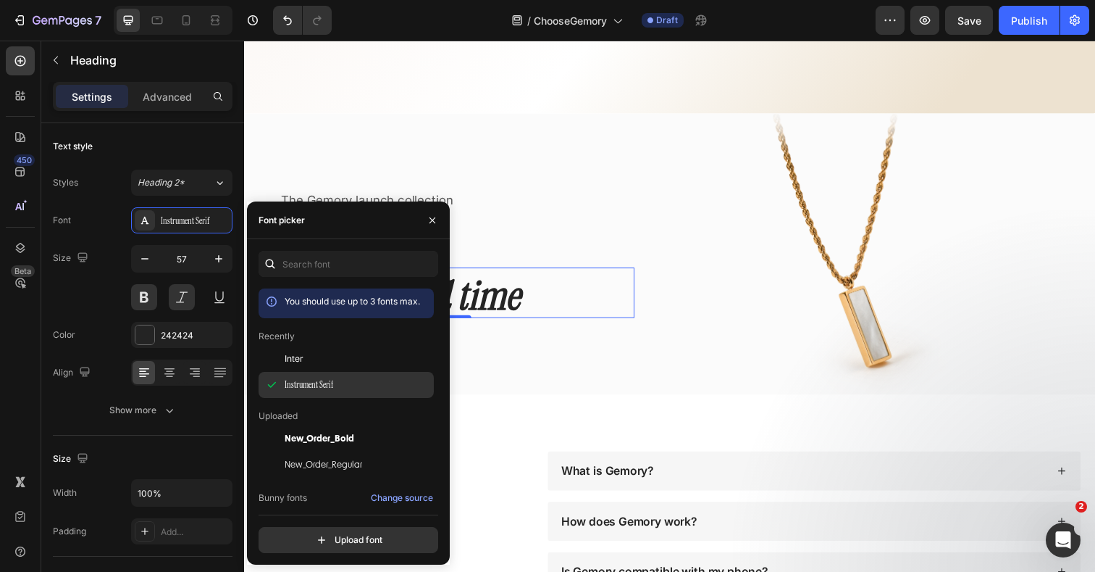
click at [313, 385] on span "Instrument Serif" at bounding box center [309, 384] width 49 height 13
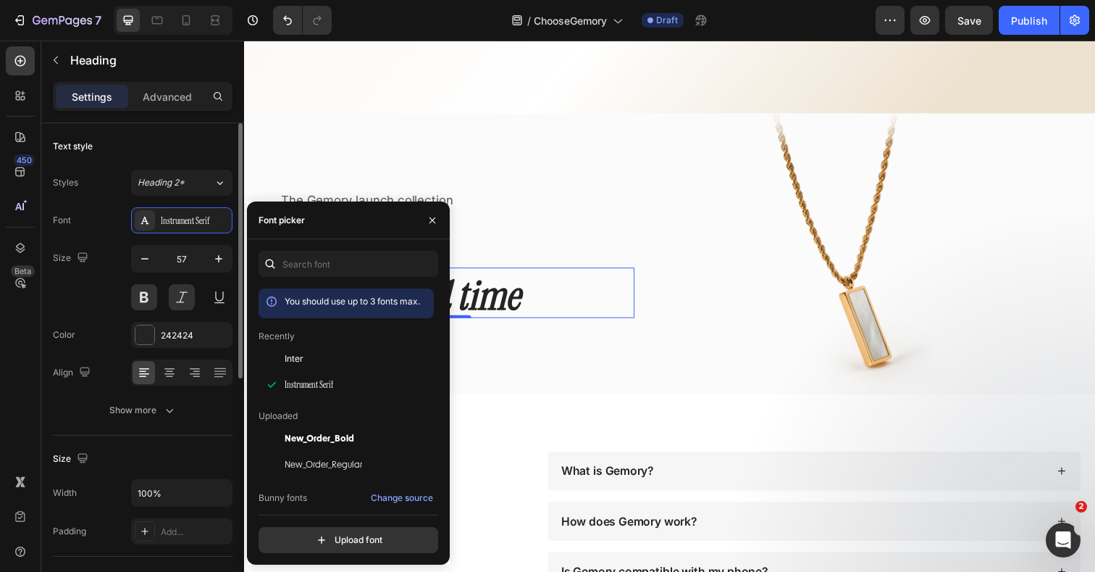
click at [117, 275] on div "Size 57" at bounding box center [143, 277] width 180 height 65
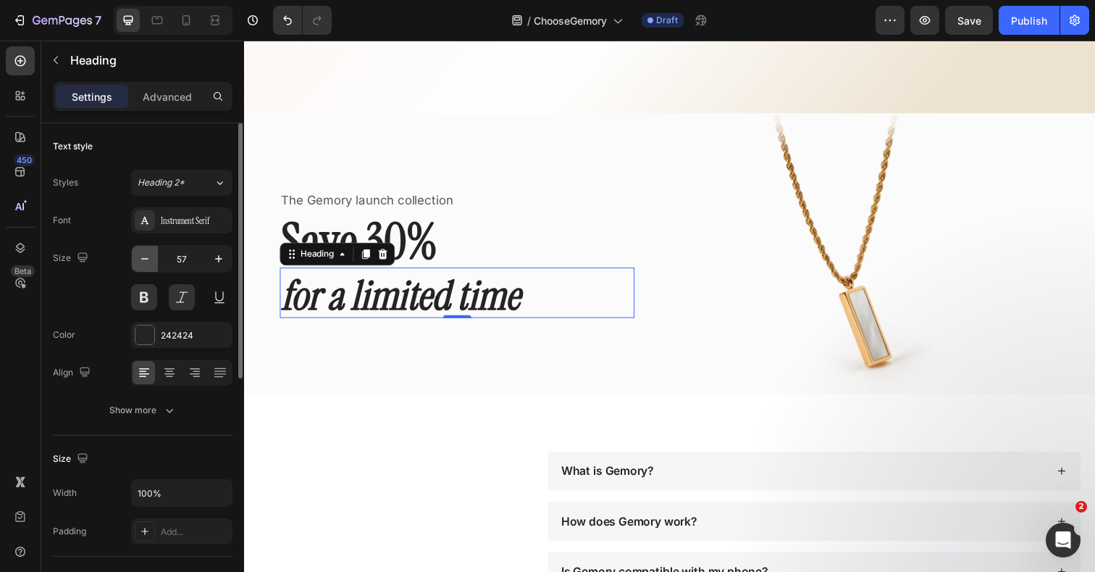
click at [135, 266] on button "button" at bounding box center [145, 259] width 26 height 26
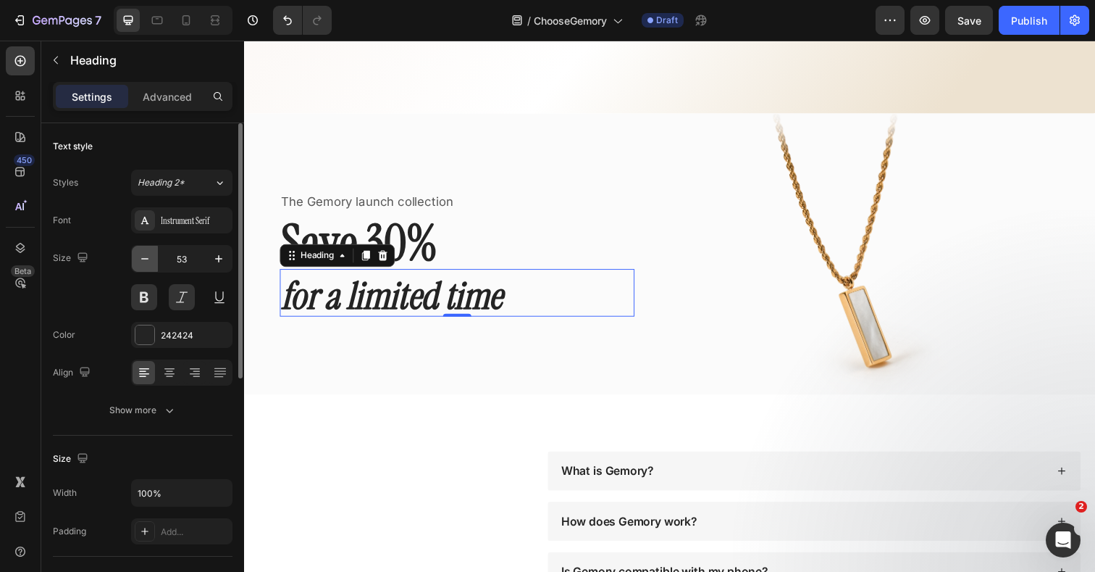
click at [135, 266] on button "button" at bounding box center [145, 259] width 26 height 26
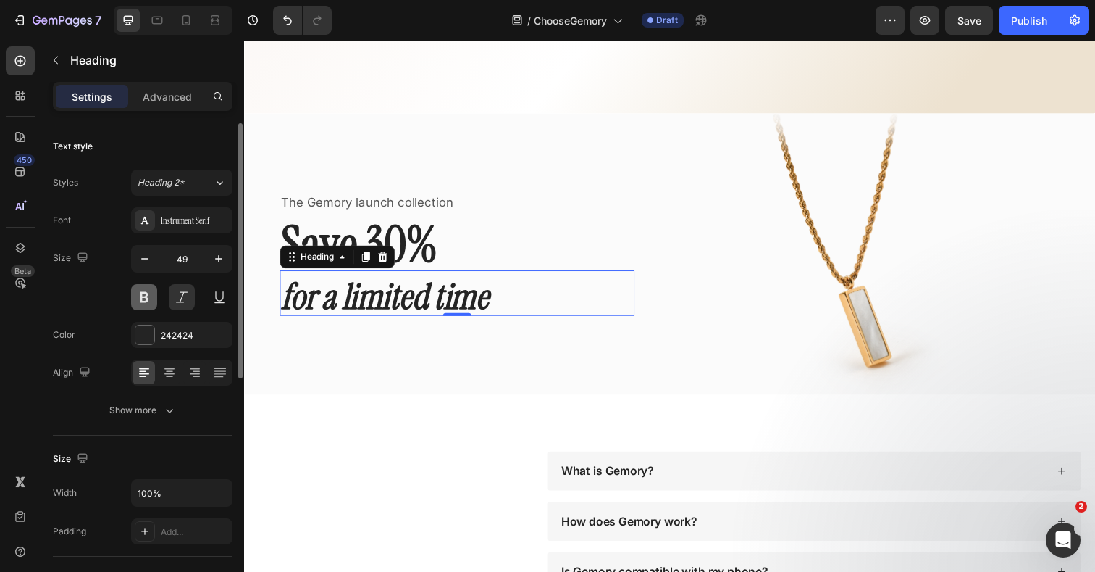
type input "48"
click at [143, 287] on button at bounding box center [144, 297] width 26 height 26
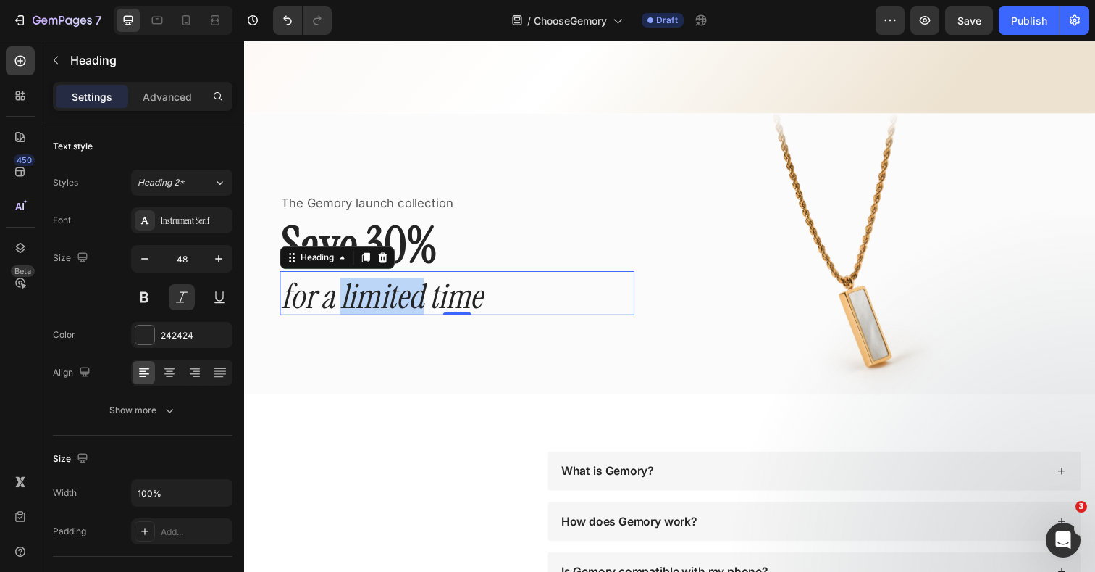
click at [388, 306] on p "for a limited time" at bounding box center [461, 302] width 359 height 35
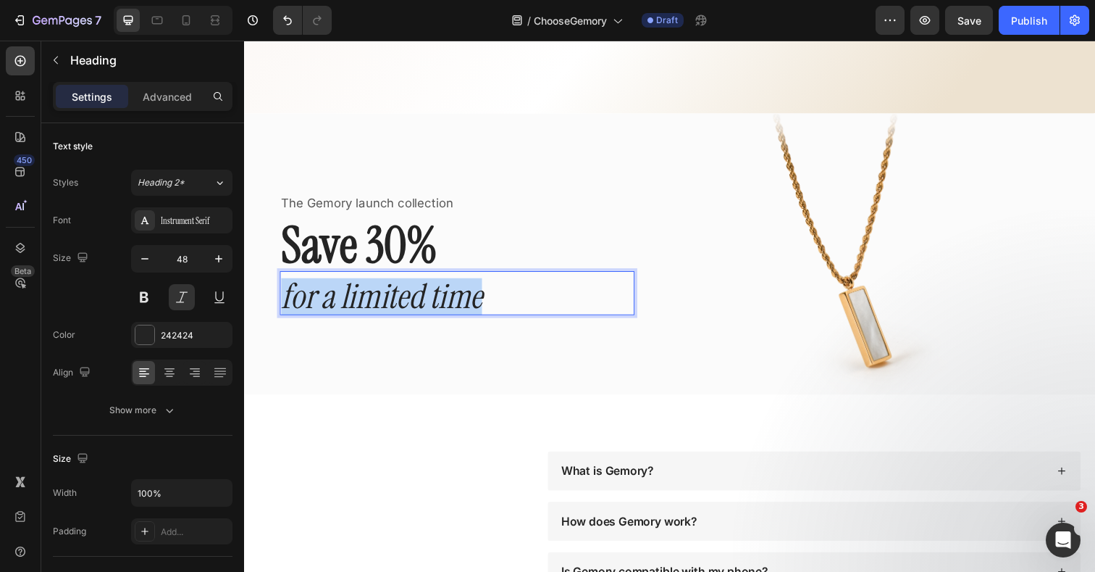
click at [388, 306] on p "for a limited time" at bounding box center [461, 302] width 359 height 35
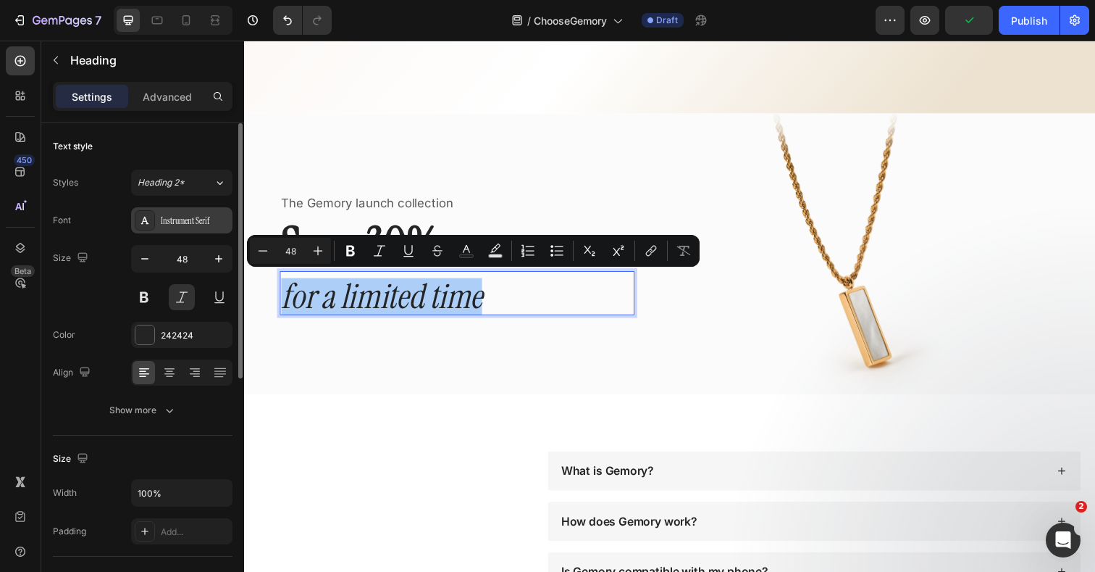
click at [216, 226] on div "Instrument Serif" at bounding box center [195, 220] width 68 height 13
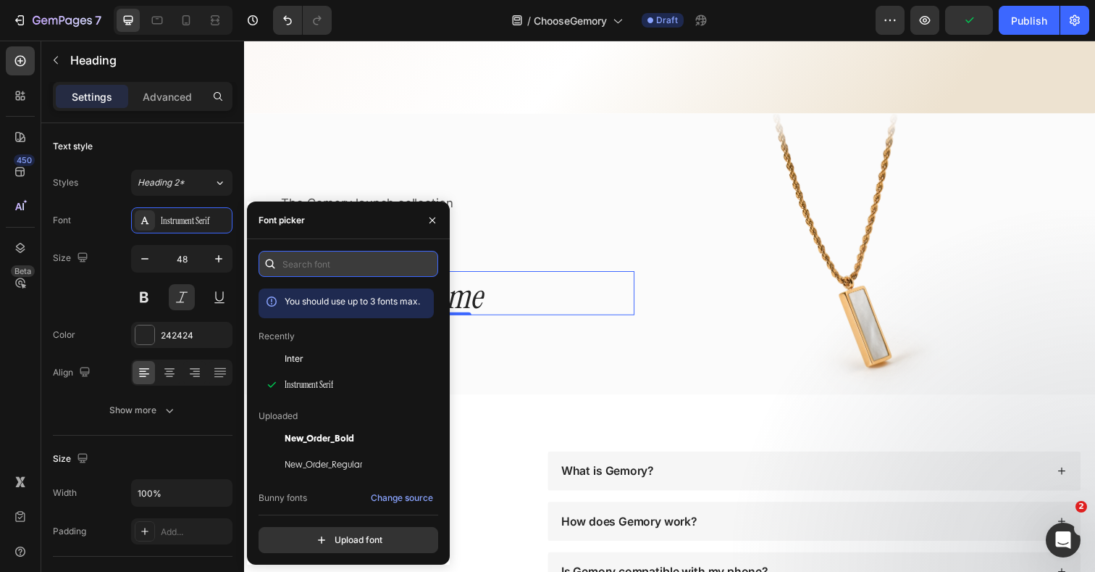
click at [307, 259] on input "text" at bounding box center [349, 264] width 180 height 26
type input "u"
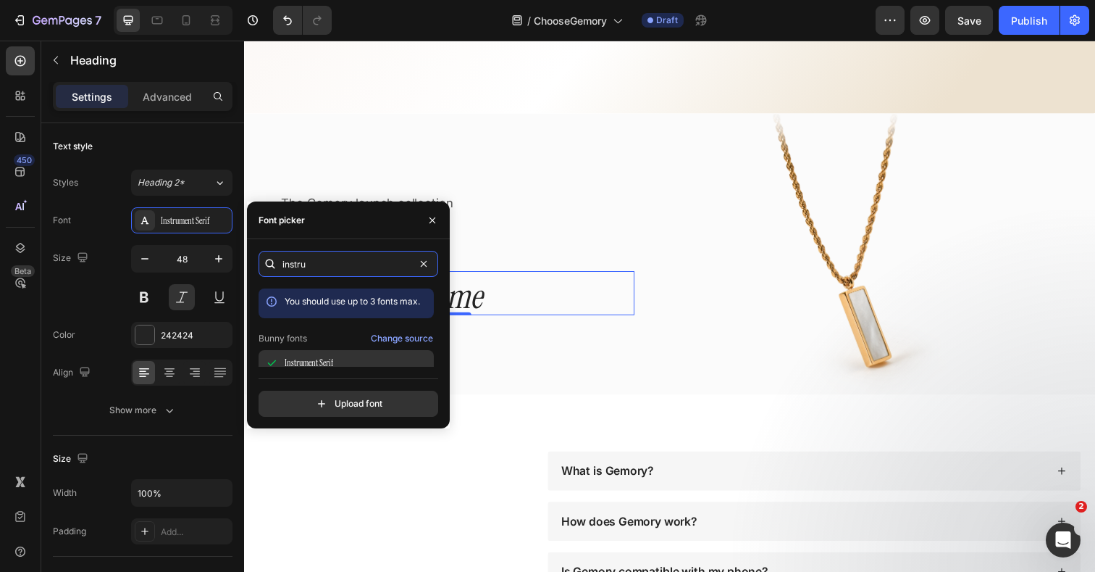
type input "instru"
click at [319, 363] on span "Instrument Serif" at bounding box center [309, 362] width 49 height 13
click at [326, 357] on span "Instrument Serif" at bounding box center [309, 362] width 49 height 13
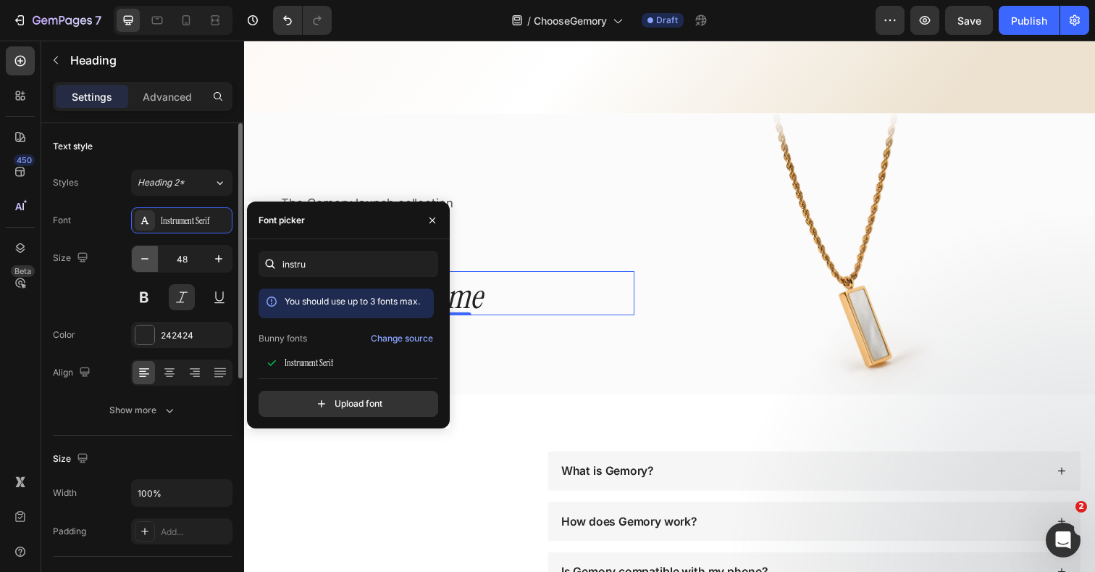
click at [141, 267] on button "button" at bounding box center [145, 259] width 26 height 26
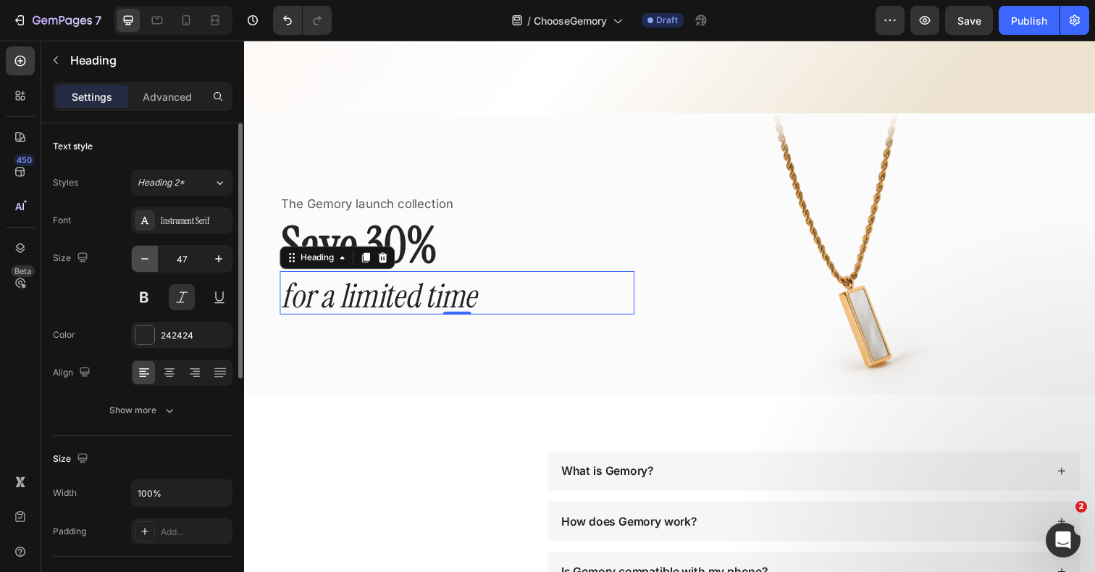
click at [141, 267] on button "button" at bounding box center [145, 259] width 26 height 26
type input "44"
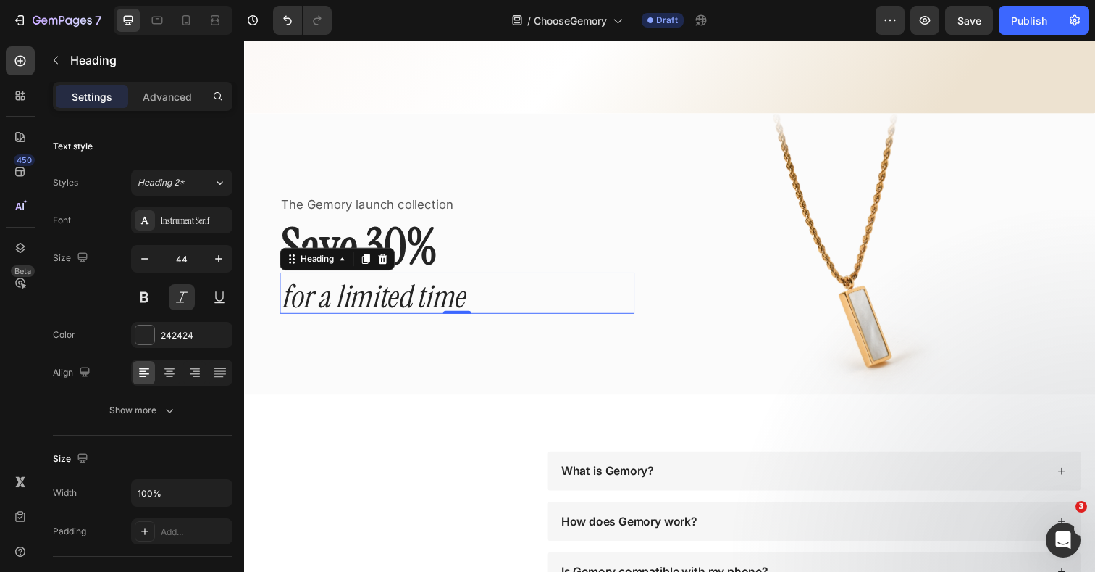
click at [332, 277] on div "for a limited time Heading 0" at bounding box center [461, 298] width 362 height 42
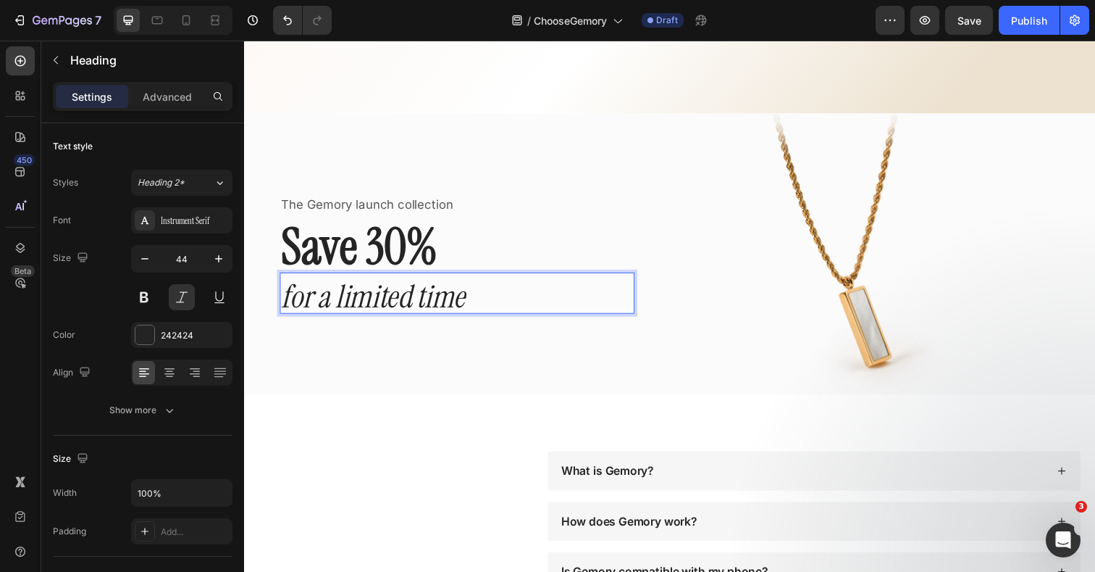
click at [479, 300] on p "for a limited time" at bounding box center [461, 302] width 359 height 32
click at [435, 332] on div "The Gemory launch collection Text block ⁠⁠⁠⁠⁠⁠⁠ Save 30% Heading for a limited …" at bounding box center [461, 259] width 362 height 168
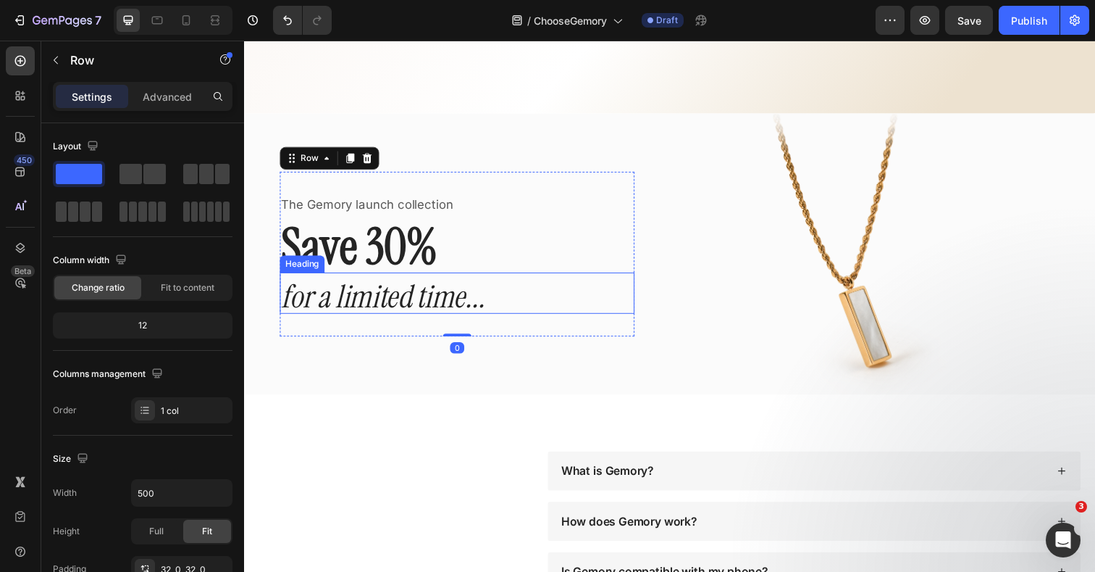
click at [388, 309] on p "for a limited time..." at bounding box center [461, 302] width 359 height 32
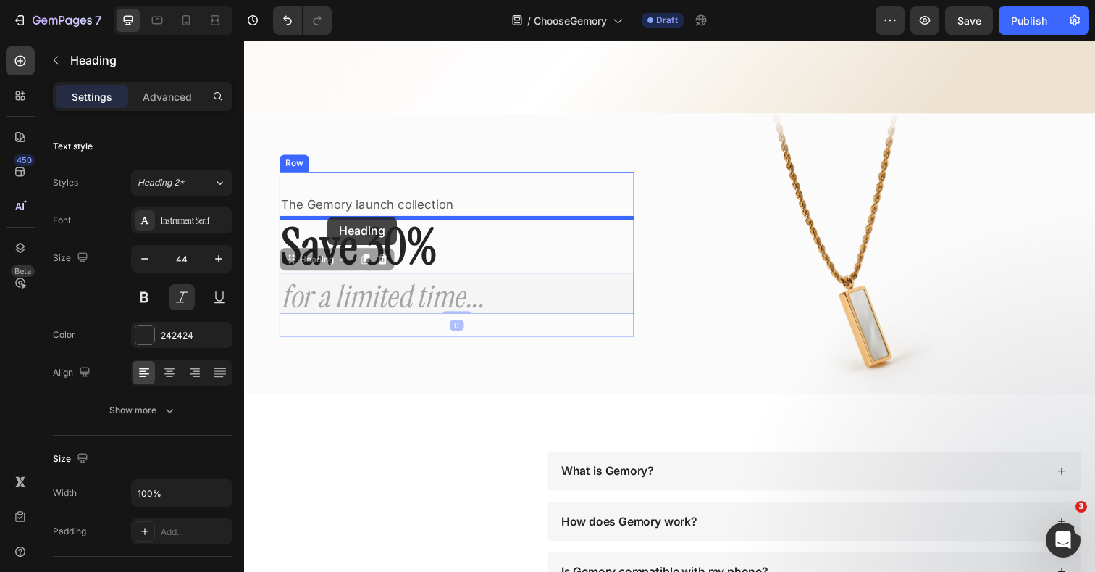
drag, startPoint x: 293, startPoint y: 266, endPoint x: 330, endPoint y: 220, distance: 58.7
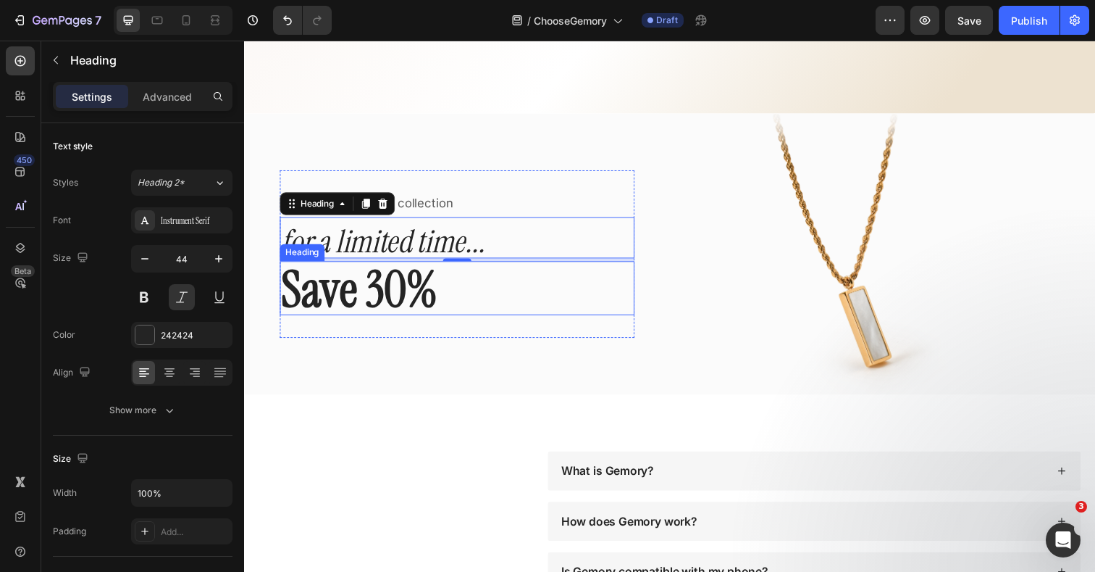
click at [372, 307] on span "Save 30%" at bounding box center [361, 295] width 158 height 66
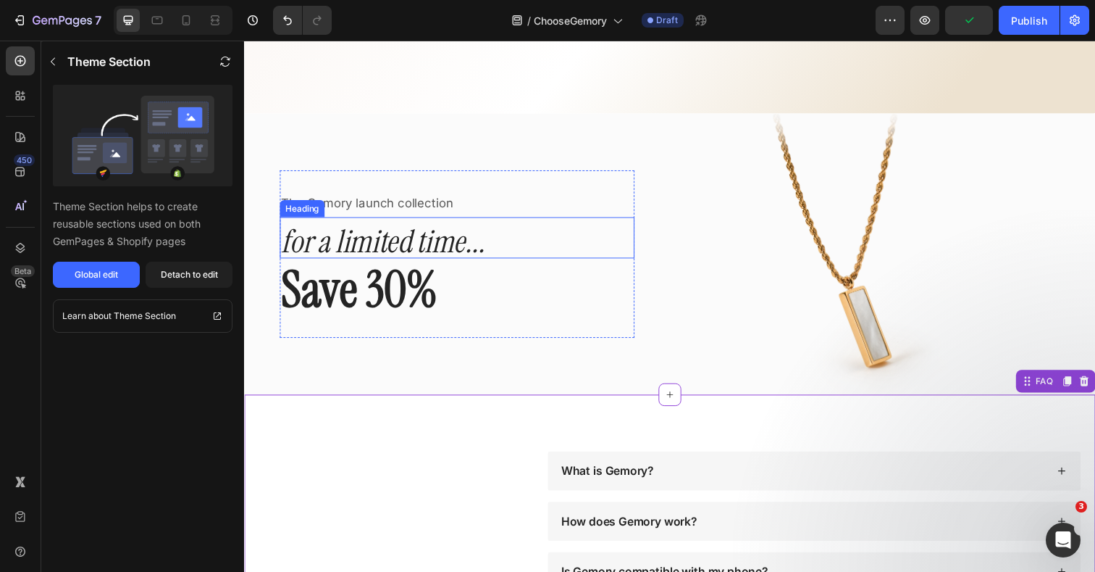
click at [391, 248] on p "for a limited time..." at bounding box center [461, 246] width 359 height 32
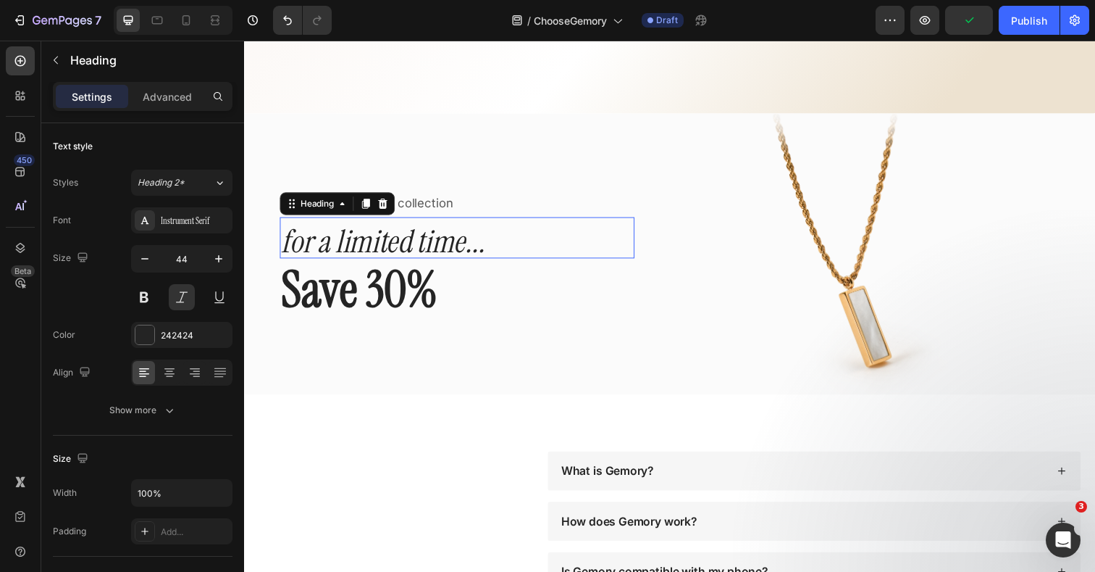
click at [391, 248] on p "for a limited time..." at bounding box center [461, 246] width 359 height 32
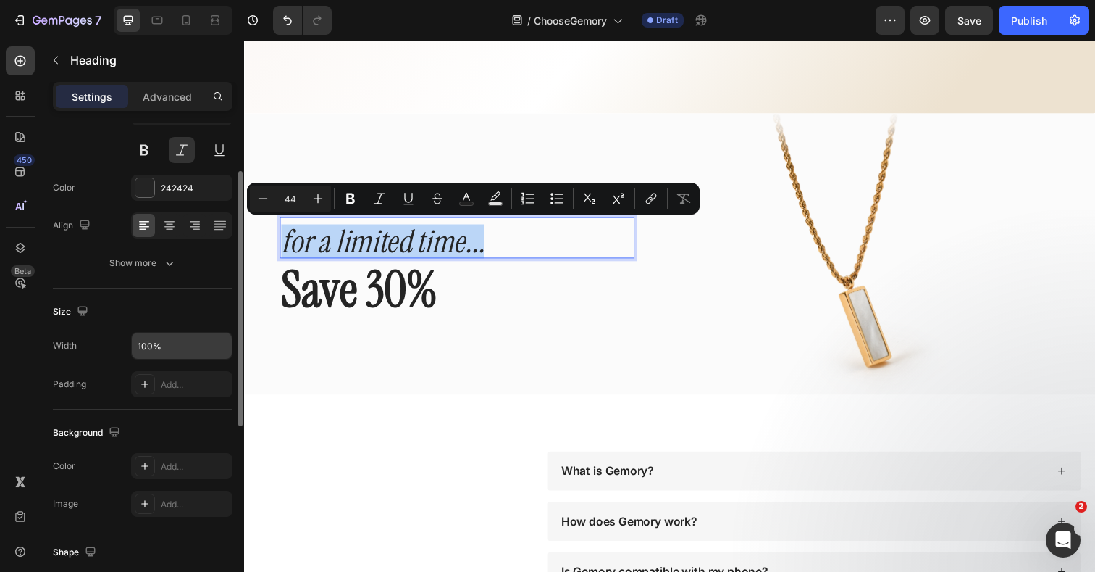
scroll to position [149, 0]
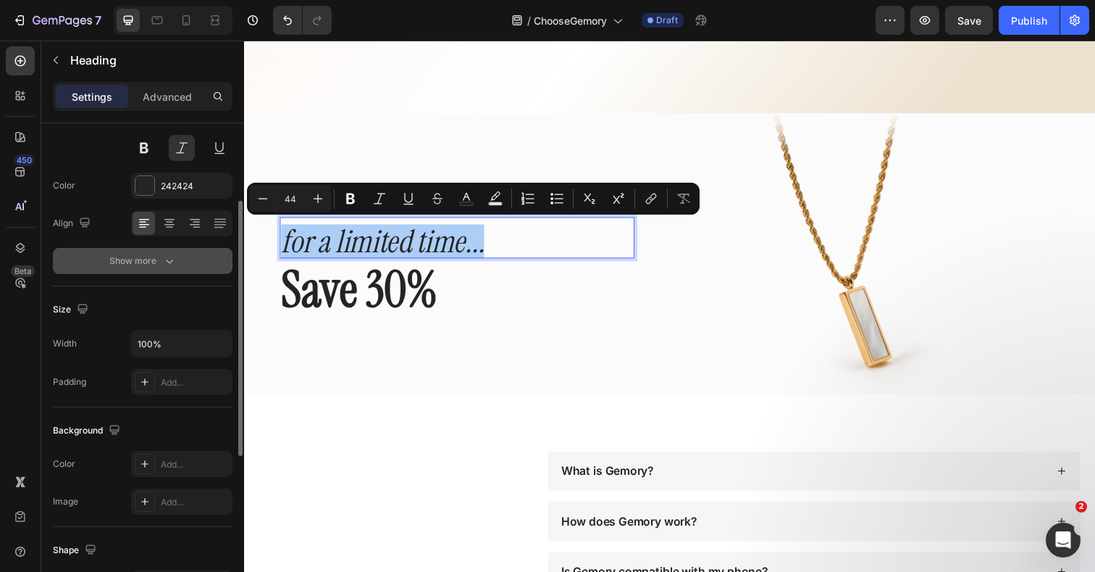
click at [159, 271] on button "Show more" at bounding box center [143, 261] width 180 height 26
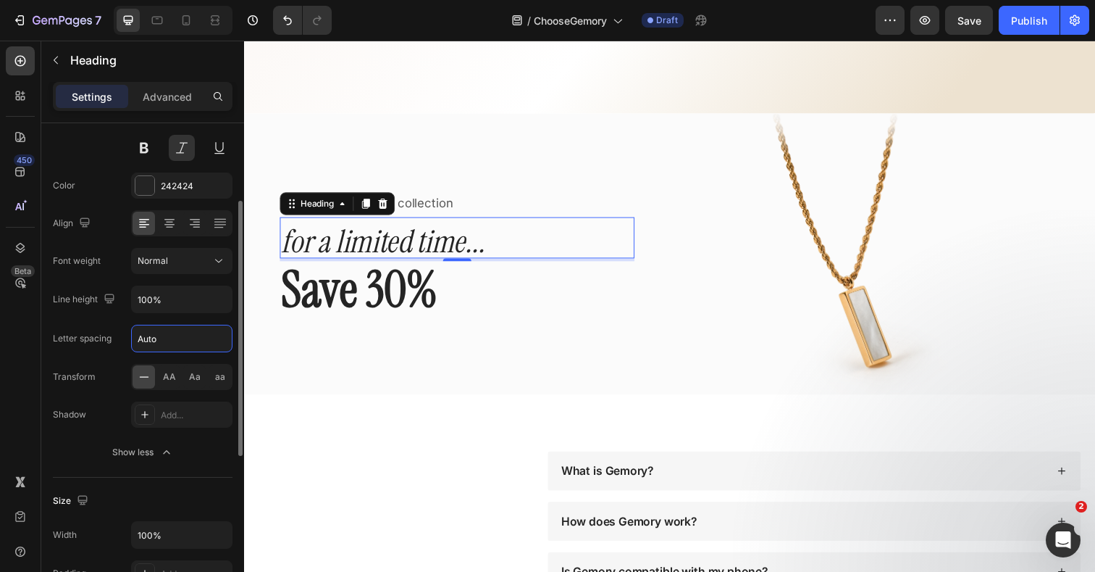
click at [164, 335] on input "Auto" at bounding box center [182, 338] width 100 height 26
click at [154, 455] on div "Show less" at bounding box center [143, 452] width 62 height 14
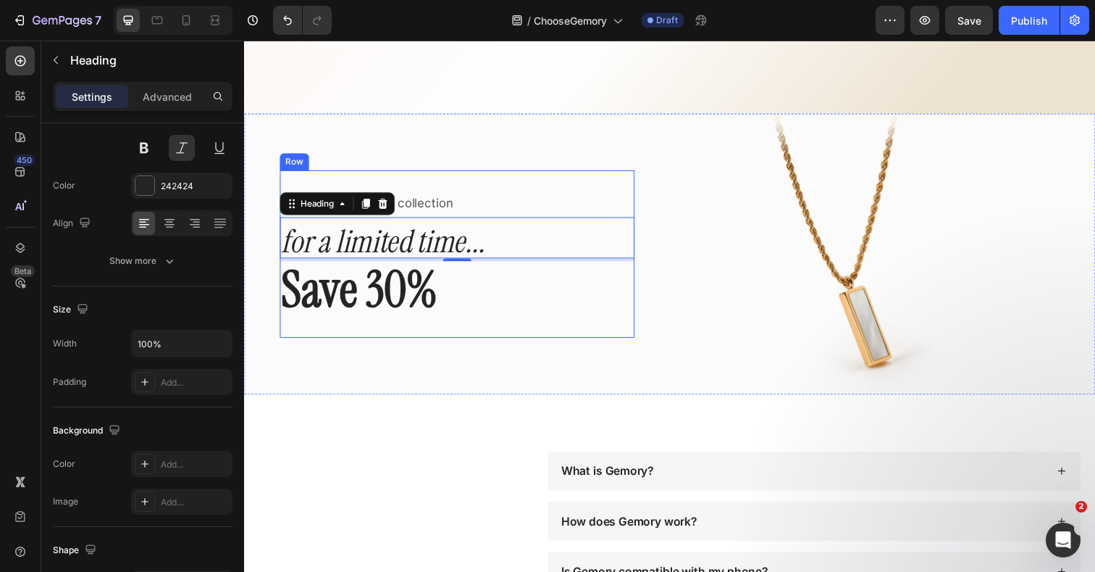
drag, startPoint x: 417, startPoint y: 322, endPoint x: 417, endPoint y: 357, distance: 34.8
click at [417, 322] on div "The Gemory launch collection Text block for a limited time... Heading 4 ⁠⁠⁠⁠⁠⁠⁠…" at bounding box center [461, 258] width 362 height 171
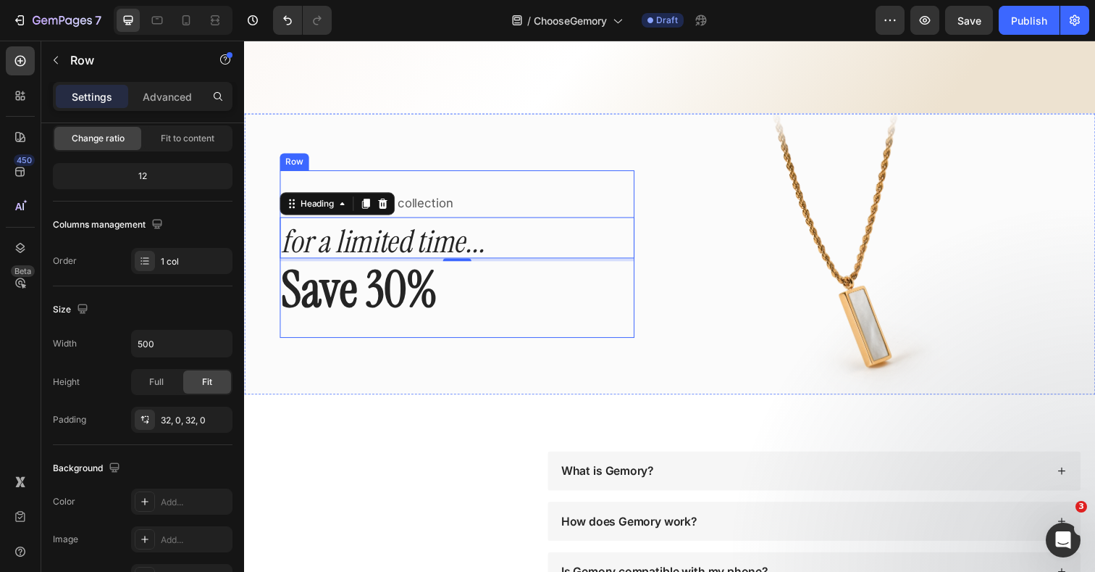
scroll to position [0, 0]
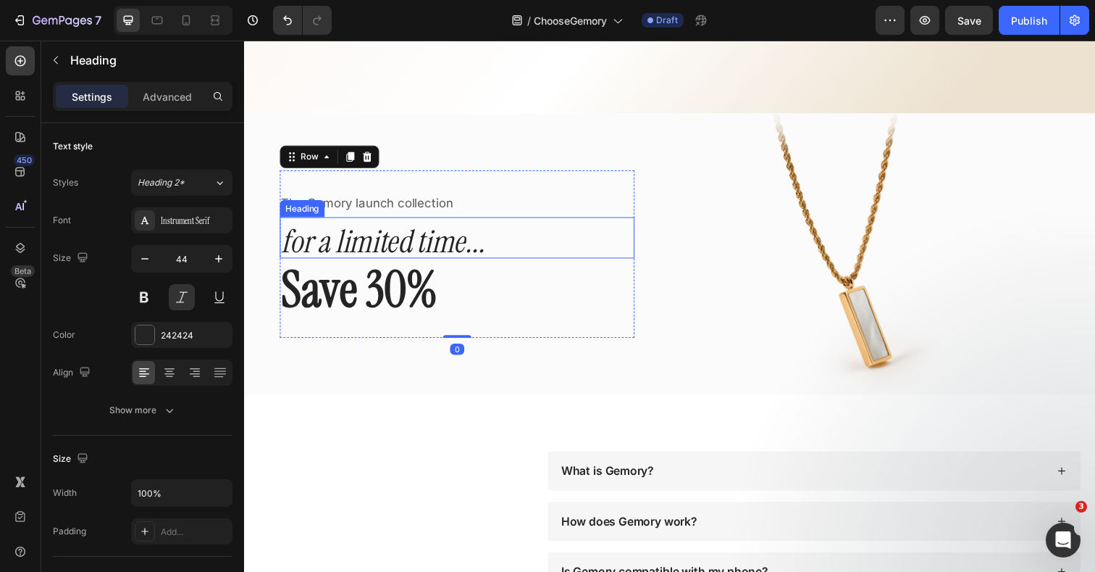
click at [451, 243] on p "for a limited time..." at bounding box center [461, 246] width 359 height 32
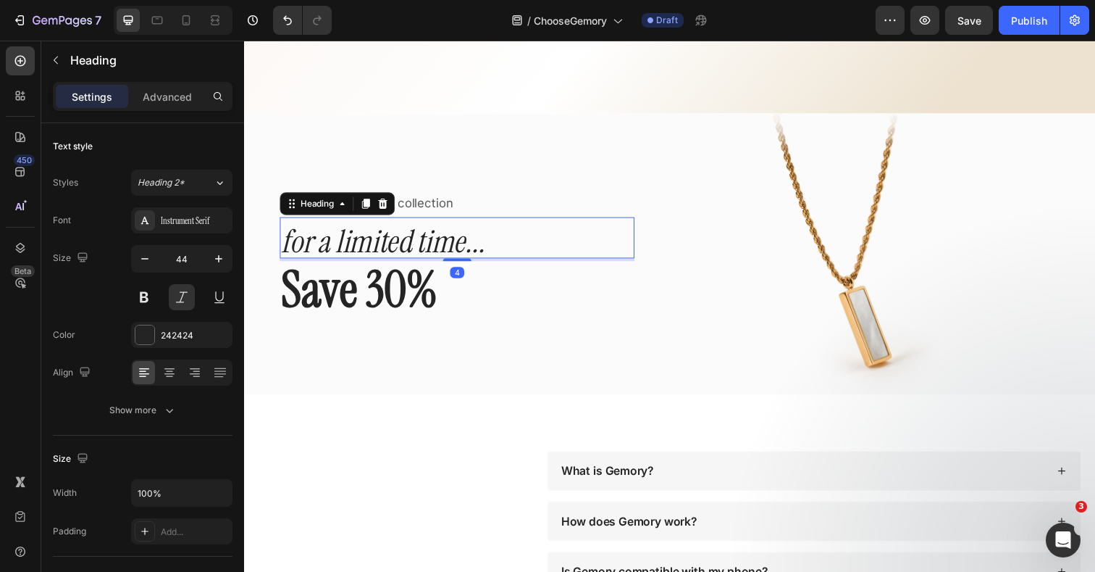
click at [356, 211] on div "Heading" at bounding box center [338, 207] width 117 height 23
click at [366, 211] on icon at bounding box center [368, 207] width 8 height 10
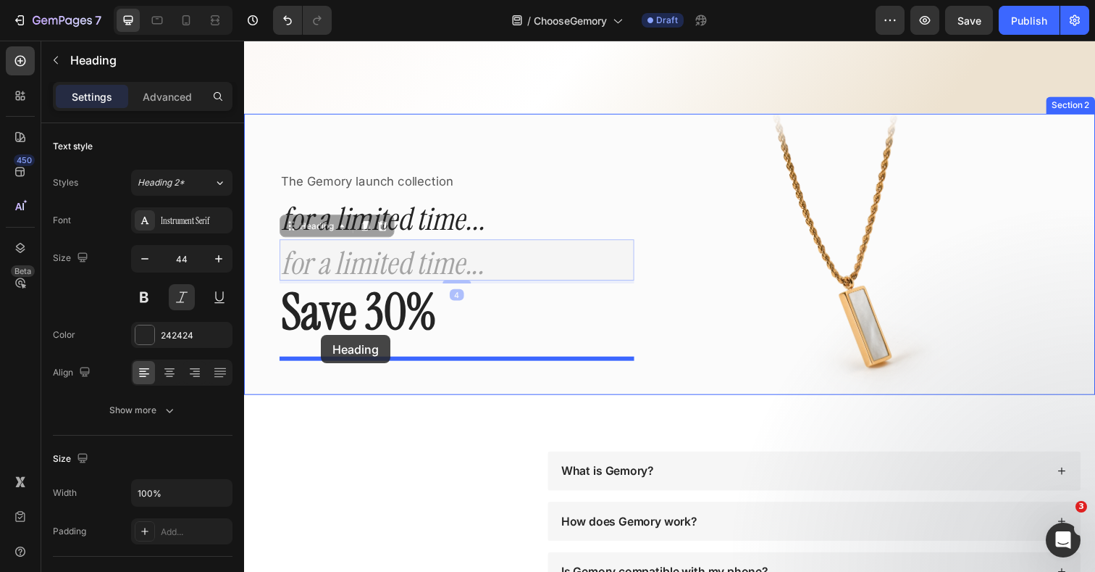
drag, startPoint x: 290, startPoint y: 230, endPoint x: 325, endPoint y: 344, distance: 119.6
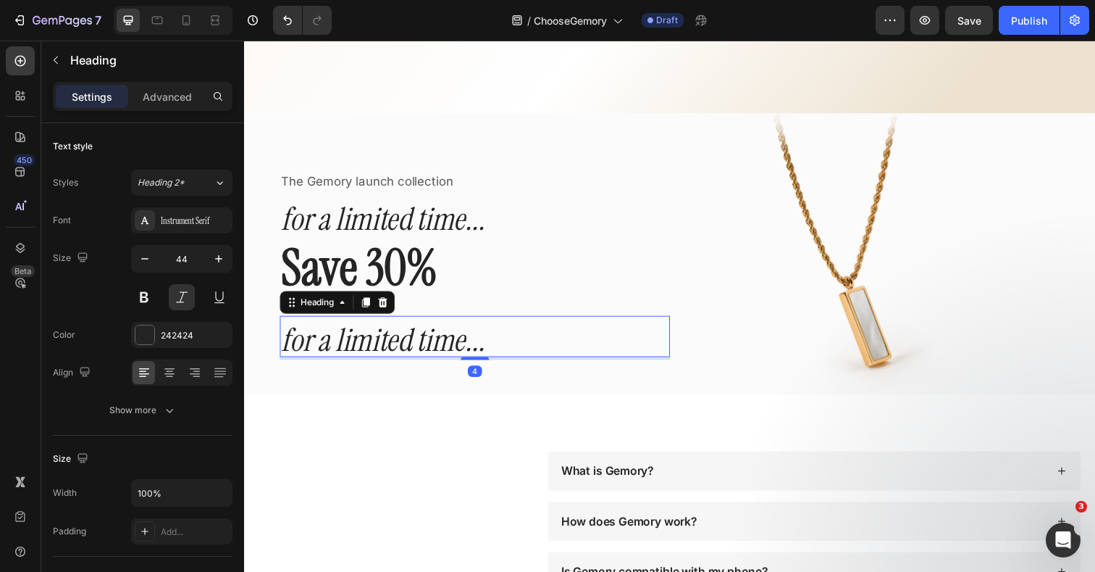
click at [351, 335] on h2 "for a limited time..." at bounding box center [479, 346] width 398 height 35
click at [385, 339] on p "for a limited time..." at bounding box center [480, 346] width 396 height 32
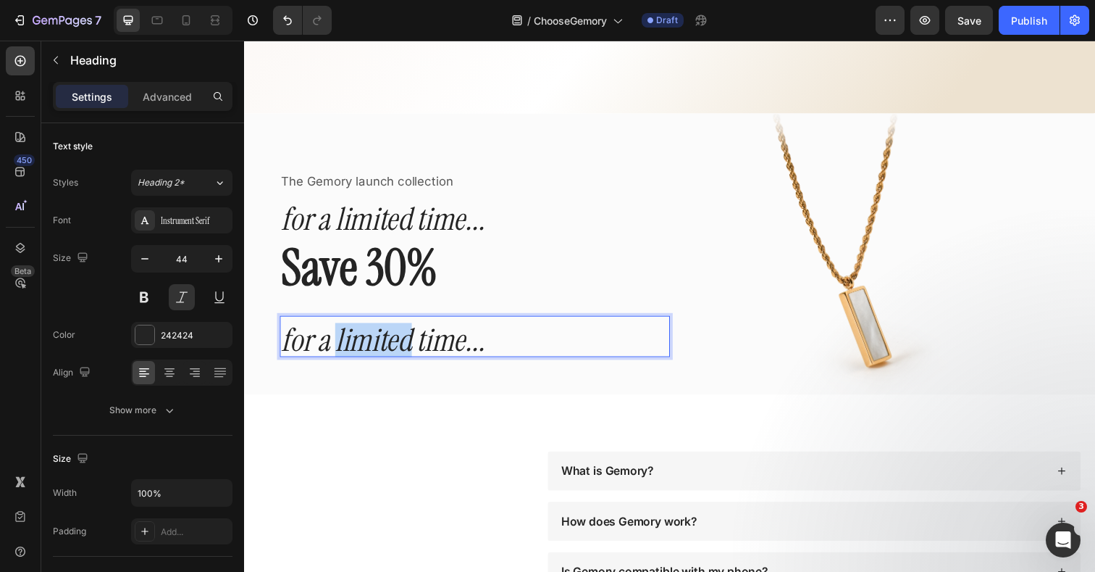
click at [385, 339] on p "for a limited time..." at bounding box center [480, 346] width 396 height 32
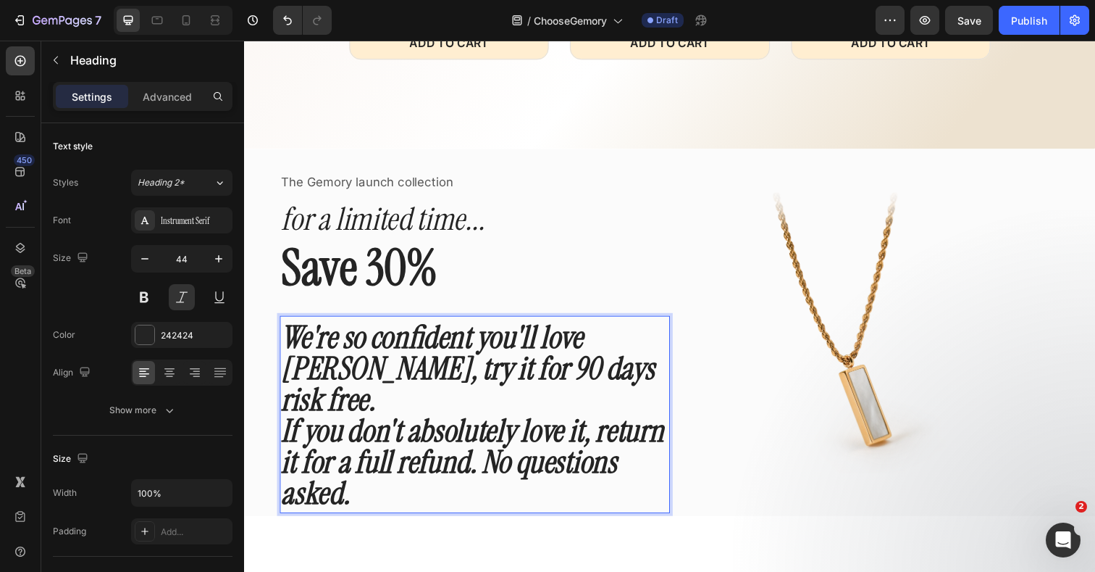
click at [379, 375] on strong "We're so confident you'll love Gemory, try it for 90 days risk free." at bounding box center [472, 375] width 381 height 106
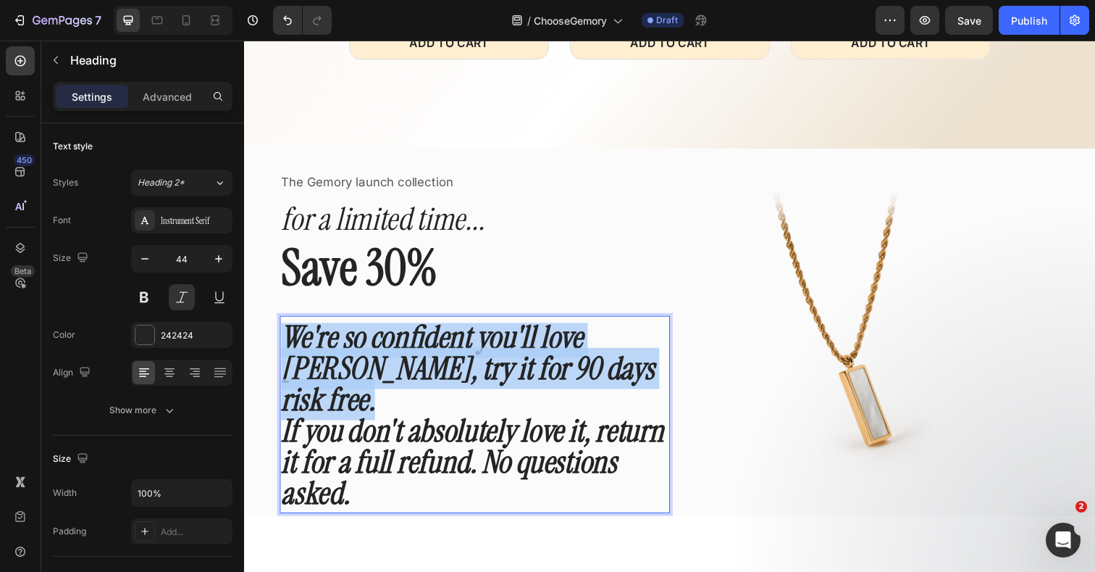
click at [379, 375] on strong "We're so confident you'll love Gemory, try it for 90 days risk free." at bounding box center [472, 375] width 381 height 106
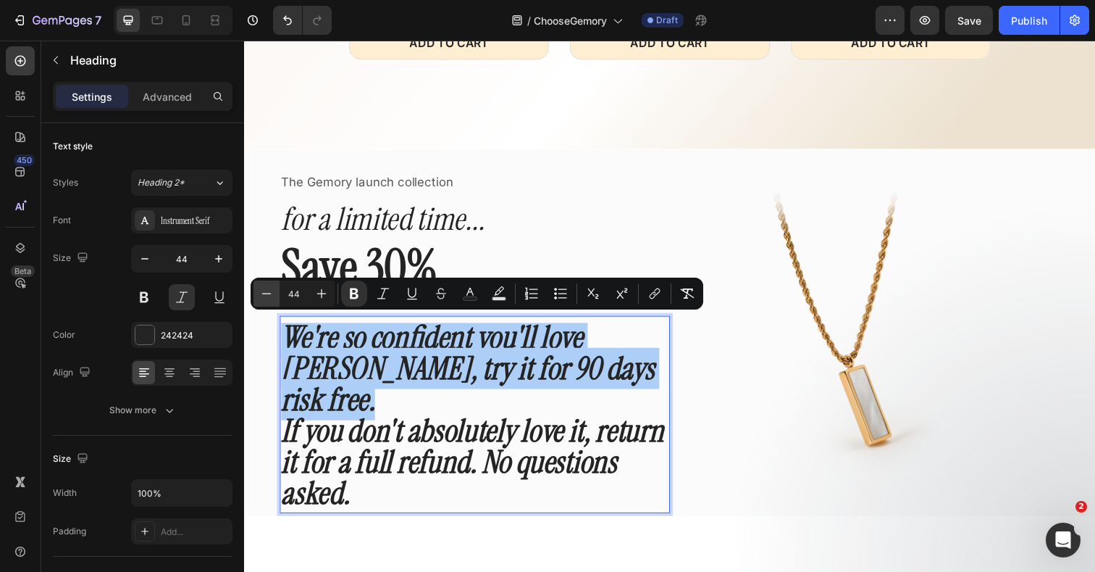
click at [266, 292] on icon "Editor contextual toolbar" at bounding box center [266, 293] width 14 height 14
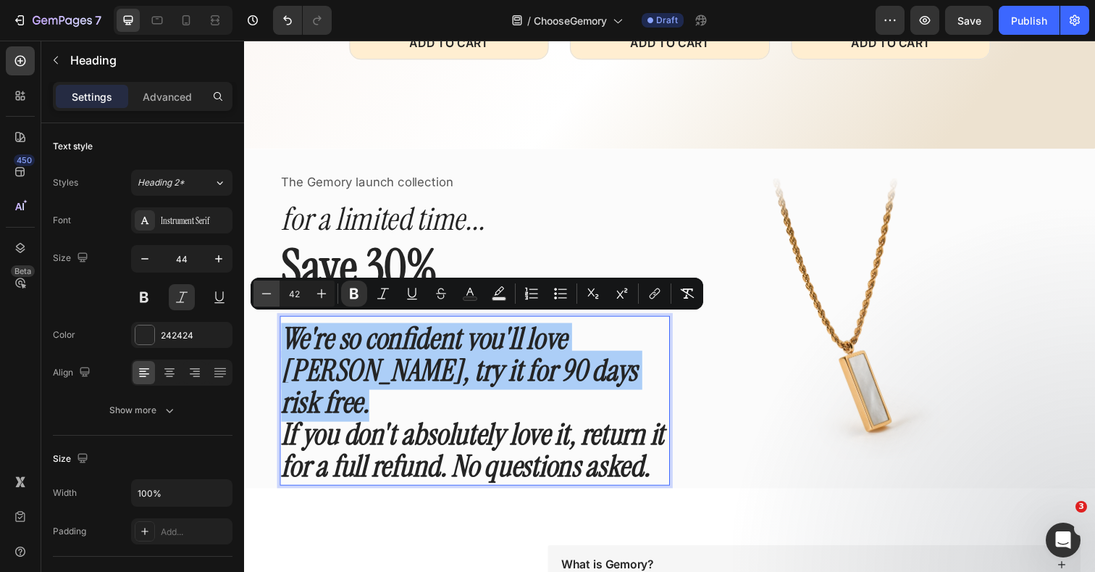
click at [266, 292] on icon "Editor contextual toolbar" at bounding box center [266, 293] width 14 height 14
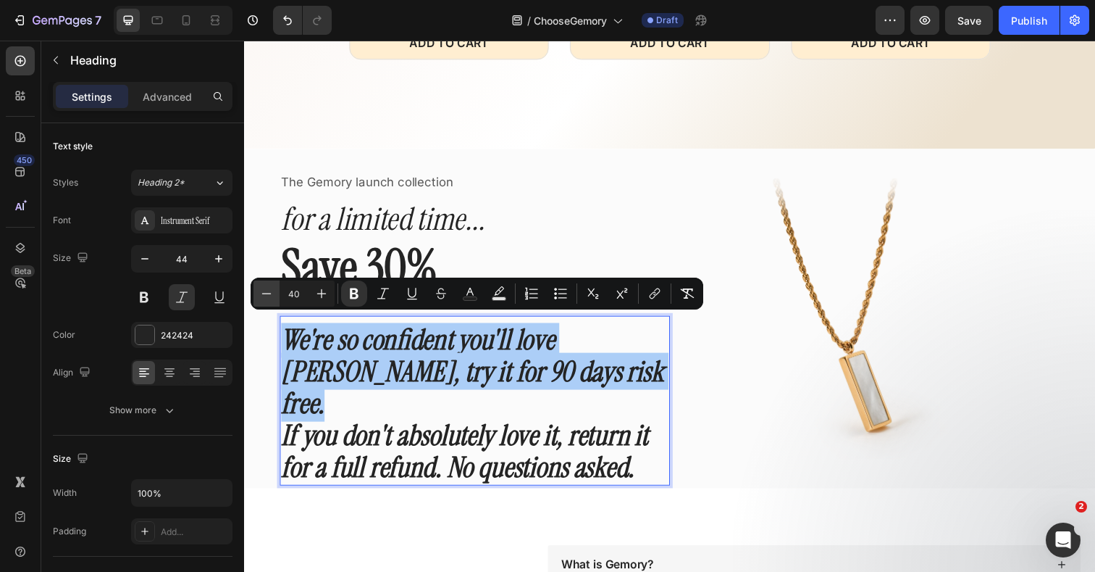
click at [266, 292] on icon "Editor contextual toolbar" at bounding box center [266, 293] width 14 height 14
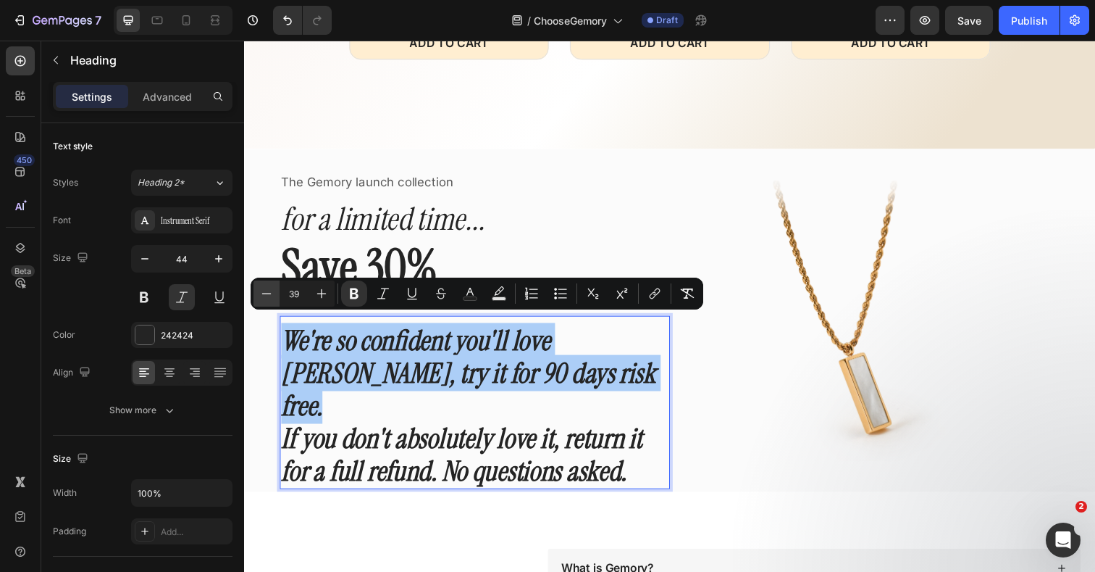
click at [266, 292] on icon "Editor contextual toolbar" at bounding box center [266, 293] width 14 height 14
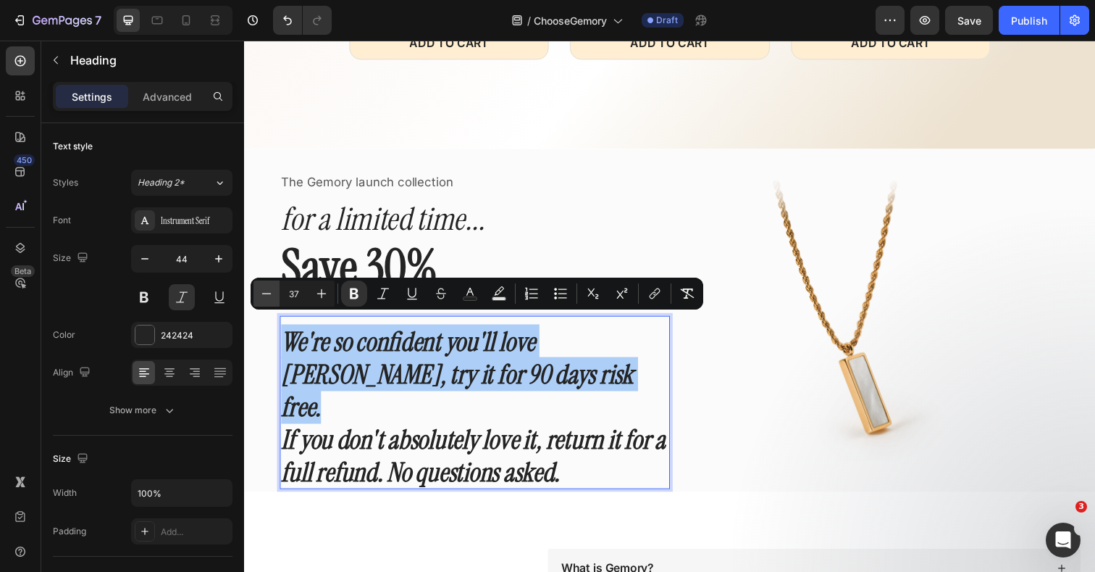
click at [266, 292] on icon "Editor contextual toolbar" at bounding box center [266, 293] width 14 height 14
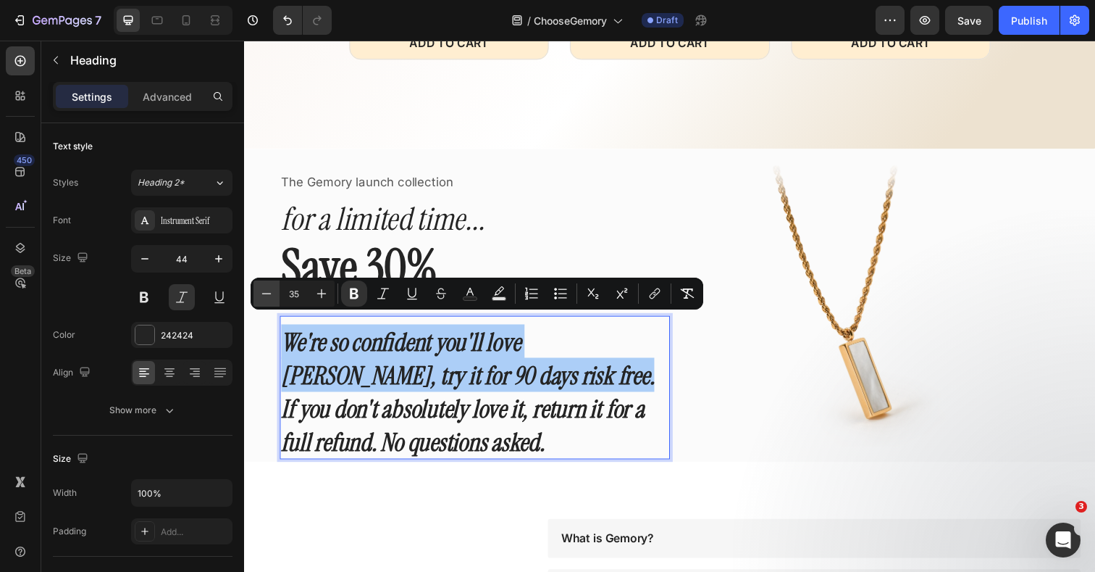
click at [266, 292] on icon "Editor contextual toolbar" at bounding box center [266, 293] width 14 height 14
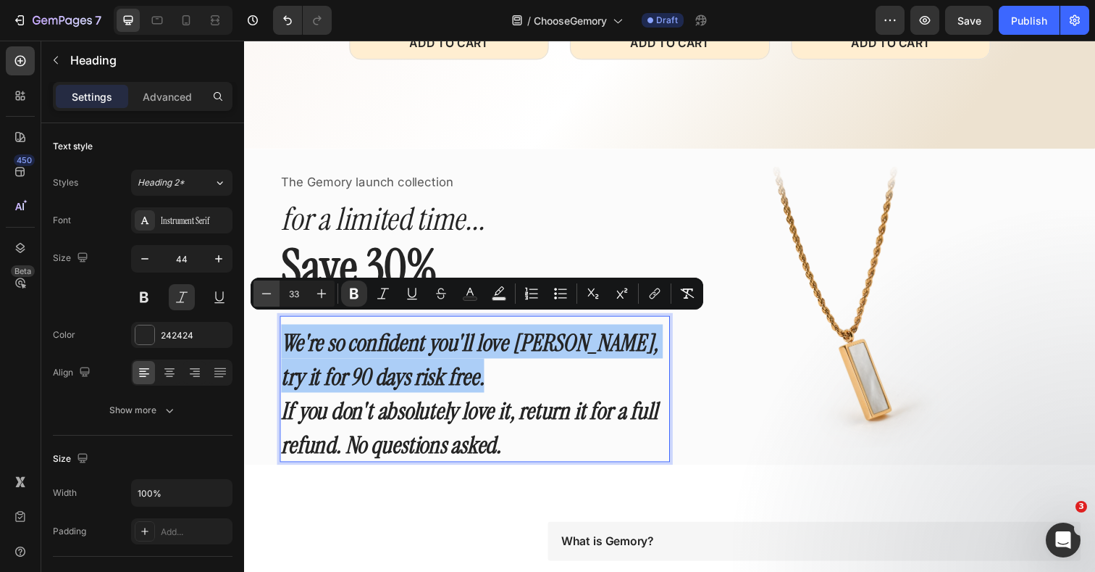
click at [266, 292] on icon "Editor contextual toolbar" at bounding box center [266, 293] width 14 height 14
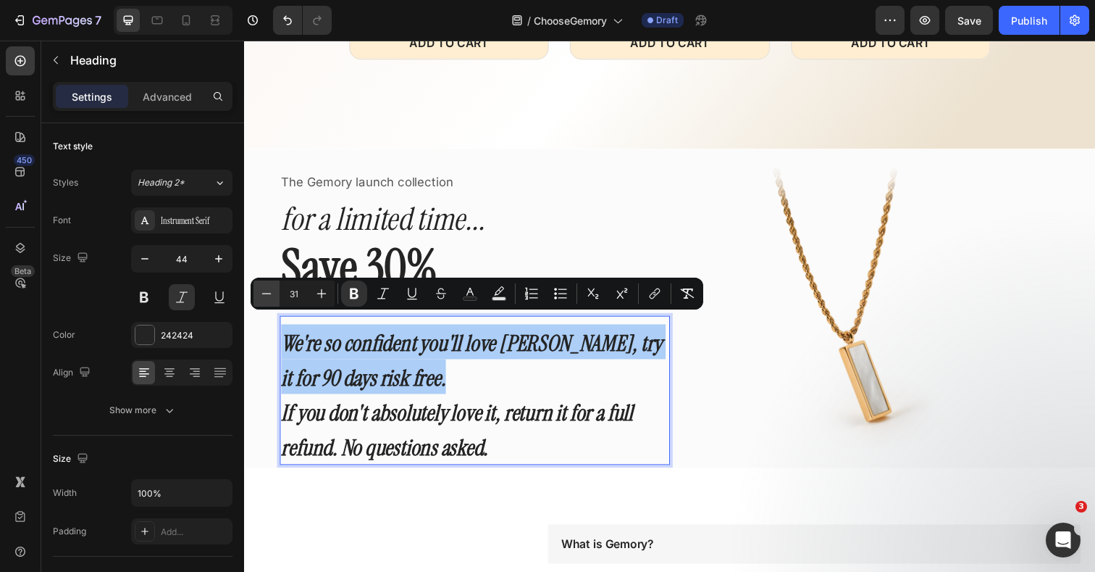
click at [266, 292] on icon "Editor contextual toolbar" at bounding box center [266, 293] width 14 height 14
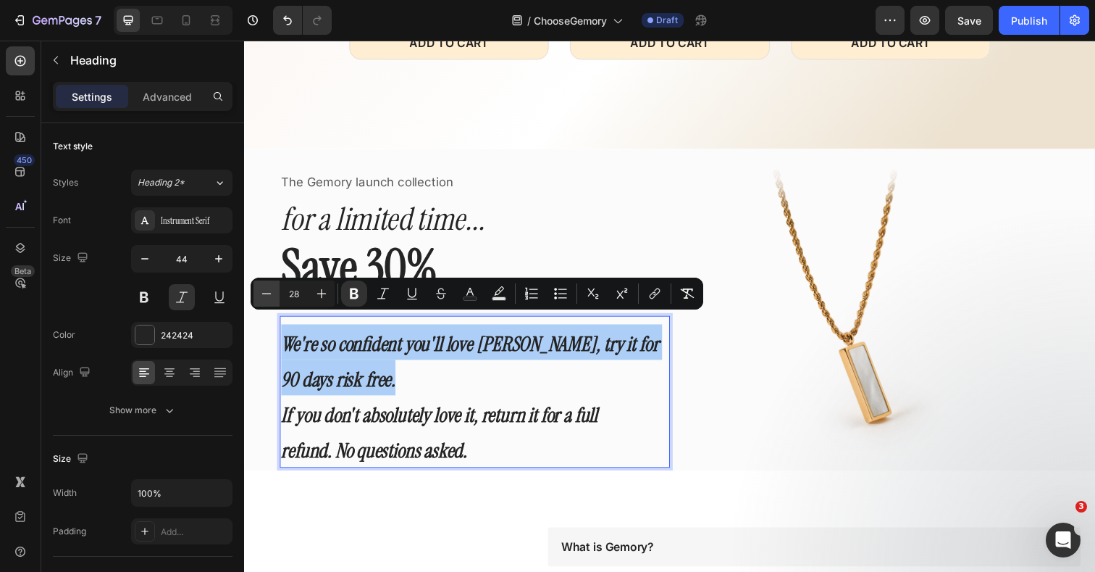
click at [266, 292] on icon "Editor contextual toolbar" at bounding box center [266, 293] width 14 height 14
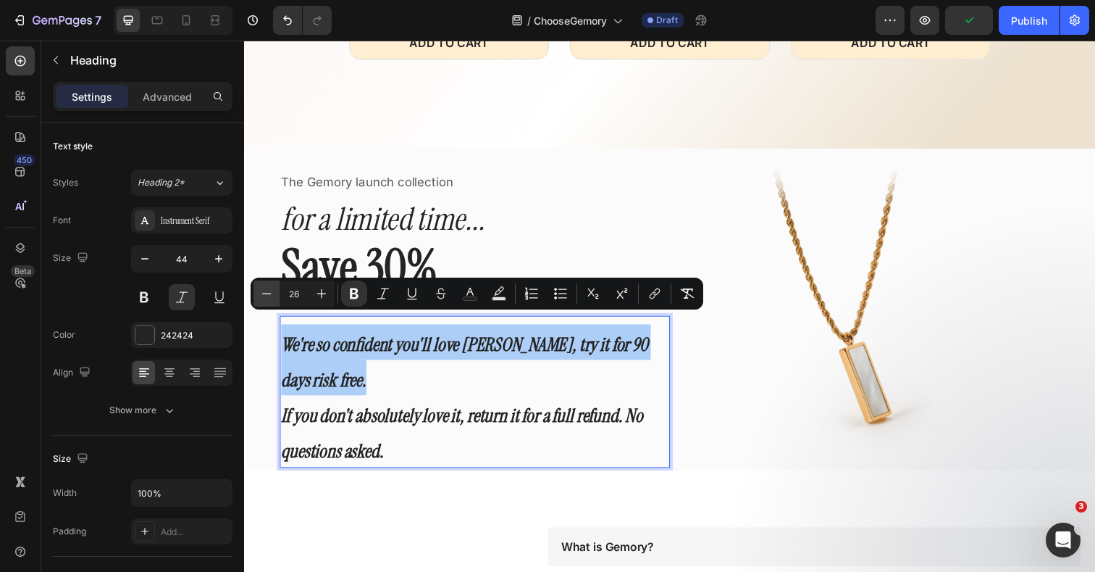
click at [266, 292] on icon "Editor contextual toolbar" at bounding box center [266, 293] width 14 height 14
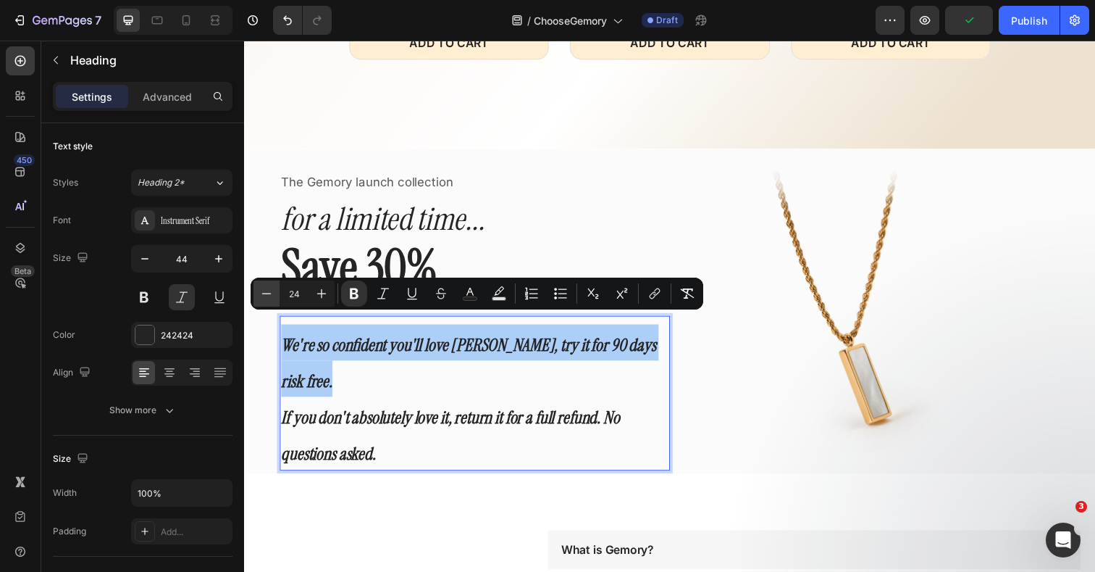
click at [266, 292] on icon "Editor contextual toolbar" at bounding box center [266, 293] width 14 height 14
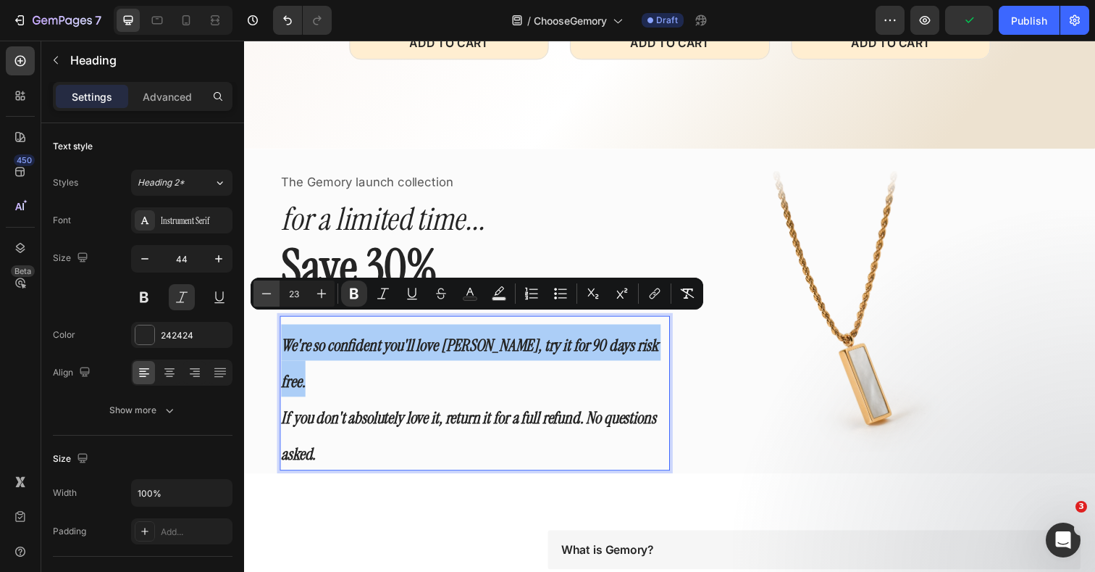
click at [266, 292] on icon "Editor contextual toolbar" at bounding box center [266, 293] width 14 height 14
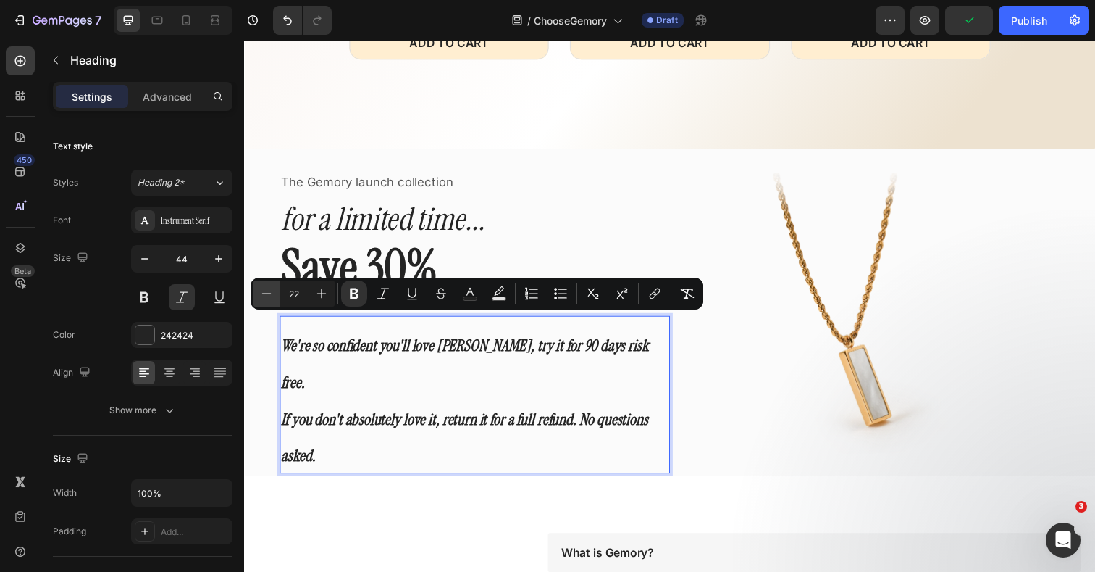
click at [266, 292] on icon "Editor contextual toolbar" at bounding box center [266, 293] width 14 height 14
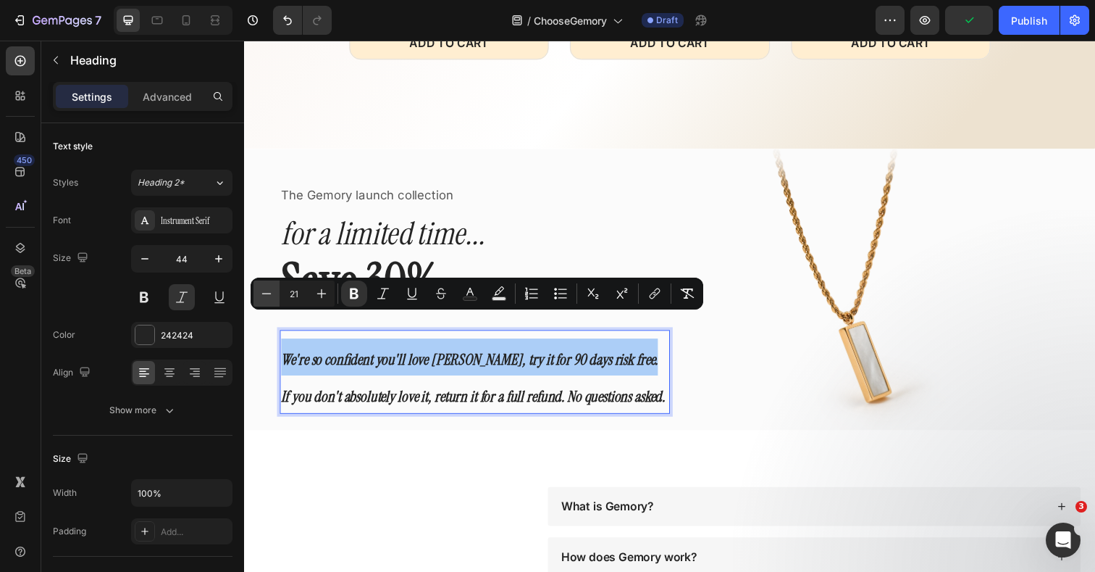
click at [266, 292] on icon "Editor contextual toolbar" at bounding box center [266, 293] width 14 height 14
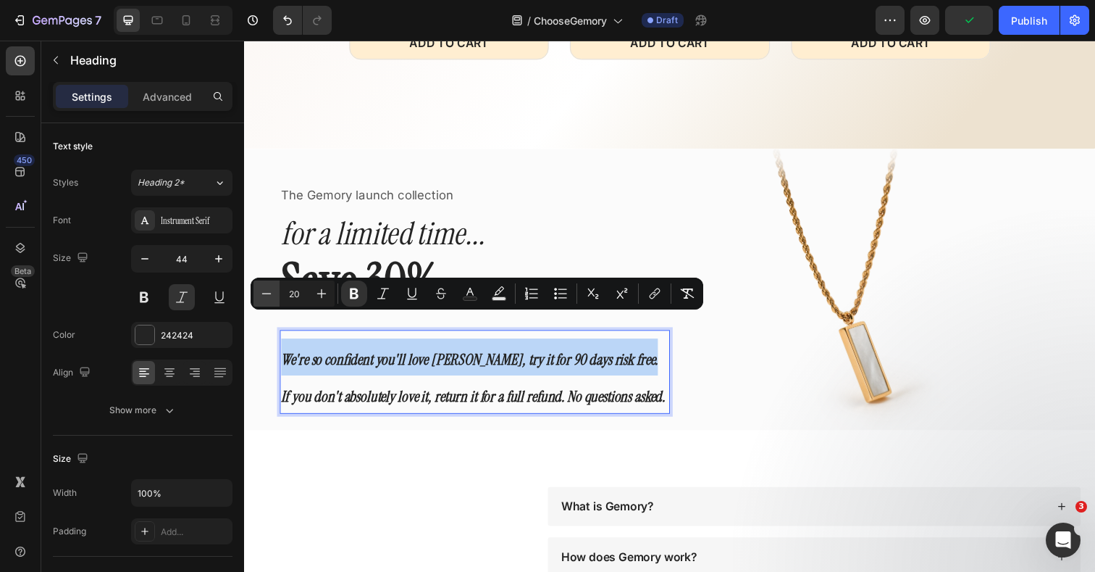
type input "19"
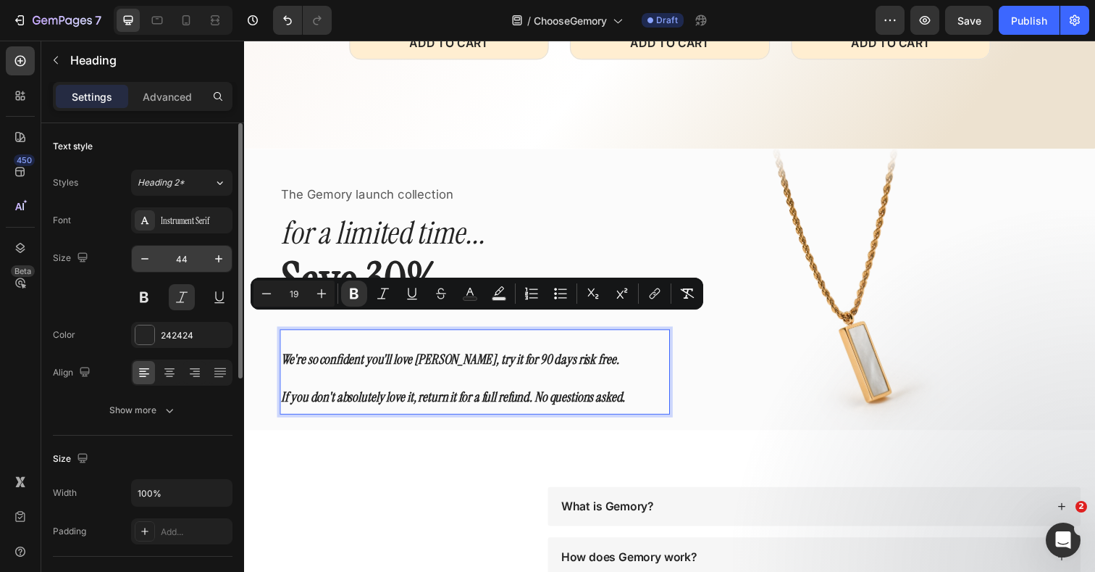
click at [180, 253] on input "44" at bounding box center [182, 259] width 48 height 26
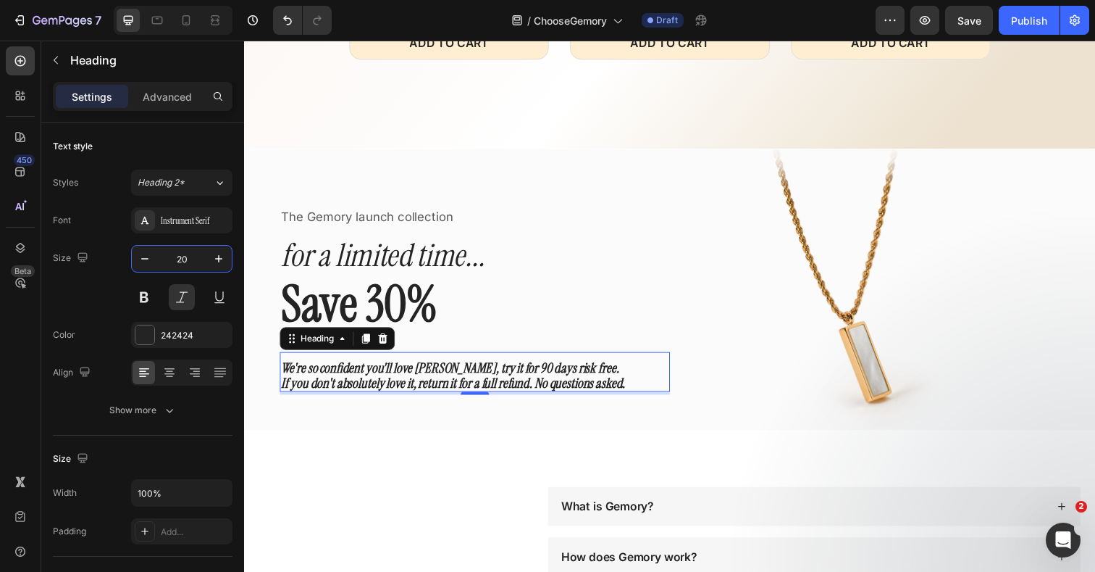
type input "20"
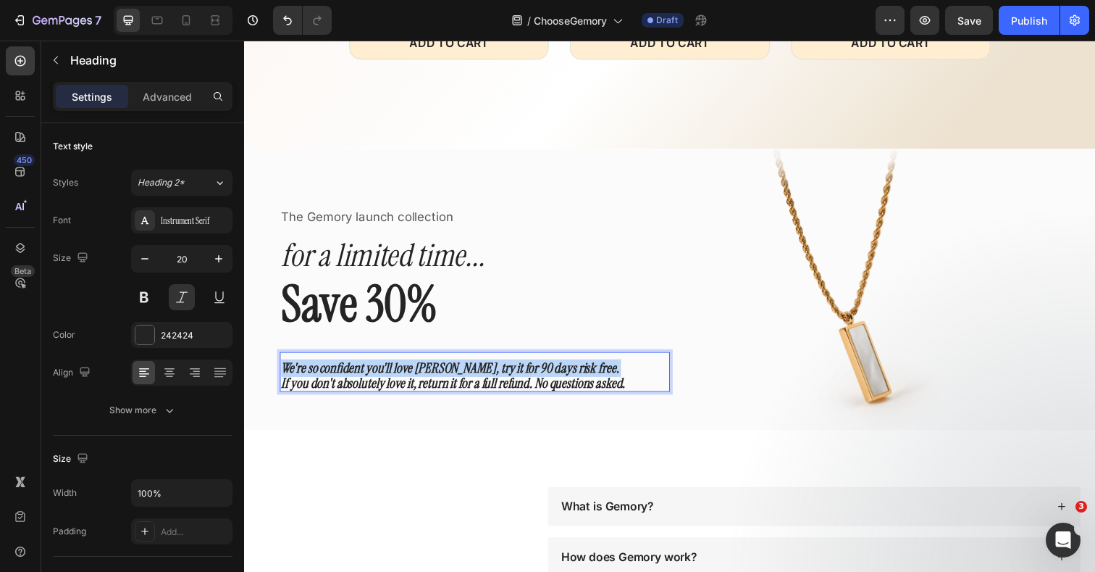
click at [398, 375] on strong "We're so confident you'll love Gemory, try it for 90 days risk free." at bounding box center [454, 375] width 345 height 18
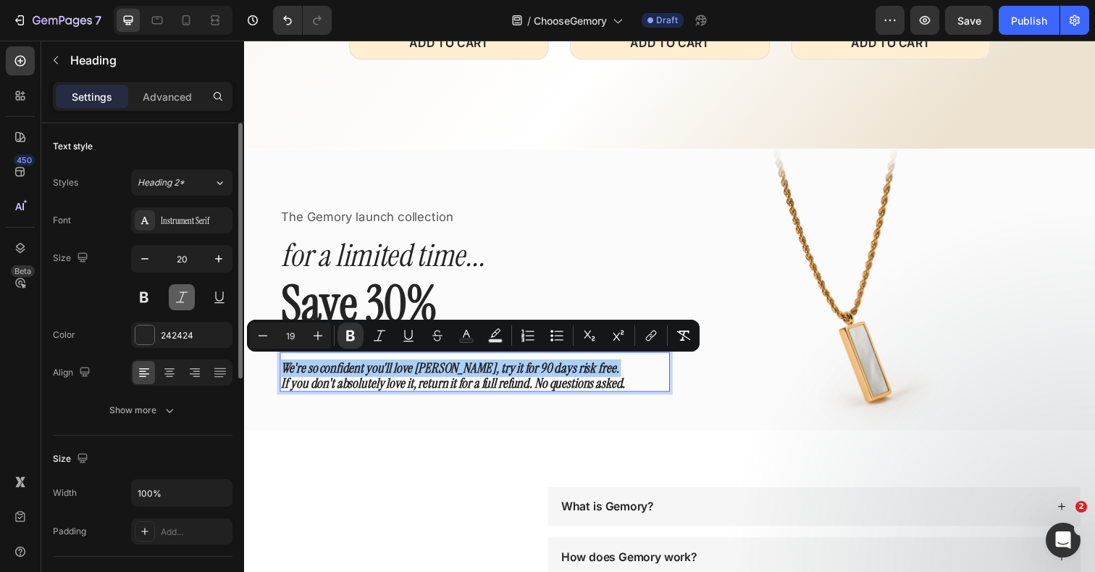
click at [184, 292] on button at bounding box center [182, 297] width 26 height 26
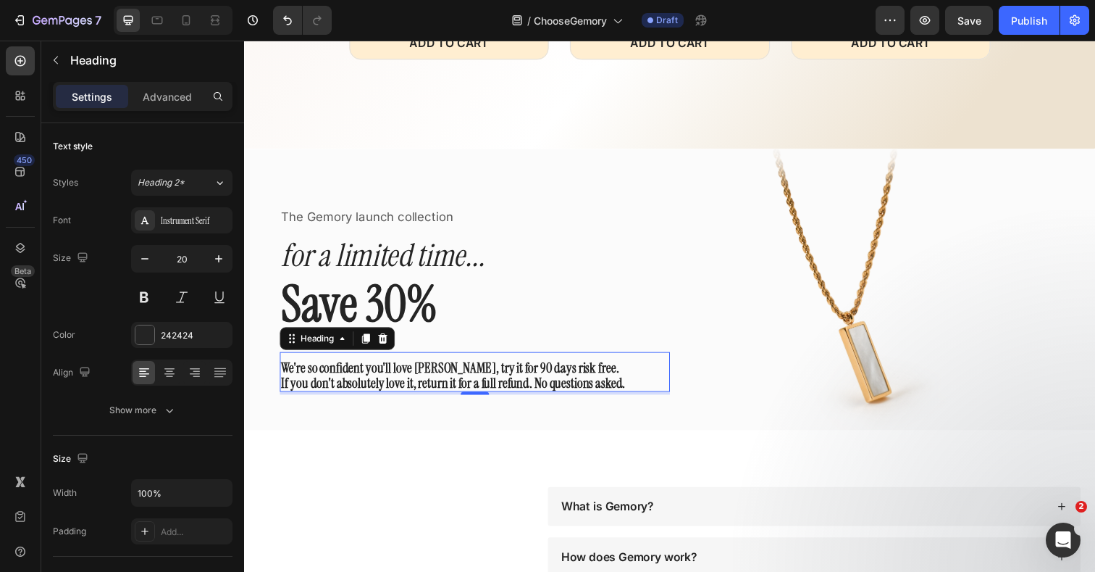
click at [491, 409] on div "The Gemory launch collection Text block for a limited time... Heading ⁠⁠⁠⁠⁠⁠⁠ S…" at bounding box center [479, 294] width 398 height 287
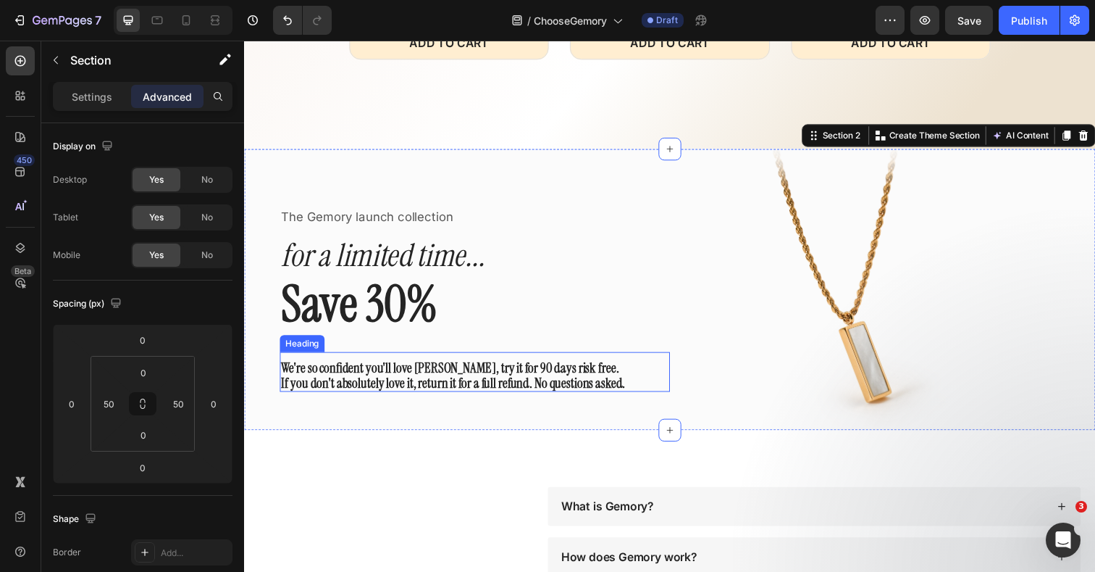
click at [473, 370] on strong "We're so confident you'll love Gemory, try it for 90 days risk free." at bounding box center [454, 375] width 345 height 18
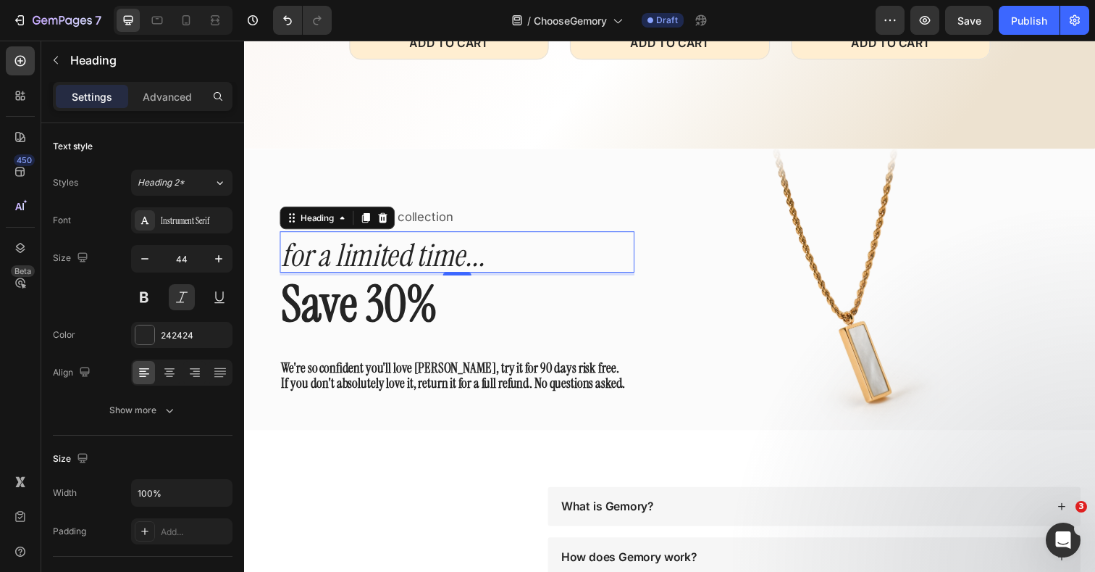
click at [393, 272] on p "for a limited time..." at bounding box center [461, 260] width 359 height 32
click at [392, 304] on span "Save 30%" at bounding box center [361, 310] width 158 height 66
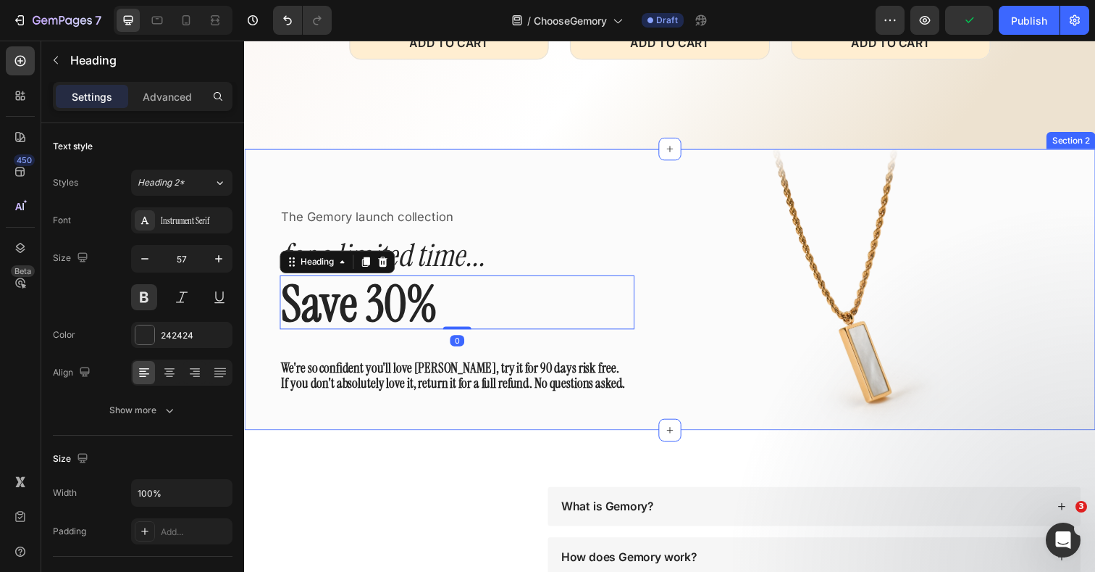
click at [445, 414] on div "The Gemory launch collection Text block for a limited time... Heading ⁠⁠⁠⁠⁠⁠⁠ S…" at bounding box center [479, 294] width 398 height 287
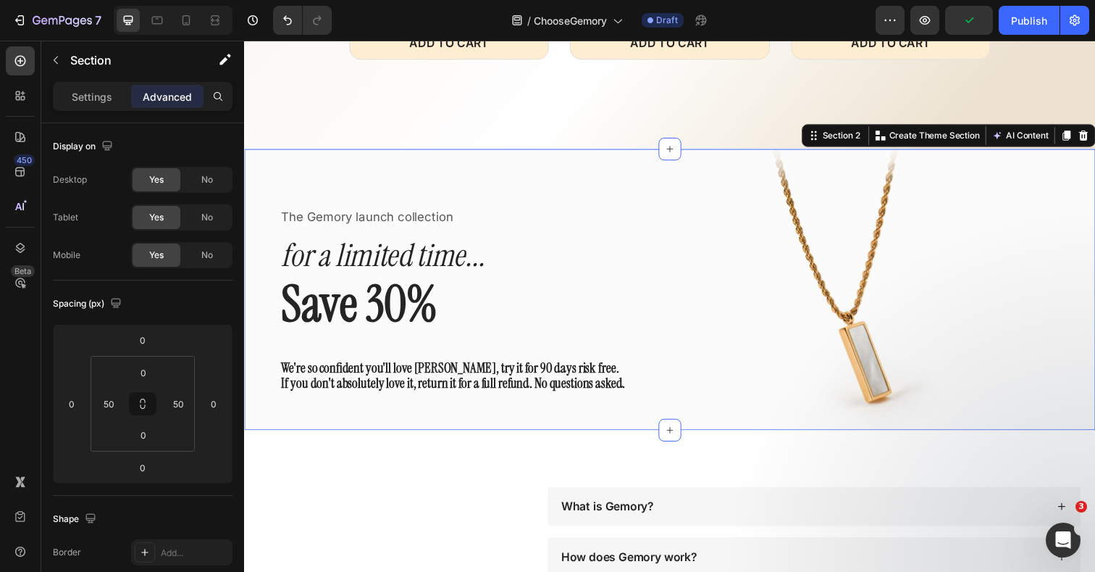
click at [445, 383] on strong "If you don't absolutely love it, return it for a full refund. No questions aske…" at bounding box center [457, 390] width 351 height 18
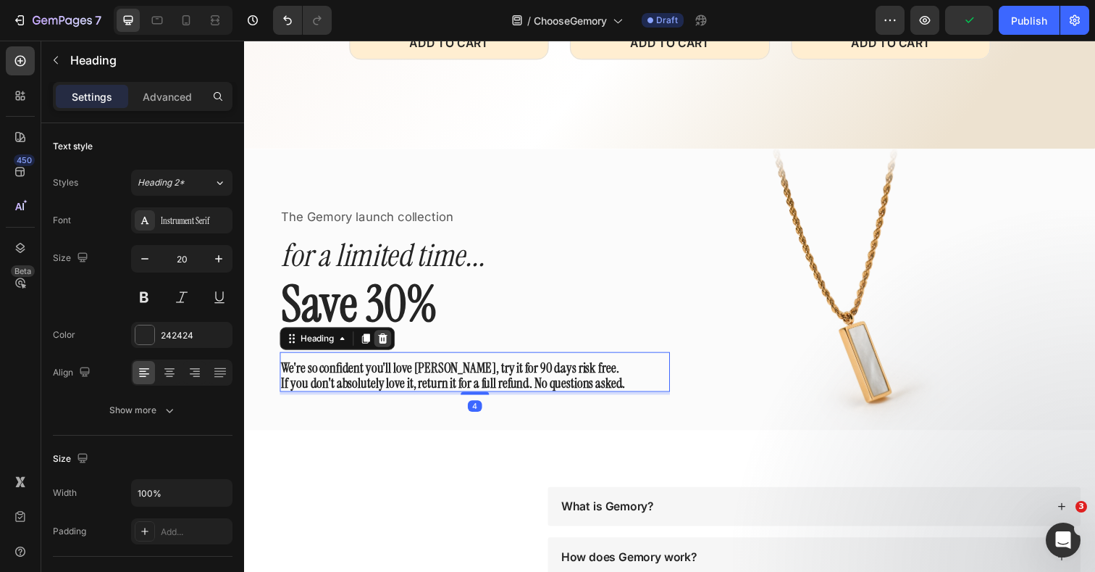
click at [385, 348] on icon at bounding box center [386, 345] width 12 height 12
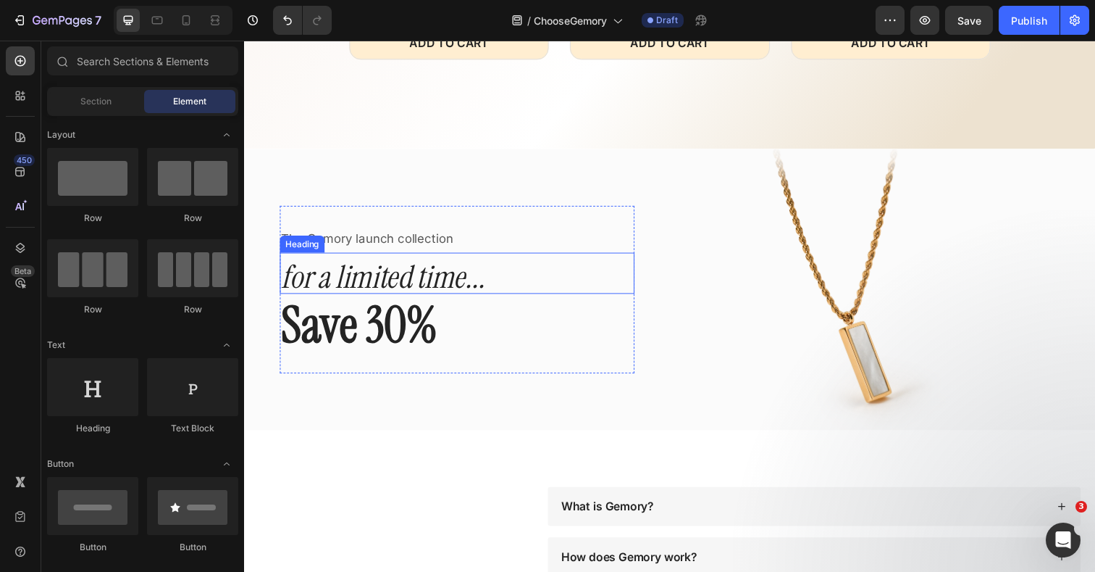
click at [393, 281] on p "for a limited time..." at bounding box center [461, 282] width 359 height 32
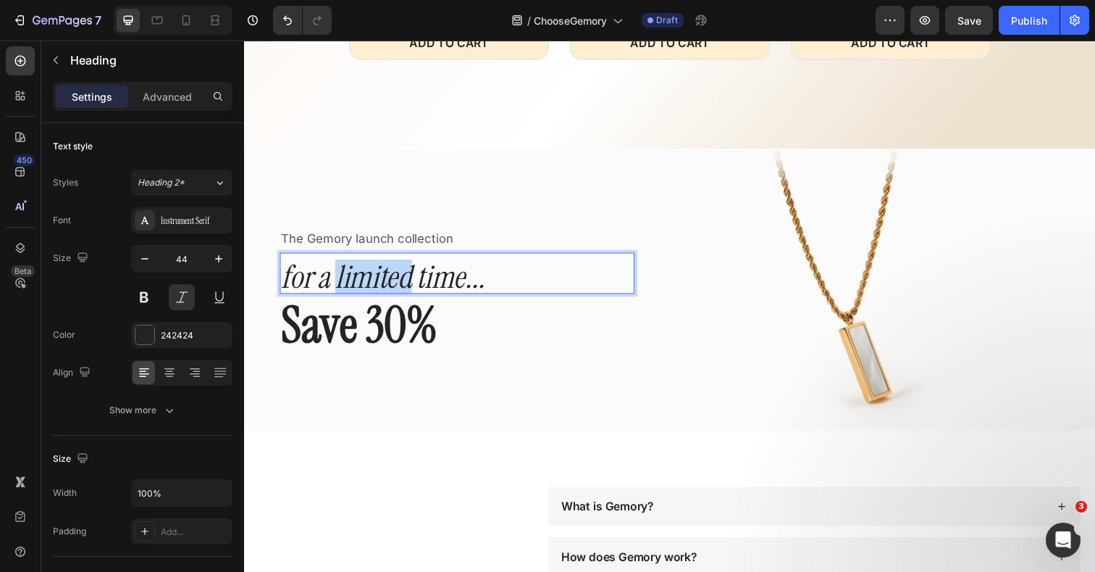
click at [393, 280] on p "for a limited time..." at bounding box center [461, 282] width 359 height 32
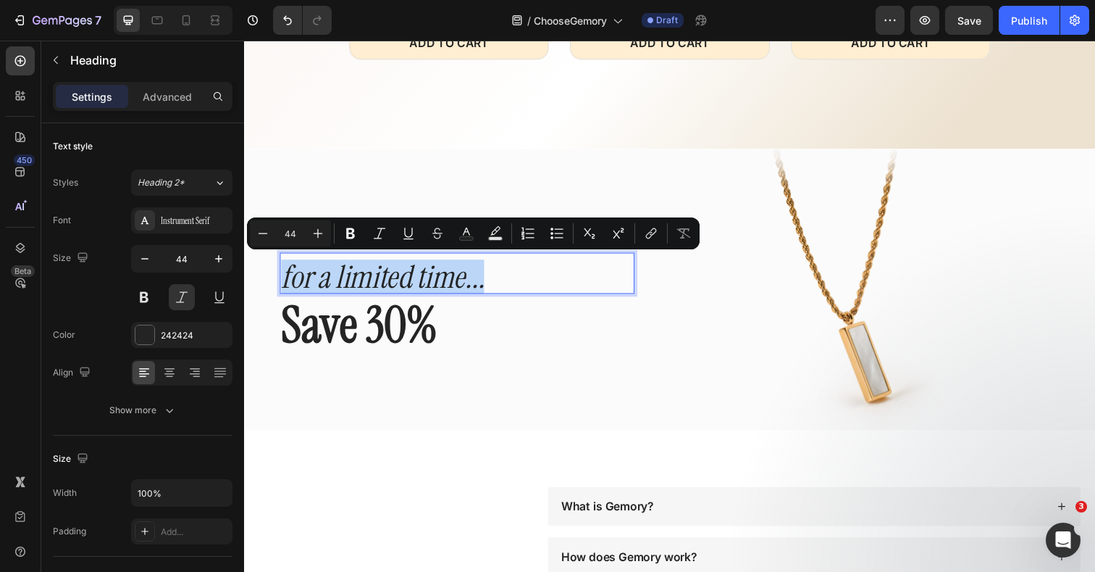
click at [393, 280] on p "for a limited time..." at bounding box center [461, 282] width 359 height 32
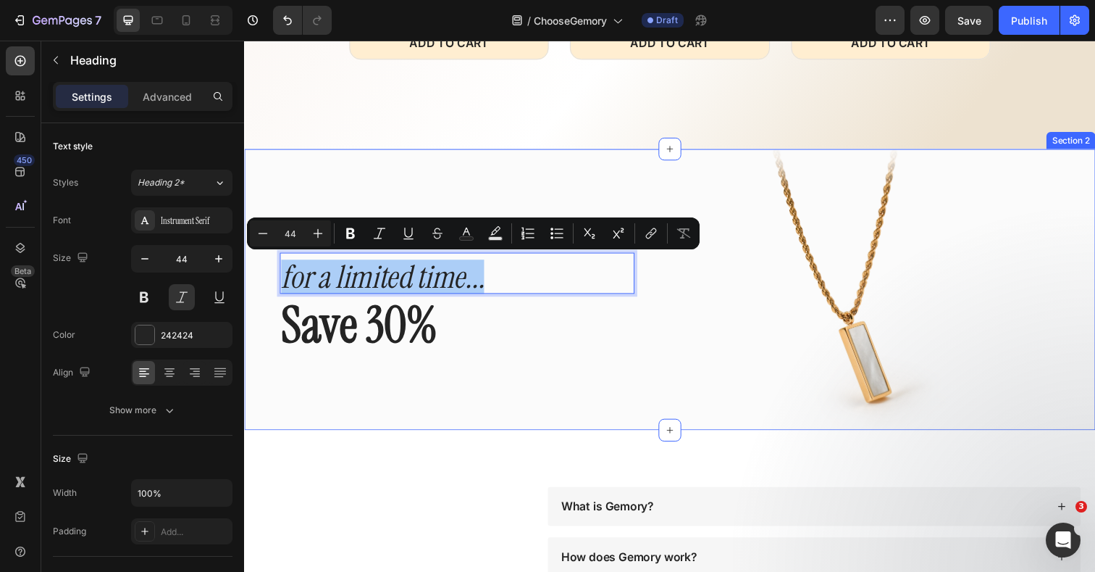
click at [371, 383] on div "The Gemory launch collection Text block for a limited time... Heading 4 ⁠⁠⁠⁠⁠⁠⁠…" at bounding box center [479, 294] width 398 height 287
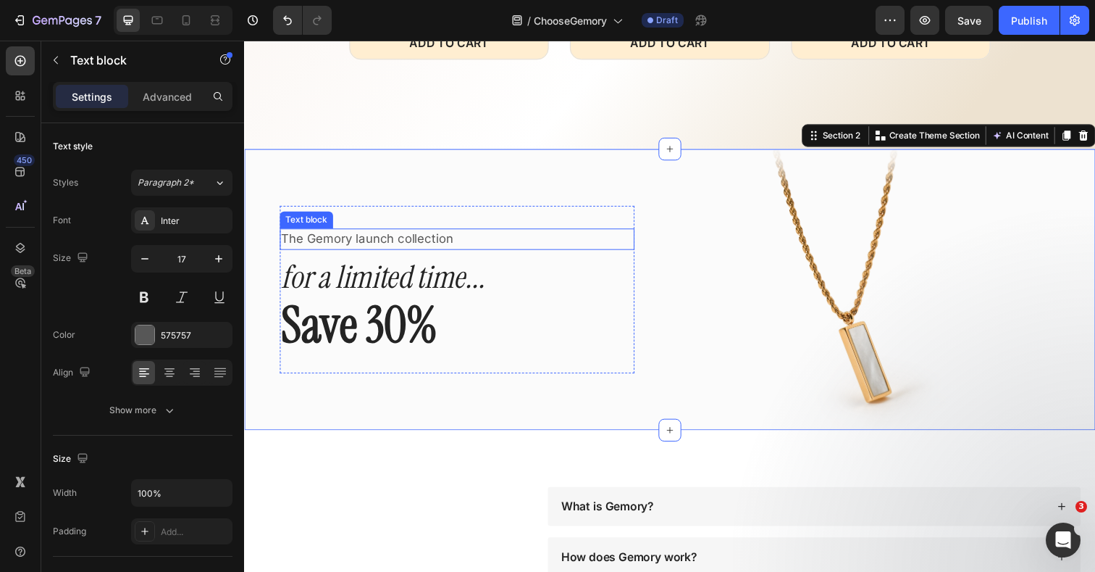
click at [406, 233] on div "The Gemory launch collection" at bounding box center [461, 244] width 362 height 22
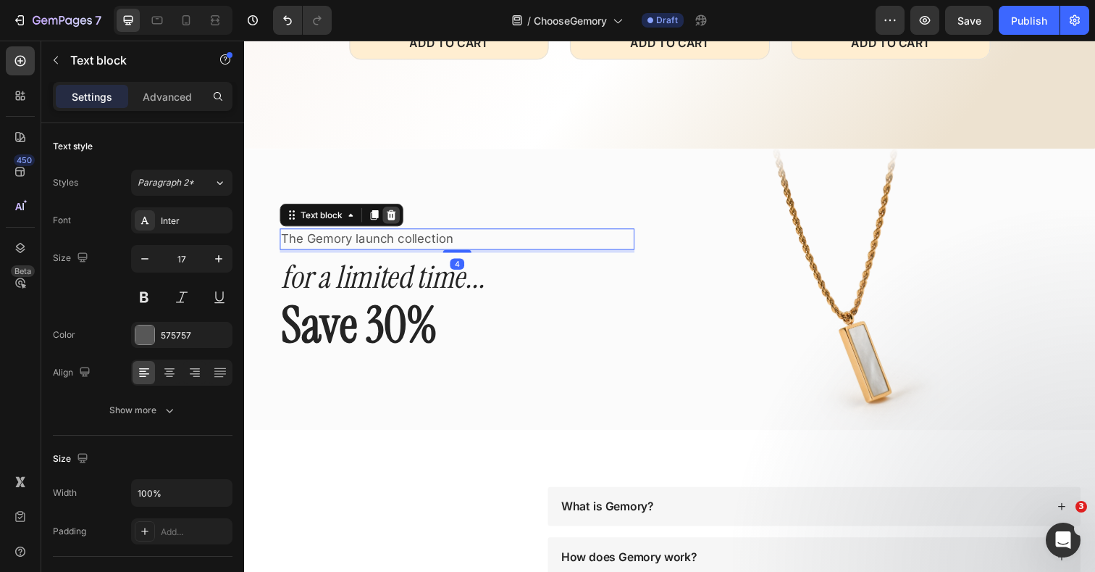
click at [396, 210] on div at bounding box center [393, 218] width 17 height 17
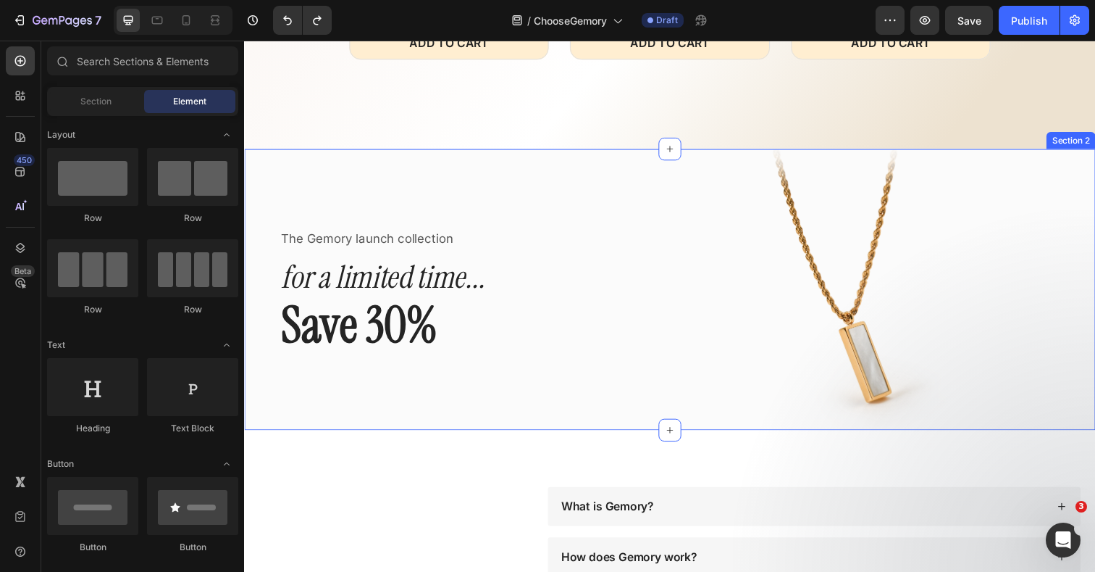
click at [411, 420] on div "The Gemory launch collection Text block for a limited time... Heading ⁠⁠⁠⁠⁠⁠⁠ S…" at bounding box center [479, 294] width 398 height 287
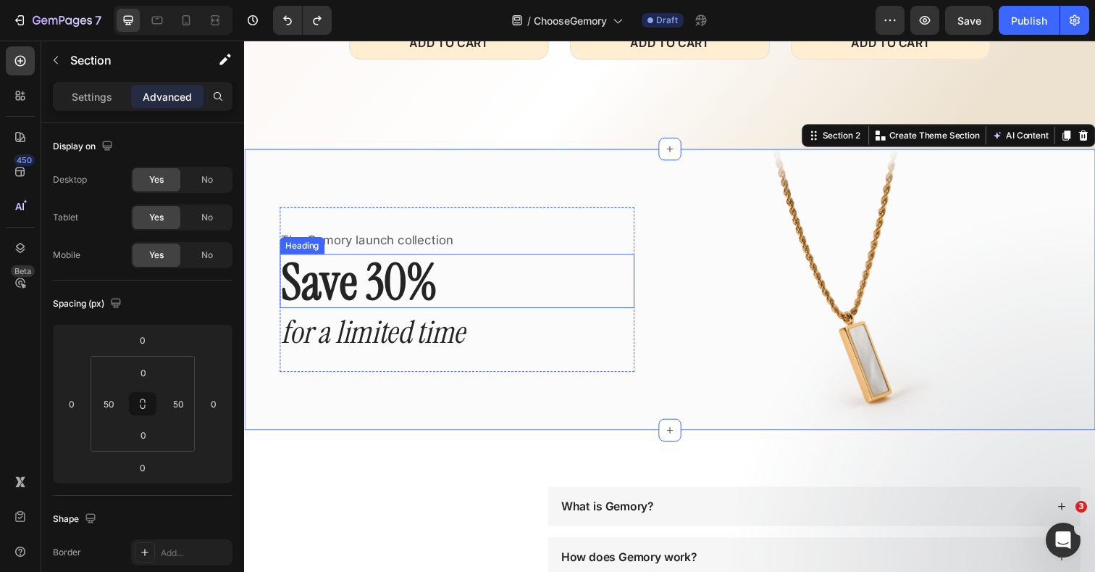
click at [415, 360] on div "The Gemory launch collection Text block ⁠⁠⁠⁠⁠⁠⁠ Save 30% Heading for a limited …" at bounding box center [461, 295] width 362 height 168
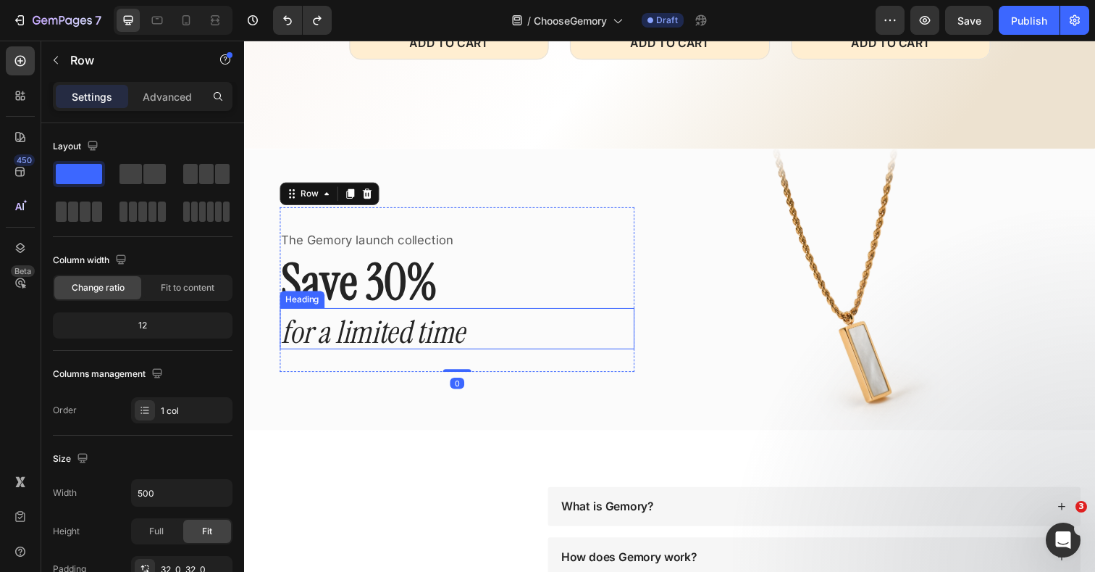
click at [422, 339] on h2 "for a limited time" at bounding box center [461, 338] width 362 height 35
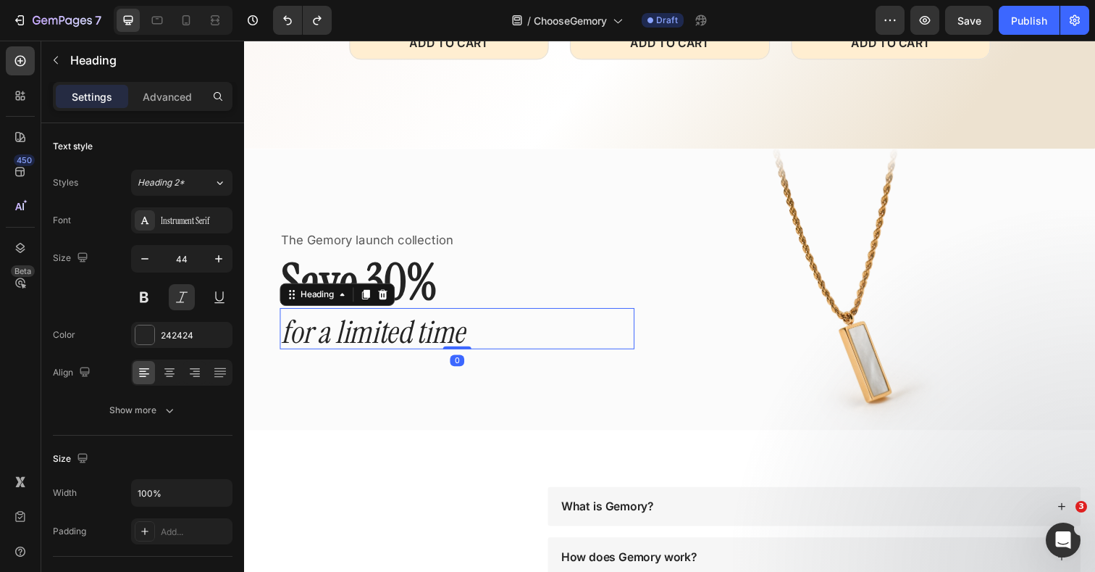
click at [414, 342] on h2 "for a limited time" at bounding box center [461, 338] width 362 height 35
click at [414, 342] on p "for a limited time" at bounding box center [461, 338] width 359 height 32
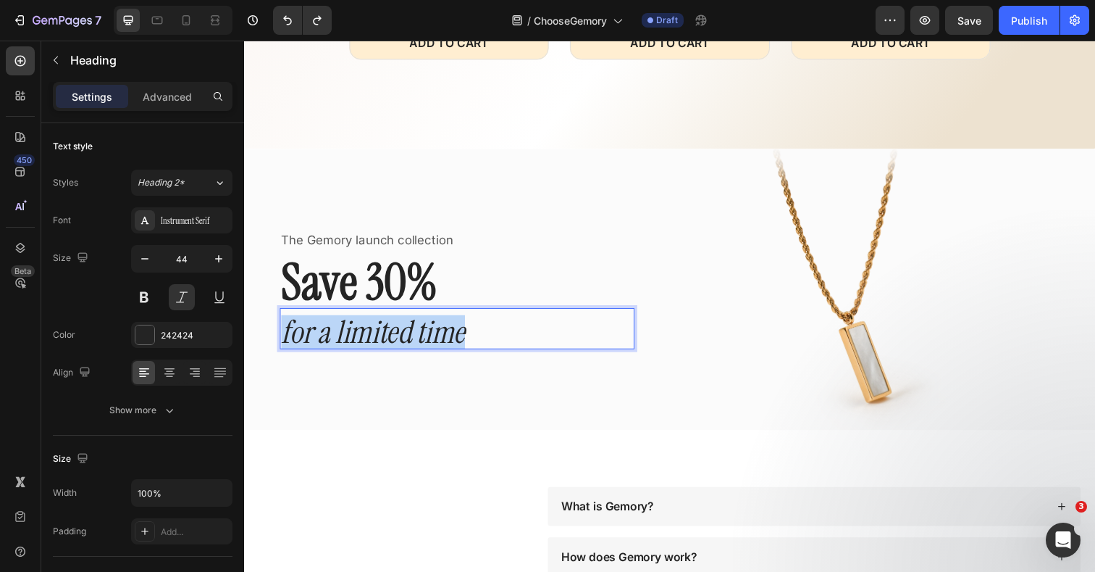
click at [414, 342] on p "for a limited time" at bounding box center [461, 338] width 359 height 32
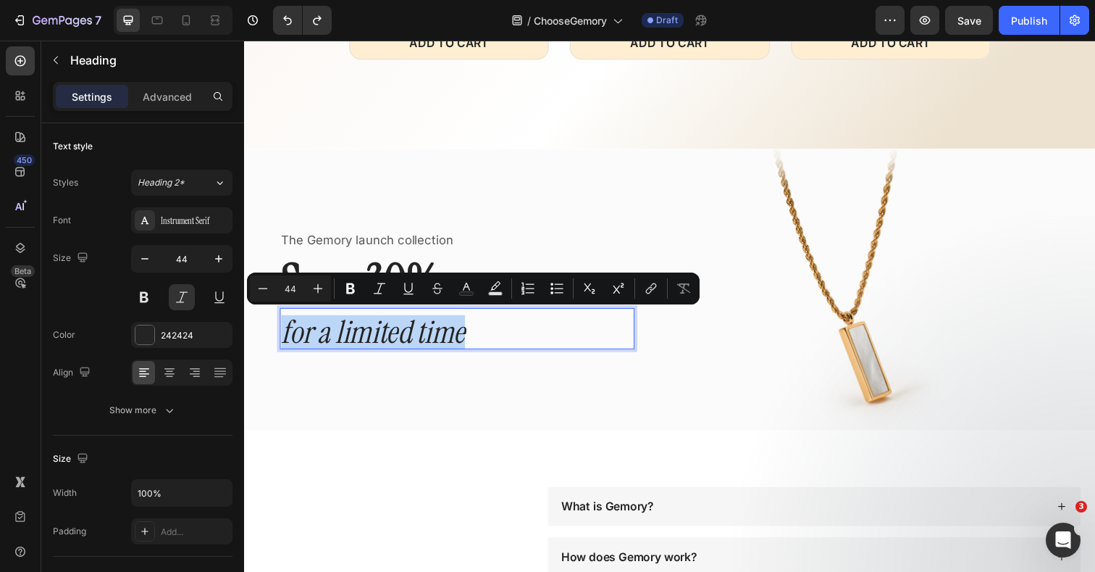
click at [501, 343] on p "for a limited time" at bounding box center [461, 338] width 359 height 32
click at [507, 344] on p "for a limited time" at bounding box center [461, 338] width 359 height 32
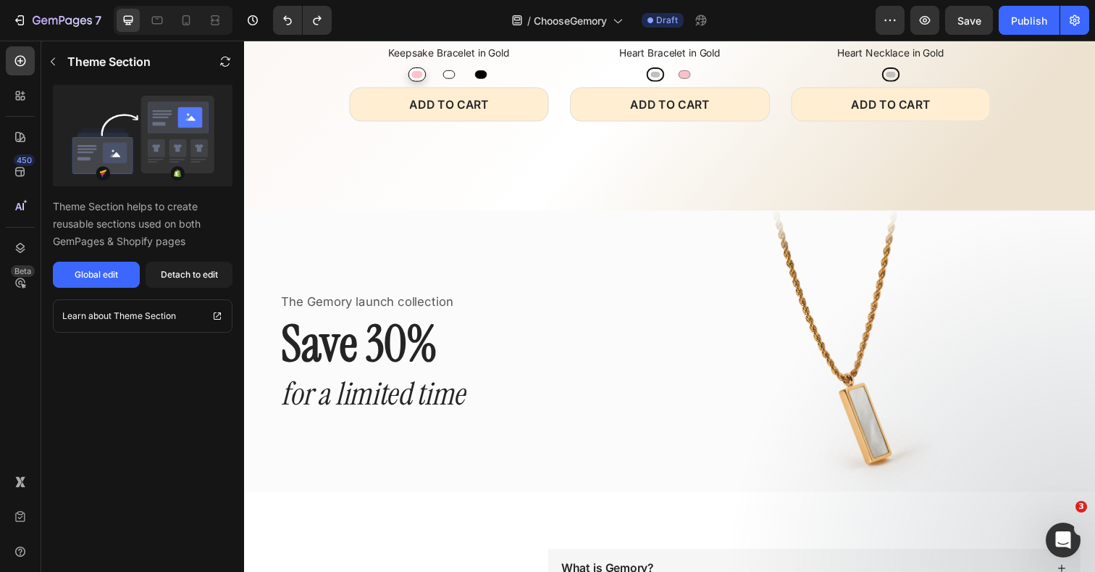
scroll to position [738, 0]
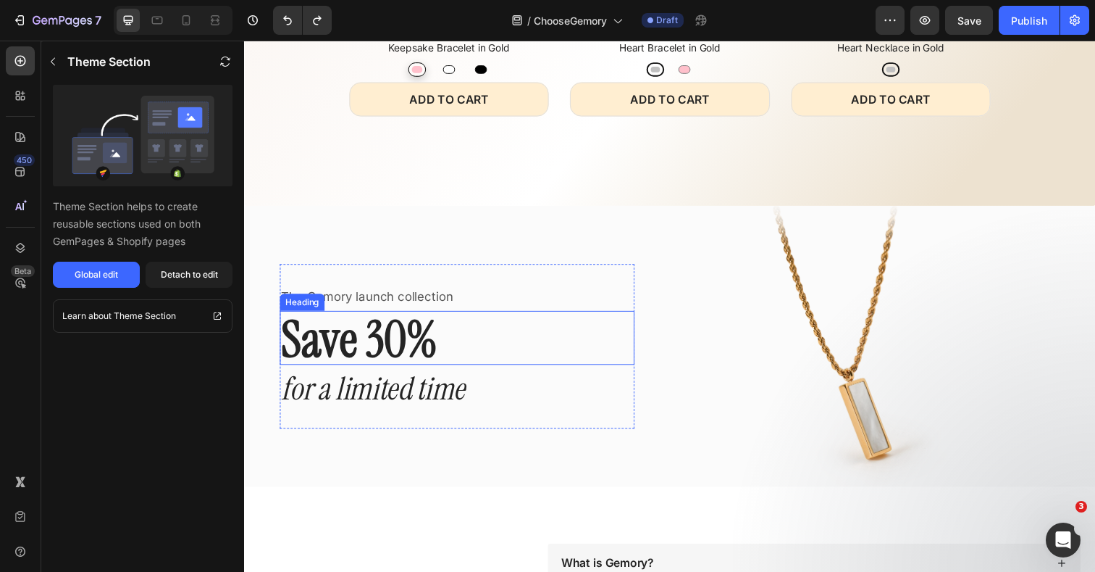
click at [370, 352] on span "Save 30%" at bounding box center [361, 346] width 158 height 66
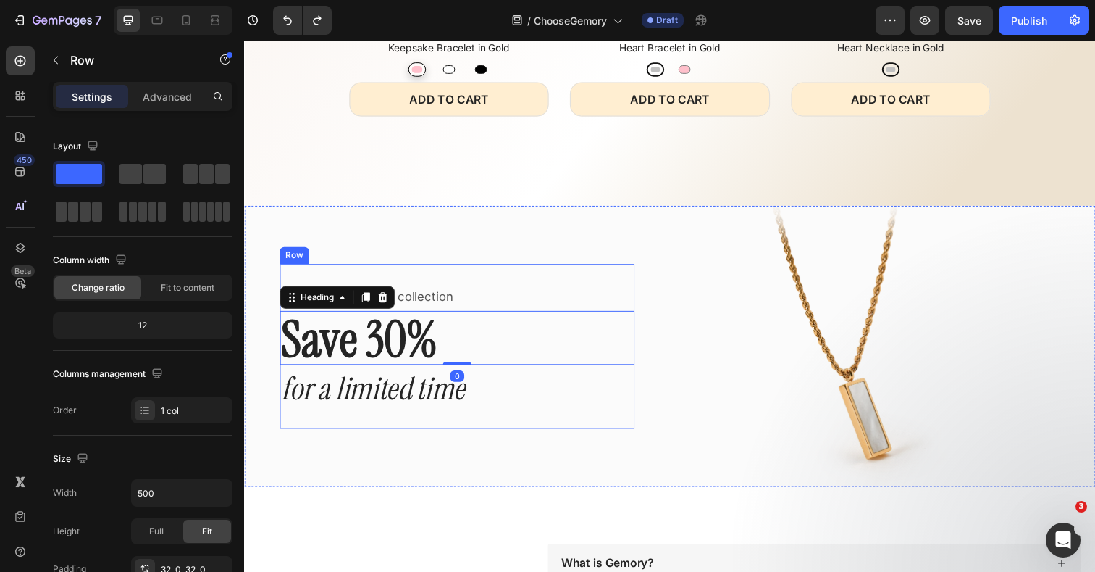
click at [362, 418] on div "The Gemory launch collection Text block Save 30% Heading 0 for a limited time H…" at bounding box center [461, 353] width 362 height 168
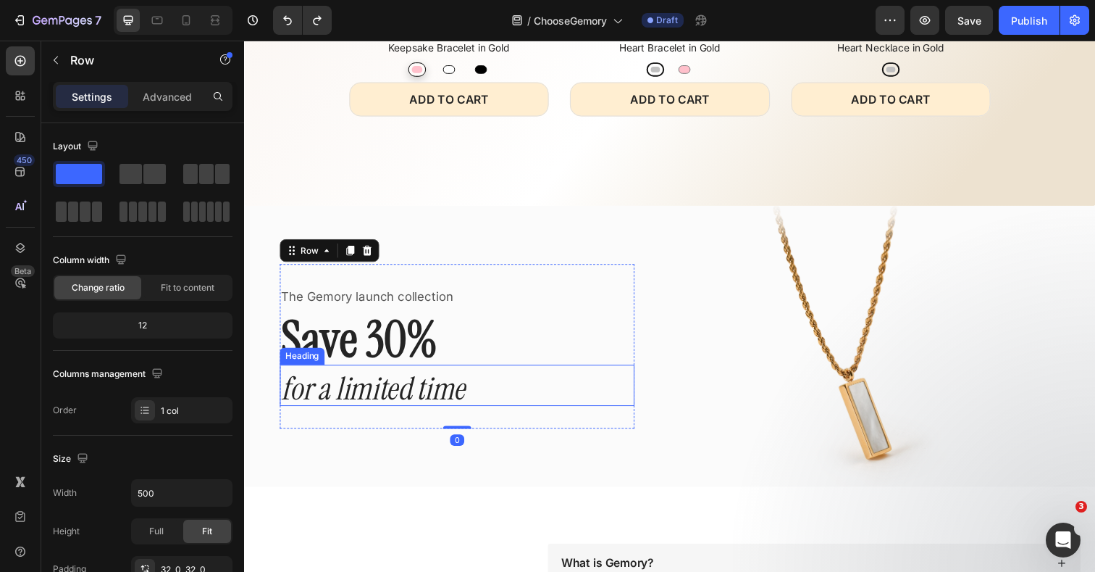
click at [431, 354] on span "Save 30%" at bounding box center [361, 346] width 158 height 66
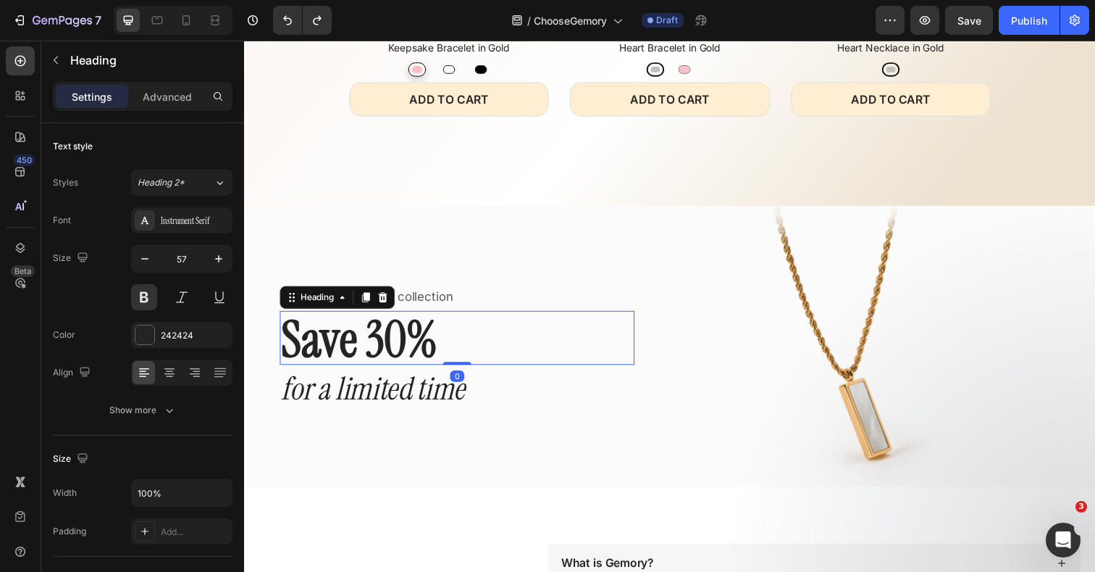
click at [461, 347] on h2 "Save 30%" at bounding box center [461, 348] width 362 height 48
click at [461, 347] on p "Save 30%" at bounding box center [461, 347] width 359 height 45
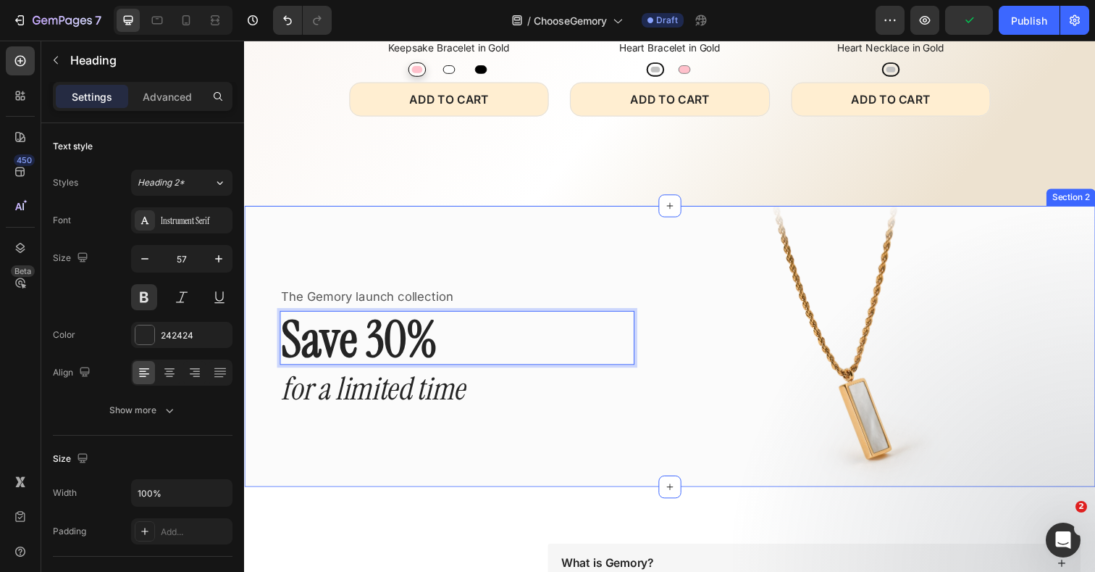
click at [402, 234] on div "The Gemory launch collection Text block Save 30% Heading 0 for a limited time H…" at bounding box center [479, 352] width 398 height 287
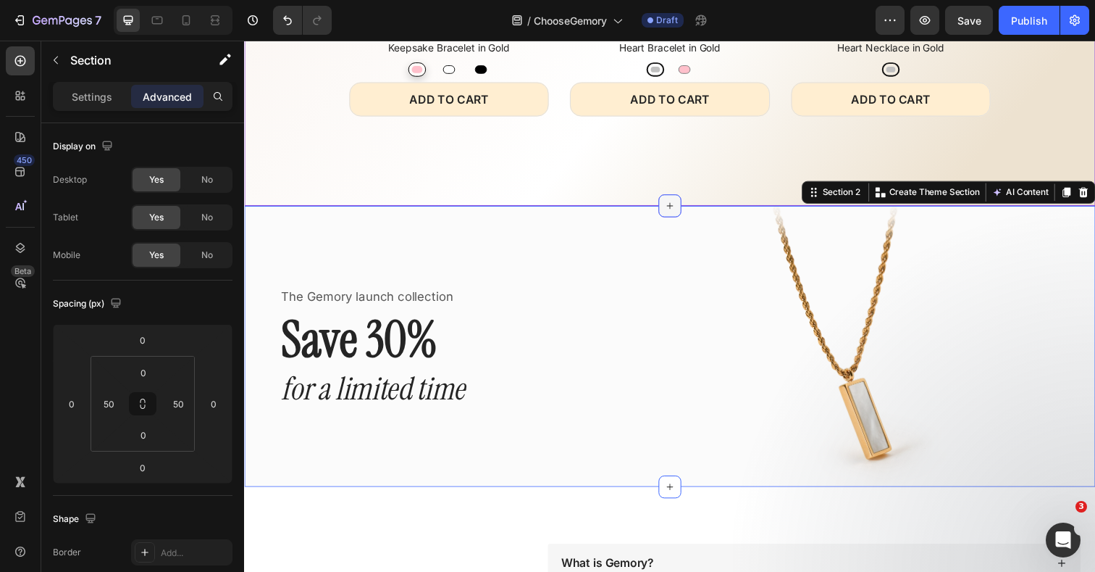
click at [671, 204] on div at bounding box center [678, 209] width 23 height 23
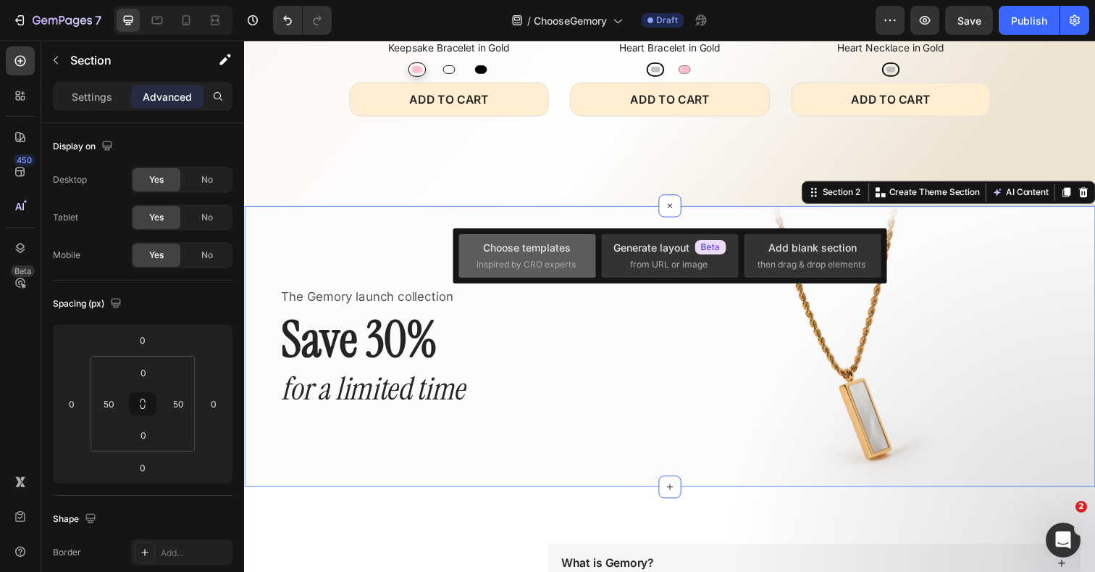
click at [524, 258] on span "inspired by CRO experts" at bounding box center [526, 264] width 99 height 13
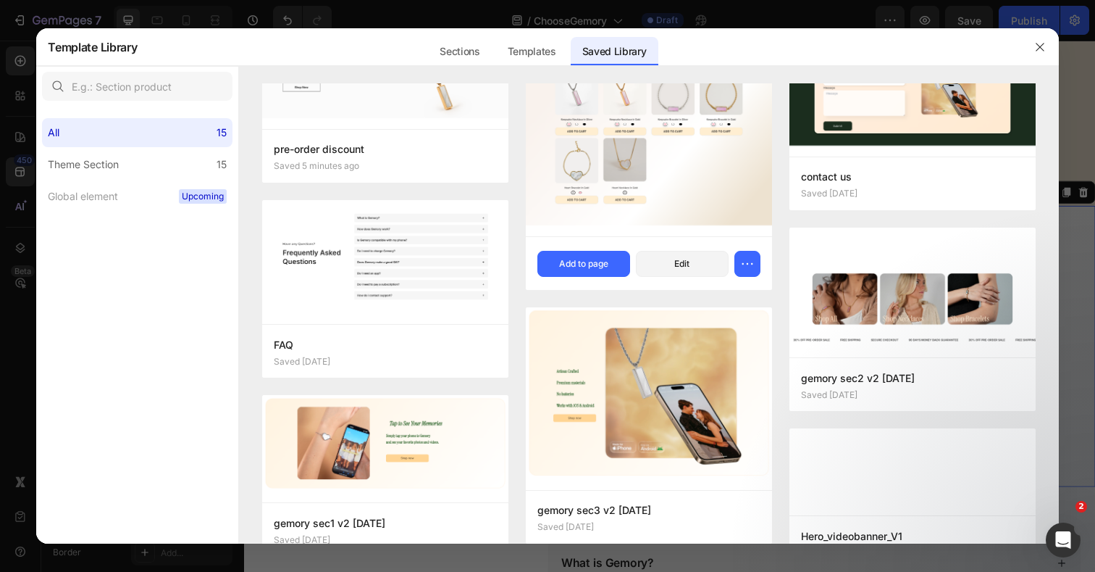
scroll to position [0, 0]
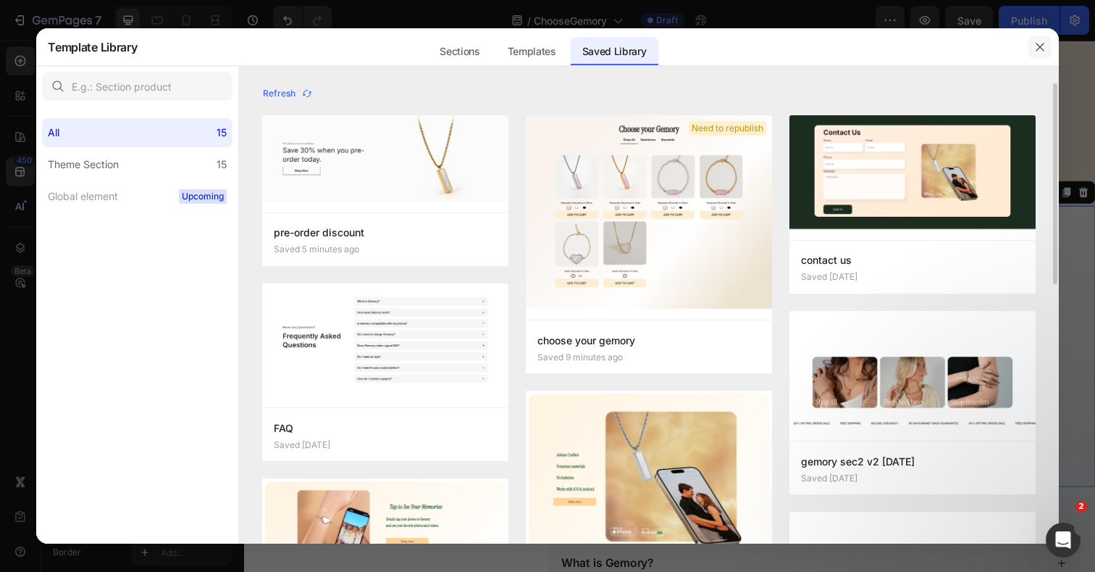
click at [1039, 42] on icon "button" at bounding box center [1041, 47] width 12 height 12
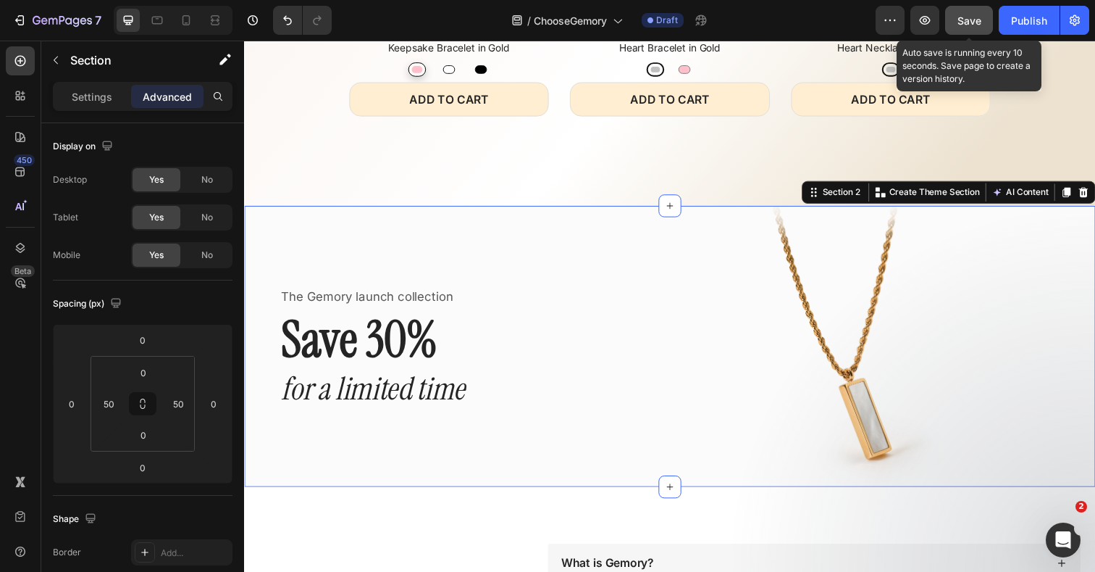
click at [973, 22] on span "Save" at bounding box center [970, 20] width 24 height 12
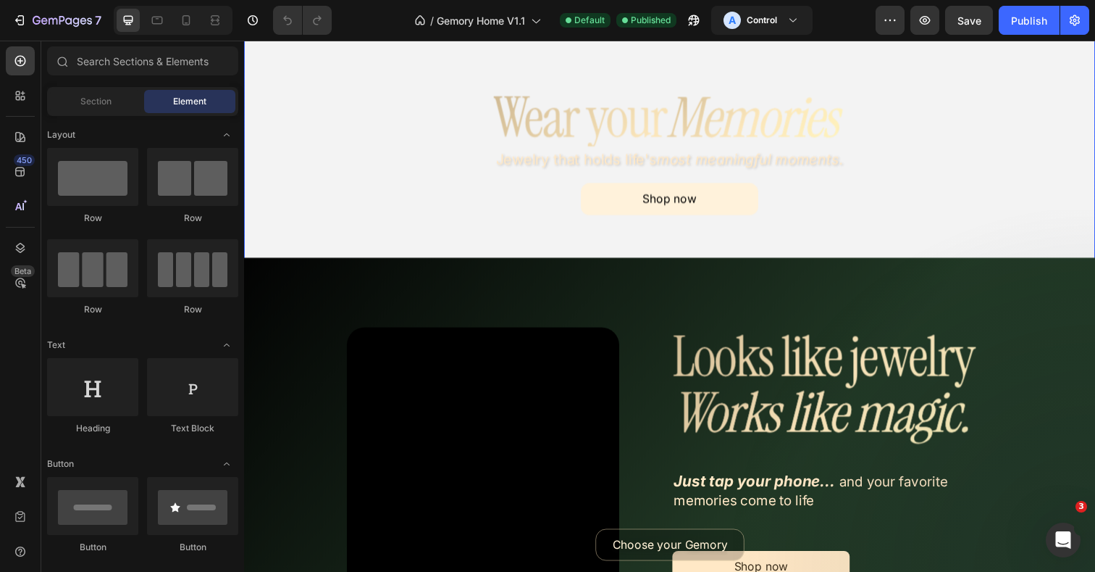
scroll to position [371, 0]
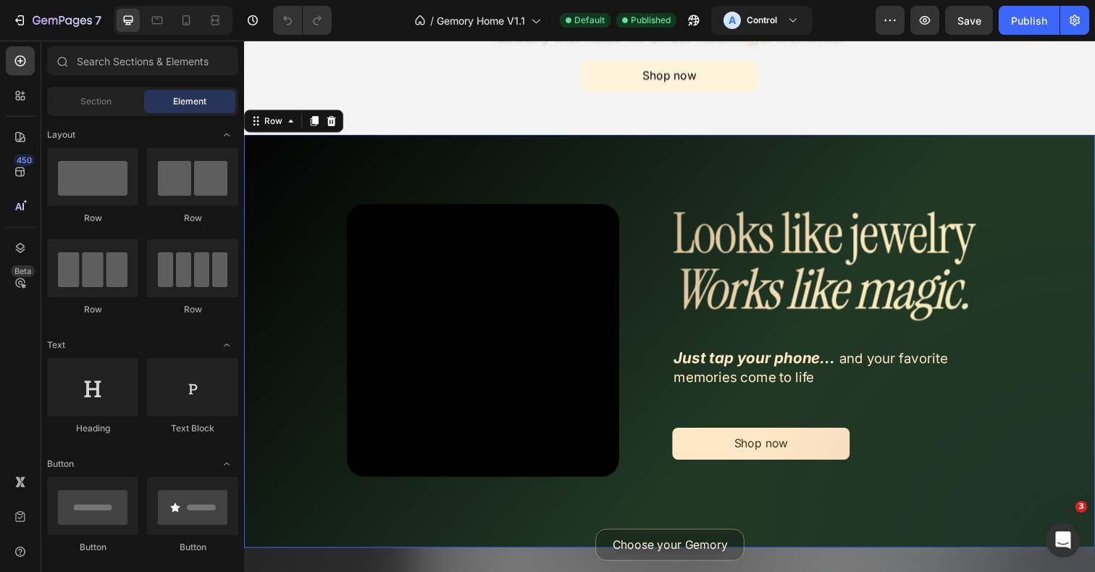
click at [268, 152] on div "Video Choose your Gemory Button Row Row Looks like jewelry Works like magic. Cu…" at bounding box center [678, 348] width 869 height 422
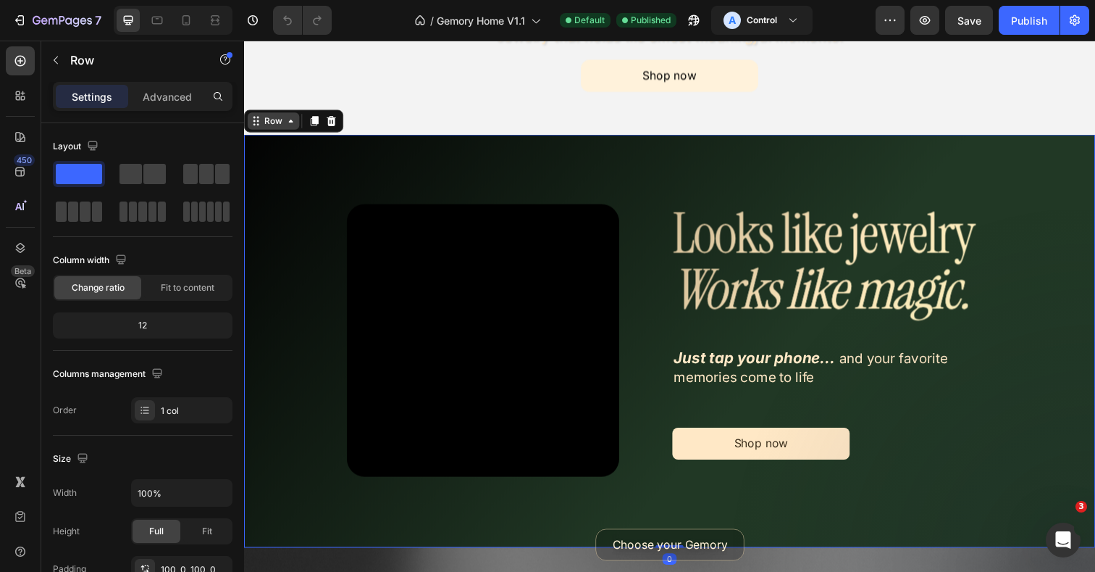
click at [275, 125] on div "Row" at bounding box center [274, 123] width 24 height 13
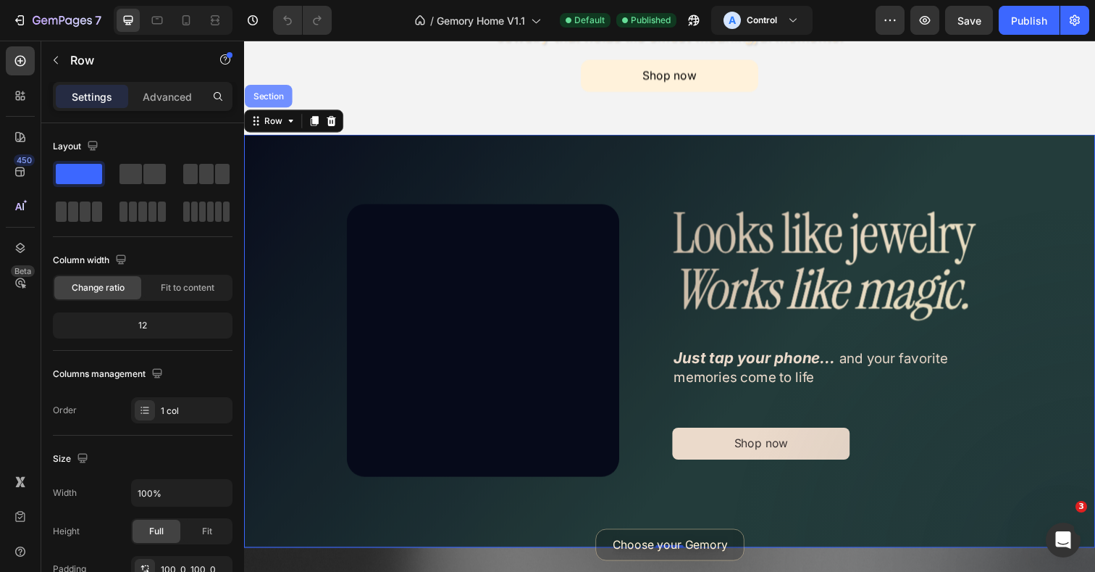
click at [275, 99] on div "Section" at bounding box center [269, 97] width 37 height 9
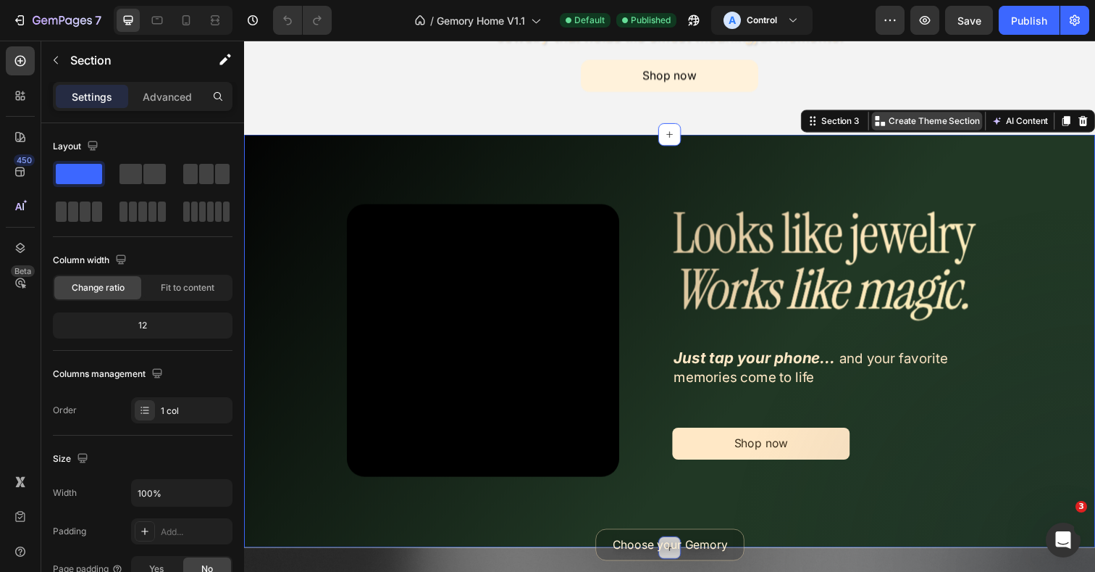
click at [925, 121] on p "Create Theme Section" at bounding box center [949, 123] width 93 height 13
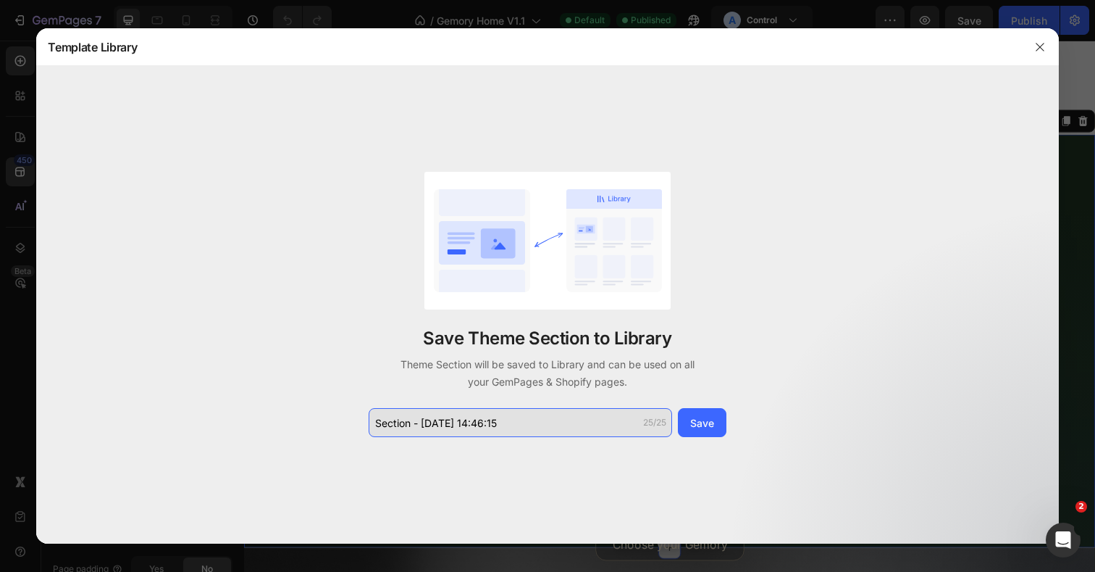
click at [469, 411] on input "Section - Aug 26 14:46:15" at bounding box center [521, 422] width 304 height 29
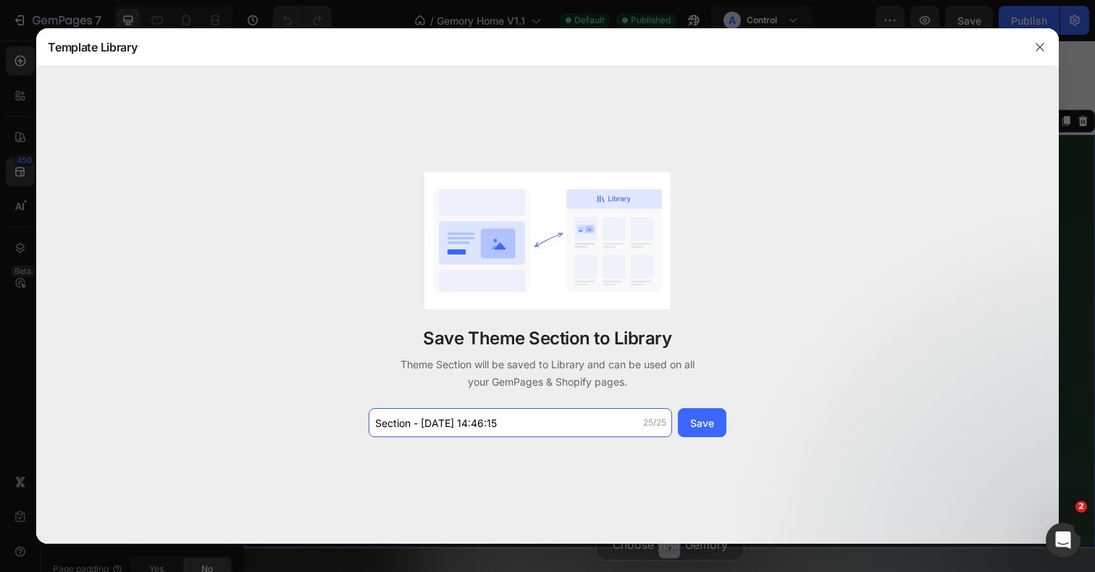
click at [469, 411] on input "Section - Aug 26 14:46:15" at bounding box center [521, 422] width 304 height 29
type input "Looks like jewelry"
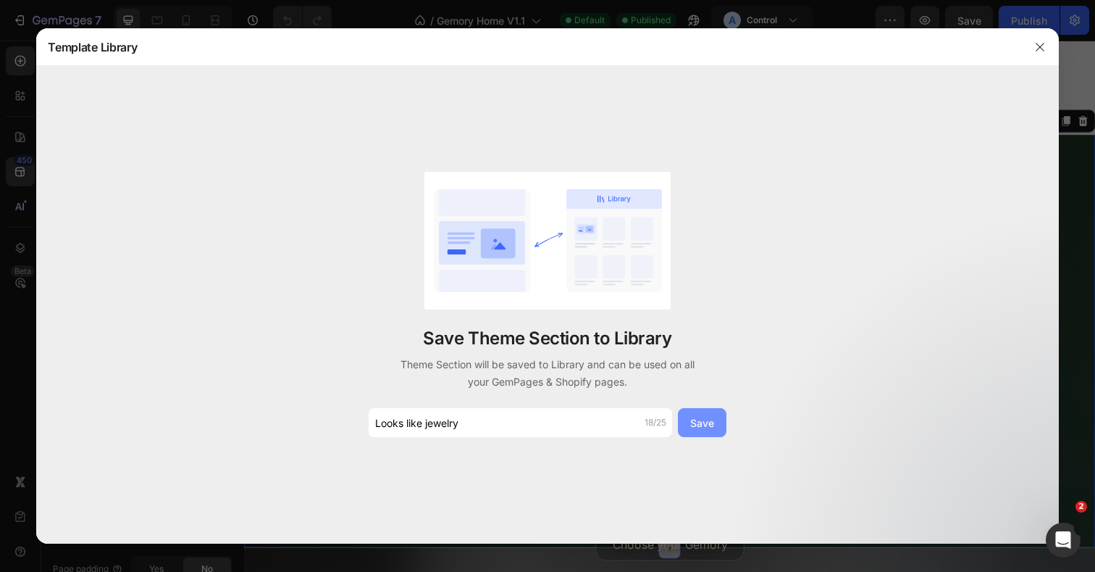
click at [701, 432] on button "Save" at bounding box center [702, 422] width 49 height 29
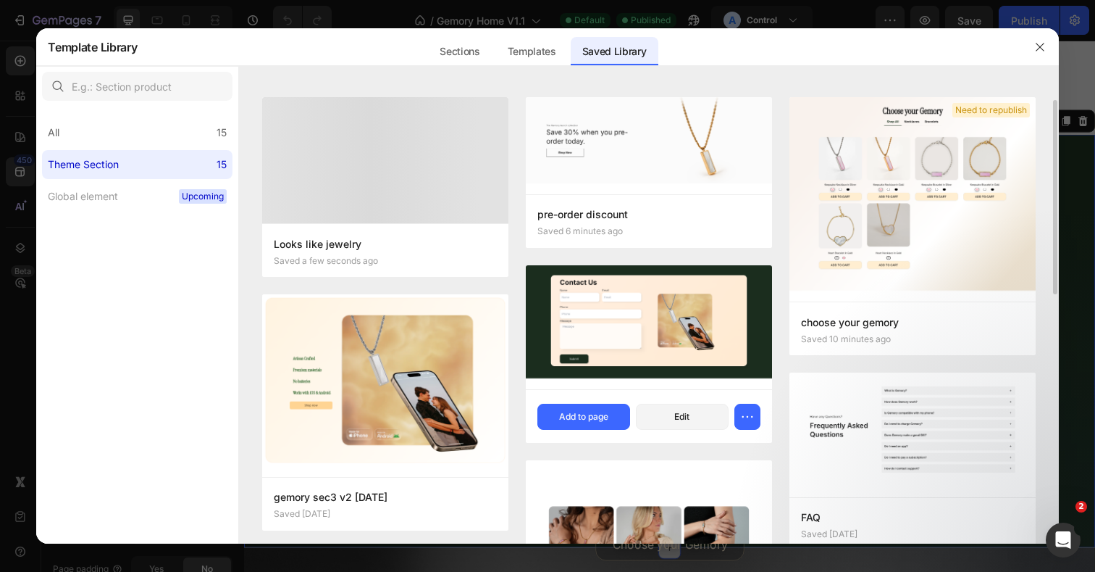
scroll to position [28, 0]
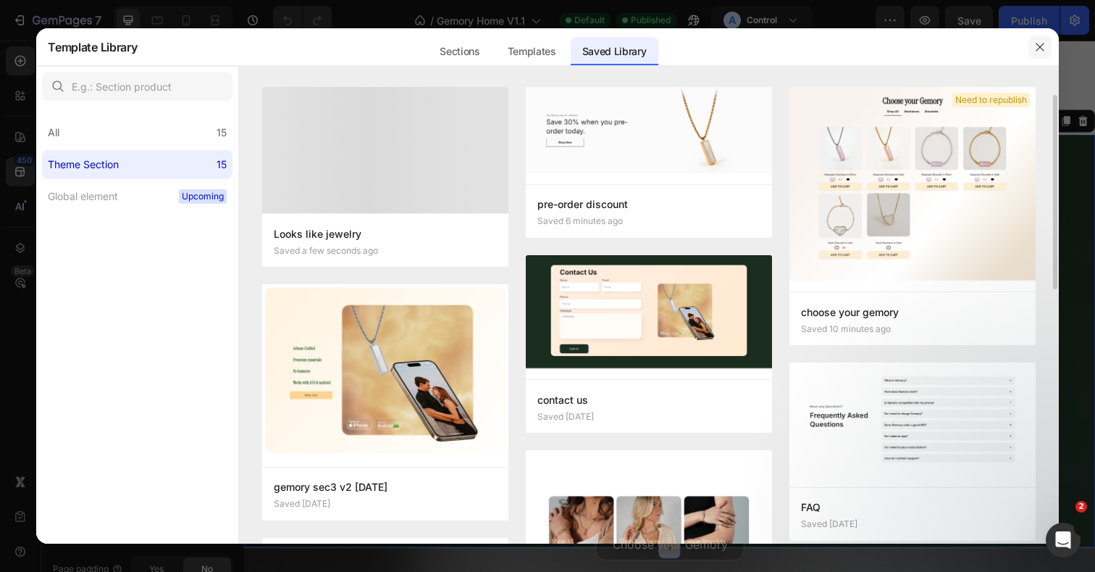
click at [1044, 49] on icon "button" at bounding box center [1041, 47] width 12 height 12
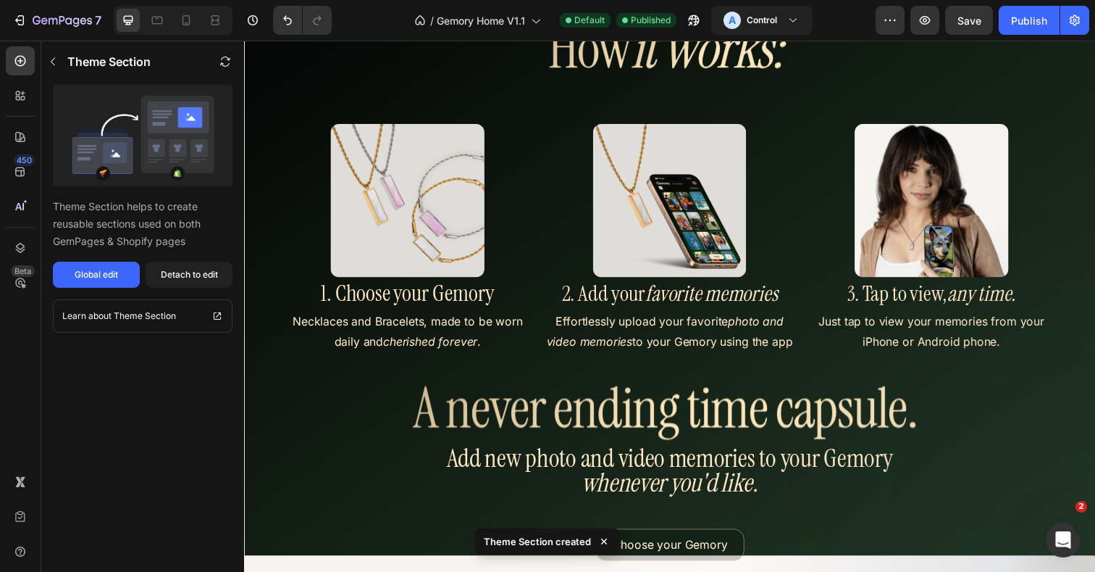
scroll to position [2028, 0]
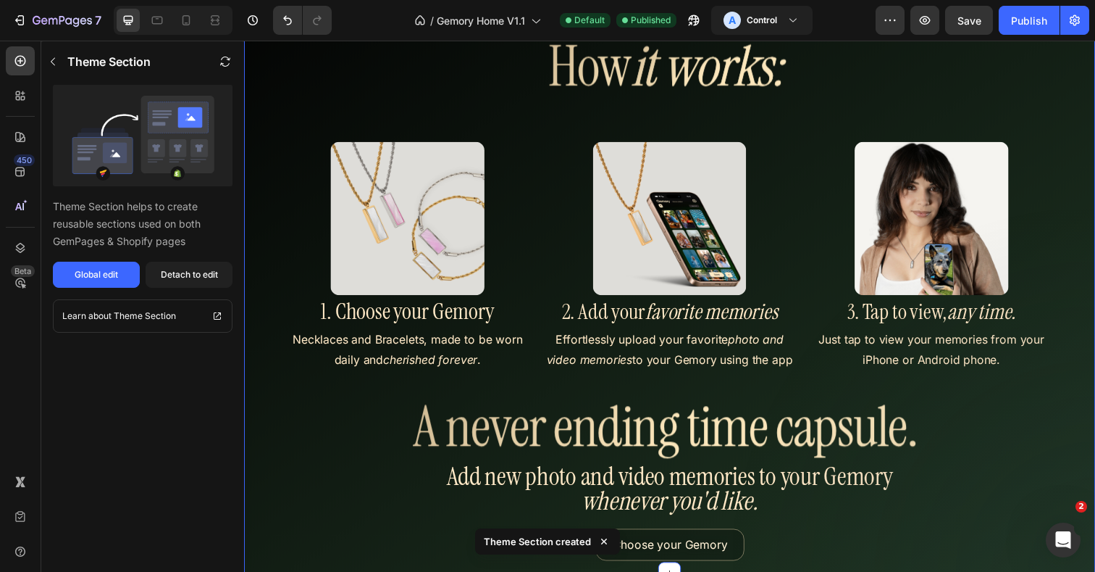
click at [302, 124] on div "How it works: Custom Code Row Product Image 1. Choose your Gemory Heading Neckl…" at bounding box center [678, 283] width 869 height 603
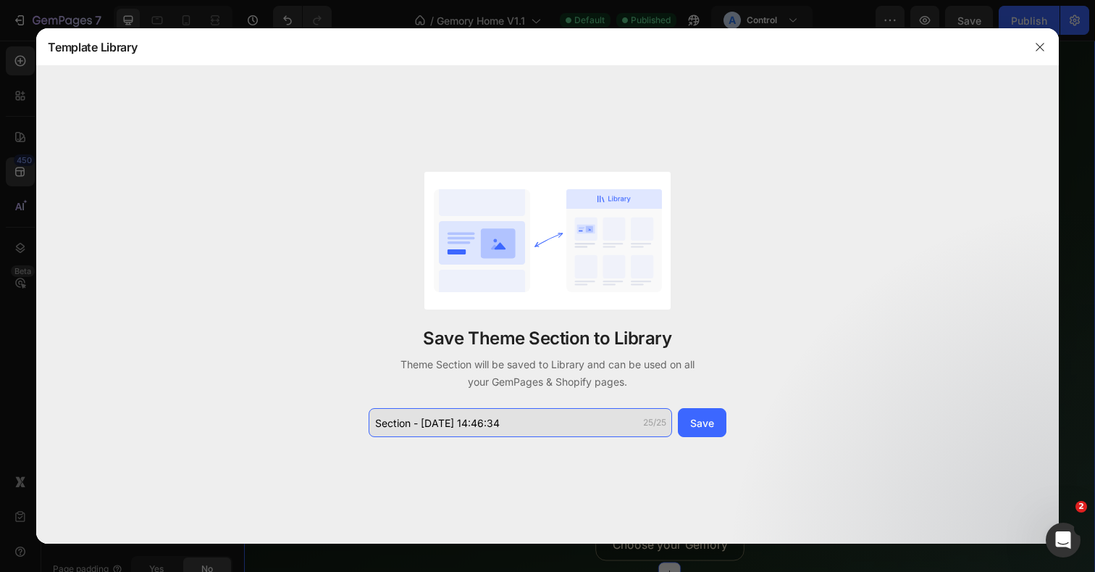
click at [448, 428] on input "Section - Aug 26 14:46:34" at bounding box center [521, 422] width 304 height 29
type input "how it works"
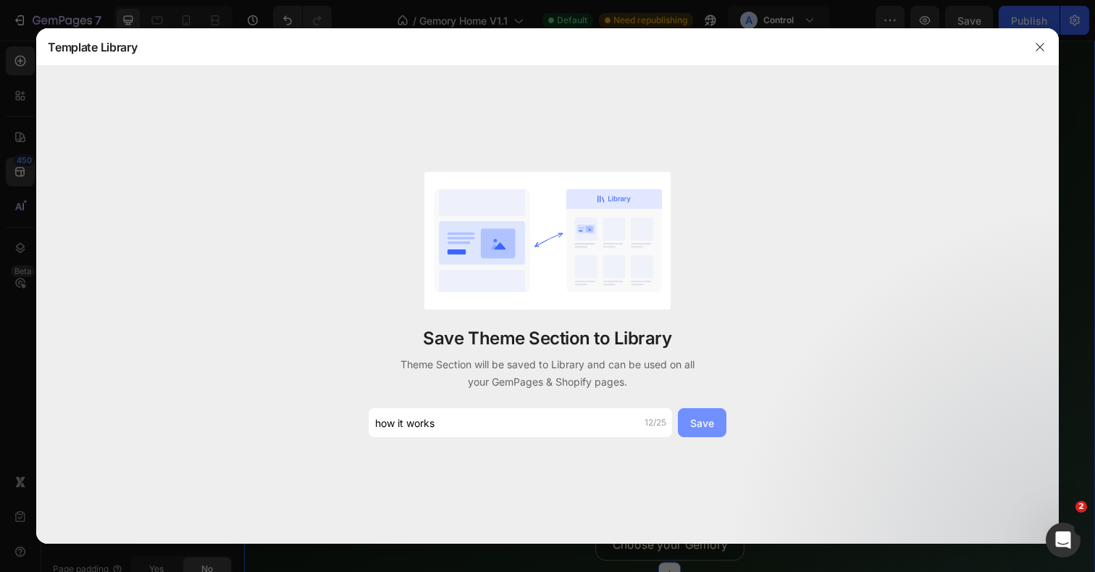
click at [706, 427] on div "Save" at bounding box center [702, 422] width 24 height 15
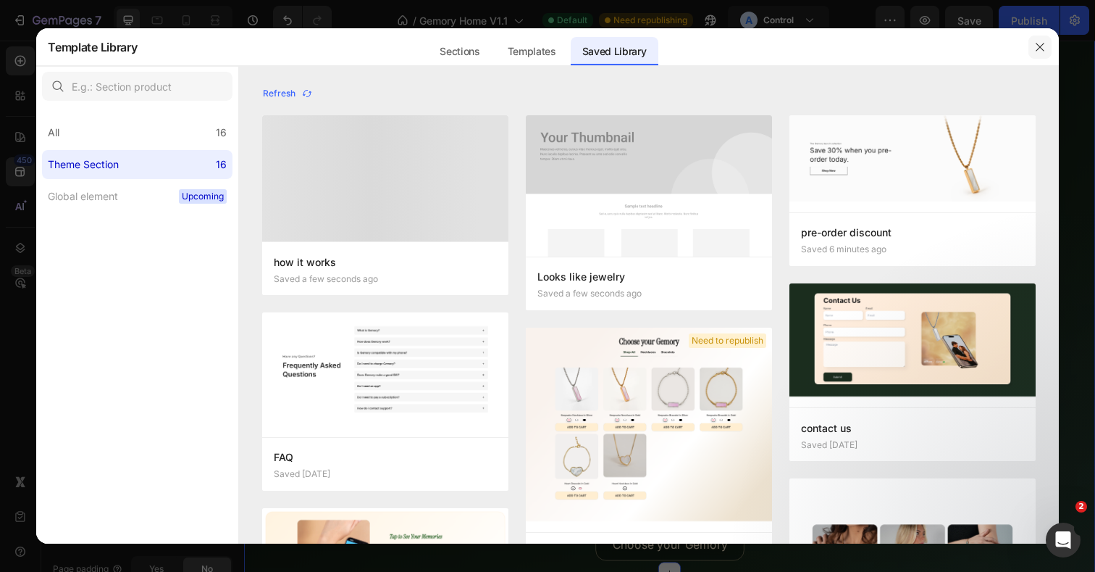
click at [1046, 44] on button "button" at bounding box center [1040, 46] width 23 height 23
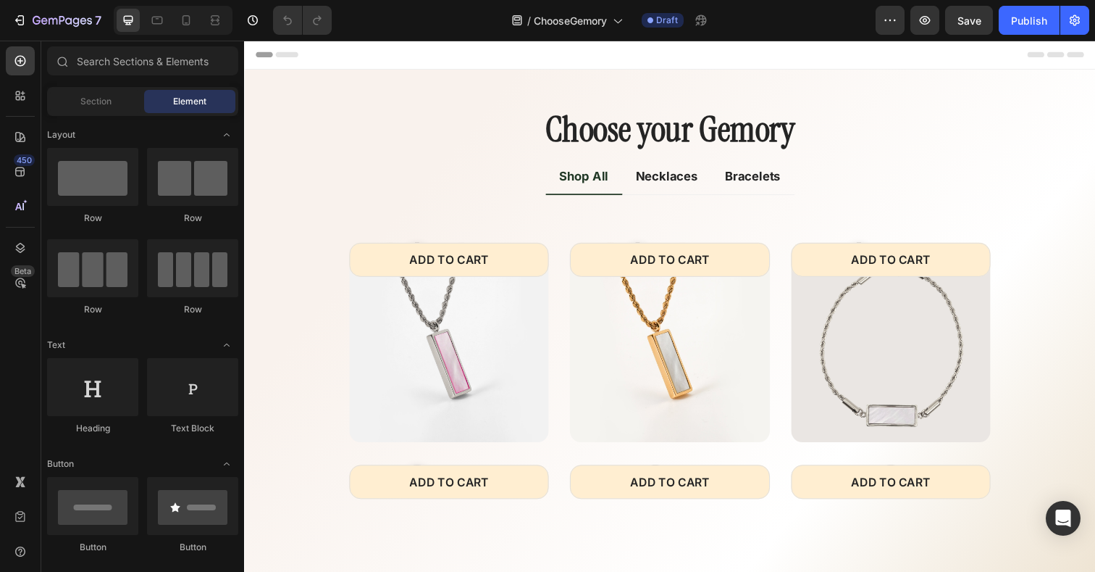
radio input "false"
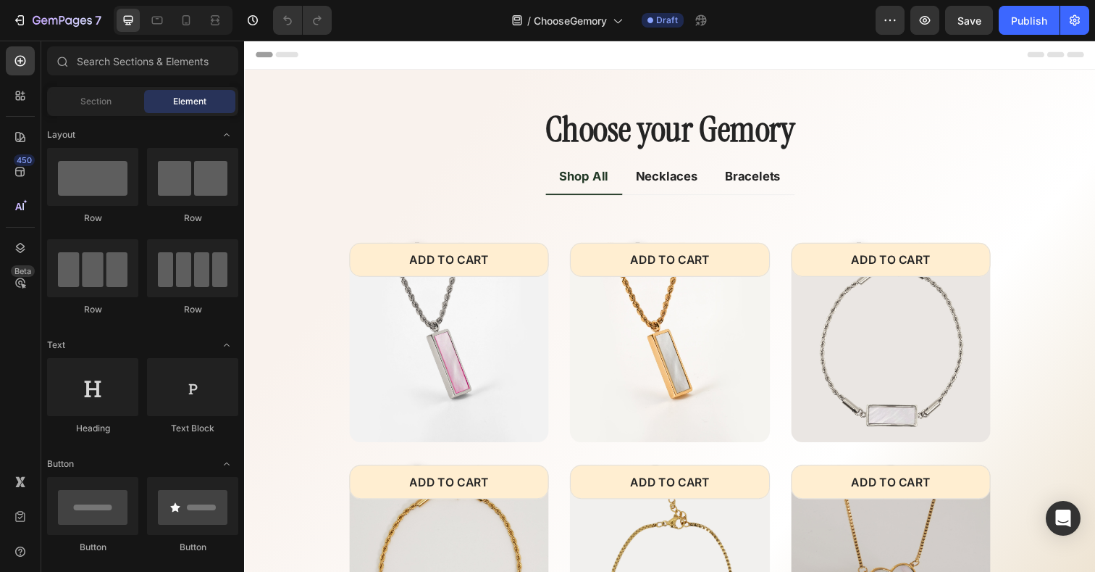
radio input "false"
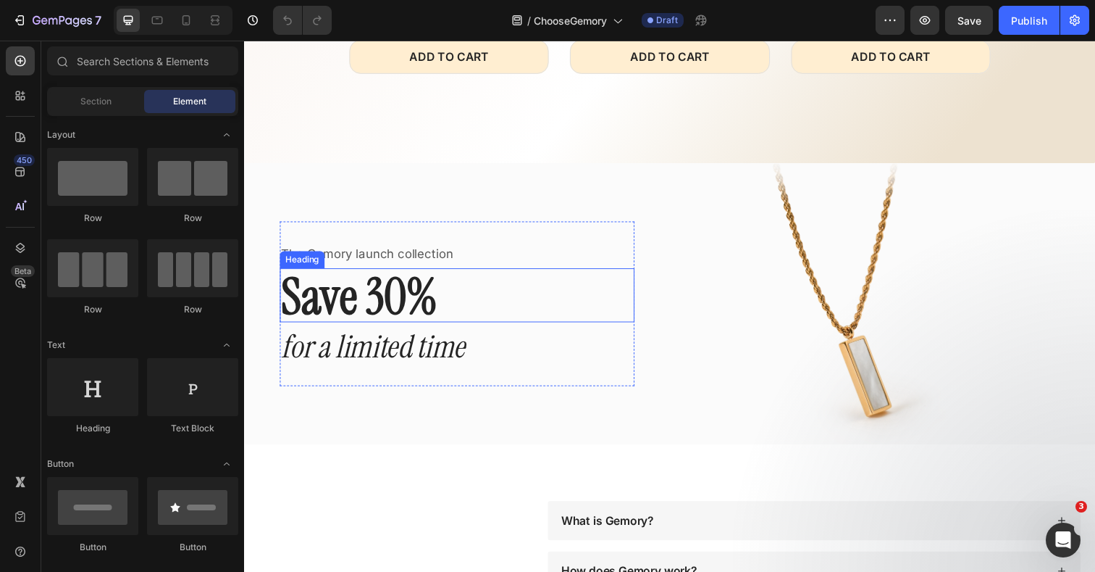
click at [396, 293] on span "Save 30%" at bounding box center [361, 302] width 158 height 66
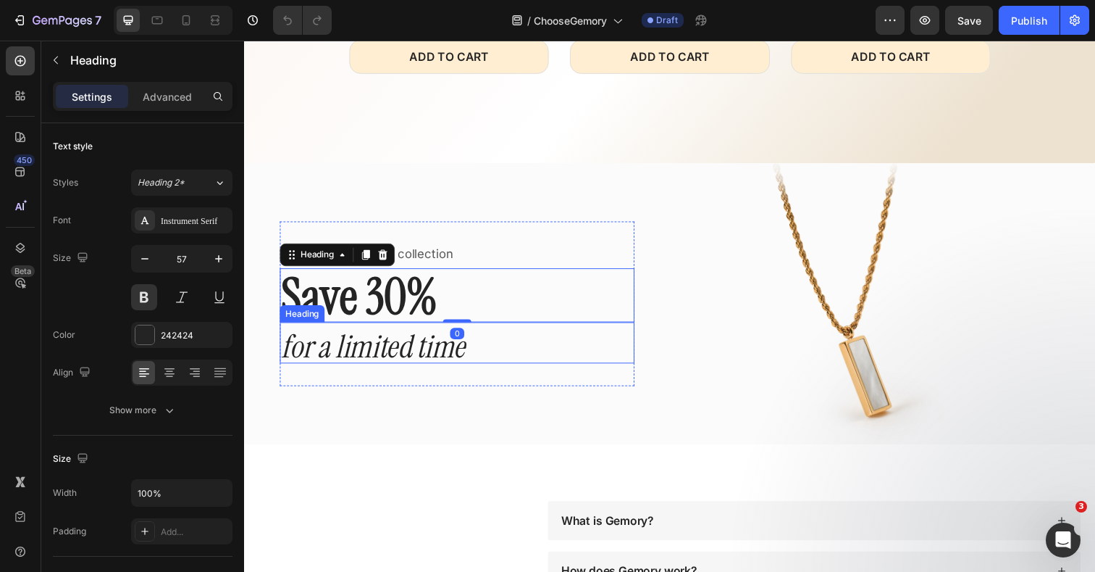
click at [416, 361] on h2 "for a limited time" at bounding box center [461, 352] width 362 height 35
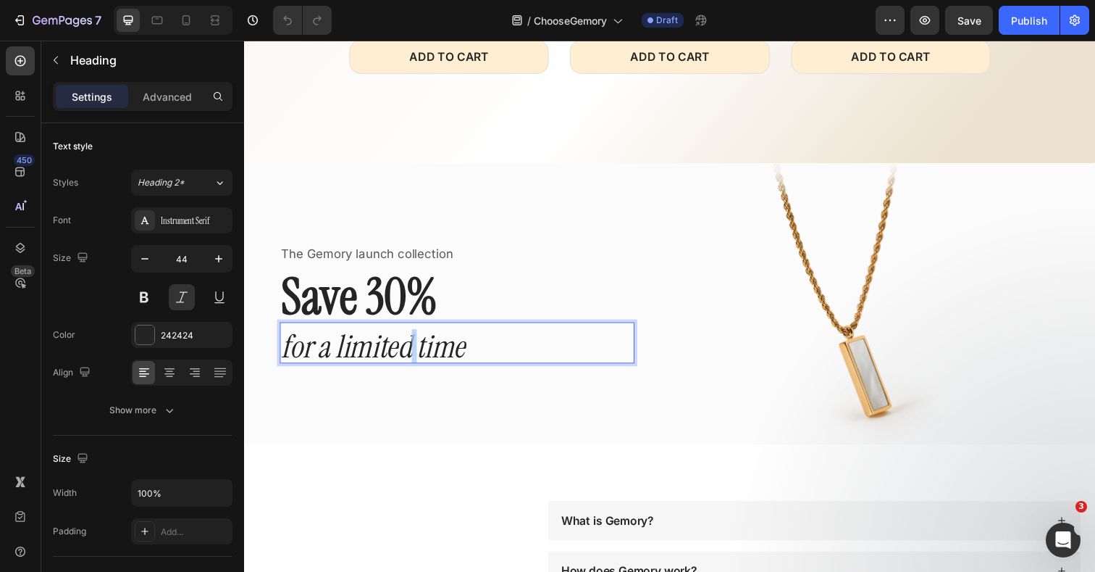
click at [408, 358] on p "for a limited time" at bounding box center [461, 353] width 359 height 32
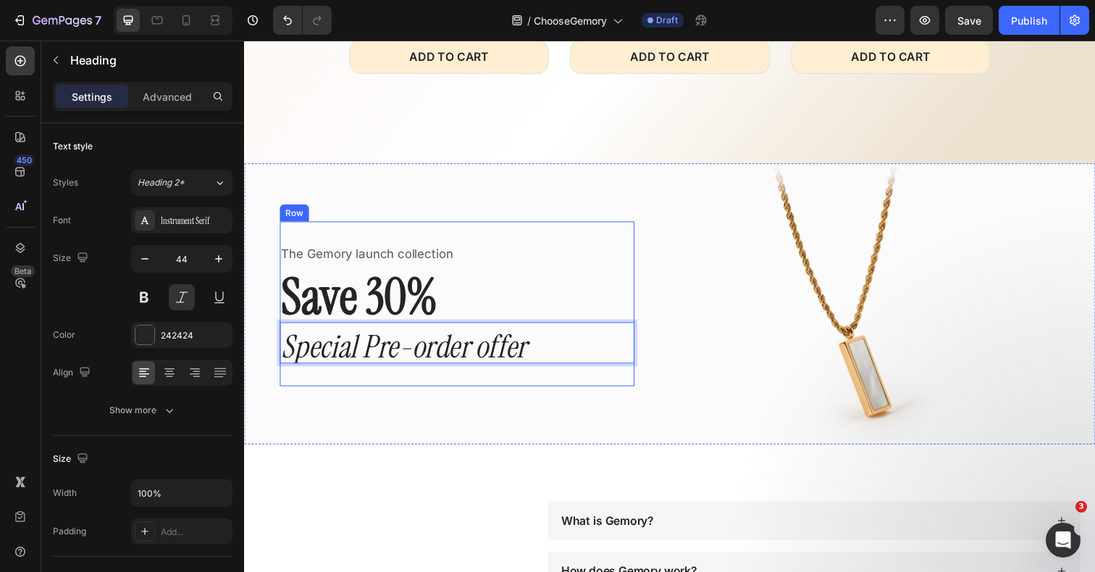
click at [585, 395] on div "The Gemory launch collection Text block Save 30% Heading Special Pre-order offe…" at bounding box center [479, 309] width 398 height 287
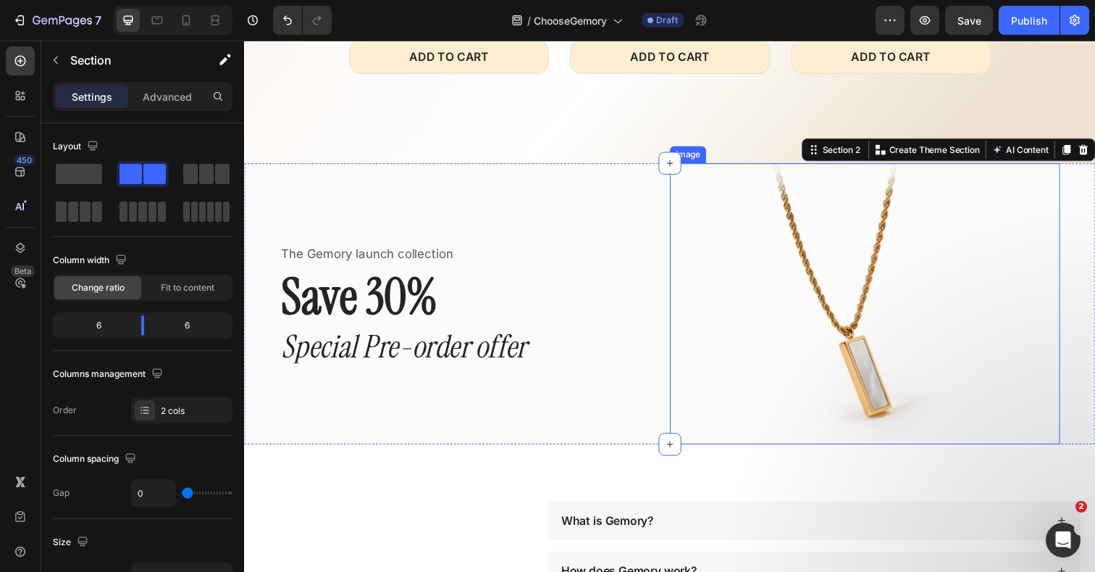
click at [852, 291] on img at bounding box center [878, 309] width 199 height 287
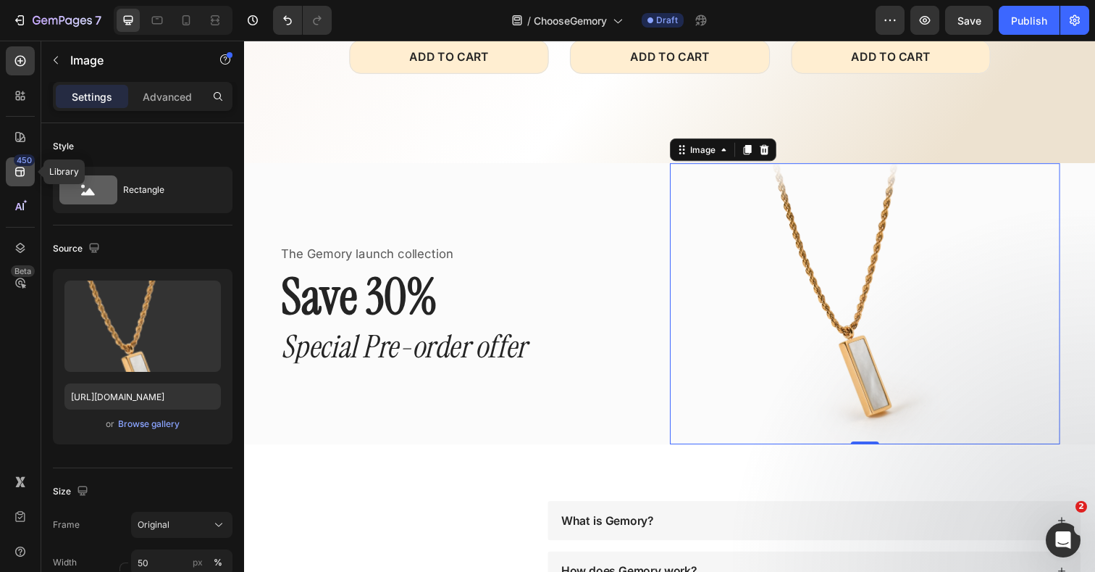
click at [22, 164] on div "450" at bounding box center [24, 160] width 21 height 12
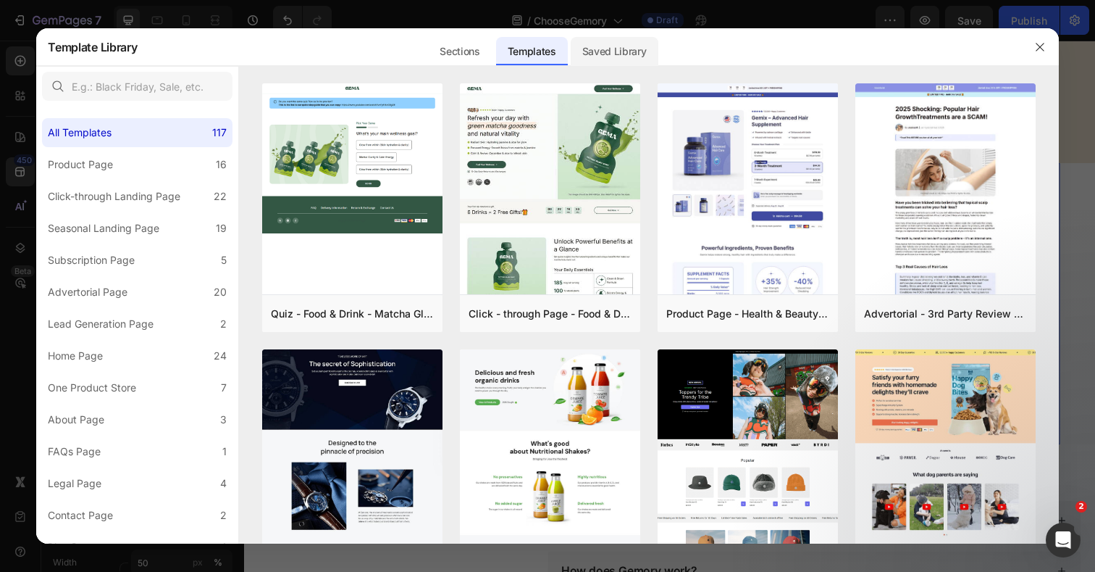
click at [610, 49] on div "Saved Library" at bounding box center [615, 51] width 88 height 29
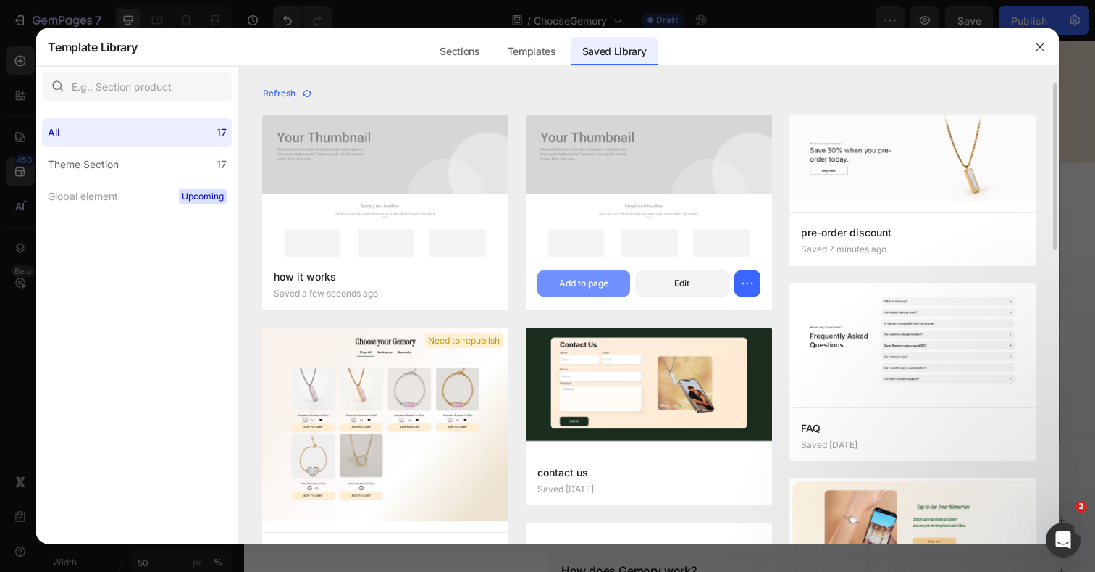
click at [585, 285] on div "Add to page" at bounding box center [583, 283] width 49 height 13
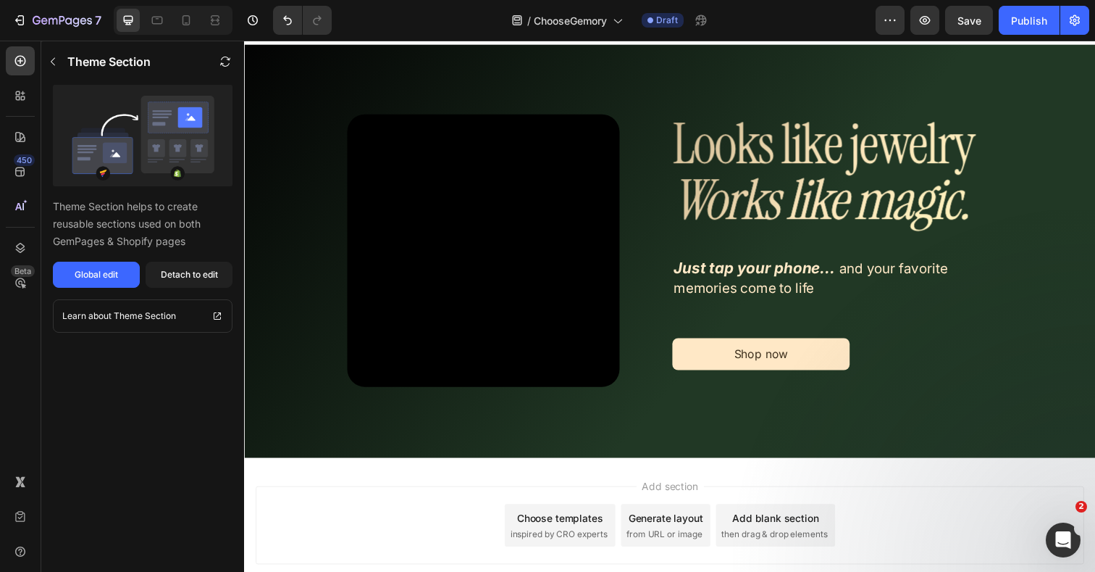
scroll to position [1700, 0]
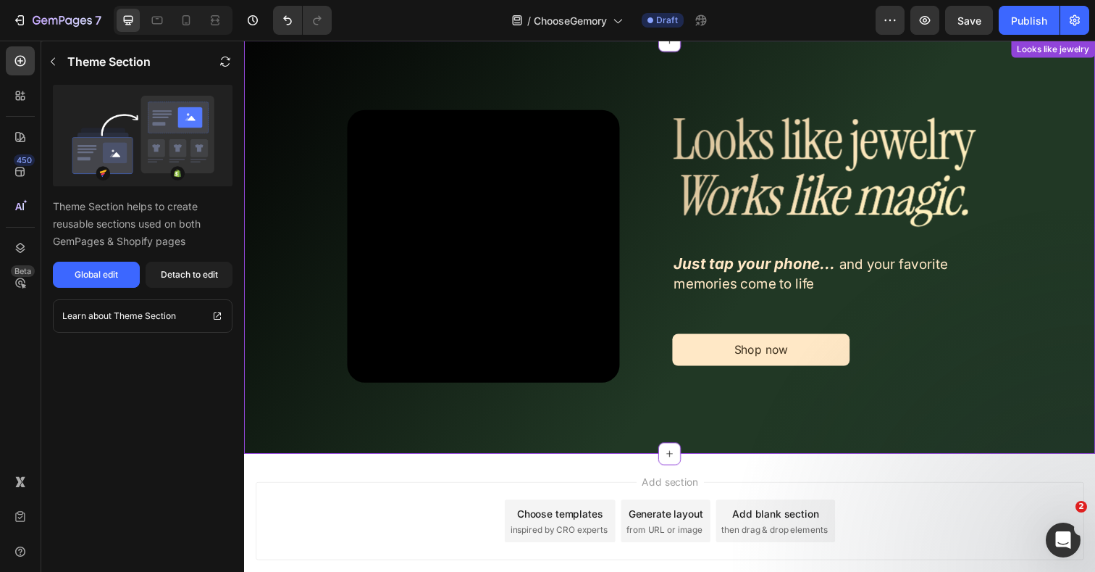
click at [793, 179] on em "Works like magic." at bounding box center [833, 198] width 303 height 73
click at [509, 238] on video at bounding box center [488, 251] width 278 height 278
click at [341, 220] on div "Video Choose your Gemory Button Row" at bounding box center [503, 251] width 345 height 277
click at [391, 201] on video at bounding box center [488, 251] width 278 height 278
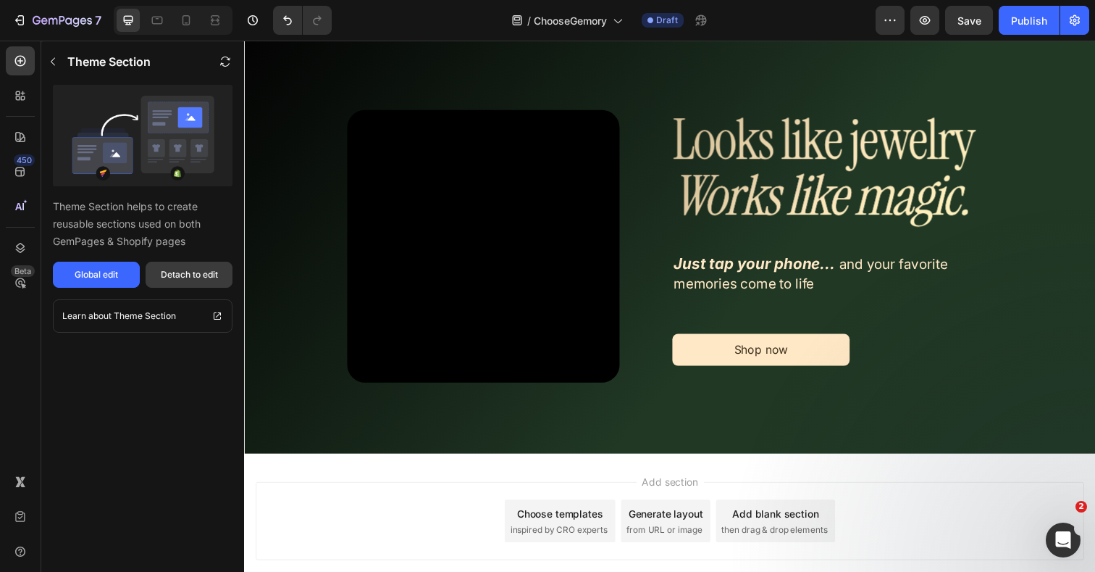
click at [186, 276] on div "Detach to edit" at bounding box center [189, 274] width 57 height 13
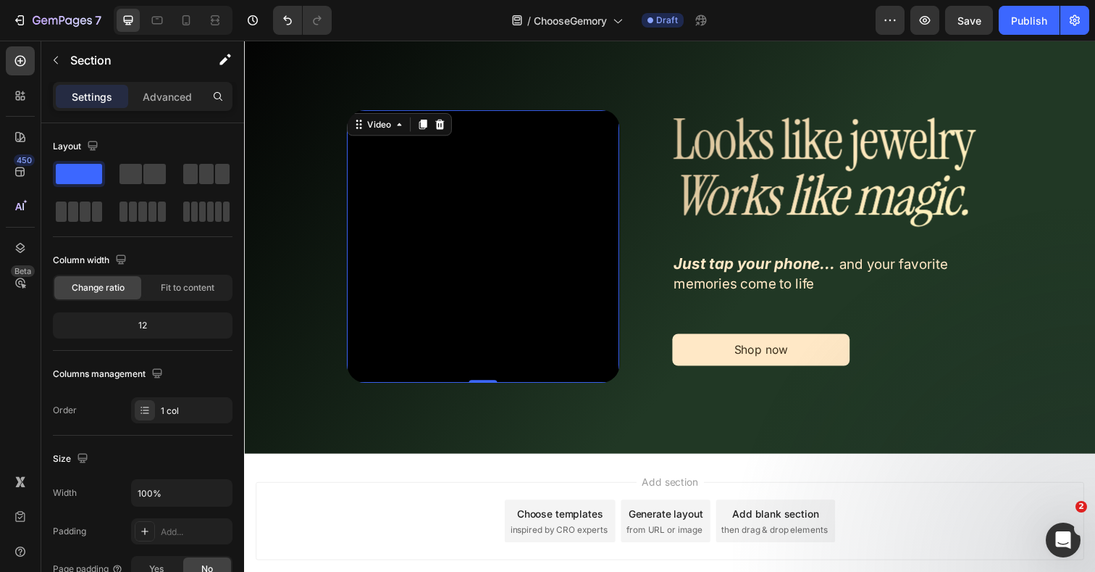
click at [484, 249] on video at bounding box center [488, 251] width 278 height 278
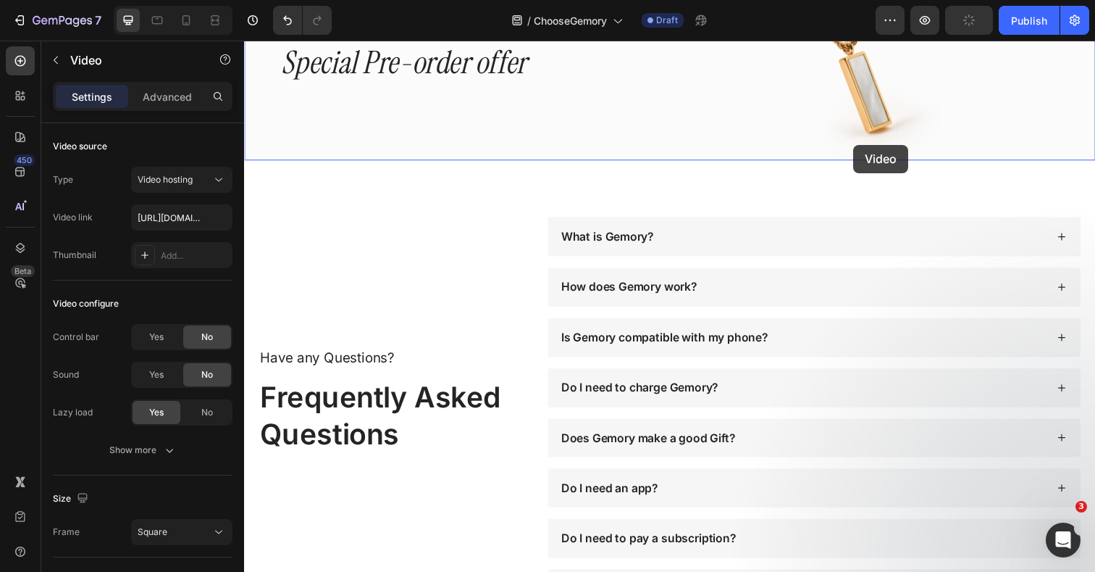
scroll to position [781, 0]
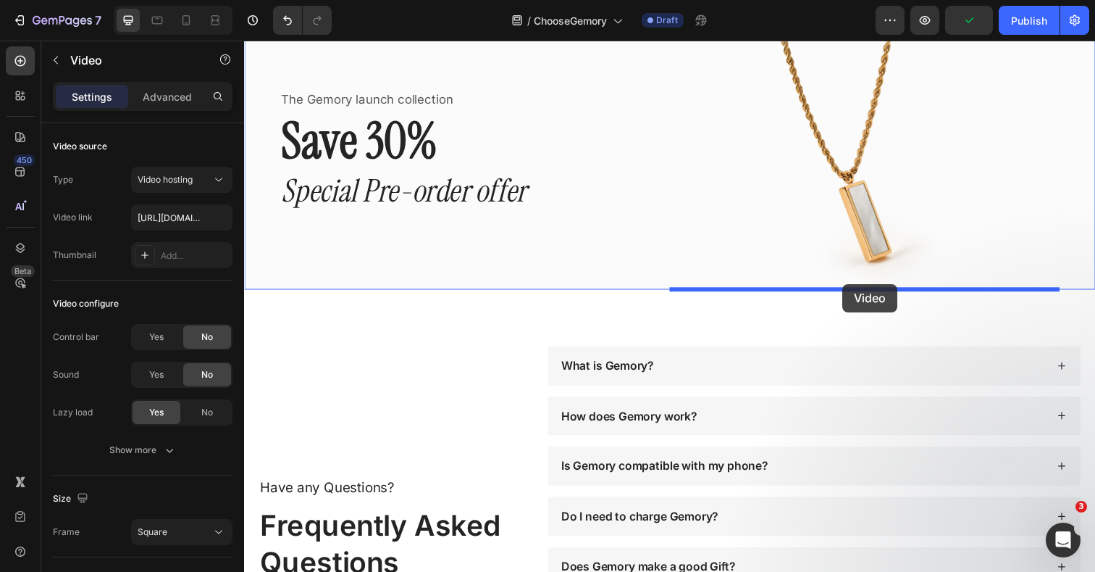
drag, startPoint x: 362, startPoint y: 122, endPoint x: 856, endPoint y: 289, distance: 520.7
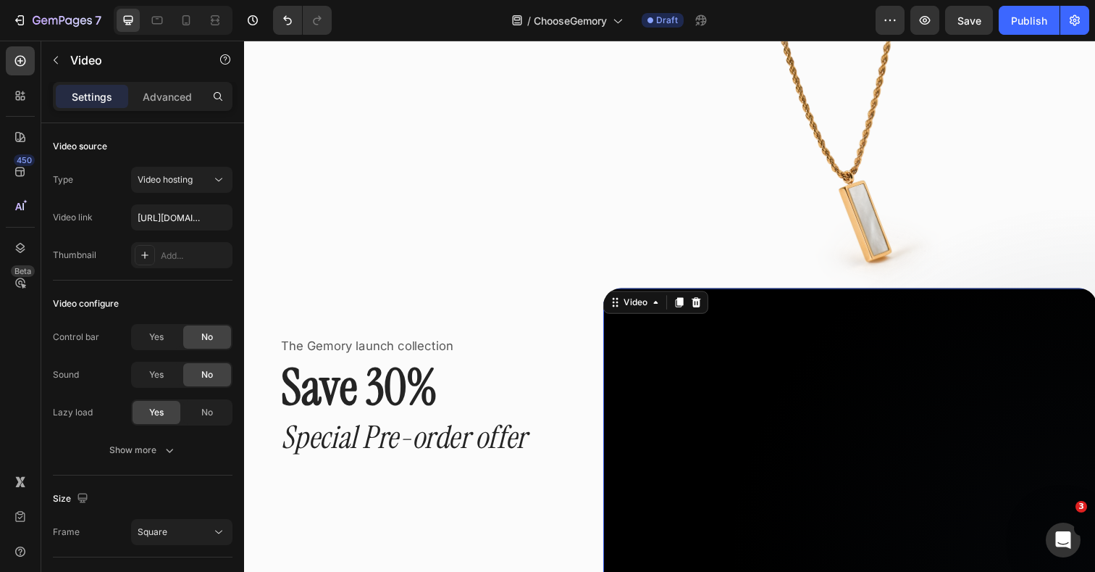
scroll to position [1032, 0]
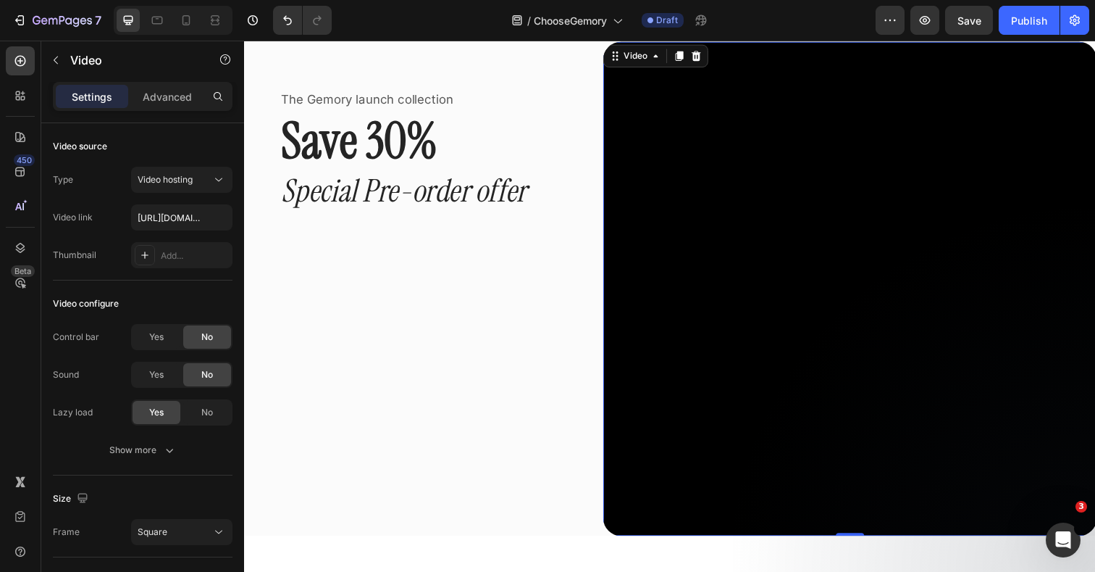
click at [844, 259] on video at bounding box center [863, 294] width 504 height 504
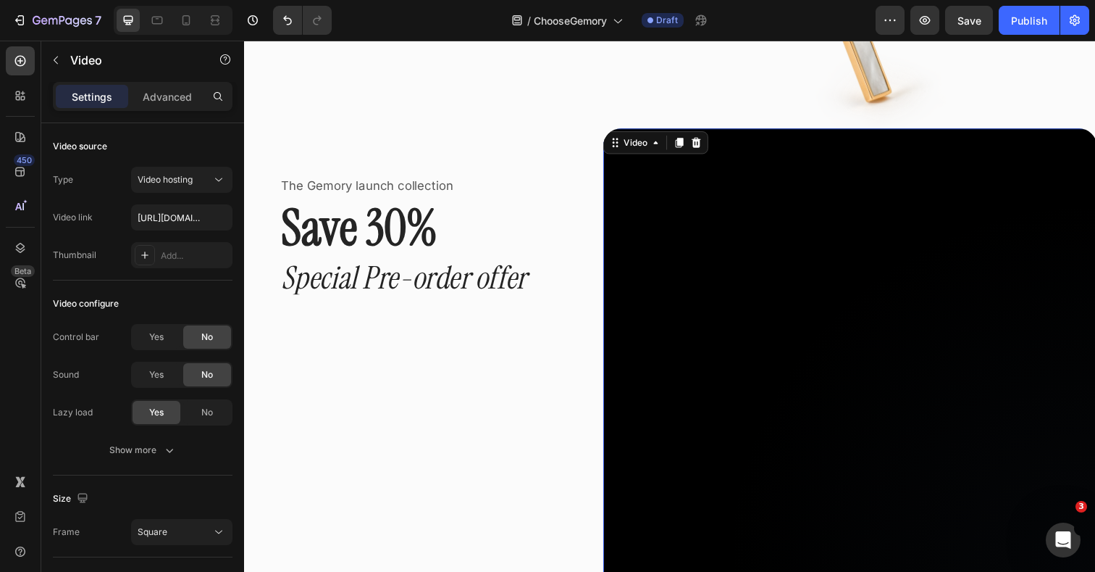
scroll to position [929, 0]
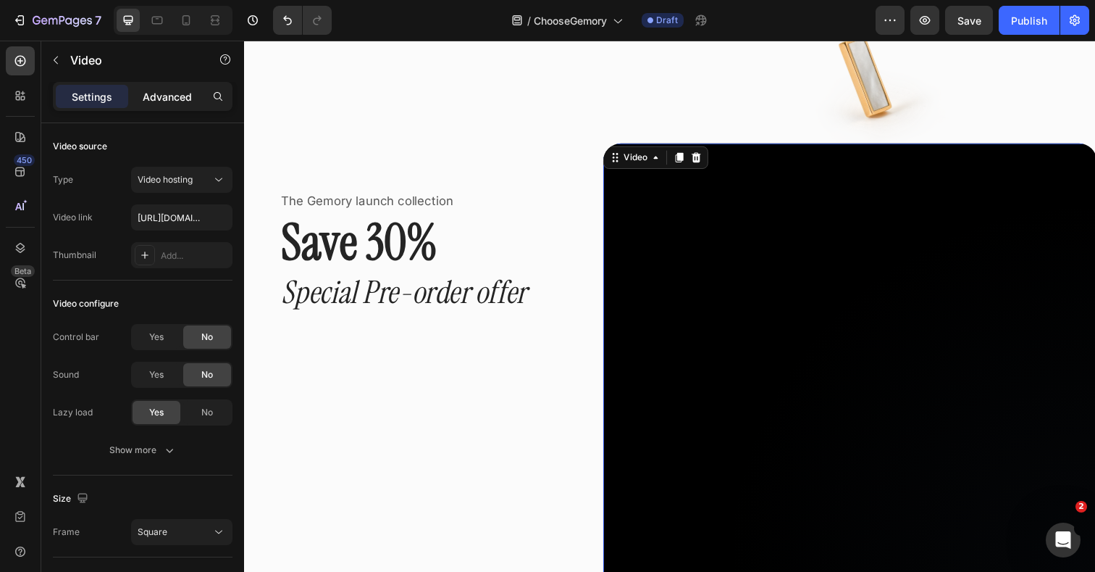
click at [177, 97] on p "Advanced" at bounding box center [167, 96] width 49 height 15
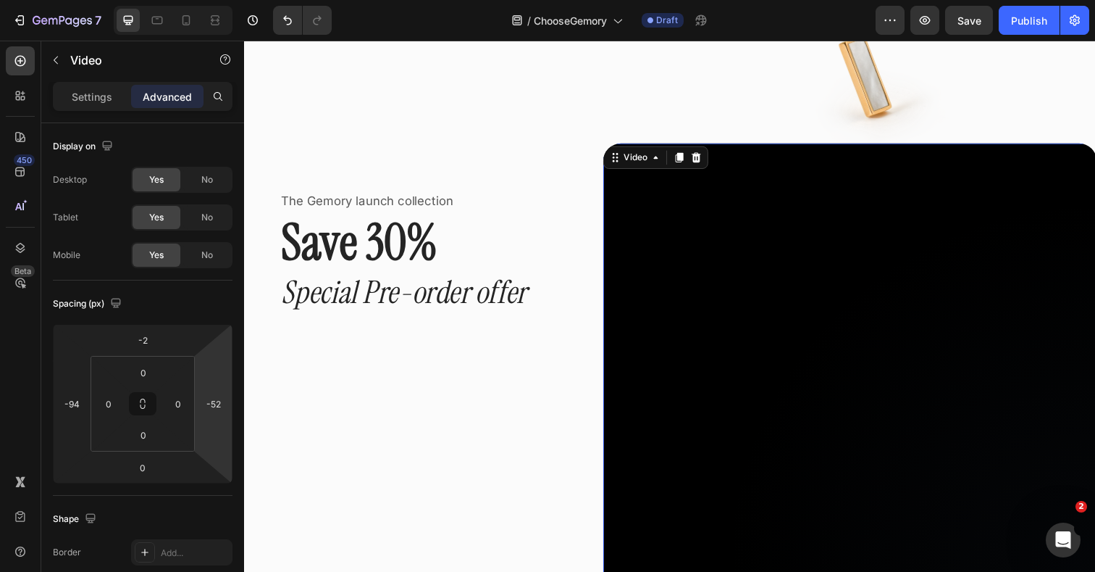
click at [228, 0] on html "7 Version history / ChooseGemory Draft Preview Save Publish 450 Beta Sections(1…" at bounding box center [547, 0] width 1095 height 0
click at [216, 396] on input "-52" at bounding box center [214, 404] width 22 height 22
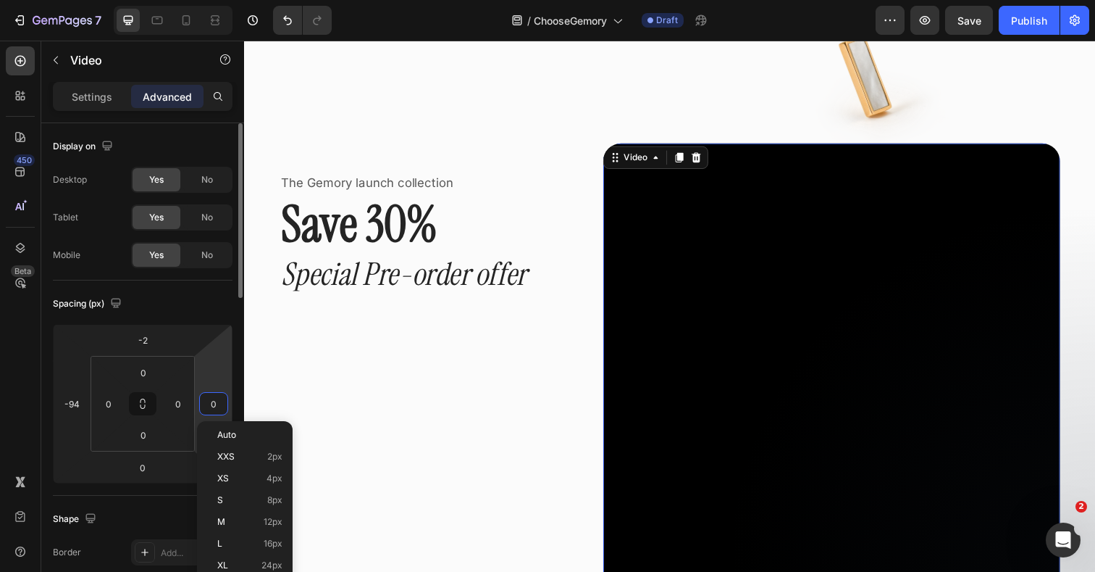
scroll to position [910, 0]
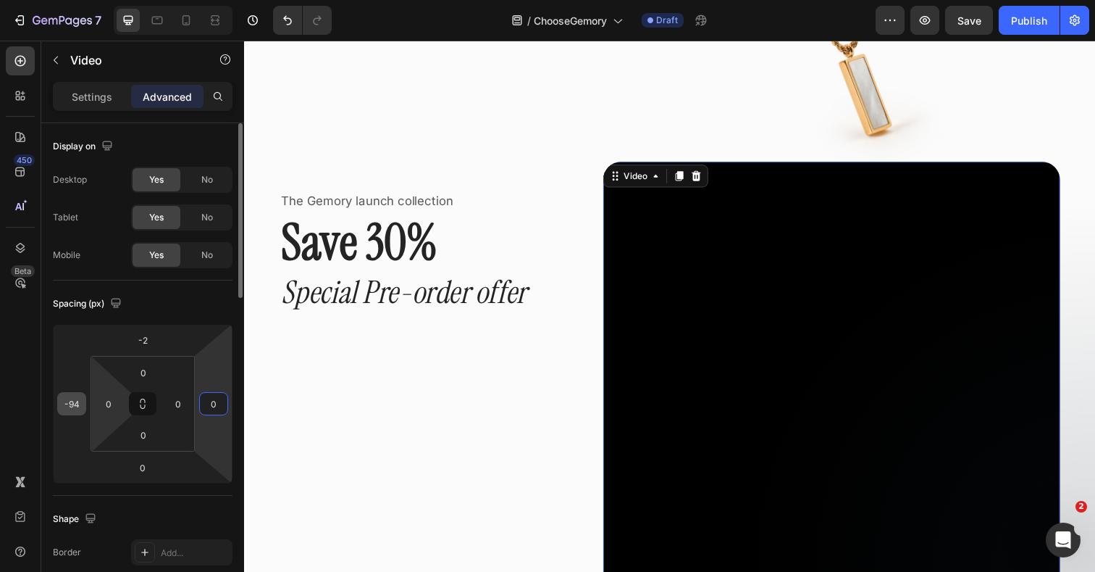
type input "0"
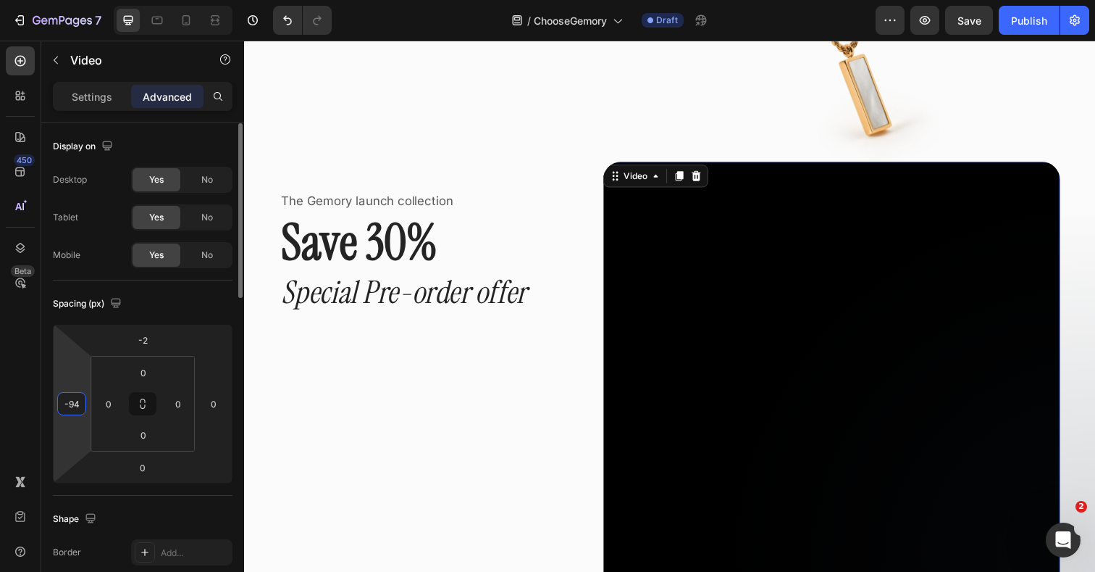
click at [62, 402] on input "-94" at bounding box center [72, 404] width 22 height 22
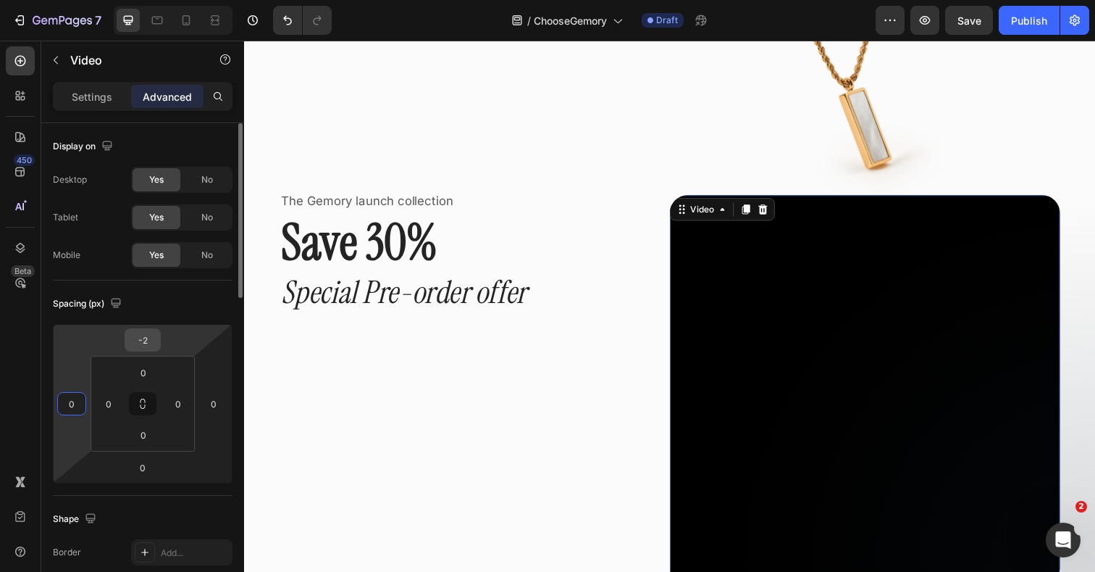
type input "0"
click at [144, 336] on input "-2" at bounding box center [142, 340] width 29 height 22
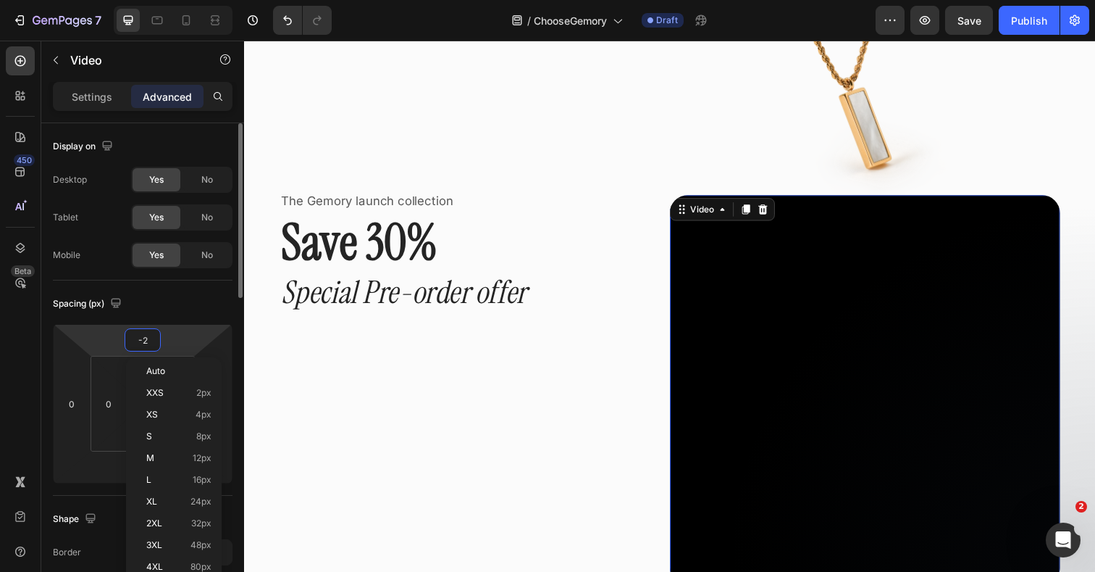
type input "0"
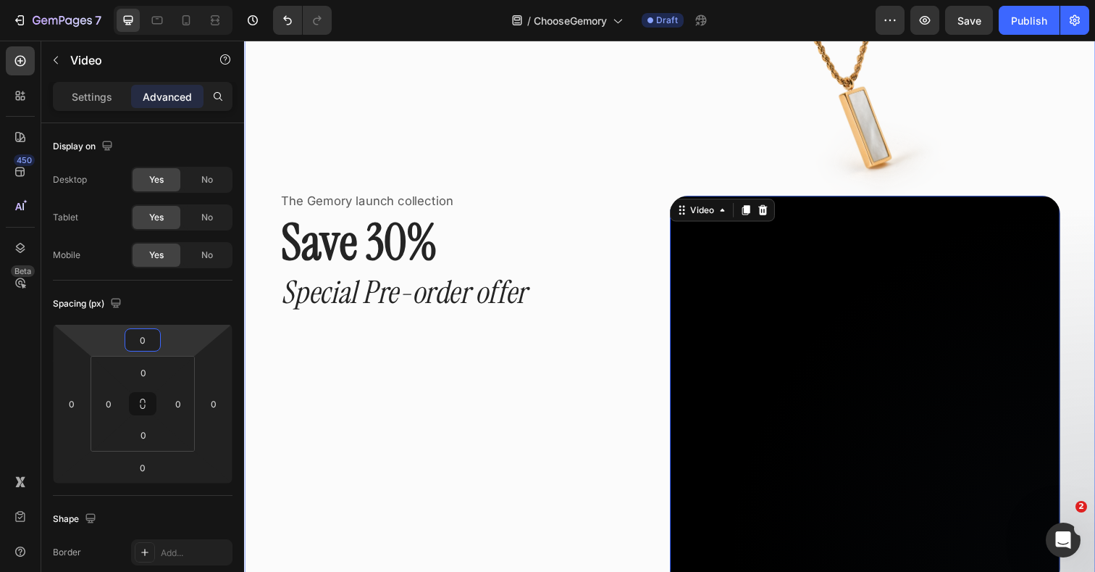
click at [838, 126] on img at bounding box center [878, 55] width 199 height 287
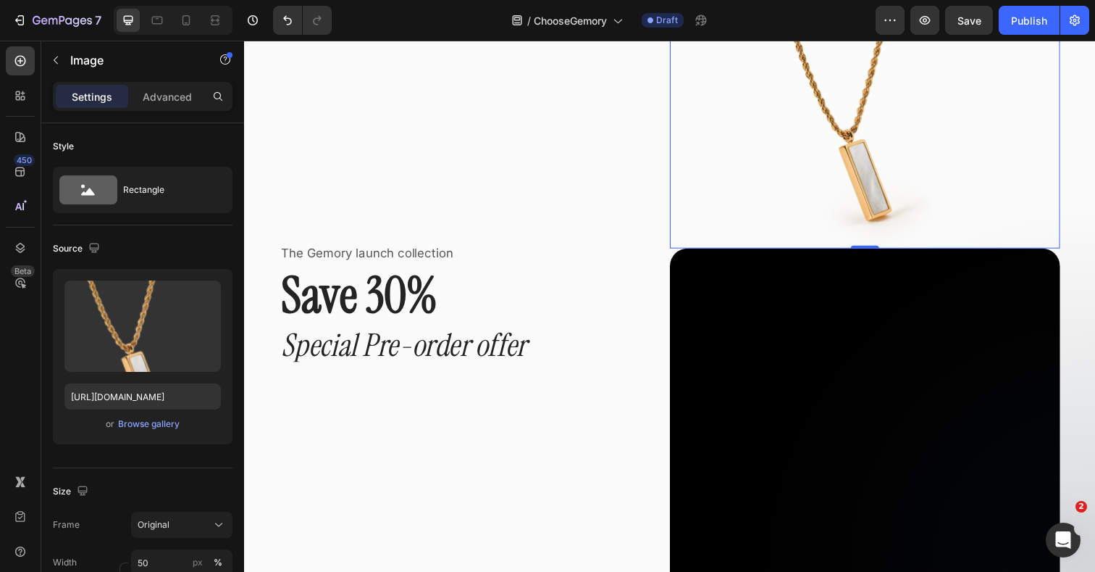
scroll to position [706, 0]
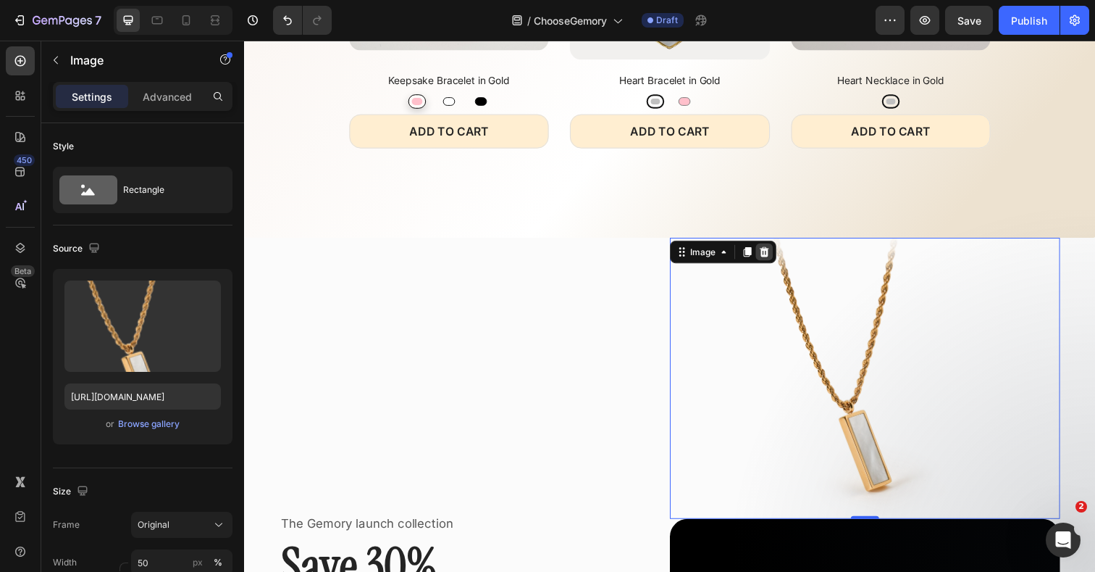
click at [773, 256] on icon at bounding box center [775, 257] width 12 height 12
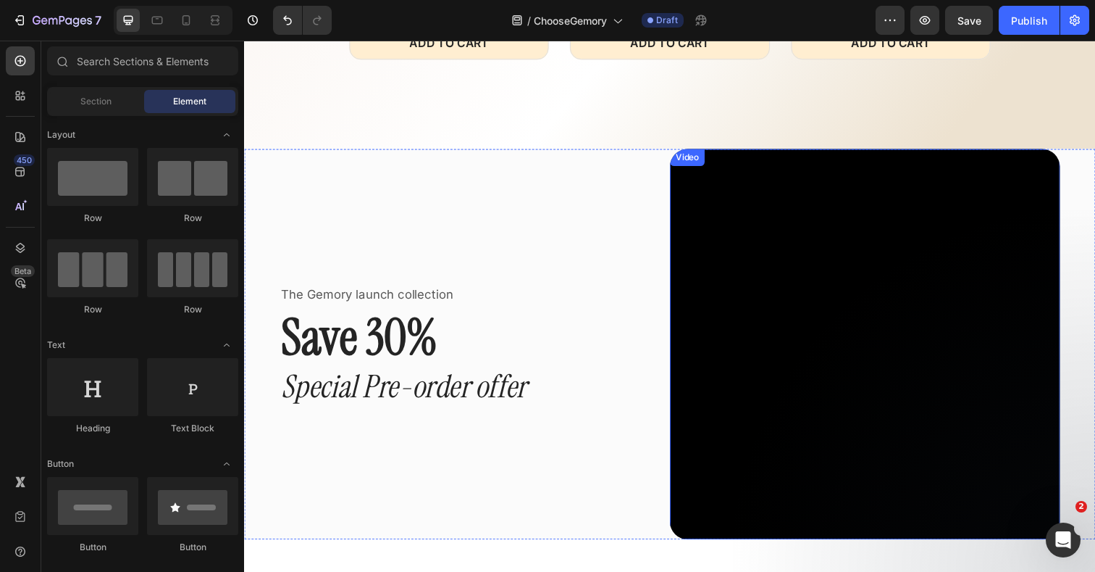
scroll to position [830, 0]
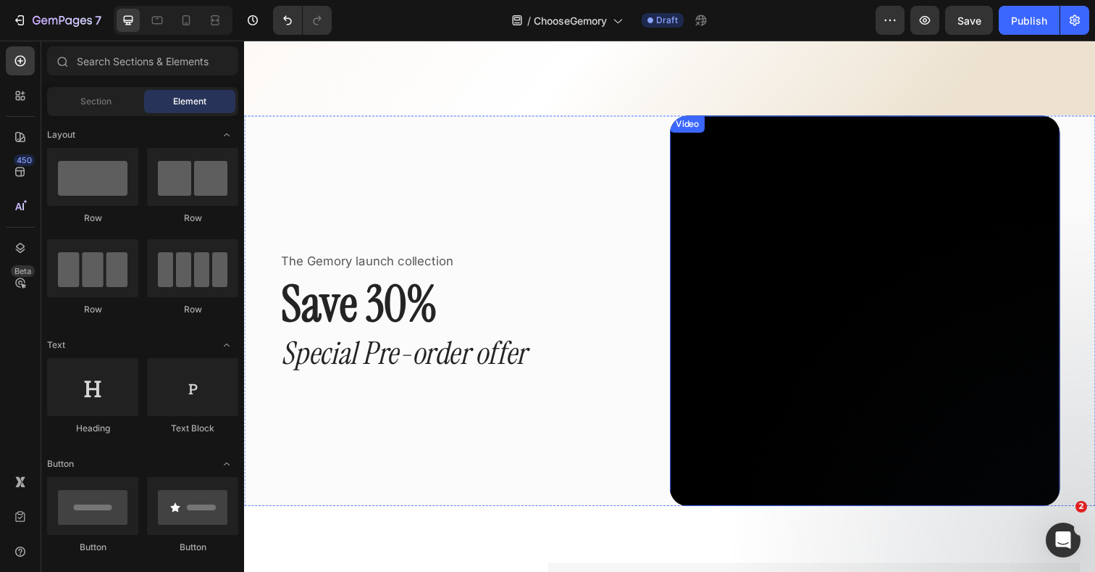
click at [767, 327] on video at bounding box center [878, 316] width 398 height 398
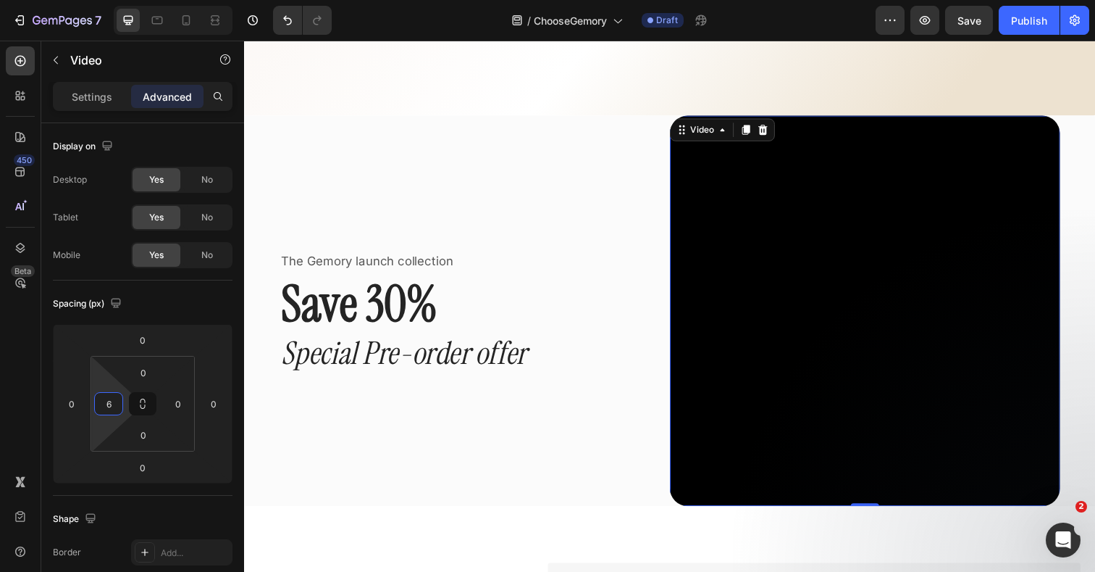
type input "0"
drag, startPoint x: 102, startPoint y: 383, endPoint x: 97, endPoint y: 401, distance: 18.8
click at [97, 0] on html "7 Version history / ChooseGemory Draft Preview Save Publish 450 Beta Sections(1…" at bounding box center [547, 0] width 1095 height 0
click at [54, 380] on icon at bounding box center [143, 403] width 180 height 159
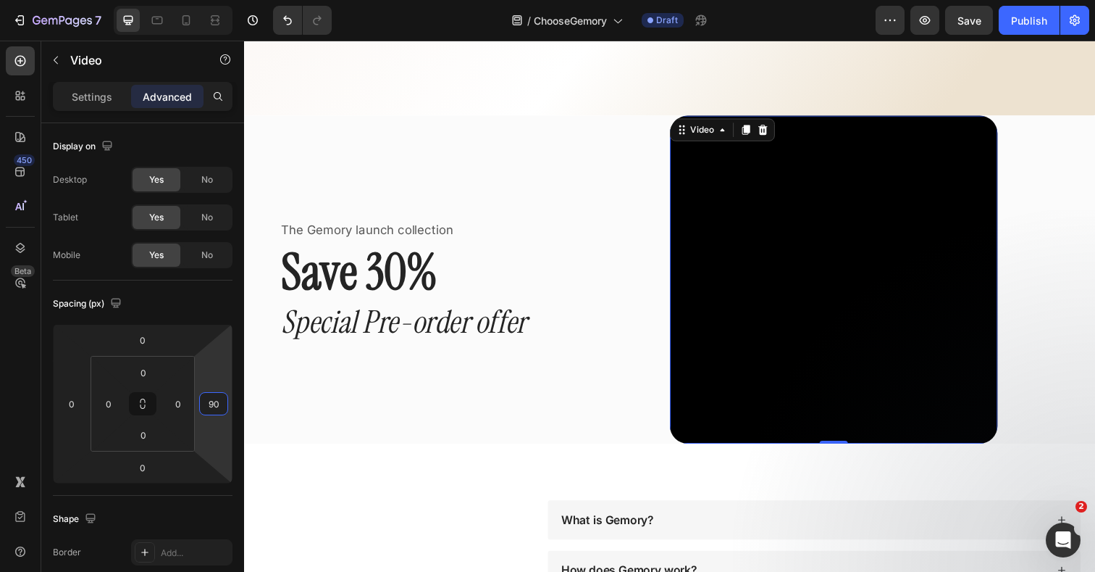
type input "92"
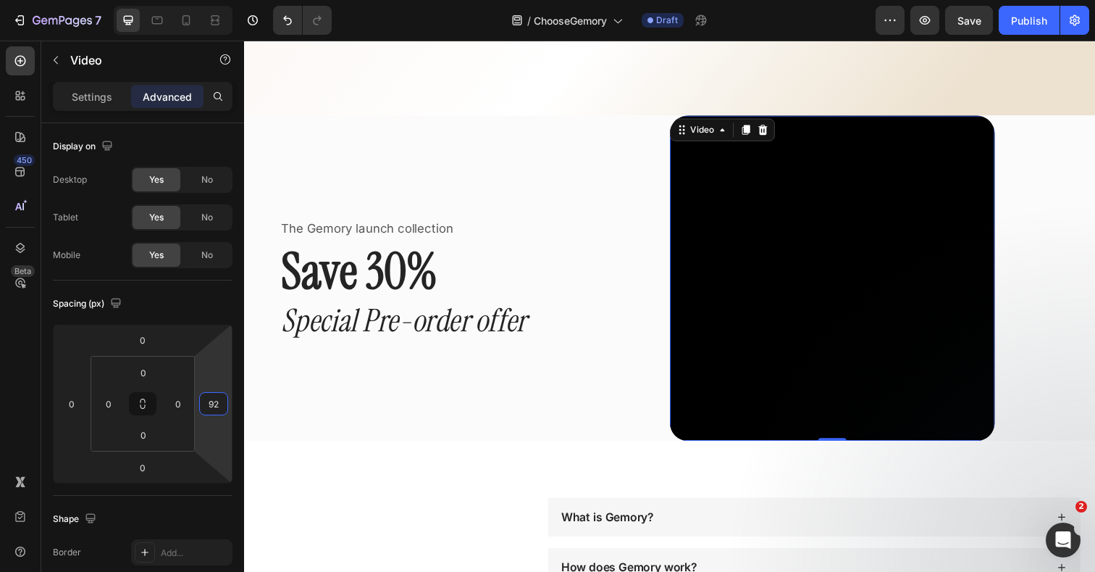
drag, startPoint x: 214, startPoint y: 382, endPoint x: 209, endPoint y: 348, distance: 33.6
click at [209, 0] on html "7 Version history / ChooseGemory Draft Preview Save Publish 450 Beta Sections(1…" at bounding box center [547, 0] width 1095 height 0
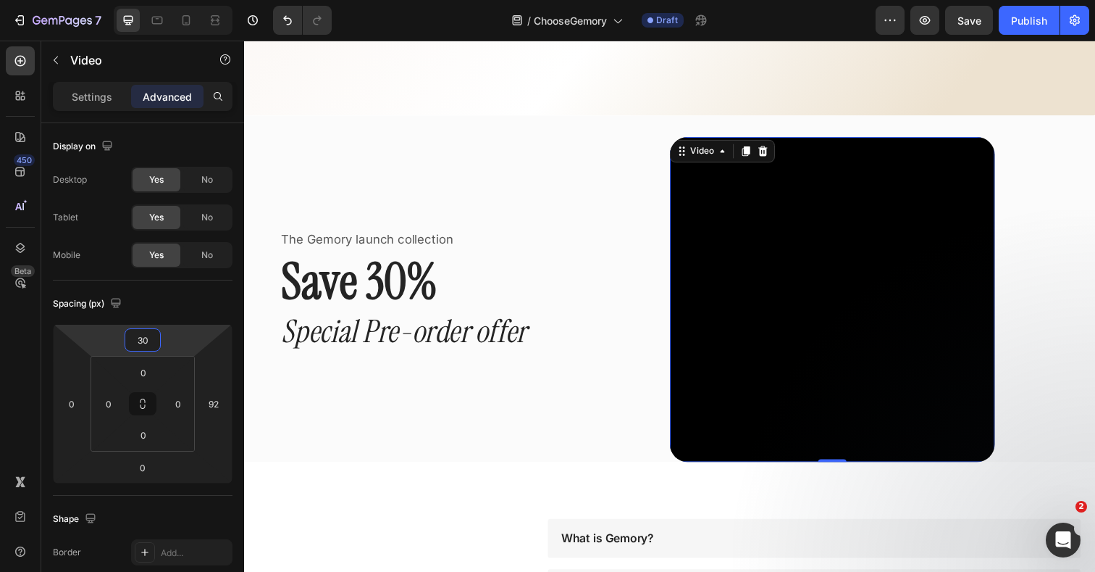
type input "28"
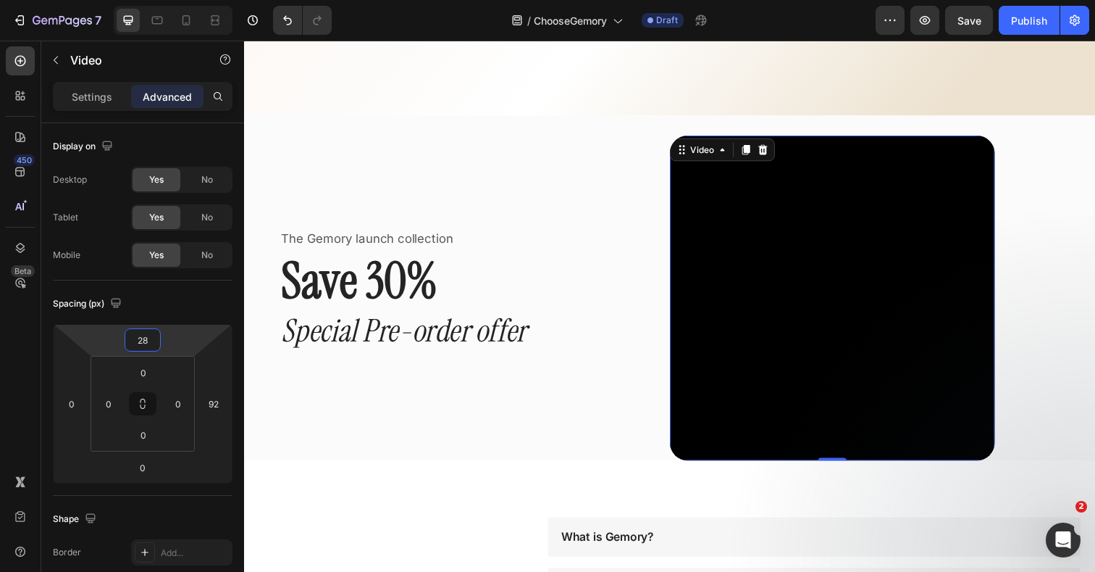
drag, startPoint x: 109, startPoint y: 332, endPoint x: 109, endPoint y: 322, distance: 10.1
click at [109, 0] on html "7 Version history / ChooseGemory Draft Preview Save Publish 450 Beta Sections(1…" at bounding box center [547, 0] width 1095 height 0
type input "12"
click at [113, 0] on html "7 Version history / ChooseGemory Draft Preview Save Publish 450 Beta Sections(1…" at bounding box center [547, 0] width 1095 height 0
click at [148, 344] on input "28" at bounding box center [142, 340] width 29 height 22
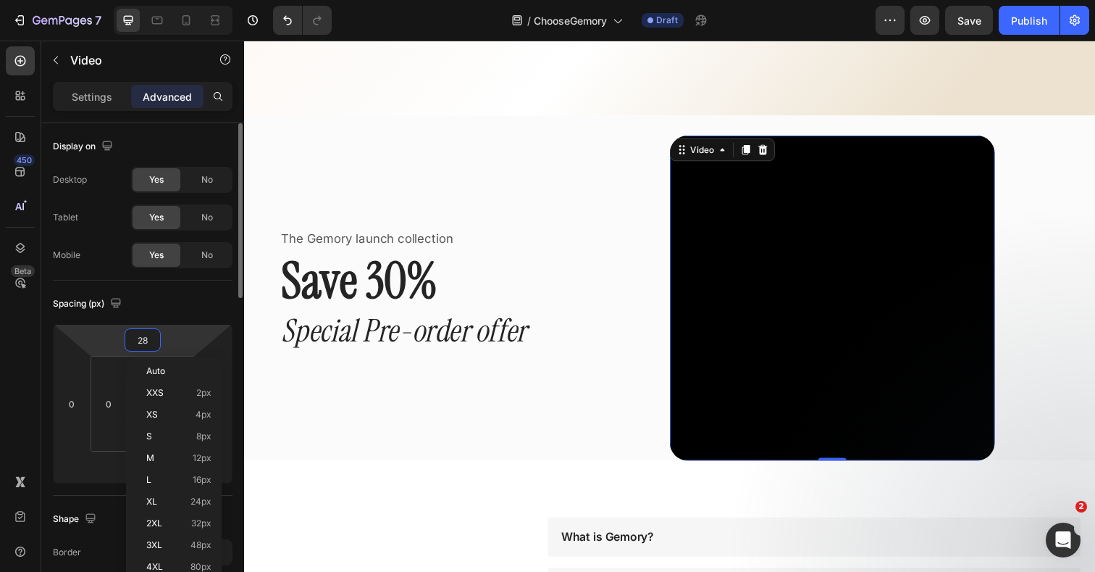
click at [148, 344] on input "28" at bounding box center [142, 340] width 29 height 22
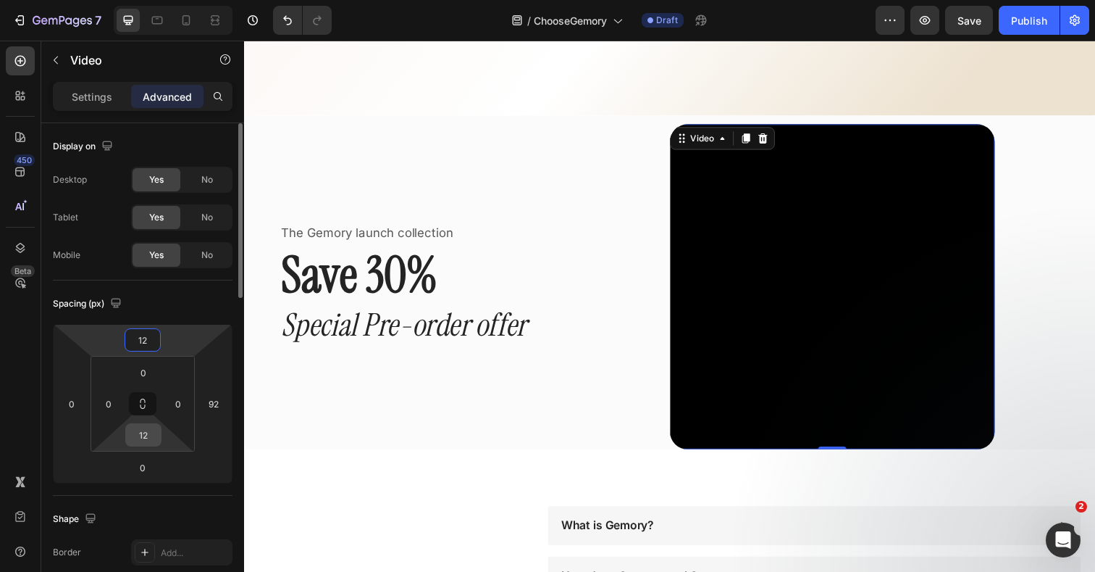
type input "12"
click at [146, 437] on input "12" at bounding box center [143, 435] width 29 height 22
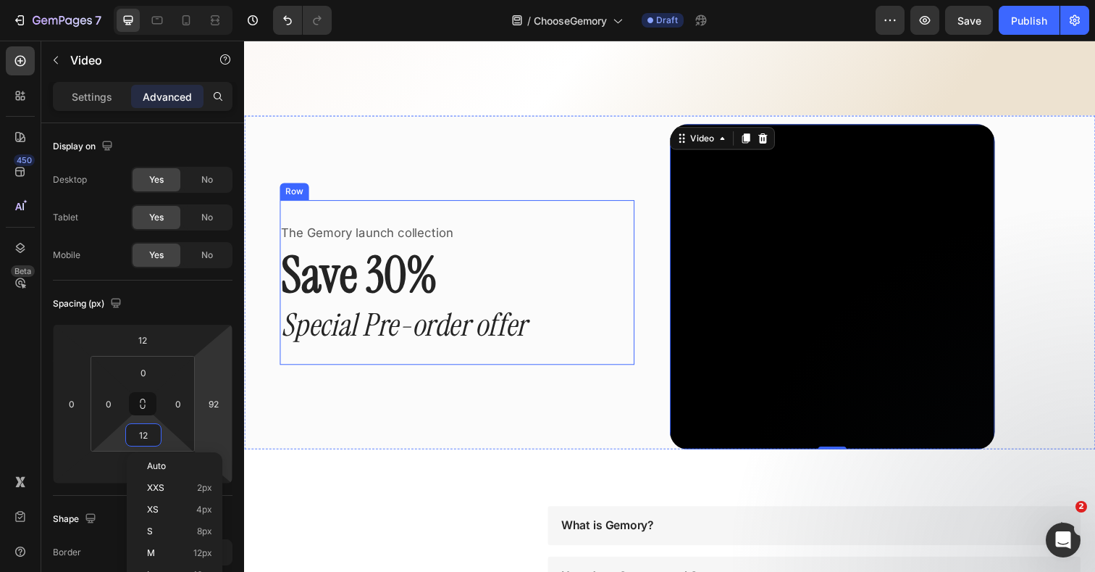
click at [475, 372] on div "The Gemory launch collection Text block Save 30% Heading Special Pre-order offe…" at bounding box center [479, 287] width 398 height 340
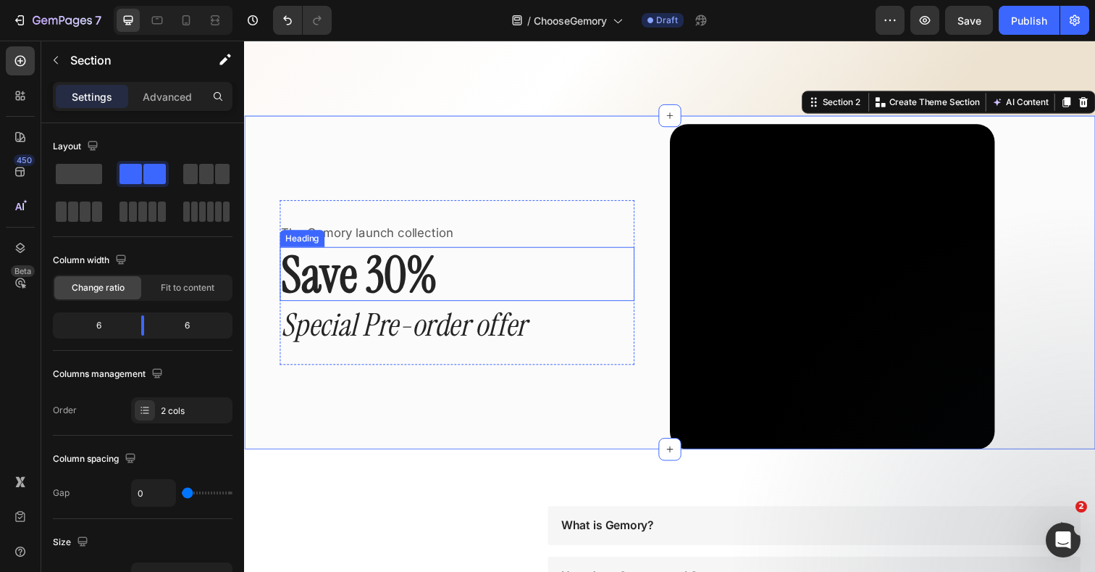
click at [386, 275] on span "Save 30%" at bounding box center [361, 281] width 158 height 66
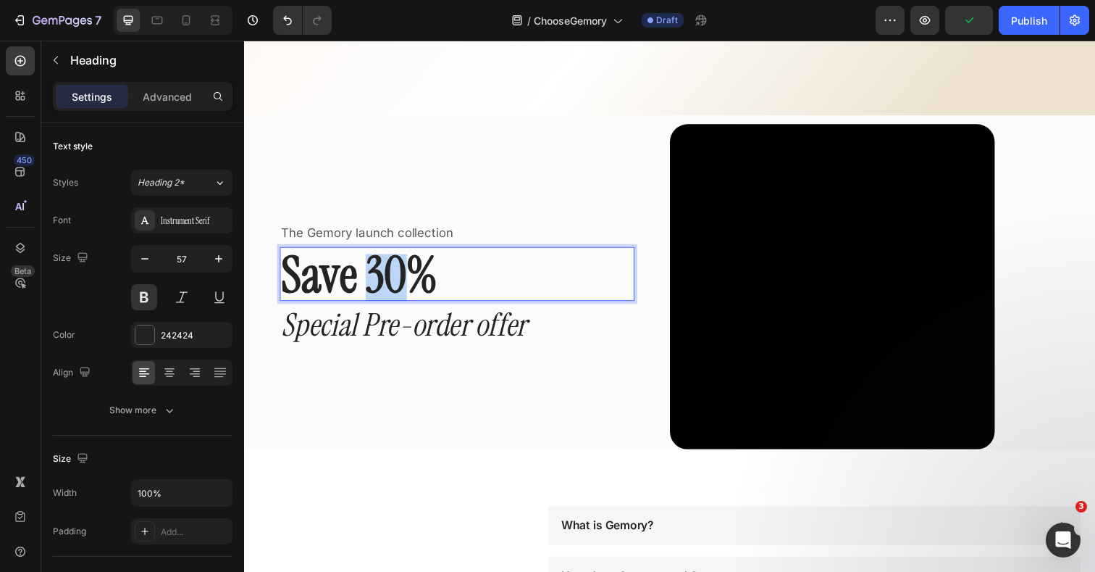
click at [385, 267] on span "Save 30%" at bounding box center [361, 281] width 158 height 66
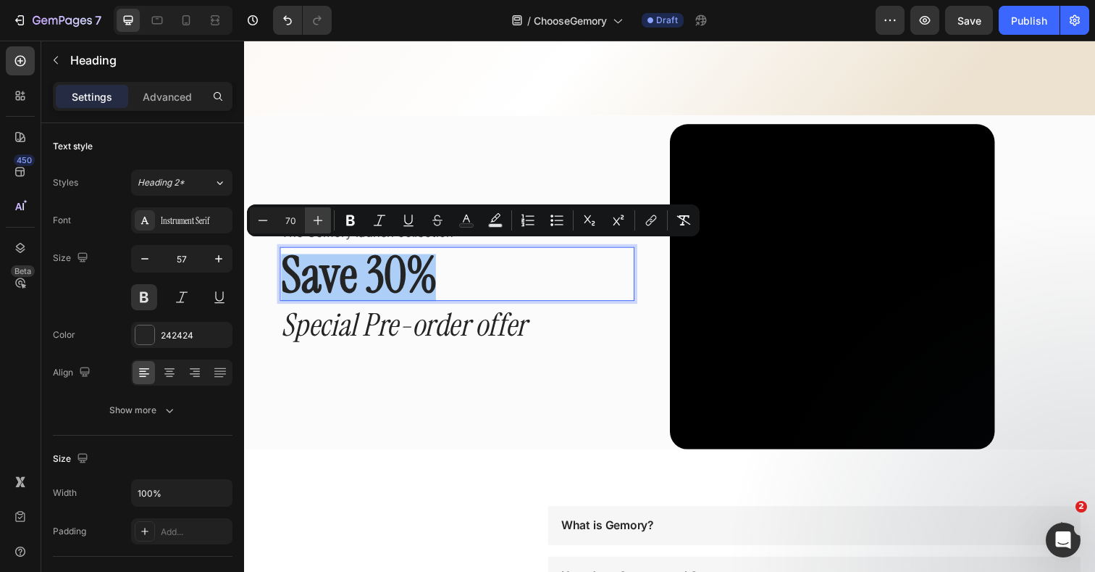
click at [317, 217] on icon "Editor contextual toolbar" at bounding box center [318, 220] width 14 height 14
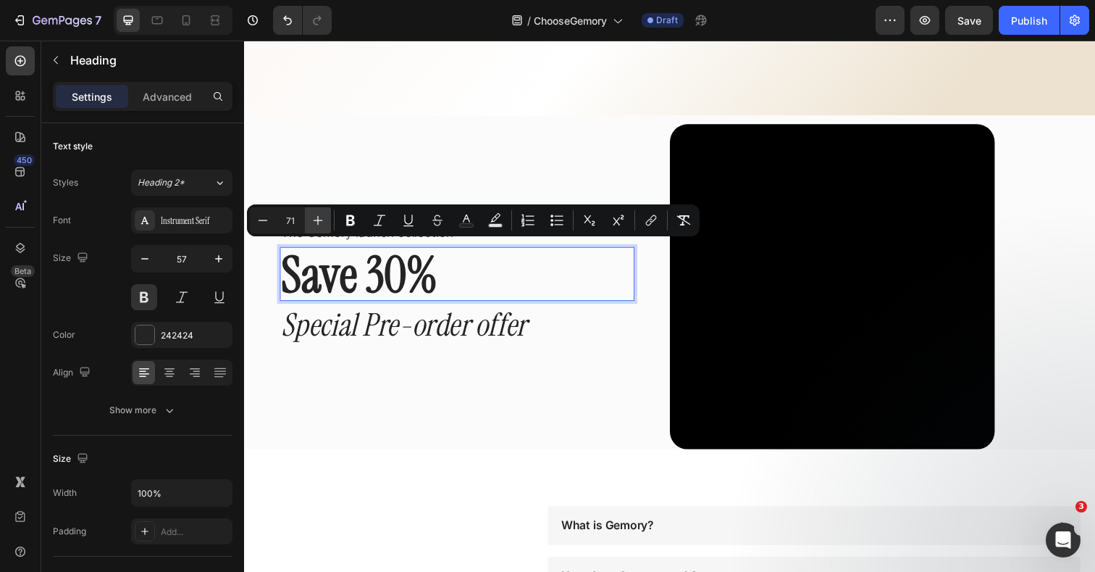
click at [317, 217] on icon "Editor contextual toolbar" at bounding box center [318, 220] width 14 height 14
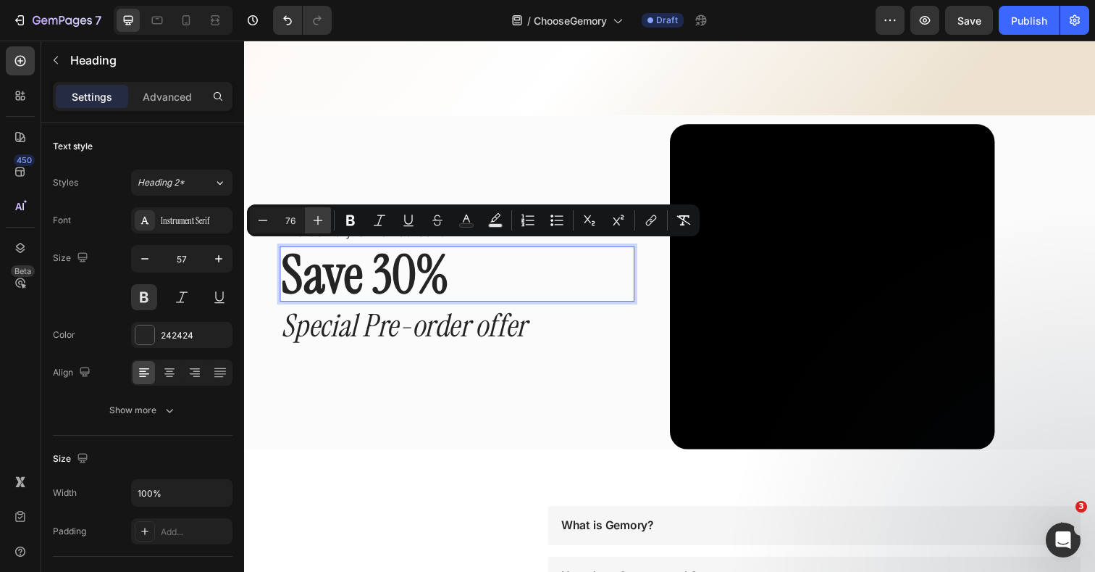
click at [317, 217] on icon "Editor contextual toolbar" at bounding box center [318, 220] width 14 height 14
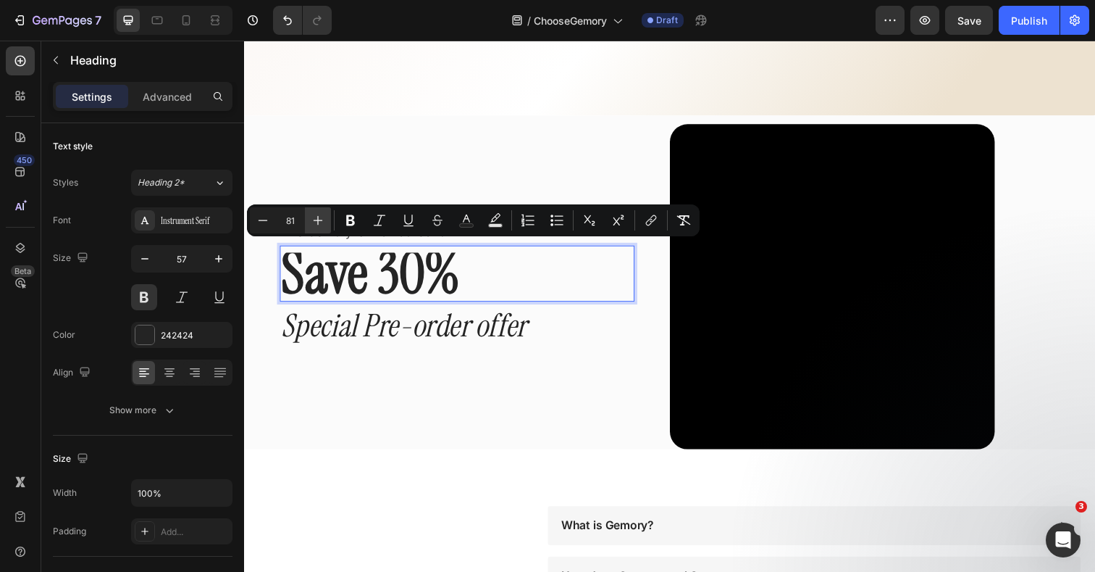
click at [317, 217] on icon "Editor contextual toolbar" at bounding box center [318, 220] width 14 height 14
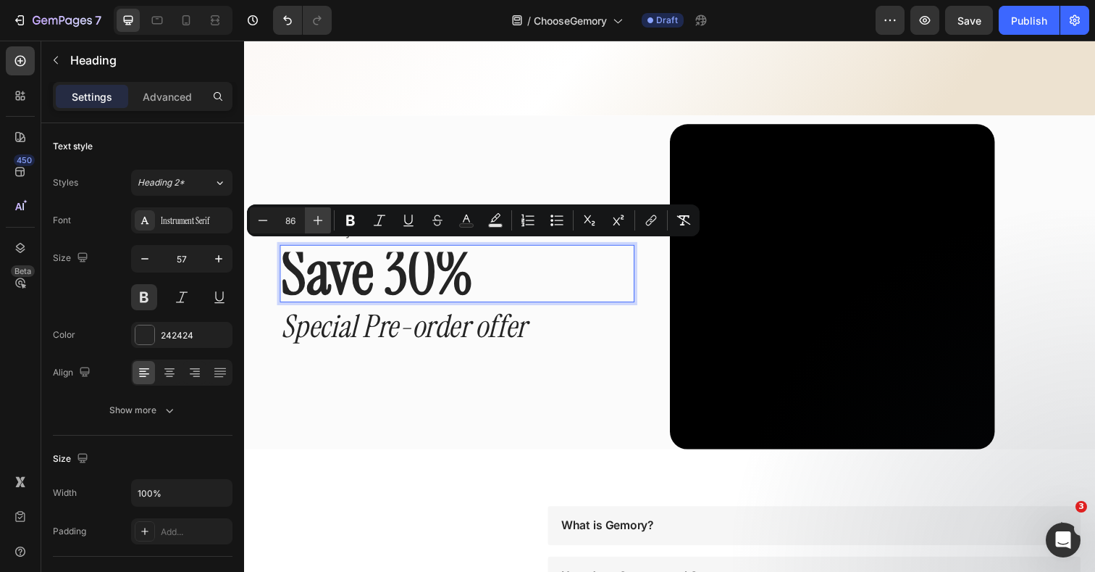
click at [317, 217] on icon "Editor contextual toolbar" at bounding box center [318, 220] width 14 height 14
type input "88"
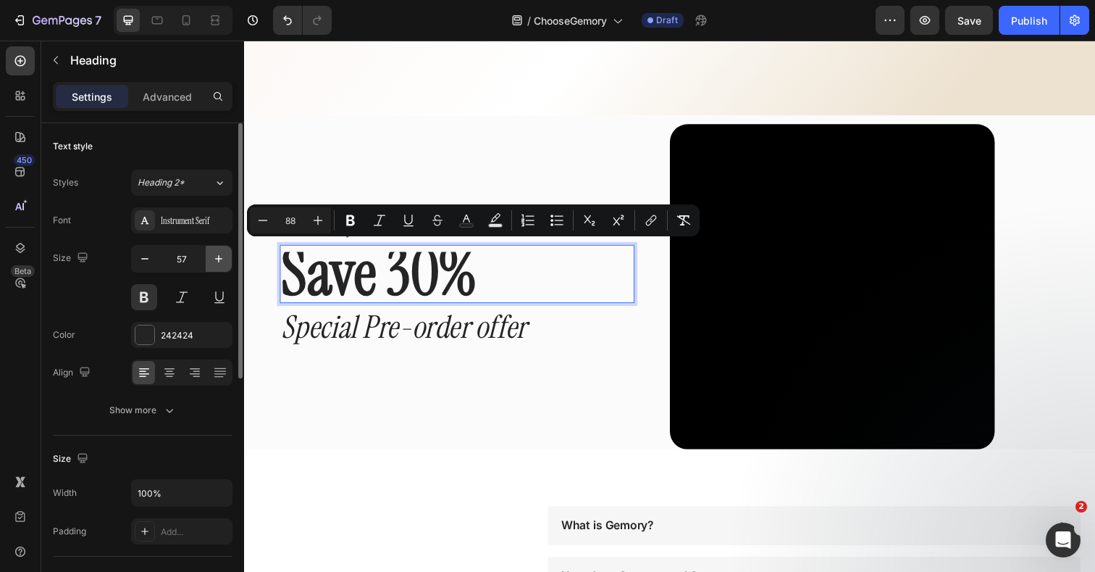
click at [217, 256] on icon "button" at bounding box center [219, 258] width 14 height 14
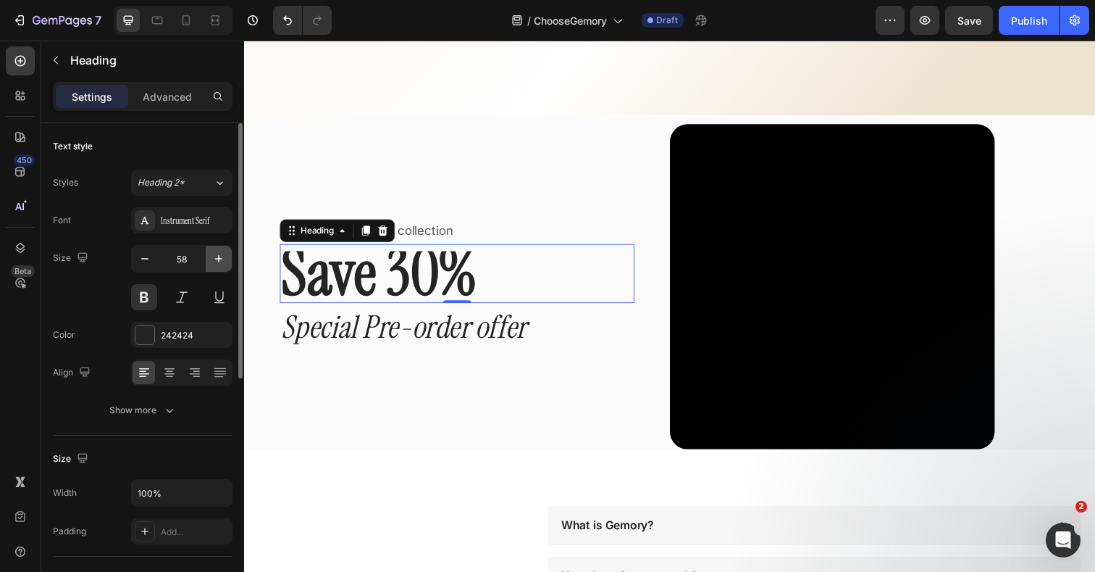
click at [217, 256] on icon "button" at bounding box center [219, 258] width 14 height 14
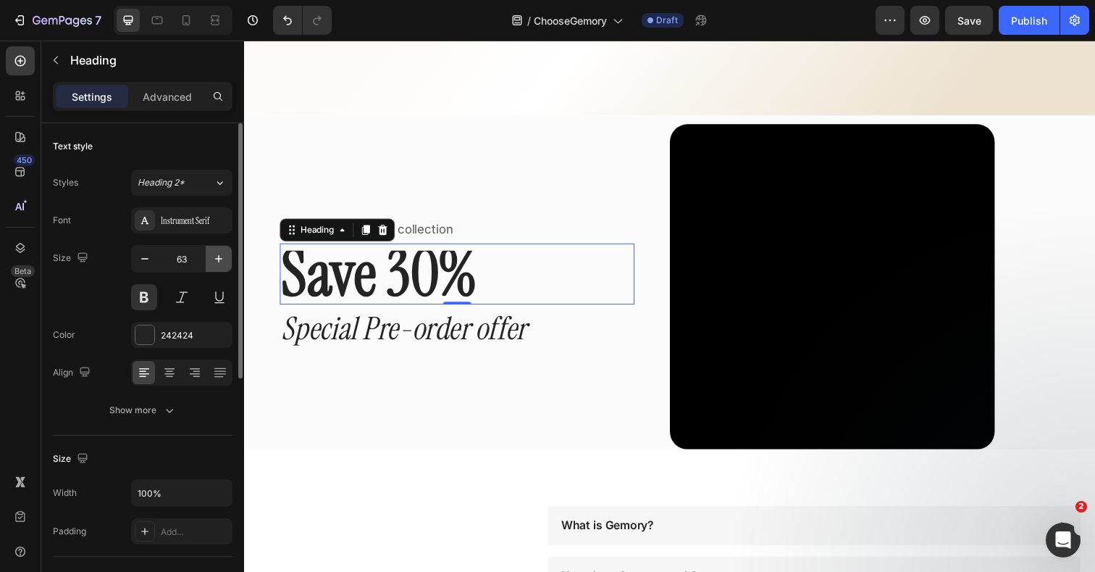
click at [217, 256] on icon "button" at bounding box center [219, 258] width 14 height 14
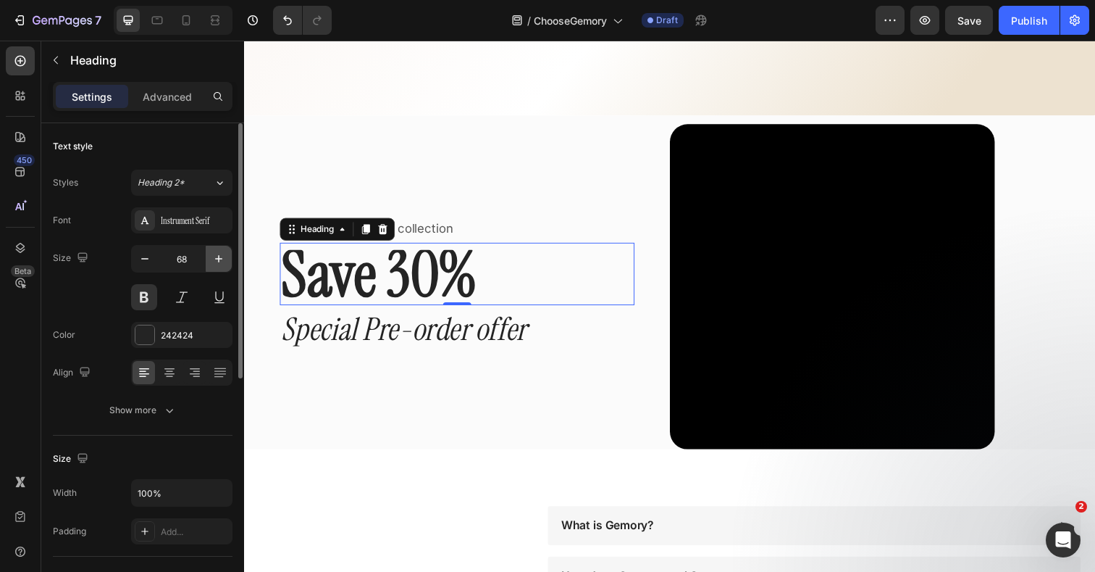
click at [217, 256] on icon "button" at bounding box center [219, 258] width 14 height 14
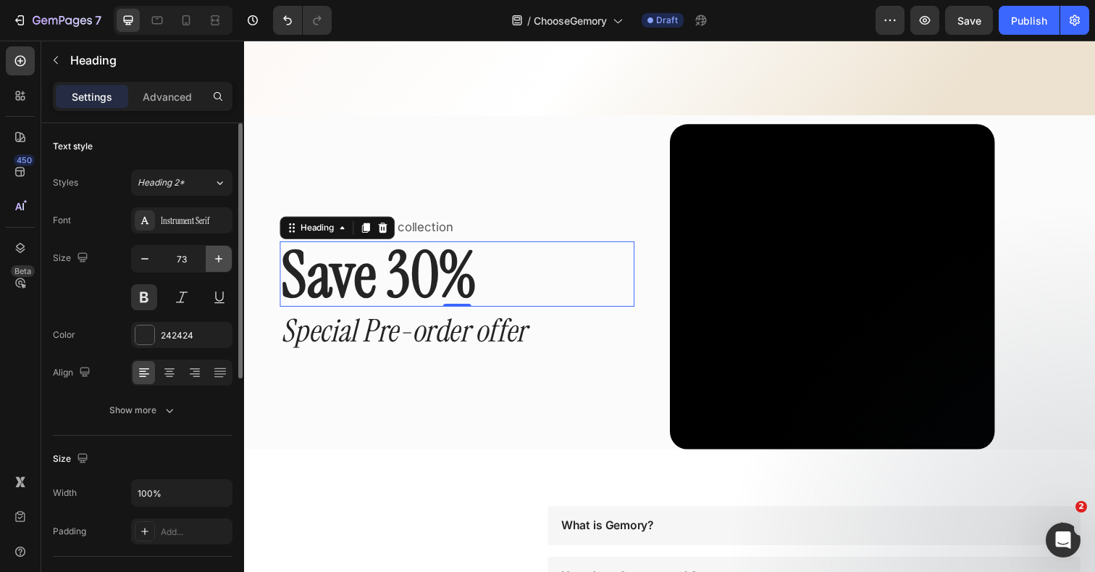
type input "74"
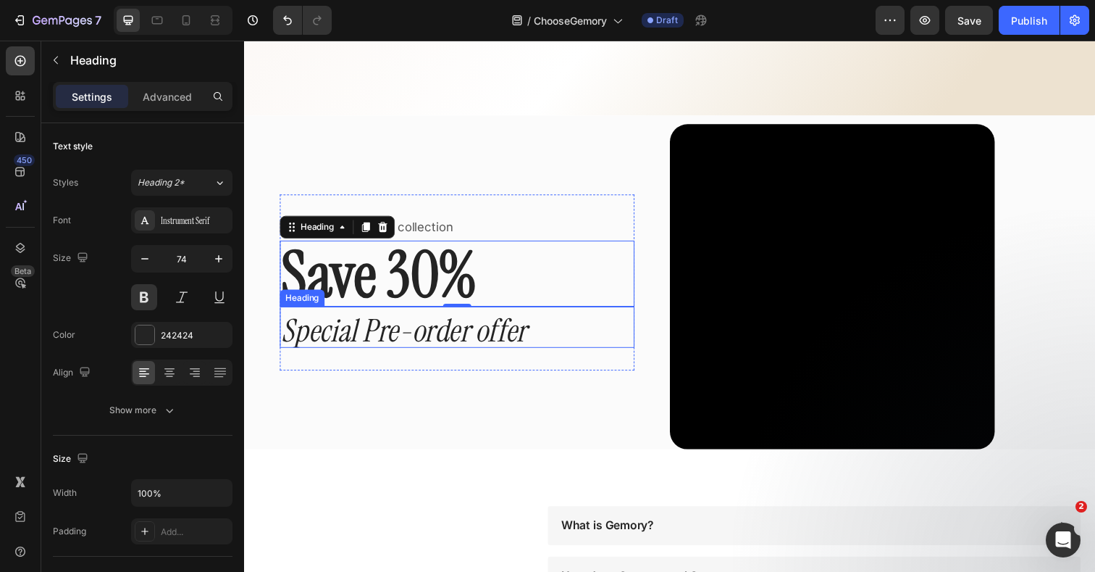
click at [490, 378] on div "The Gemory launch collection Text block Save 30% Heading 0 Special Pre-order of…" at bounding box center [479, 287] width 398 height 340
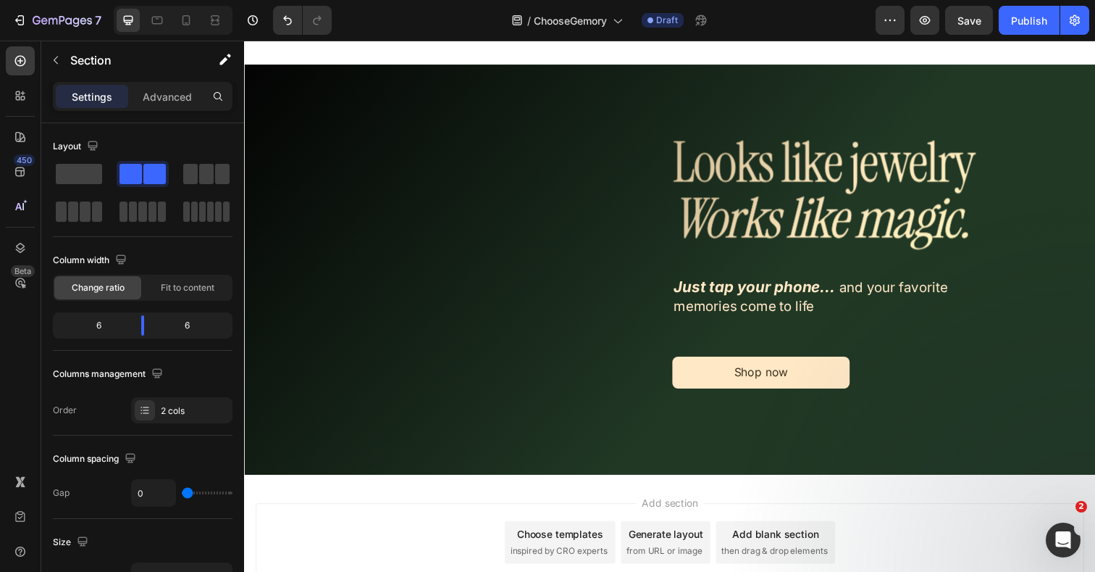
scroll to position [1742, 0]
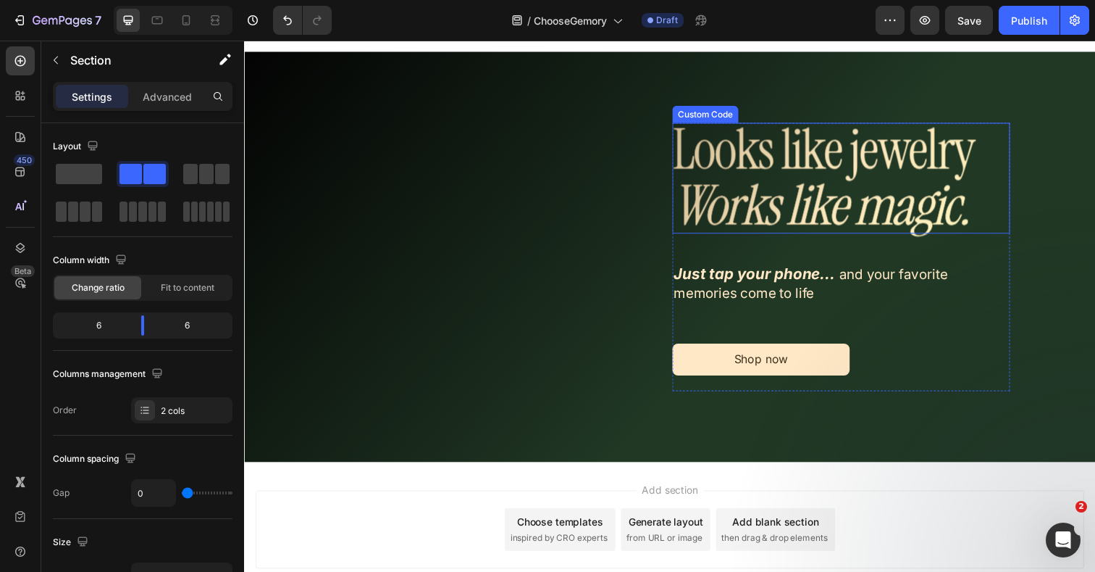
click at [810, 185] on em "Works like magic." at bounding box center [833, 208] width 303 height 73
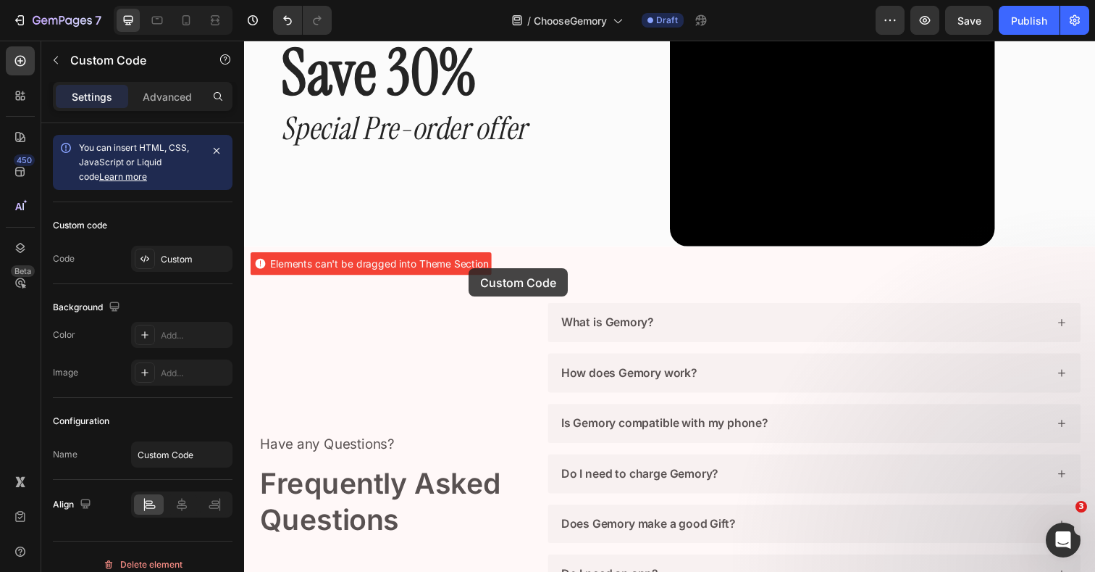
scroll to position [929, 0]
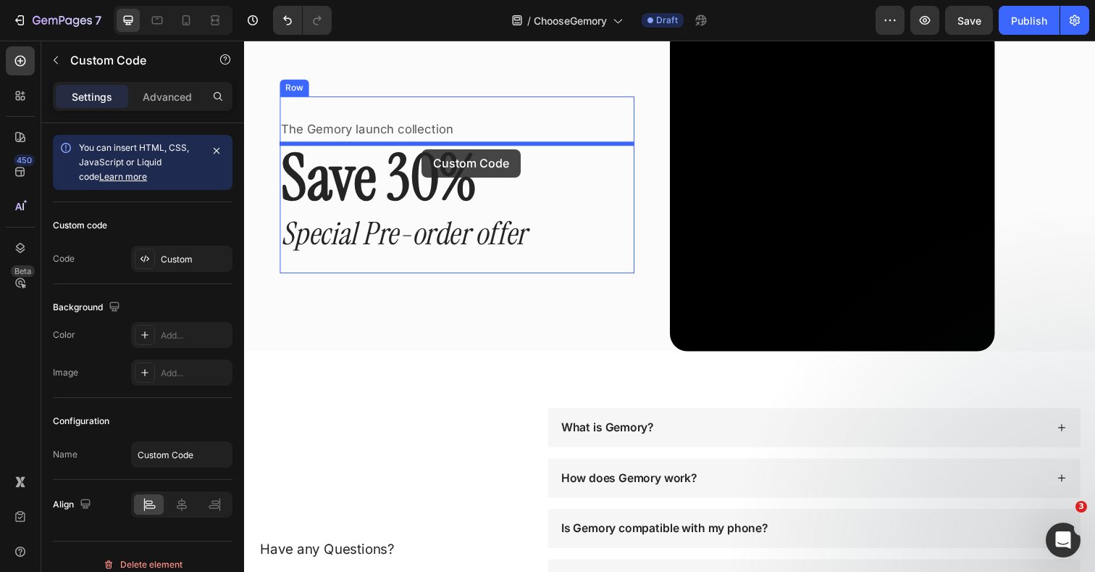
drag, startPoint x: 695, startPoint y: 109, endPoint x: 425, endPoint y: 151, distance: 273.5
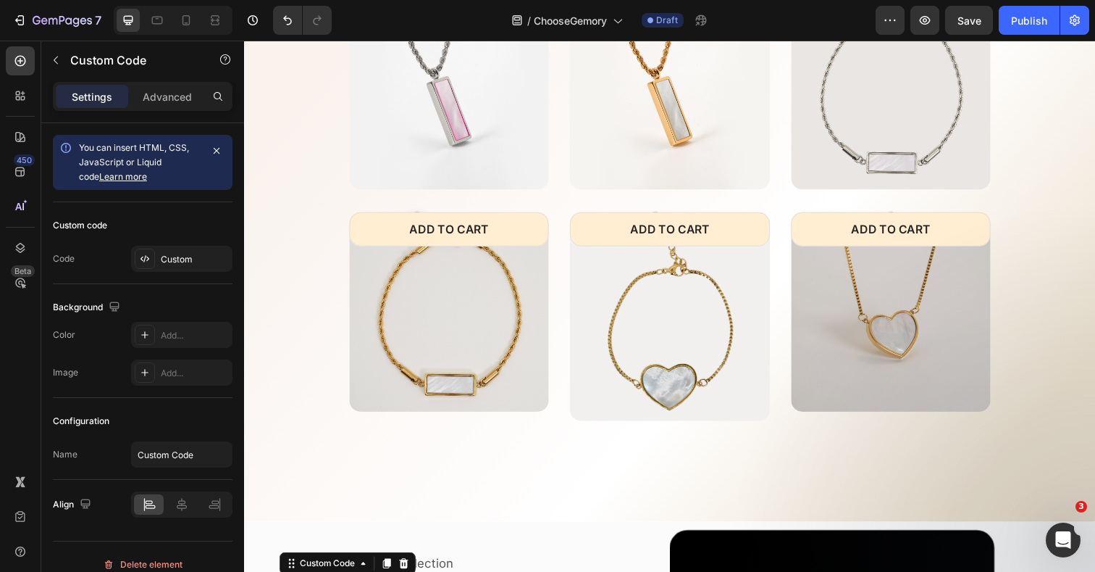
scroll to position [858, 0]
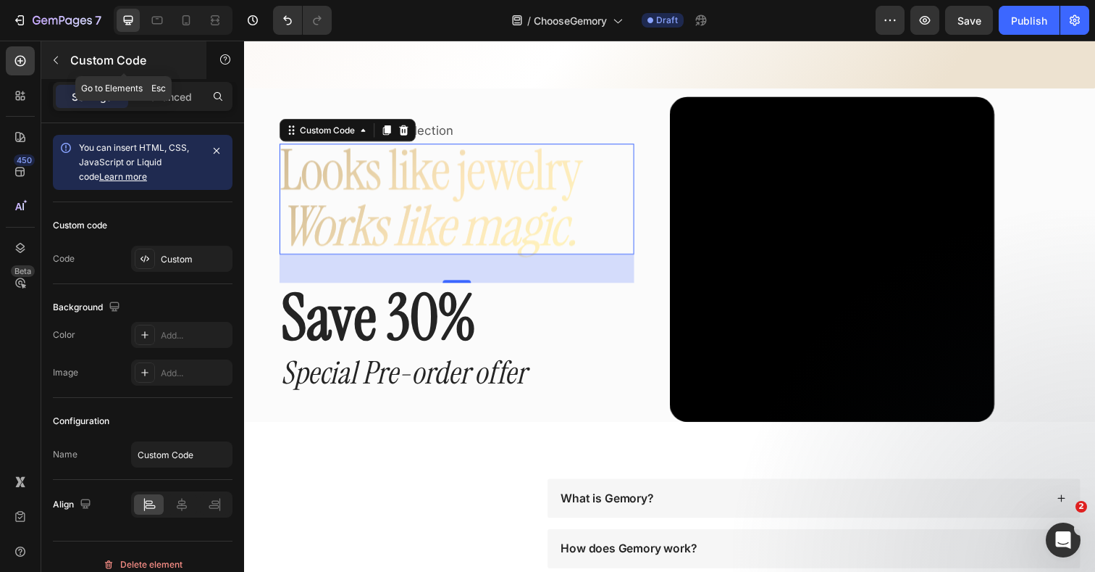
click at [48, 60] on button "button" at bounding box center [55, 60] width 23 height 23
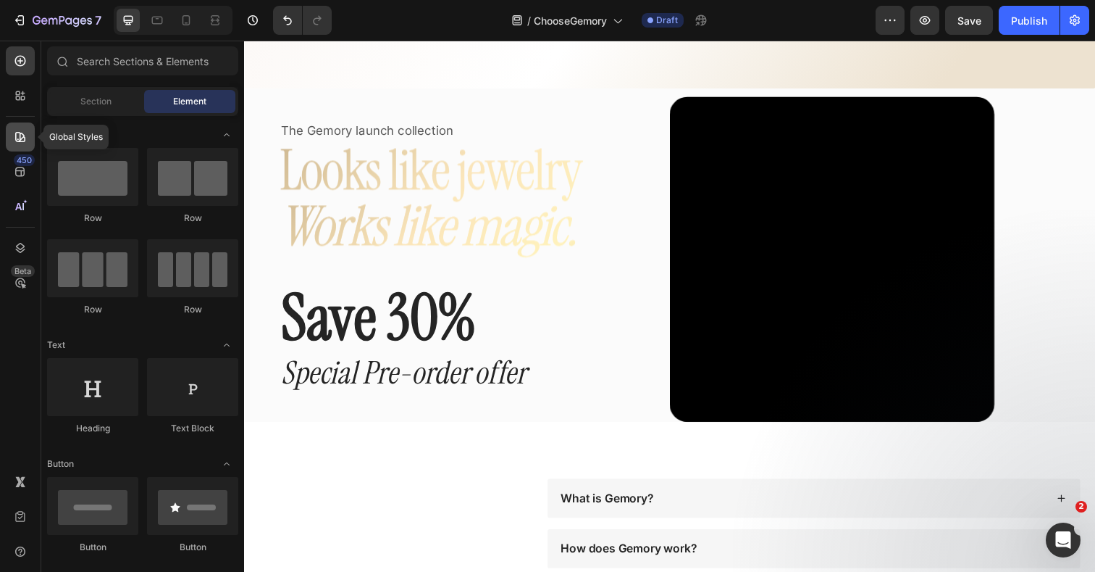
click at [26, 132] on icon at bounding box center [20, 137] width 14 height 14
radio input "false"
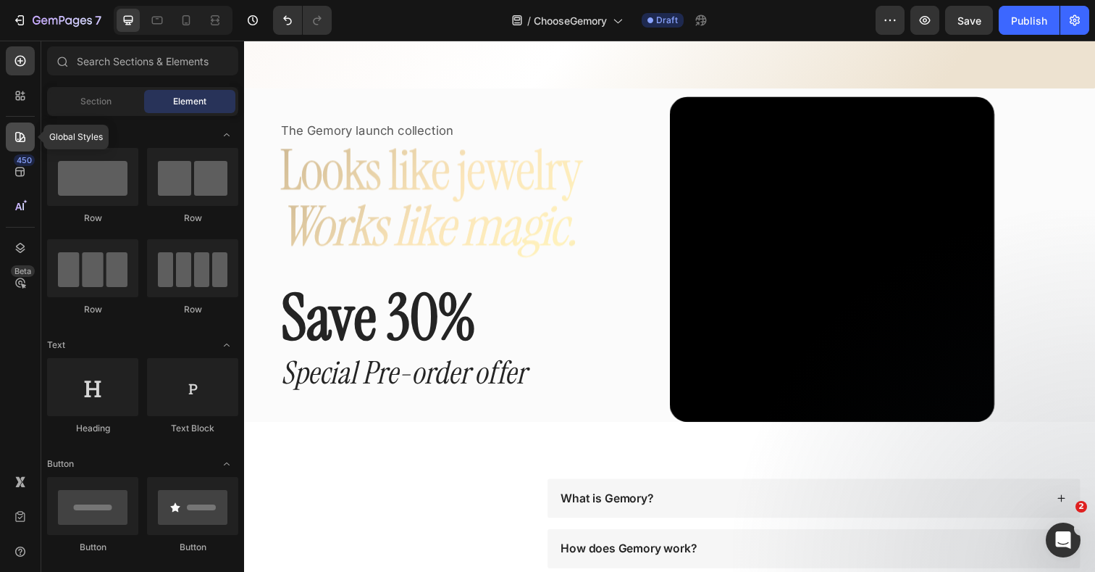
radio input "false"
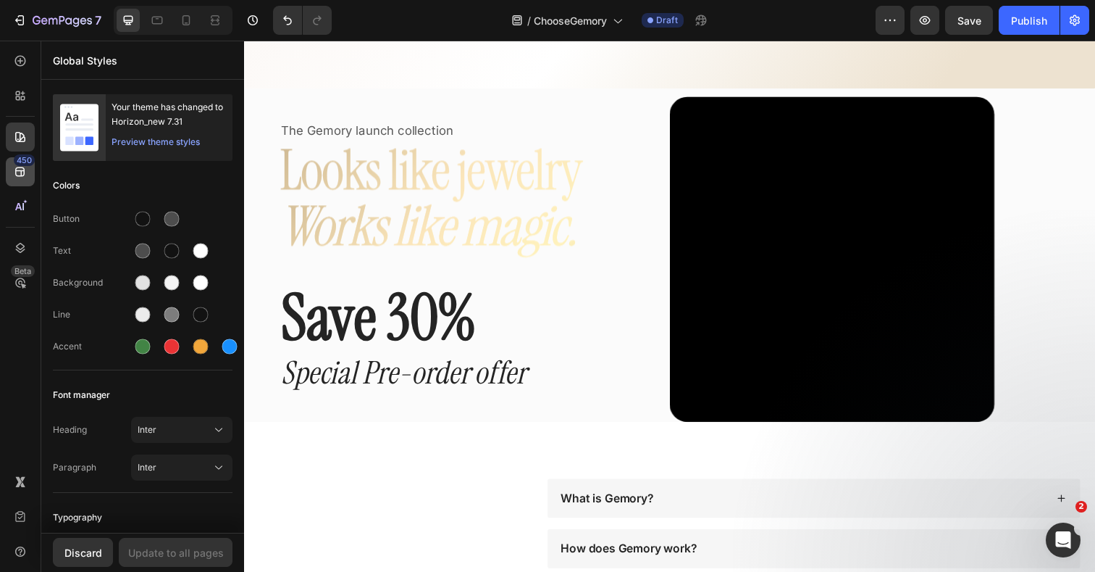
click at [25, 163] on div "450" at bounding box center [24, 160] width 21 height 12
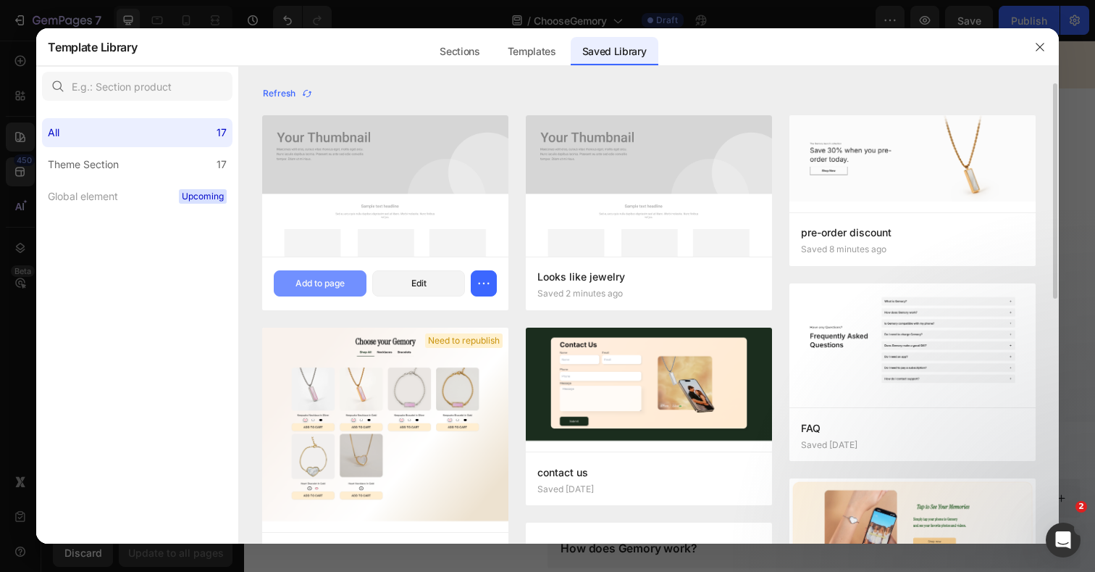
click at [329, 281] on div "Add to page" at bounding box center [320, 283] width 49 height 13
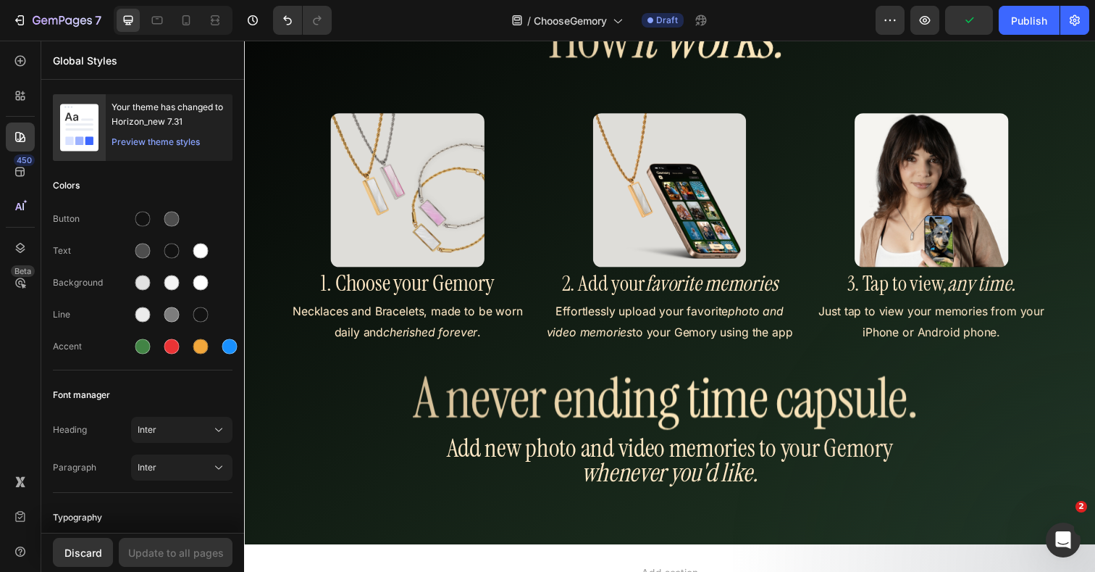
scroll to position [2166, 0]
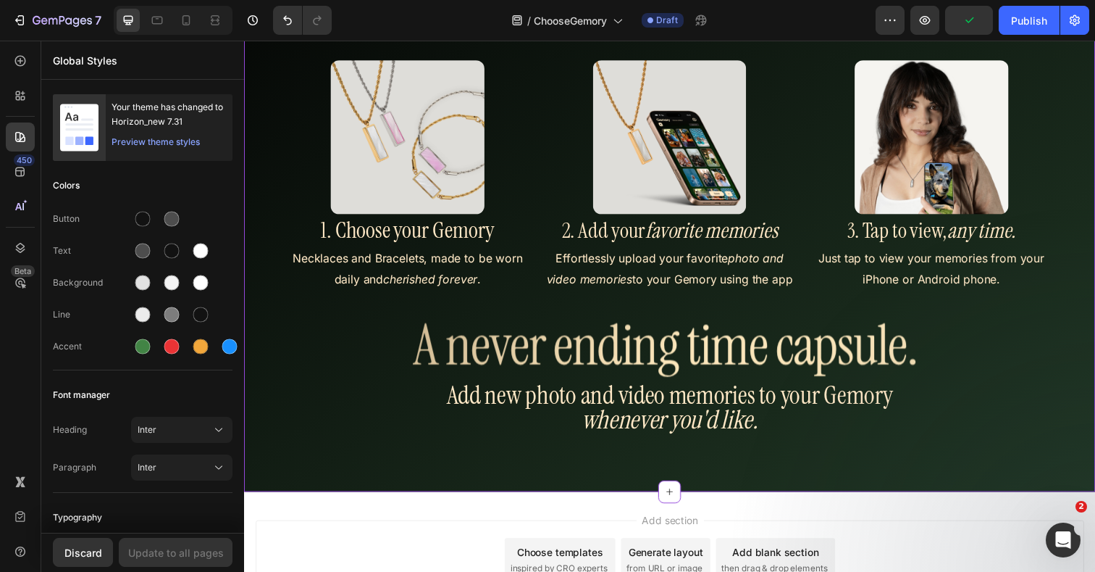
click at [651, 340] on h1 "A never ending time capsule." at bounding box center [679, 357] width 524 height 65
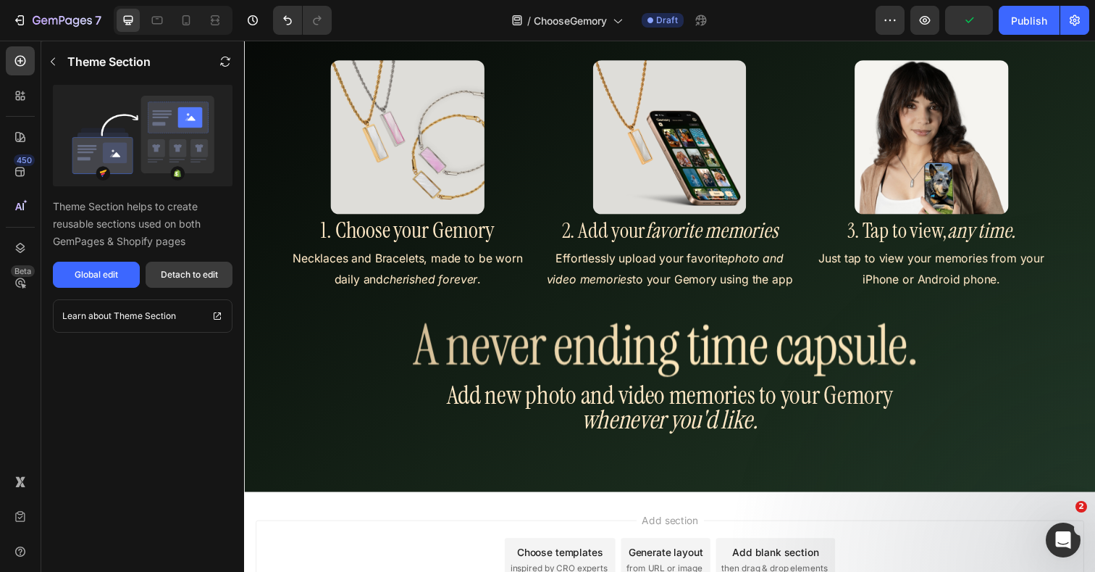
click at [217, 285] on button "Detach to edit" at bounding box center [189, 275] width 87 height 26
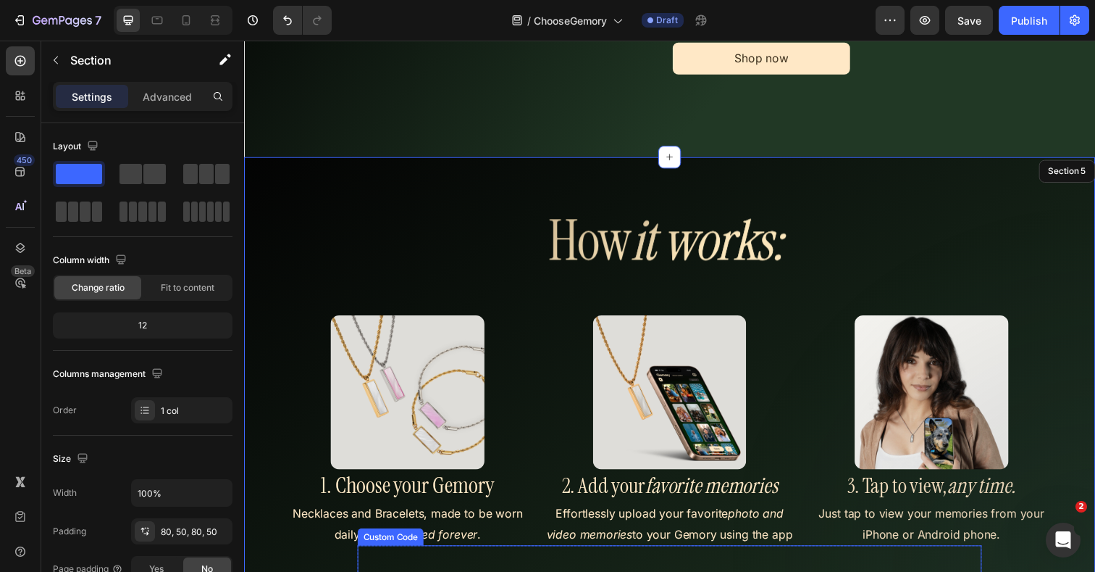
scroll to position [1903, 0]
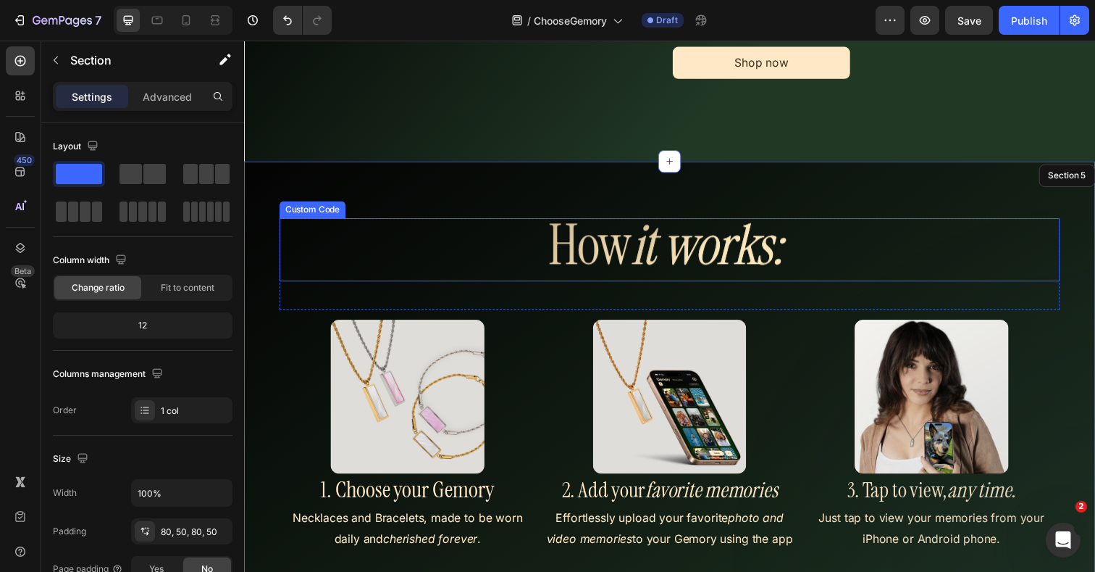
click at [677, 240] on em "it works:" at bounding box center [716, 249] width 155 height 73
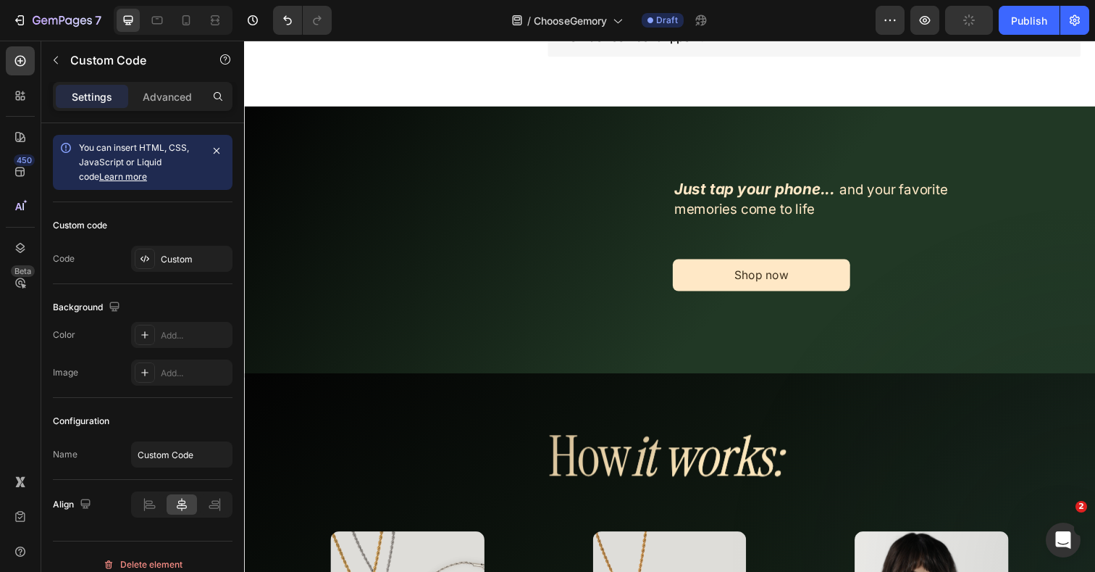
scroll to position [1690, 0]
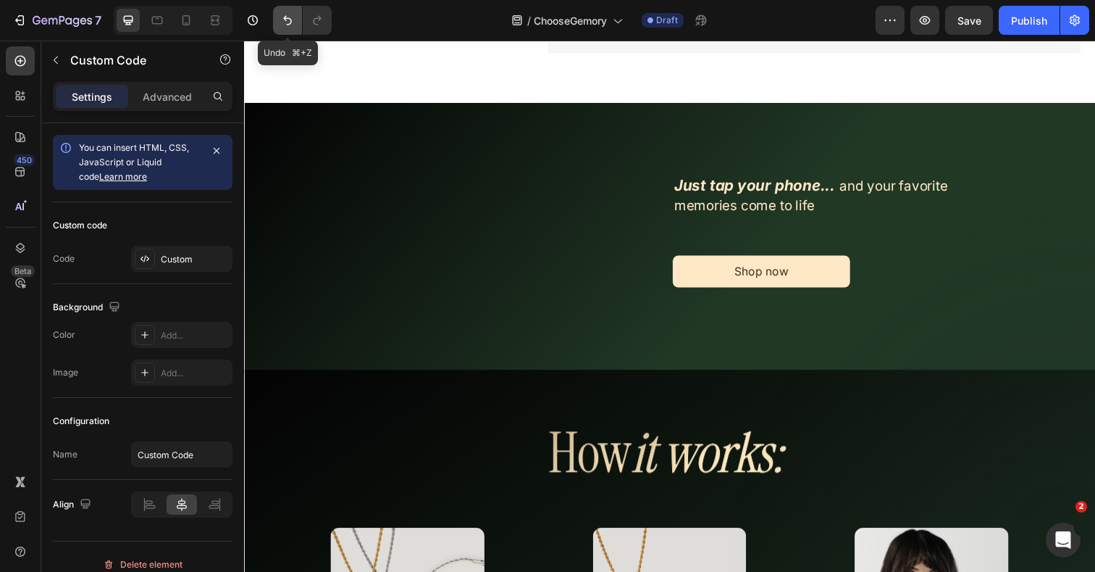
click at [291, 25] on icon "Undo/Redo" at bounding box center [287, 20] width 14 height 14
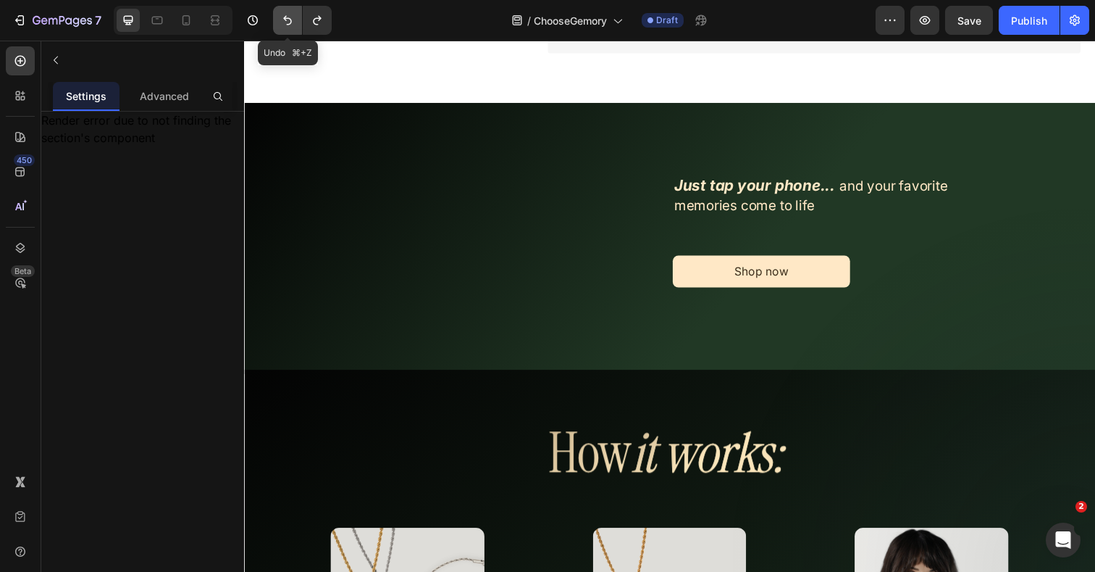
click at [291, 25] on icon "Undo/Redo" at bounding box center [287, 20] width 14 height 14
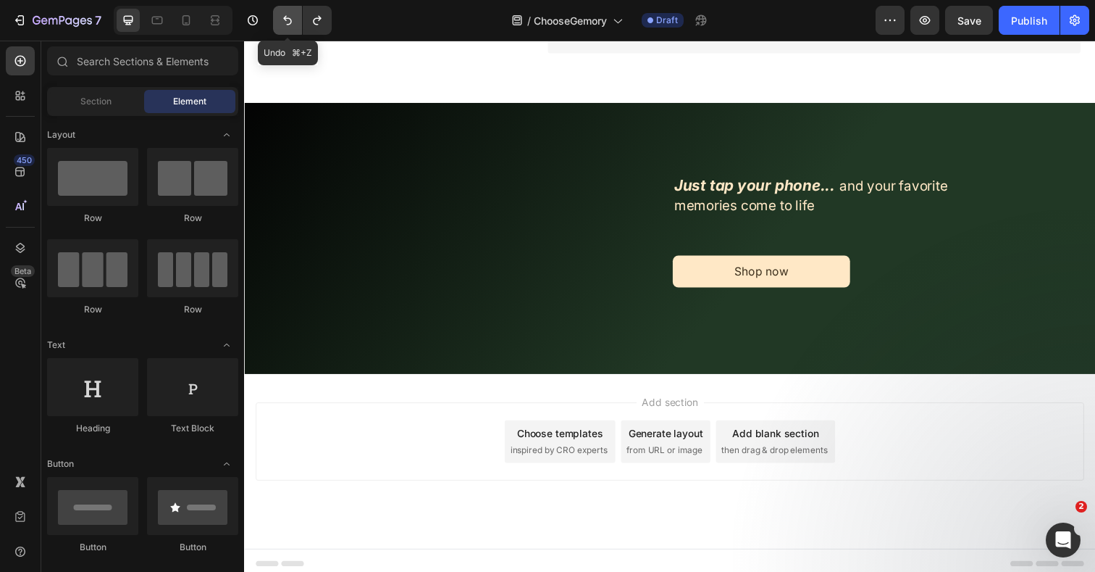
click at [292, 25] on icon "Undo/Redo" at bounding box center [287, 20] width 14 height 14
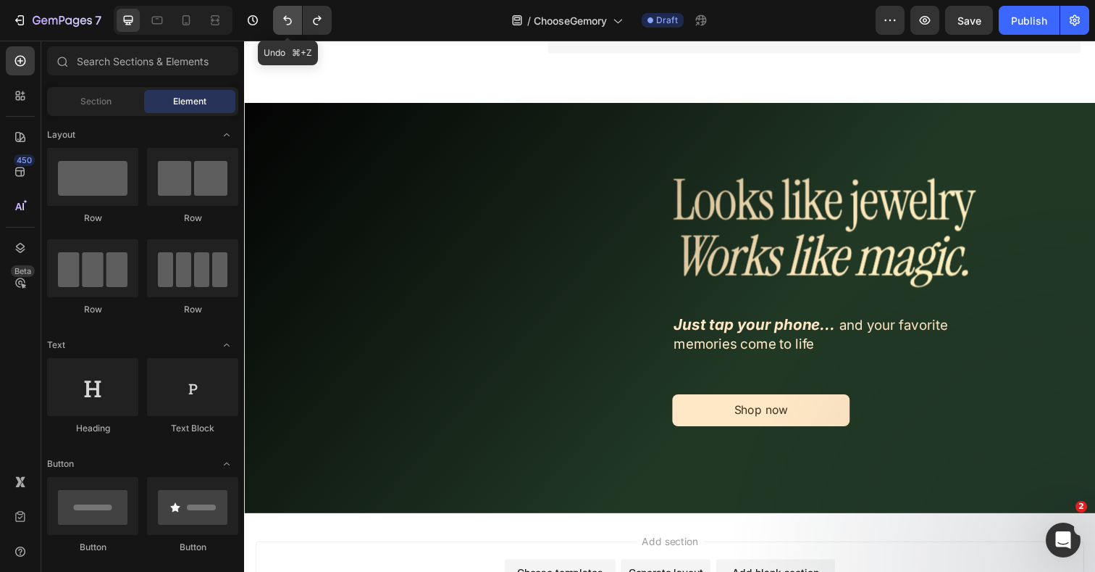
click at [292, 25] on icon "Undo/Redo" at bounding box center [287, 20] width 14 height 14
click at [285, 22] on icon "Undo/Redo" at bounding box center [287, 20] width 14 height 14
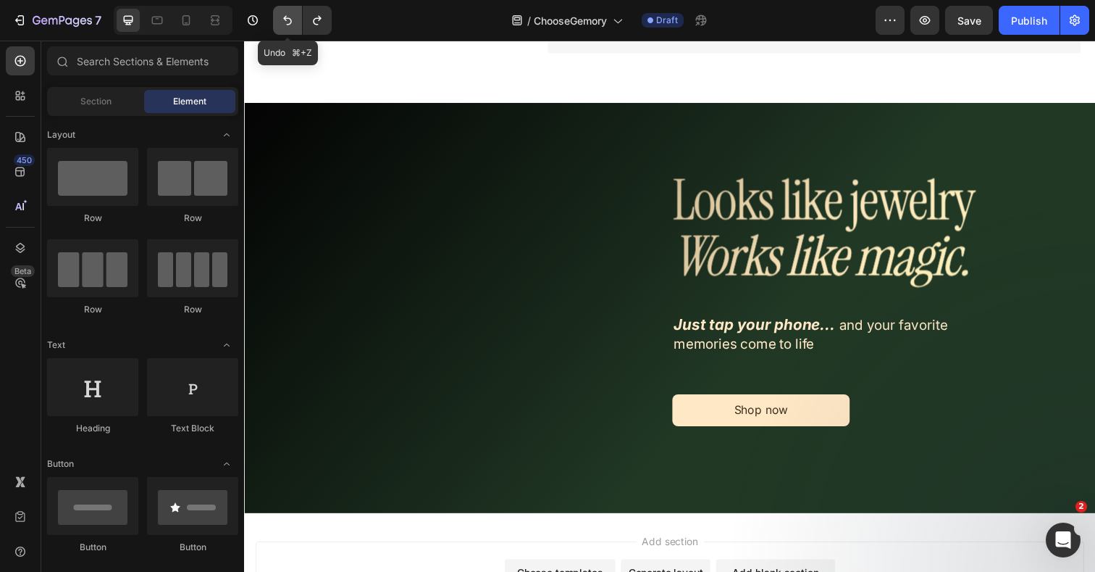
click at [285, 22] on icon "Undo/Redo" at bounding box center [287, 20] width 14 height 14
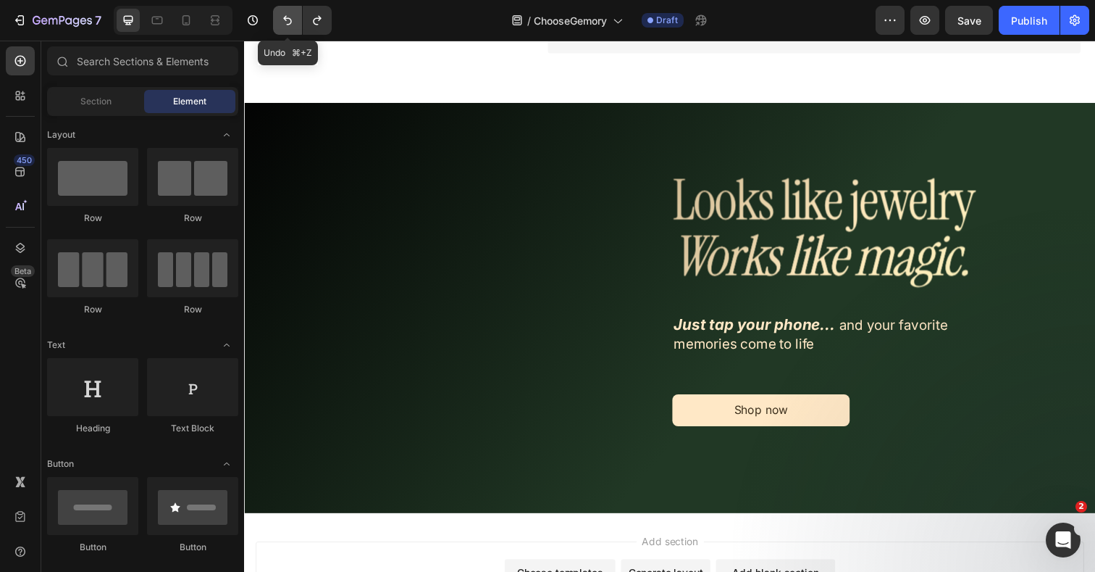
click at [285, 22] on icon "Undo/Redo" at bounding box center [287, 20] width 14 height 14
click at [288, 20] on icon "Undo/Redo" at bounding box center [287, 20] width 14 height 14
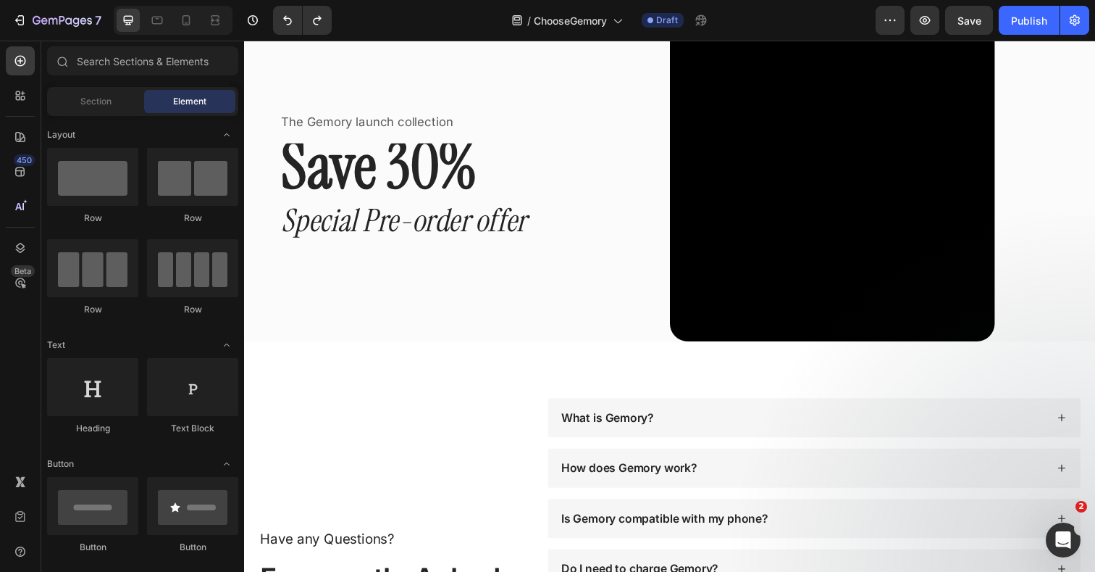
scroll to position [933, 0]
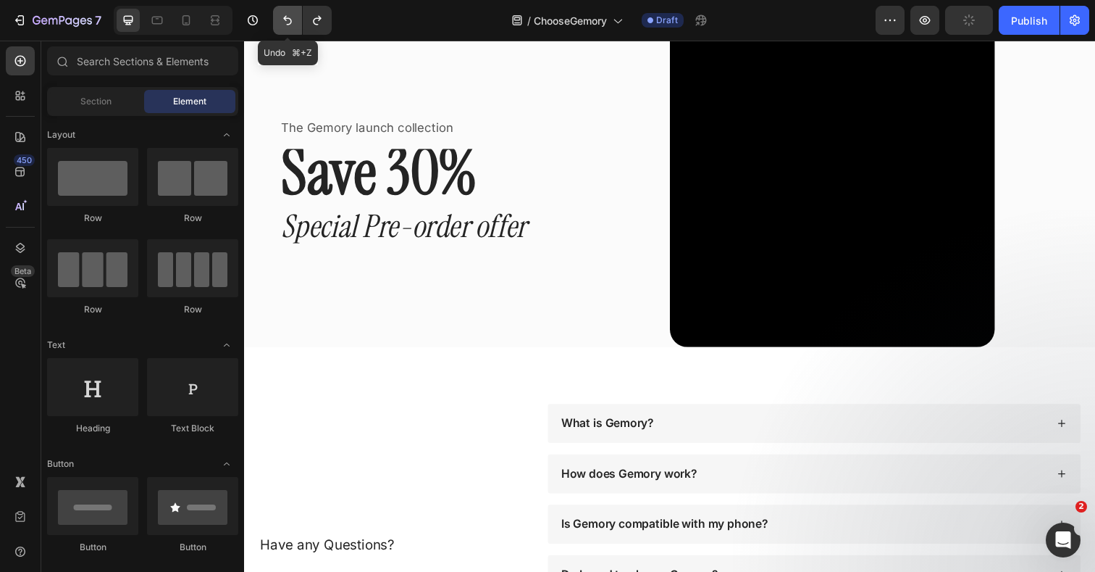
click at [284, 17] on icon "Undo/Redo" at bounding box center [287, 20] width 9 height 9
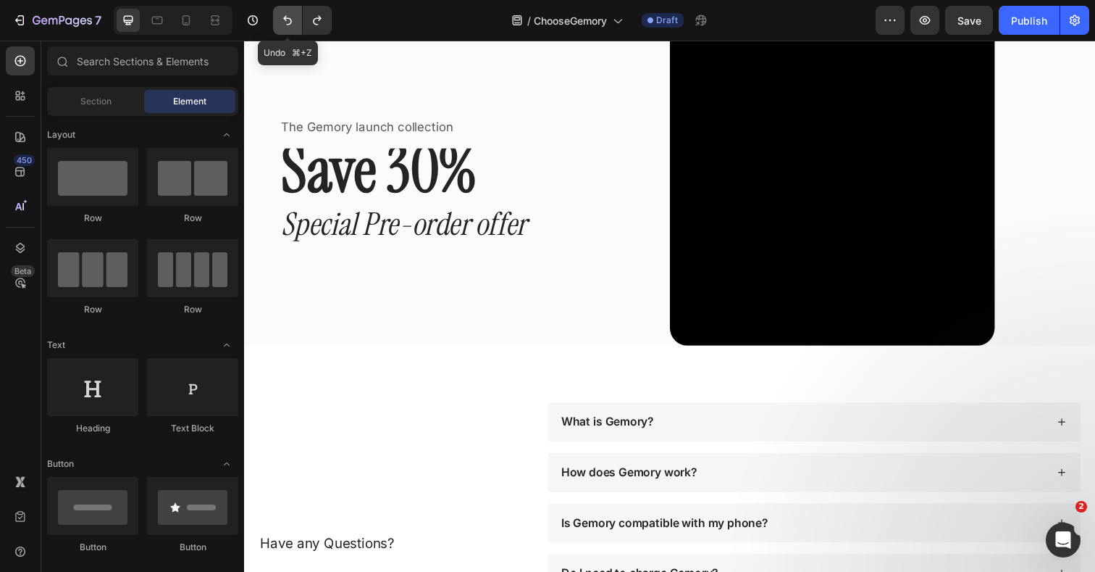
click at [284, 17] on icon "Undo/Redo" at bounding box center [287, 20] width 9 height 9
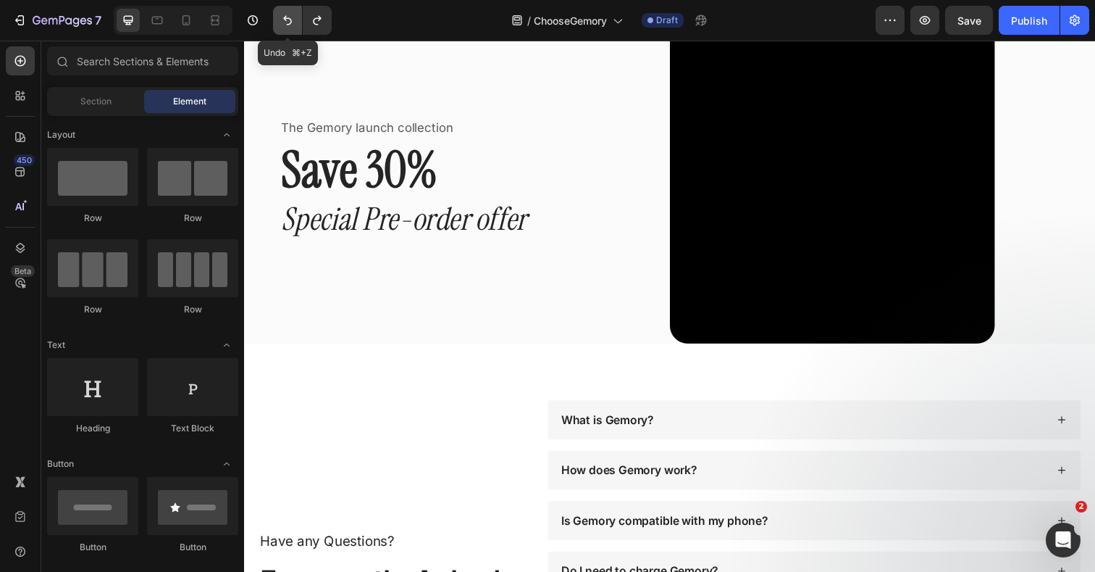
click at [284, 17] on icon "Undo/Redo" at bounding box center [287, 20] width 9 height 9
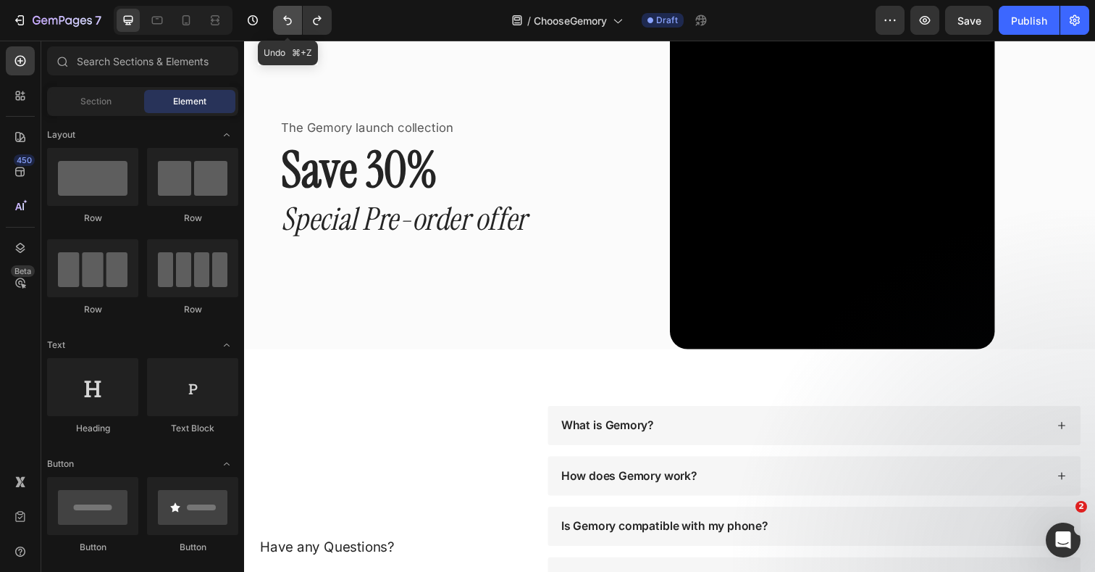
click at [284, 17] on icon "Undo/Redo" at bounding box center [287, 20] width 9 height 9
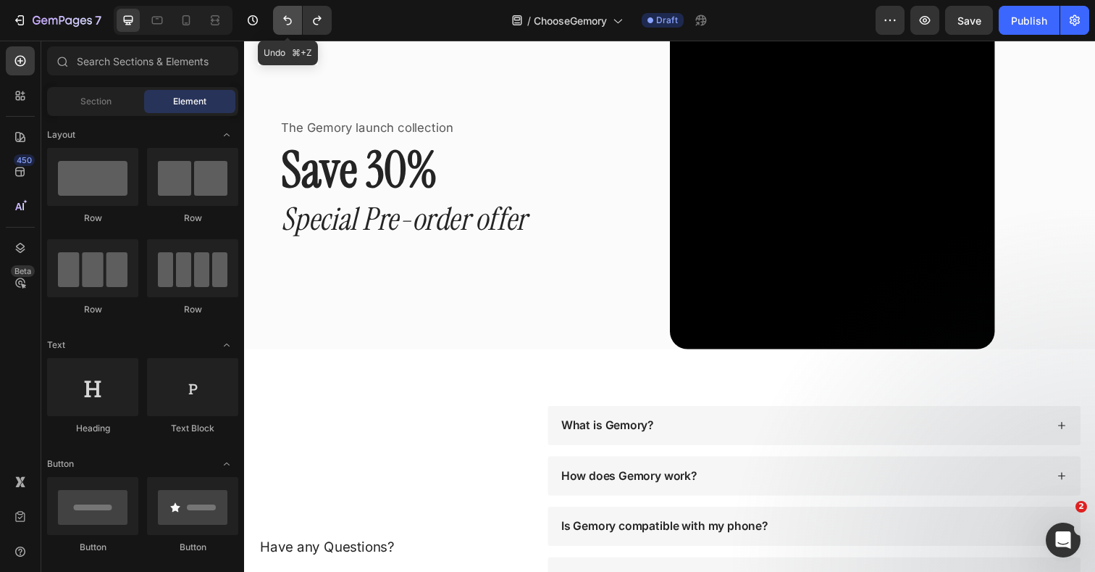
scroll to position [932, 0]
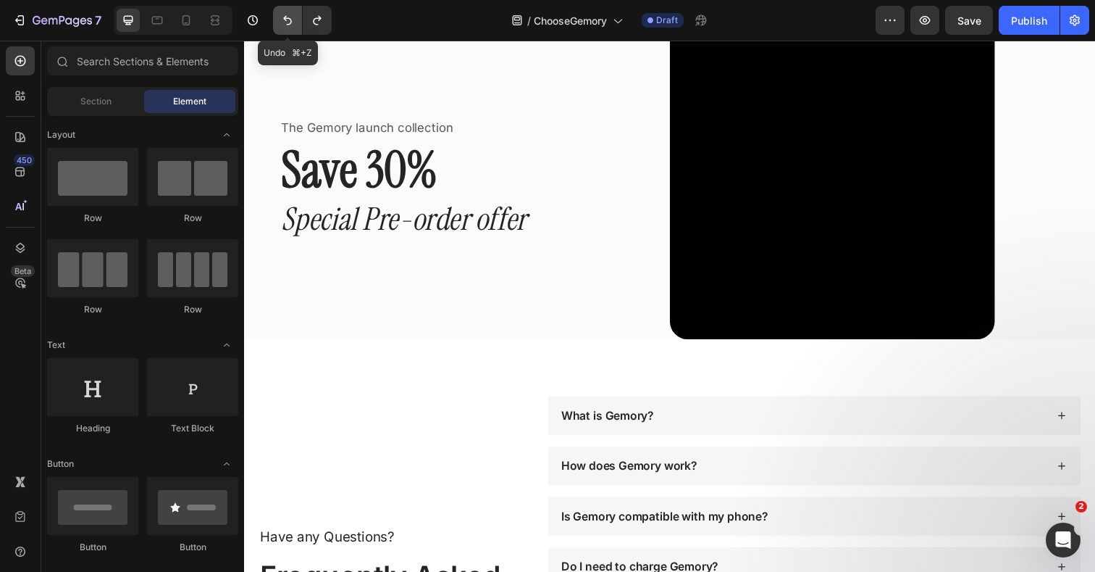
click at [284, 17] on icon "Undo/Redo" at bounding box center [287, 20] width 9 height 9
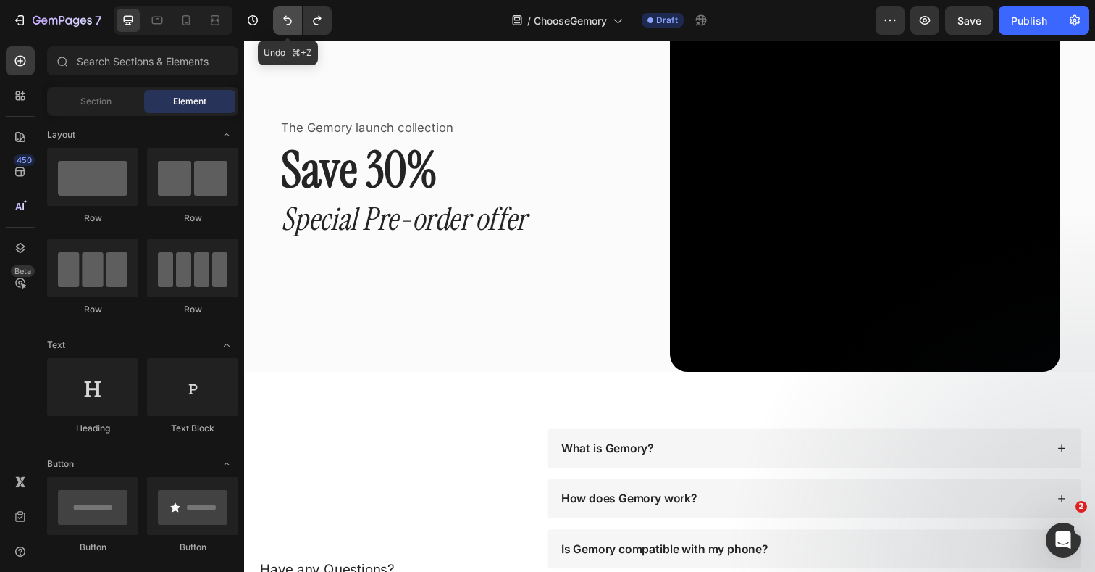
click at [284, 17] on icon "Undo/Redo" at bounding box center [287, 20] width 9 height 9
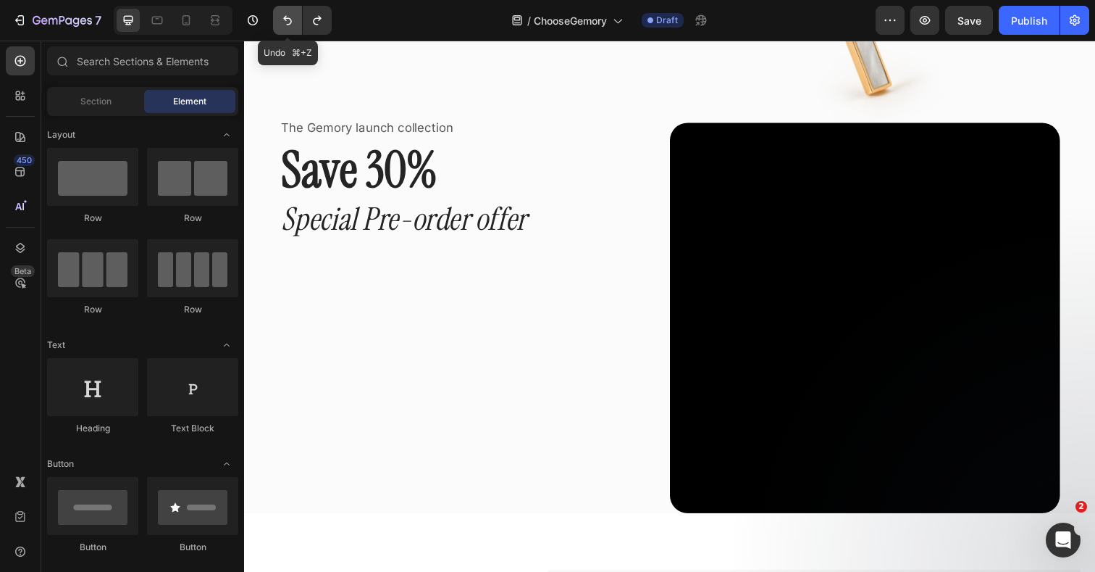
click at [284, 17] on icon "Undo/Redo" at bounding box center [287, 20] width 9 height 9
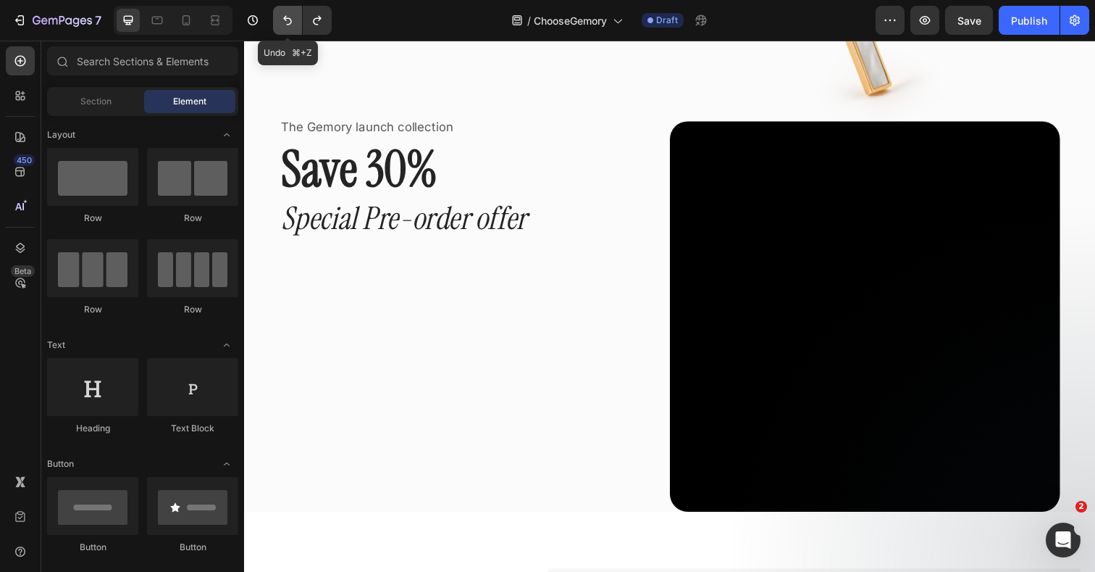
scroll to position [1108, 0]
click at [284, 17] on icon "Undo/Redo" at bounding box center [287, 20] width 9 height 9
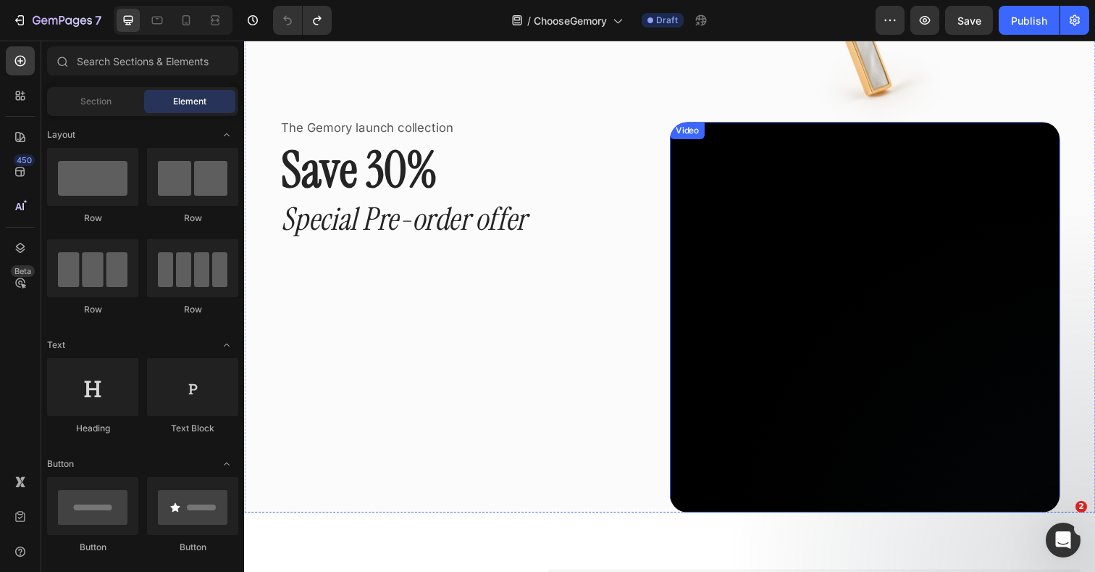
click at [749, 174] on video at bounding box center [878, 323] width 398 height 398
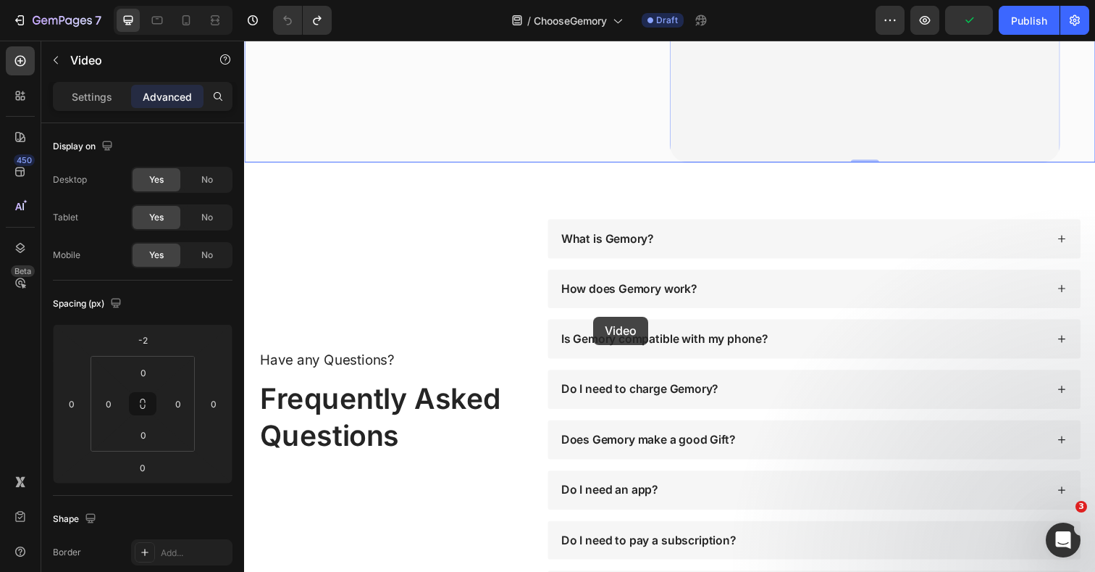
scroll to position [1773, 0]
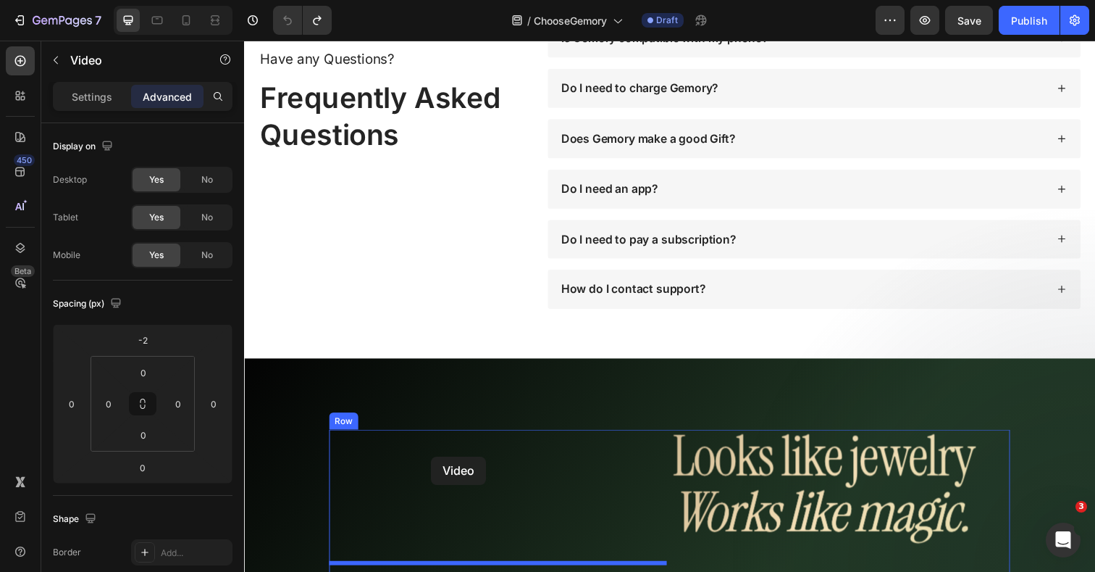
drag, startPoint x: 695, startPoint y: 140, endPoint x: 435, endPoint y: 465, distance: 416.5
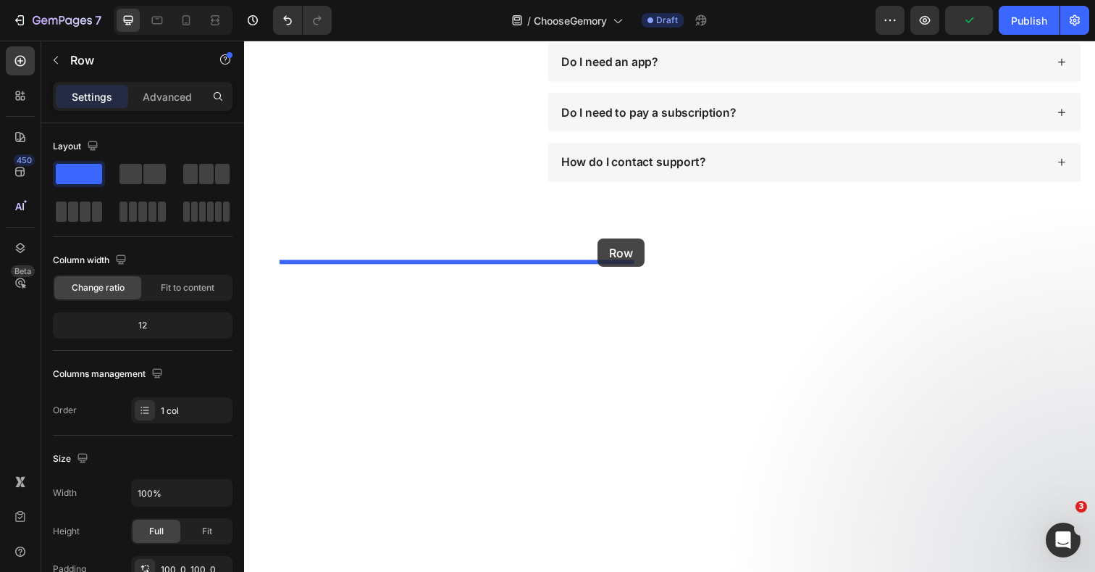
scroll to position [409, 0]
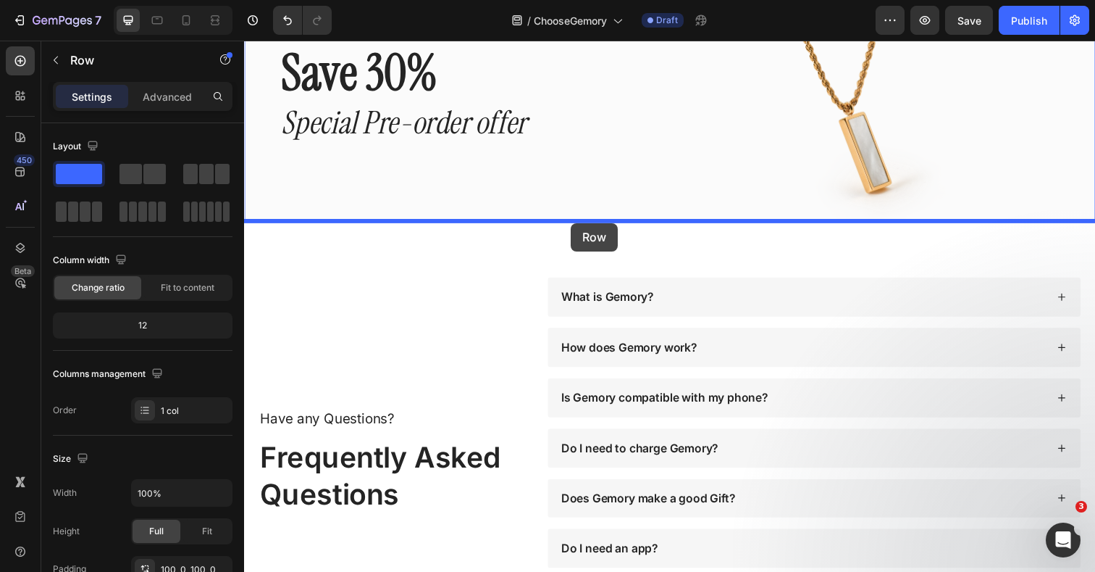
drag, startPoint x: 262, startPoint y: 350, endPoint x: 578, endPoint y: 227, distance: 339.0
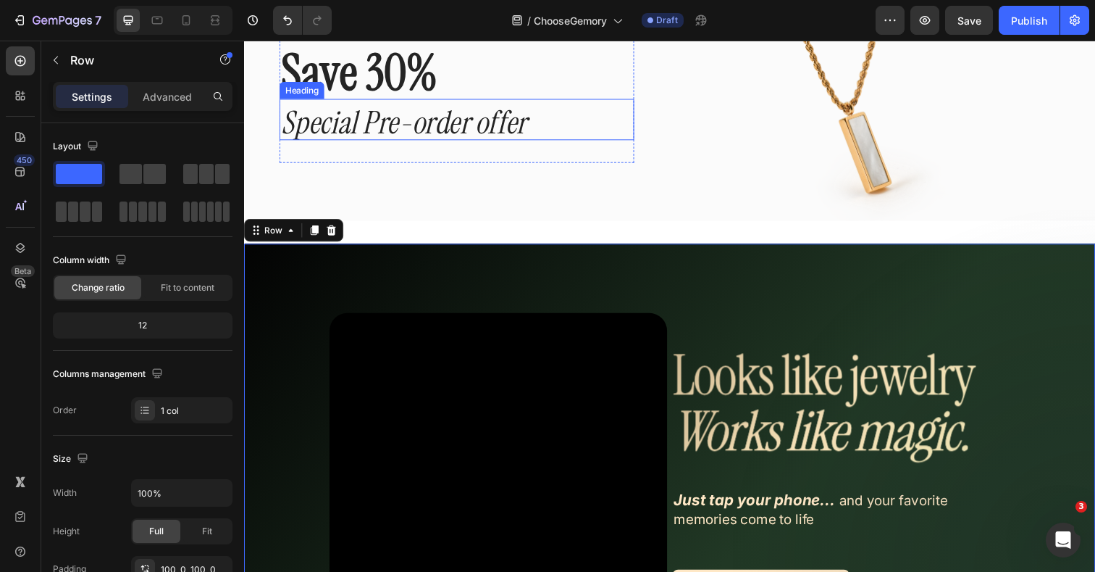
scroll to position [383, 0]
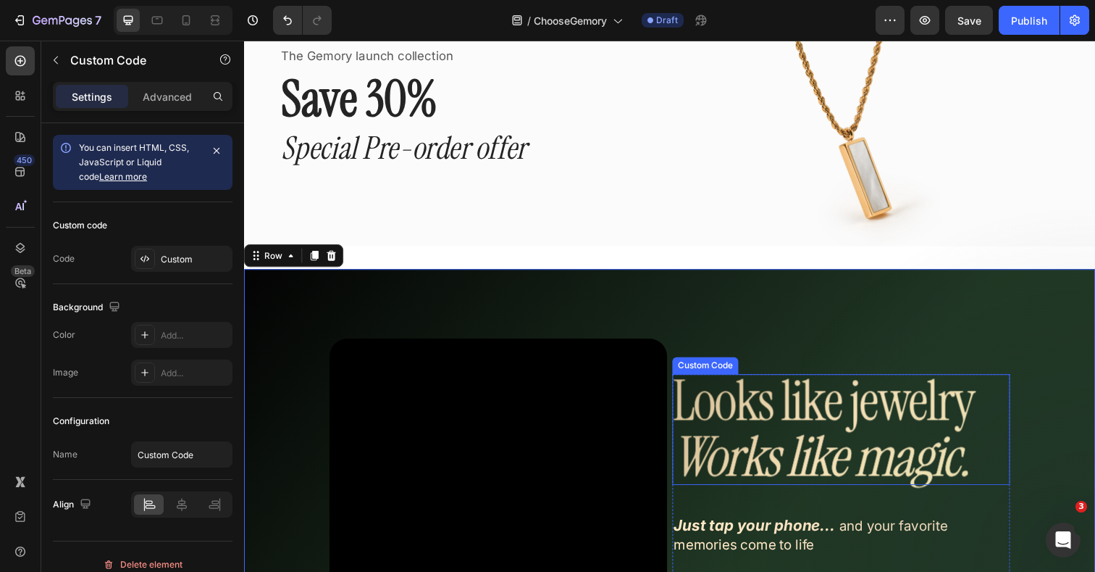
click at [785, 440] on em "Works like magic." at bounding box center [833, 465] width 303 height 73
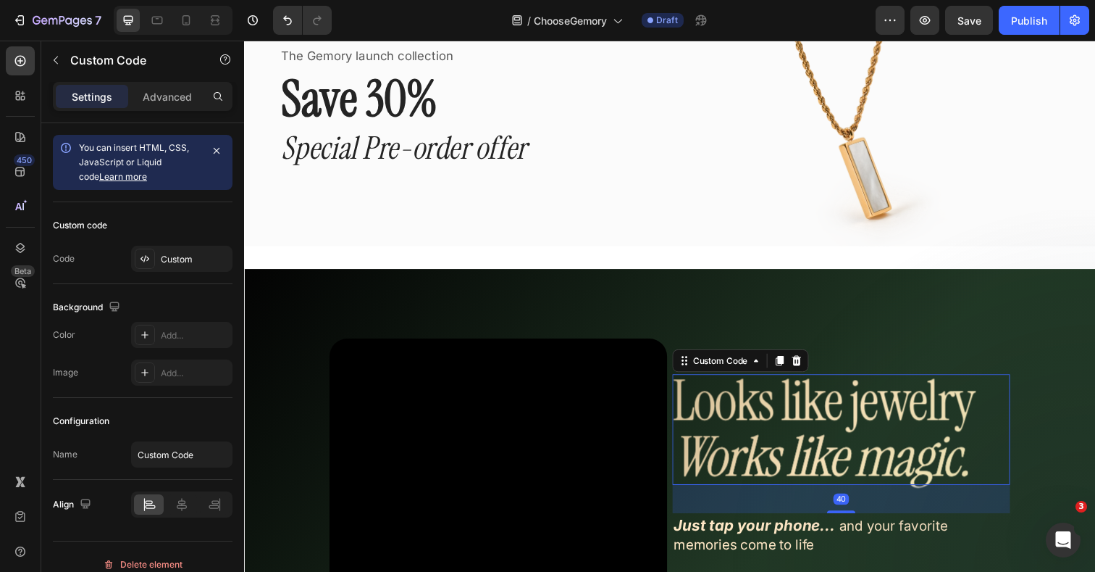
click at [785, 440] on em "Works like magic." at bounding box center [833, 465] width 303 height 73
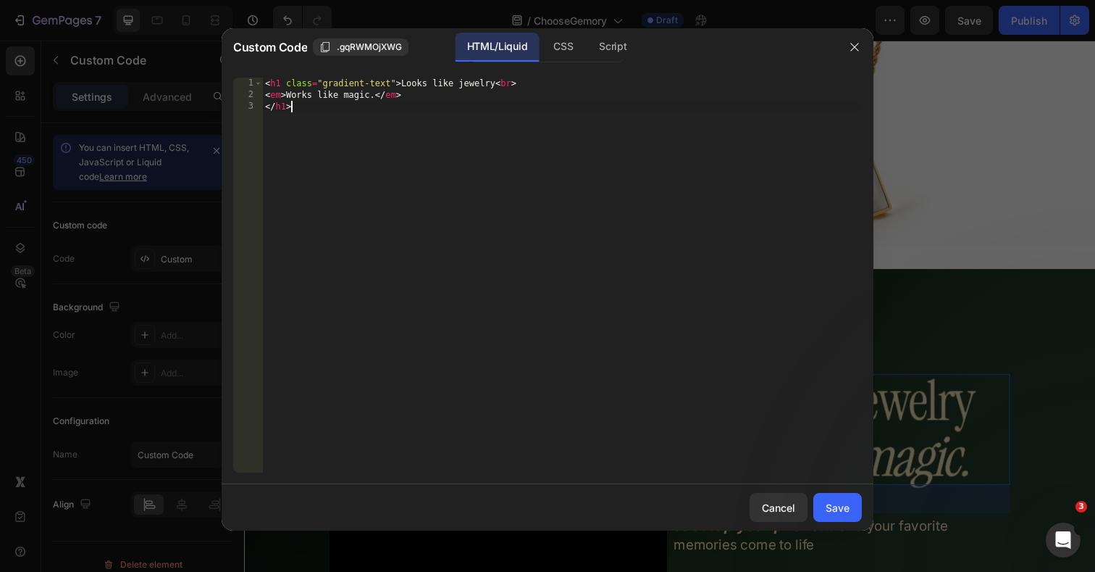
click at [773, 432] on div "< h1 class = "gradient-text" > Looks like jewelry < br > < em > Works like magi…" at bounding box center [562, 287] width 600 height 418
drag, startPoint x: 402, startPoint y: 87, endPoint x: 493, endPoint y: 86, distance: 90.6
click at [493, 86] on div "< h1 class = "gradient-text" > Looks like jewelry < br > < em > Works like magi…" at bounding box center [562, 287] width 600 height 418
type textarea "<h1 class="gradient-text">Save 30% Off<br>"
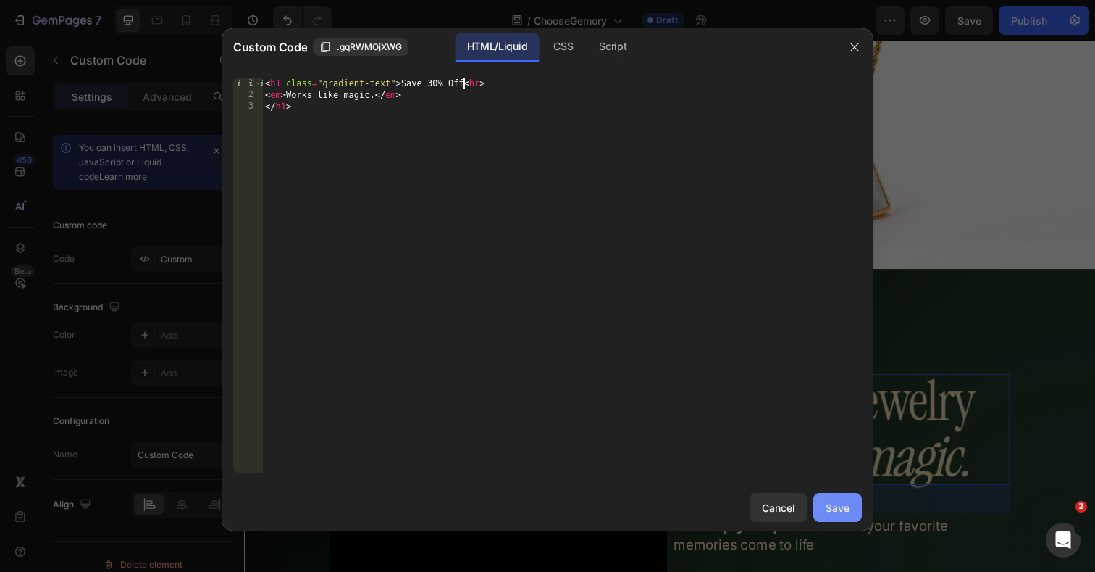
click at [837, 505] on div "Save" at bounding box center [838, 507] width 24 height 15
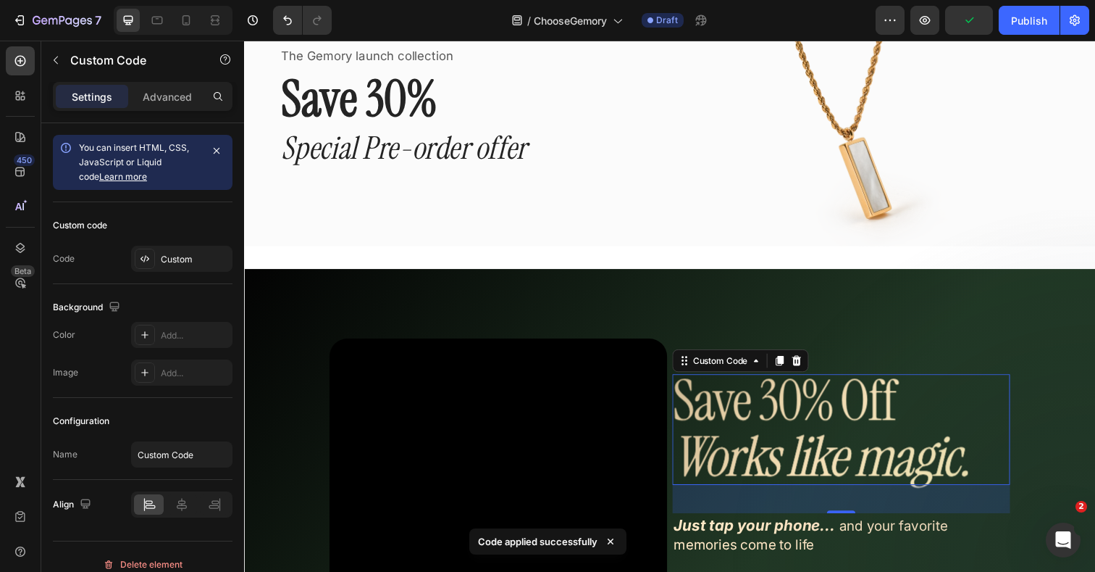
click at [782, 454] on em "Works like magic." at bounding box center [833, 465] width 303 height 73
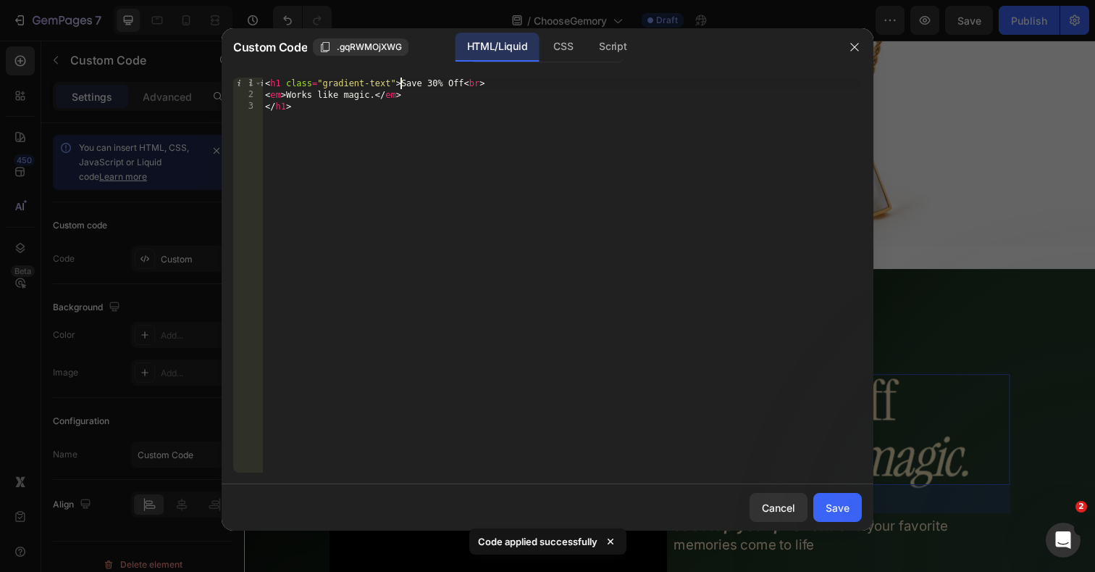
click at [403, 84] on div "< h1 class = "gradient-text" > Save 30% Off < br > < em > Works like magic. </ …" at bounding box center [562, 287] width 600 height 418
drag, startPoint x: 409, startPoint y: 84, endPoint x: 420, endPoint y: 85, distance: 11.6
click at [420, 85] on div "< h1 class = "gradient-text" > Save 30% Off < br > < em > Works like magic. </ …" at bounding box center [562, 287] width 600 height 418
click at [348, 99] on div "< h1 class = "gradient-text" > Get 30% Off < br > < em > Works like magic. </ e…" at bounding box center [562, 287] width 600 height 418
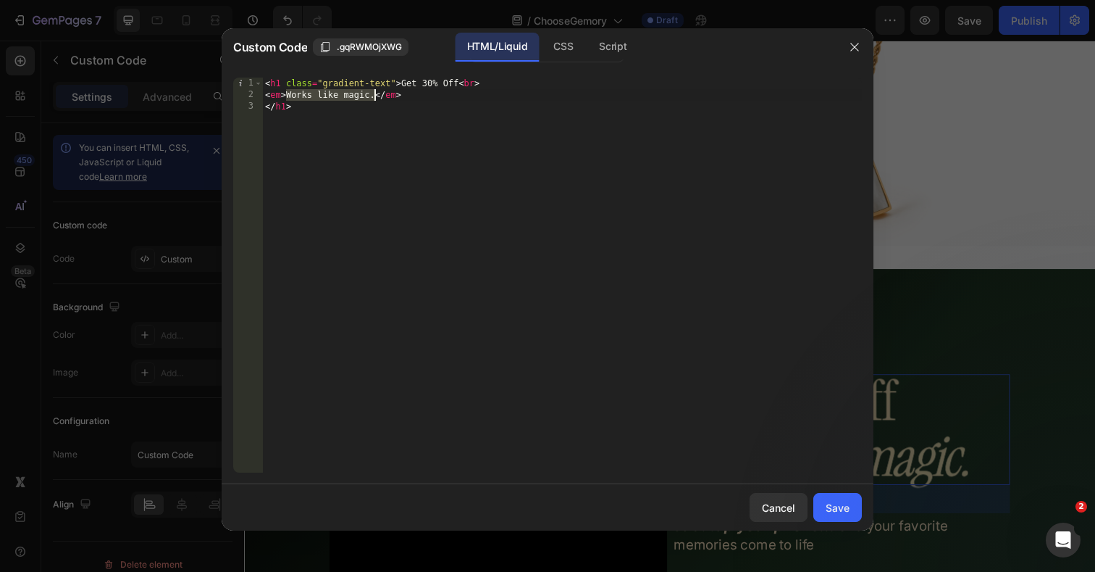
drag, startPoint x: 286, startPoint y: 97, endPoint x: 374, endPoint y: 97, distance: 87.7
click at [374, 97] on div "< h1 class = "gradient-text" > Get 30% Off < br > < em > Works like magic. </ e…" at bounding box center [562, 287] width 600 height 418
type textarea "<em>Special pre-order offer</em>"
click at [833, 519] on button "Save" at bounding box center [838, 507] width 49 height 29
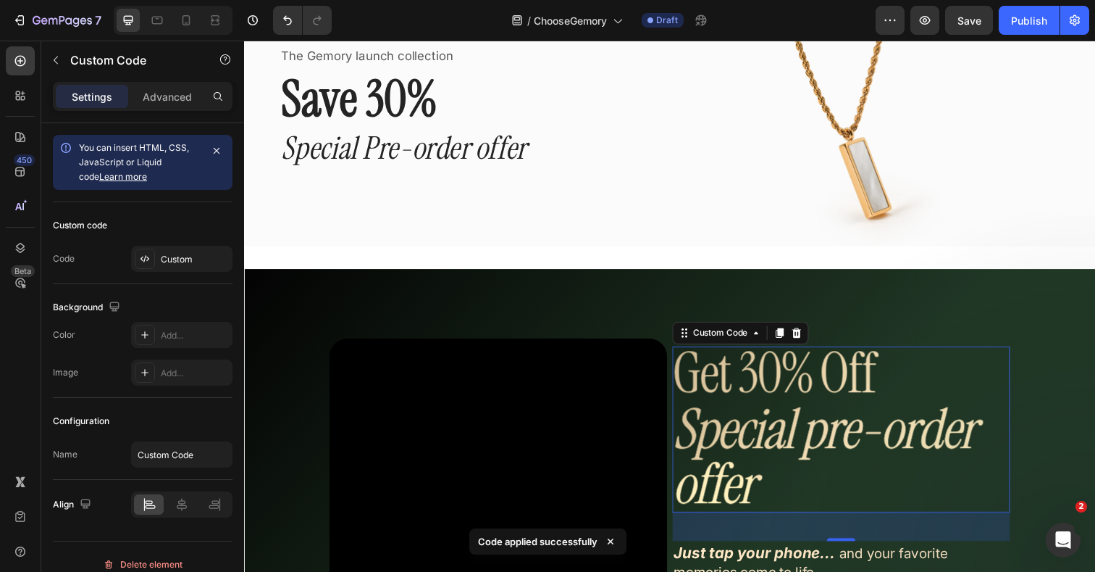
click at [868, 439] on em "Special pre-order offer" at bounding box center [836, 466] width 309 height 130
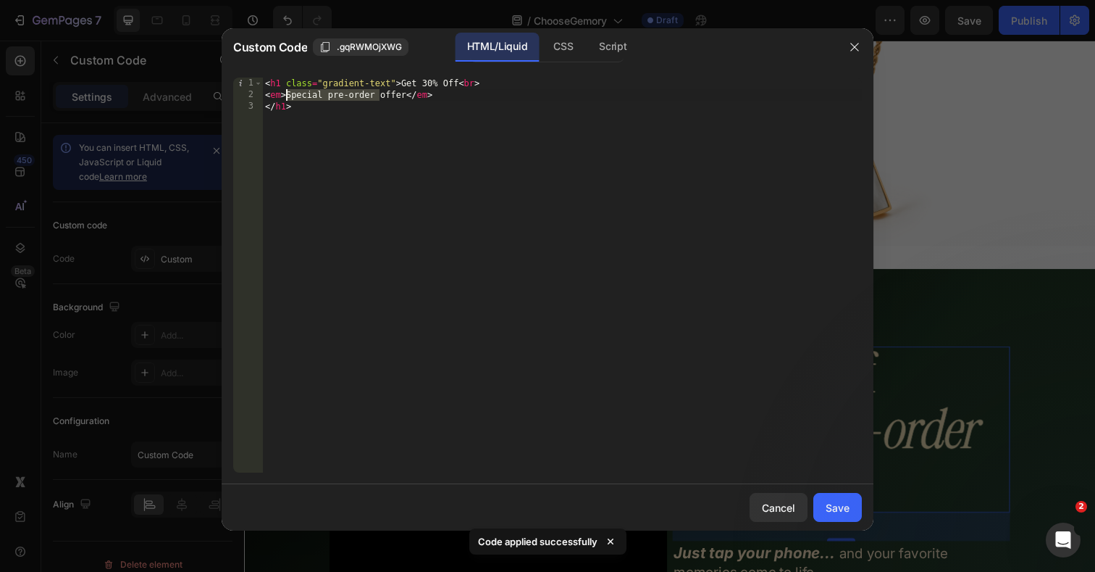
drag, startPoint x: 380, startPoint y: 96, endPoint x: 286, endPoint y: 99, distance: 93.5
click at [286, 96] on div "< h1 class = "gradient-text" > Get 30% Off < br > < em > Special pre-order offe…" at bounding box center [562, 287] width 600 height 418
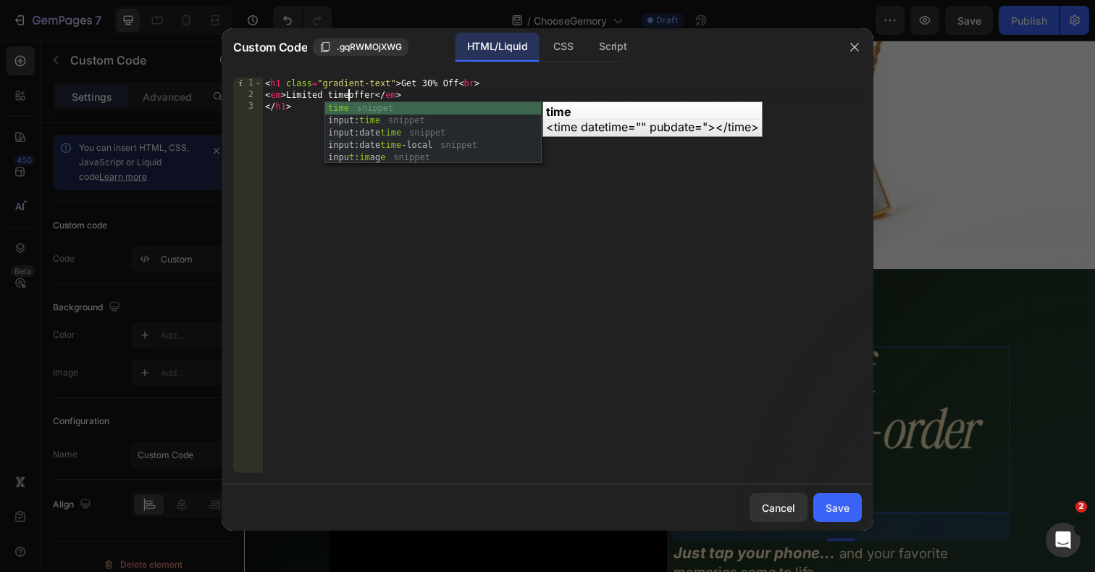
scroll to position [0, 7]
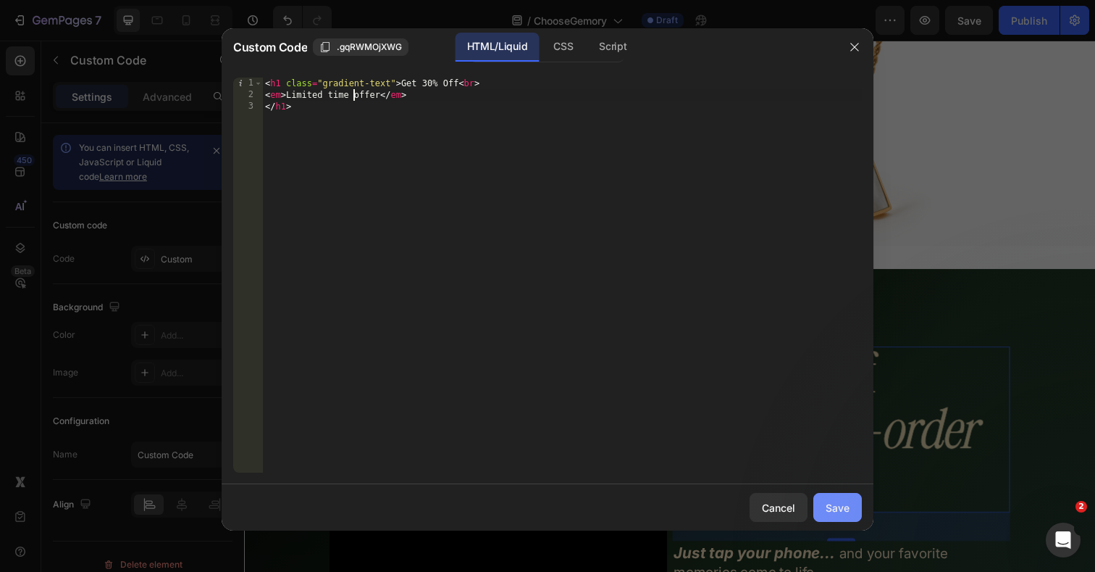
type textarea "<em>Limited time offer</em>"
click at [856, 519] on button "Save" at bounding box center [838, 507] width 49 height 29
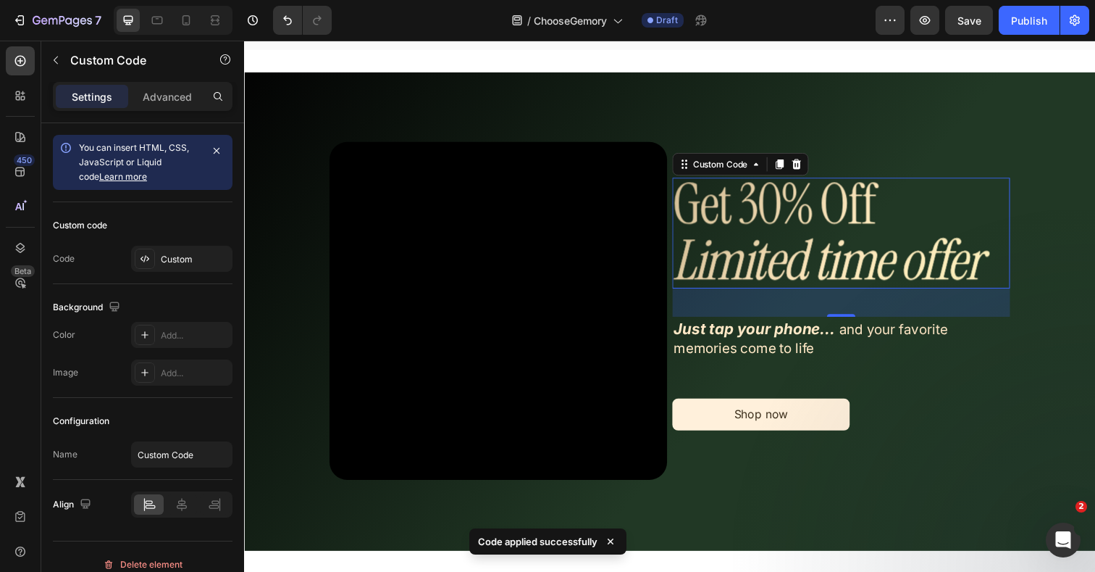
scroll to position [611, 0]
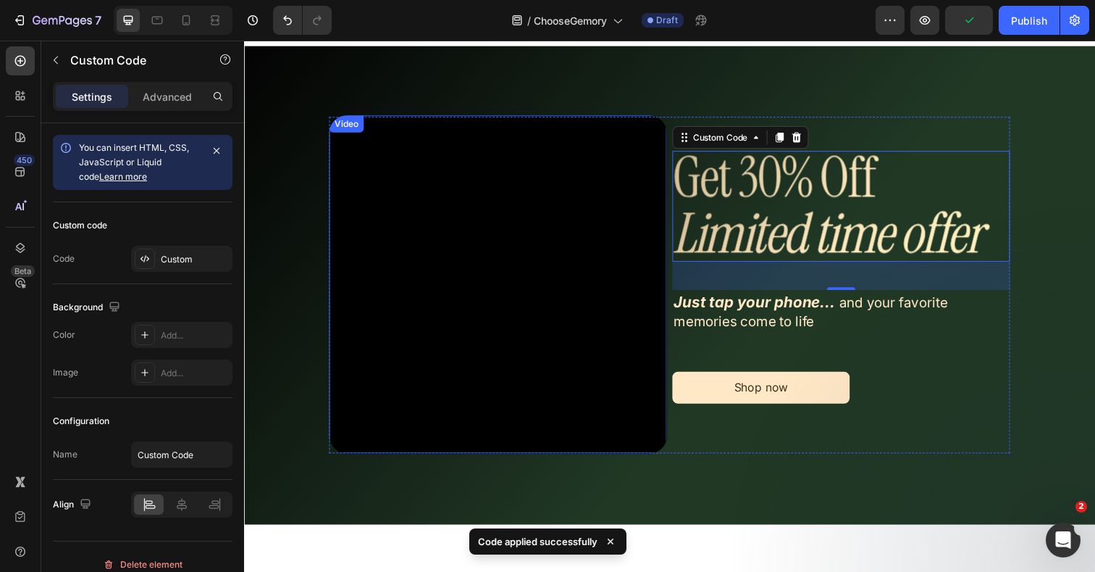
click at [597, 350] on video at bounding box center [503, 289] width 345 height 345
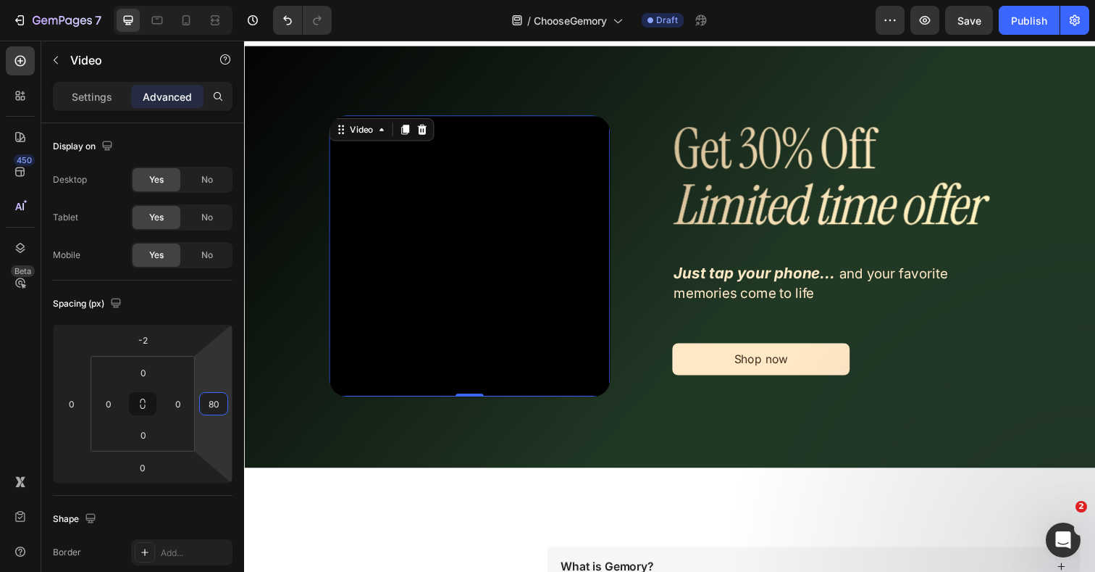
type input "82"
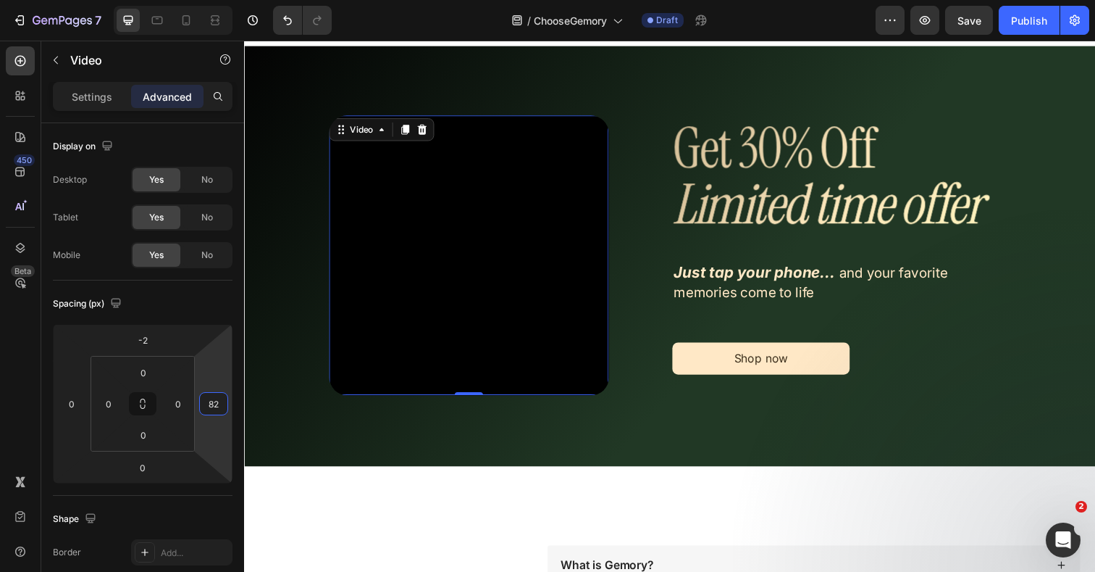
drag, startPoint x: 218, startPoint y: 373, endPoint x: 217, endPoint y: 343, distance: 29.7
click at [217, 0] on html "7 Version history / ChooseGemory Draft Preview Save Publish 450 Beta Sections(1…" at bounding box center [547, 0] width 1095 height 0
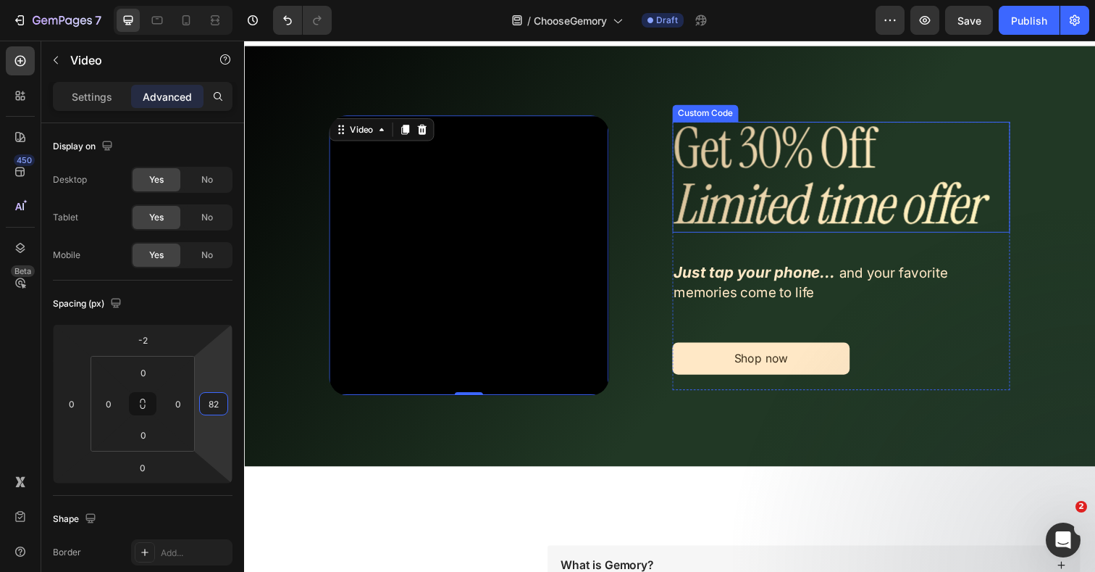
click at [823, 203] on em "Limited time offer" at bounding box center [840, 208] width 316 height 73
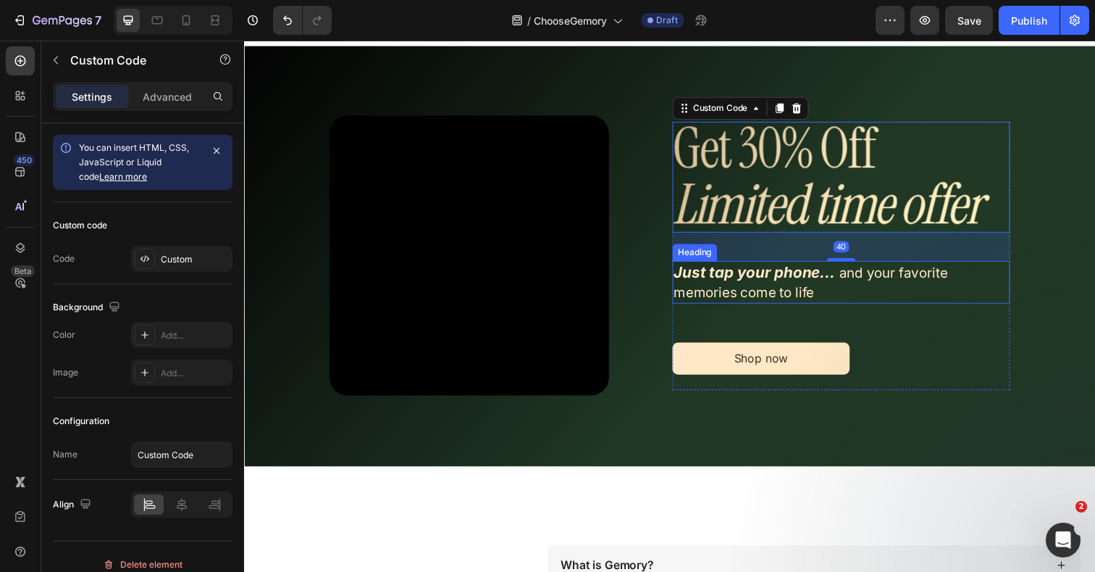
click at [764, 291] on span "and your favorite memories come to life" at bounding box center [823, 288] width 280 height 36
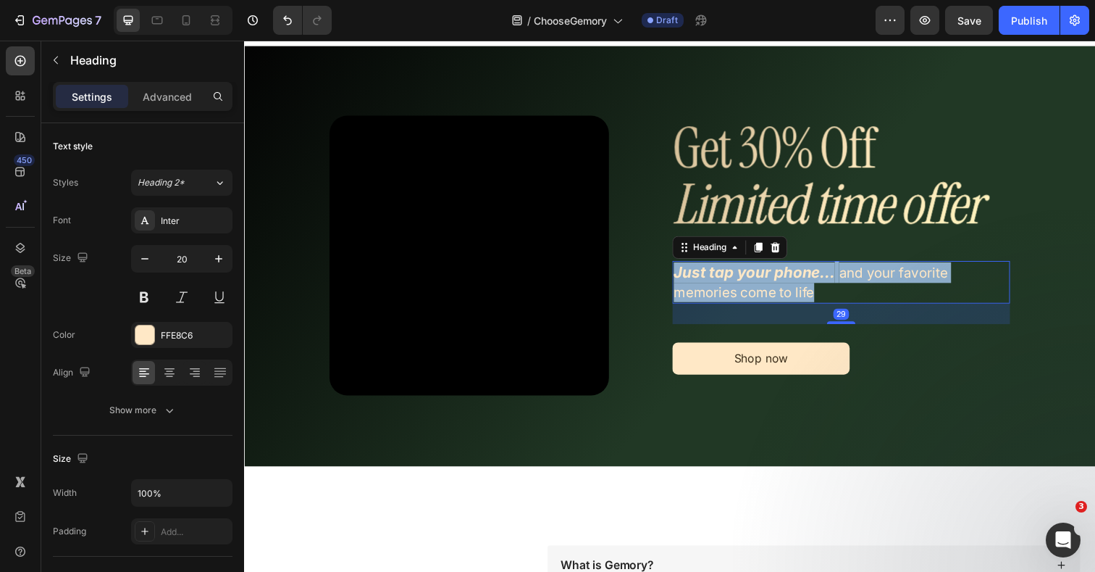
click at [764, 291] on span "and your favorite memories come to life" at bounding box center [823, 288] width 280 height 36
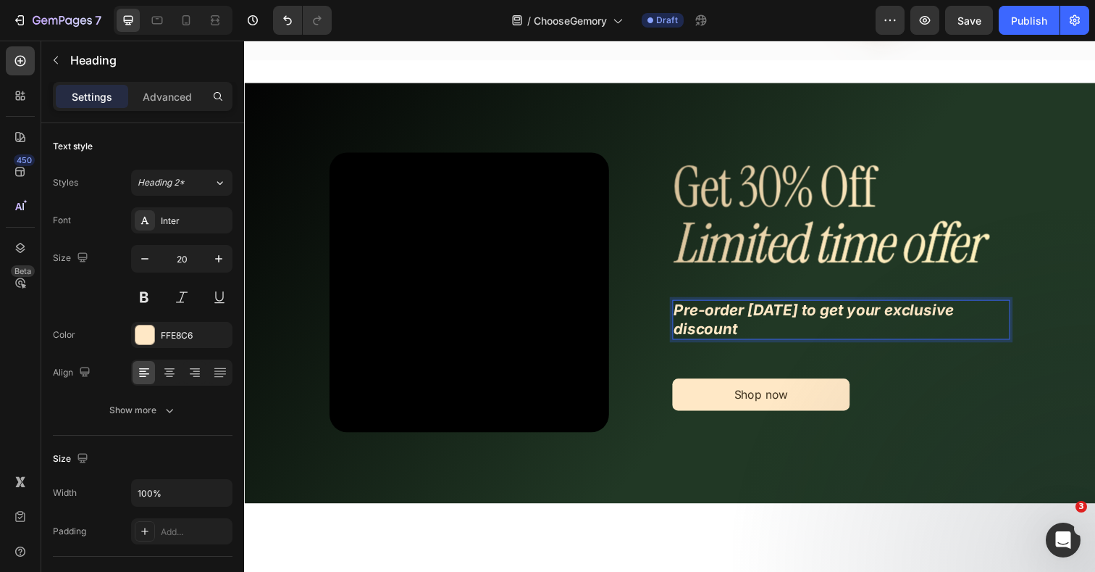
scroll to position [1167, 0]
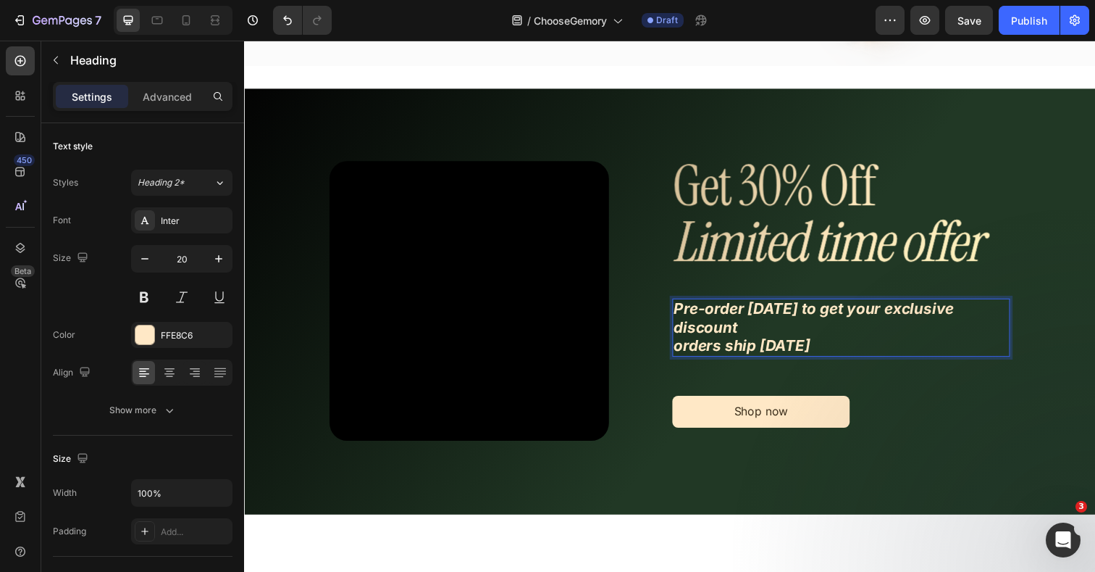
click at [772, 356] on strong "orders ship September 2025" at bounding box center [752, 352] width 139 height 18
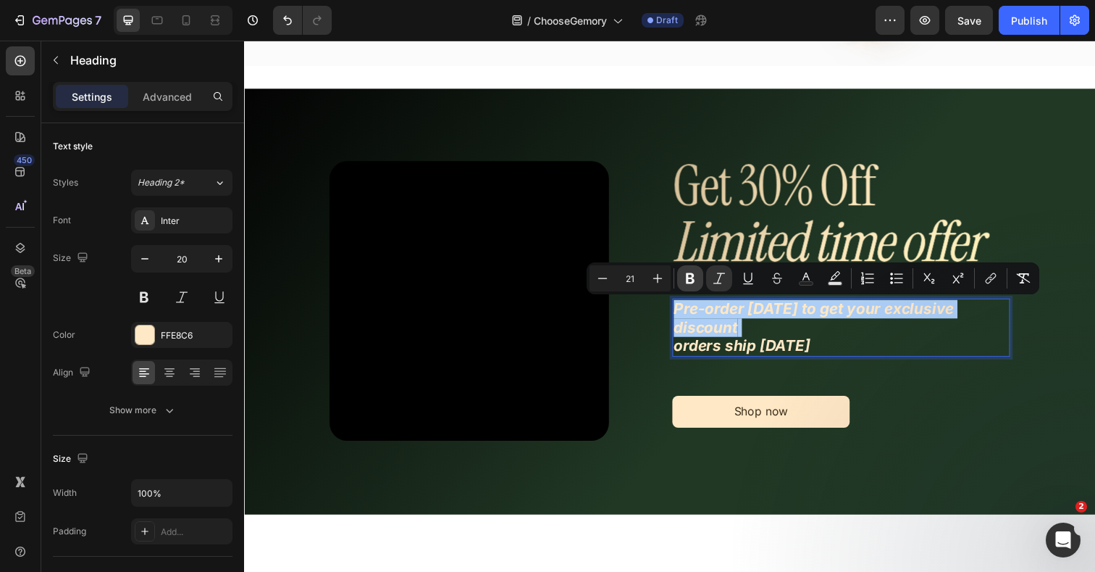
click at [696, 280] on icon "Editor contextual toolbar" at bounding box center [690, 278] width 14 height 14
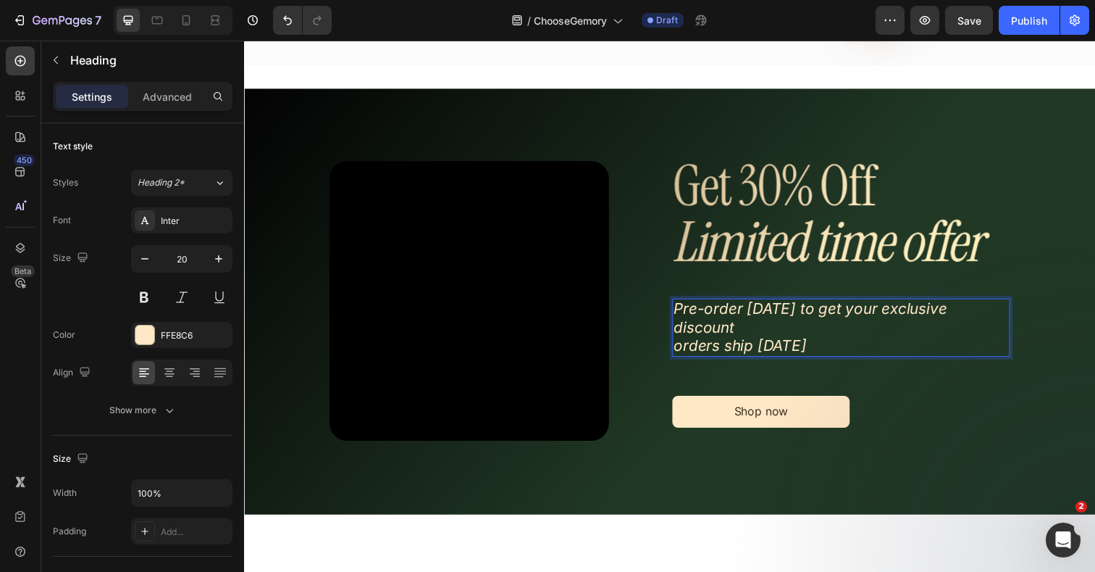
click at [832, 293] on div "Get 30% Off Limited time offer Custom Code Pre-order today to get your exclusiv…" at bounding box center [854, 307] width 345 height 290
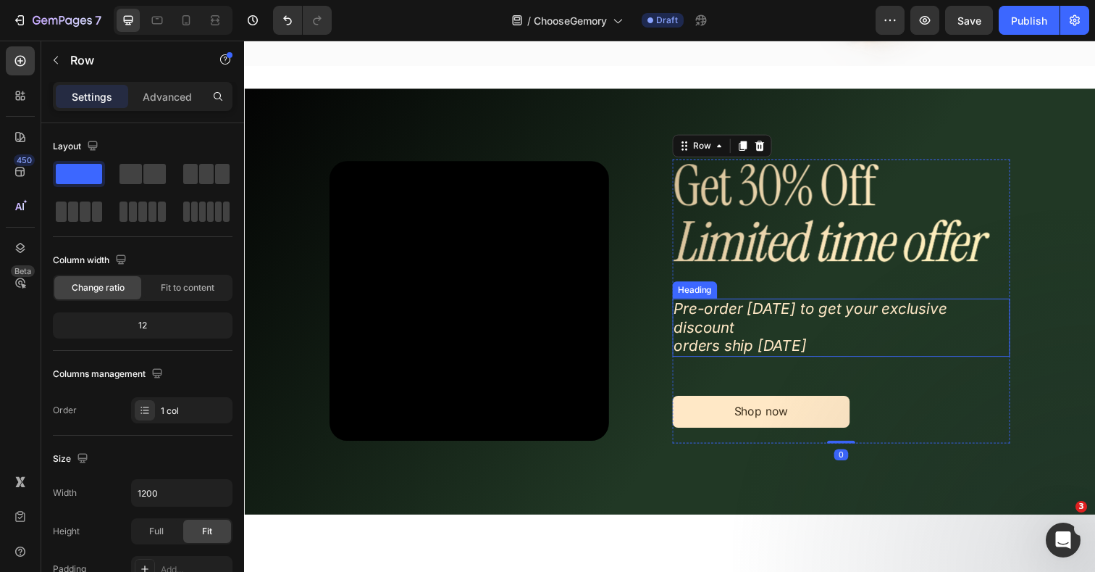
click at [741, 343] on icon "orders ship October 2025" at bounding box center [750, 352] width 135 height 18
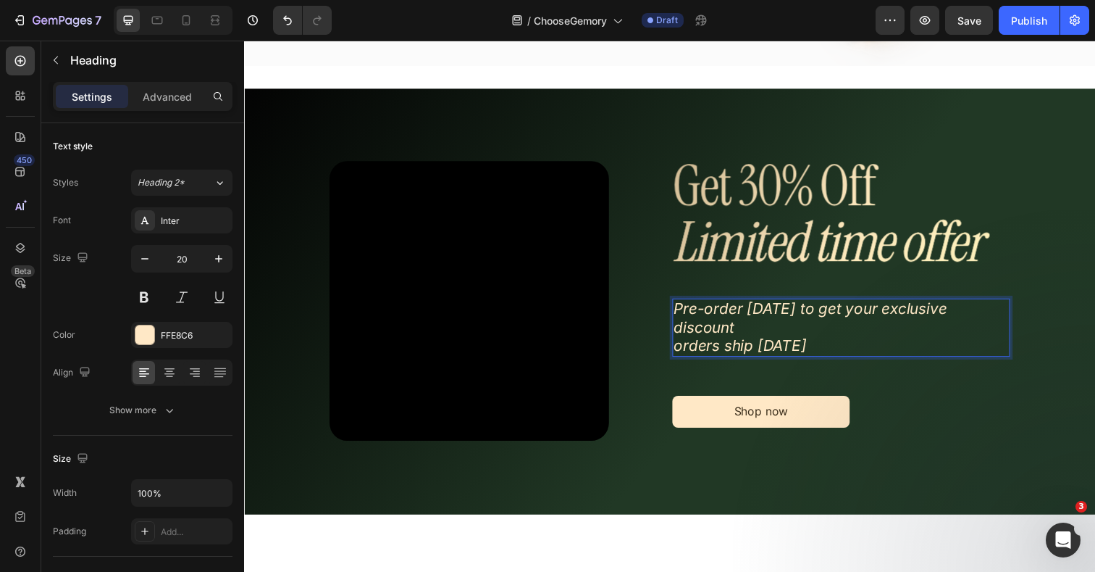
click at [682, 343] on h2 "Pre-order today to get your exclusive discount orders ship October 2025" at bounding box center [854, 333] width 345 height 59
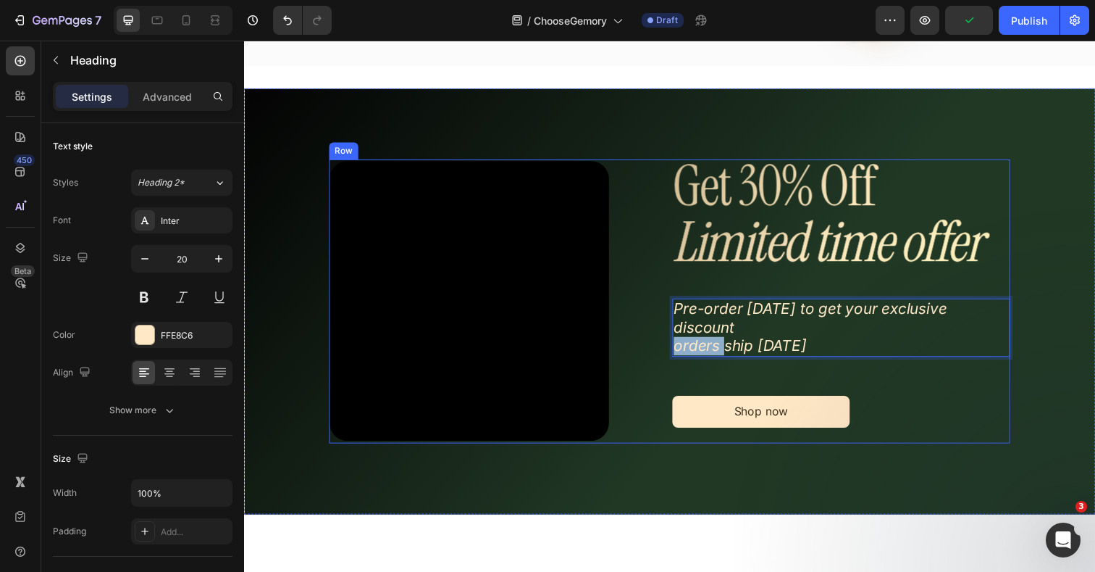
drag, startPoint x: 735, startPoint y: 341, endPoint x: 676, endPoint y: 343, distance: 58.7
click at [676, 343] on div "Choose your Gemory Button Row Row Video Get 30% Off Limited time offer Custom C…" at bounding box center [678, 307] width 695 height 290
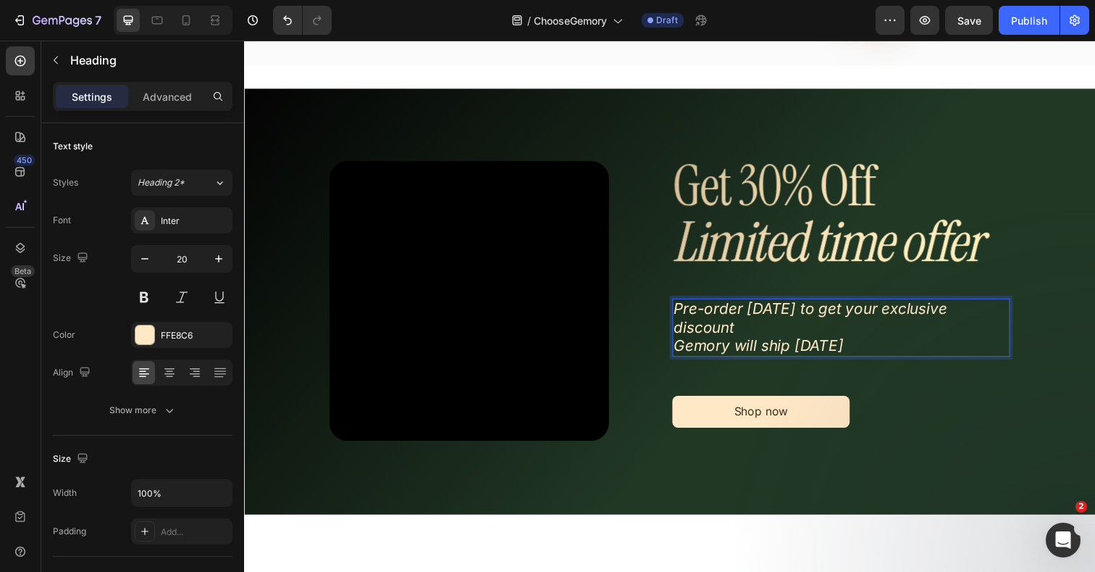
click at [816, 343] on icon "Gemory will ship October 2025" at bounding box center [769, 352] width 173 height 18
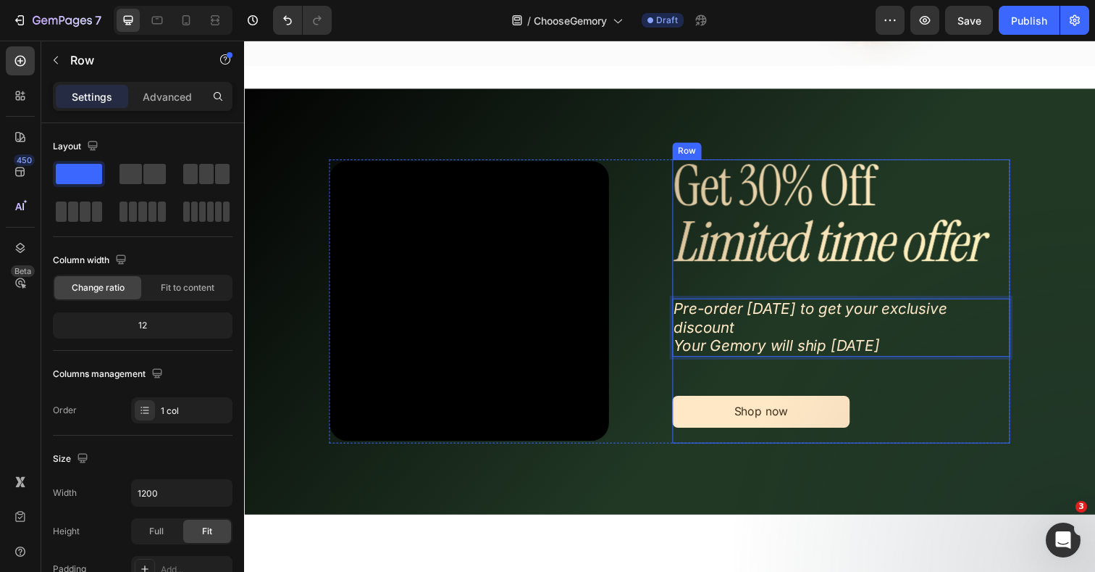
click at [870, 363] on div "Get 30% Off Limited time offer Custom Code Pre-order today to get your exclusiv…" at bounding box center [854, 307] width 345 height 290
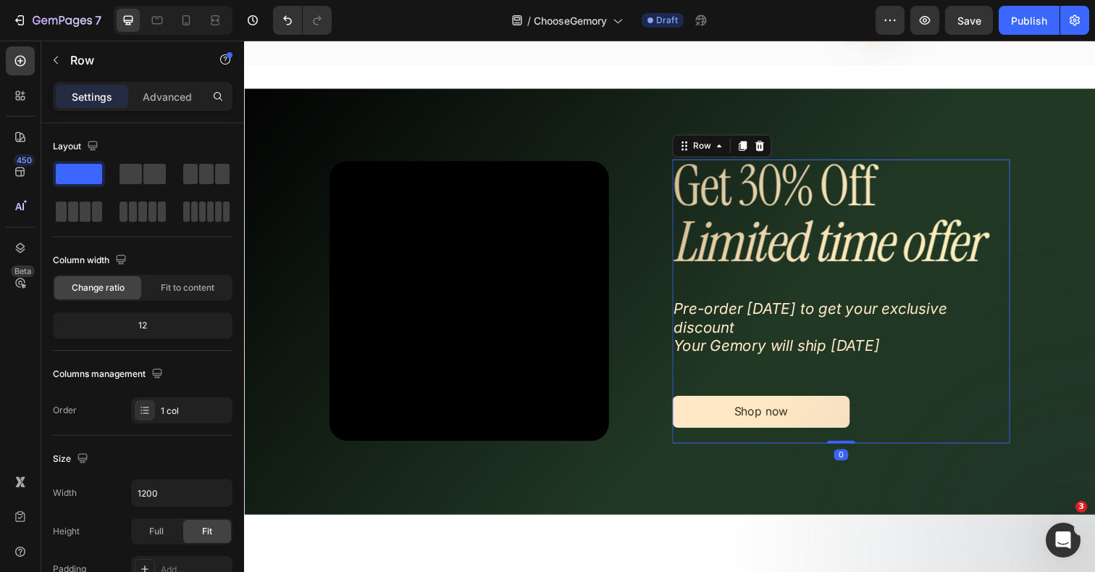
click at [1052, 337] on div "Choose your Gemory Button Row Row Video Get 30% Off Limited time offer Custom C…" at bounding box center [678, 307] width 869 height 290
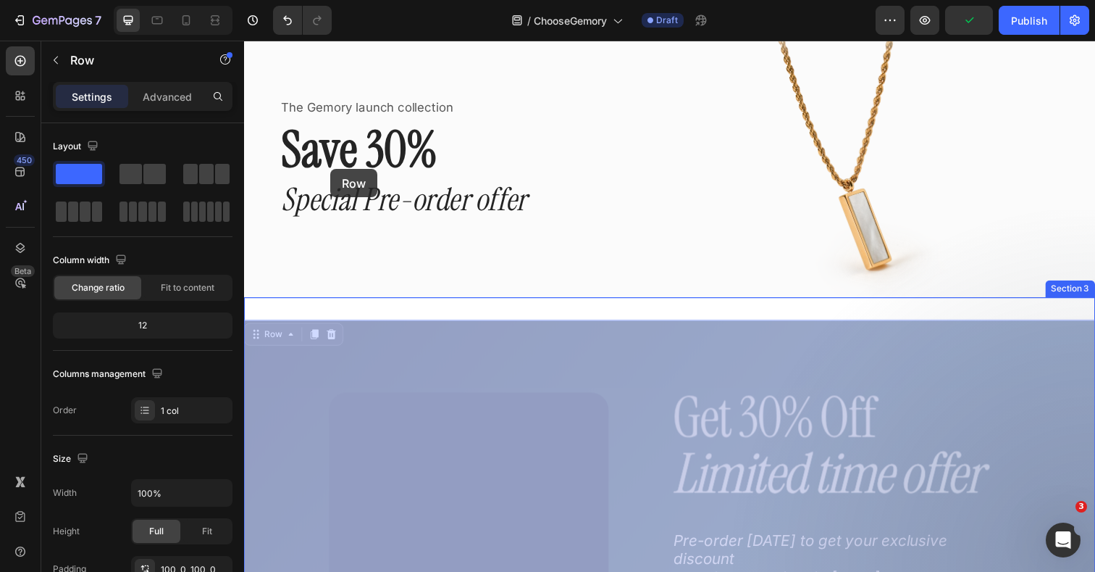
scroll to position [579, 0]
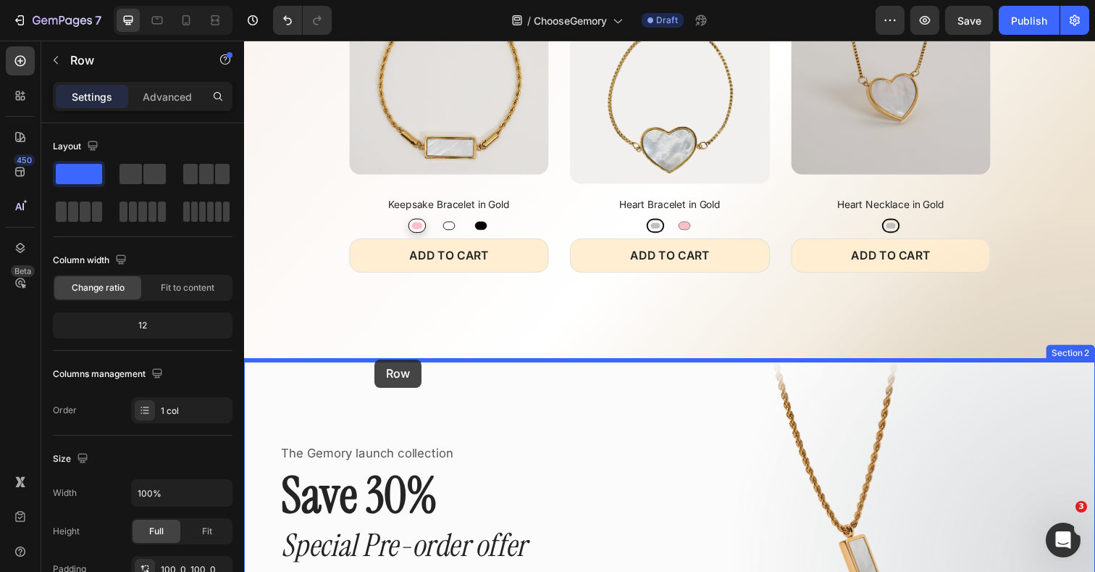
drag, startPoint x: 257, startPoint y: 104, endPoint x: 377, endPoint y: 366, distance: 287.8
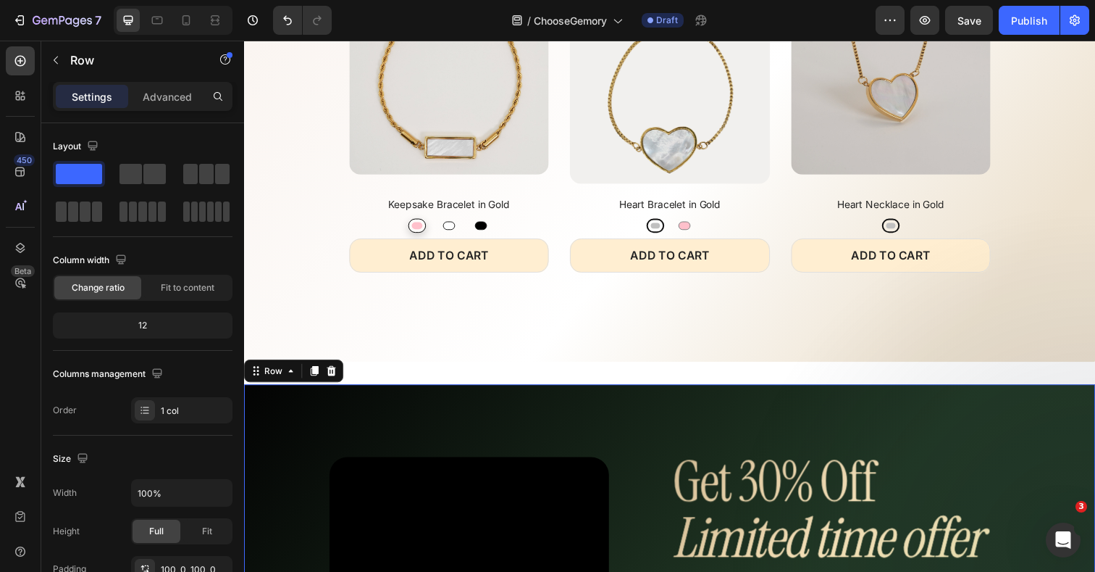
click at [277, 388] on div "Row" at bounding box center [294, 378] width 101 height 23
click at [277, 375] on div "Row" at bounding box center [274, 378] width 24 height 13
click at [147, 92] on p "Advanced" at bounding box center [167, 96] width 49 height 15
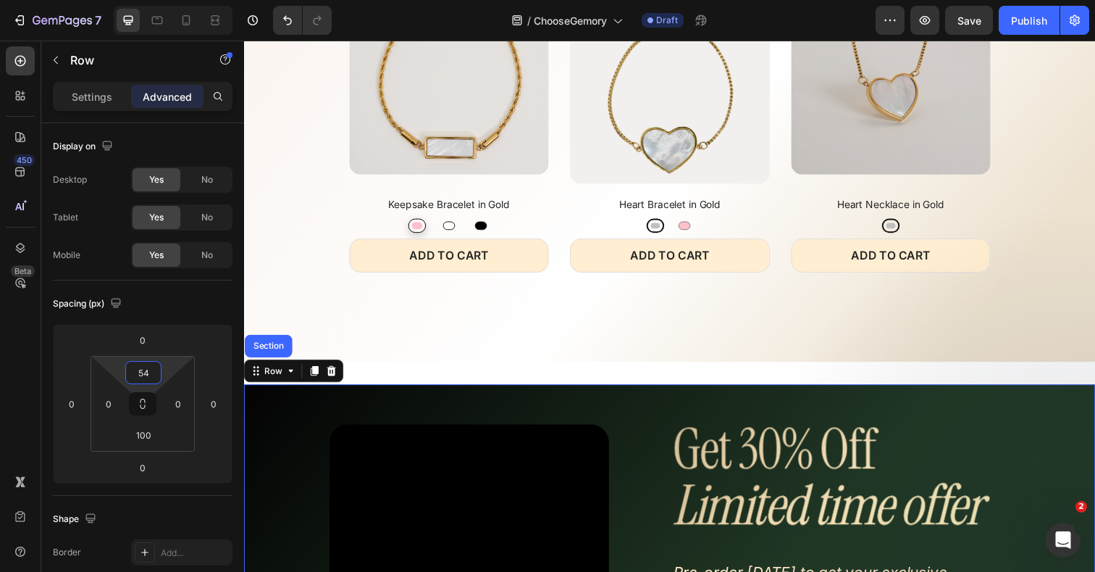
drag, startPoint x: 111, startPoint y: 364, endPoint x: 112, endPoint y: 381, distance: 16.7
click at [112, 0] on html "7 Version history / ChooseGemory Draft Preview Save Publish 450 Beta Sections(1…" at bounding box center [547, 0] width 1095 height 0
type input "100"
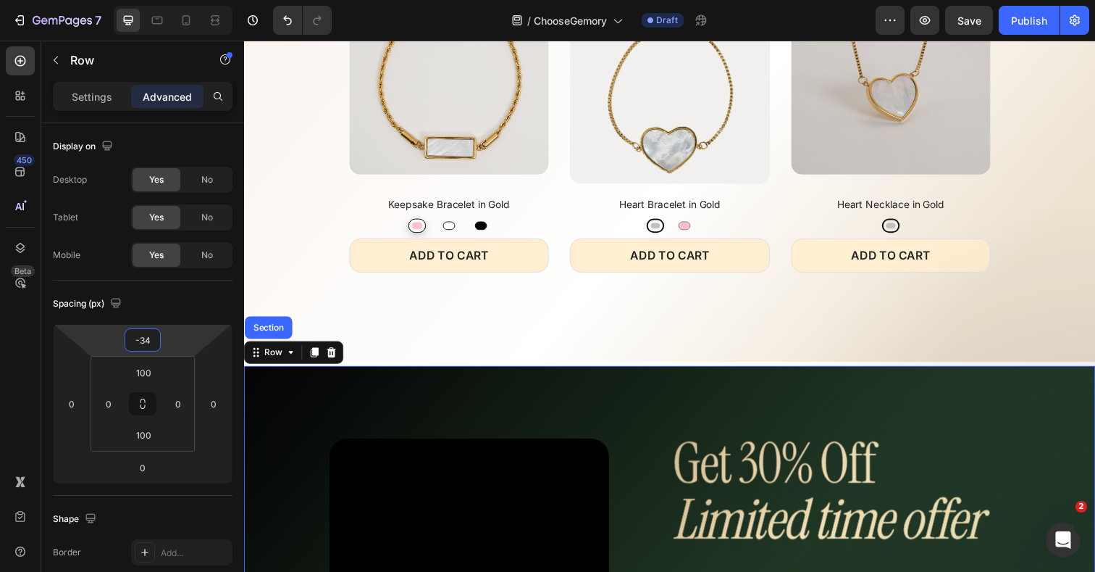
type input "-36"
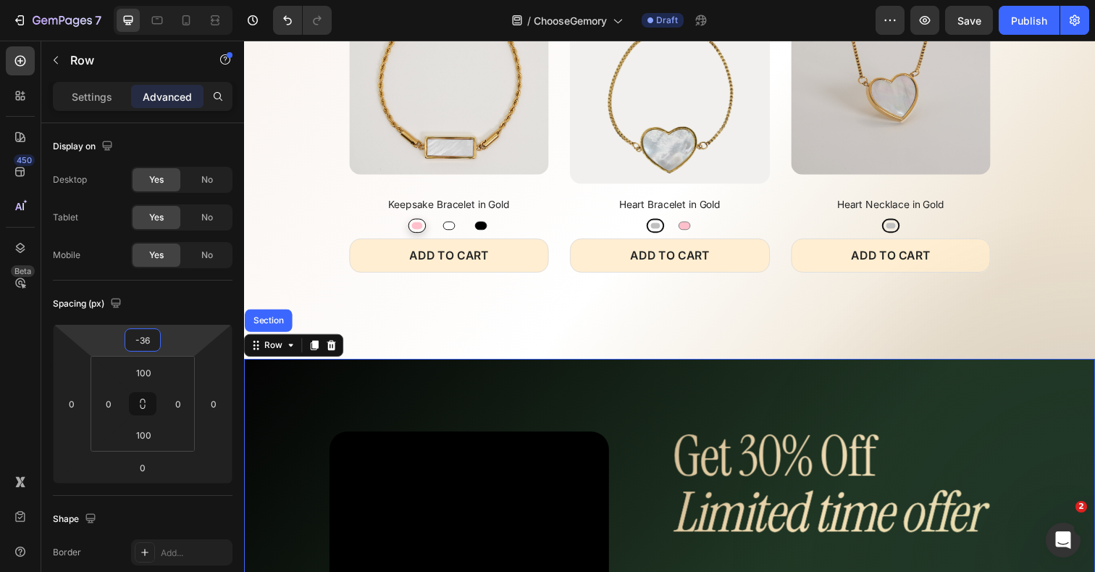
drag, startPoint x: 91, startPoint y: 338, endPoint x: 92, endPoint y: 351, distance: 13.1
click at [92, 0] on html "7 Version history / ChooseGemory Draft Preview Save Publish 450 Beta Sections(1…" at bounding box center [547, 0] width 1095 height 0
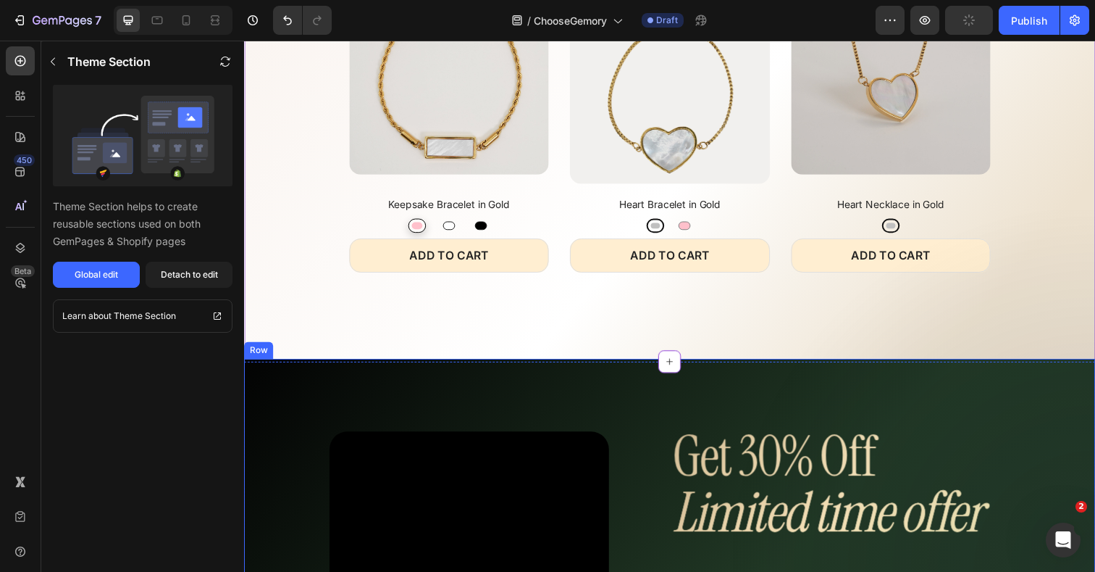
click at [317, 404] on div "Choose your Gemory Button Row Row Video Get 30% Off Limited time offer Custom C…" at bounding box center [678, 570] width 869 height 409
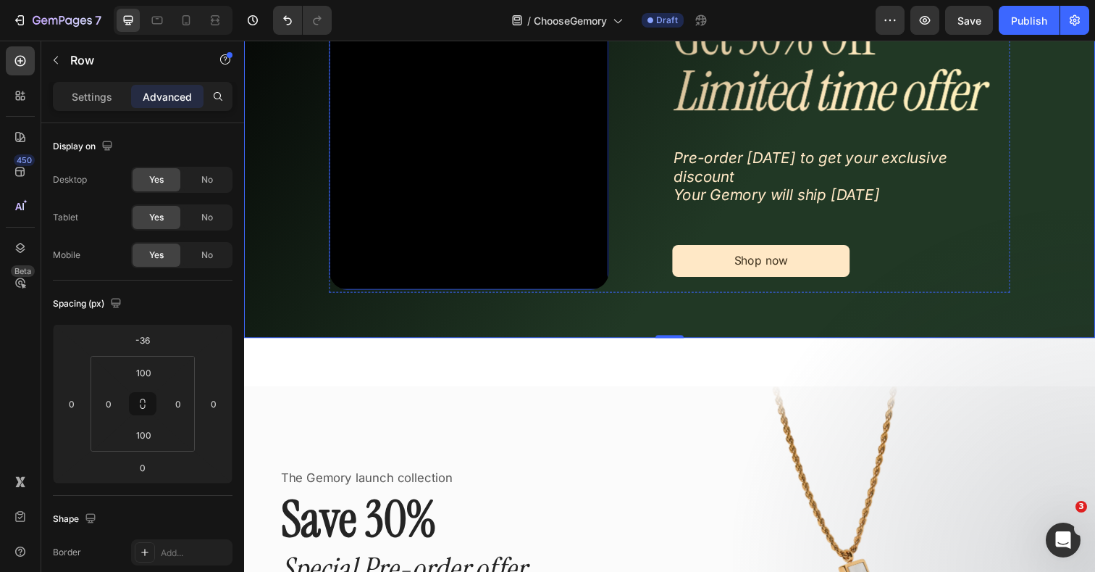
scroll to position [1009, 0]
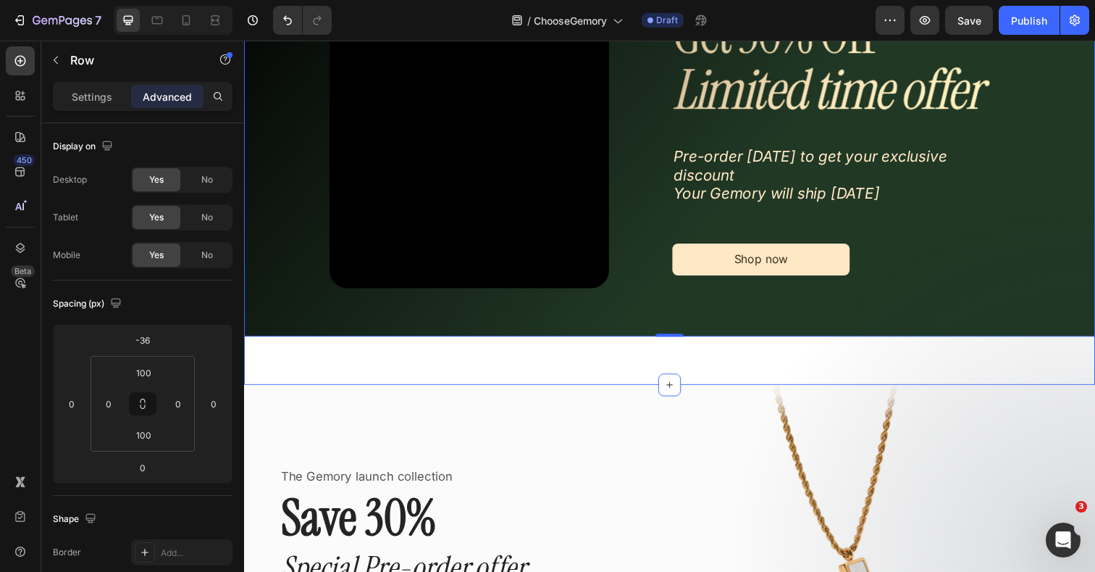
click at [372, 348] on div "Choose your Gemory Button Row Row Video Get 30% Off Limited time offer Custom C…" at bounding box center [678, 164] width 869 height 409
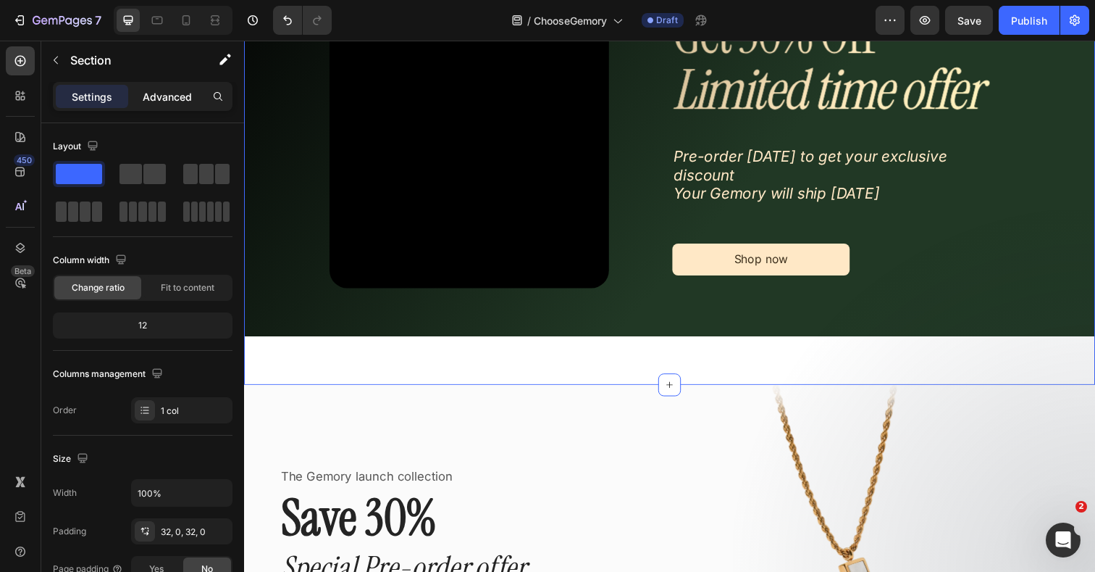
click at [166, 92] on p "Advanced" at bounding box center [167, 96] width 49 height 15
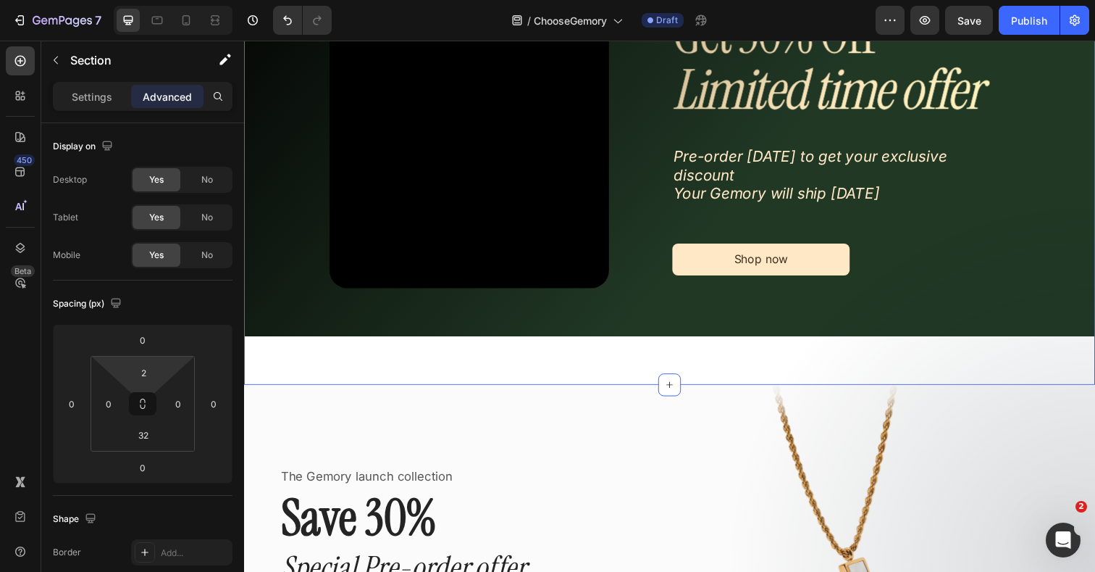
type input "0"
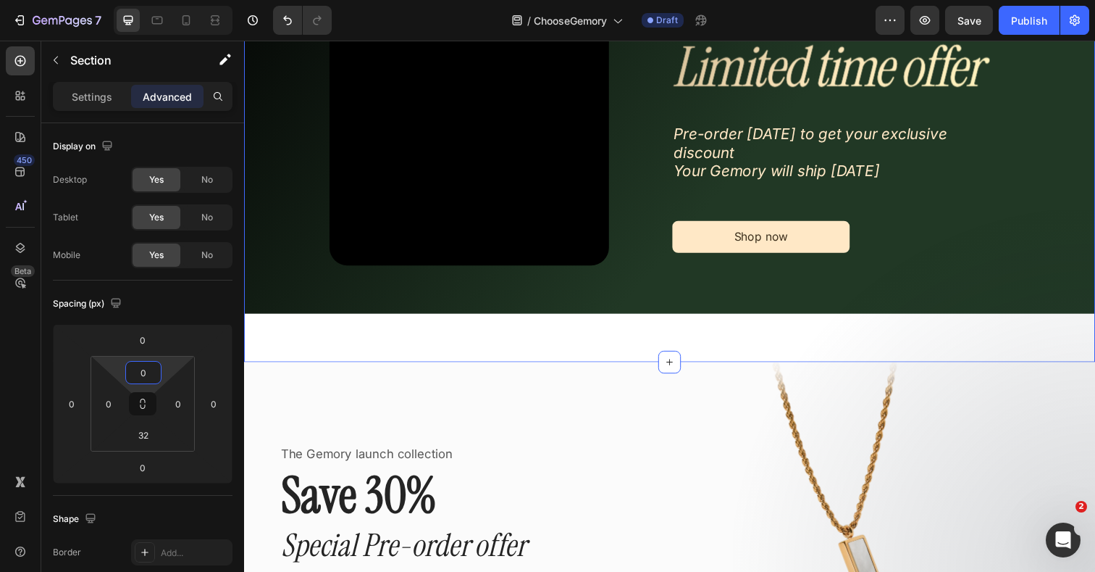
drag, startPoint x: 119, startPoint y: 364, endPoint x: 119, endPoint y: 375, distance: 10.9
click at [119, 0] on html "7 Version history / ChooseGemory Draft Preview Save Publish 450 Beta Sections(1…" at bounding box center [547, 0] width 1095 height 0
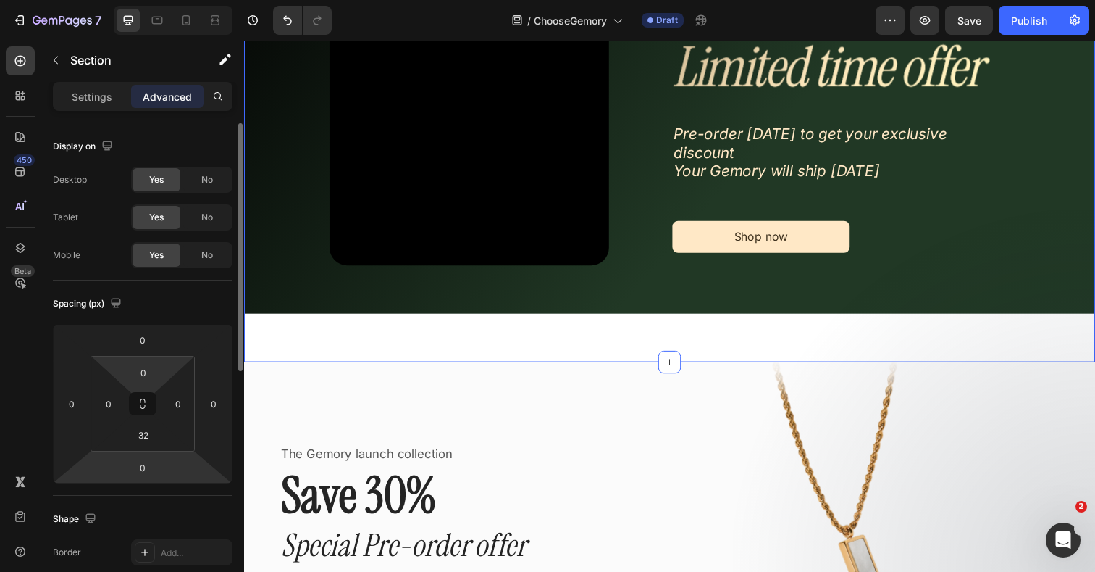
drag, startPoint x: 127, startPoint y: 425, endPoint x: 123, endPoint y: 470, distance: 45.8
click at [123, 470] on div "0 0 0 0 0 0 32 0" at bounding box center [143, 403] width 180 height 159
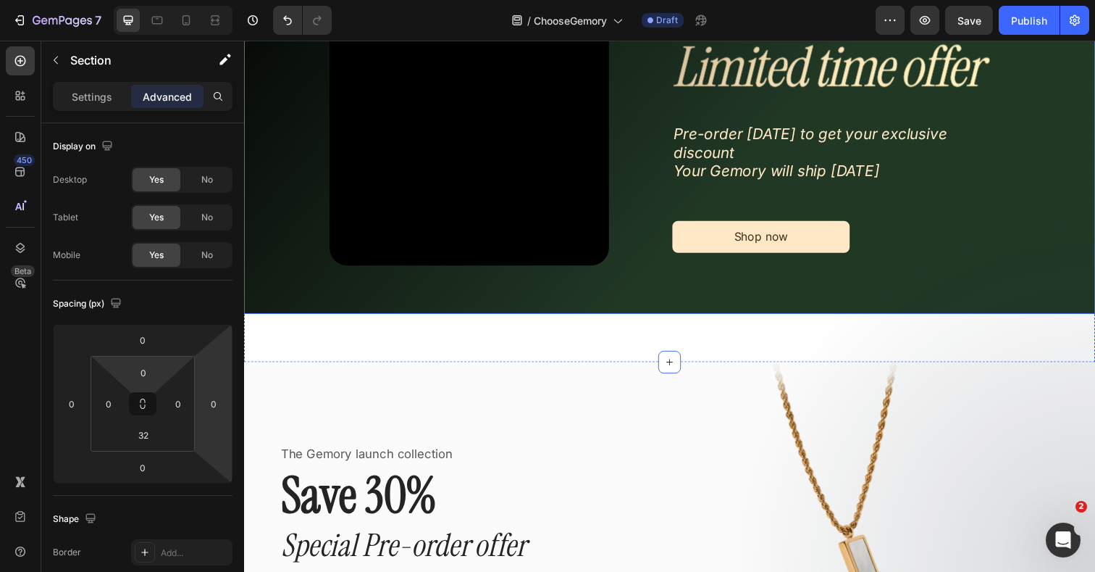
click at [396, 313] on div "Choose your Gemory Button Row Row Video Get 30% Off Limited time offer Custom C…" at bounding box center [678, 115] width 869 height 409
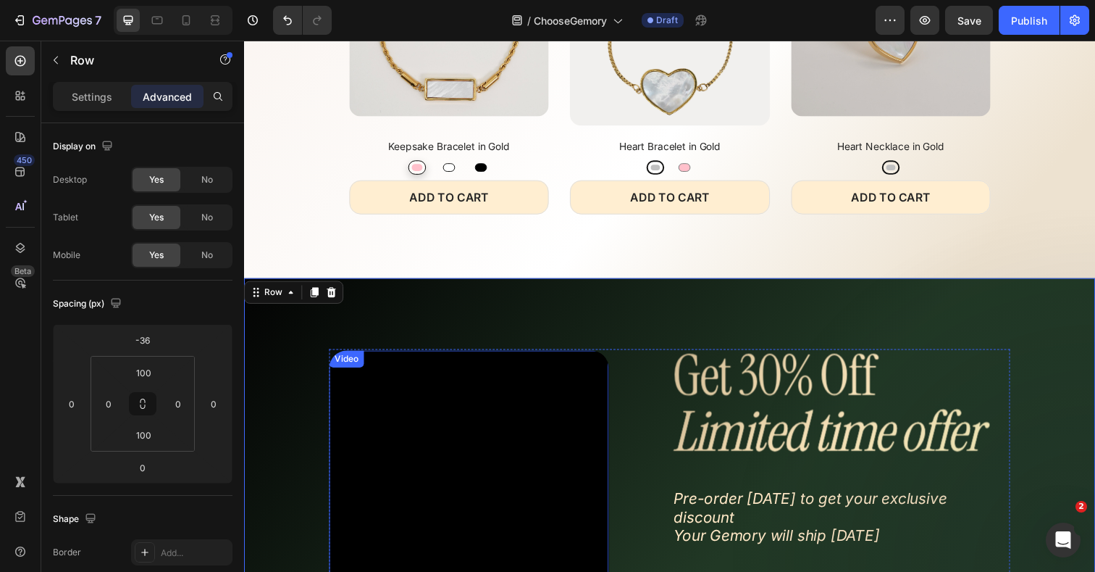
scroll to position [647, 0]
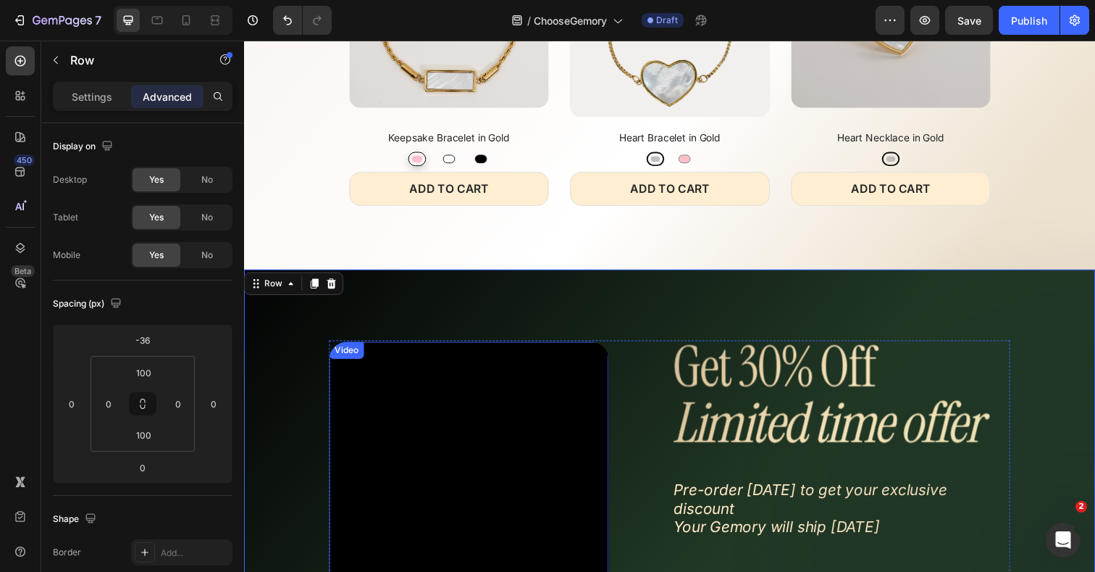
click at [441, 398] on video at bounding box center [473, 490] width 285 height 285
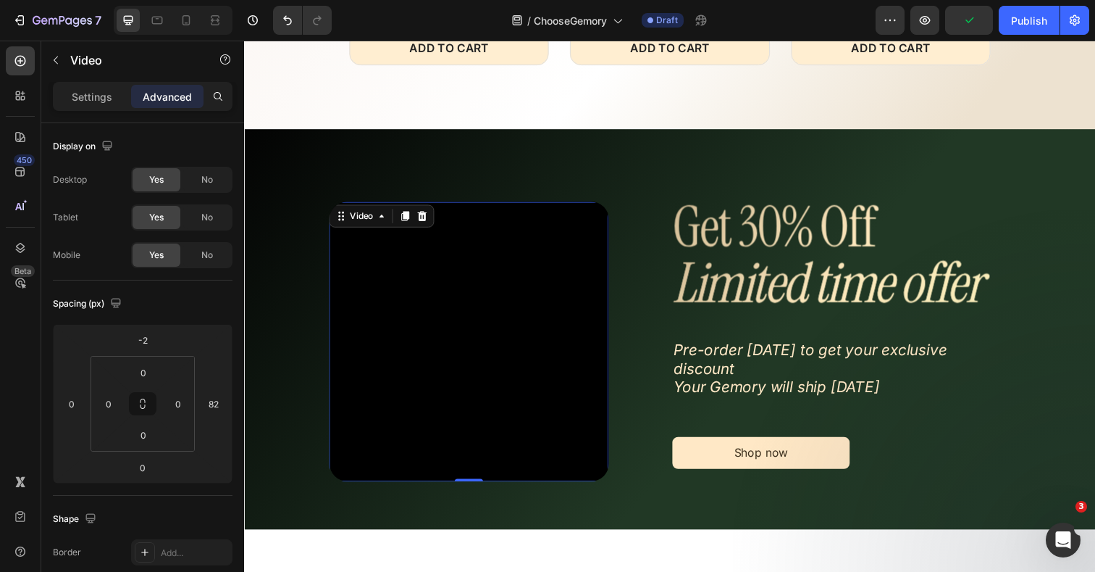
scroll to position [791, 0]
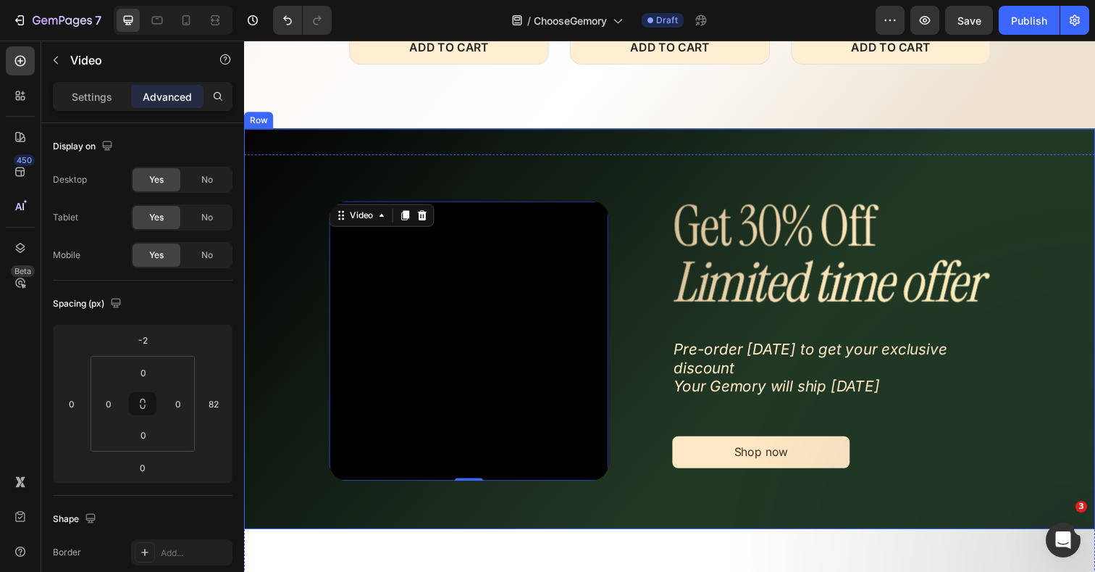
click at [1078, 359] on div "Choose your Gemory Button Row Row Video 0 Get 30% Off Limited time offer Custom…" at bounding box center [678, 348] width 869 height 290
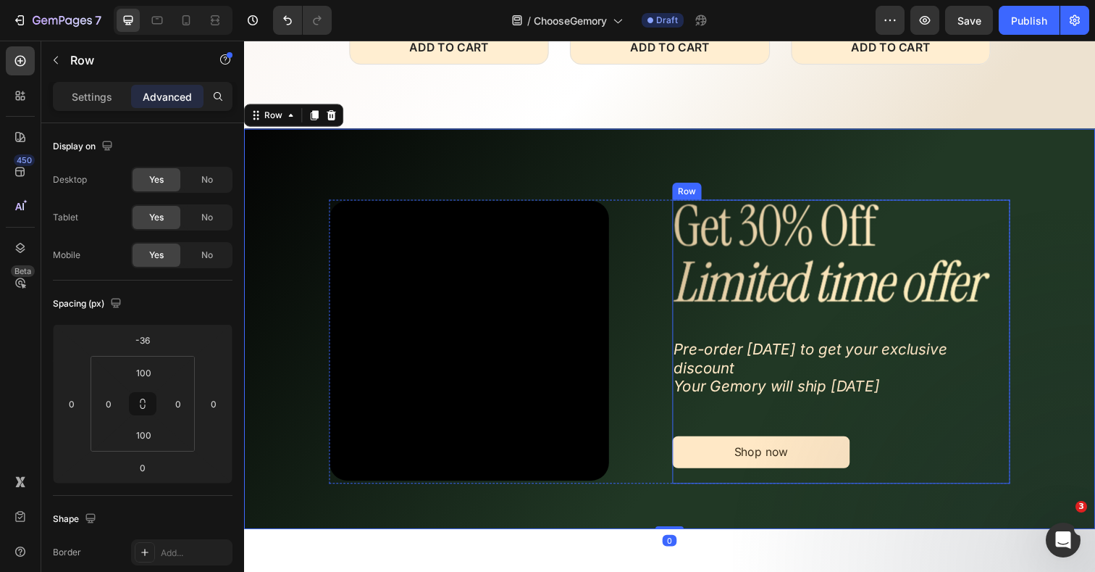
click at [1007, 348] on div "Get 30% Off Limited time offer Custom Code Pre-order today to get your exclusiv…" at bounding box center [854, 348] width 345 height 290
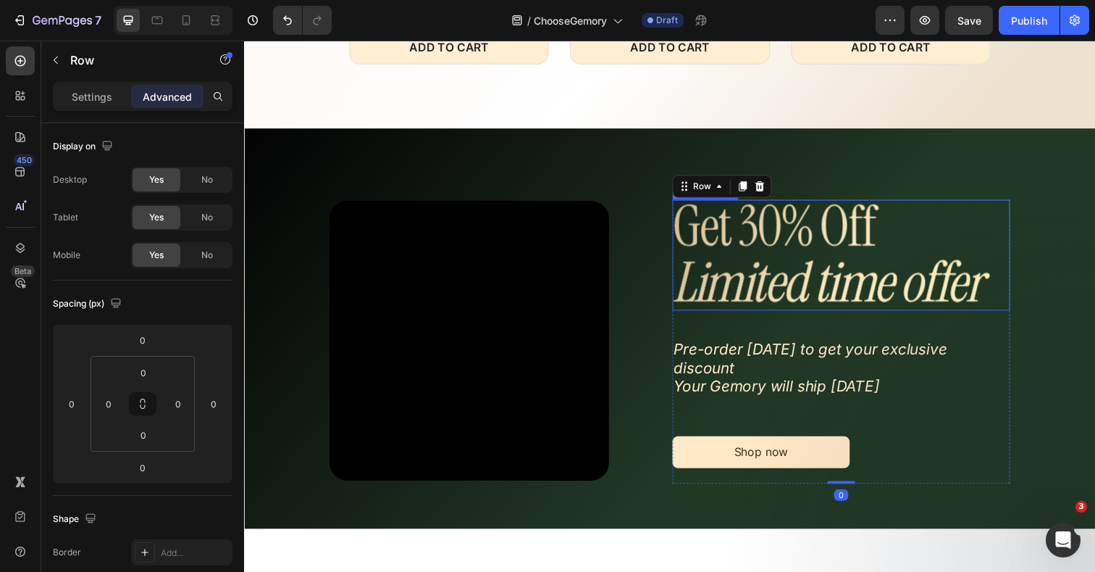
click at [869, 243] on h1 "Get 30% Off Limited time offer" at bounding box center [844, 259] width 325 height 113
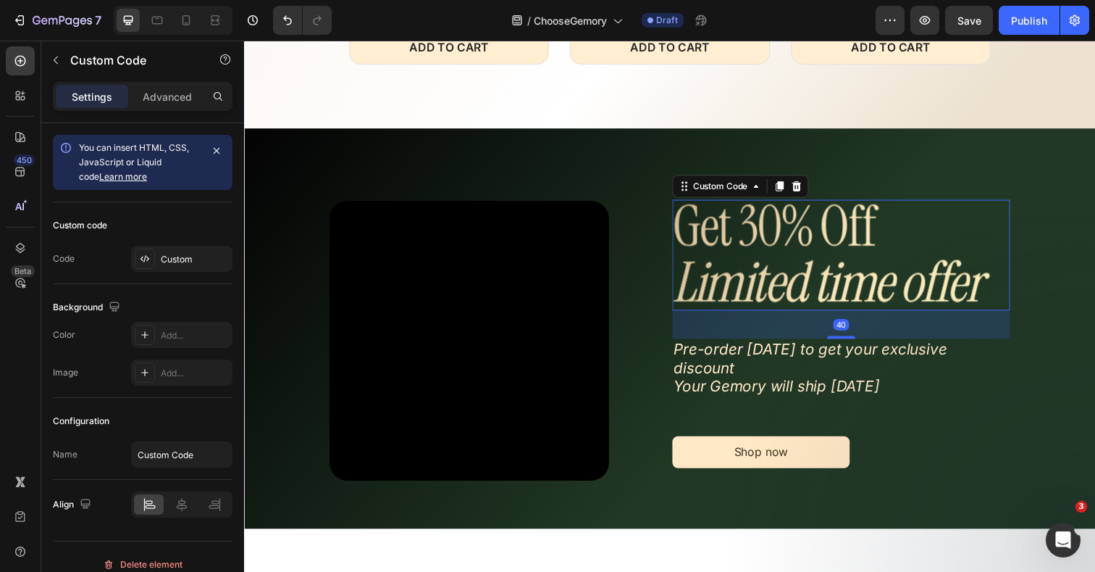
click at [869, 243] on h1 "Get 30% Off Limited time offer" at bounding box center [844, 259] width 325 height 113
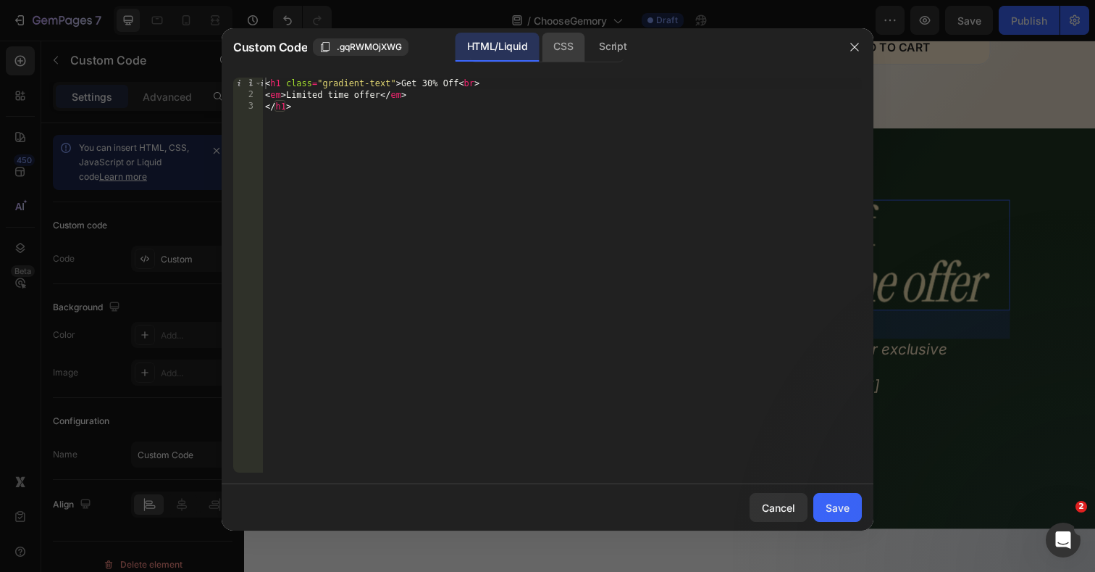
click at [588, 52] on div "CSS" at bounding box center [613, 47] width 51 height 29
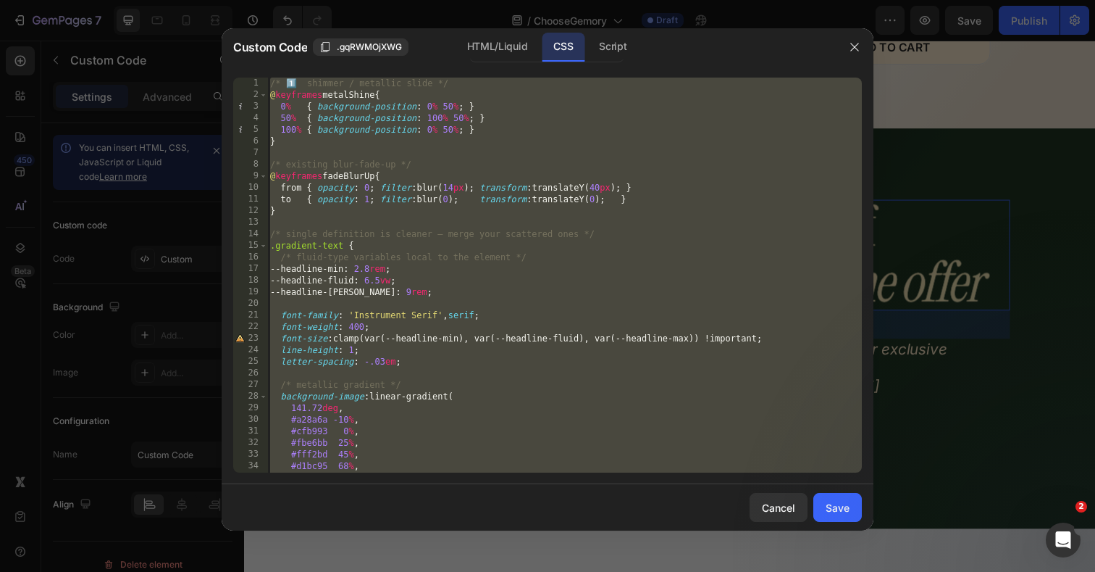
type textarea "/* italic override */ .gradient-text em { font-style: italic; }"
click at [530, 228] on div "/* 1️⃣ shimmer / metallic slide */ @ keyframes metalShine { 0 % { background-po…" at bounding box center [564, 287] width 595 height 418
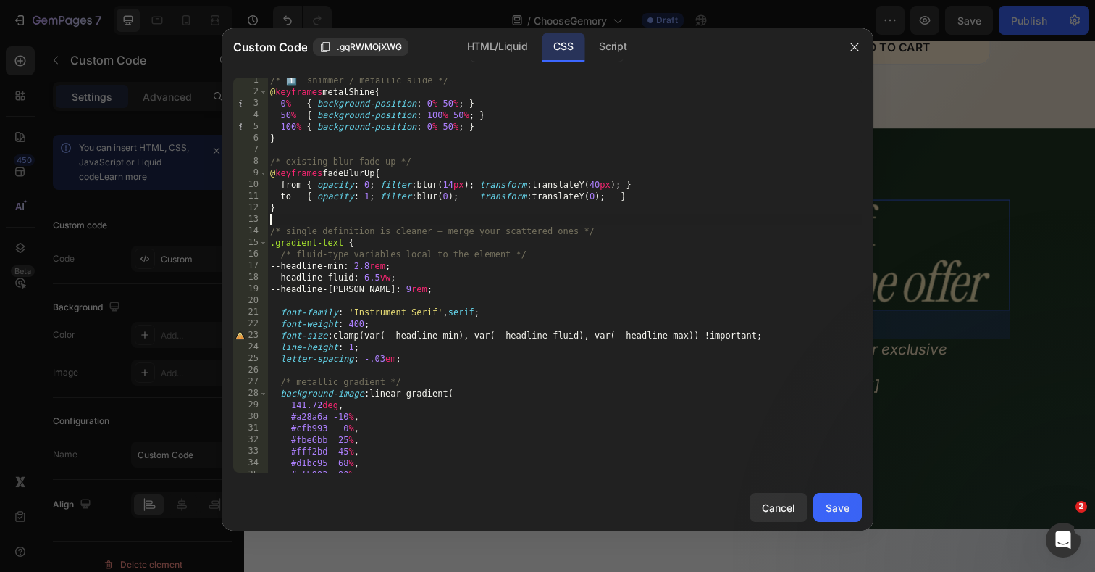
scroll to position [0, 0]
click at [354, 330] on div "/* 1️⃣ shimmer / metallic slide */ @ keyframes metalShine { 0 % { background-po…" at bounding box center [564, 287] width 595 height 418
type textarea "font-weight: 400;"
click at [777, 513] on div "Cancel" at bounding box center [778, 507] width 33 height 15
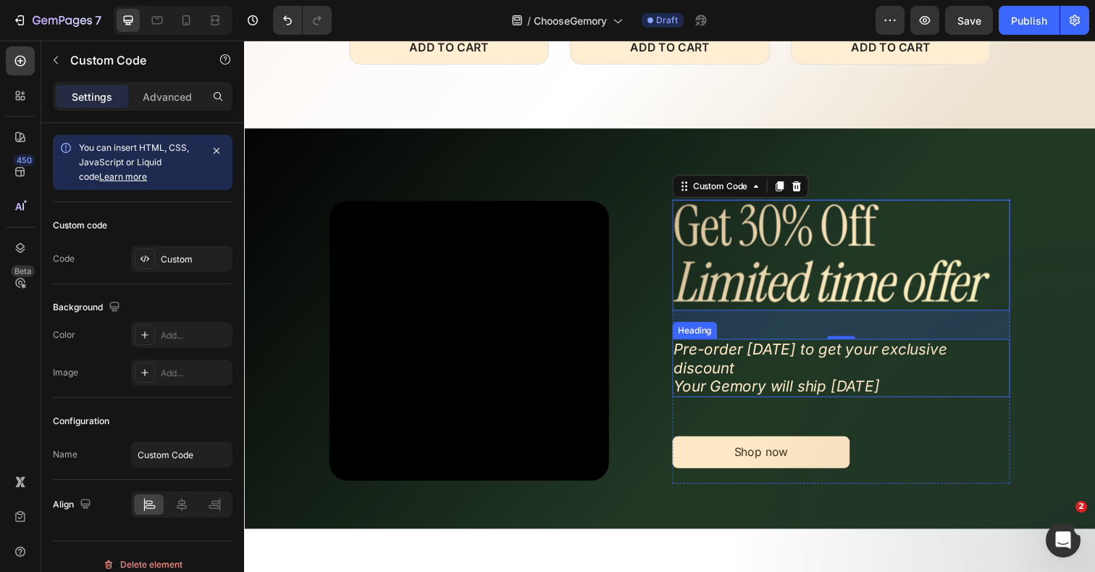
click at [774, 384] on icon "Your Gemory will ship [DATE]" at bounding box center [788, 393] width 210 height 18
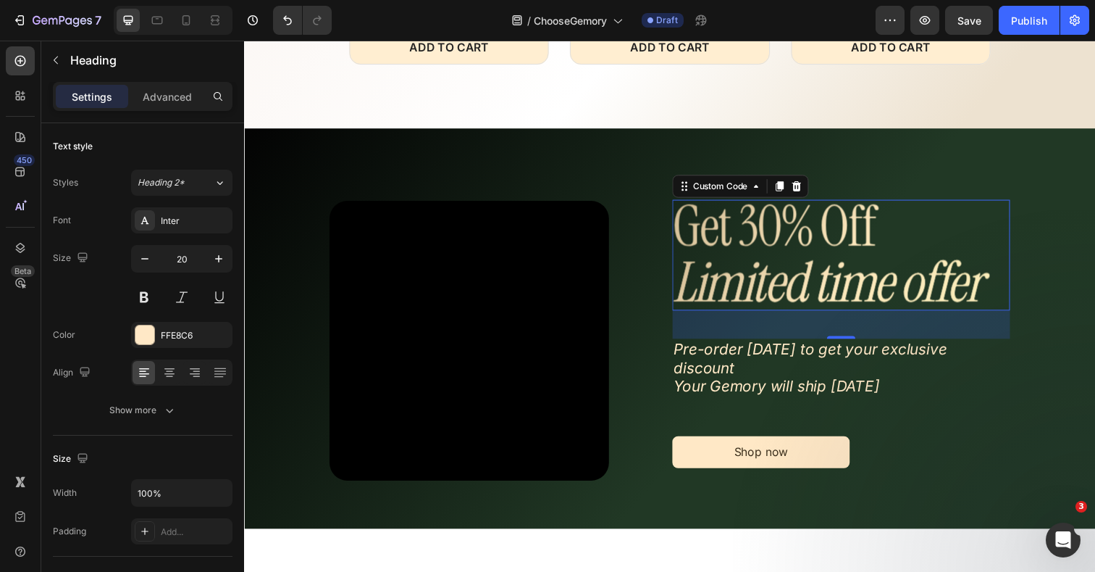
click at [838, 269] on em "Limited time offer" at bounding box center [840, 287] width 316 height 73
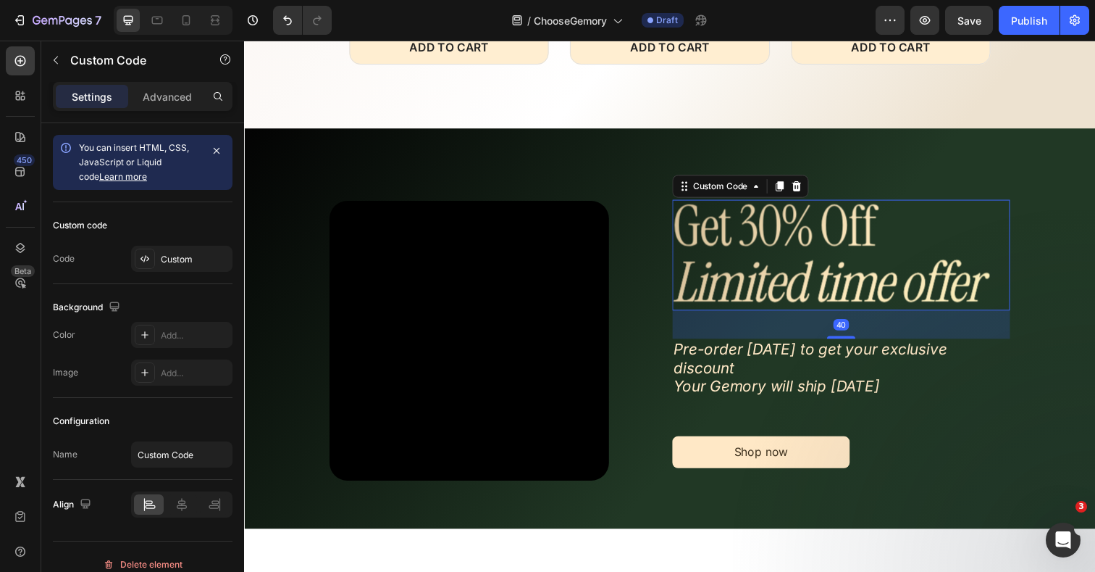
click at [796, 296] on em "Limited time offer" at bounding box center [840, 287] width 316 height 73
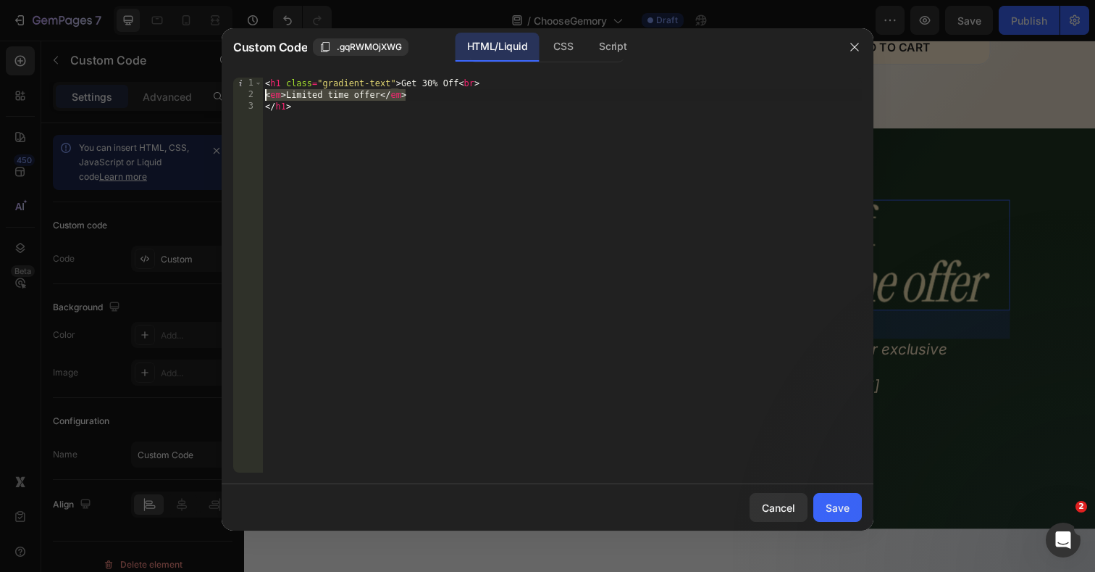
drag, startPoint x: 430, startPoint y: 101, endPoint x: 253, endPoint y: 100, distance: 177.5
click at [253, 100] on div "</h1> 1 2 3 < h1 class = "gradient-text" > Get 30% Off < br > < em > Limited ti…" at bounding box center [547, 275] width 629 height 395
type textarea "<em>Limited time offer</em>"
type textarea "<h1 class="gradient-text">Get 30% Off<br>"
click at [843, 504] on div "Save" at bounding box center [838, 507] width 24 height 15
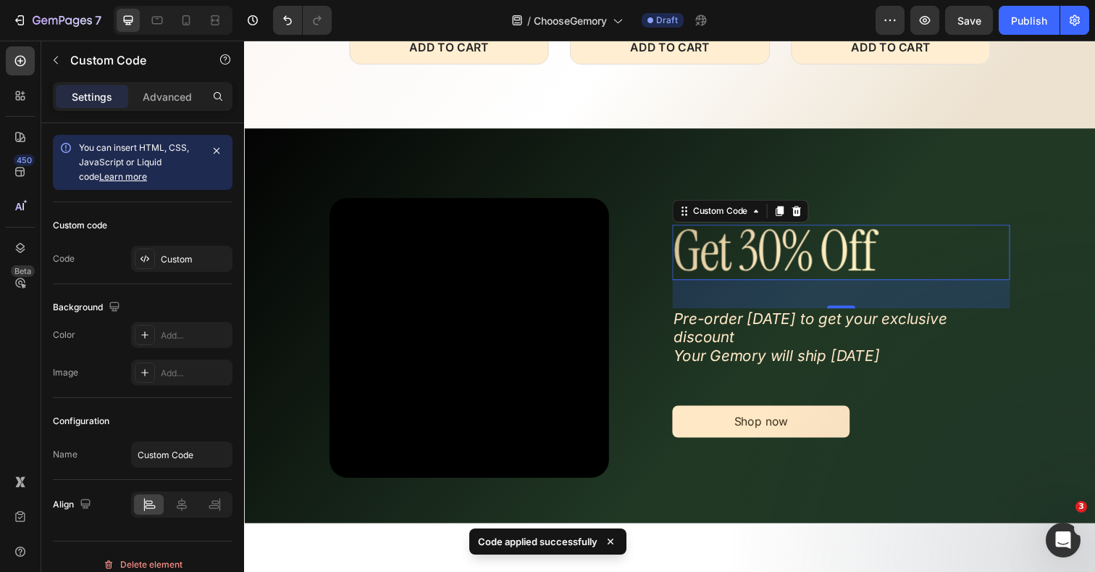
click at [813, 268] on h1 "Get 30% Off" at bounding box center [790, 256] width 216 height 57
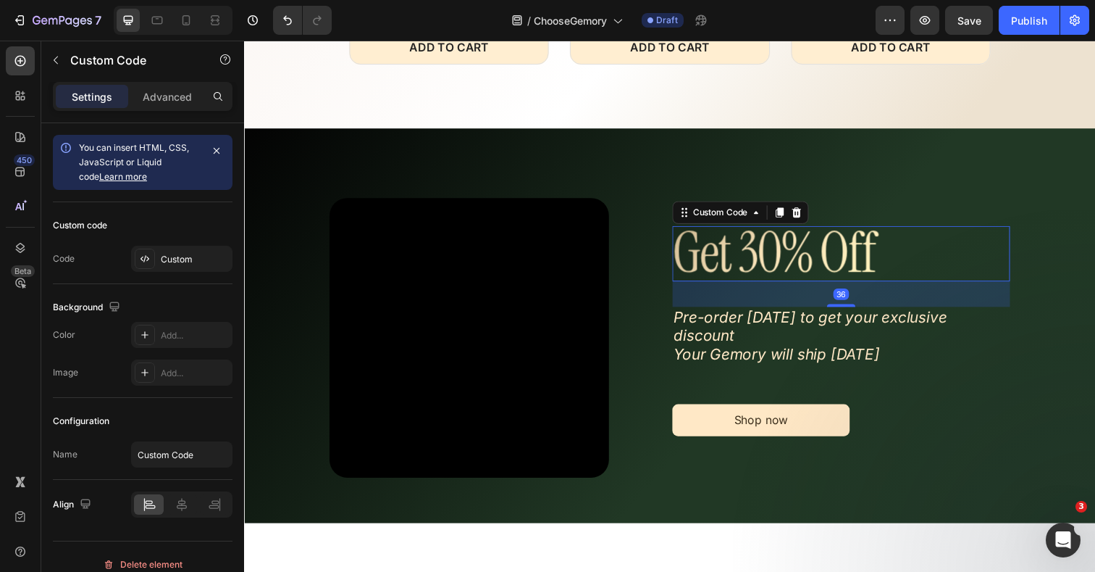
click at [849, 286] on div "36" at bounding box center [854, 286] width 345 height 0
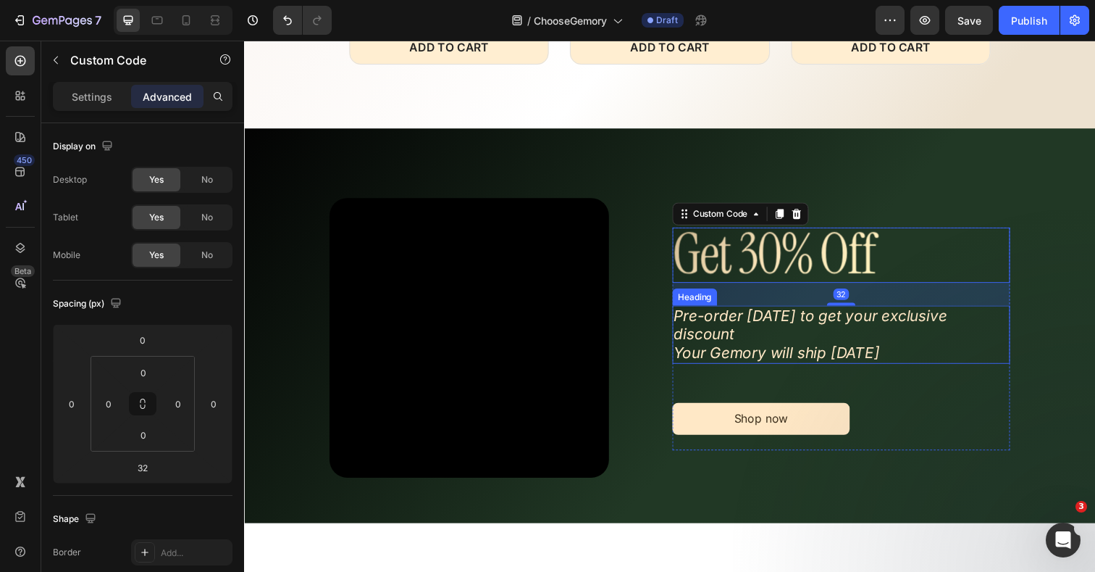
click at [816, 357] on h2 "Pre-order today to get your exclusive discount Your Gemory will ship October 20…" at bounding box center [854, 340] width 345 height 59
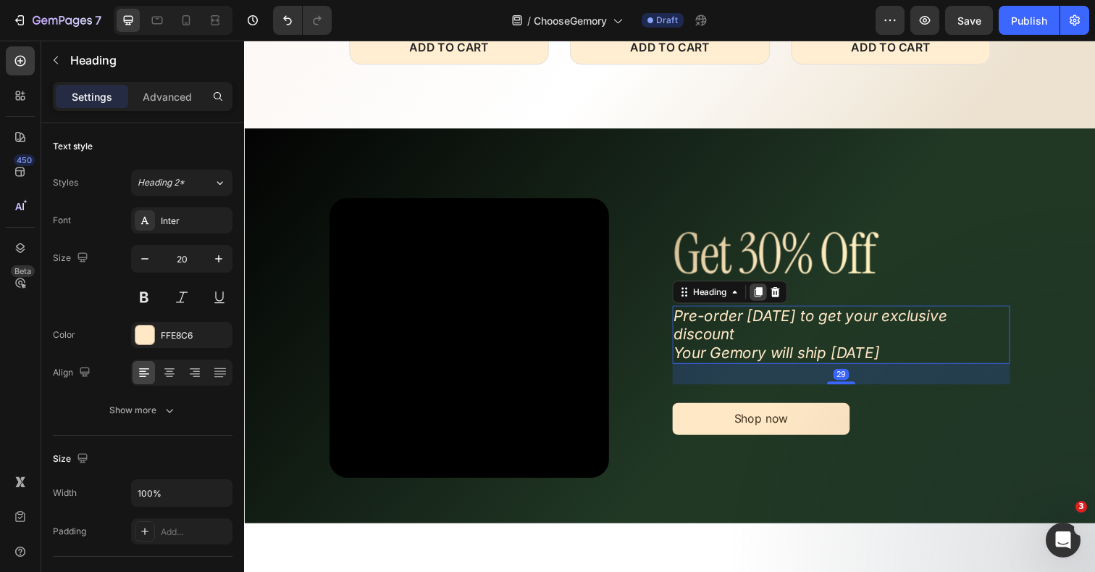
click at [769, 303] on icon at bounding box center [770, 297] width 12 height 12
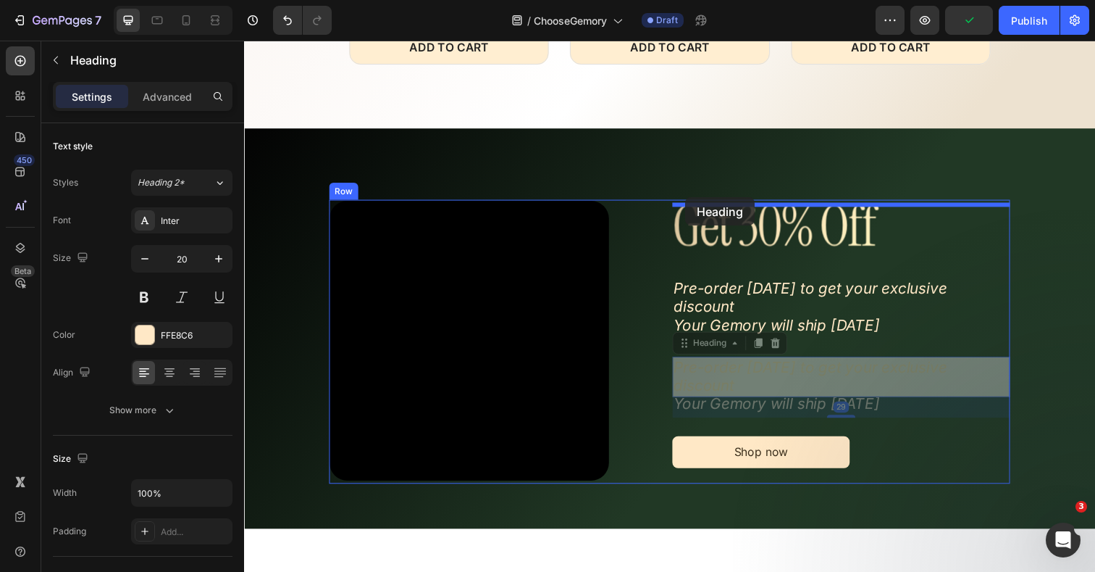
drag, startPoint x: 697, startPoint y: 340, endPoint x: 695, endPoint y: 201, distance: 139.1
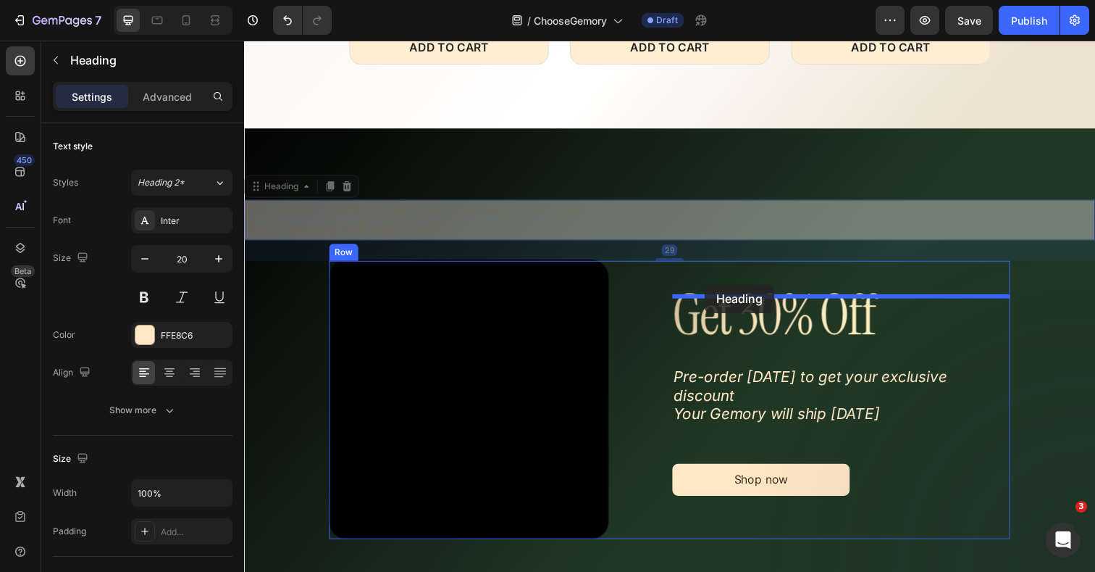
drag, startPoint x: 258, startPoint y: 188, endPoint x: 722, endPoint y: 293, distance: 475.6
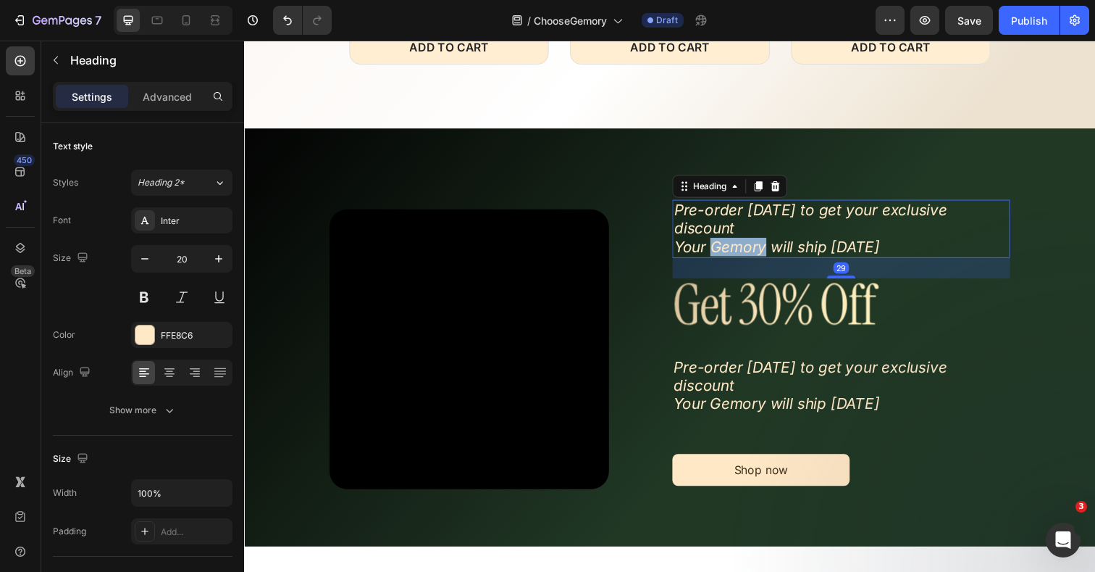
click at [725, 242] on icon "Your Gemory will ship [DATE]" at bounding box center [788, 251] width 210 height 18
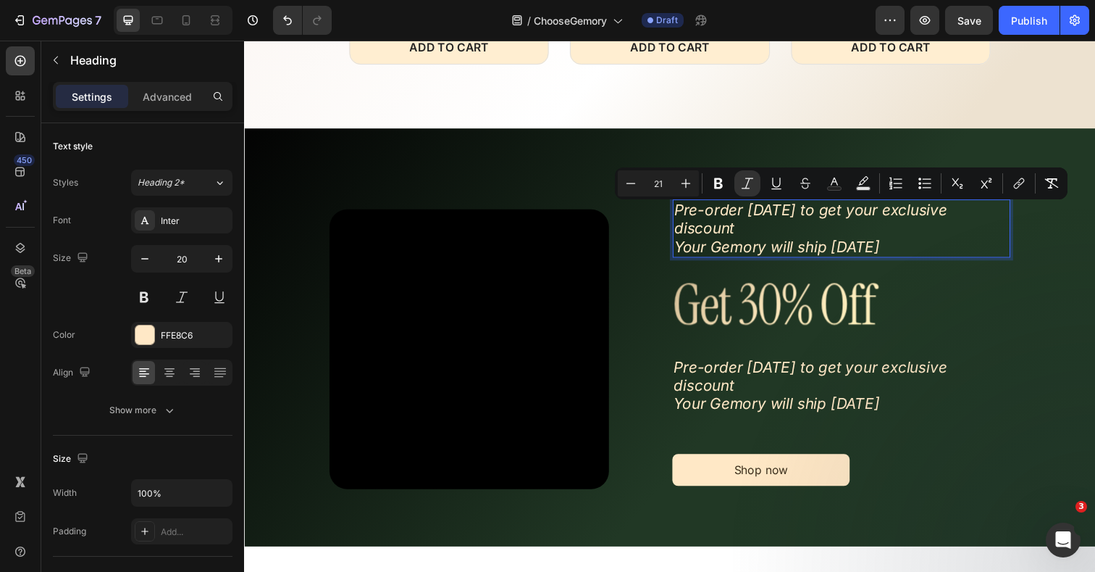
scroll to position [801, 0]
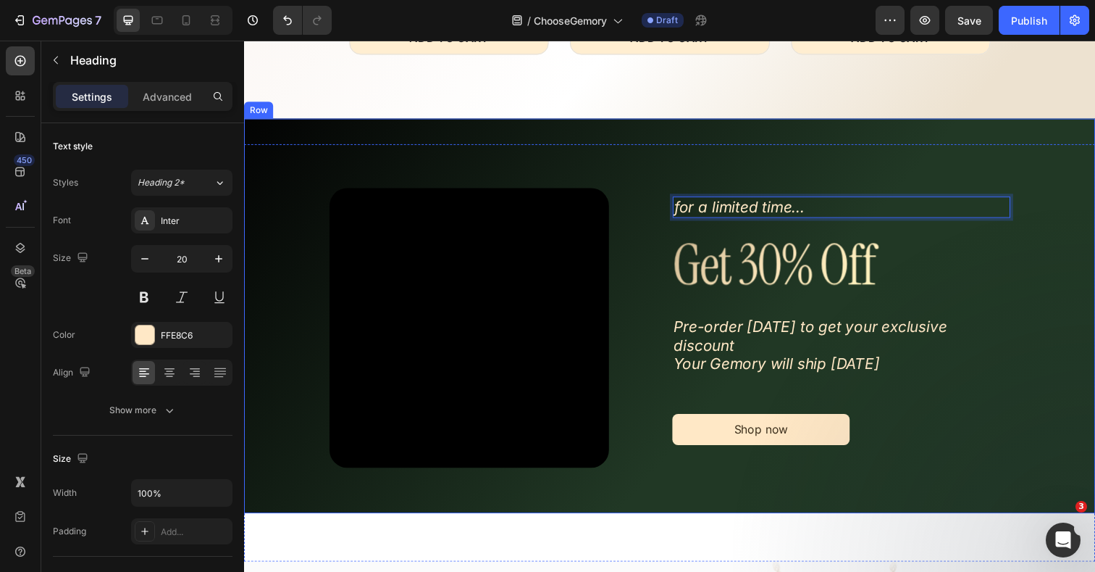
click at [860, 177] on div "Choose your Gemory Button Row Row Video for a limited time... Heading 29 Get 30…" at bounding box center [678, 321] width 869 height 403
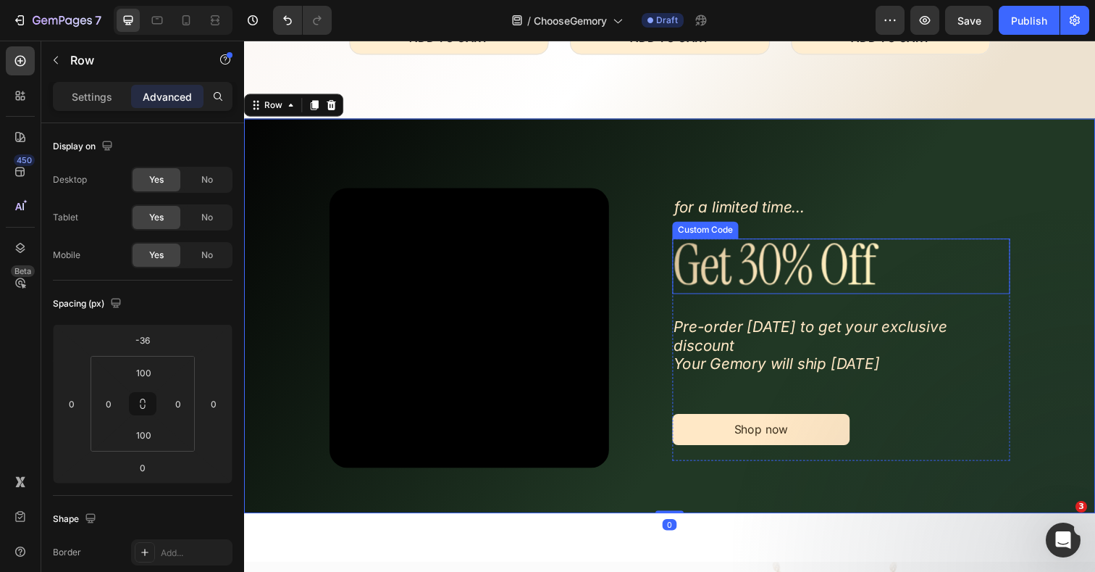
click at [795, 257] on h1 "Get 30% Off" at bounding box center [790, 271] width 216 height 57
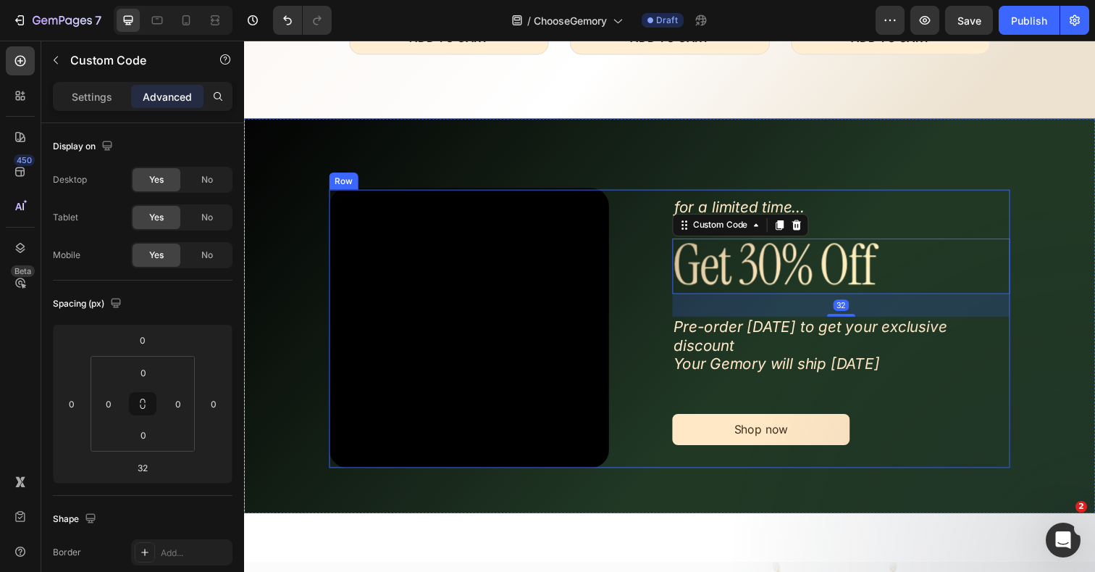
click at [734, 211] on icon "for a limited time..." at bounding box center [749, 210] width 133 height 18
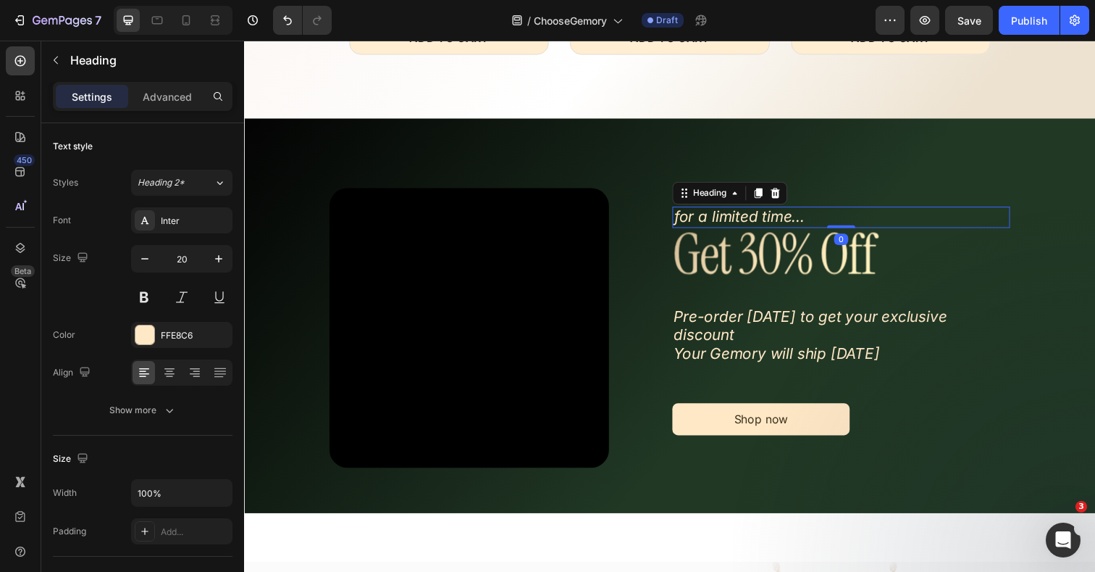
drag, startPoint x: 853, startPoint y: 248, endPoint x: 869, endPoint y: 211, distance: 40.9
click at [855, 219] on div "⁠⁠⁠⁠⁠⁠⁠ for a limited time... Heading 0" at bounding box center [854, 221] width 345 height 22
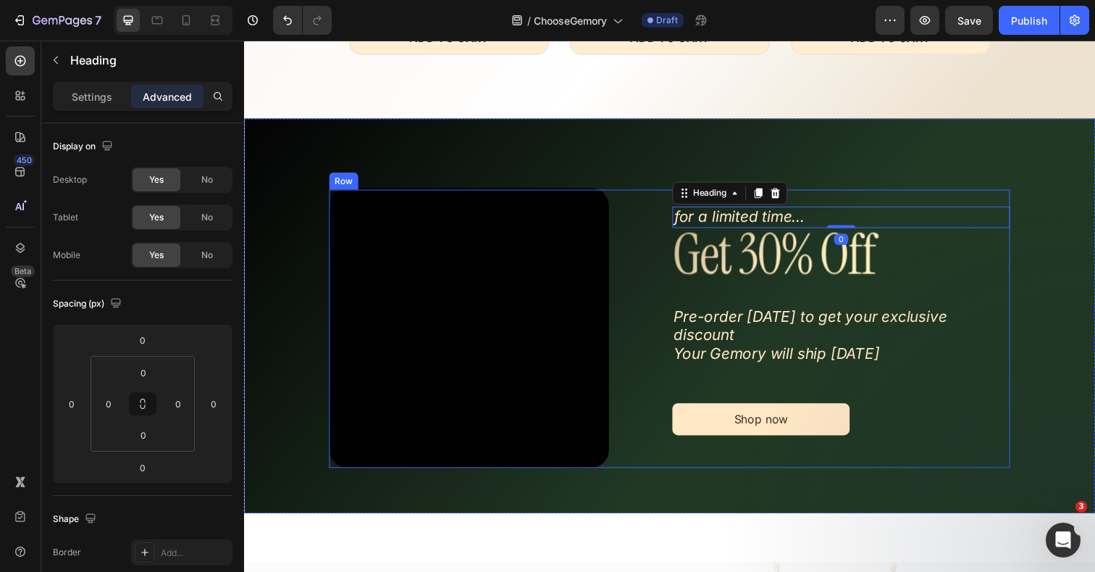
click at [924, 183] on div "Choose your Gemory Button Row Row Video ⁠⁠⁠⁠⁠⁠⁠ for a limited time... Heading 0…" at bounding box center [678, 321] width 869 height 403
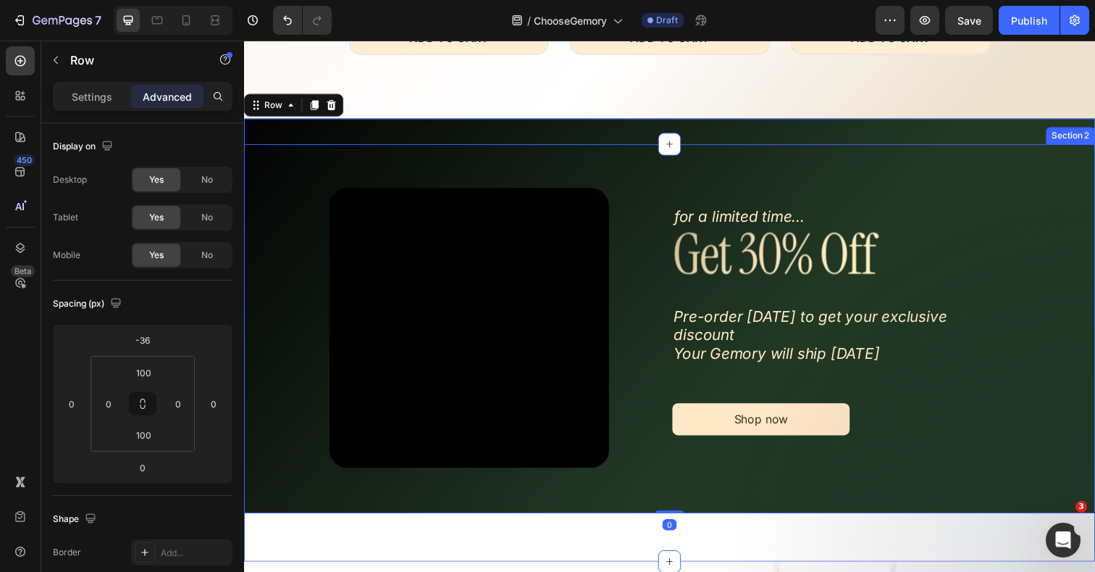
click at [927, 539] on div "Choose your Gemory Button Row Row Video ⁠⁠⁠⁠⁠⁠⁠ for a limited time... Heading G…" at bounding box center [678, 347] width 869 height 403
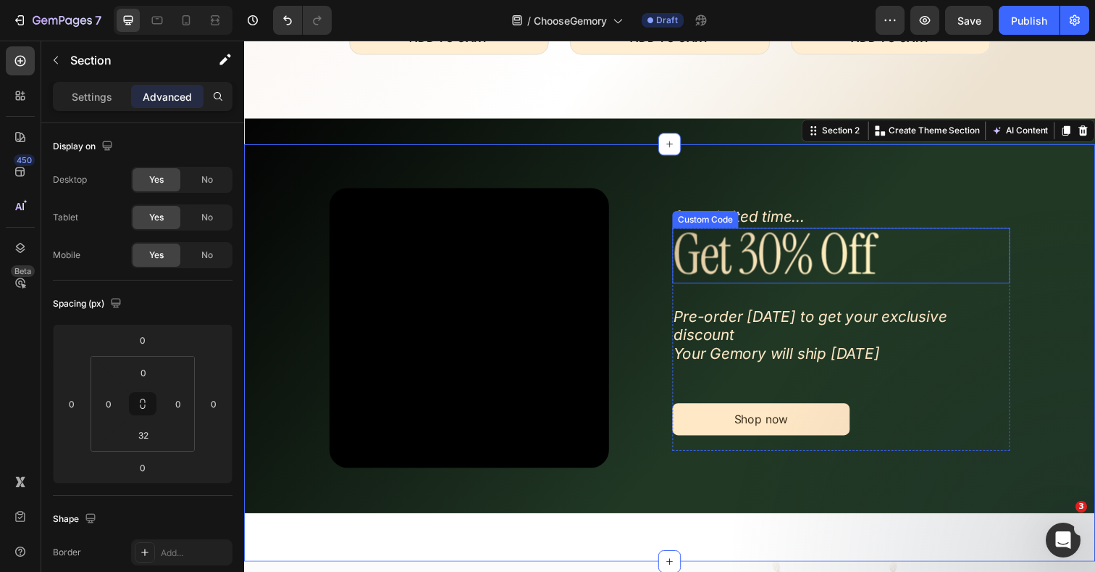
click at [743, 227] on div "Custom Code" at bounding box center [716, 223] width 62 height 13
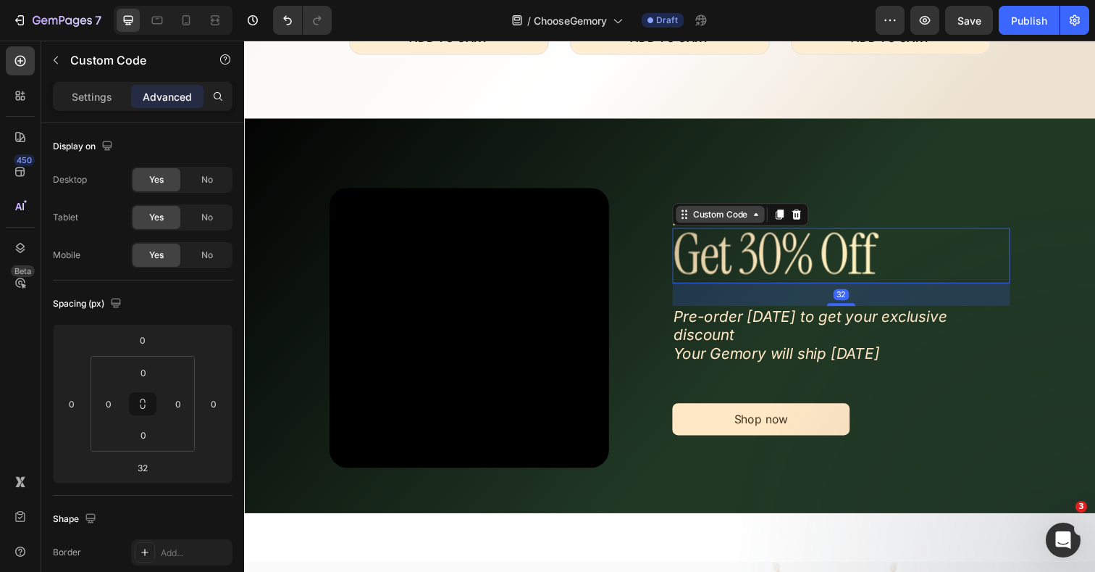
click at [776, 227] on div "Custom Code" at bounding box center [730, 217] width 91 height 17
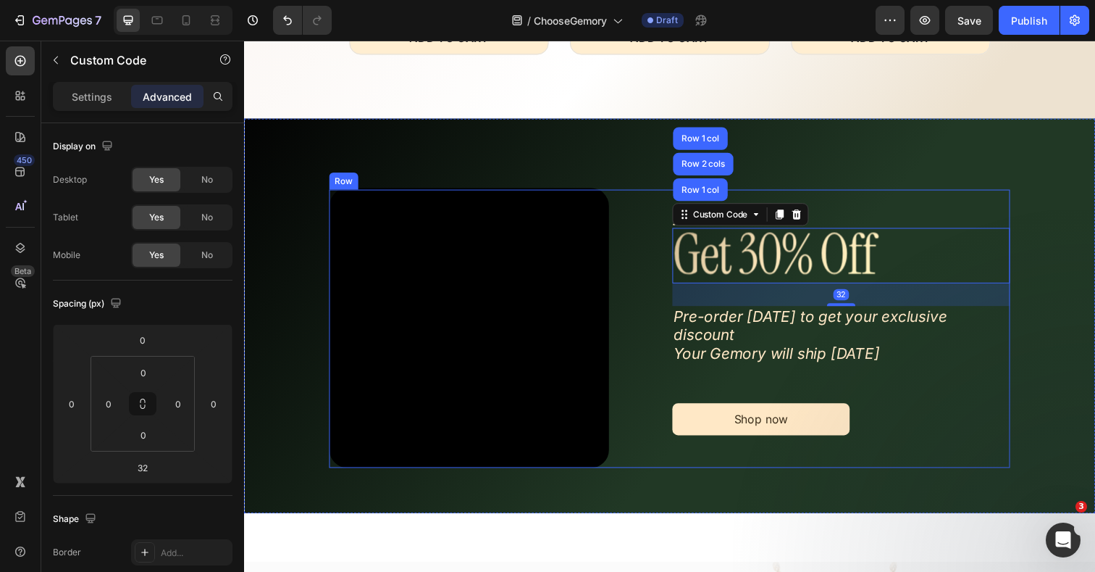
click at [885, 191] on div "Choose your Gemory Button Row Row Video ⁠⁠⁠⁠⁠⁠⁠ for a limited time... Heading G…" at bounding box center [678, 321] width 869 height 403
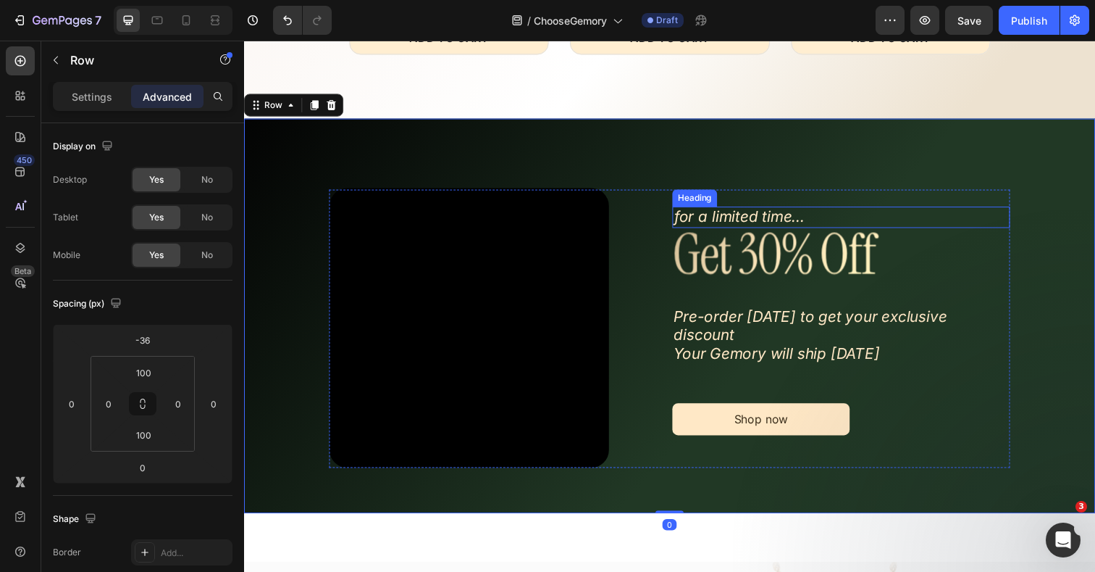
click at [762, 226] on icon "for a limited time..." at bounding box center [749, 221] width 133 height 18
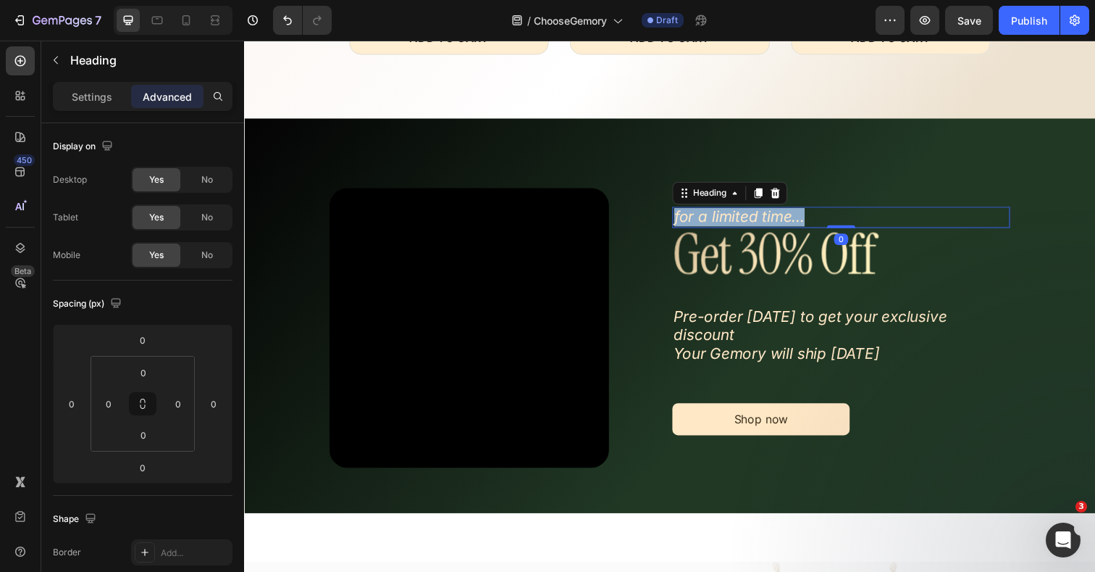
click at [762, 226] on icon "for a limited time..." at bounding box center [749, 221] width 133 height 18
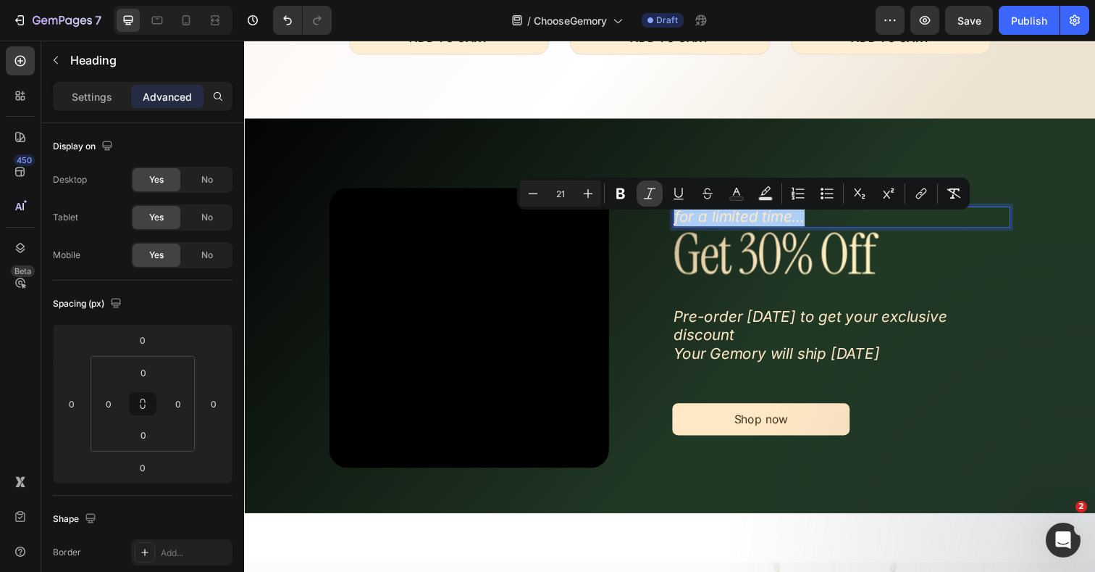
click at [653, 192] on icon "Editor contextual toolbar" at bounding box center [650, 193] width 14 height 14
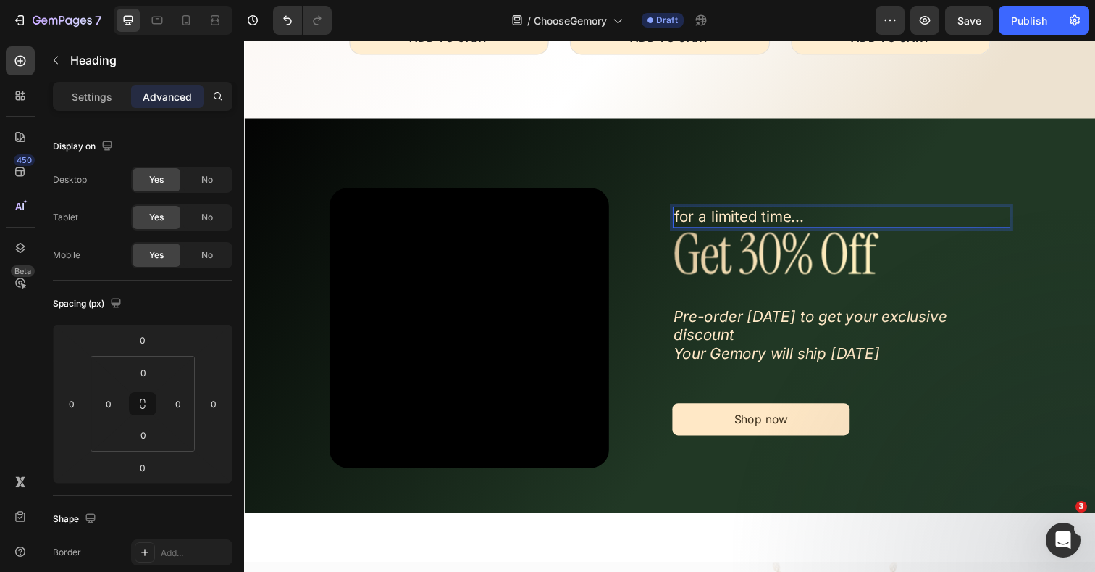
click at [661, 195] on div "Choose your Gemory Button Row Row Video" at bounding box center [503, 335] width 345 height 284
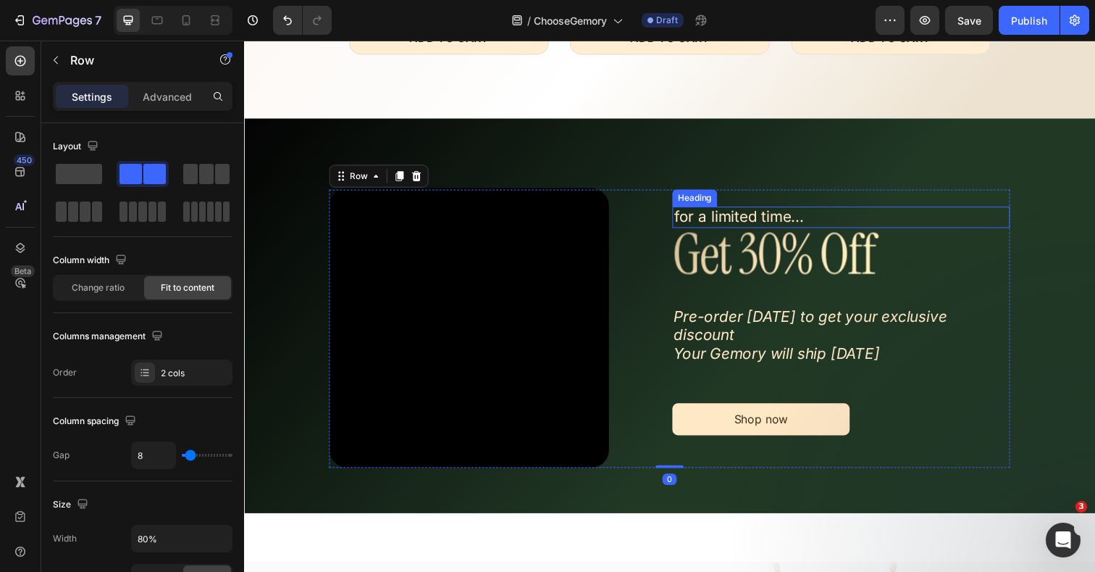
click at [720, 226] on span "for a limited time..." at bounding box center [749, 221] width 133 height 18
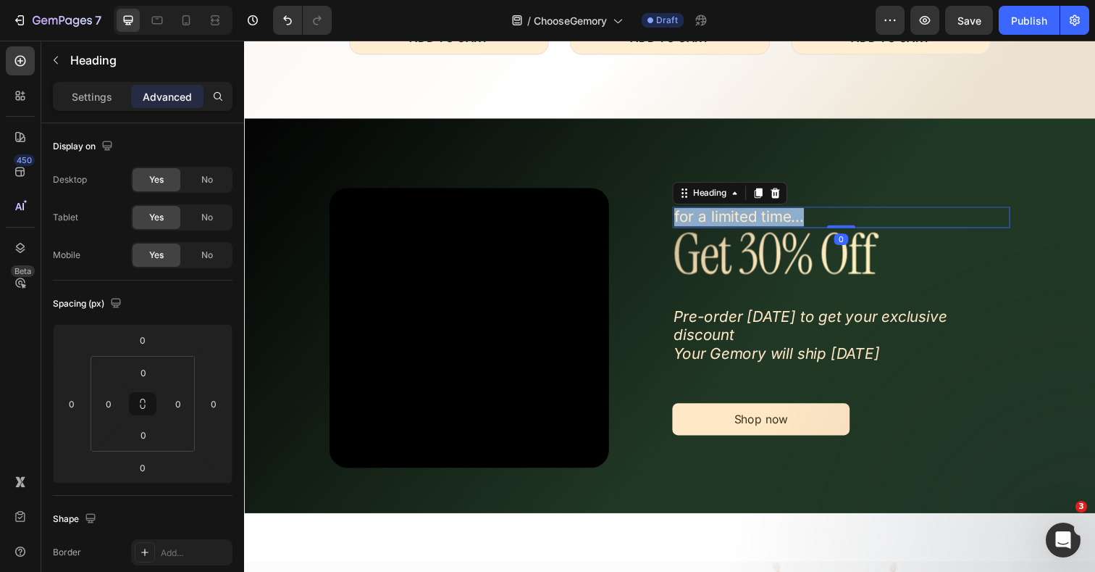
click at [720, 226] on span "for a limited time..." at bounding box center [749, 221] width 133 height 18
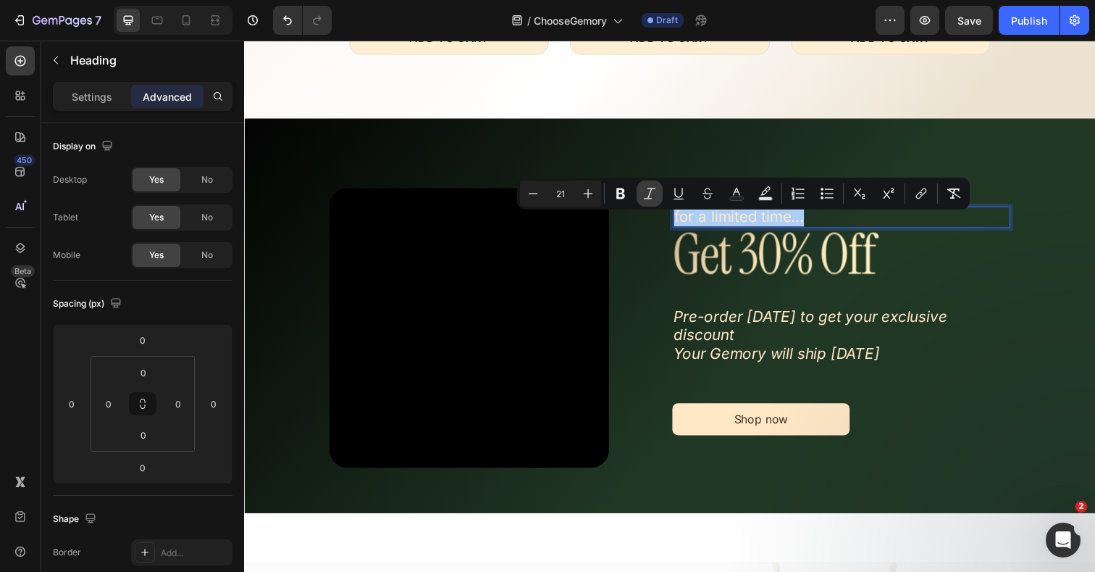
click at [649, 200] on button "Italic" at bounding box center [650, 193] width 26 height 26
click at [794, 288] on h1 "Get 30% Off" at bounding box center [790, 260] width 216 height 57
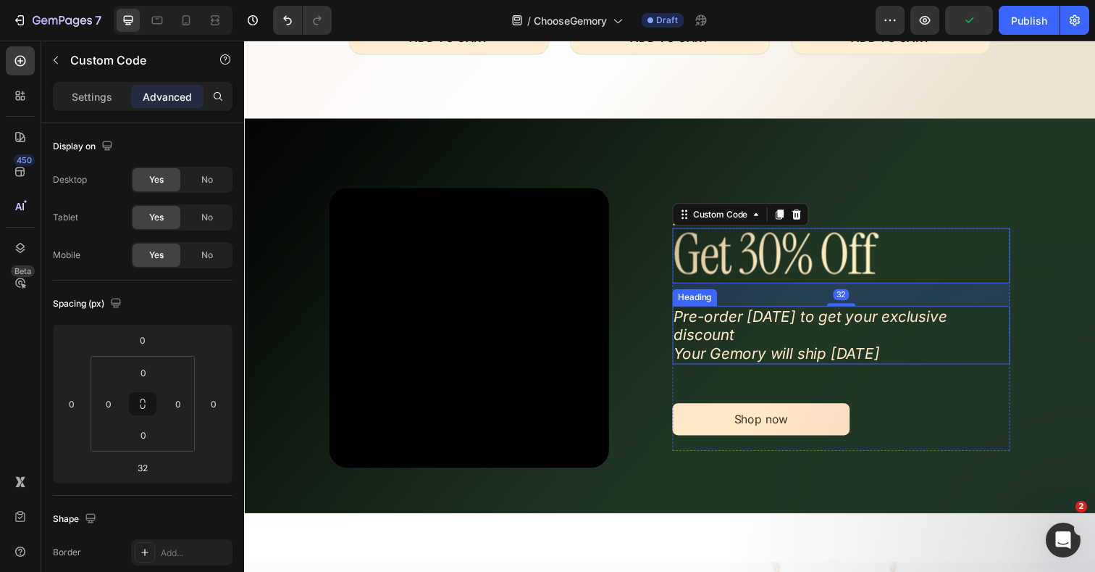
click at [825, 351] on icon "Your Gemory will ship [DATE]" at bounding box center [788, 360] width 210 height 18
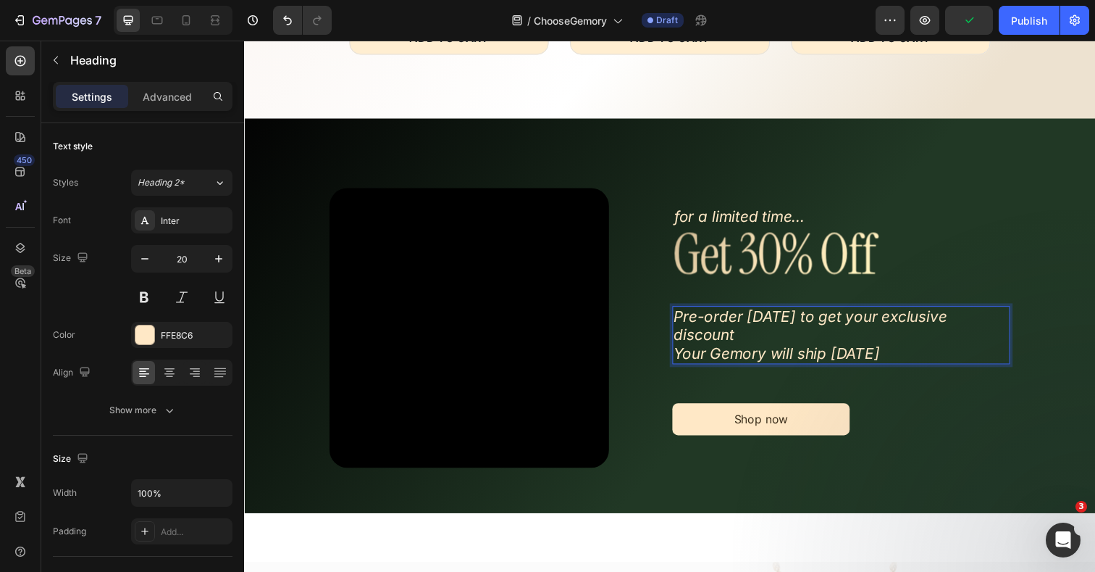
click at [837, 351] on icon "Your Gemory will ship [DATE]" at bounding box center [788, 360] width 210 height 18
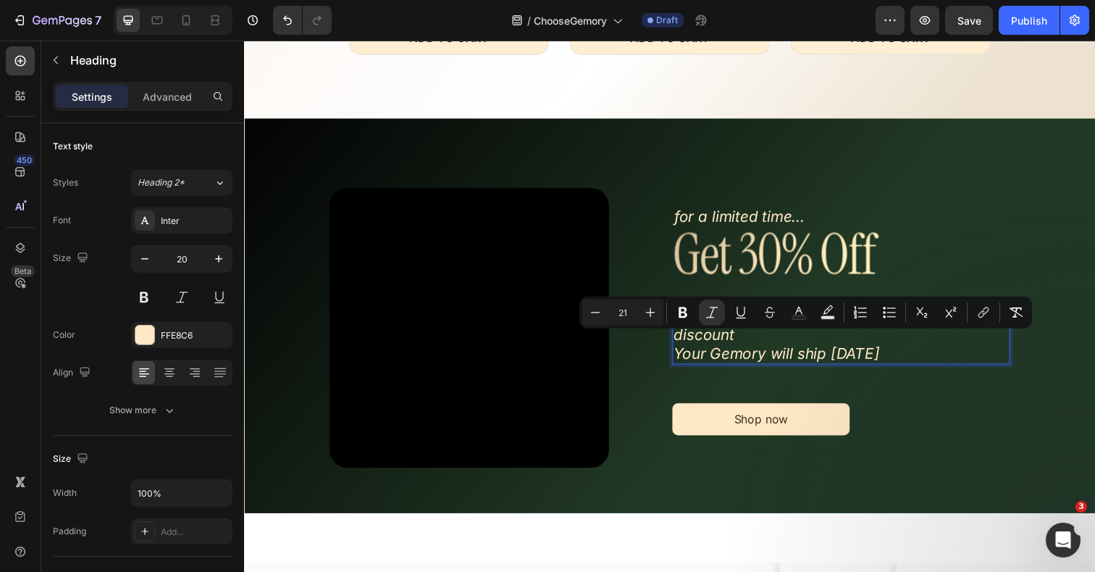
click at [852, 392] on div "Shop now Button" at bounding box center [854, 425] width 345 height 67
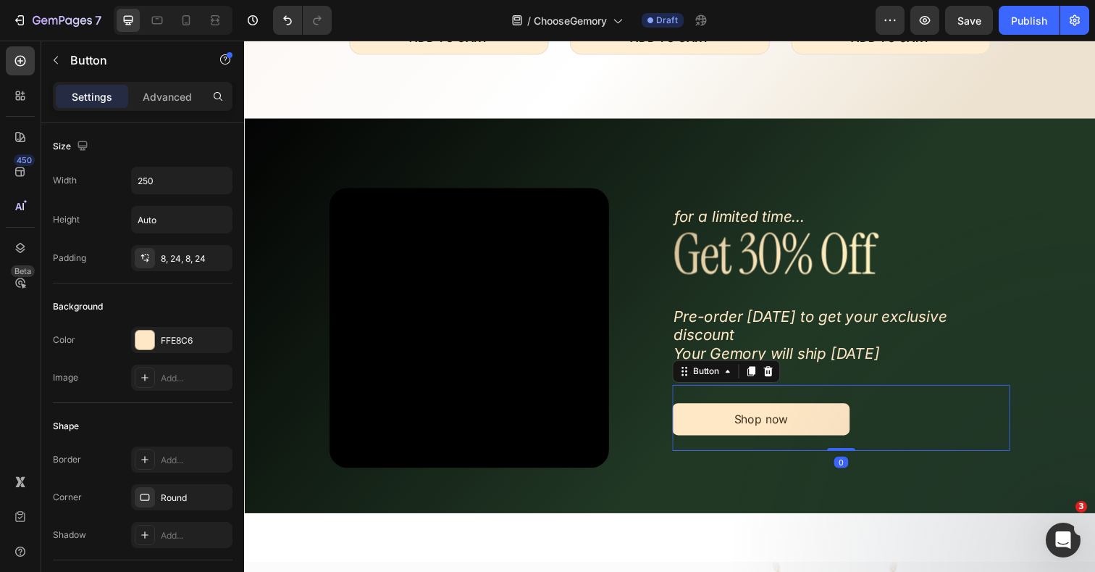
click at [1004, 415] on div "Shop now Button 0" at bounding box center [854, 425] width 345 height 67
click at [1053, 416] on div "Choose your Gemory Button Row Row Video ⁠⁠⁠⁠⁠⁠⁠ for a limited time... Heading G…" at bounding box center [678, 335] width 869 height 284
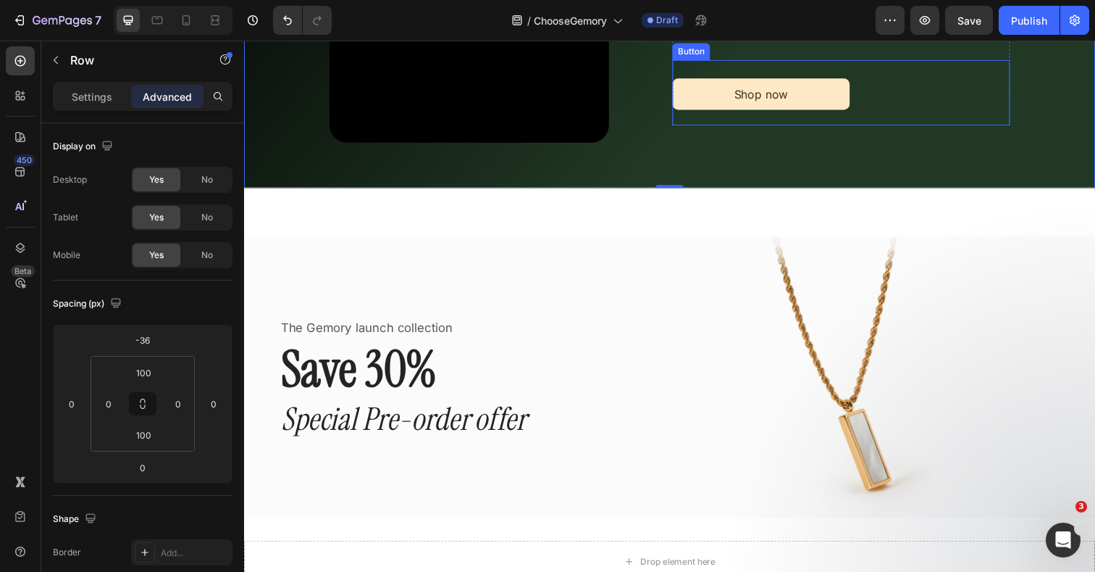
scroll to position [1148, 0]
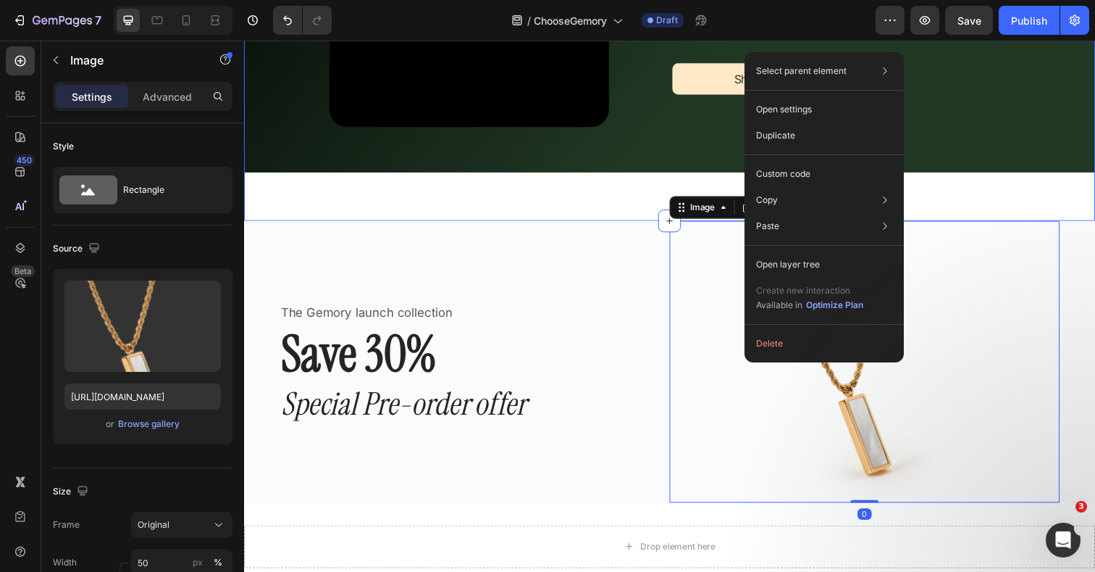
click at [304, 194] on div "Choose your Gemory Button Row Row Video ⁠⁠⁠⁠⁠⁠⁠ for a limited time... Heading G…" at bounding box center [678, 0] width 869 height 403
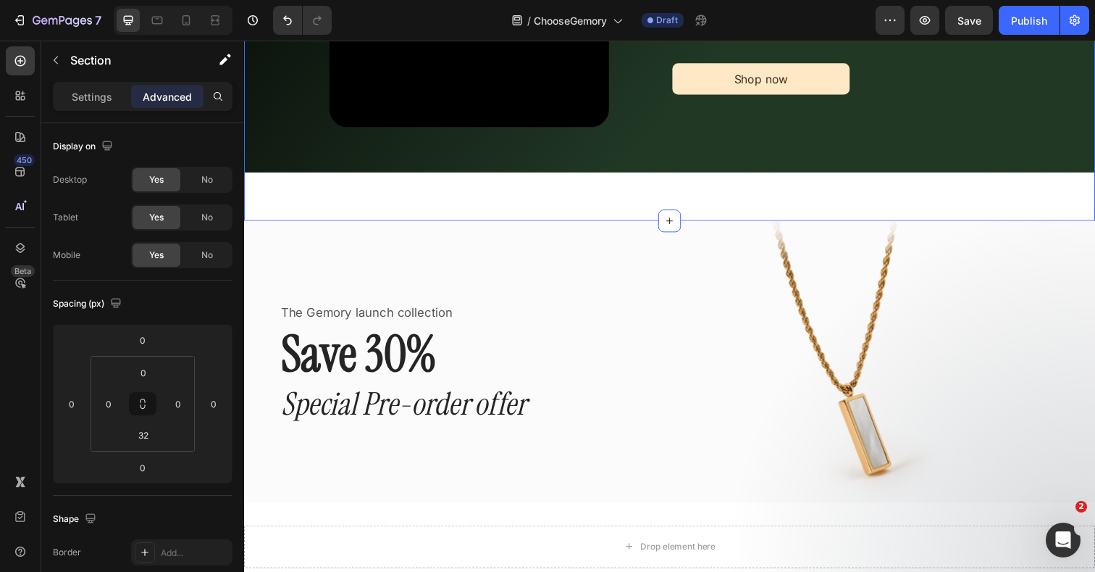
click at [364, 256] on div "The Gemory launch collection Text block Save 30% Heading Special Pre-order offe…" at bounding box center [479, 368] width 398 height 287
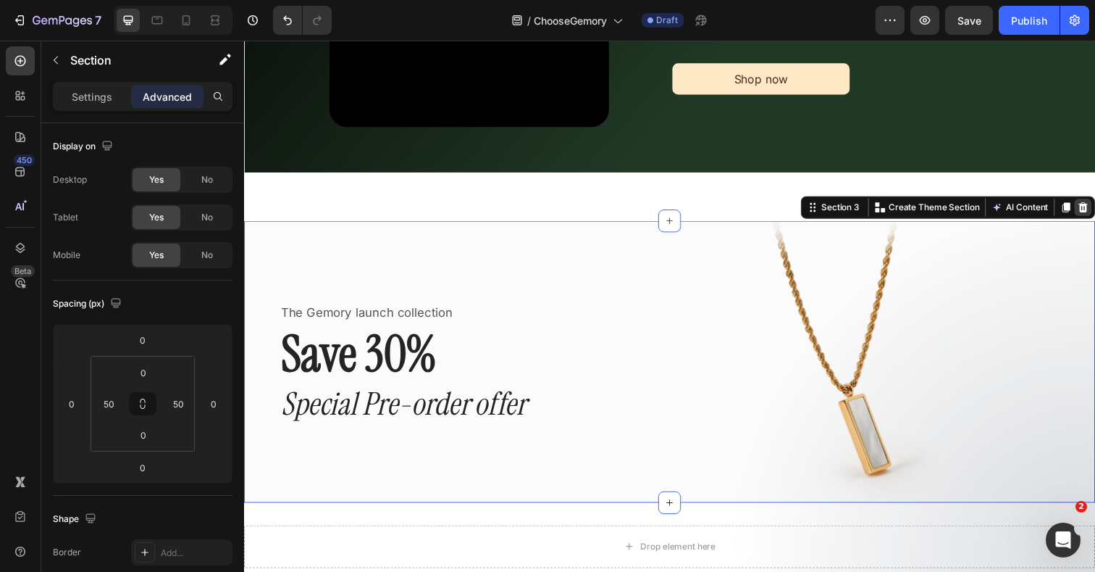
click at [1095, 209] on icon at bounding box center [1101, 211] width 9 height 10
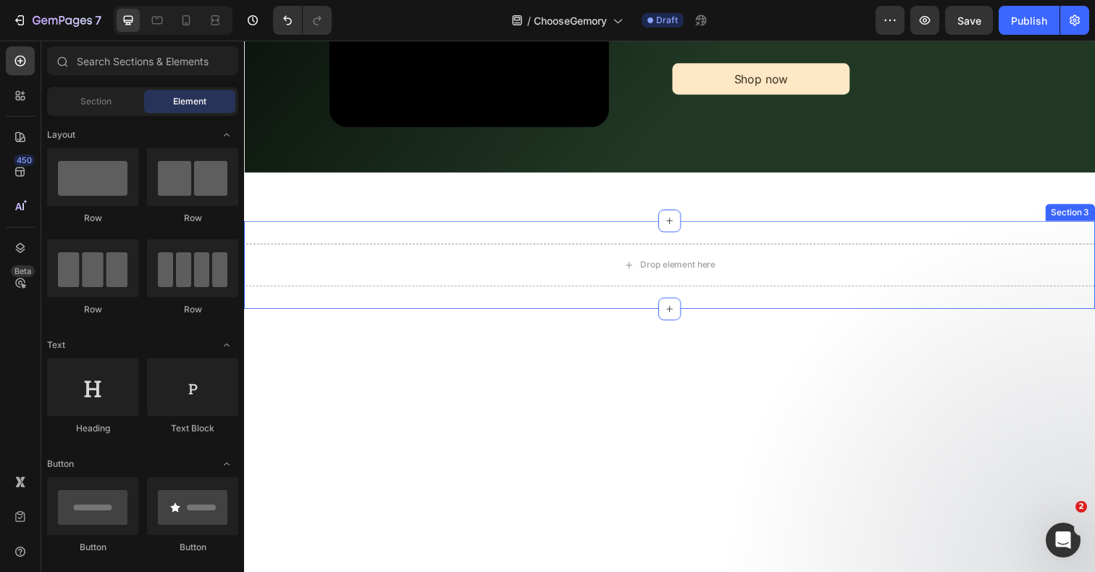
click at [698, 246] on div "Drop element here Section 3" at bounding box center [678, 270] width 869 height 90
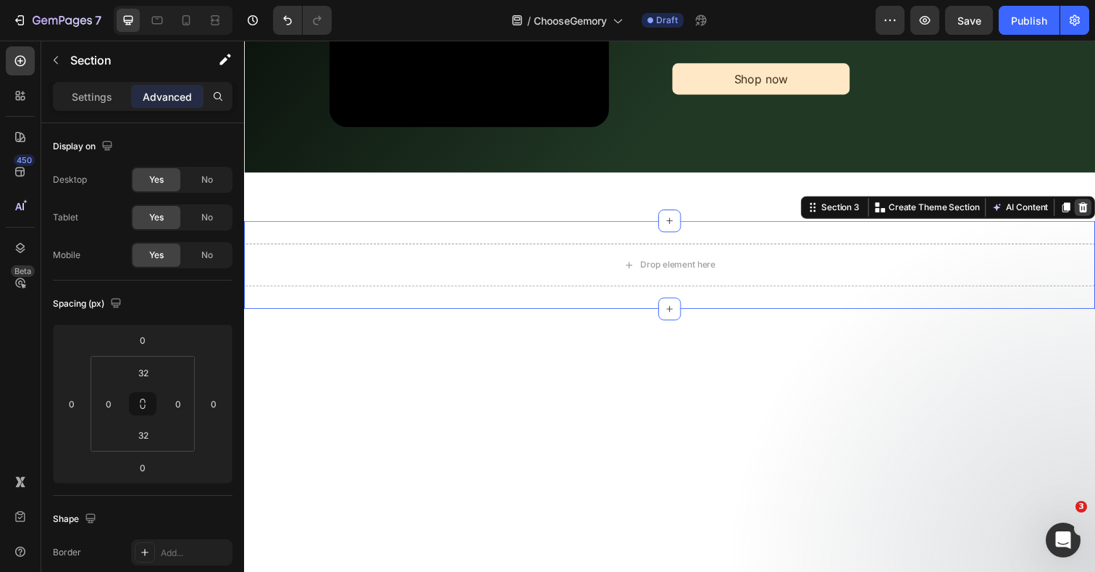
click at [1095, 210] on icon at bounding box center [1101, 211] width 12 height 12
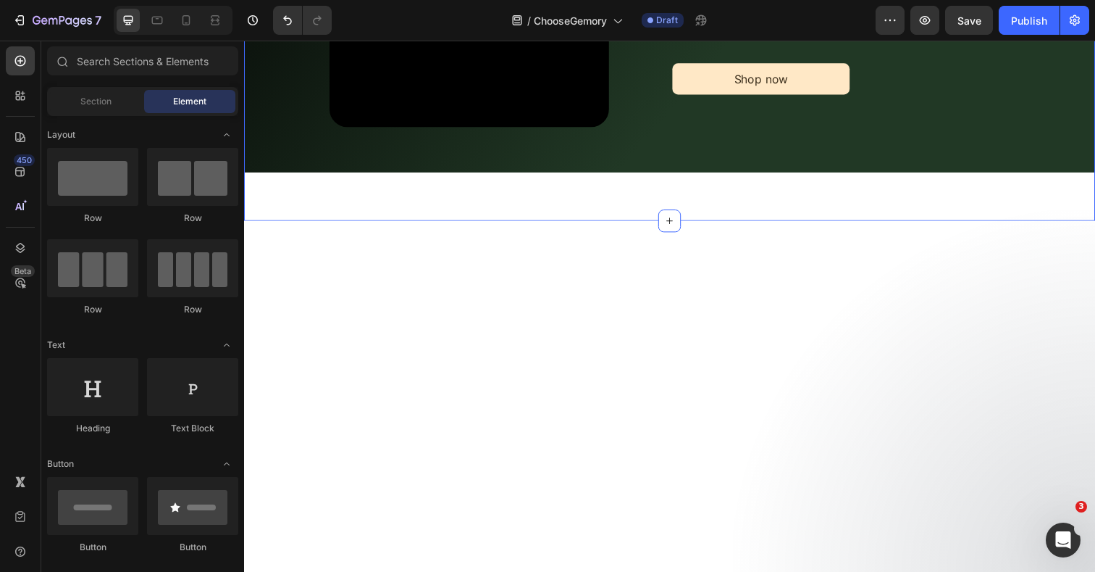
click at [752, 206] on div "Choose your Gemory Button Row Row Video ⁠⁠⁠⁠⁠⁠⁠ for a limited time... Heading G…" at bounding box center [678, 12] width 869 height 426
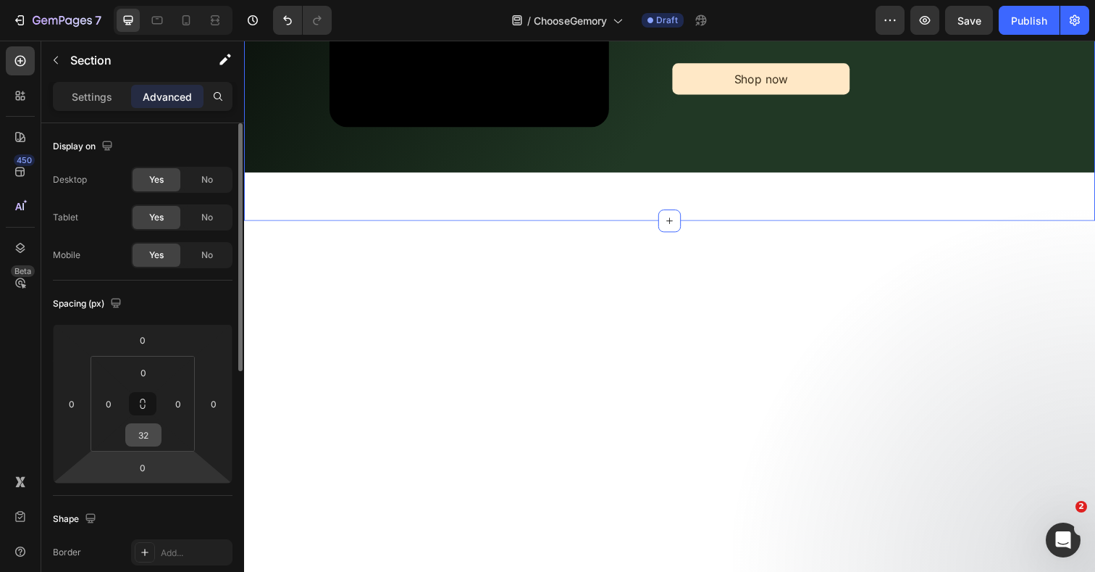
click at [138, 433] on input "32" at bounding box center [143, 435] width 29 height 22
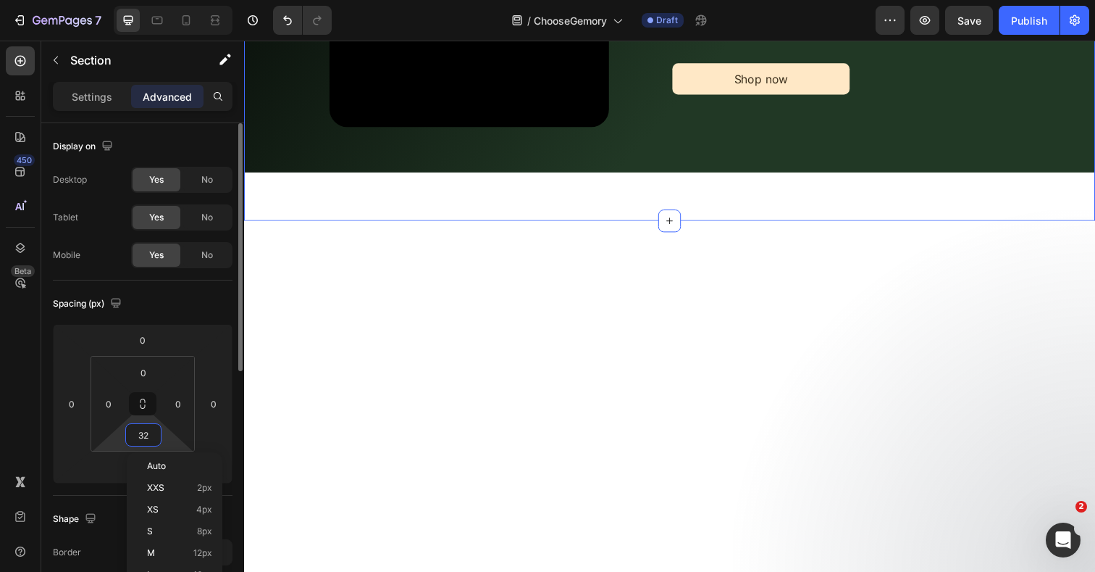
click at [138, 433] on input "32" at bounding box center [143, 435] width 29 height 22
type input "0"
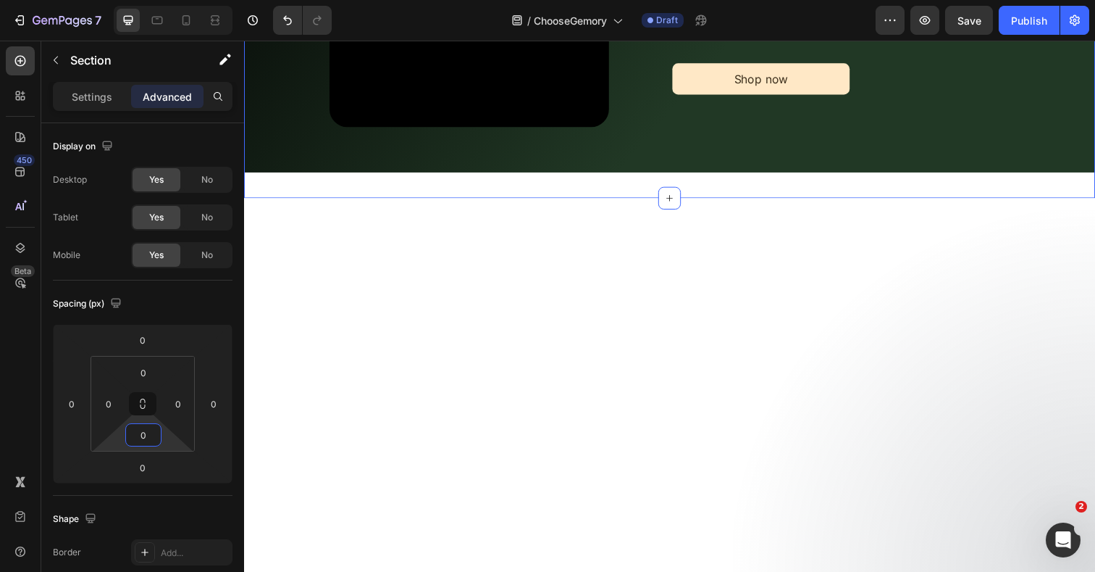
click at [502, 385] on div at bounding box center [679, 458] width 840 height 398
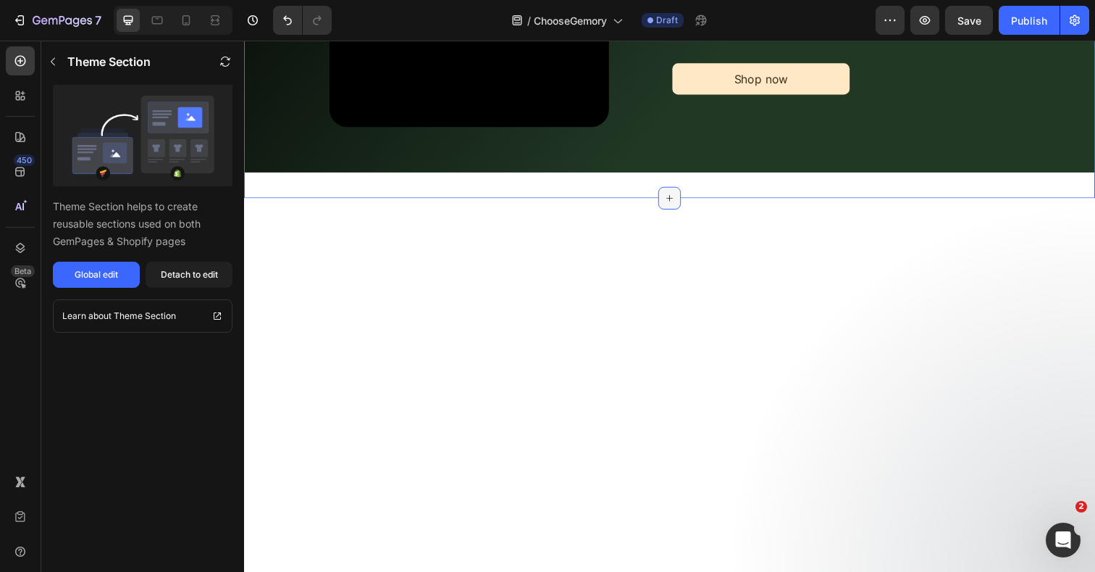
click at [681, 200] on icon at bounding box center [679, 202] width 12 height 12
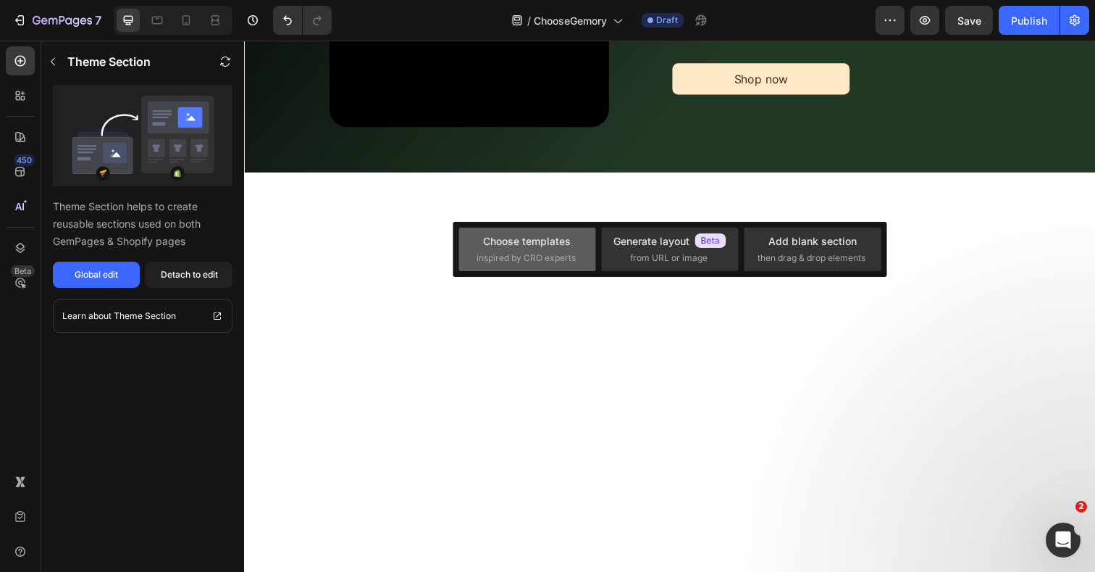
click at [504, 241] on div "Choose templates" at bounding box center [527, 240] width 88 height 15
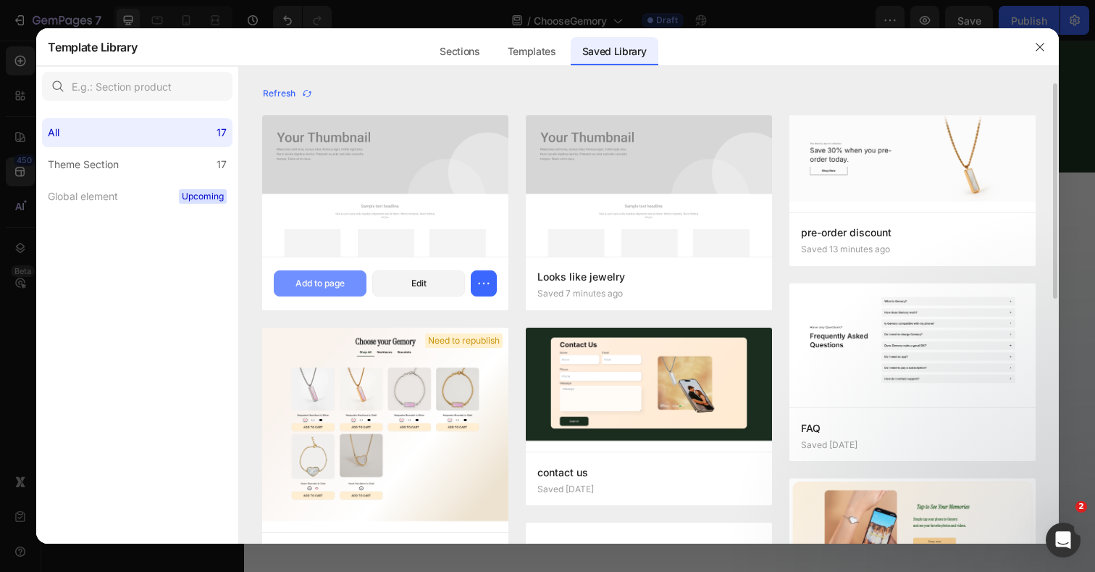
click at [326, 275] on button "Add to page" at bounding box center [320, 283] width 93 height 26
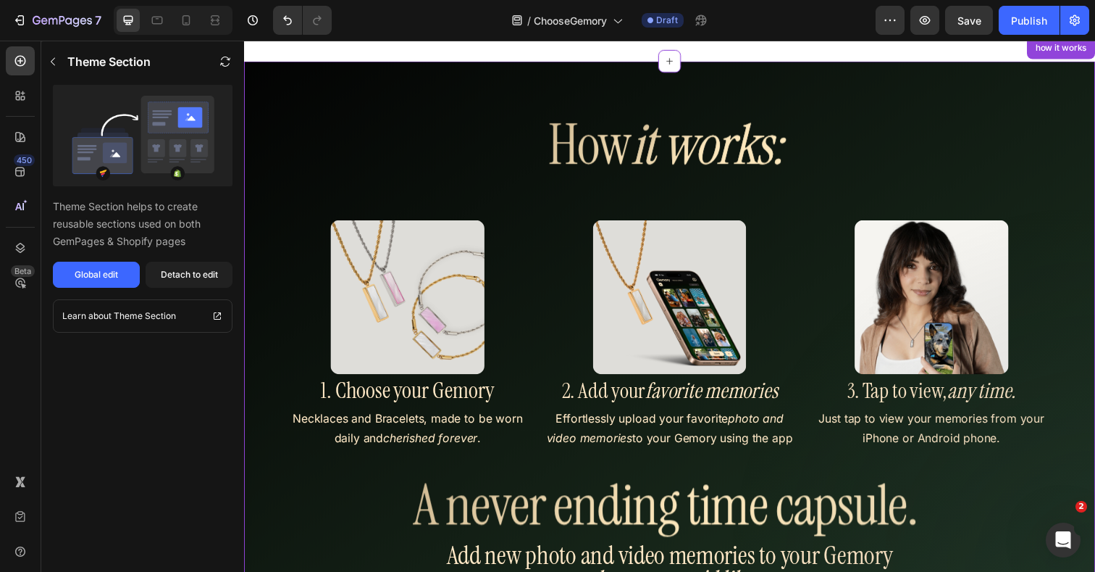
scroll to position [1304, 0]
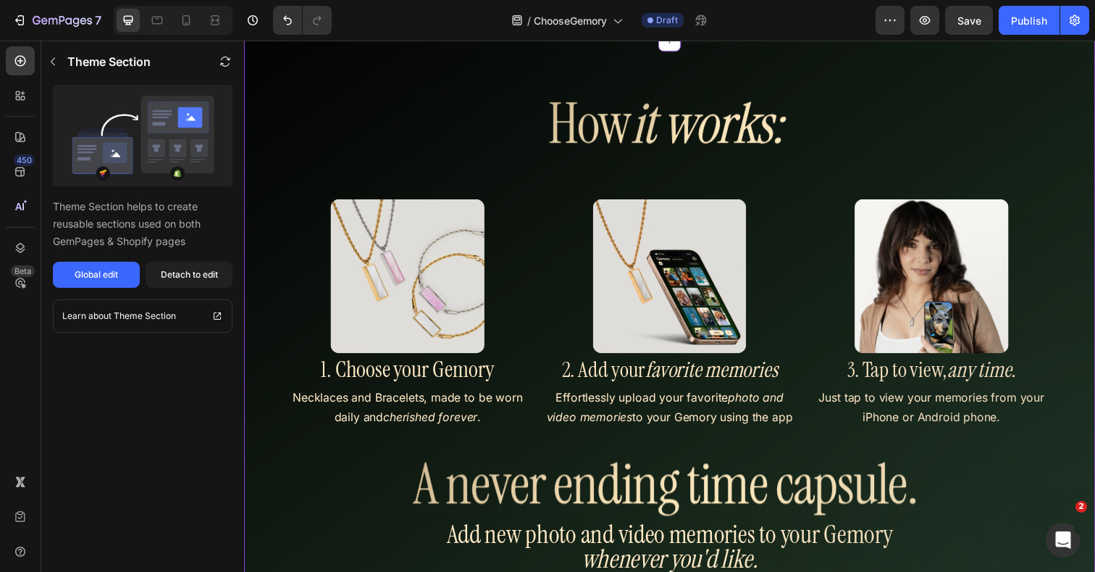
click at [349, 146] on div "How it works:" at bounding box center [678, 131] width 797 height 65
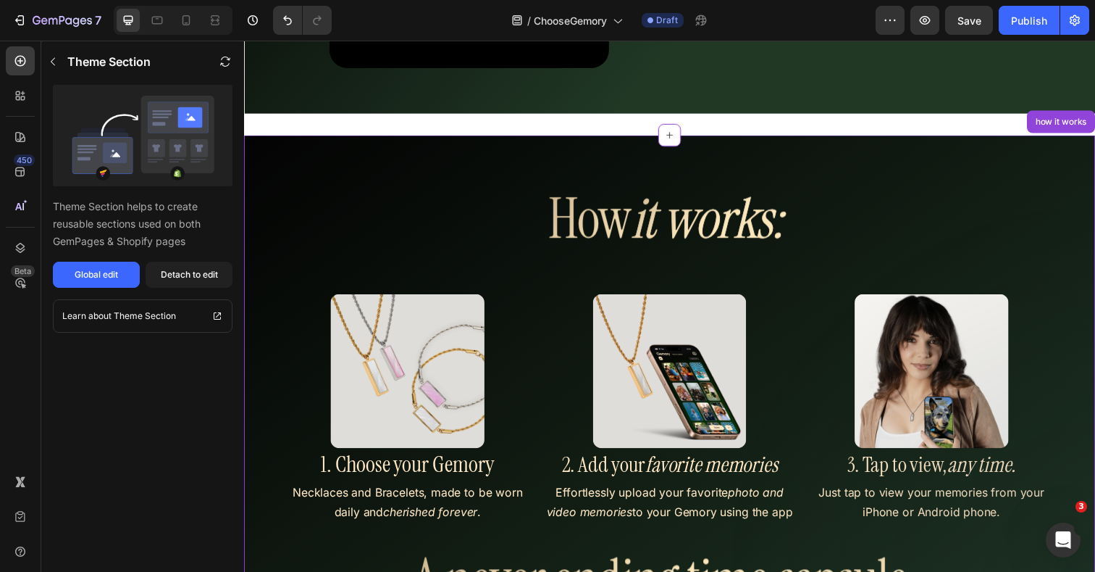
scroll to position [1174, 0]
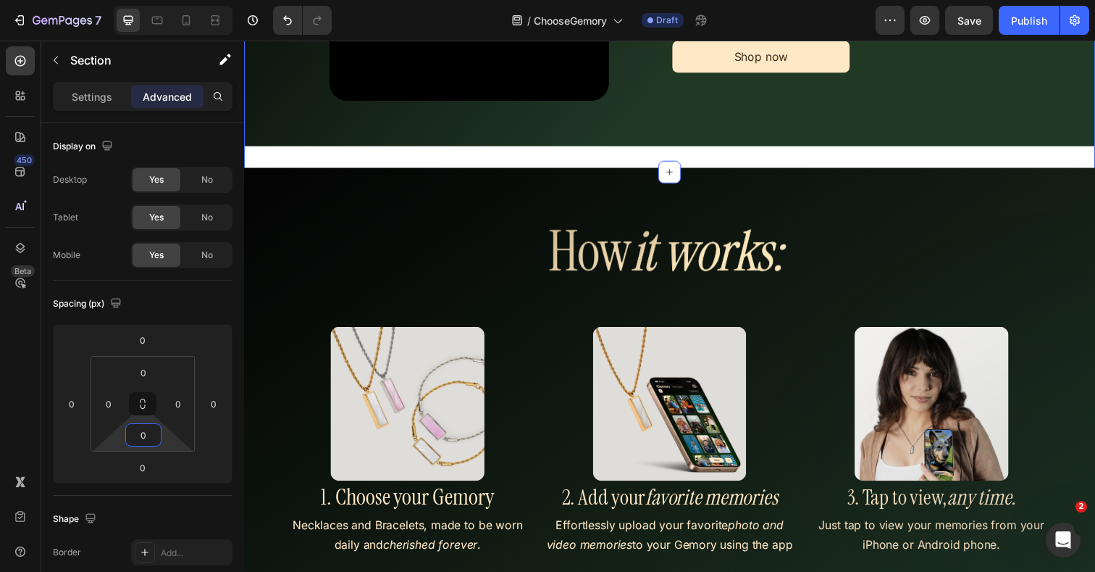
drag, startPoint x: 130, startPoint y: 419, endPoint x: 130, endPoint y: 445, distance: 25.4
click at [130, 0] on html "7 Version history / ChooseGemory Draft Preview Save Publish 450 Beta Sections(1…" at bounding box center [547, 0] width 1095 height 0
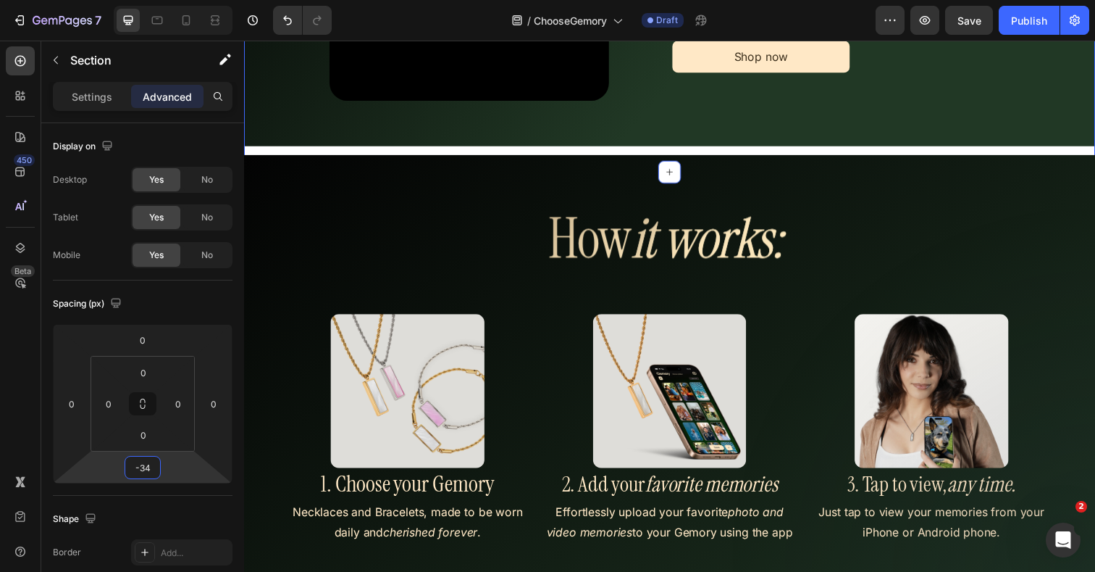
type input "-36"
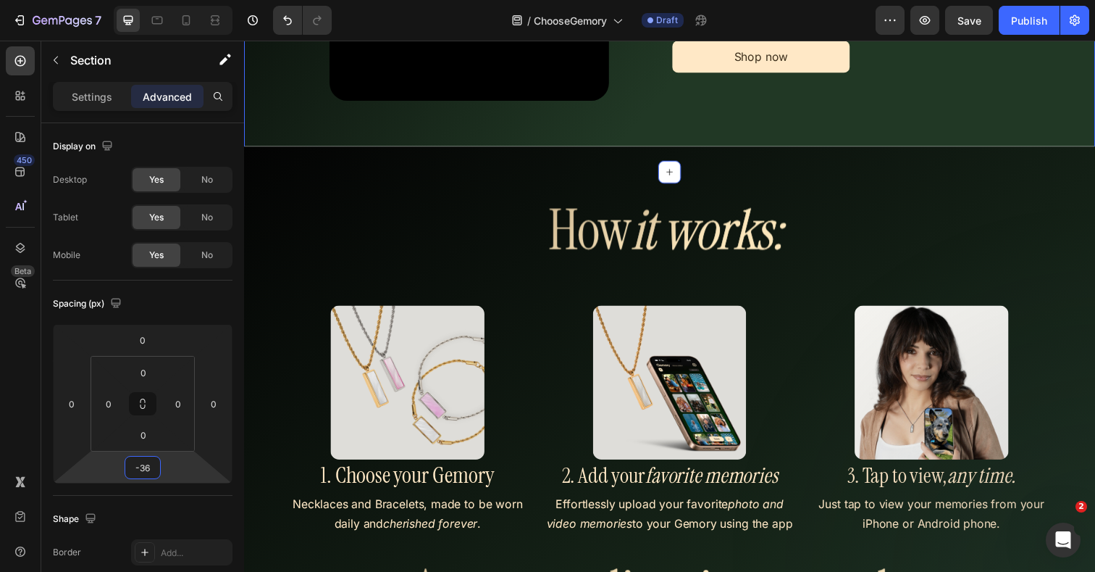
drag, startPoint x: 120, startPoint y: 457, endPoint x: 120, endPoint y: 470, distance: 13.0
click at [120, 0] on html "7 Version history / ChooseGemory Draft Preview Save Publish 450 Beta Sections(1…" at bounding box center [547, 0] width 1095 height 0
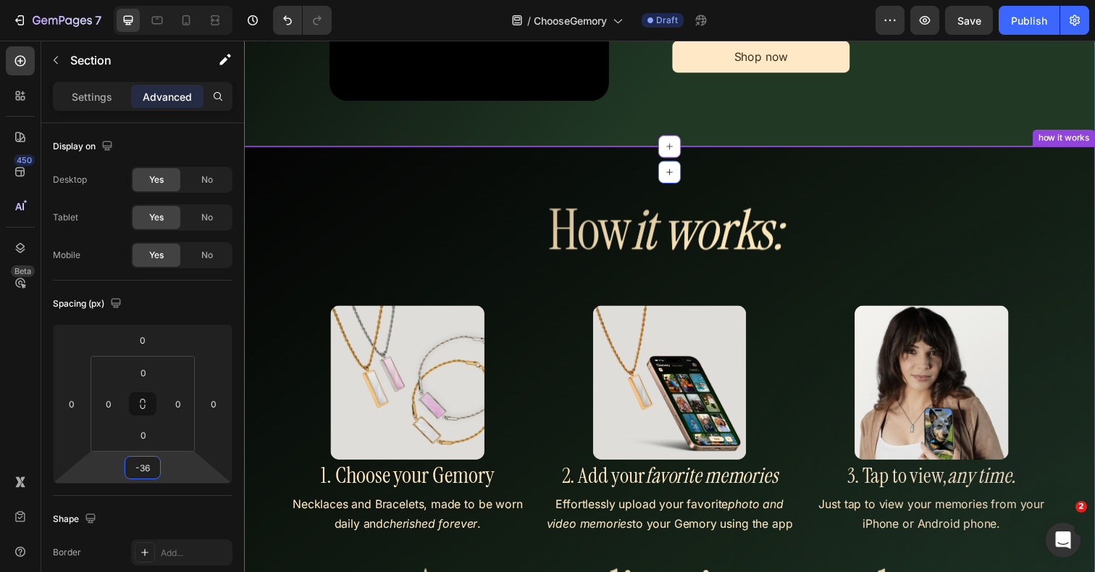
click at [344, 173] on div "How it works: Custom Code Row Product Image 1. Choose your Gemory Heading Neckl…" at bounding box center [678, 450] width 869 height 603
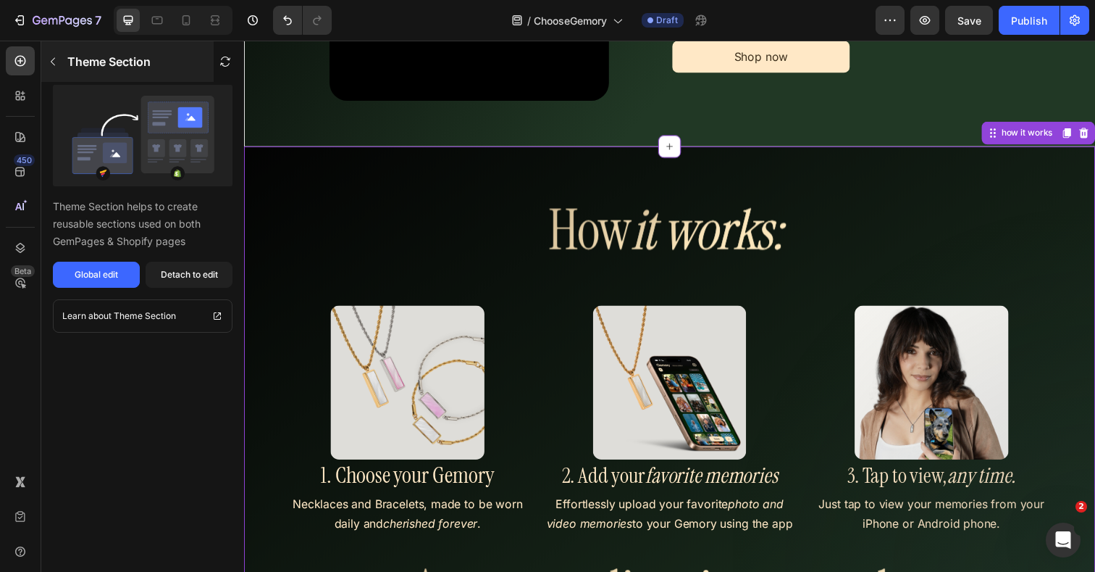
click at [62, 60] on button "button" at bounding box center [52, 61] width 23 height 23
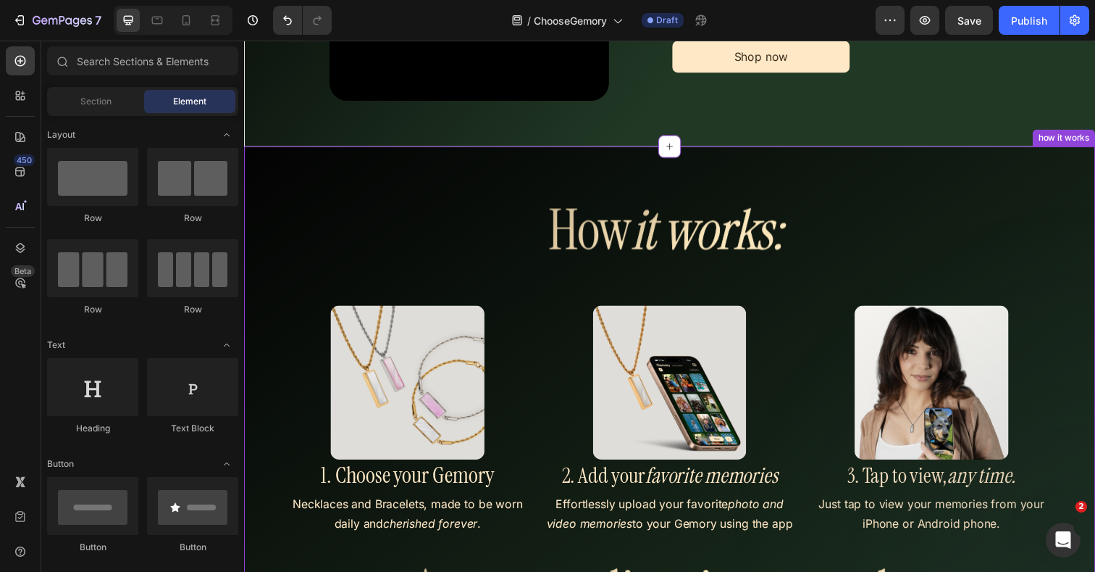
click at [396, 192] on div "How it works: Custom Code Row Product Image 1. Choose your Gemory Heading Neckl…" at bounding box center [678, 450] width 869 height 603
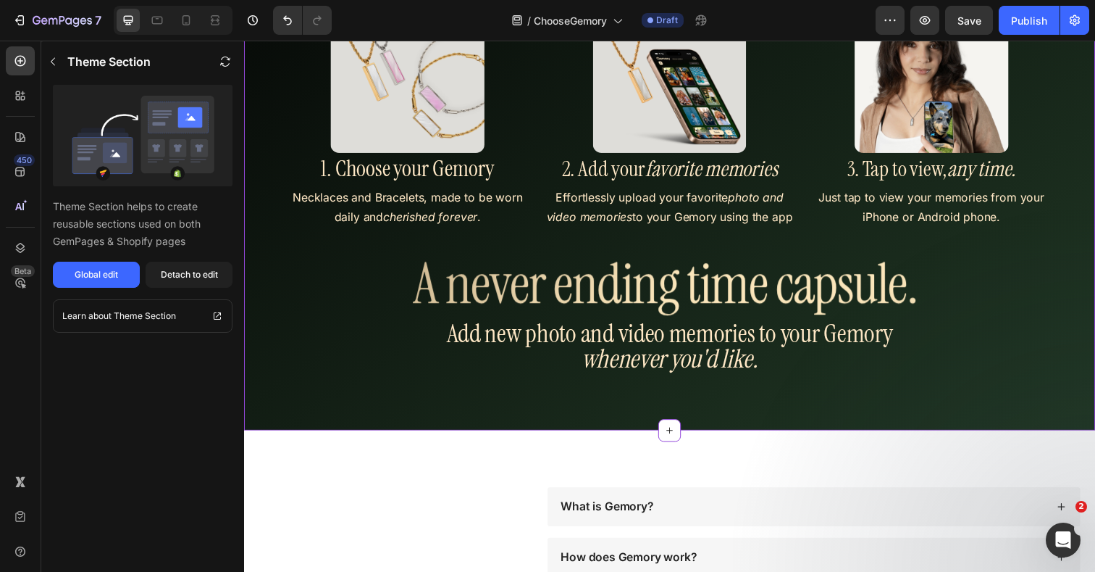
scroll to position [1488, 0]
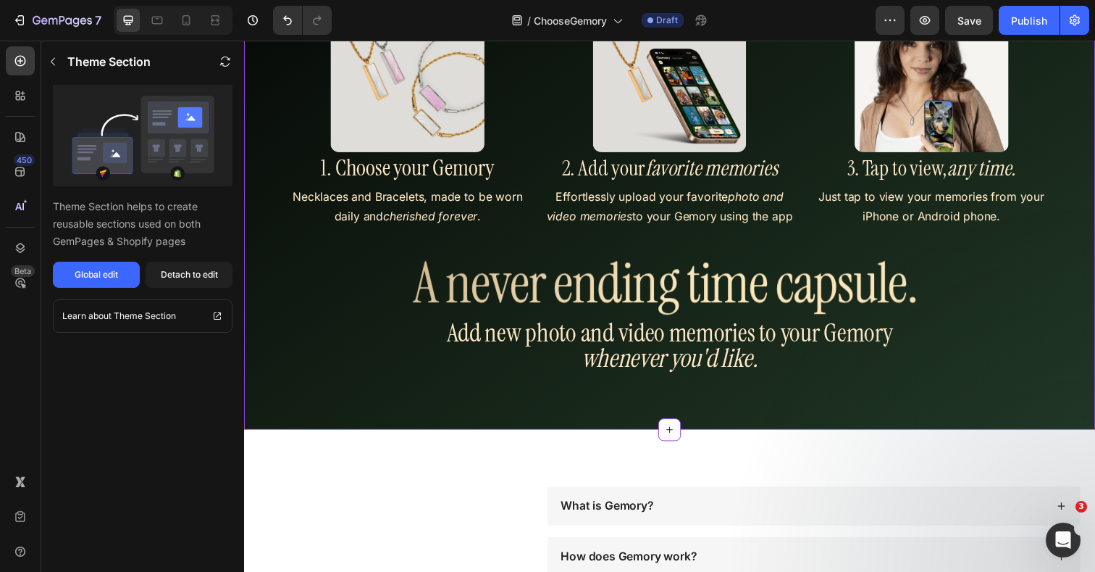
click at [559, 310] on h1 "A never ending time capsule." at bounding box center [679, 293] width 524 height 65
click at [212, 268] on div "Detach to edit" at bounding box center [189, 274] width 57 height 13
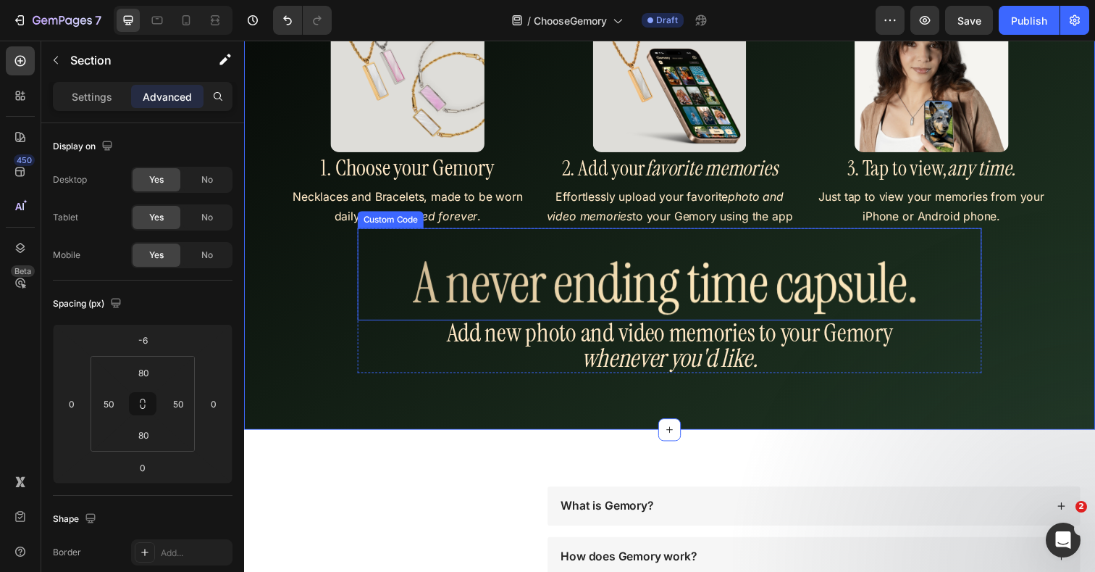
click at [532, 296] on h1 "A never ending time capsule." at bounding box center [679, 293] width 524 height 65
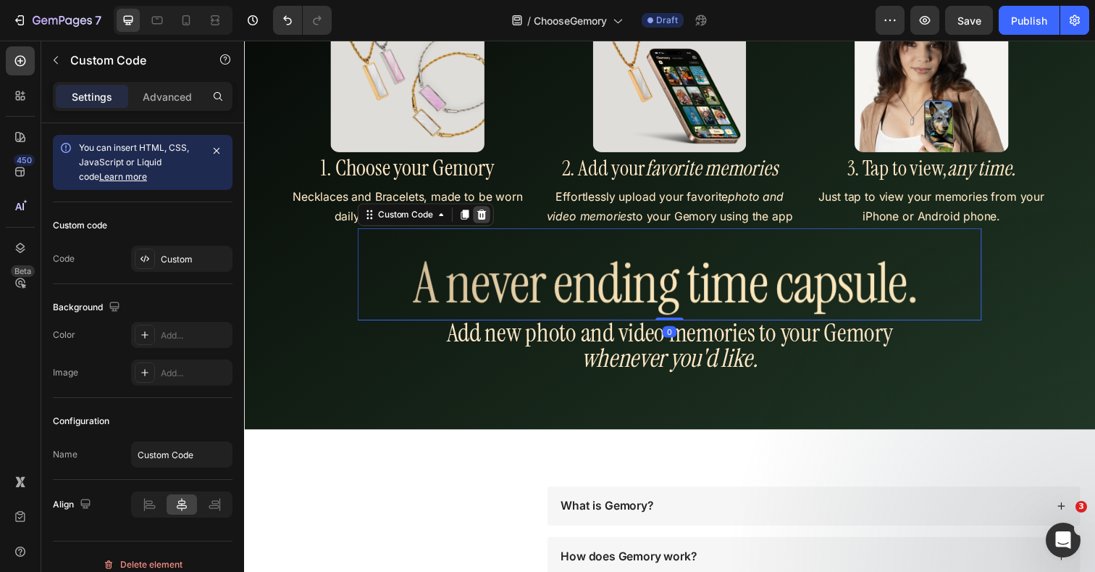
click at [496, 219] on div at bounding box center [486, 217] width 17 height 17
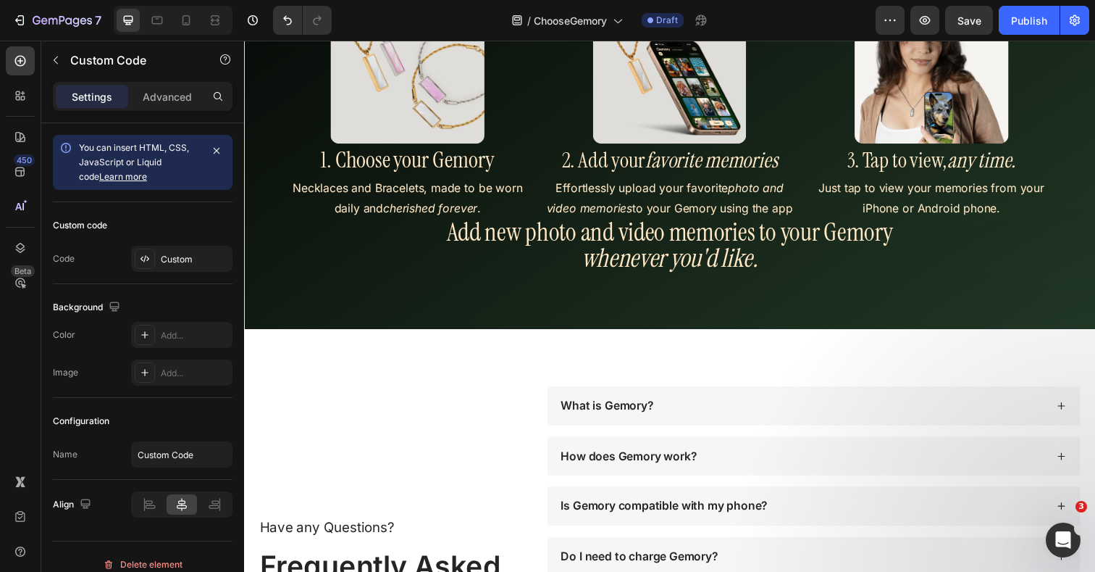
scroll to position [1386, 0]
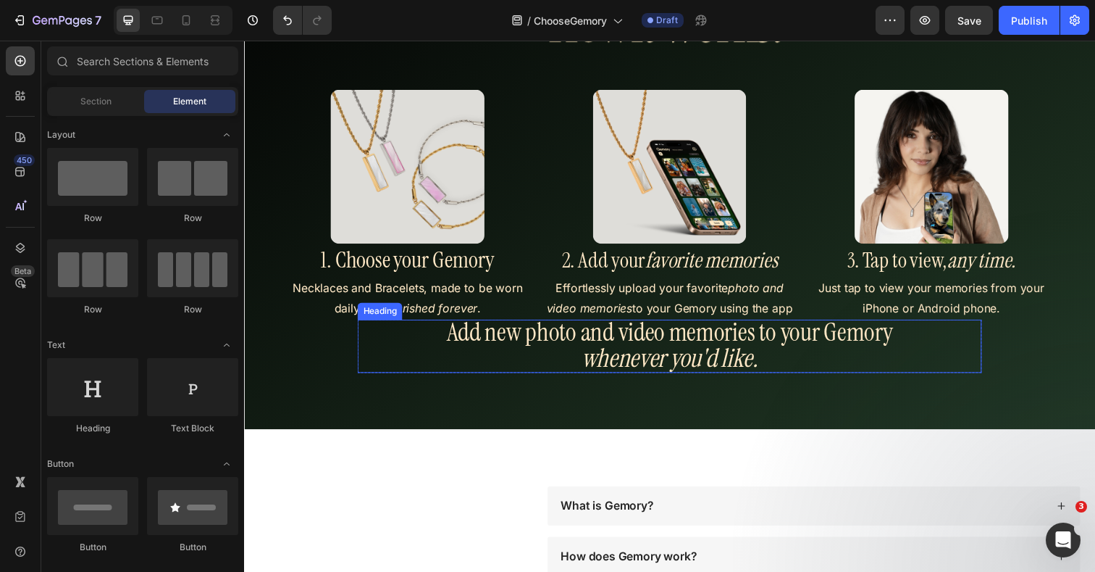
click at [592, 359] on icon "whenever you'd like." at bounding box center [679, 364] width 180 height 34
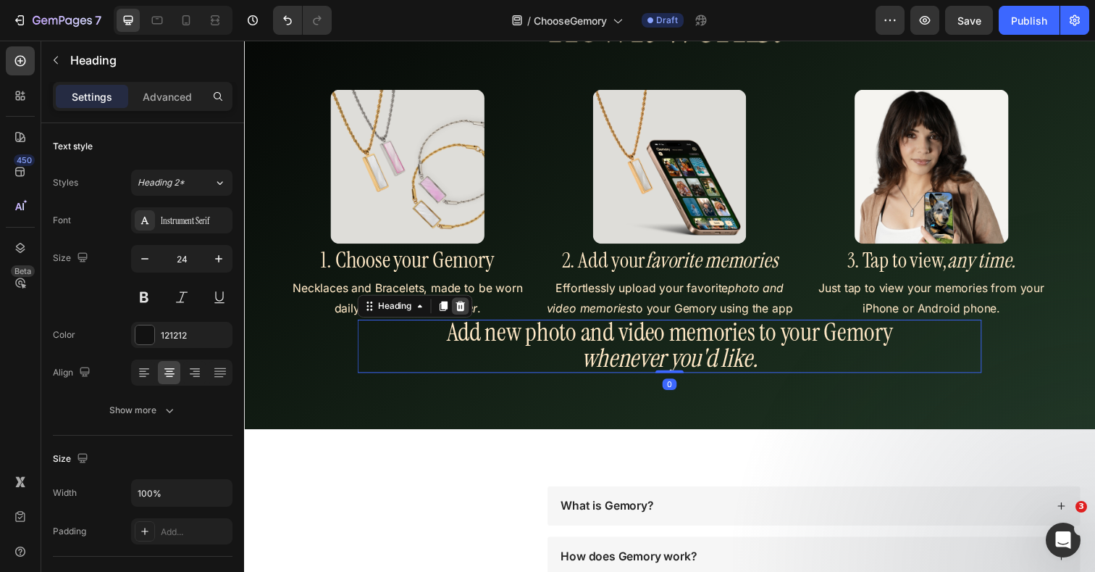
click at [467, 314] on icon at bounding box center [465, 312] width 12 height 12
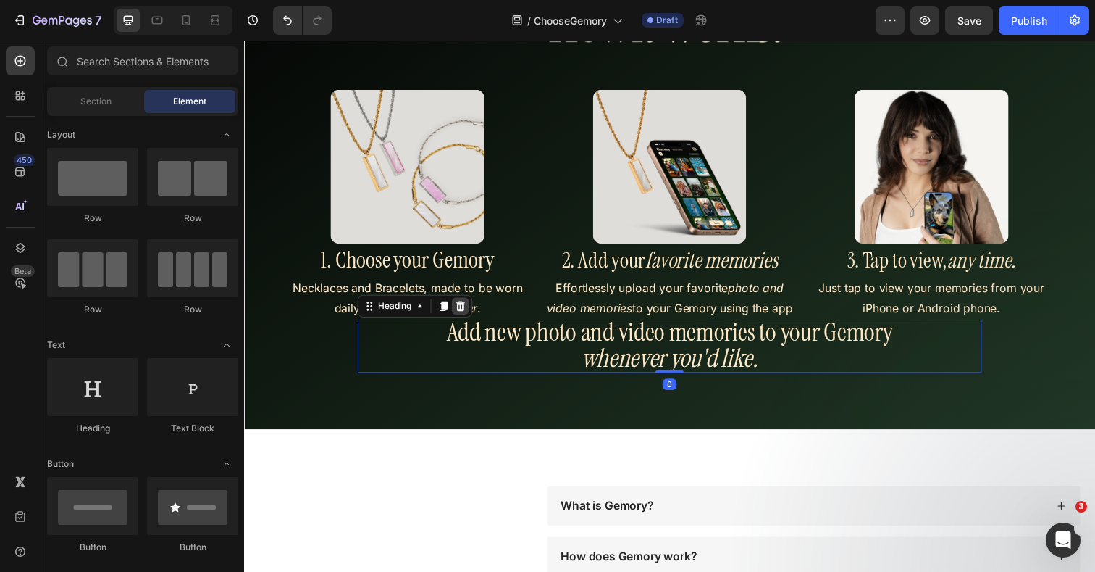
scroll to position [1375, 0]
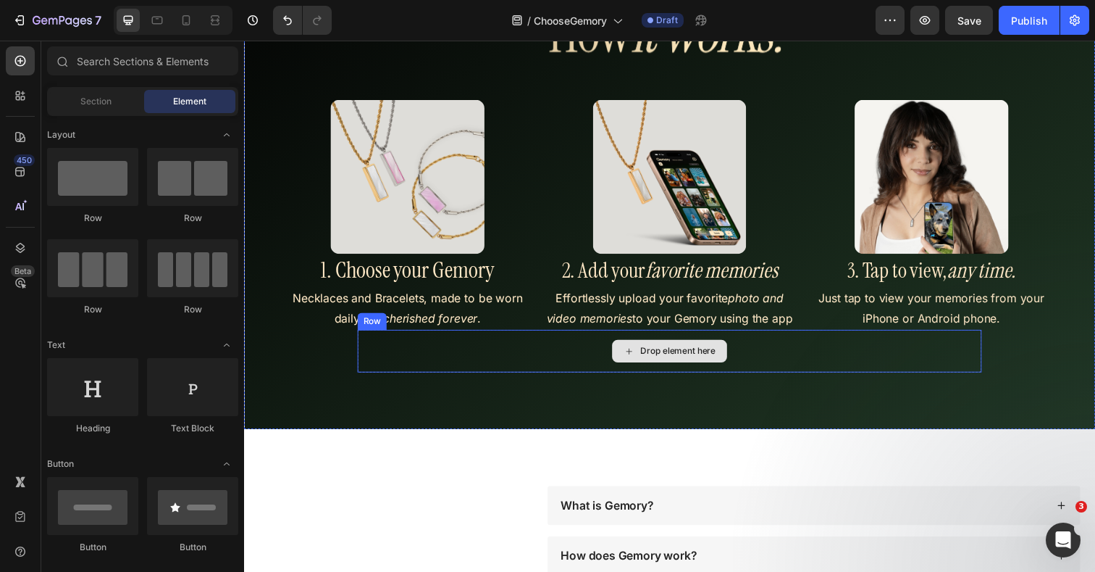
click at [582, 364] on div "Drop element here" at bounding box center [679, 357] width 638 height 43
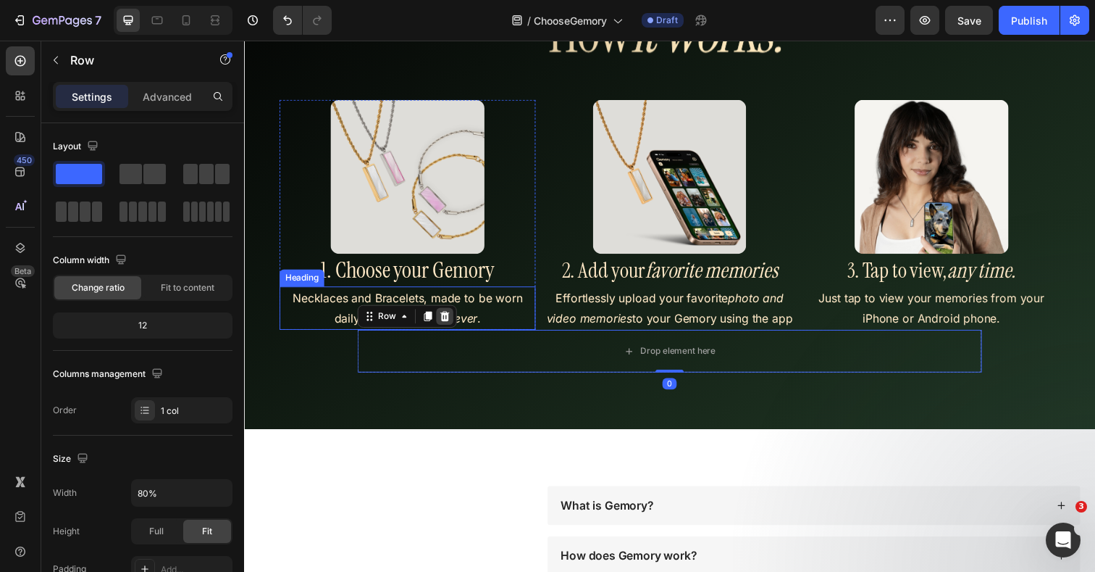
click at [447, 324] on icon at bounding box center [449, 323] width 12 height 12
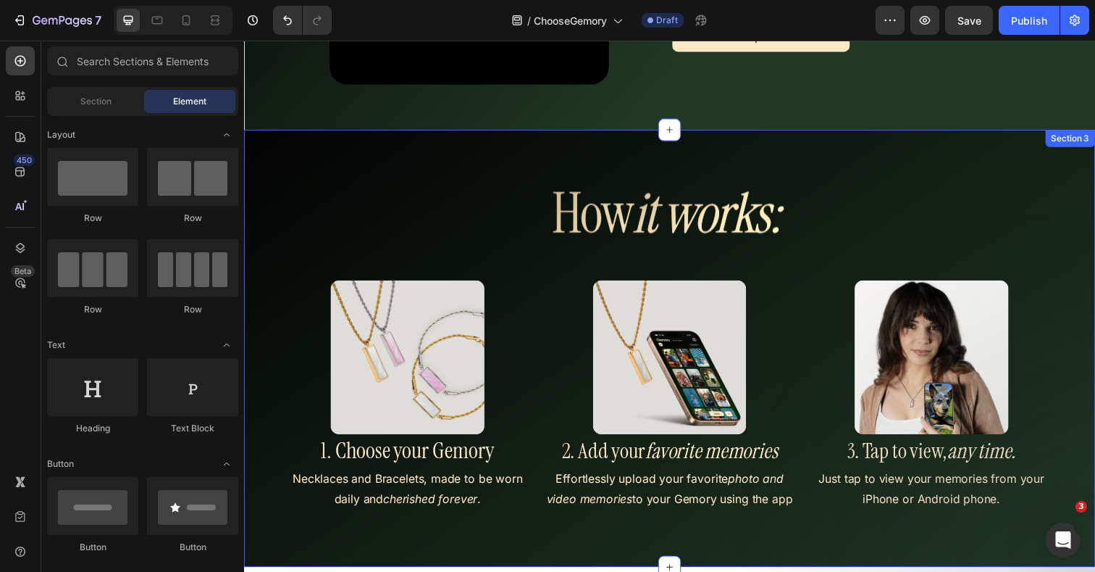
scroll to position [1167, 0]
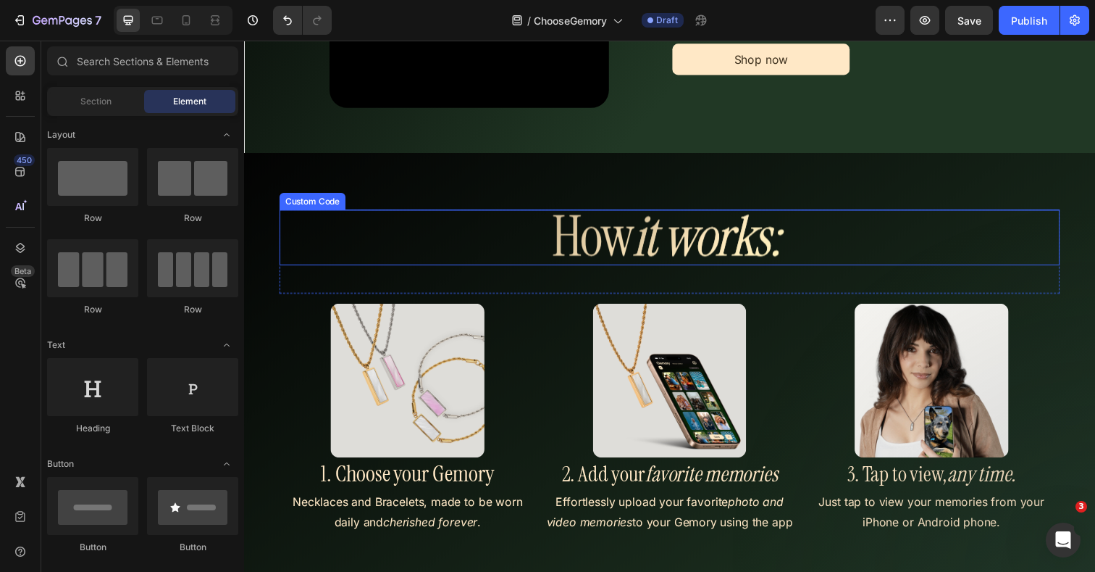
click at [607, 219] on h1 "How it works:" at bounding box center [679, 242] width 241 height 57
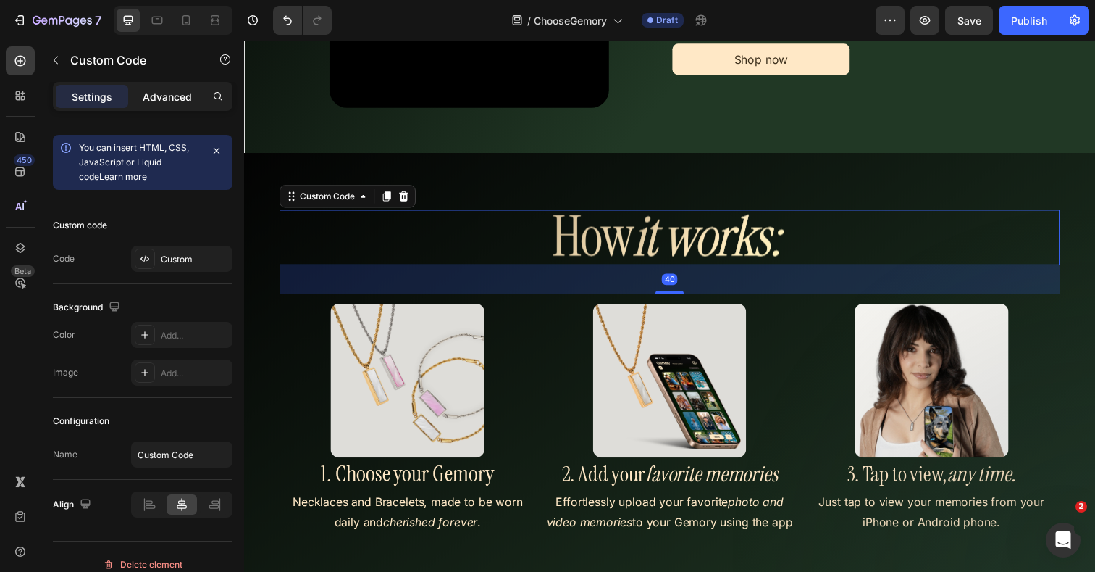
click at [182, 99] on p "Advanced" at bounding box center [167, 96] width 49 height 15
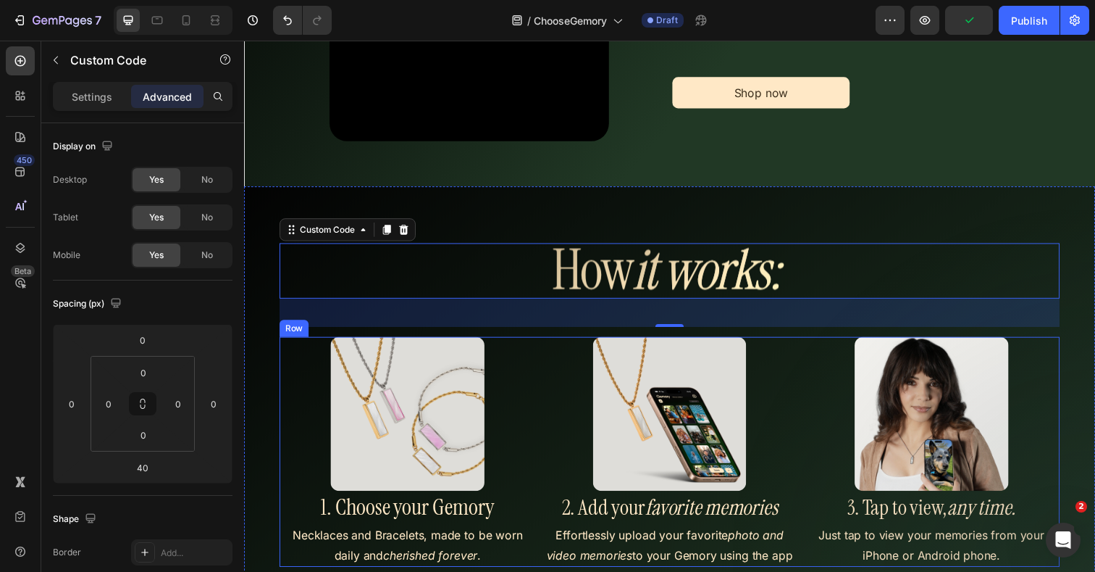
scroll to position [1132, 0]
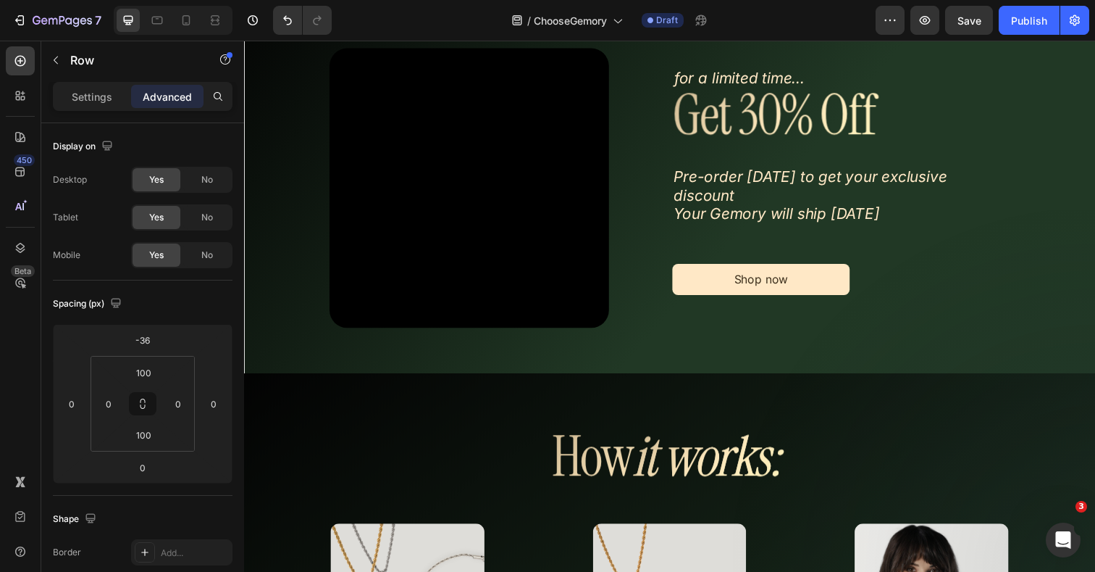
scroll to position [780, 0]
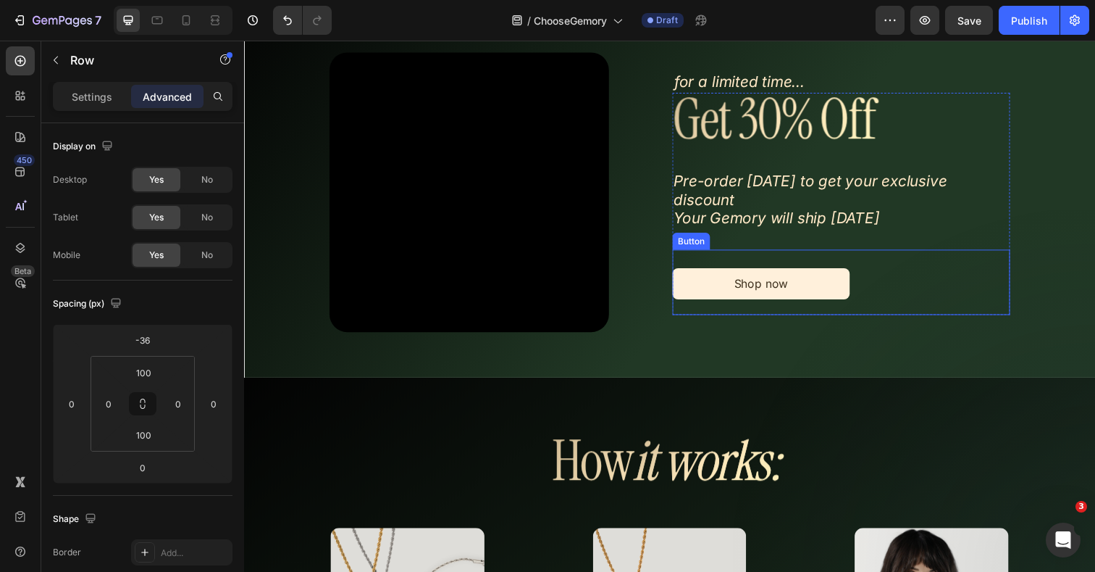
click at [718, 277] on link "Shop now" at bounding box center [772, 289] width 181 height 33
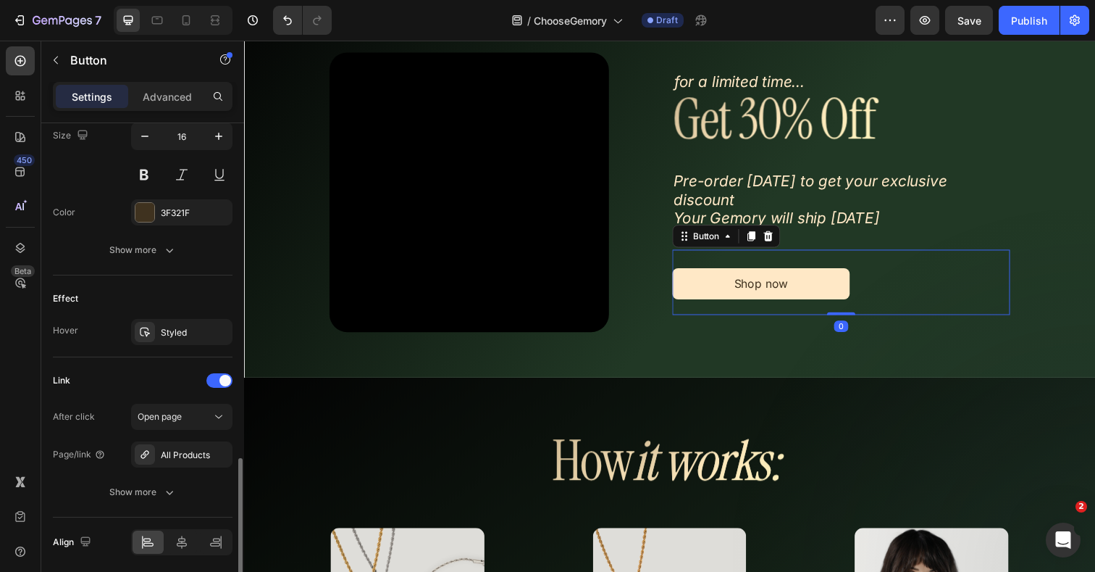
scroll to position [662, 0]
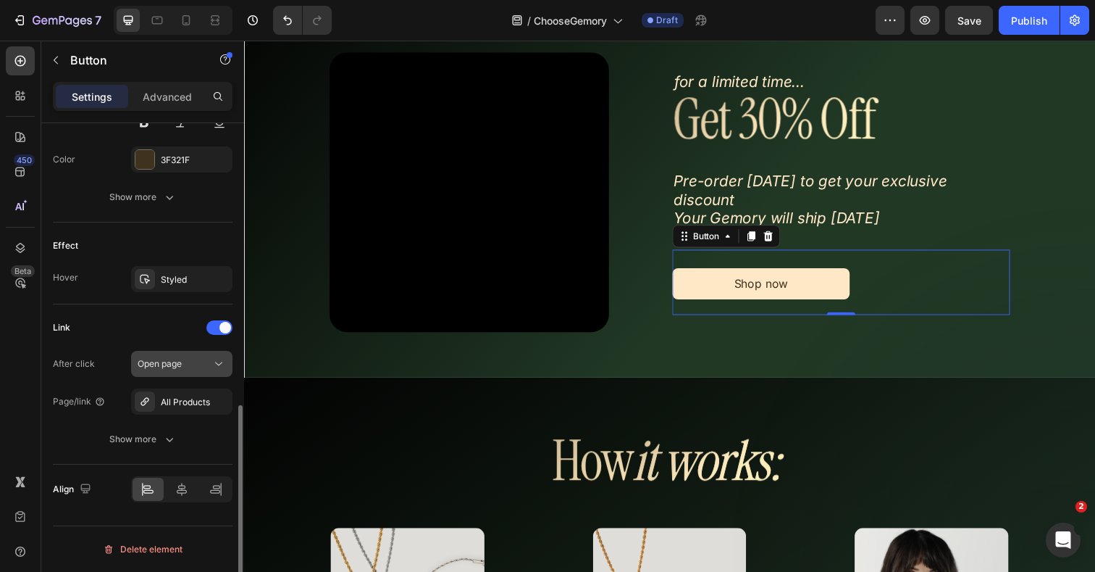
click at [191, 365] on div "Open page" at bounding box center [175, 363] width 74 height 13
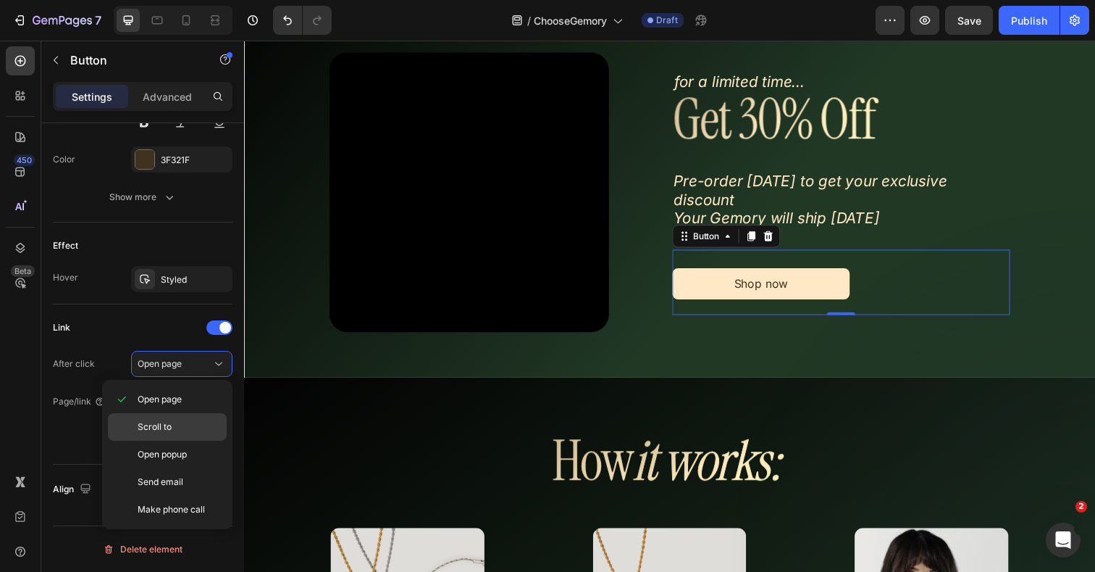
click at [185, 420] on p "Scroll to" at bounding box center [179, 426] width 83 height 13
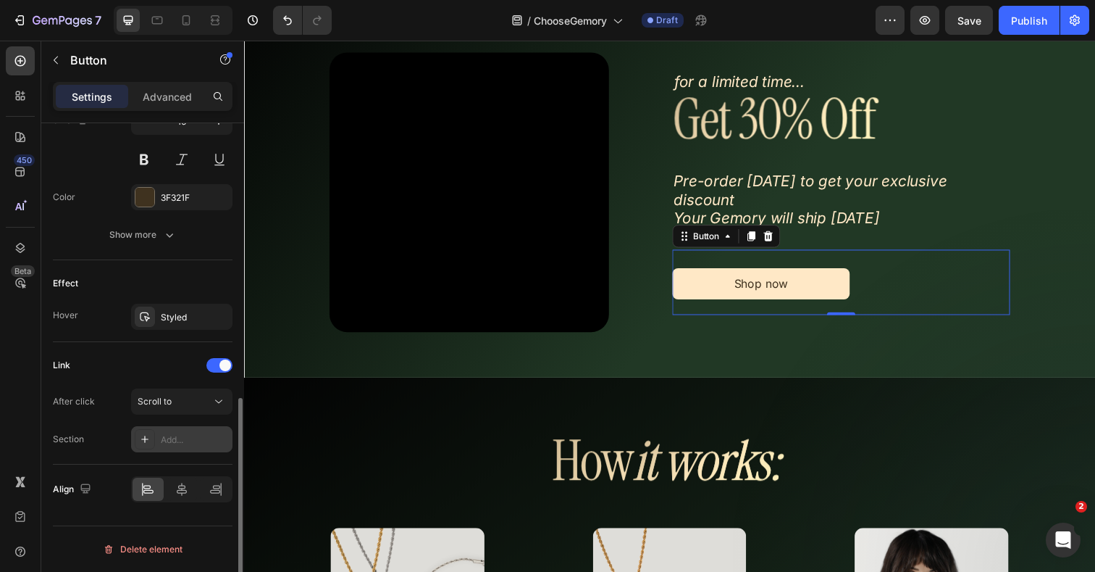
click at [184, 446] on div "Add..." at bounding box center [195, 439] width 68 height 13
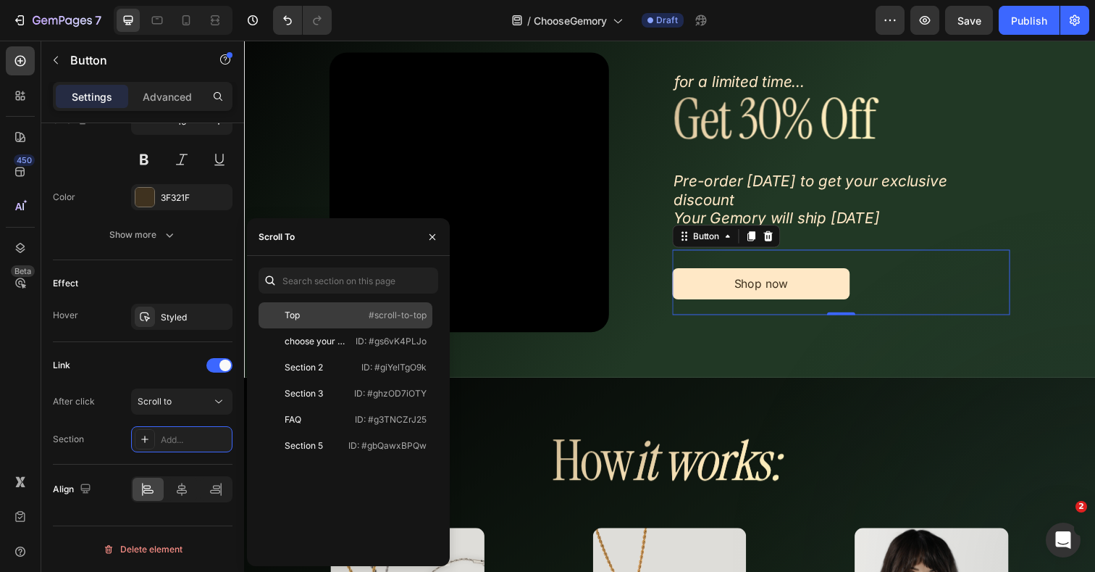
click at [298, 318] on div "Top" at bounding box center [292, 315] width 15 height 13
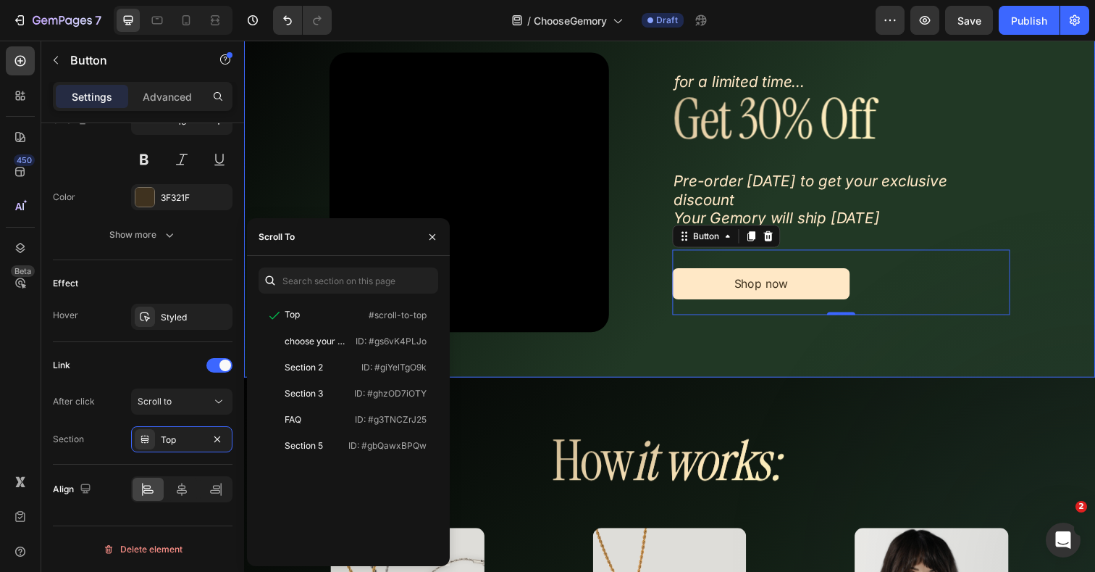
click at [681, 362] on div "Choose your Gemory Button Row Row Video for a limited time... Heading Get 30% O…" at bounding box center [678, 183] width 869 height 403
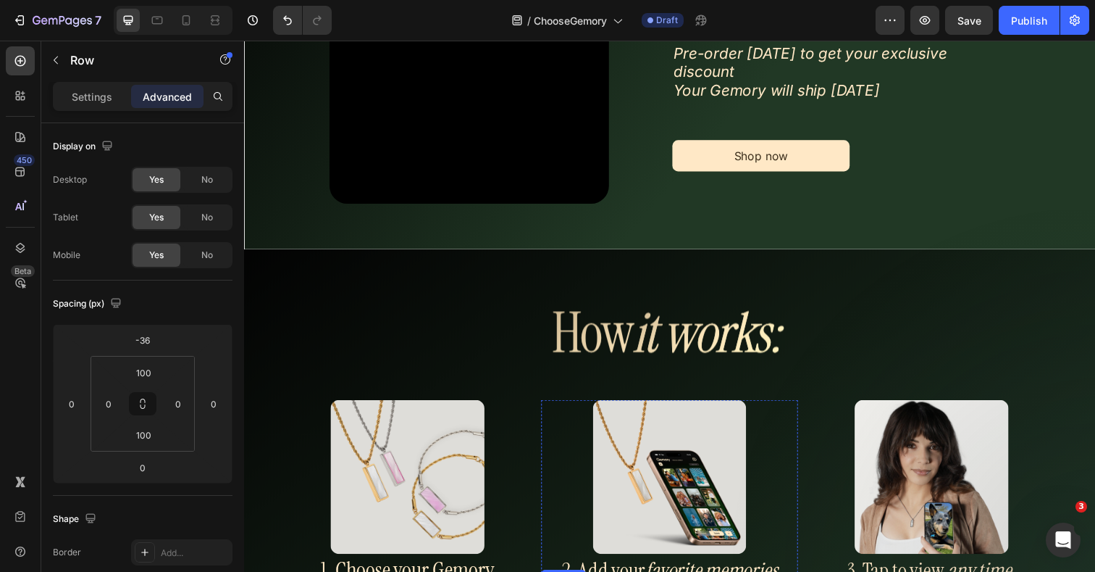
scroll to position [1037, 0]
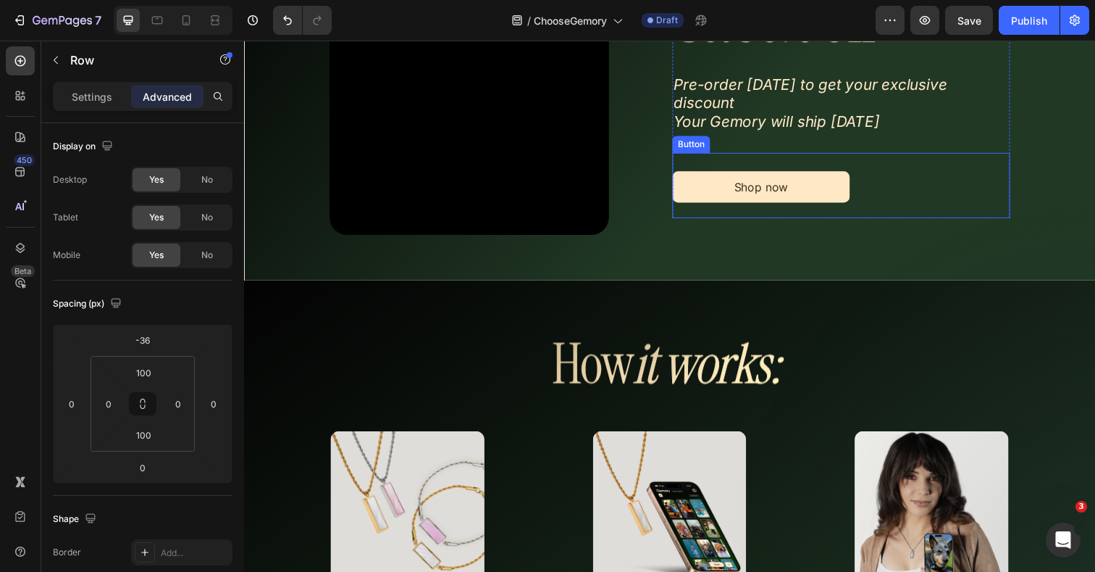
click at [693, 159] on div "Shop now Button" at bounding box center [854, 188] width 345 height 67
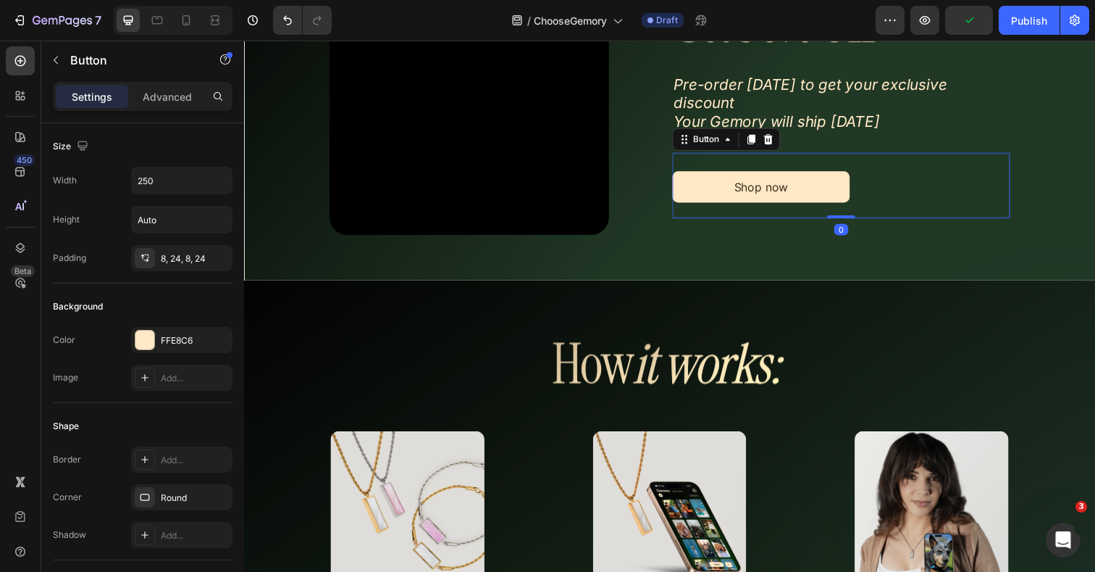
click at [759, 141] on div "Button" at bounding box center [737, 141] width 110 height 23
click at [762, 136] on icon at bounding box center [762, 141] width 8 height 10
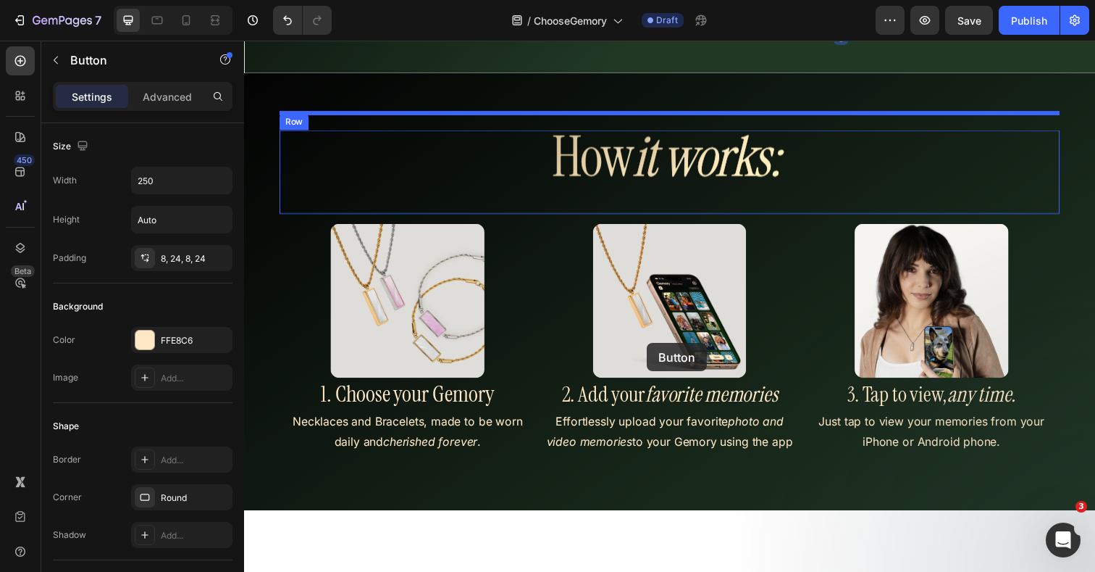
scroll to position [1410, 0]
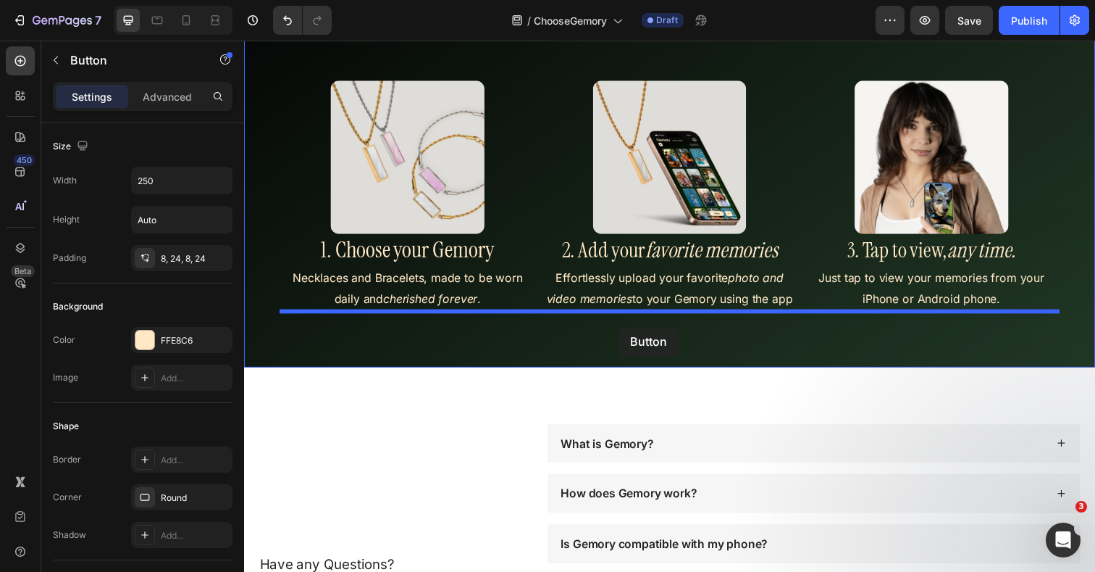
drag, startPoint x: 695, startPoint y: 172, endPoint x: 627, endPoint y: 333, distance: 175.6
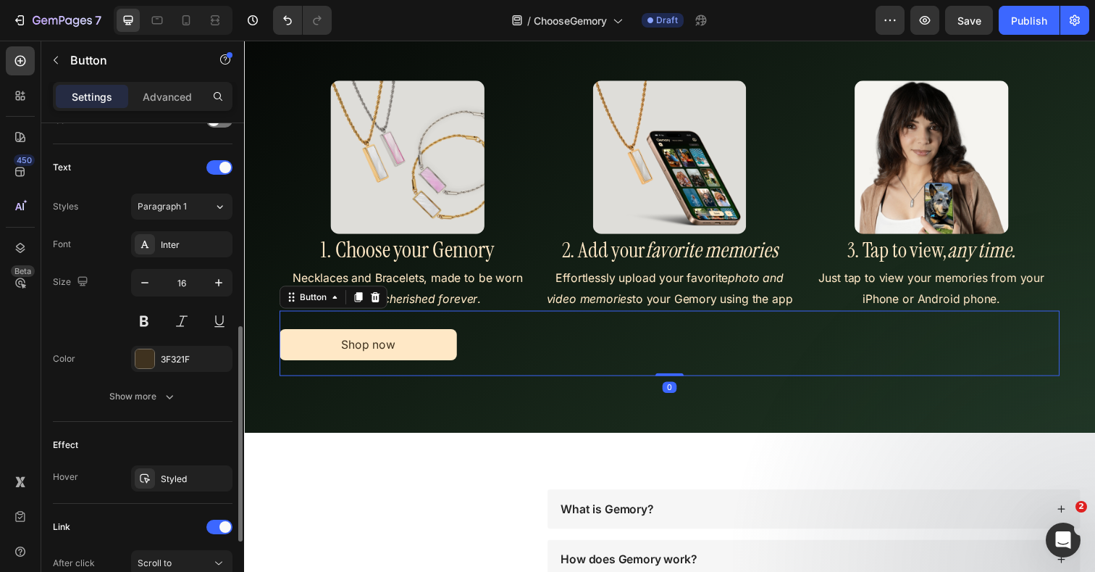
scroll to position [624, 0]
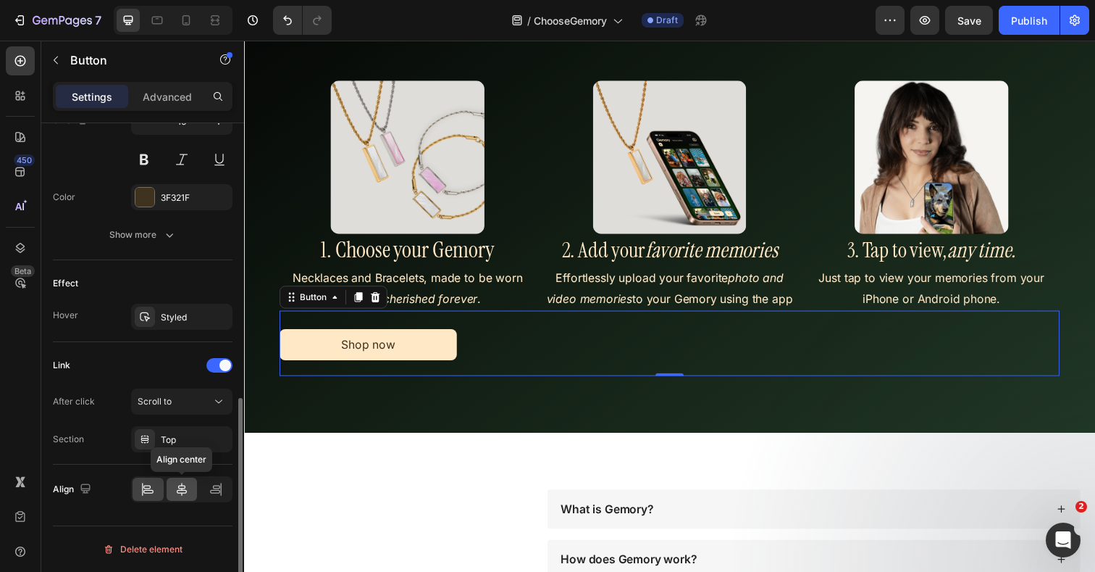
click at [184, 488] on icon at bounding box center [182, 488] width 10 height 13
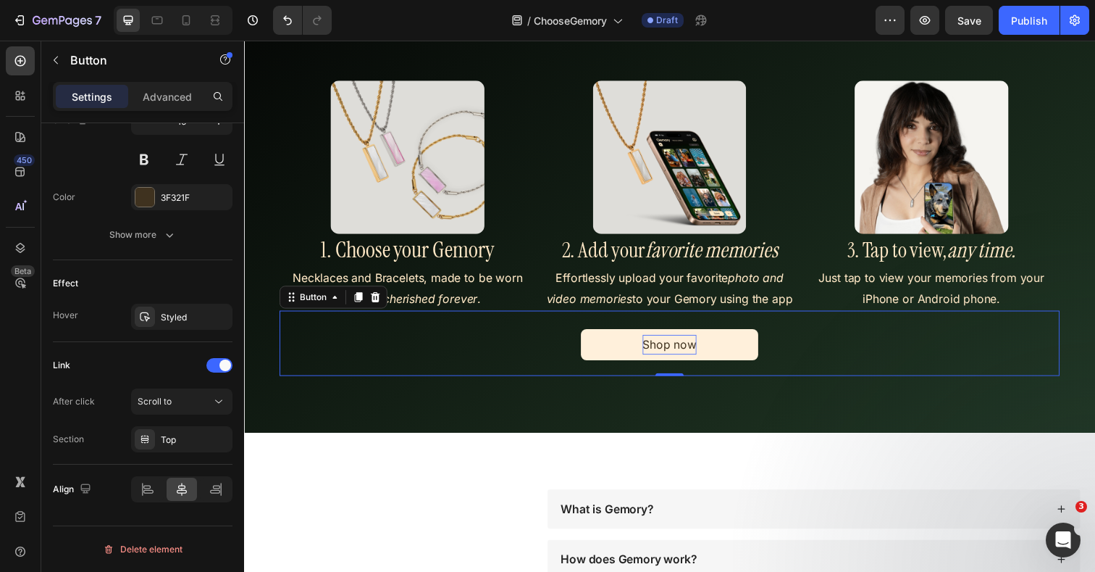
click at [687, 351] on p "Shop now" at bounding box center [678, 351] width 55 height 21
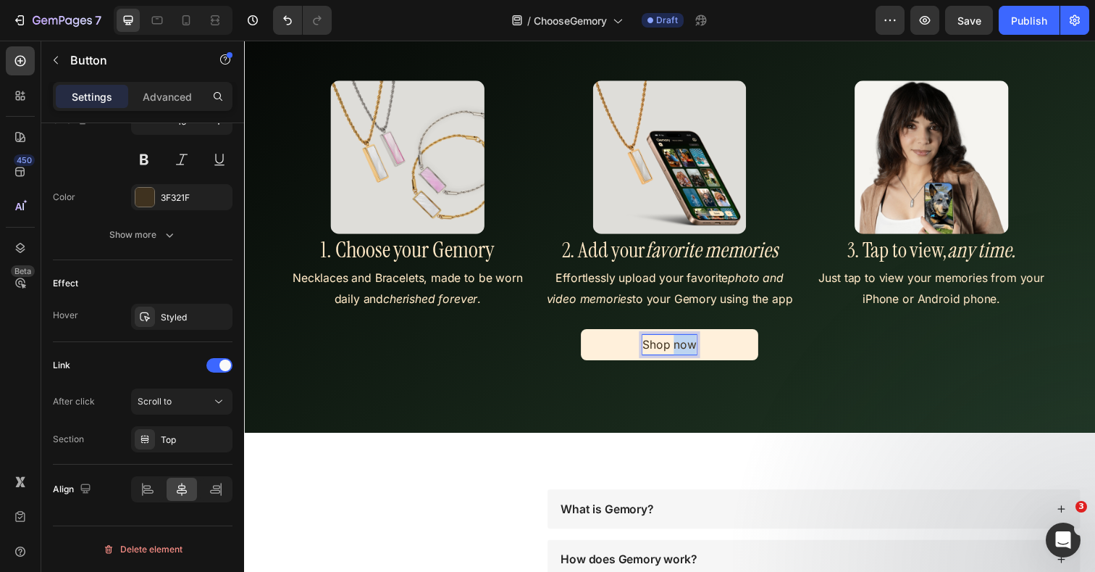
click at [687, 351] on p "Shop now" at bounding box center [678, 351] width 55 height 21
click at [588, 335] on button "Choos" at bounding box center [678, 351] width 181 height 33
click at [588, 335] on button "Choose Your" at bounding box center [678, 351] width 181 height 33
click at [881, 348] on div "Choose Your Gemory Button 0" at bounding box center [678, 350] width 797 height 67
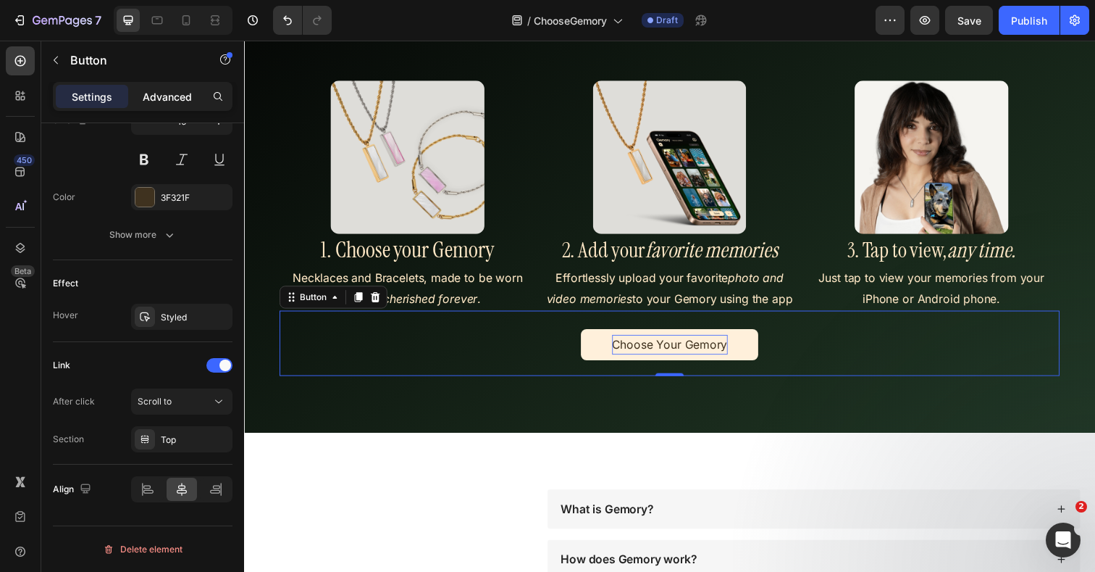
click at [156, 99] on p "Advanced" at bounding box center [167, 96] width 49 height 15
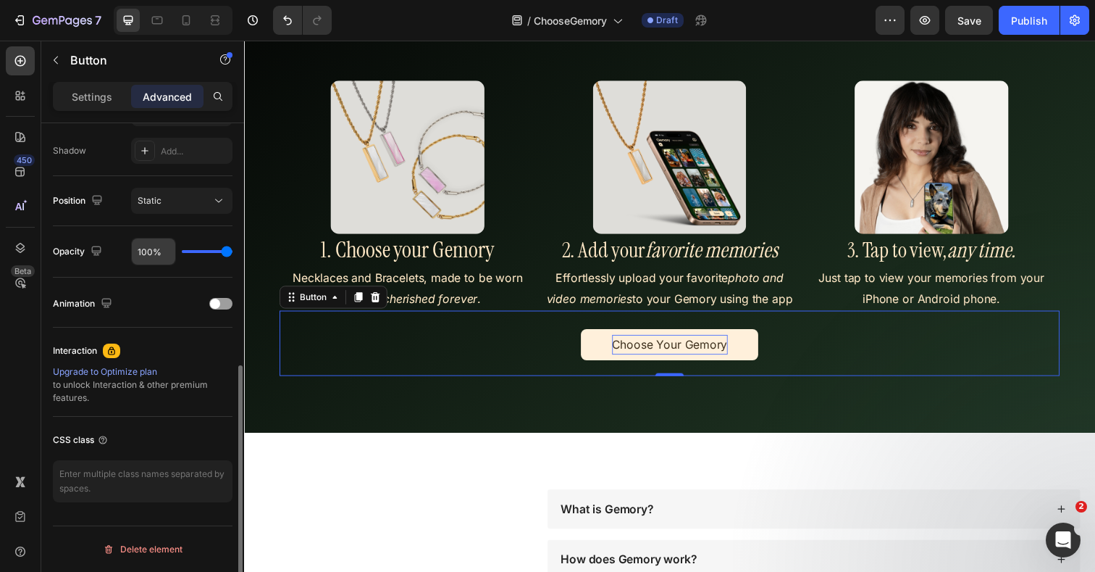
scroll to position [477, 0]
click at [187, 17] on icon at bounding box center [186, 20] width 14 height 14
type input "10"
type input "16"
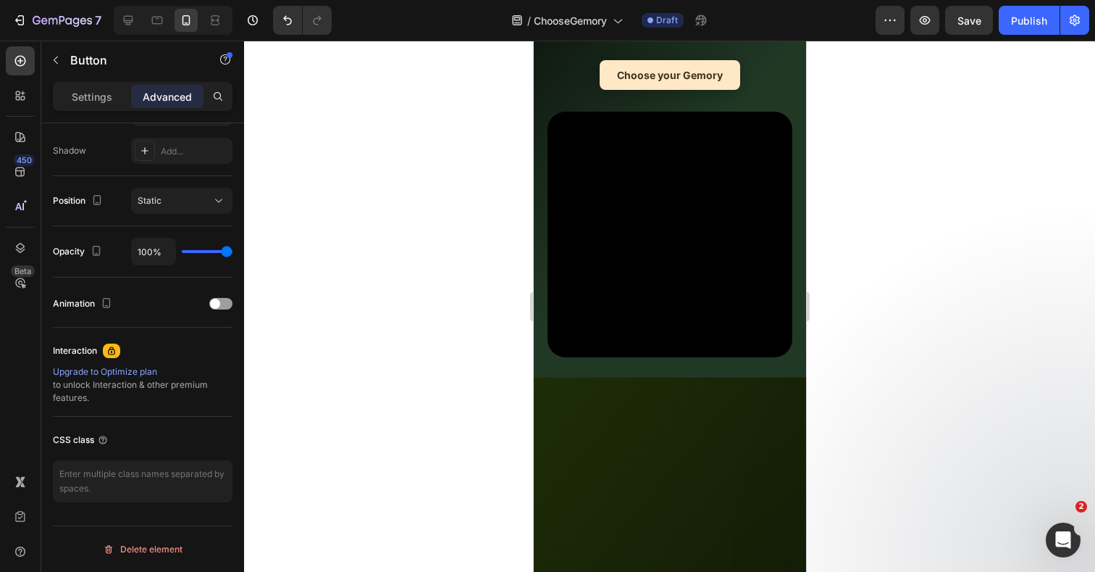
scroll to position [740, 0]
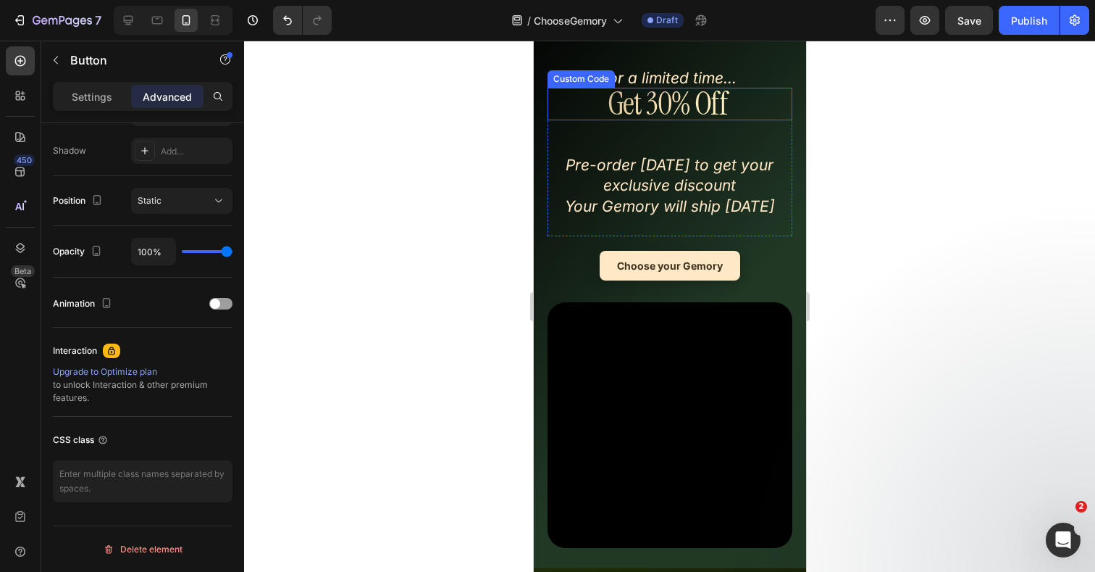
radio input "false"
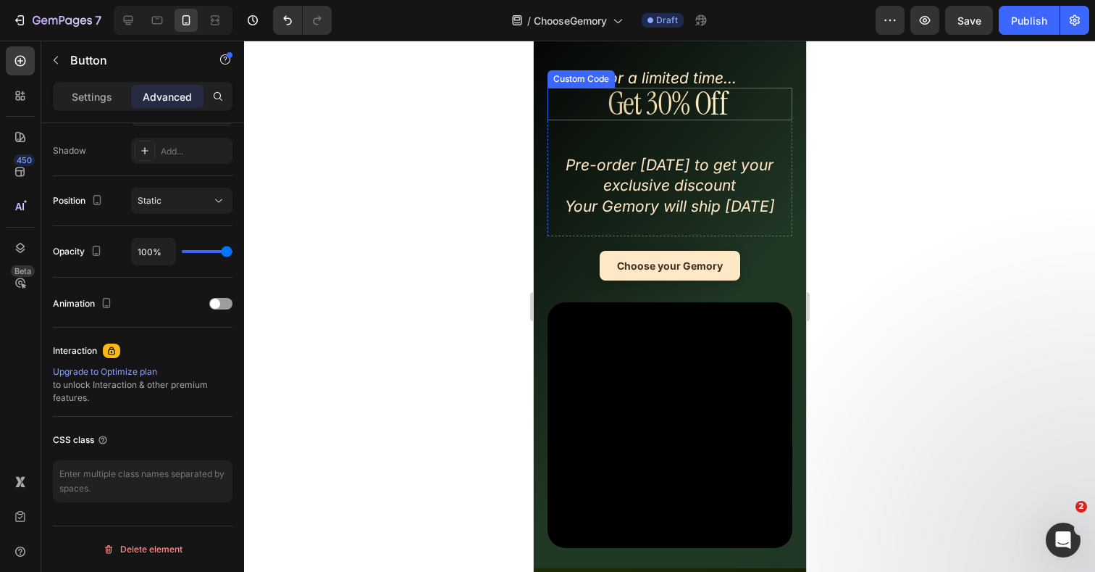
radio input "false"
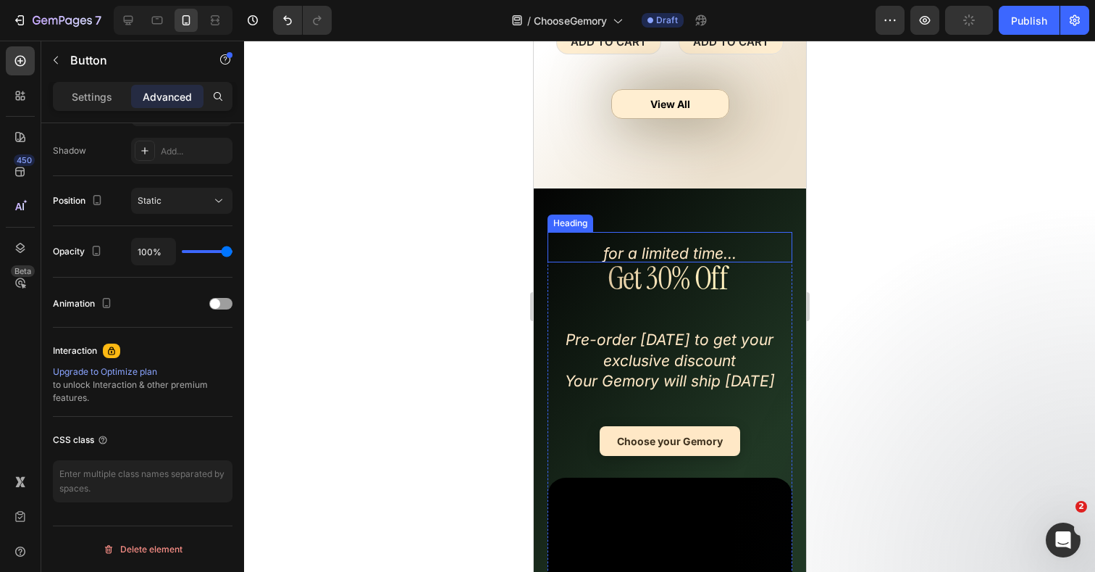
scroll to position [806, 0]
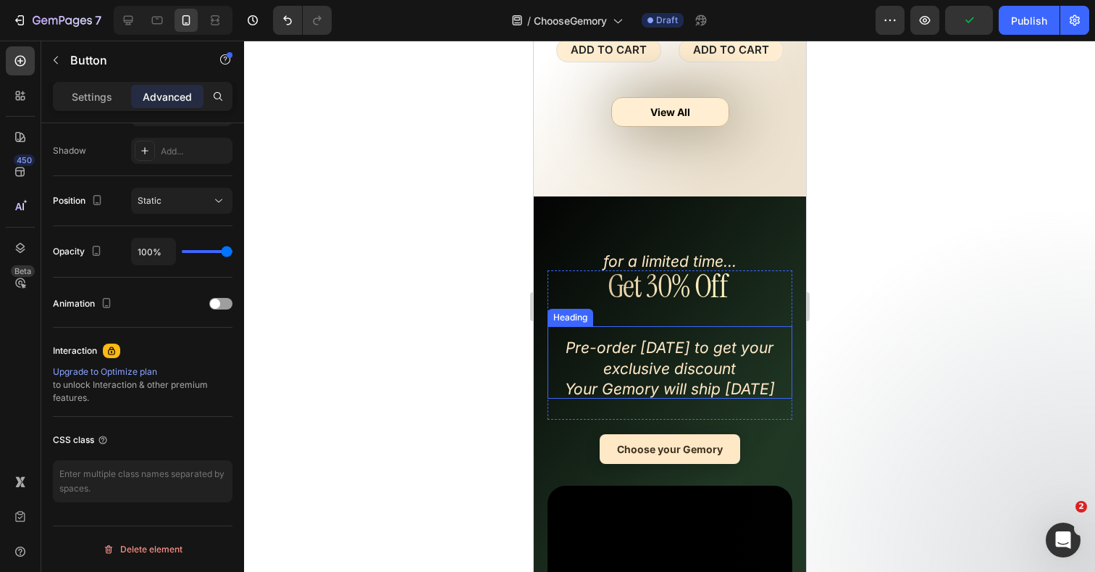
click at [679, 385] on icon "Your Gemory will ship [DATE]" at bounding box center [669, 389] width 210 height 18
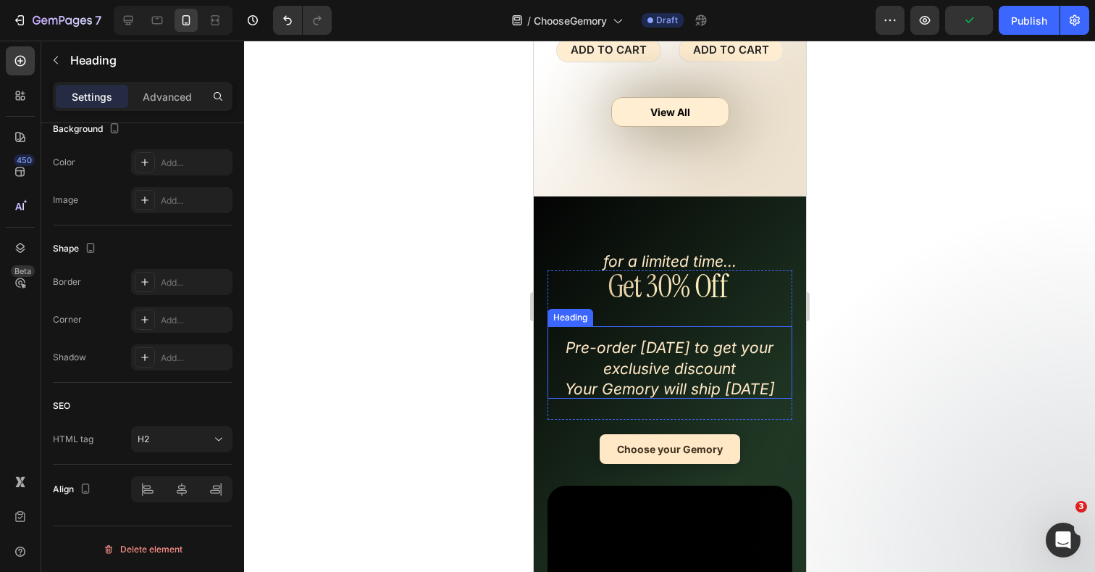
scroll to position [0, 0]
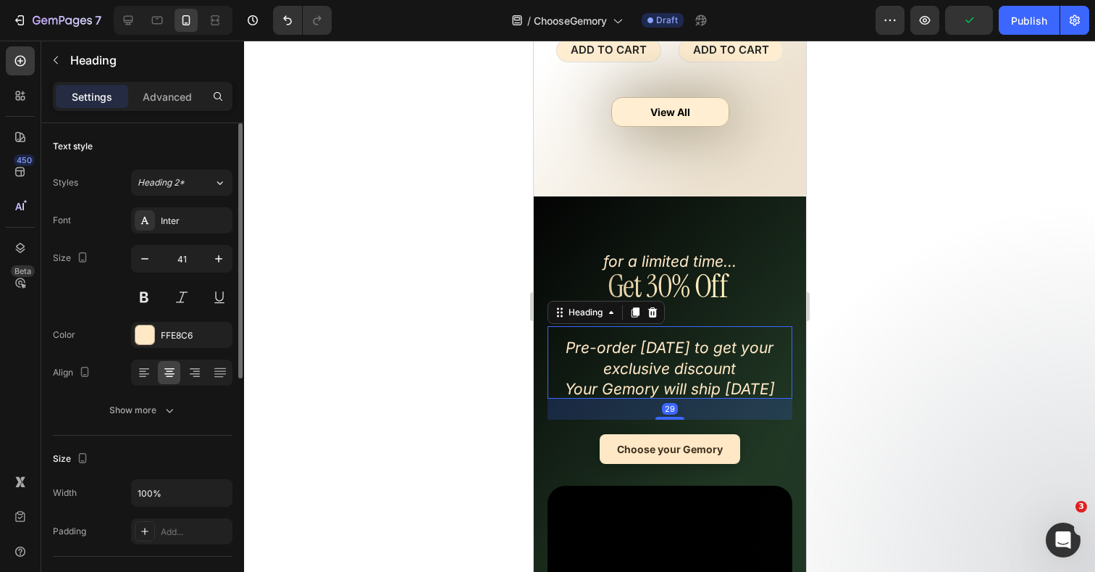
click at [679, 385] on icon "Your Gemory will ship [DATE]" at bounding box center [669, 389] width 210 height 18
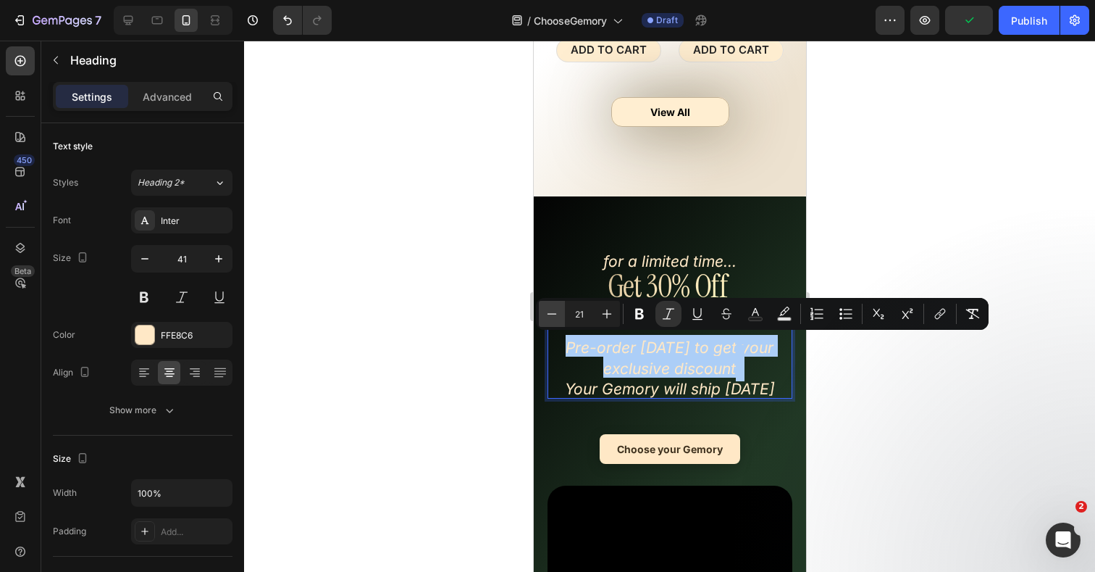
click at [551, 321] on button "Minus" at bounding box center [552, 314] width 26 height 26
click at [551, 318] on icon "Editor contextual toolbar" at bounding box center [552, 313] width 14 height 14
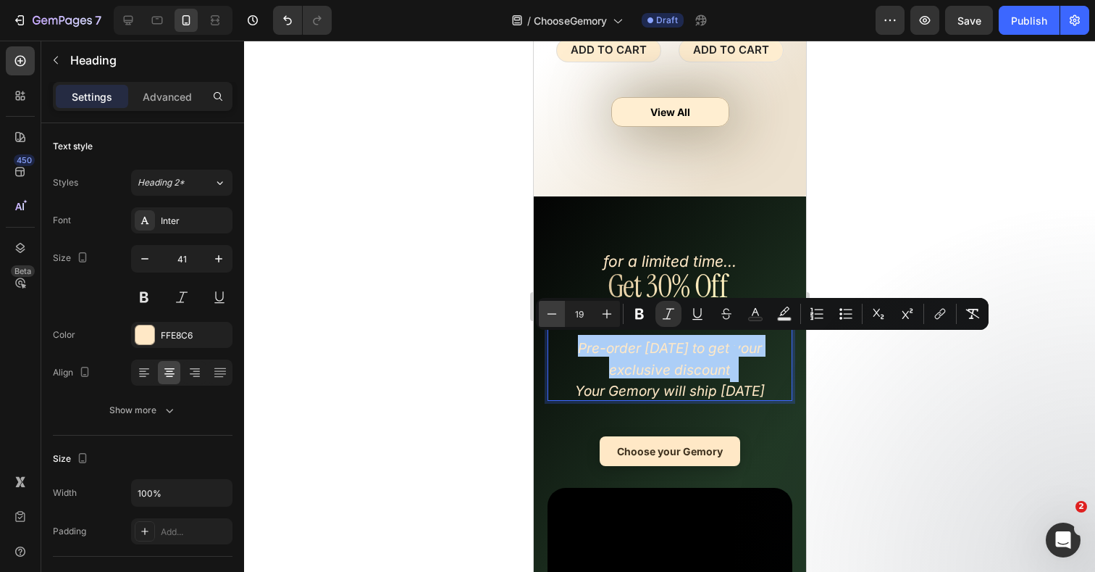
click at [551, 318] on icon "Editor contextual toolbar" at bounding box center [552, 313] width 14 height 14
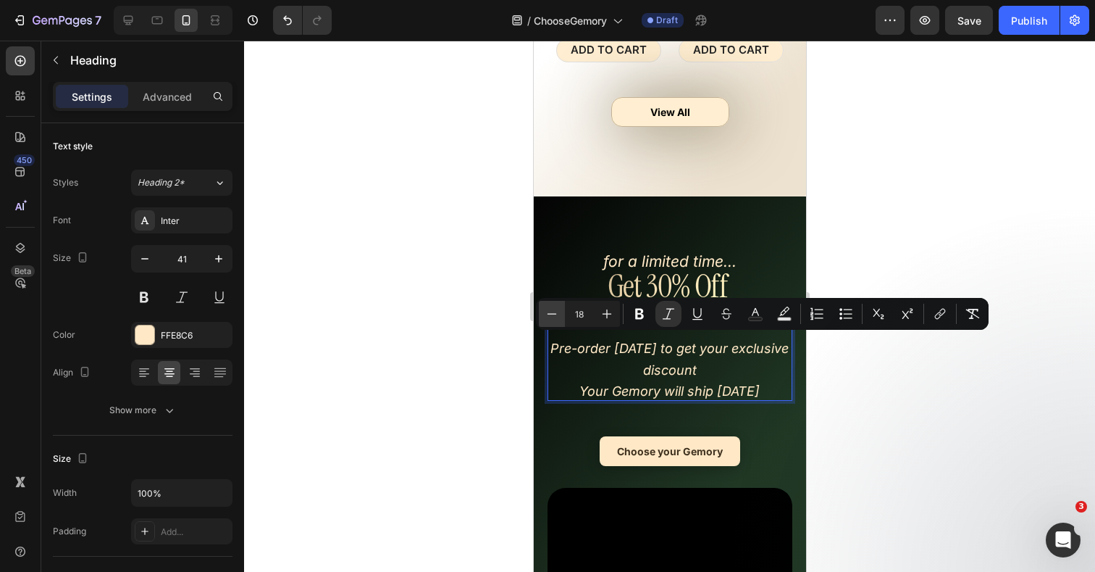
click at [551, 318] on icon "Editor contextual toolbar" at bounding box center [552, 313] width 14 height 14
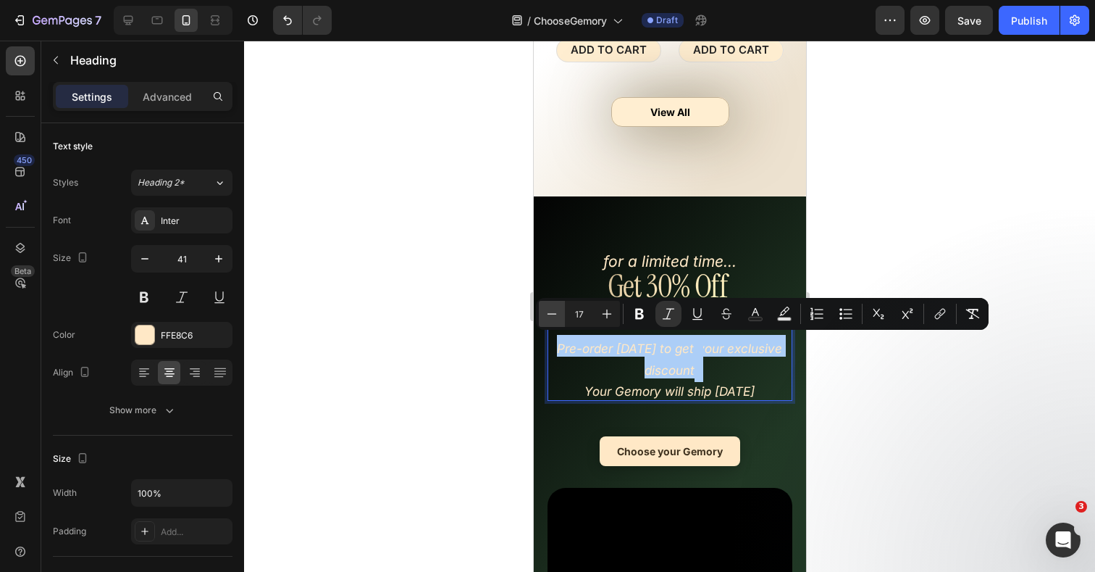
click at [551, 318] on icon "Editor contextual toolbar" at bounding box center [552, 313] width 14 height 14
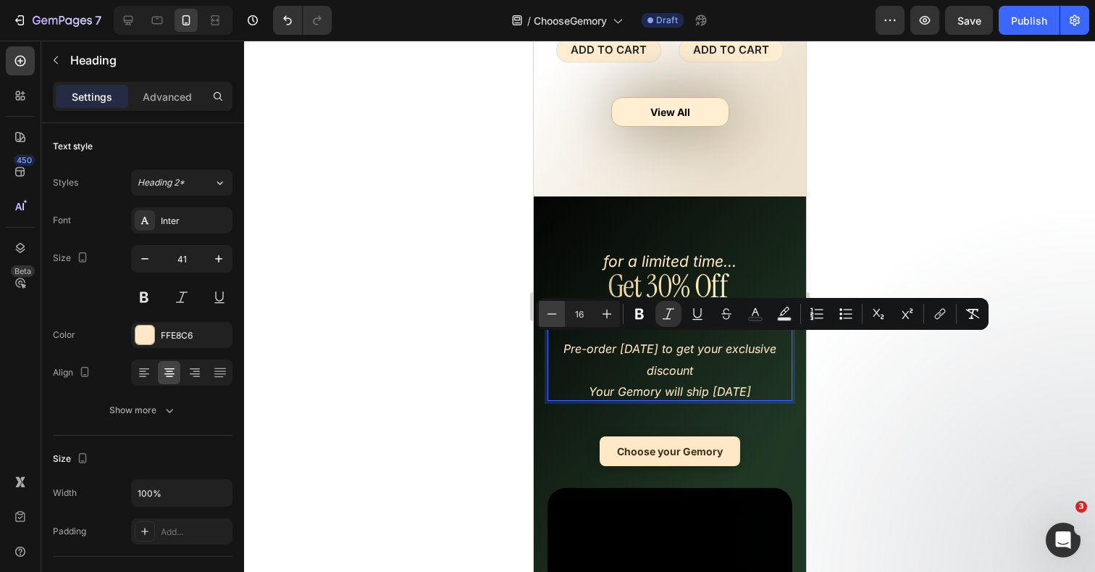
click at [551, 318] on icon "Editor contextual toolbar" at bounding box center [552, 313] width 14 height 14
type input "15"
click at [859, 382] on div at bounding box center [669, 306] width 851 height 531
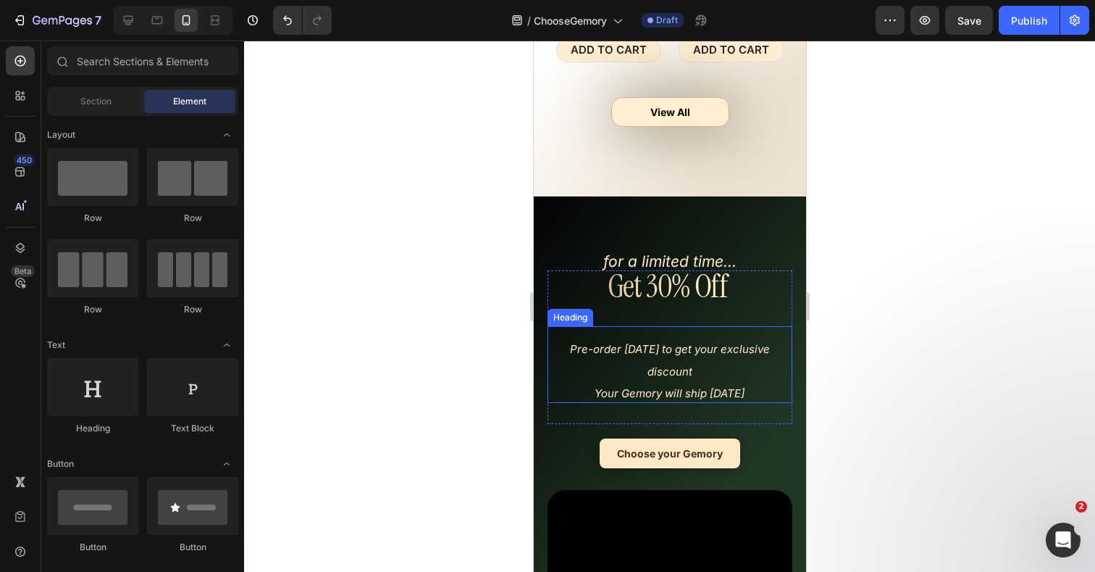
click at [685, 348] on icon "Pre-order [DATE] to get your exclusive discount" at bounding box center [669, 360] width 200 height 36
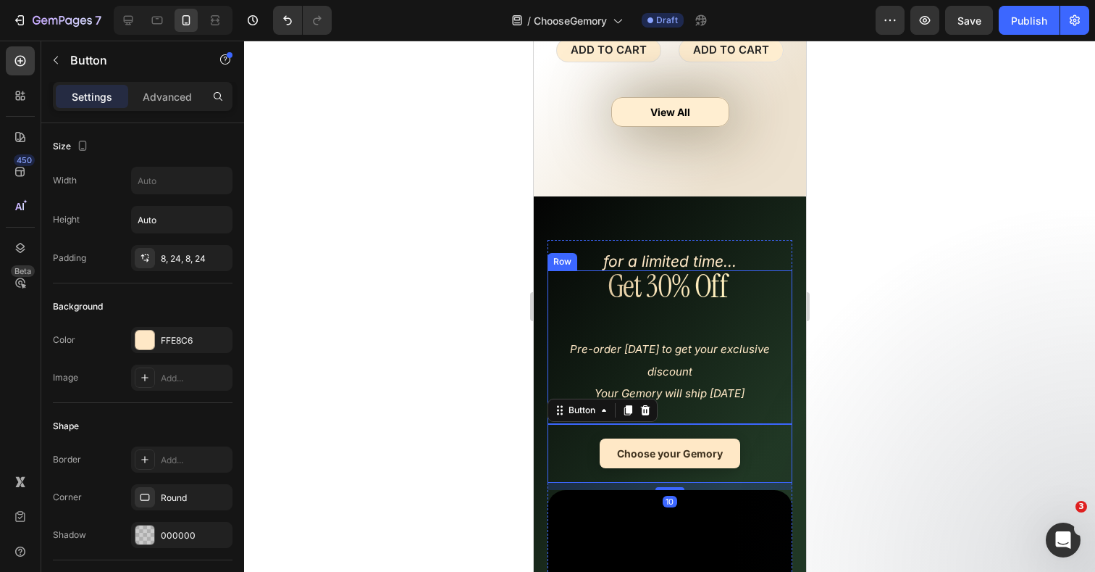
click at [672, 384] on div "Get 30% Off Custom Code ⁠⁠⁠⁠⁠⁠⁠ Pre-order today to get your exclusive discount …" at bounding box center [669, 346] width 245 height 153
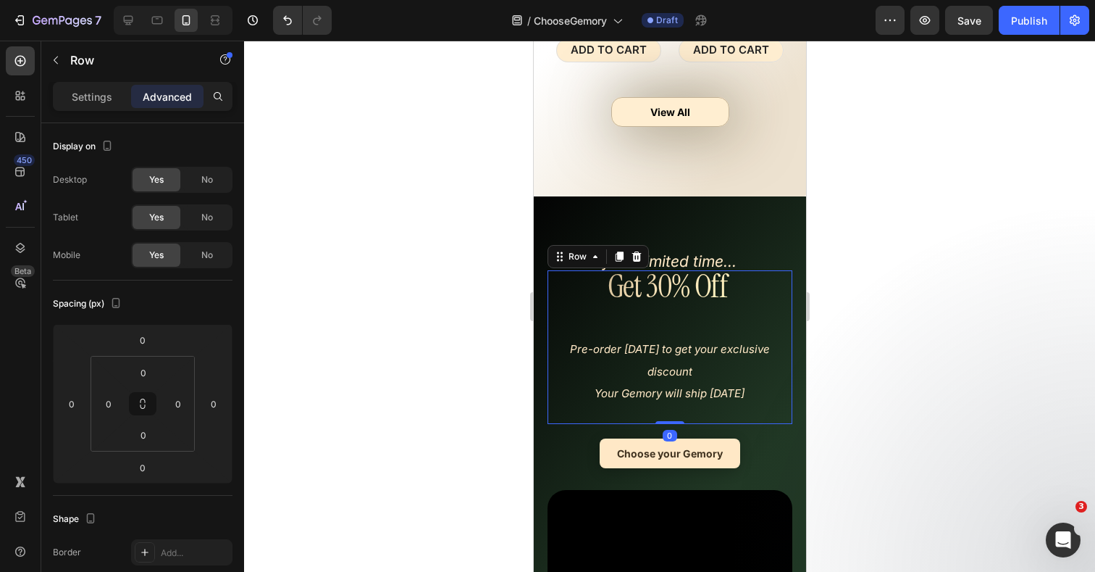
drag, startPoint x: 670, startPoint y: 396, endPoint x: 670, endPoint y: 381, distance: 15.2
click at [670, 381] on div "Get 30% Off Custom Code ⁠⁠⁠⁠⁠⁠⁠ Pre-order today to get your exclusive discount …" at bounding box center [669, 346] width 245 height 153
click at [670, 386] on icon "Your Gemory will ship [DATE]" at bounding box center [669, 393] width 150 height 14
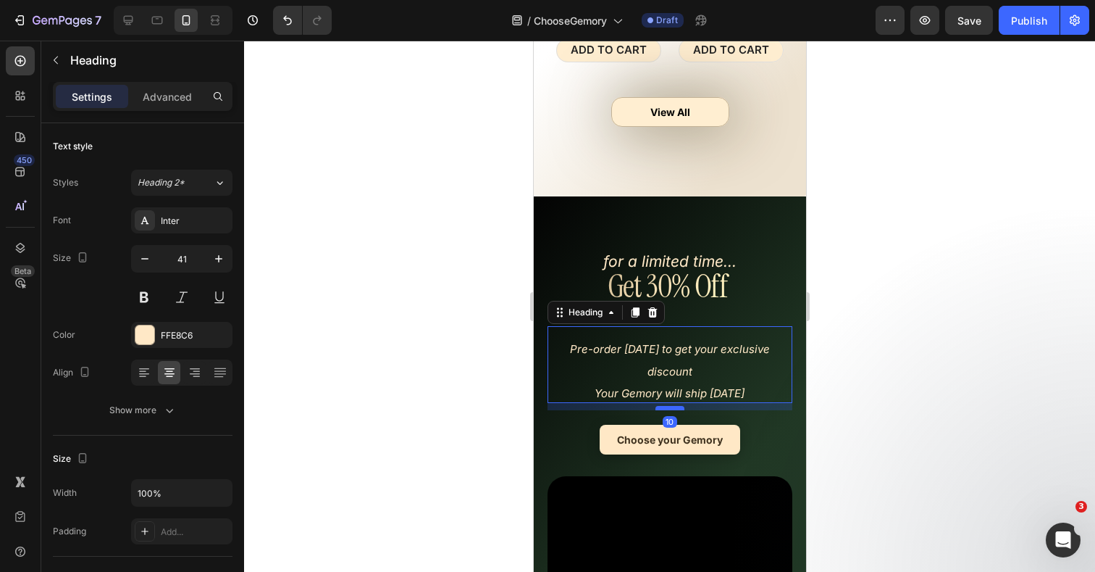
drag, startPoint x: 666, startPoint y: 396, endPoint x: 666, endPoint y: 383, distance: 13.8
click at [666, 406] on div at bounding box center [669, 408] width 29 height 4
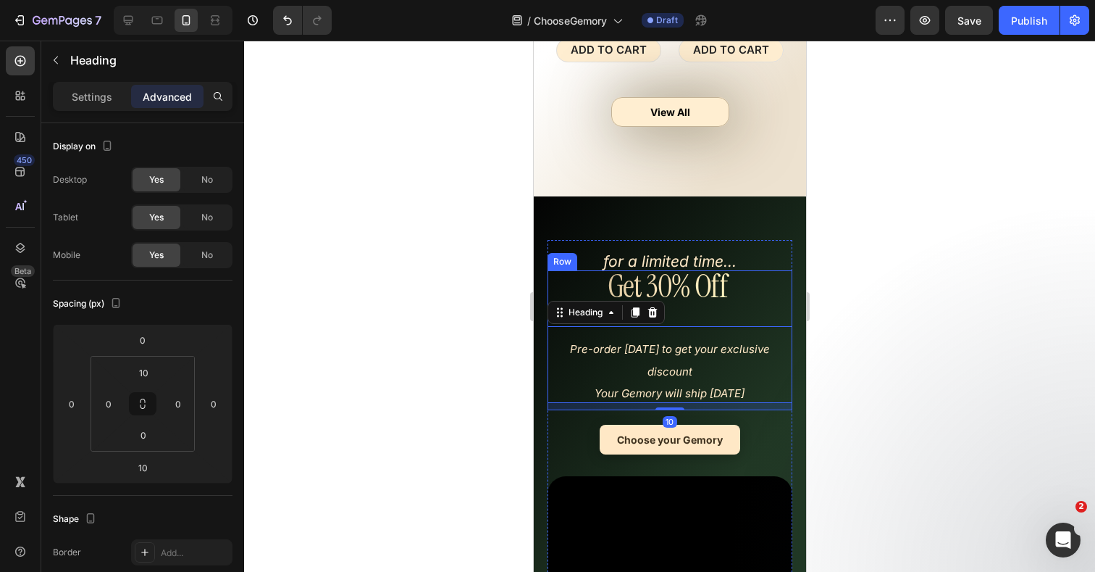
click at [703, 311] on div "Get 30% Off Custom Code ⁠⁠⁠⁠⁠⁠⁠ Pre-order today to get your exclusive discount …" at bounding box center [669, 339] width 245 height 139
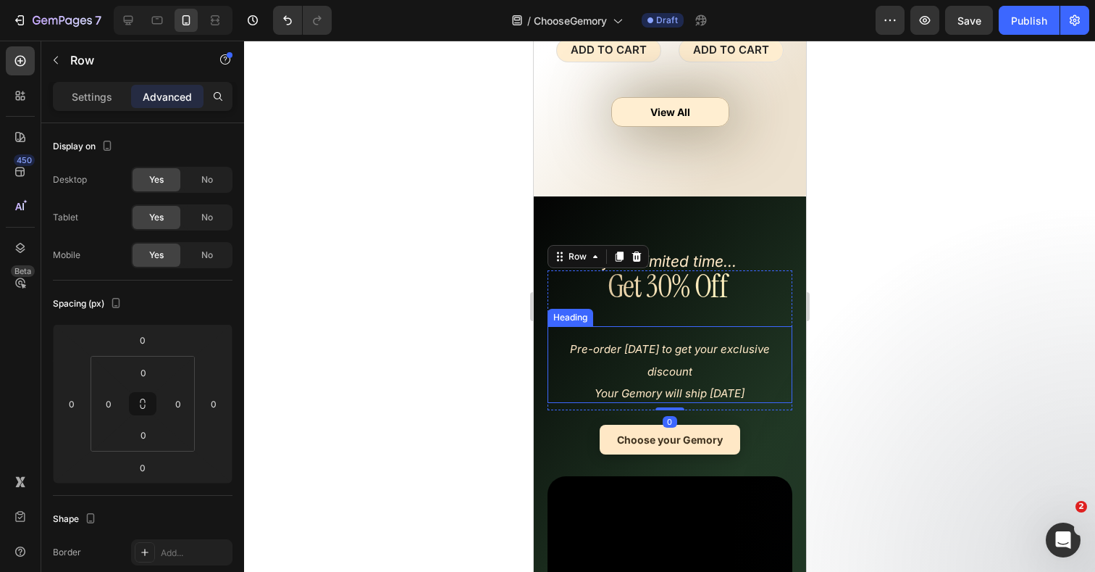
click at [599, 336] on p "⁠⁠⁠⁠⁠⁠⁠ Pre-order [DATE] to get your exclusive discount Your Gemory will ship […" at bounding box center [669, 368] width 242 height 67
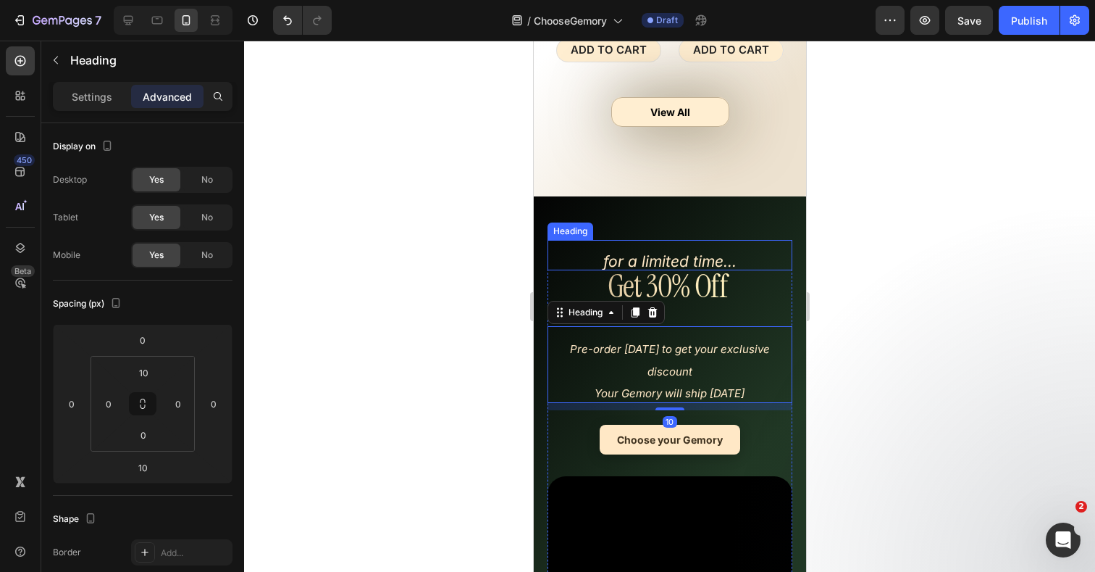
click at [693, 262] on icon "for a limited time..." at bounding box center [669, 261] width 133 height 18
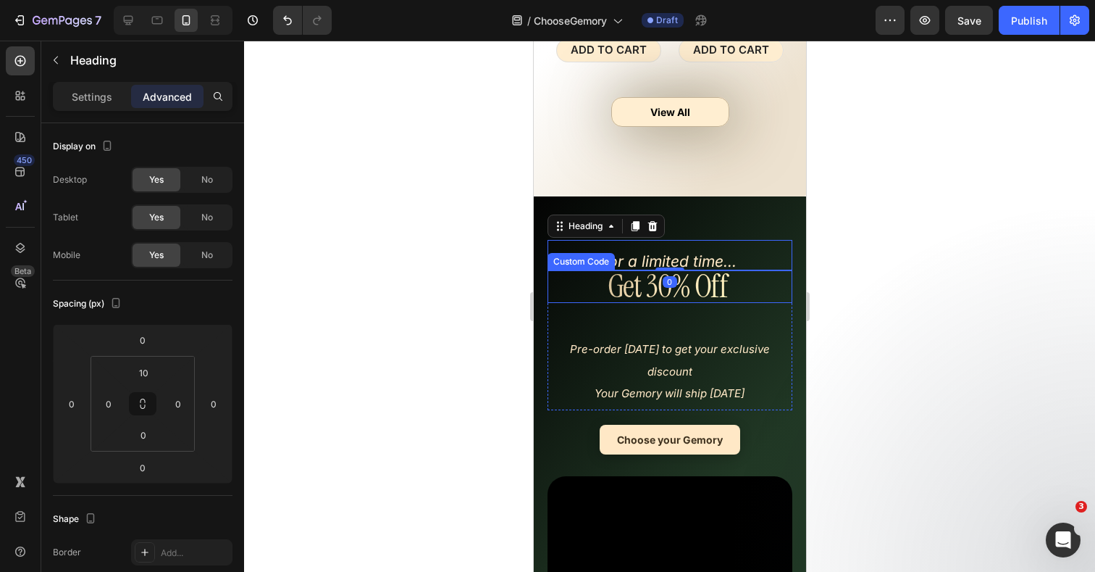
click at [701, 291] on h1 "Get 30% Off" at bounding box center [669, 286] width 125 height 33
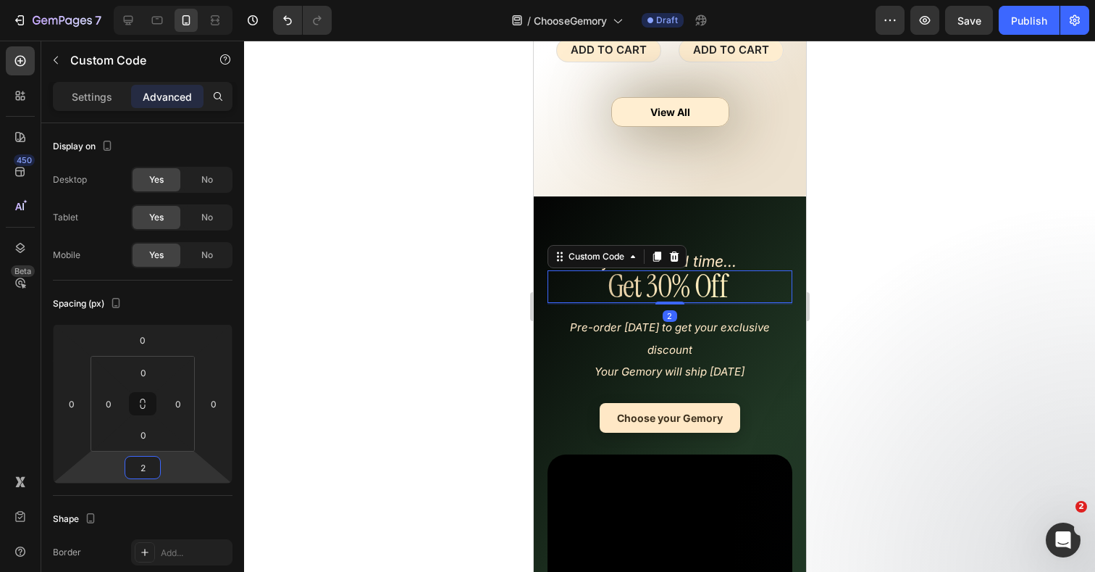
type input "0"
drag, startPoint x: 114, startPoint y: 472, endPoint x: 115, endPoint y: 484, distance: 11.7
click at [115, 0] on html "7 Version history / ChooseGemory Draft Preview Save Publish 450 Beta Sections(1…" at bounding box center [547, 0] width 1095 height 0
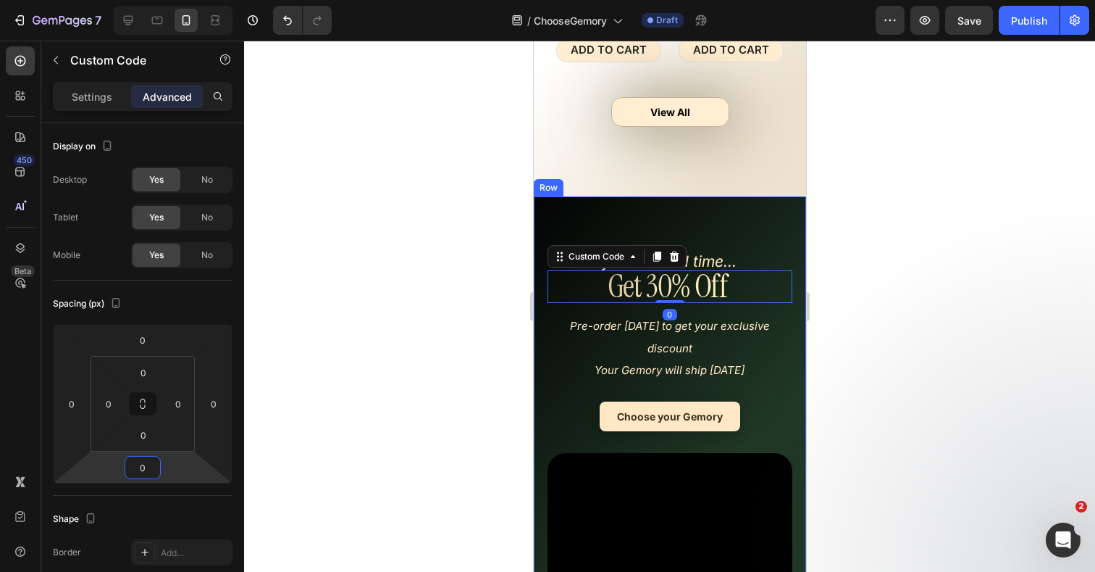
click at [868, 214] on div at bounding box center [669, 306] width 851 height 531
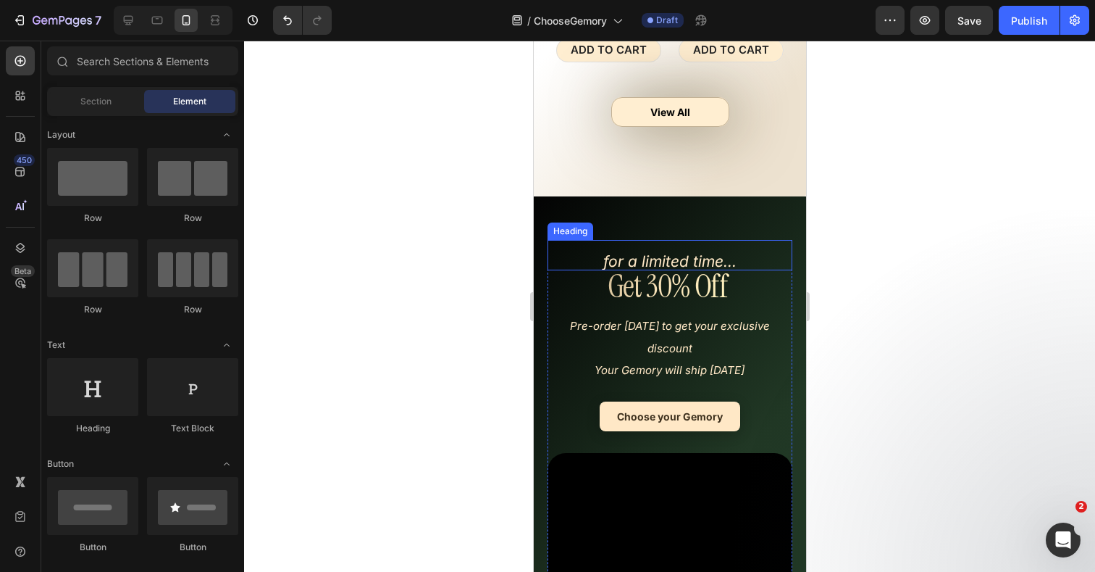
click at [673, 259] on icon "for a limited time..." at bounding box center [669, 261] width 133 height 18
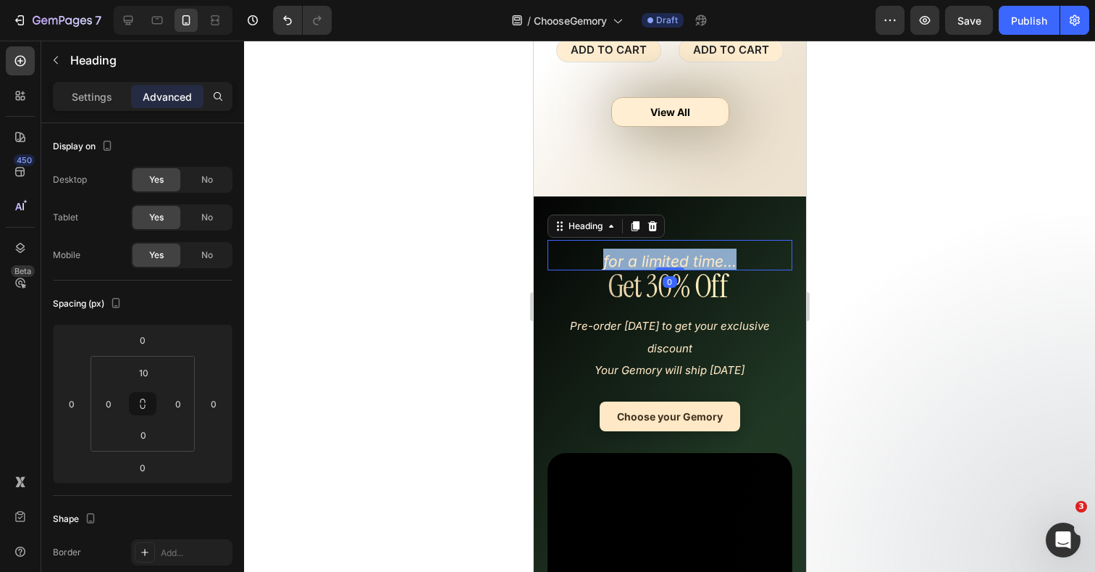
click at [673, 259] on icon "for a limited time..." at bounding box center [669, 261] width 133 height 18
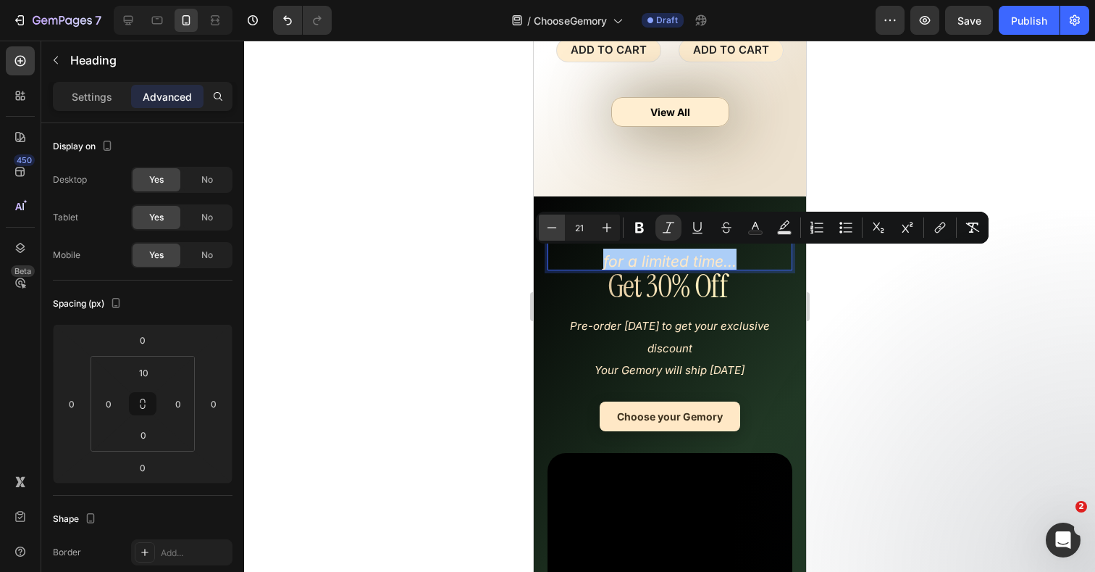
click at [553, 231] on icon "Editor contextual toolbar" at bounding box center [552, 227] width 14 height 14
type input "20"
click at [553, 231] on div "Choose your Gemory Button Row Row Video for a limited time... Heading 0 Get 30%…" at bounding box center [669, 457] width 272 height 522
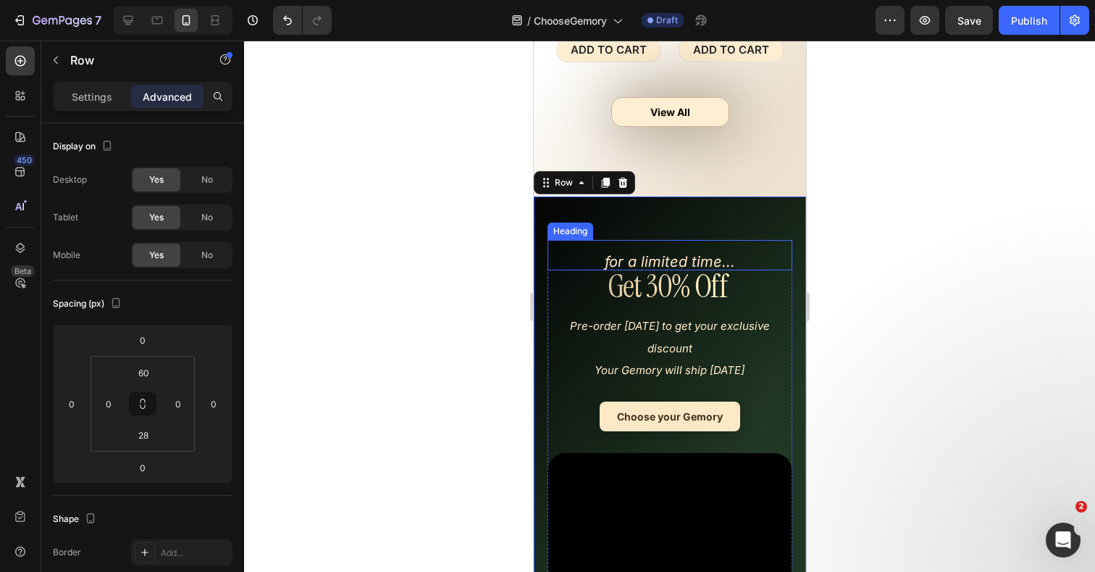
click at [632, 270] on h1 "Get 30% Off" at bounding box center [669, 286] width 125 height 33
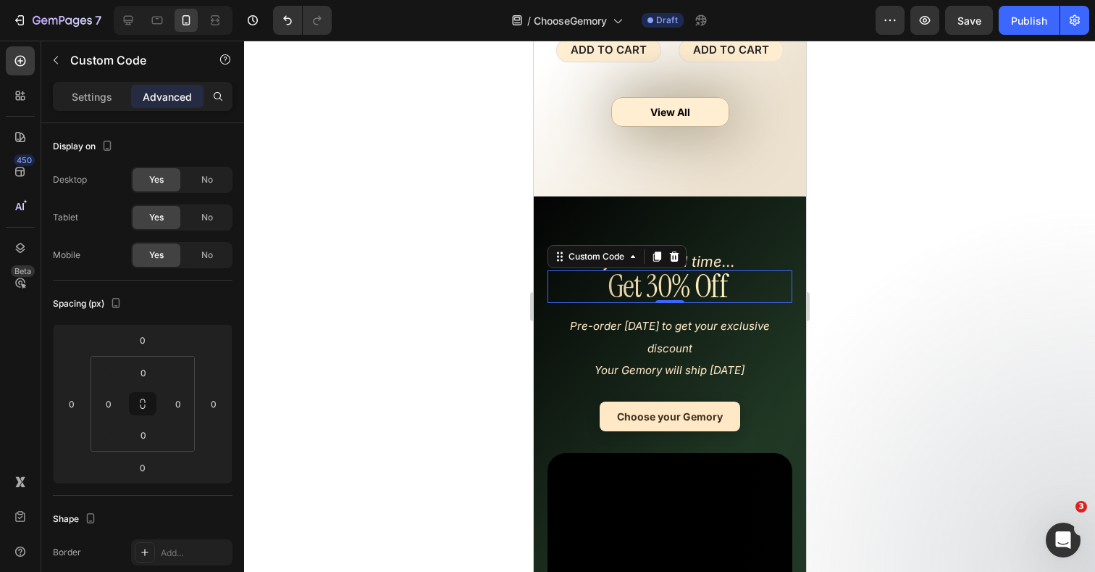
click at [632, 264] on div "Custom Code" at bounding box center [616, 256] width 139 height 23
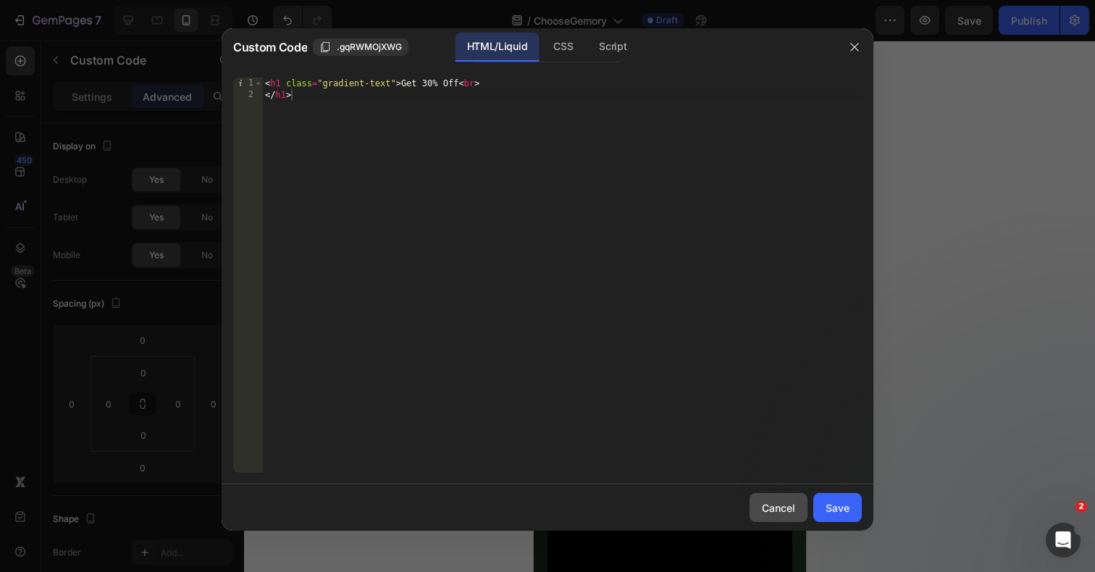
click at [762, 506] on div "Cancel" at bounding box center [778, 507] width 33 height 15
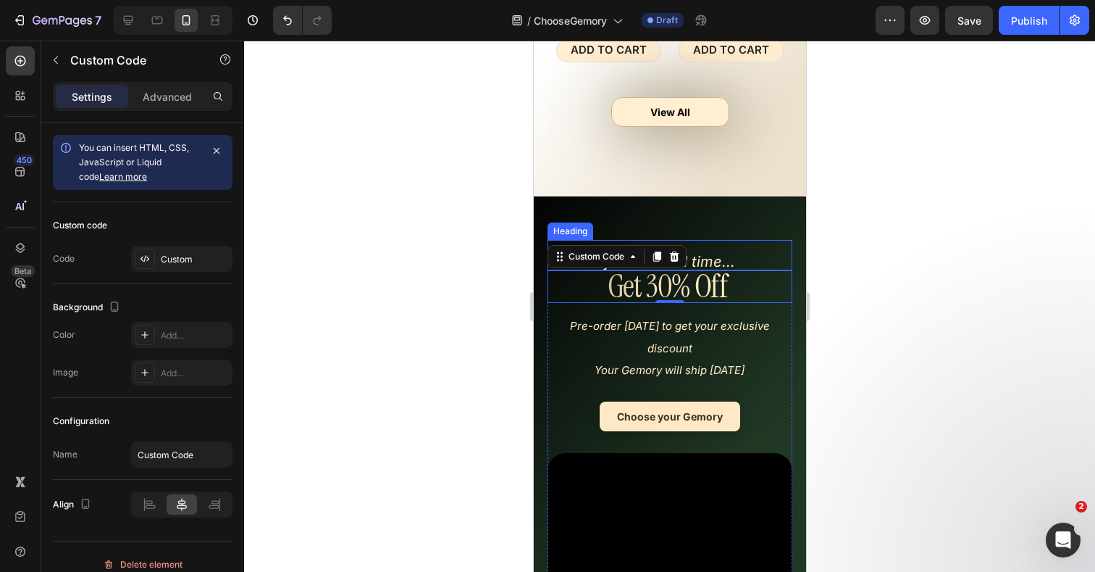
click at [714, 258] on icon "for a limited time..." at bounding box center [669, 261] width 130 height 17
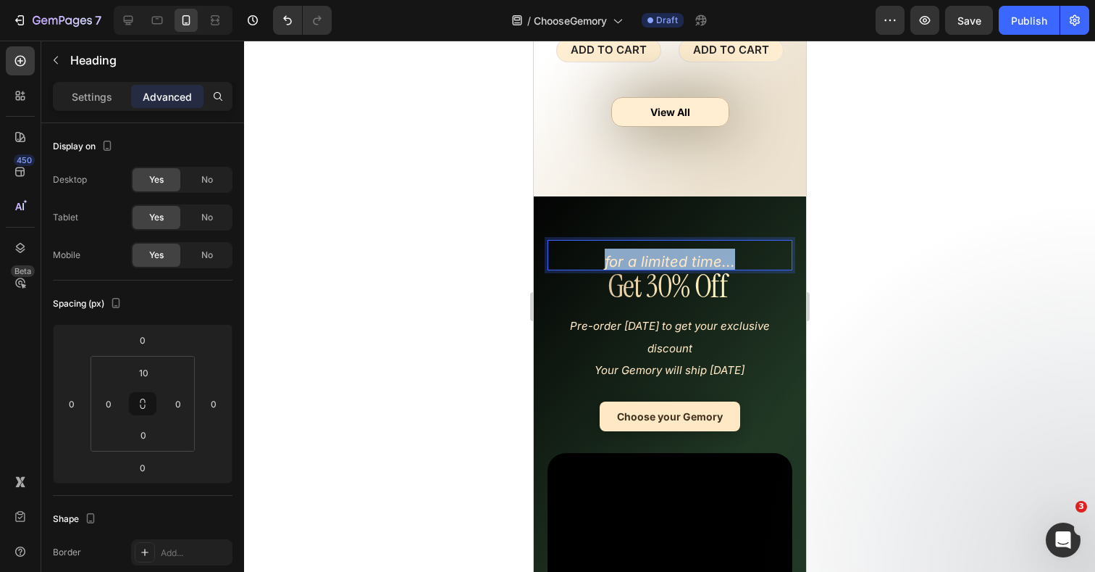
click at [714, 258] on icon "for a limited time..." at bounding box center [669, 261] width 130 height 17
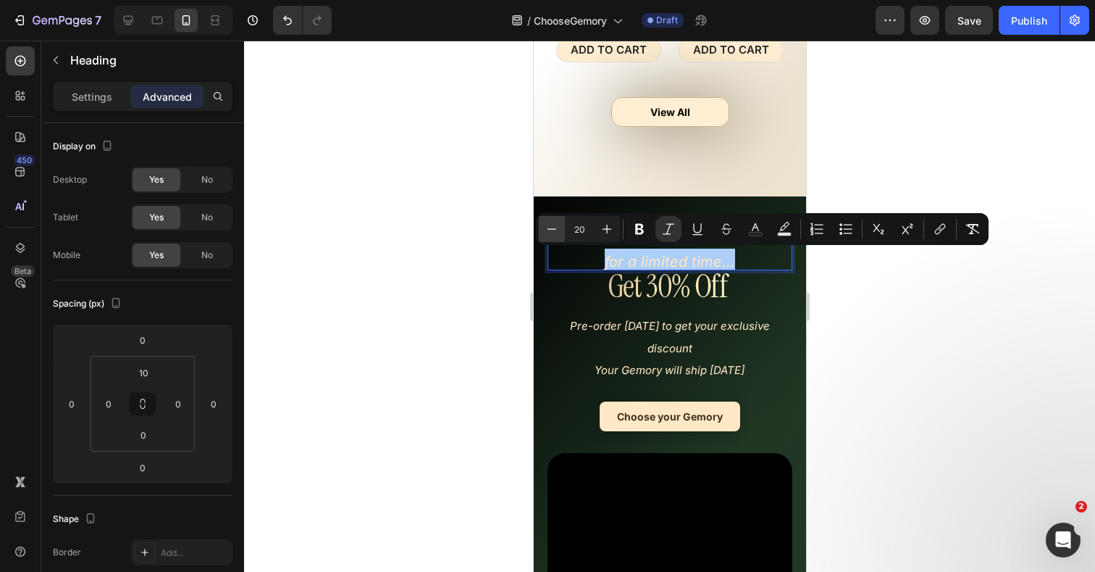
click at [554, 230] on icon "Editor contextual toolbar" at bounding box center [552, 229] width 14 height 14
type input "18"
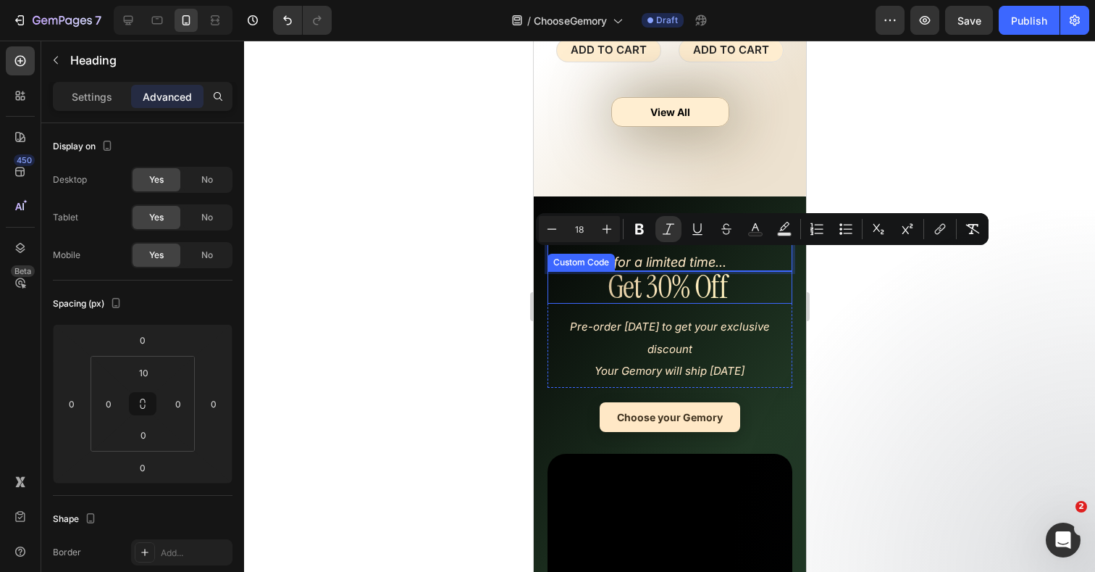
click at [662, 284] on h1 "Get 30% Off" at bounding box center [669, 287] width 125 height 33
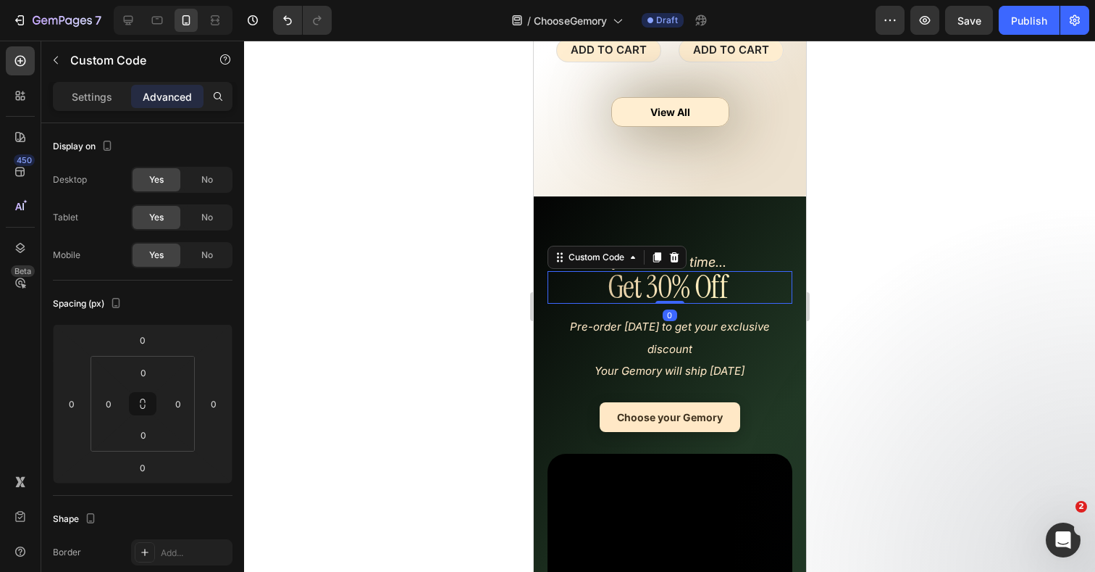
click at [631, 275] on h1 "Get 30% Off" at bounding box center [669, 287] width 125 height 33
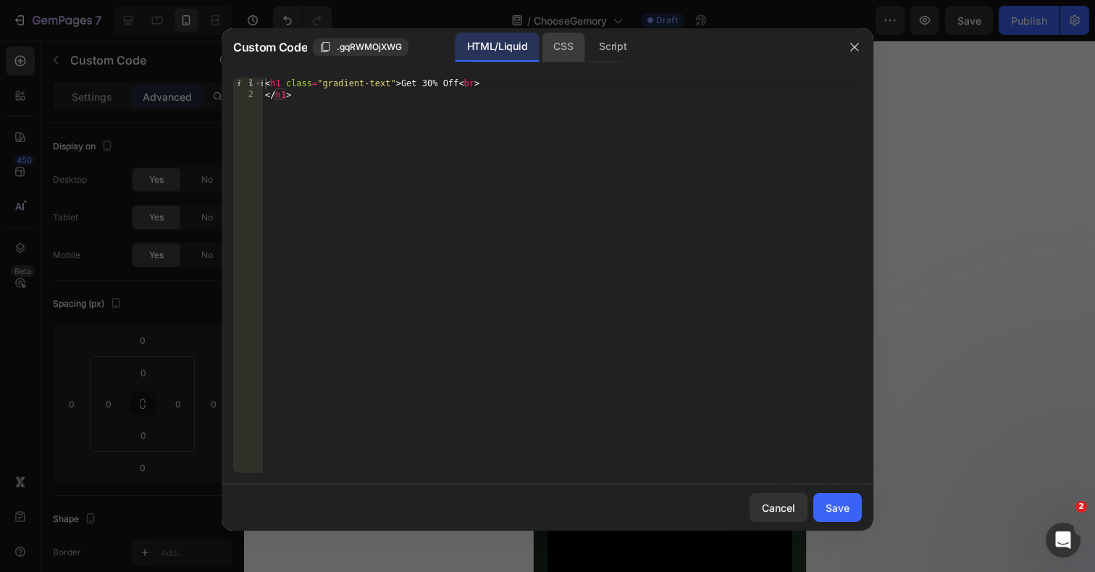
click at [588, 61] on div "CSS" at bounding box center [613, 47] width 51 height 29
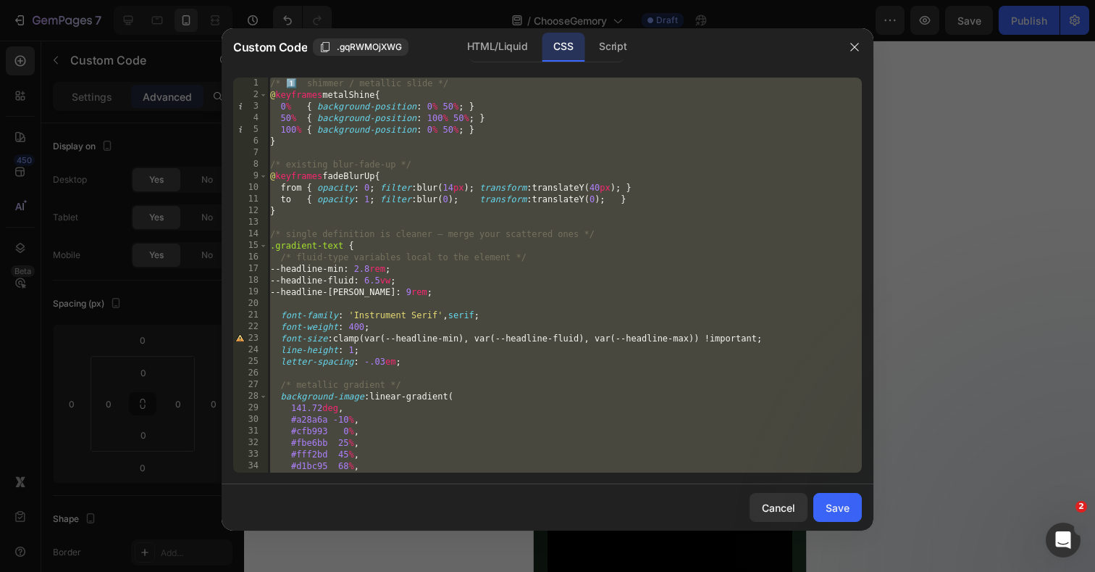
click at [380, 268] on div "/* 1️⃣ shimmer / metallic slide */ @ keyframes metalShine { 0 % { background-po…" at bounding box center [564, 287] width 595 height 418
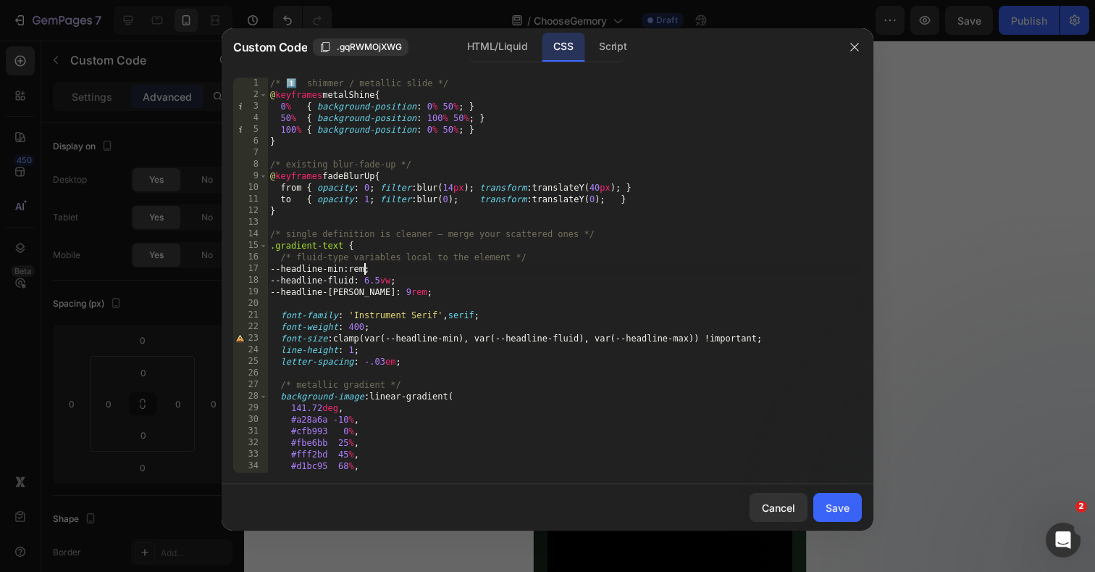
scroll to position [0, 8]
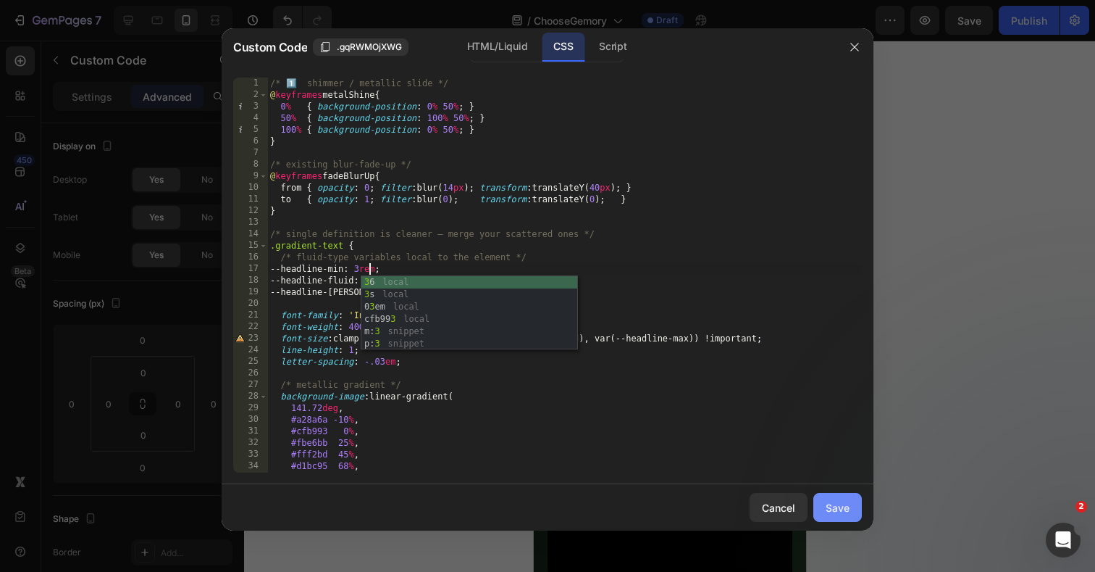
type textarea "--headline-min: 3rem;"
click at [837, 511] on div "Save" at bounding box center [838, 507] width 24 height 15
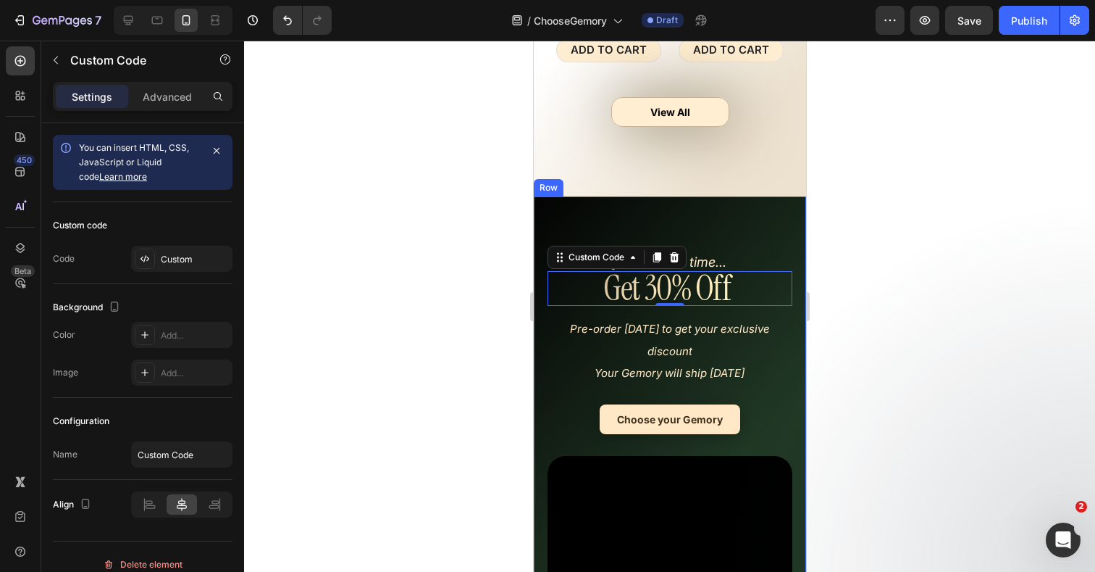
click at [835, 316] on div at bounding box center [669, 306] width 851 height 531
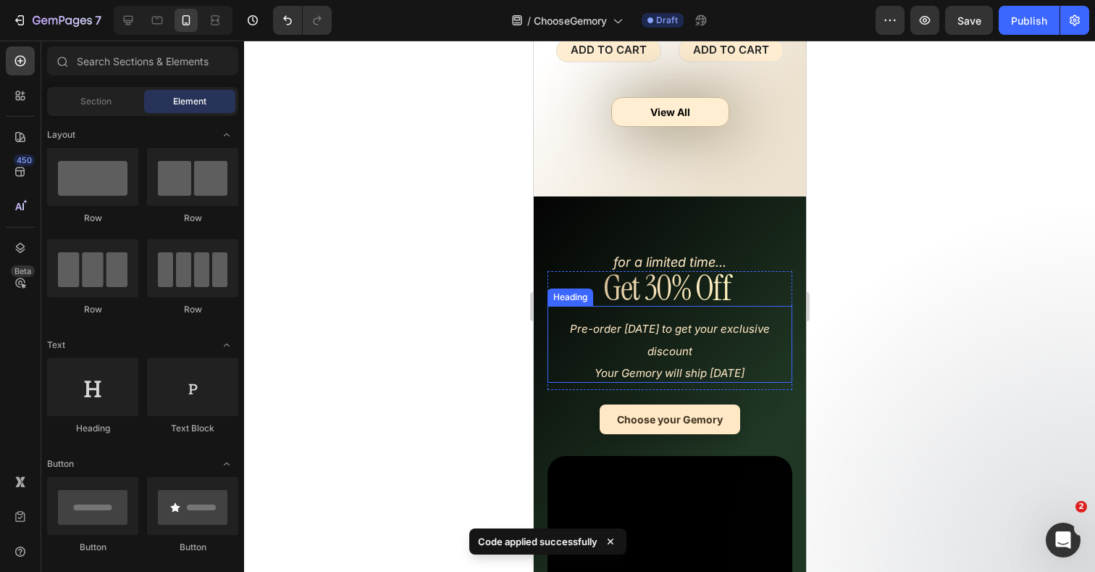
click at [685, 272] on h1 "Get 30% Off" at bounding box center [669, 288] width 133 height 35
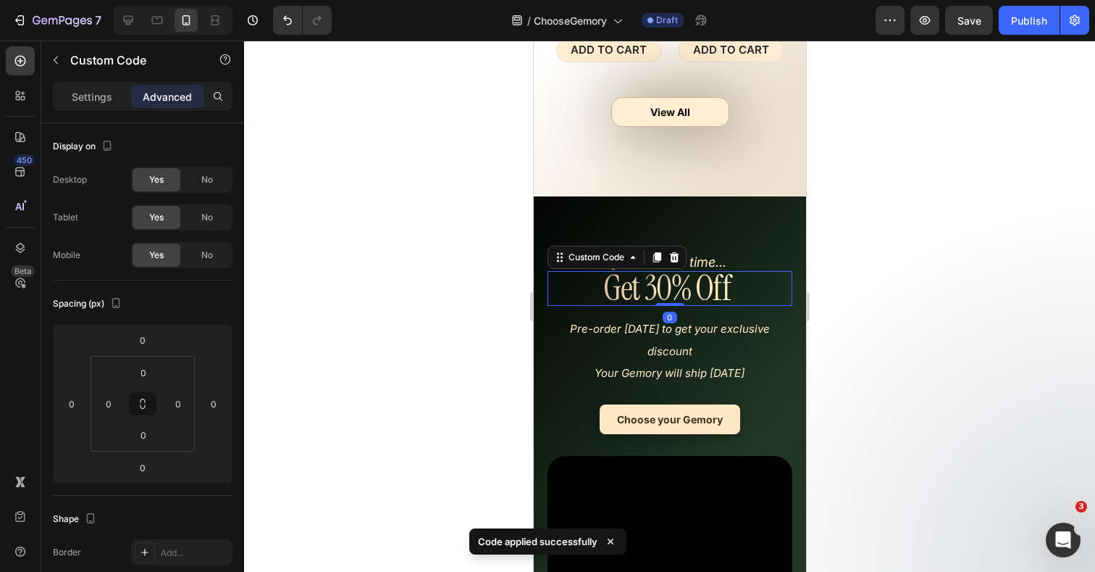
click at [676, 280] on h1 "Get 30% Off" at bounding box center [669, 288] width 133 height 35
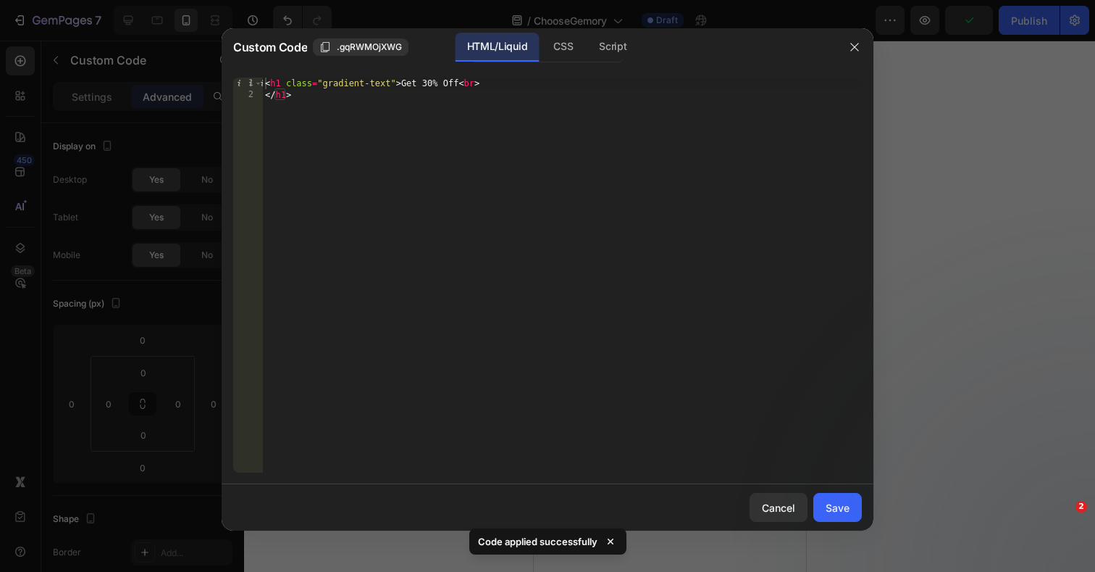
click at [561, 32] on div "Custom Code .gqRWMOjXWG HTML/Liquid CSS Script" at bounding box center [529, 47] width 614 height 38
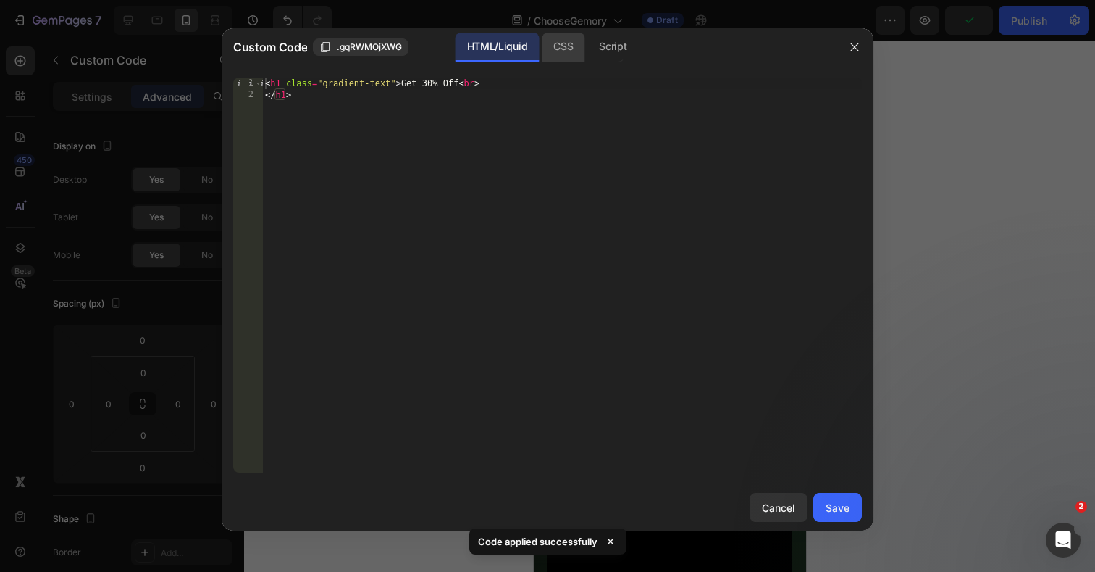
click at [588, 44] on div "CSS" at bounding box center [613, 47] width 51 height 29
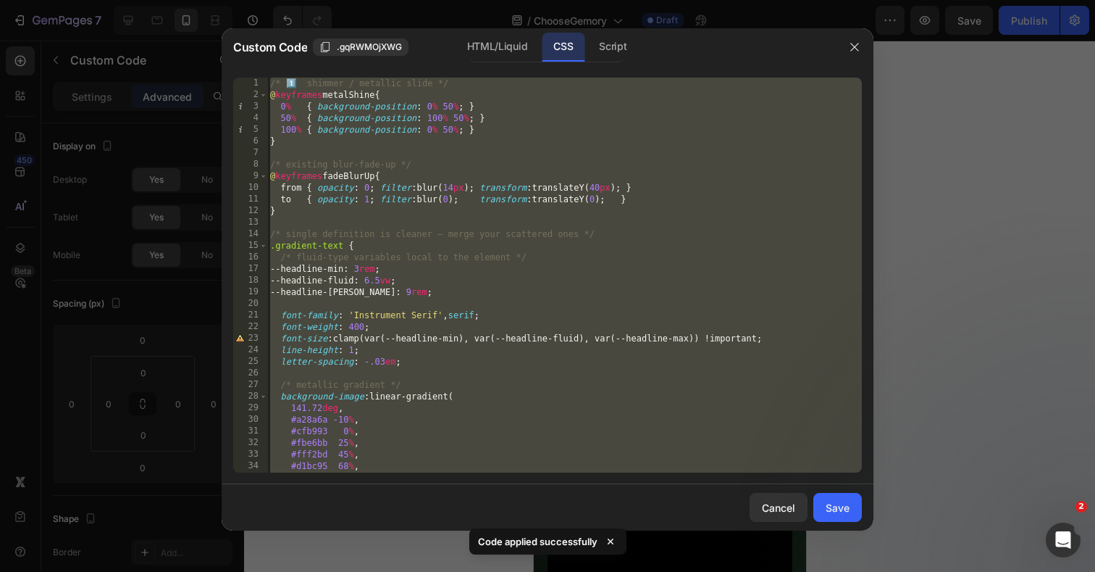
click at [369, 269] on div "/* 1️⃣ shimmer / metallic slide */ @ keyframes metalShine { 0 % { background-po…" at bounding box center [564, 287] width 595 height 418
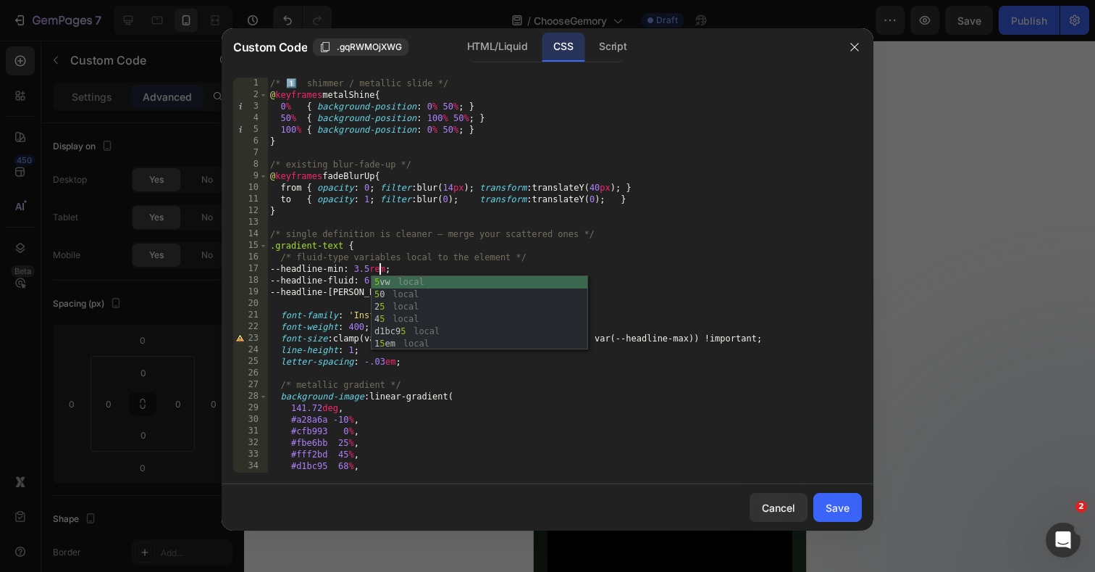
scroll to position [0, 9]
type textarea "--headline-min: 3.5rem;"
click at [843, 515] on button "Save" at bounding box center [838, 507] width 49 height 29
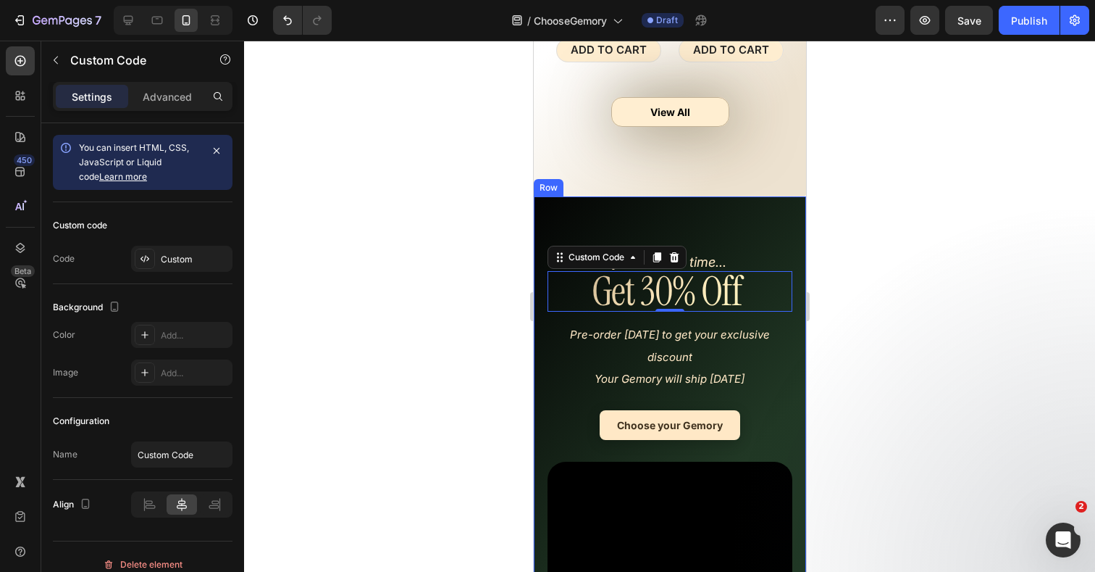
click at [834, 331] on div at bounding box center [669, 306] width 851 height 531
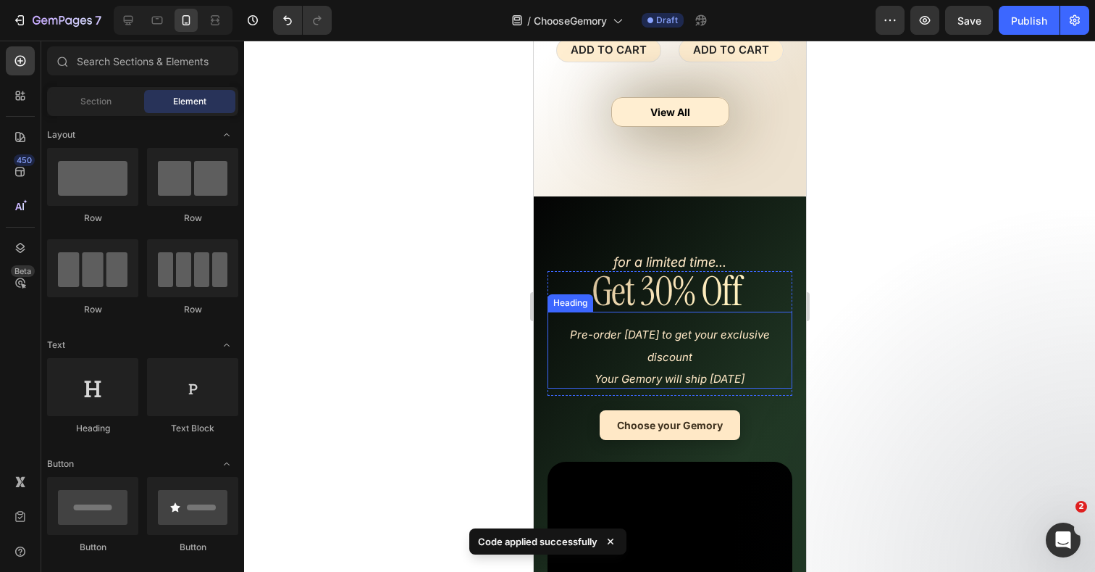
click at [732, 340] on p "⁠⁠⁠⁠⁠⁠⁠ Pre-order [DATE] to get your exclusive discount Your Gemory will ship […" at bounding box center [669, 353] width 242 height 67
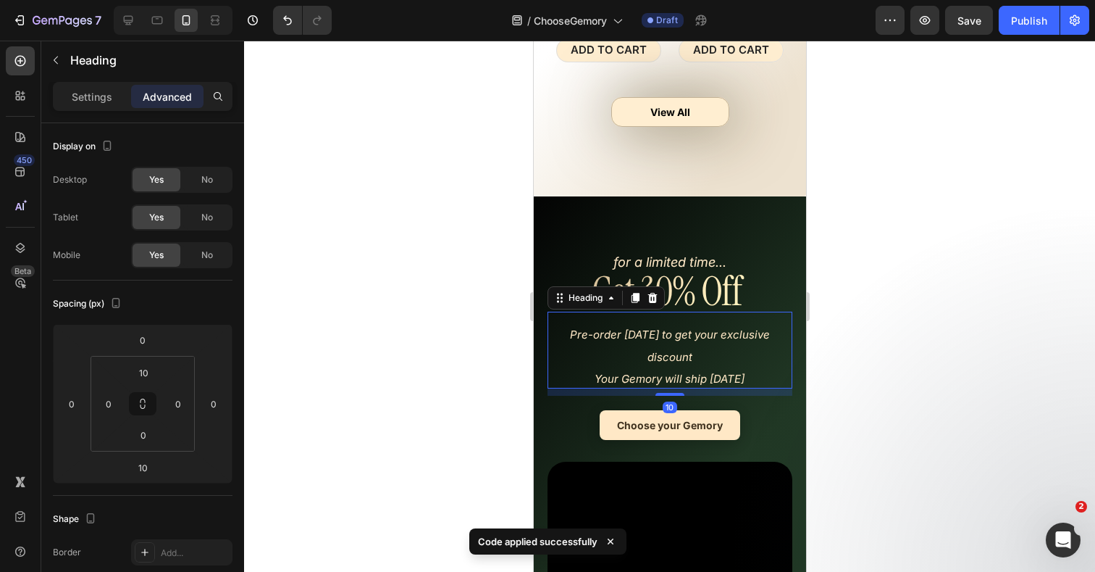
click at [912, 311] on div at bounding box center [669, 306] width 851 height 531
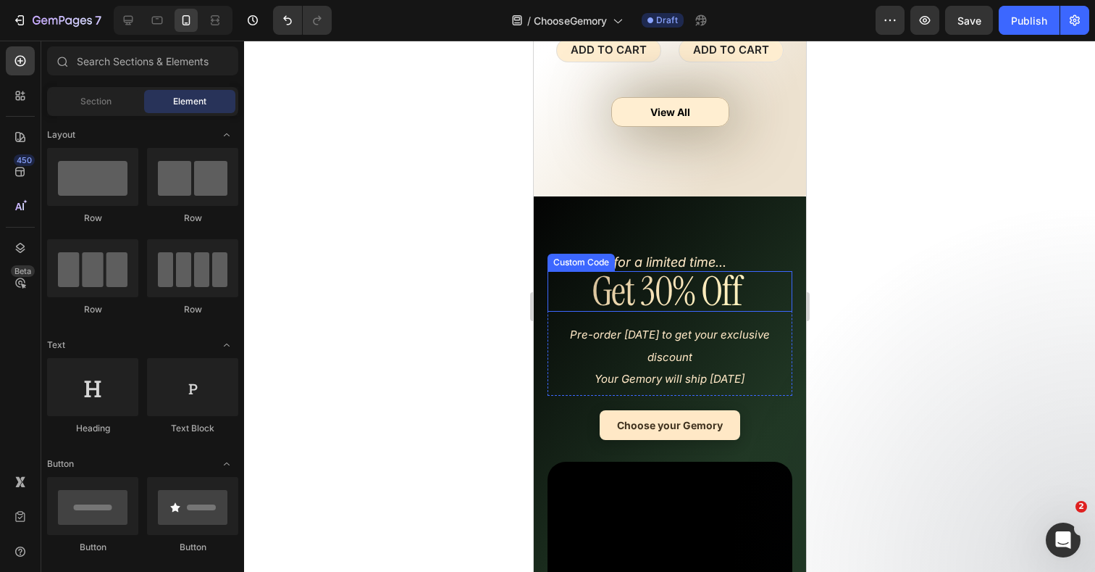
click at [708, 283] on h1 "Get 30% Off" at bounding box center [669, 291] width 156 height 41
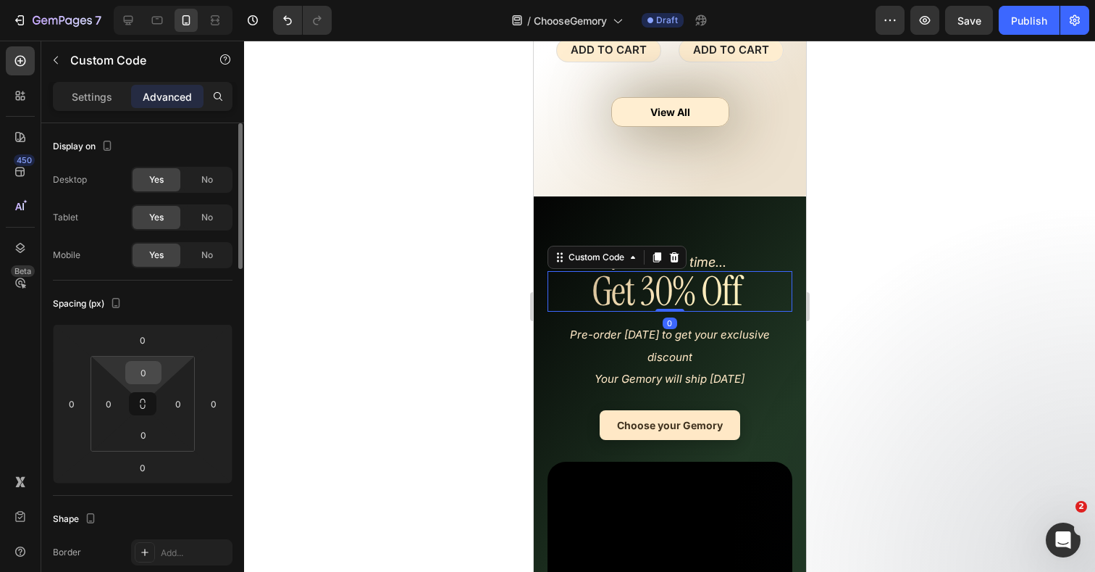
click at [126, 365] on div "0" at bounding box center [143, 372] width 36 height 23
click at [151, 372] on input "0" at bounding box center [143, 372] width 29 height 22
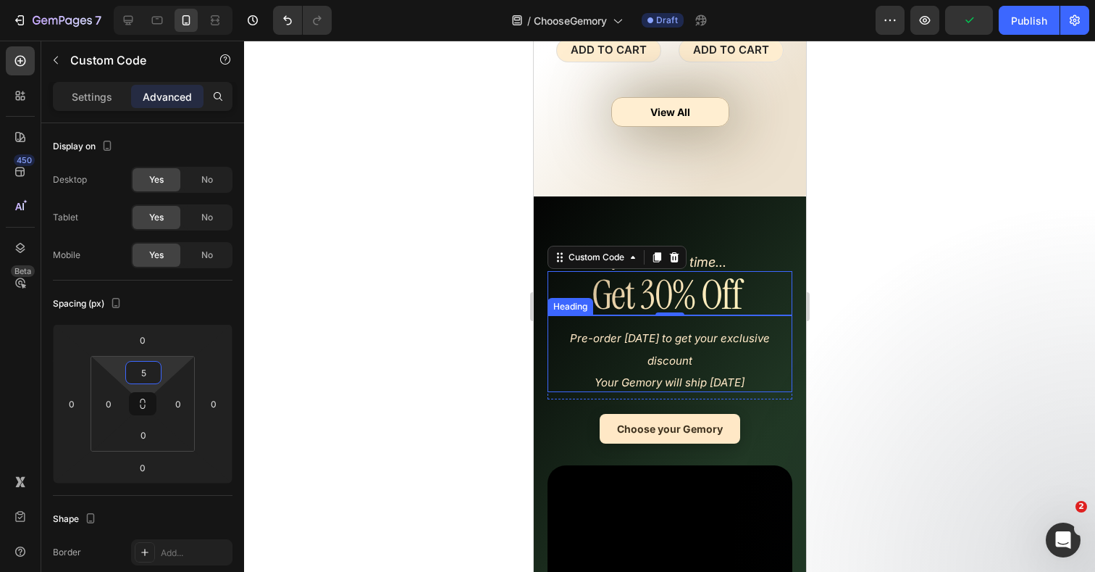
type input "5"
click at [956, 280] on div at bounding box center [669, 306] width 851 height 531
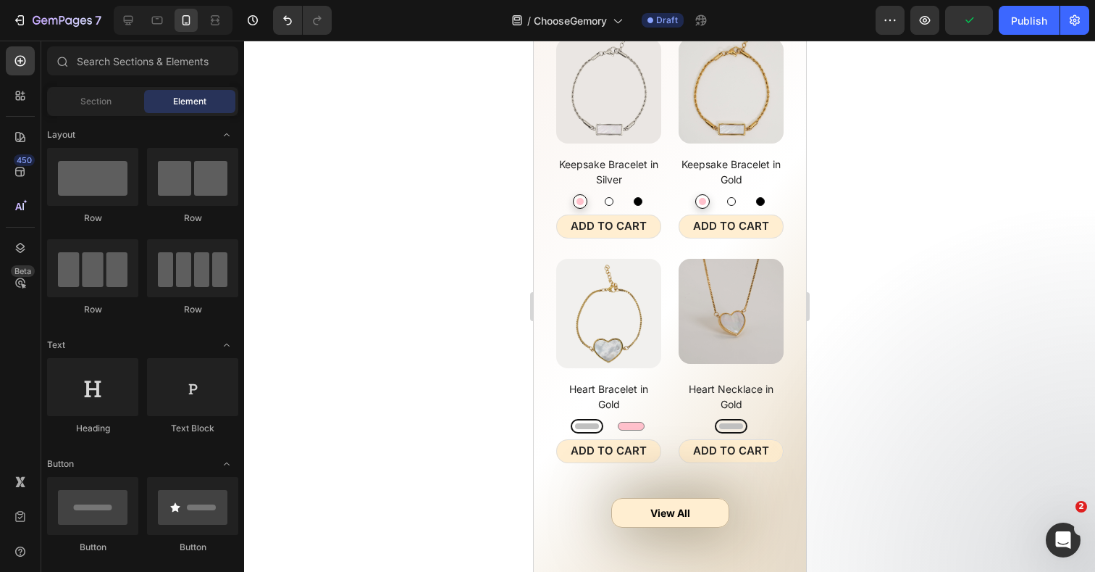
scroll to position [370, 0]
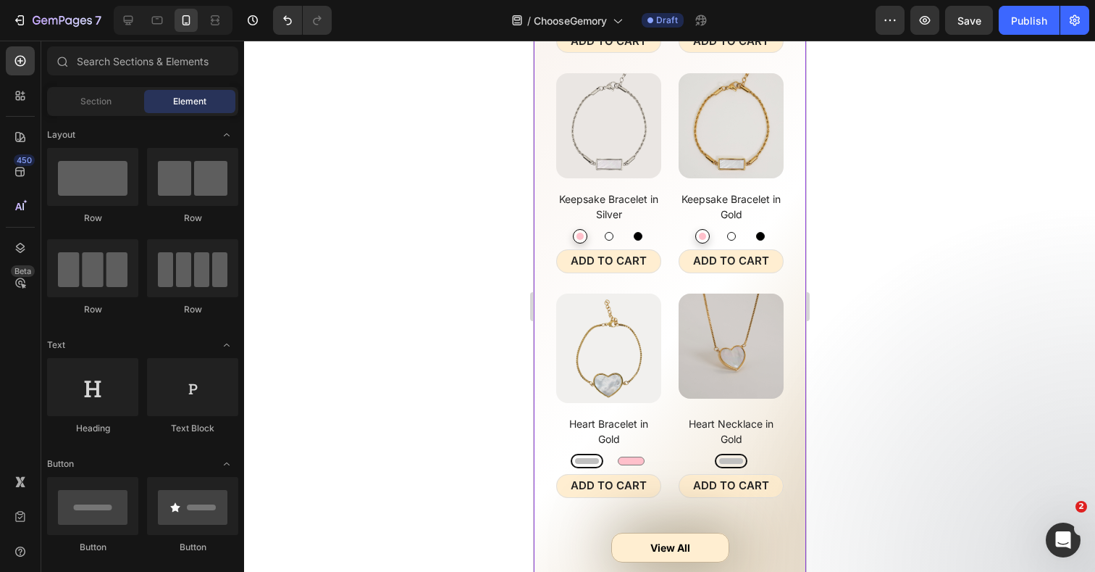
click at [582, 458] on div at bounding box center [586, 461] width 24 height 6
click at [585, 454] on input "Silver Silver" at bounding box center [585, 453] width 1 height 1
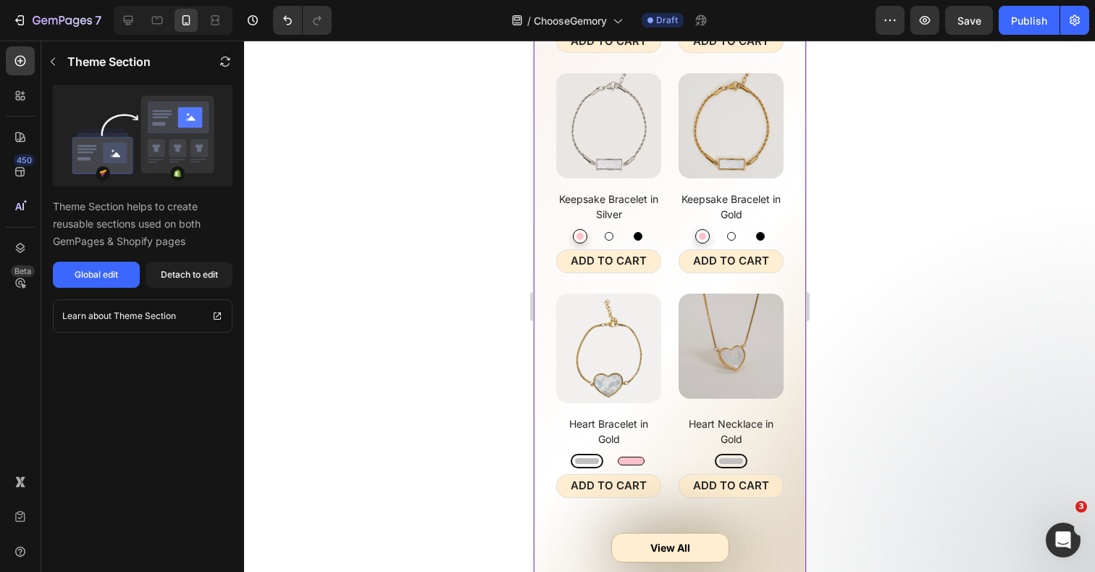
click at [619, 461] on div at bounding box center [630, 460] width 27 height 9
click at [630, 454] on input "Pink Pink" at bounding box center [630, 453] width 1 height 1
radio input "false"
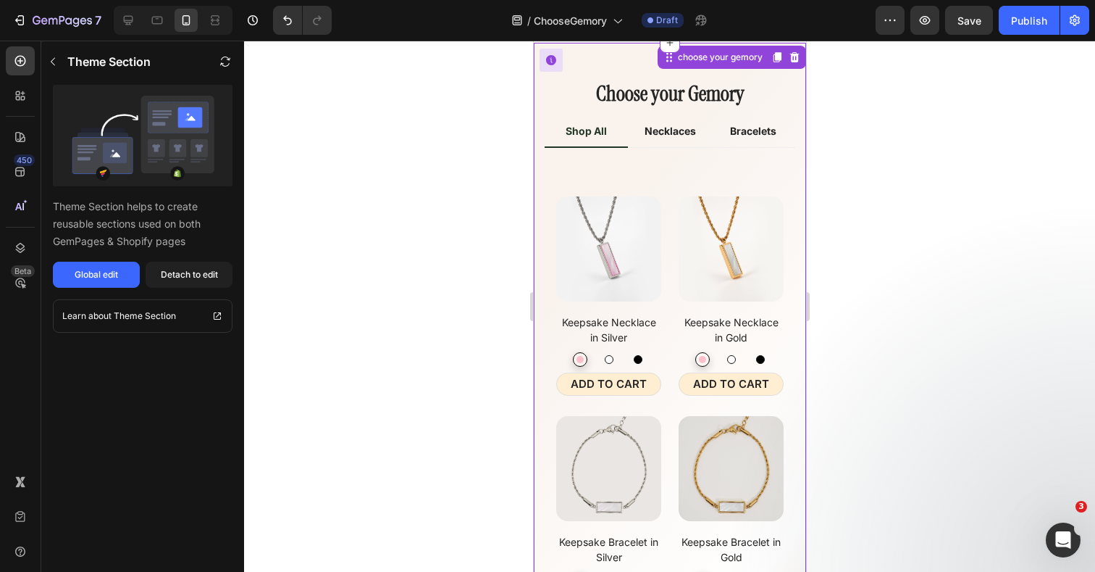
scroll to position [0, 0]
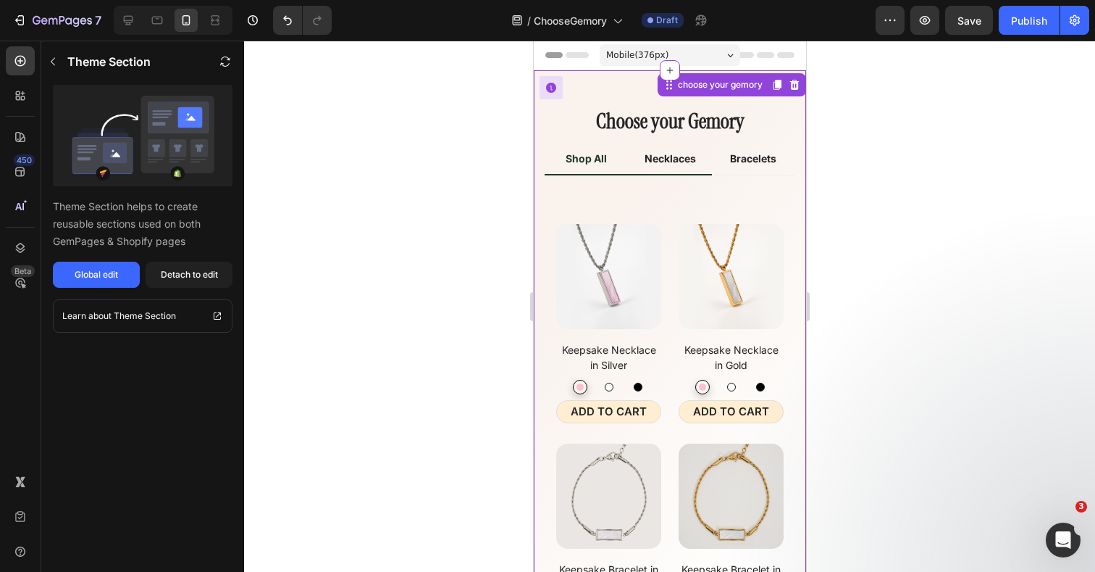
click at [665, 161] on p "Necklaces" at bounding box center [669, 158] width 51 height 15
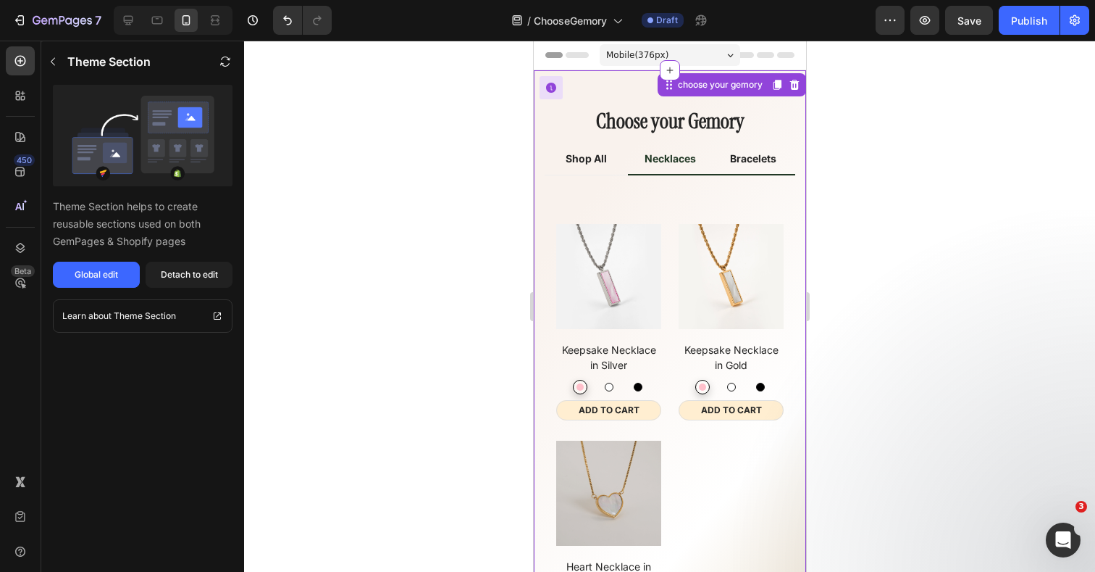
click at [760, 151] on p "Bracelets" at bounding box center [753, 158] width 46 height 15
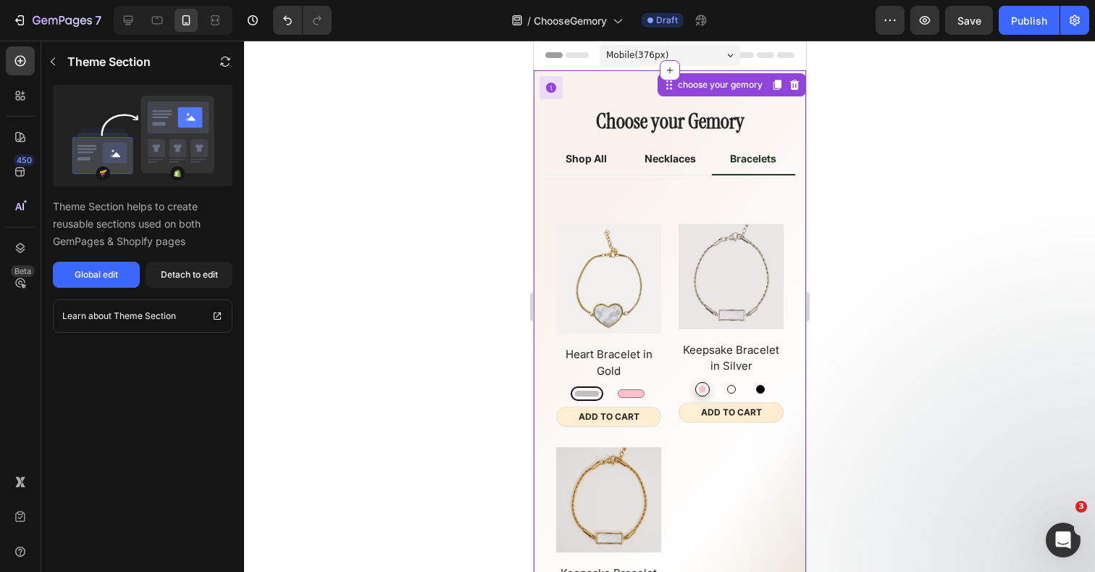
click at [661, 278] on img at bounding box center [608, 279] width 105 height 110
click at [1035, 21] on div "Publish" at bounding box center [1029, 20] width 36 height 15
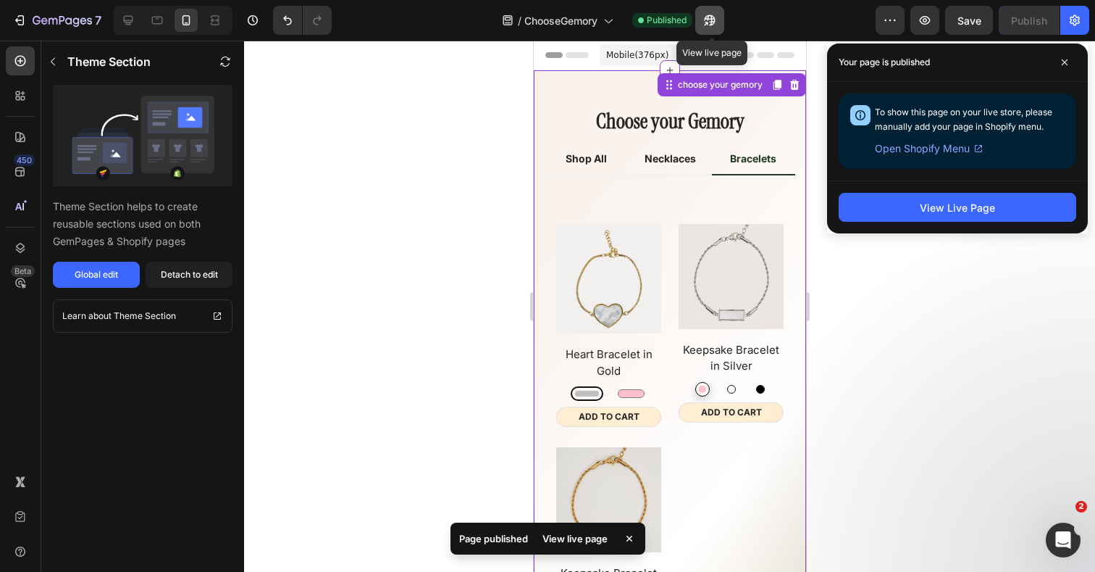
click at [716, 25] on icon "button" at bounding box center [710, 20] width 14 height 14
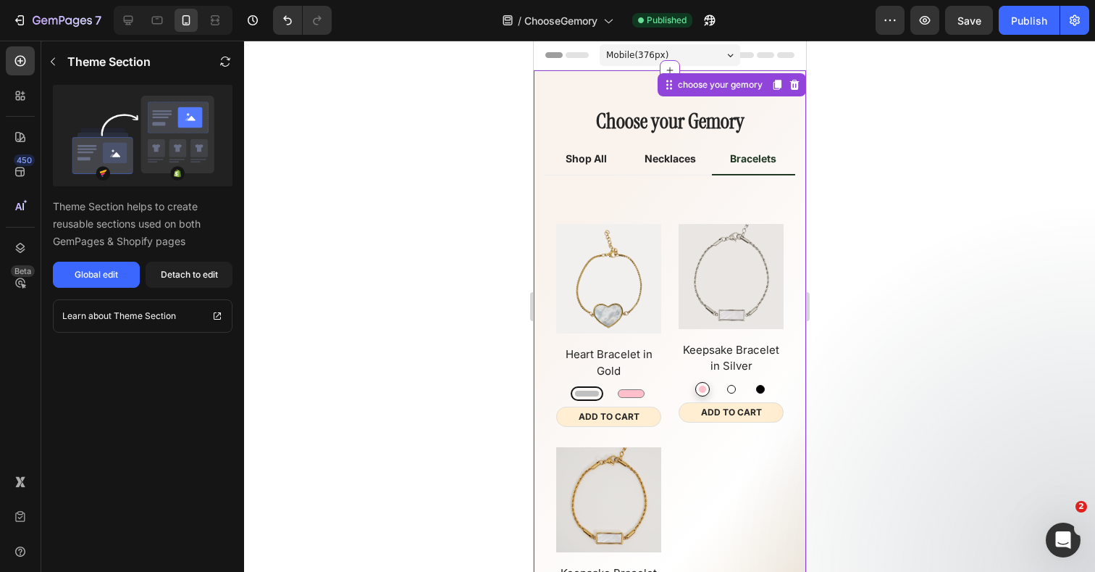
click at [1063, 557] on div at bounding box center [669, 306] width 851 height 531
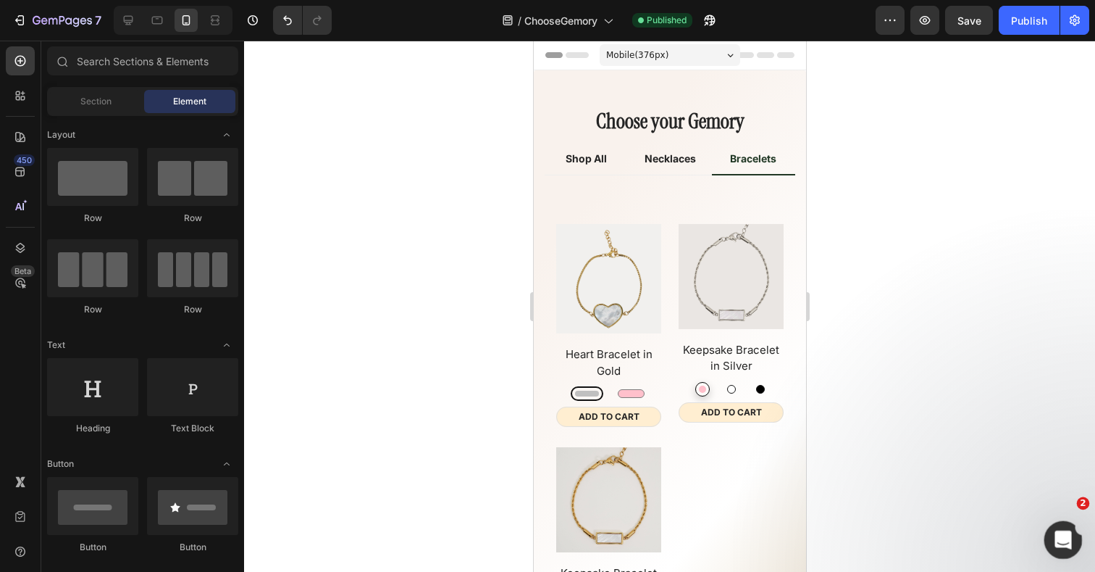
click at [1061, 549] on icon "Open Intercom Messenger" at bounding box center [1062, 538] width 24 height 24
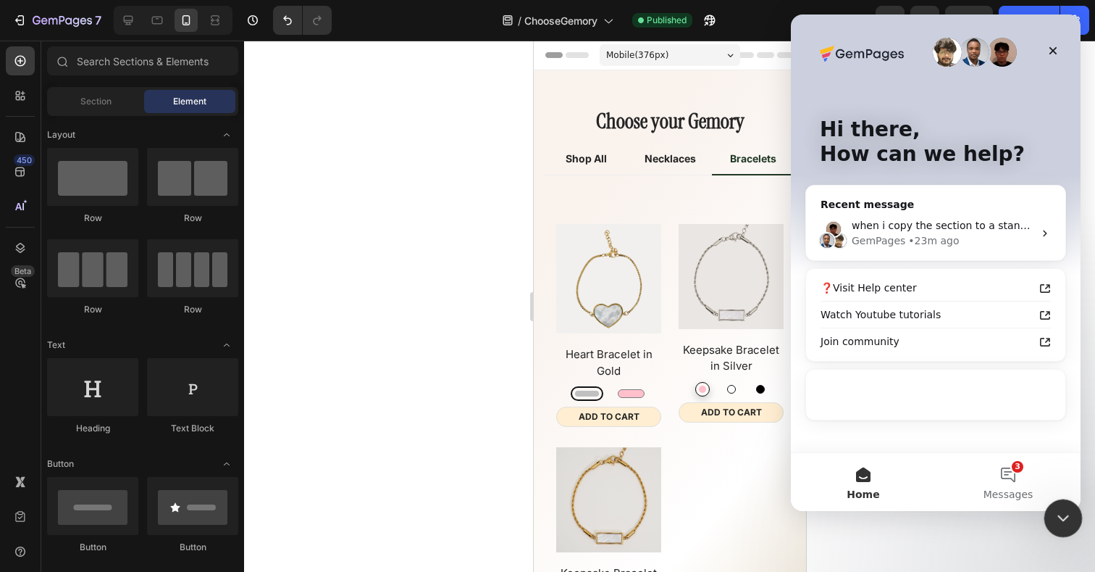
click at [1063, 550] on div at bounding box center [669, 306] width 851 height 531
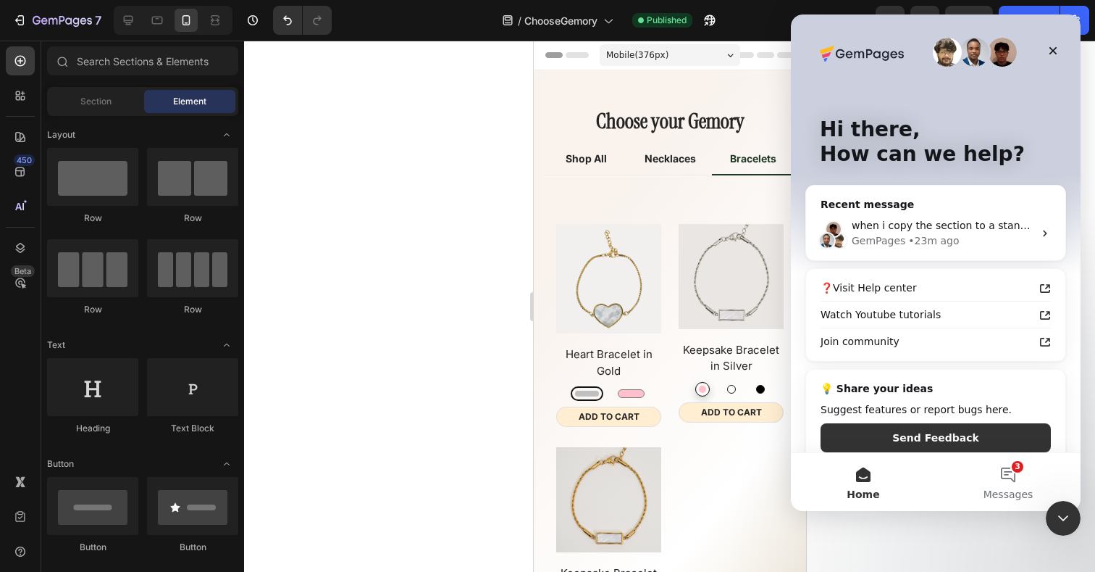
click at [457, 206] on div at bounding box center [669, 306] width 851 height 531
click at [1049, 46] on icon "Close" at bounding box center [1054, 51] width 12 height 12
